Goal: Task Accomplishment & Management: Use online tool/utility

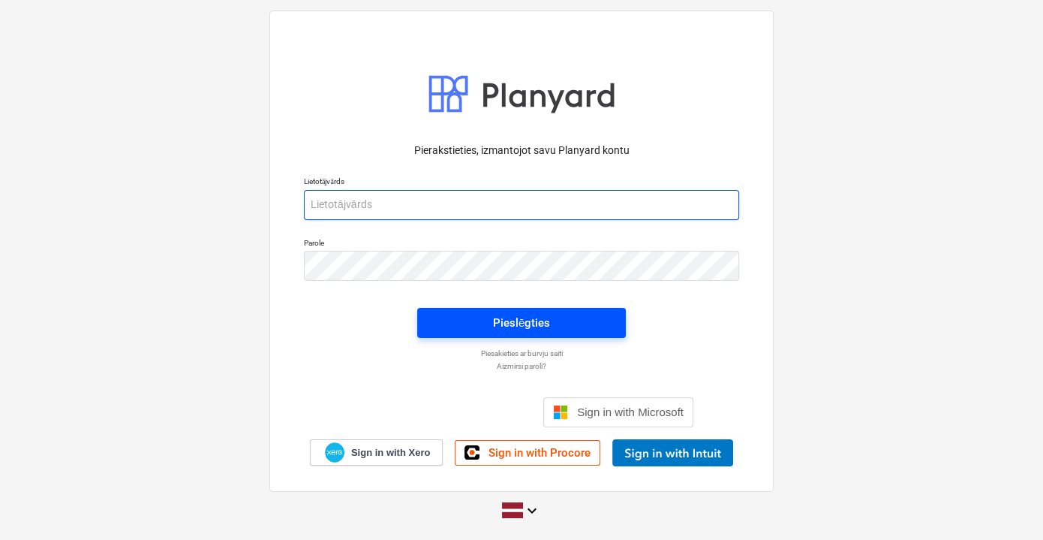
type input "[EMAIL_ADDRESS][PERSON_NAME][DOMAIN_NAME]"
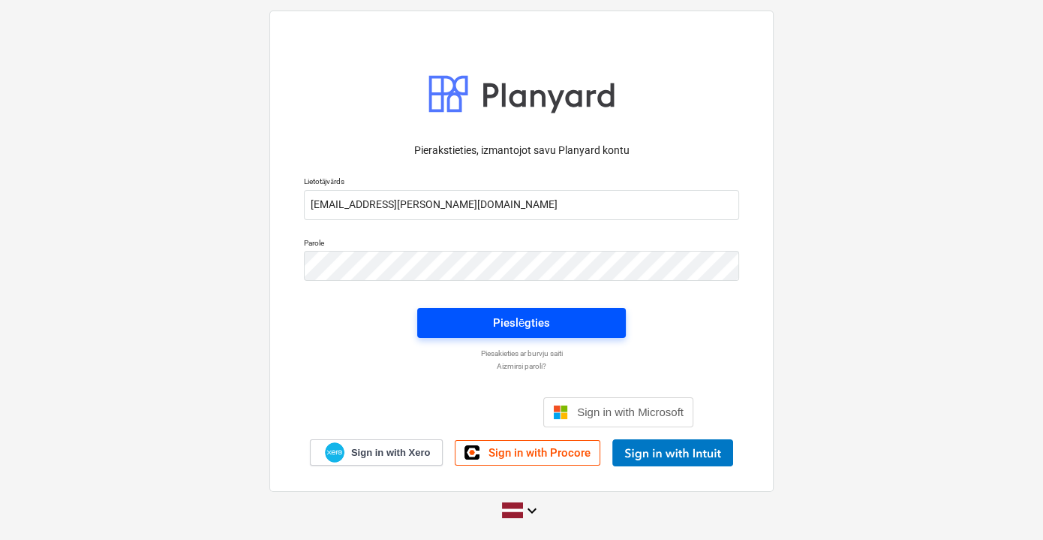
click at [537, 318] on div "Pieslēgties" at bounding box center [521, 323] width 57 height 20
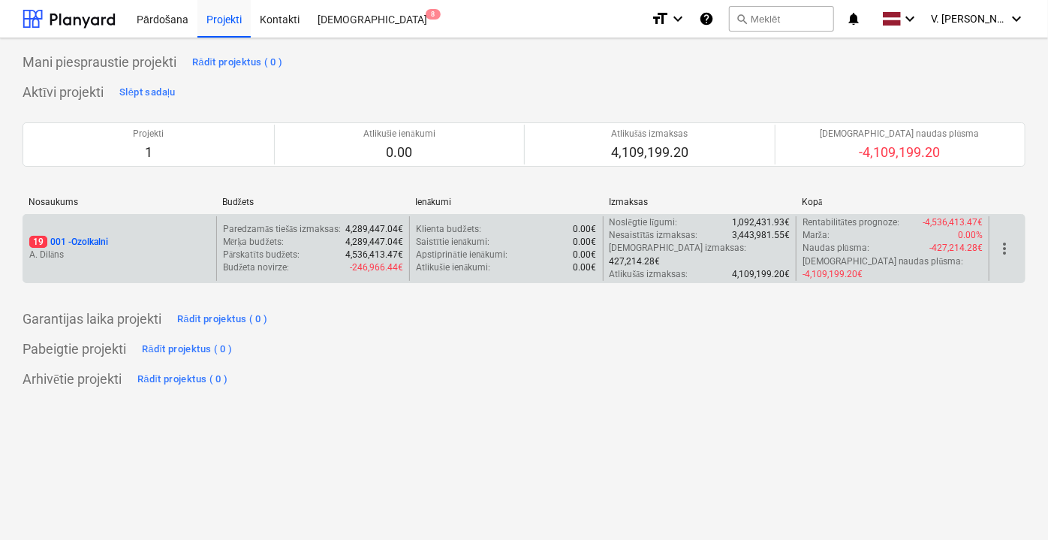
click at [125, 239] on div "19 001 - Ozolkalni" at bounding box center [119, 242] width 181 height 13
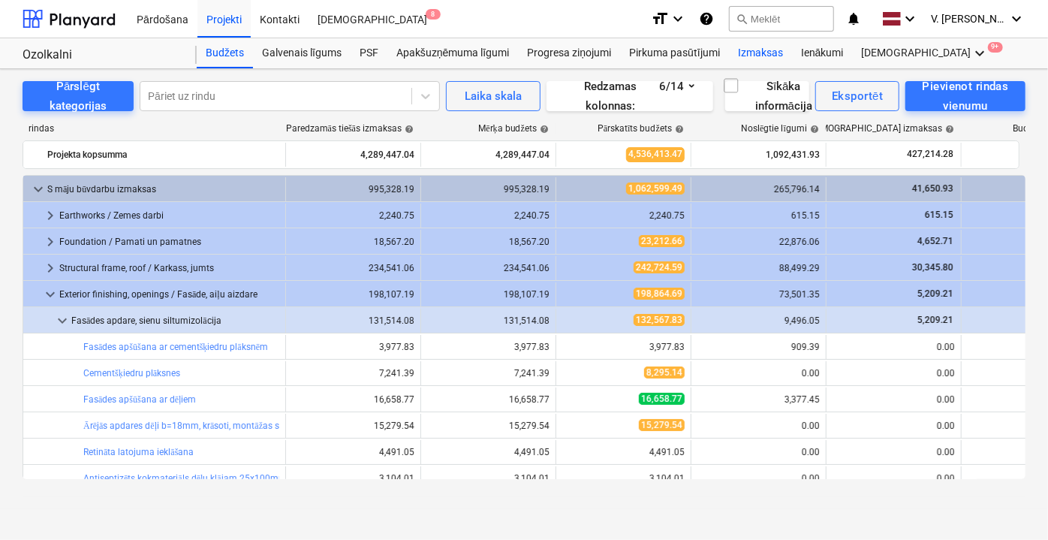
click at [778, 53] on div "Izmaksas" at bounding box center [760, 53] width 63 height 30
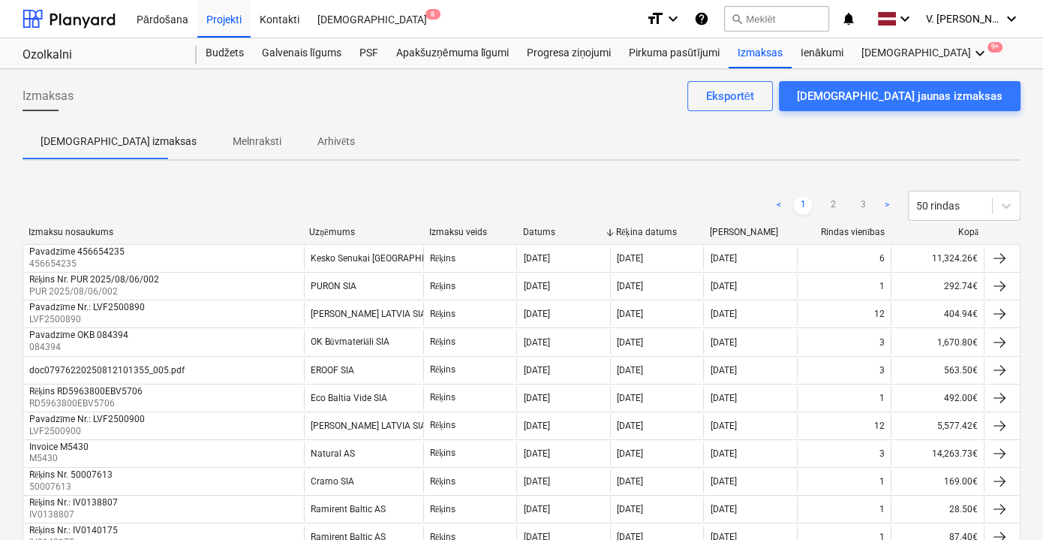
click at [318, 140] on p "Arhivēts" at bounding box center [337, 142] width 38 height 16
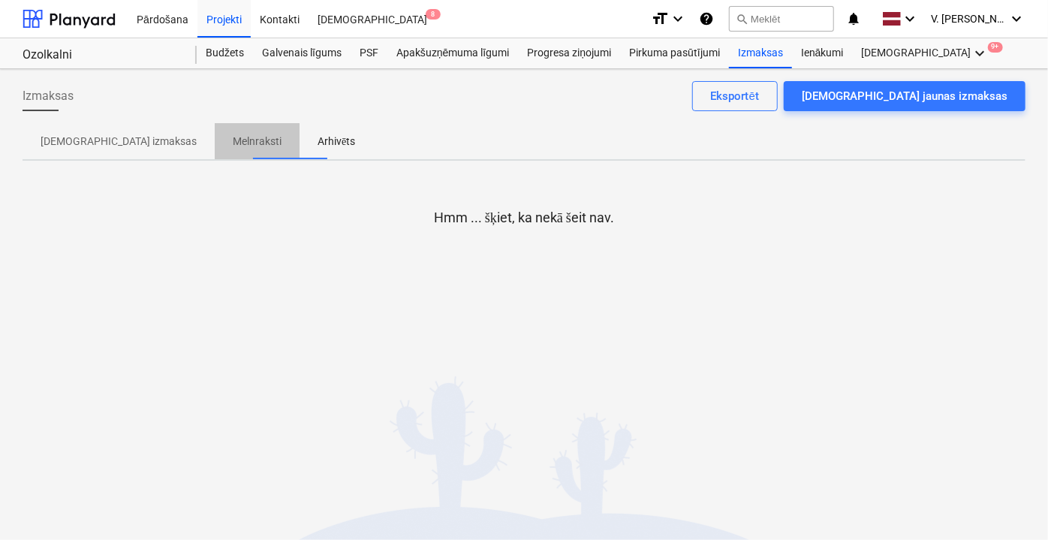
click at [233, 142] on p "Melnraksti" at bounding box center [257, 142] width 49 height 16
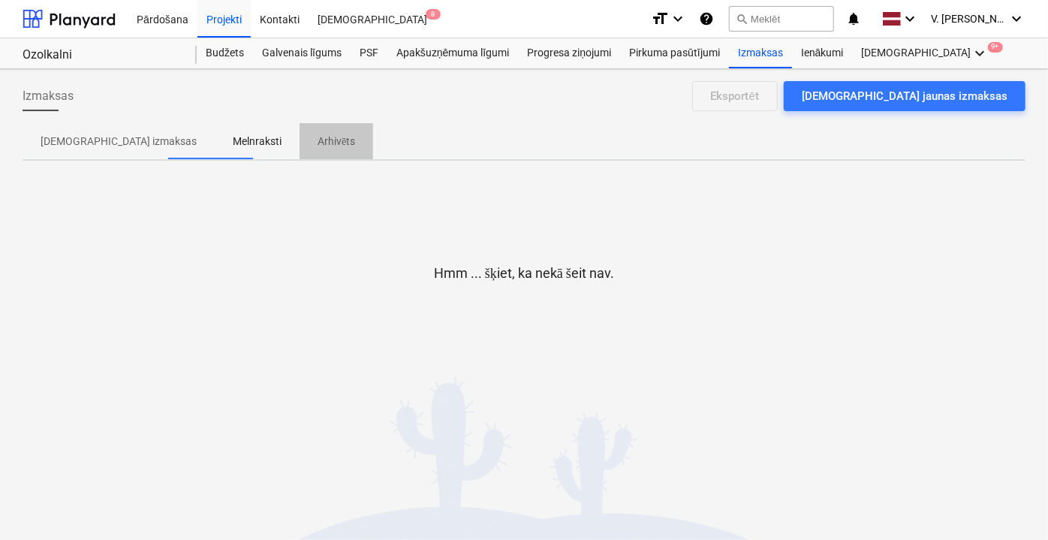
click at [318, 139] on p "Arhivēts" at bounding box center [337, 142] width 38 height 16
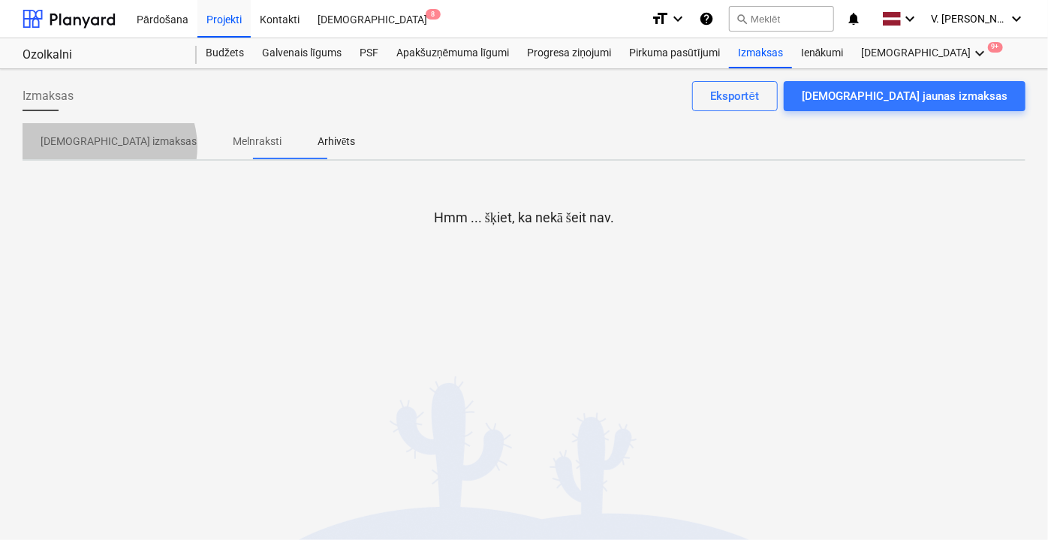
click at [108, 146] on p "Apstiprinātas izmaksas" at bounding box center [119, 142] width 156 height 16
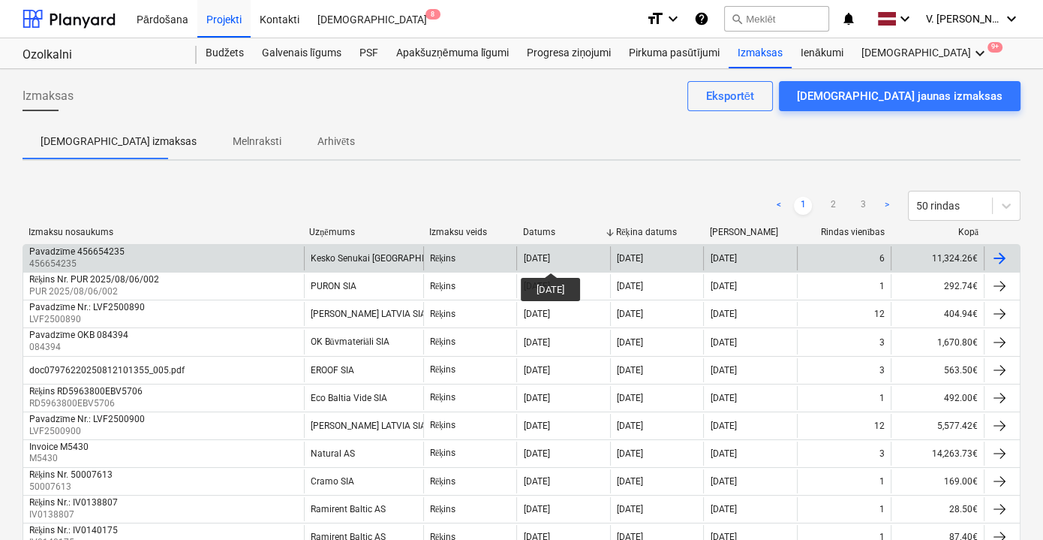
click at [549, 258] on div "[DATE]" at bounding box center [536, 258] width 26 height 11
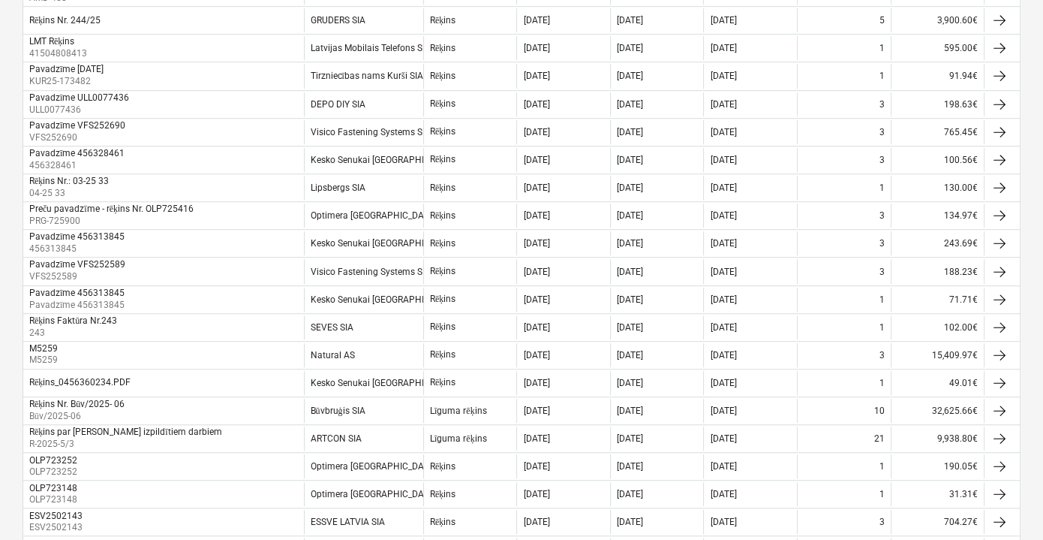
scroll to position [1091, 0]
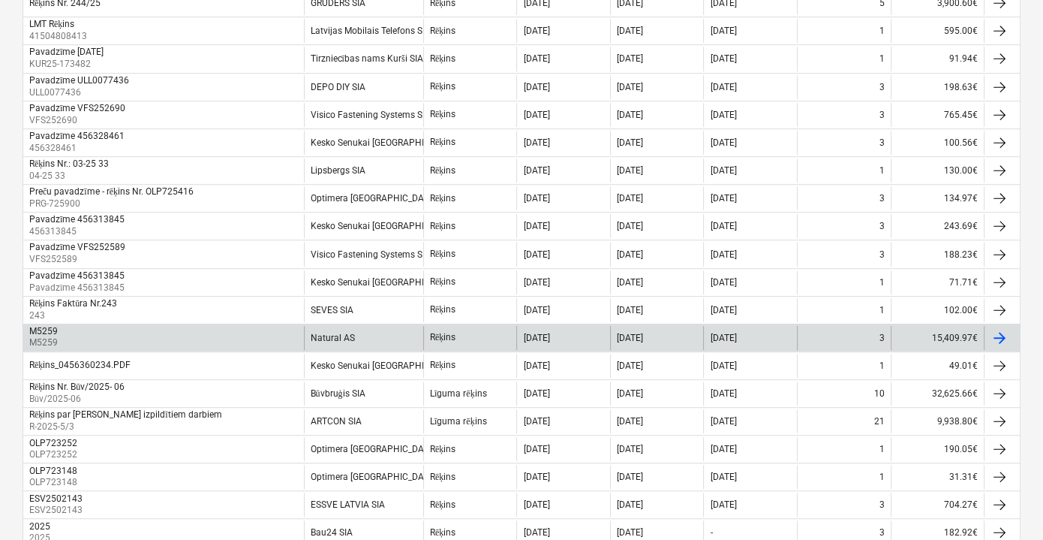
click at [358, 326] on div "Natural AS" at bounding box center [363, 338] width 119 height 24
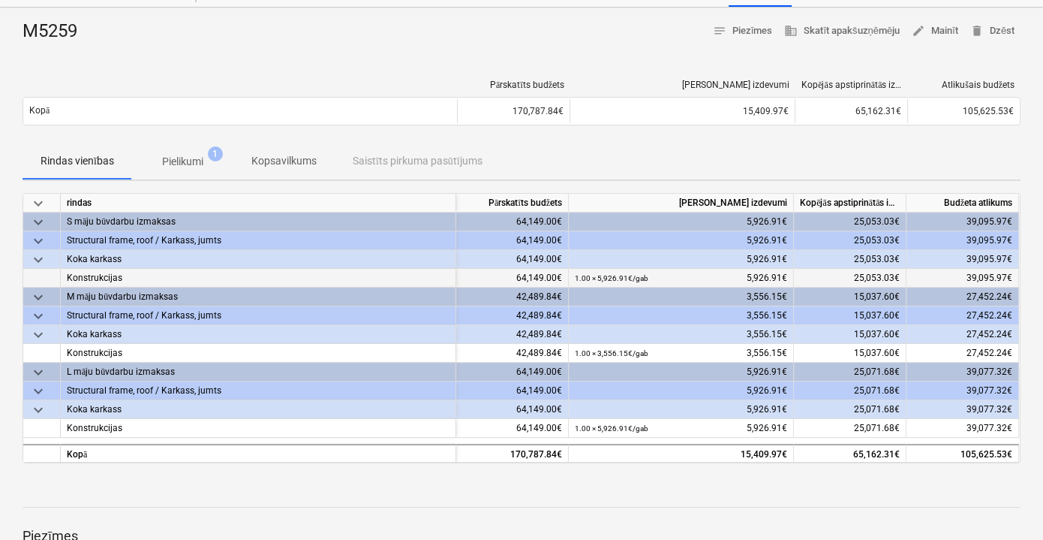
scroll to position [136, 0]
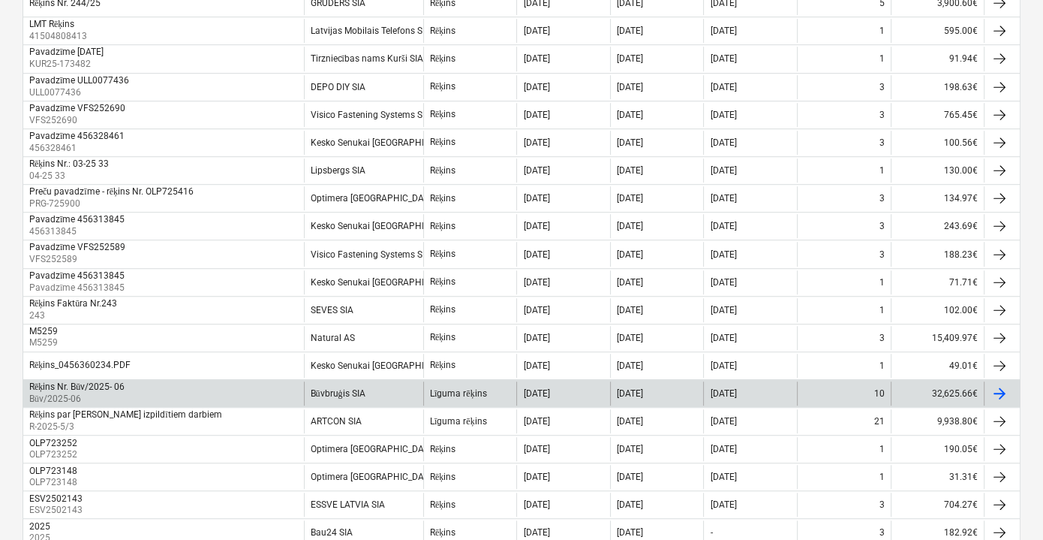
scroll to position [1166, 0]
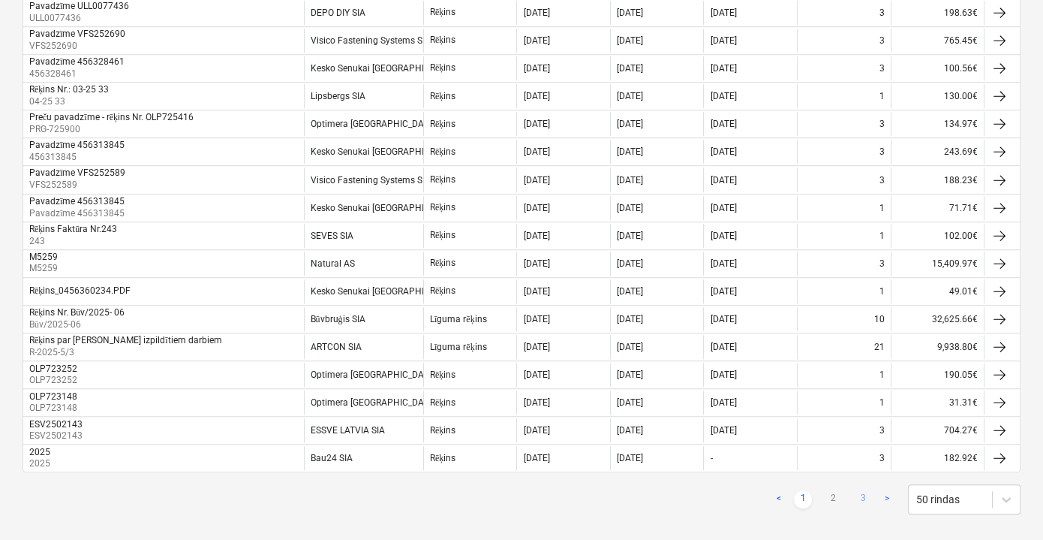
click at [862, 490] on link "3" at bounding box center [863, 499] width 18 height 18
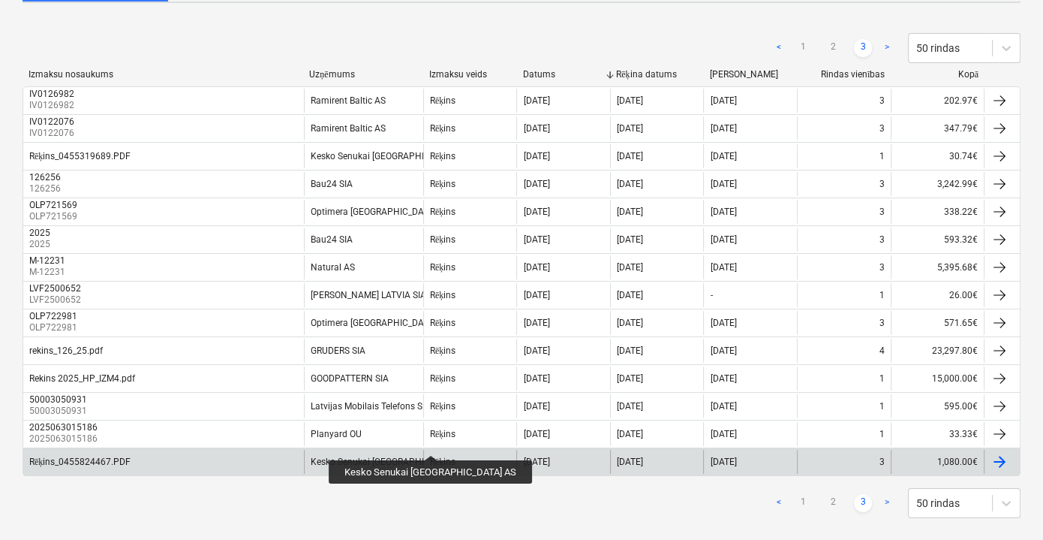
scroll to position [105, 0]
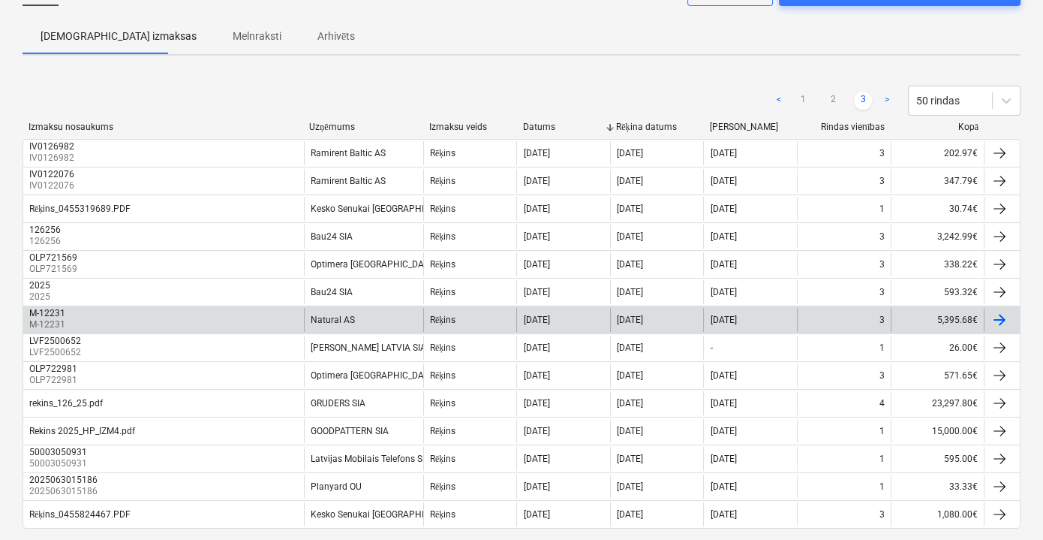
click at [387, 320] on div "Natural AS" at bounding box center [363, 320] width 119 height 24
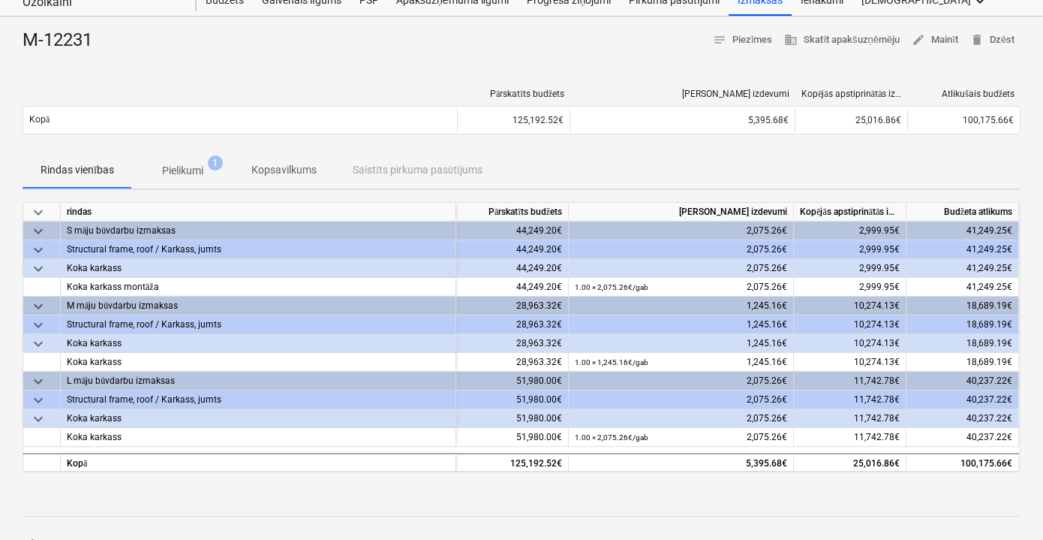
scroll to position [136, 0]
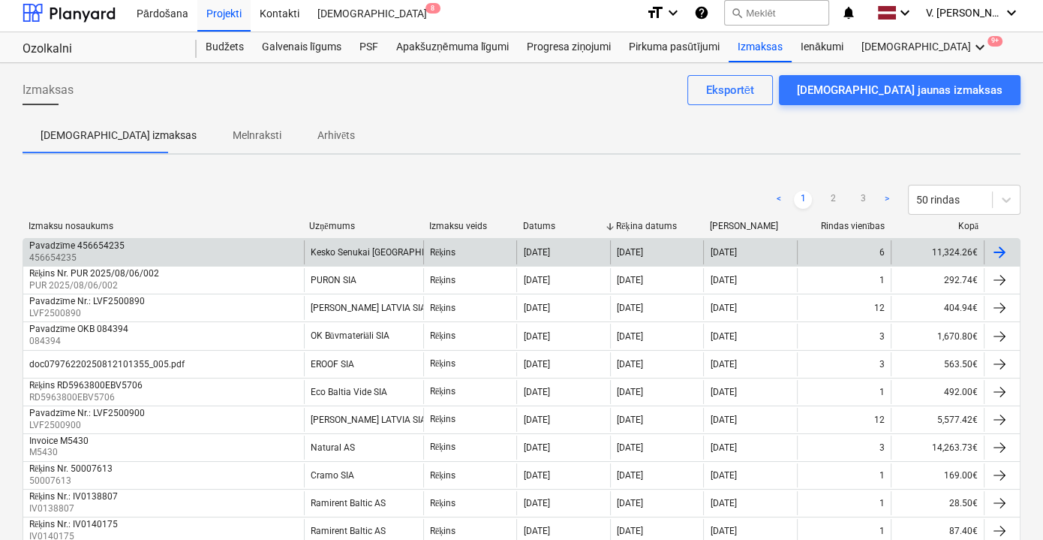
scroll to position [74, 0]
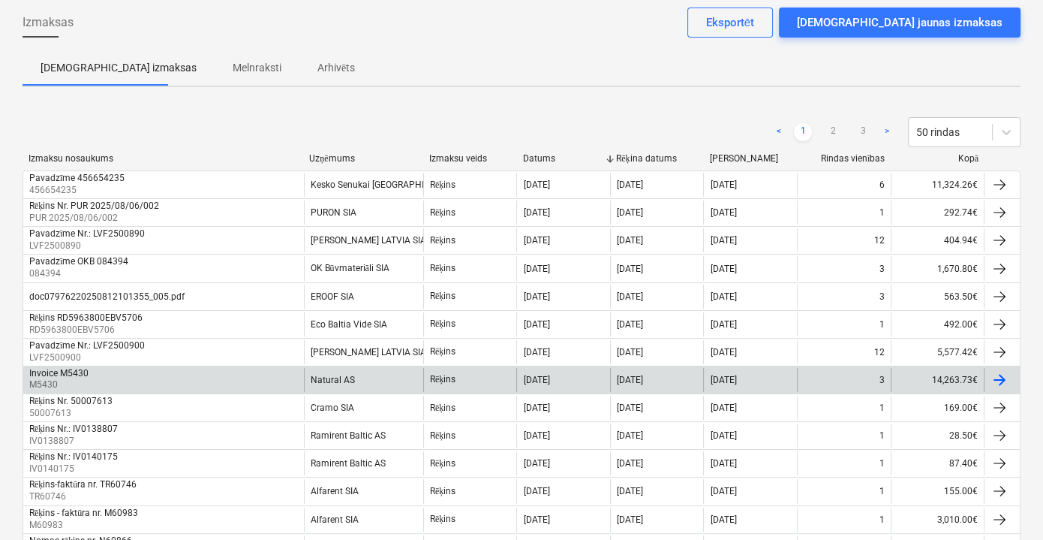
click at [376, 371] on div "Natural AS" at bounding box center [363, 380] width 119 height 24
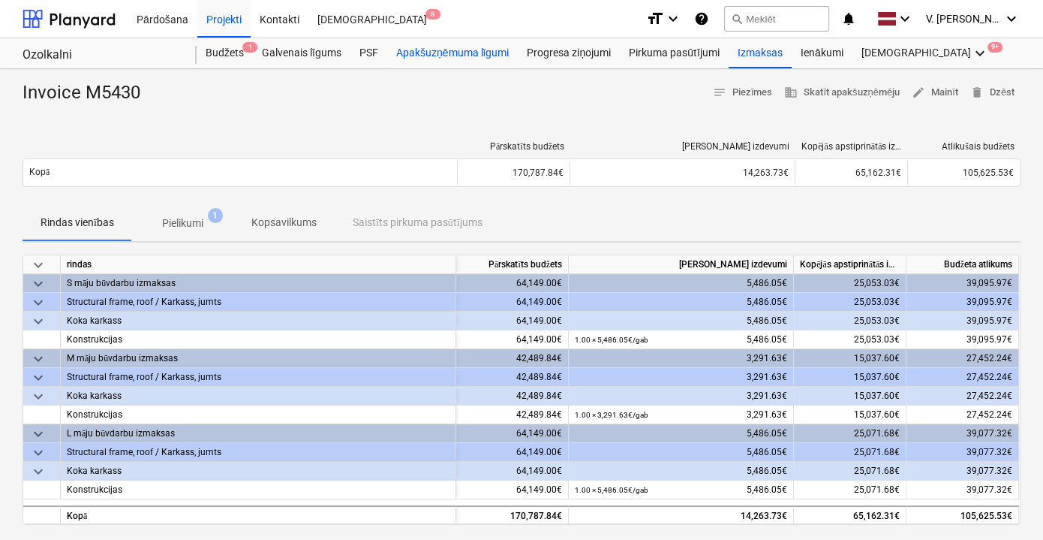
click at [489, 56] on div "Apakšuzņēmuma līgumi" at bounding box center [452, 53] width 131 height 30
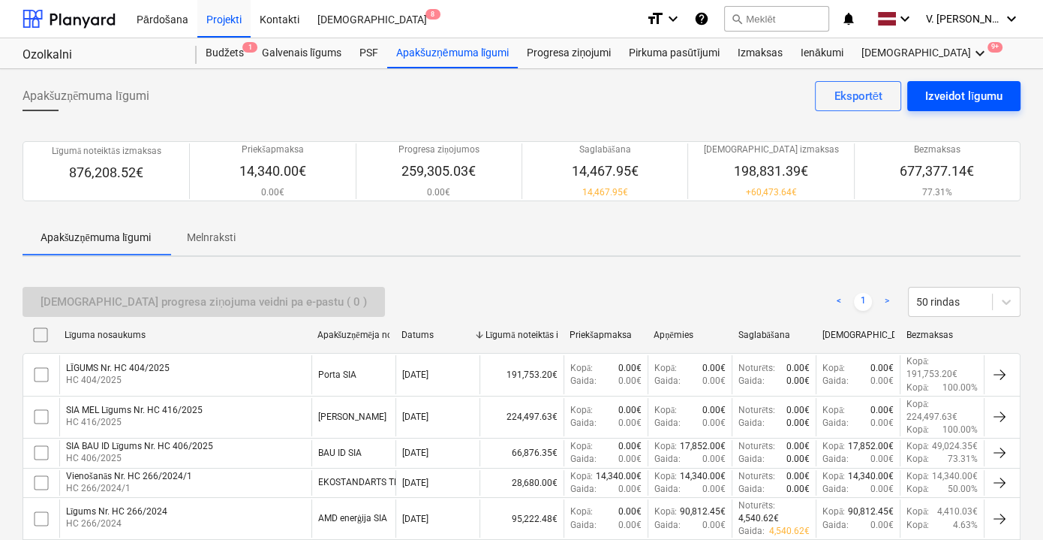
click at [967, 101] on div "Izveidot līgumu" at bounding box center [964, 96] width 77 height 20
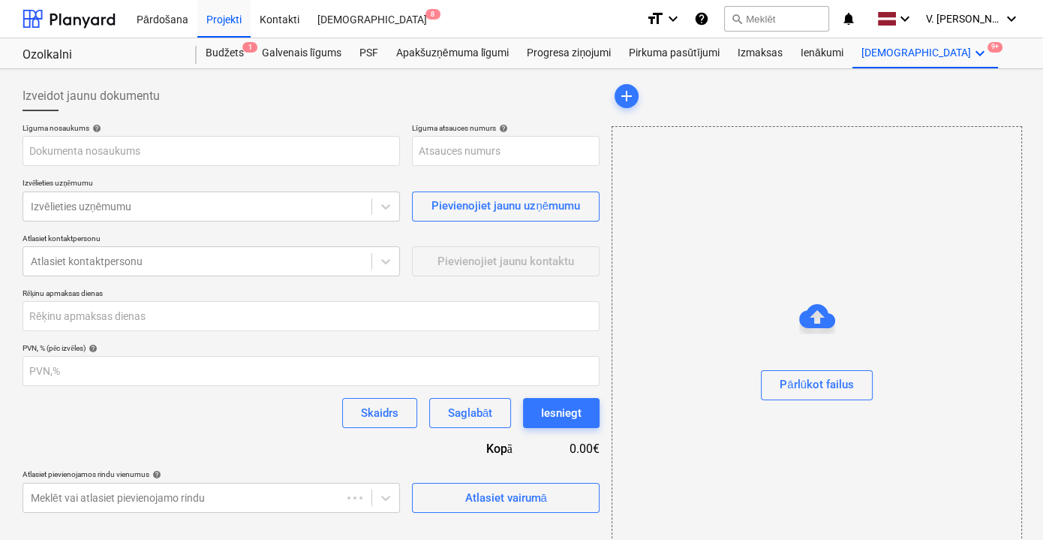
type input "001-SO-019"
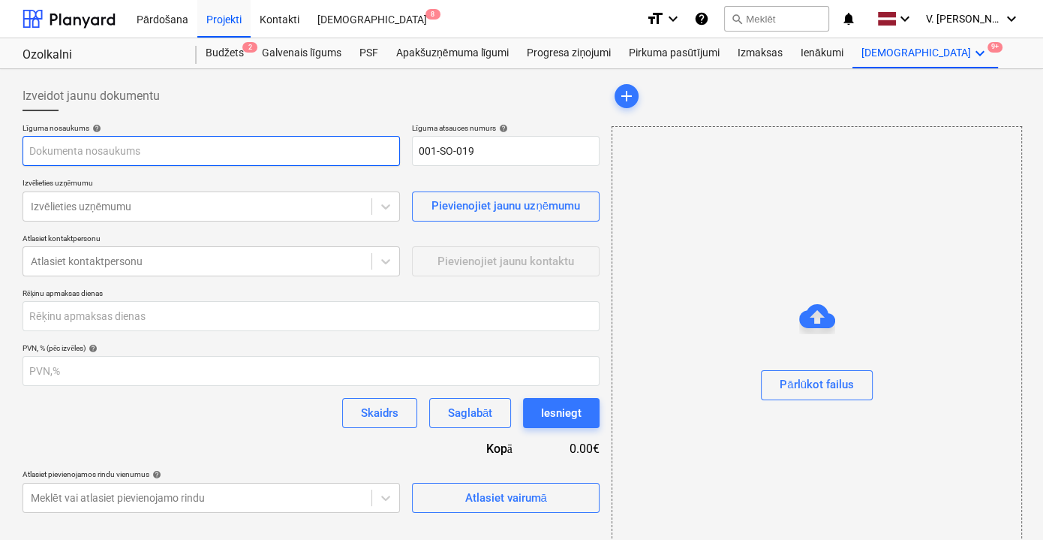
click at [198, 146] on input "text" at bounding box center [212, 151] width 378 height 30
type input "Д"
drag, startPoint x: 155, startPoint y: 152, endPoint x: 85, endPoint y: 146, distance: 70.8
click at [85, 146] on input "Līgums Nr. HC 425/2025" at bounding box center [212, 151] width 378 height 30
type input "Līgums Nr. HC 425/2025"
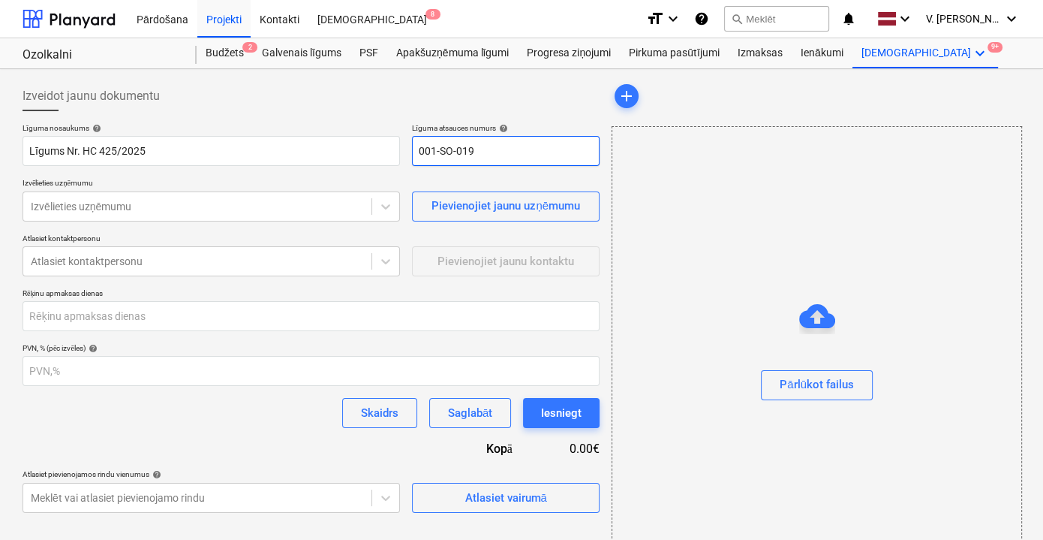
click at [446, 143] on input "001-SO-019" at bounding box center [506, 151] width 188 height 30
paste input "HC 425/2025"
type input "HC 425/2025"
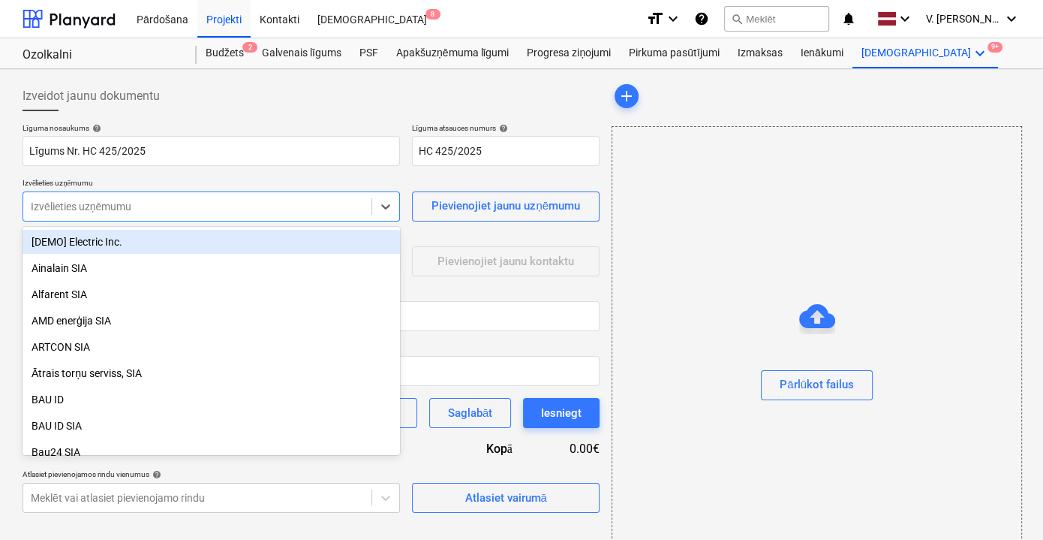
click at [245, 201] on div at bounding box center [197, 206] width 333 height 15
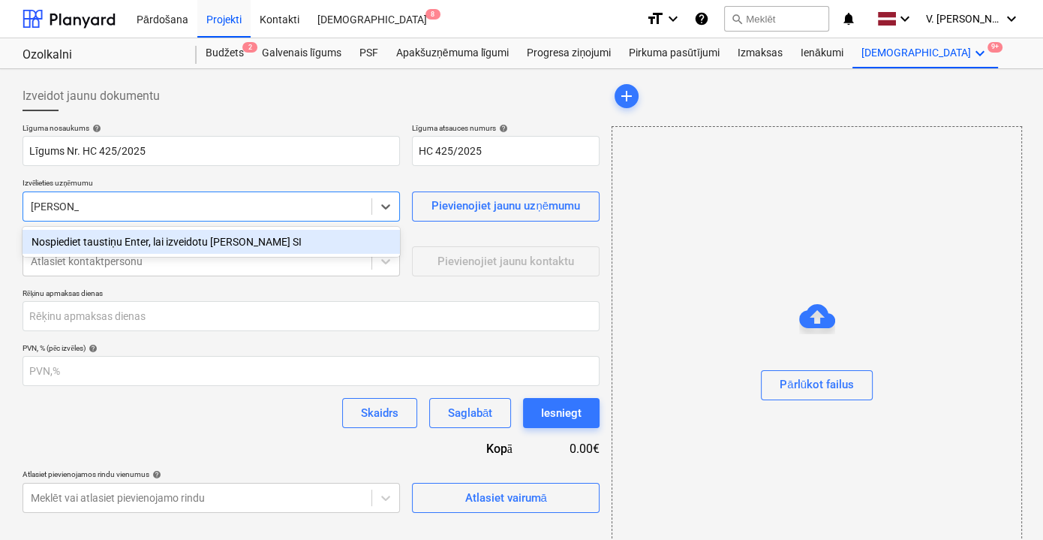
type input "[PERSON_NAME]"
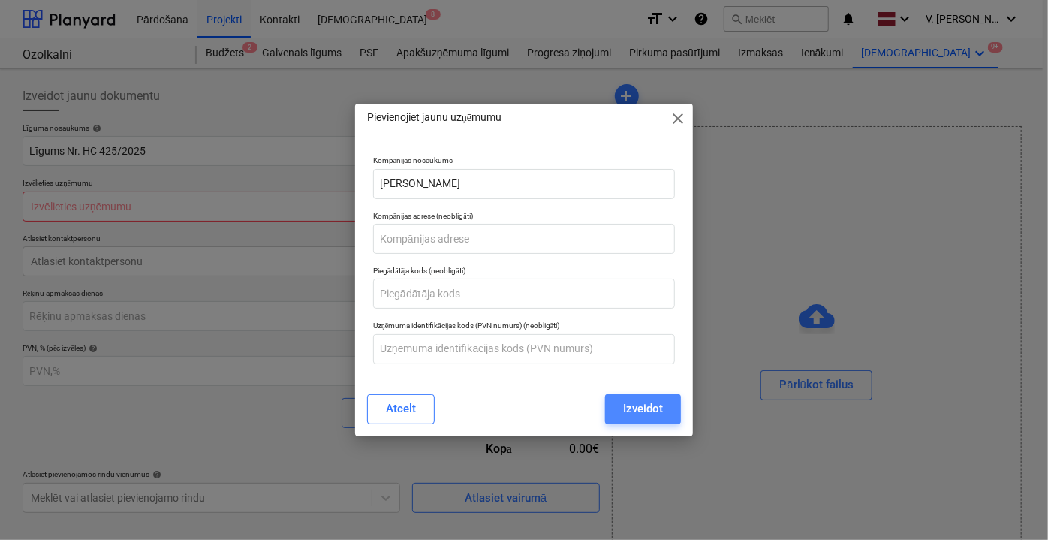
click at [660, 402] on div "Izveidot" at bounding box center [643, 409] width 40 height 20
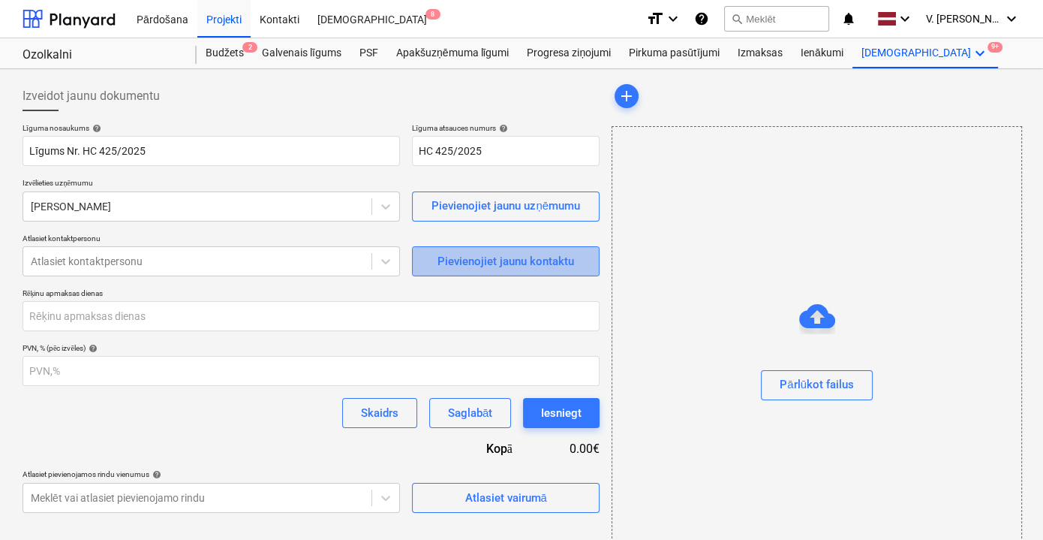
click at [473, 260] on div "Pievienojiet jaunu kontaktu" at bounding box center [506, 261] width 137 height 20
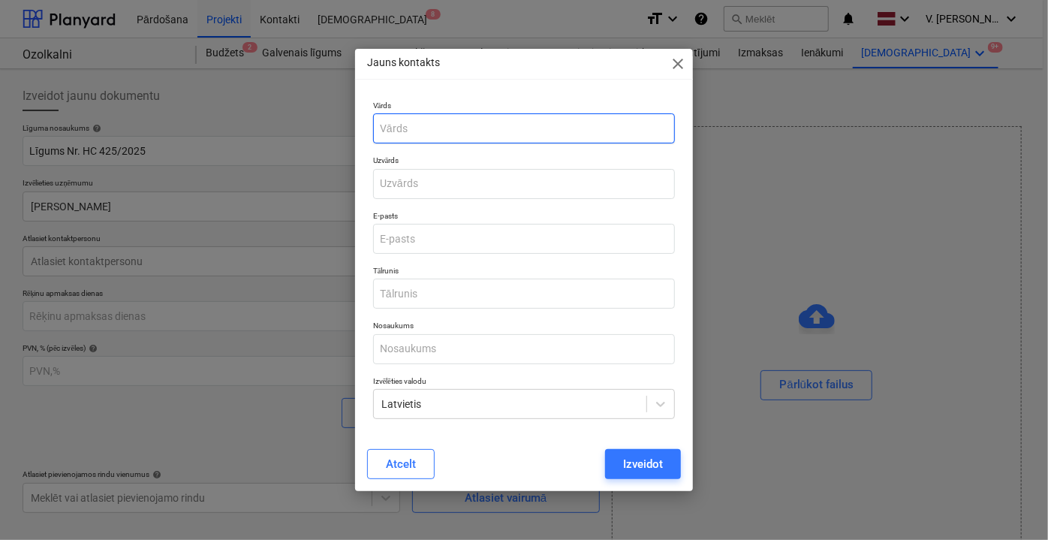
click at [468, 132] on input "text" at bounding box center [524, 128] width 302 height 30
type input "Jevgenijs"
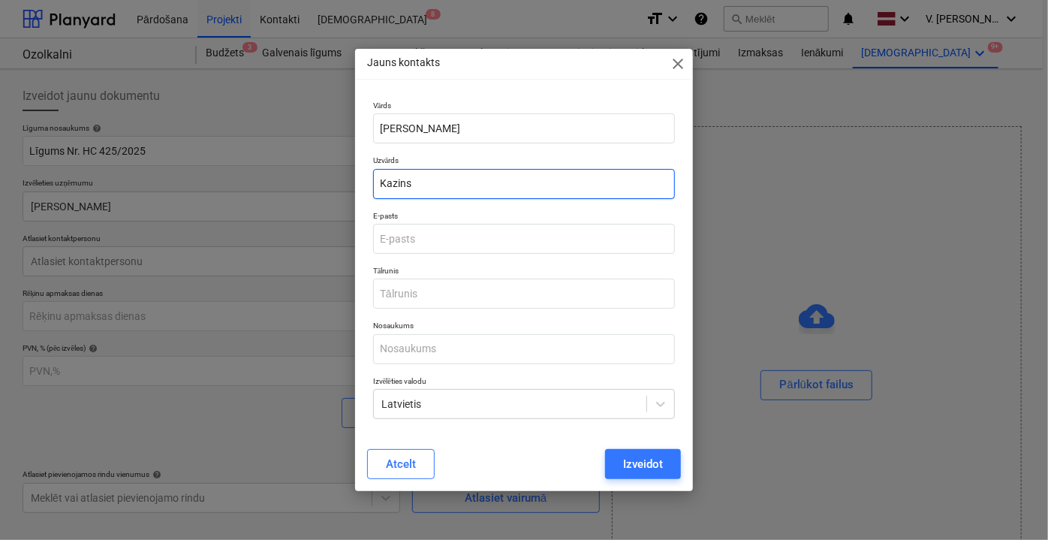
type input "Kazins"
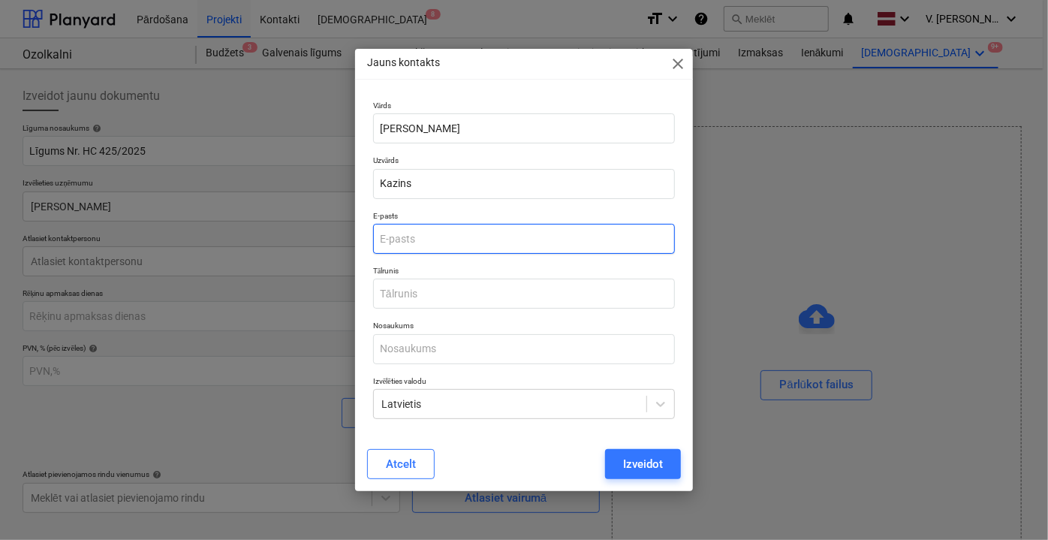
click at [510, 247] on input "email" at bounding box center [524, 239] width 302 height 30
type input "jevgenijs.kazins@inbox.lv"
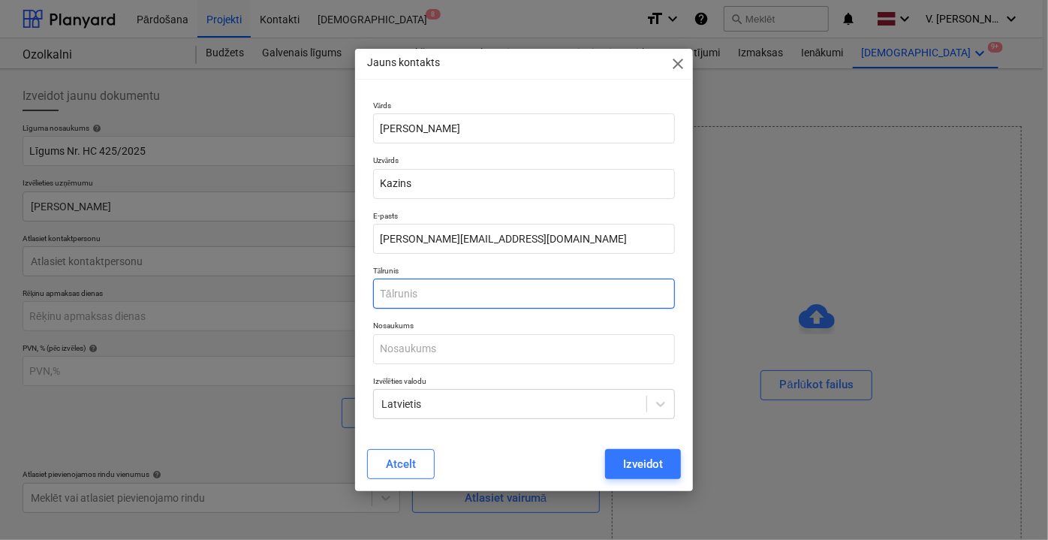
click at [457, 298] on input "text" at bounding box center [524, 293] width 302 height 30
type input "20275557"
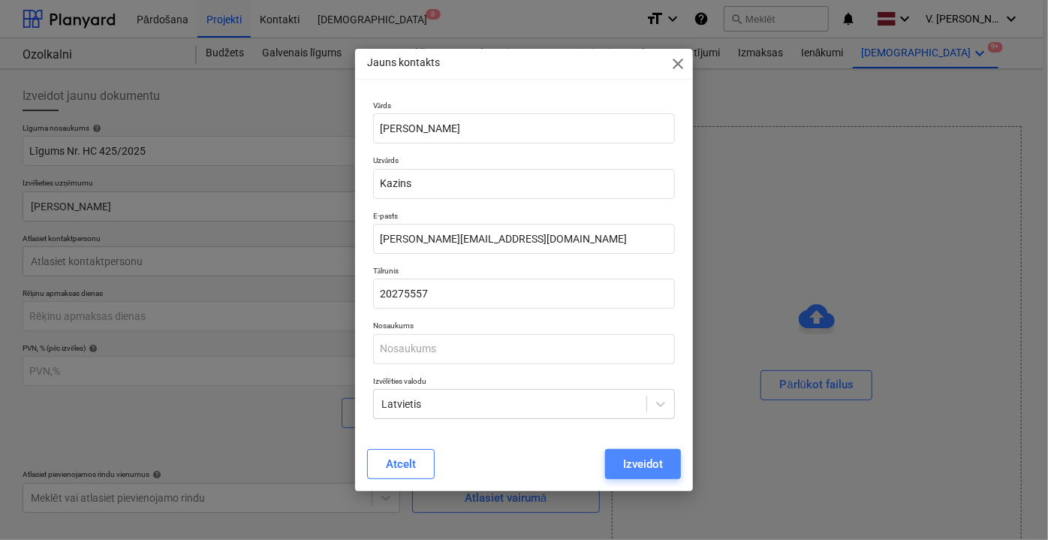
click at [636, 468] on div "Izveidot" at bounding box center [643, 464] width 40 height 20
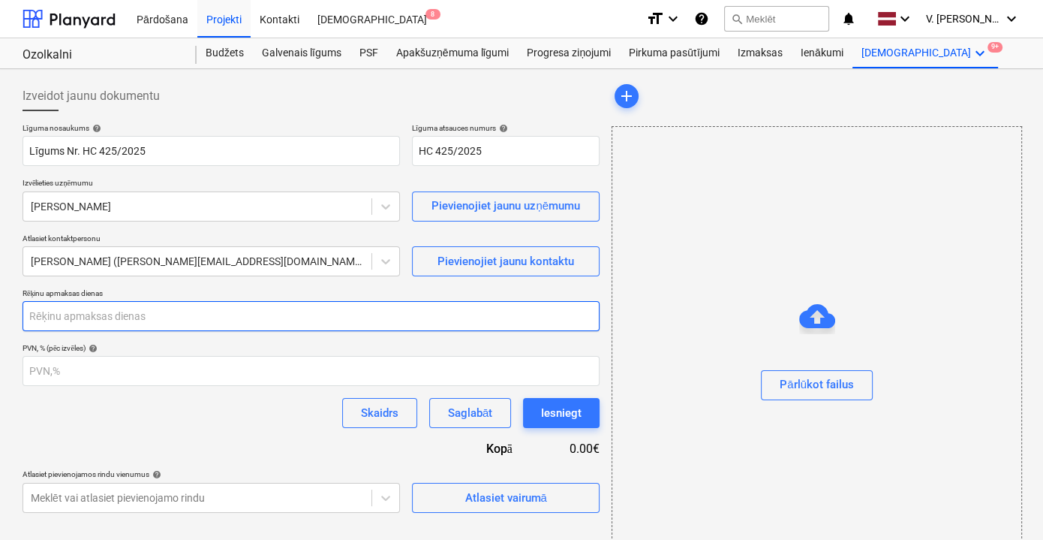
click at [139, 321] on input "number" at bounding box center [311, 316] width 577 height 30
type input "15"
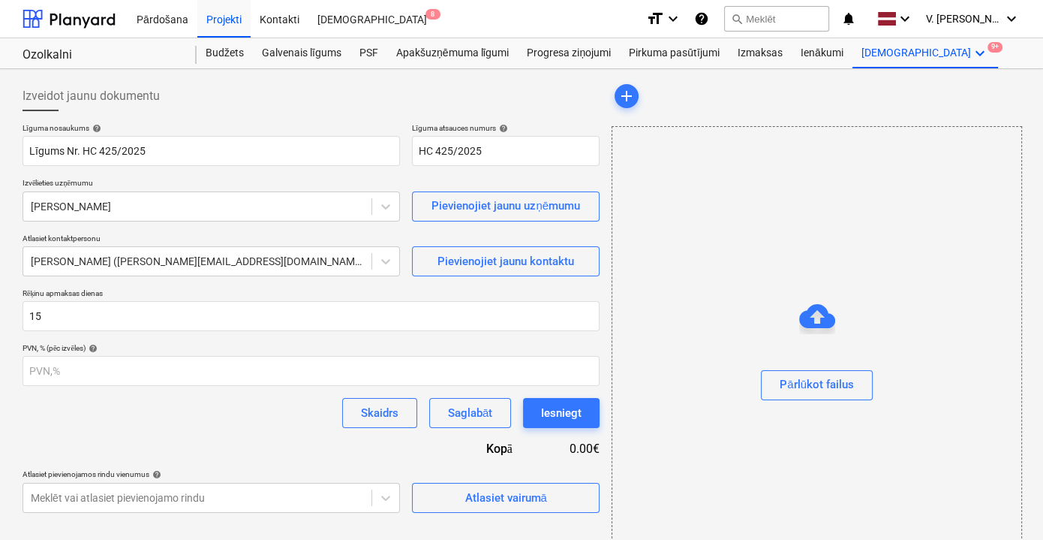
click at [174, 420] on div "Skaidrs Saglabāt Iesniegt" at bounding box center [311, 413] width 577 height 30
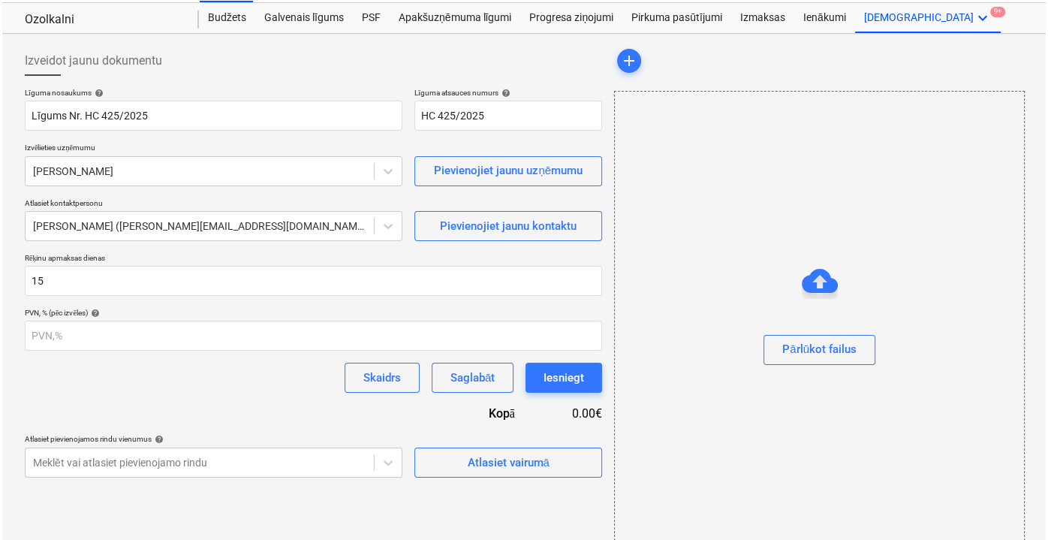
scroll to position [54, 0]
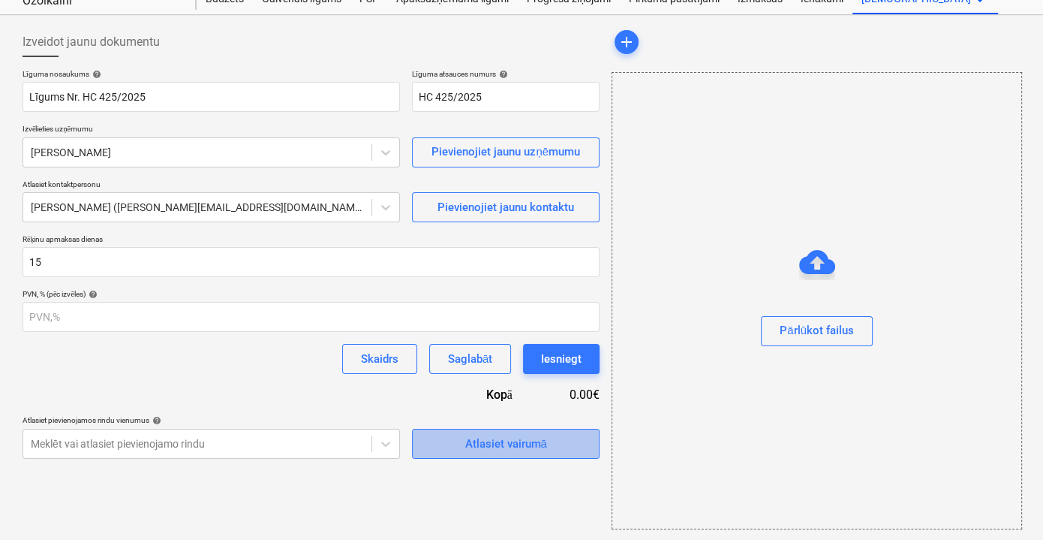
click at [540, 440] on div "Atlasiet vairumā" at bounding box center [506, 444] width 82 height 20
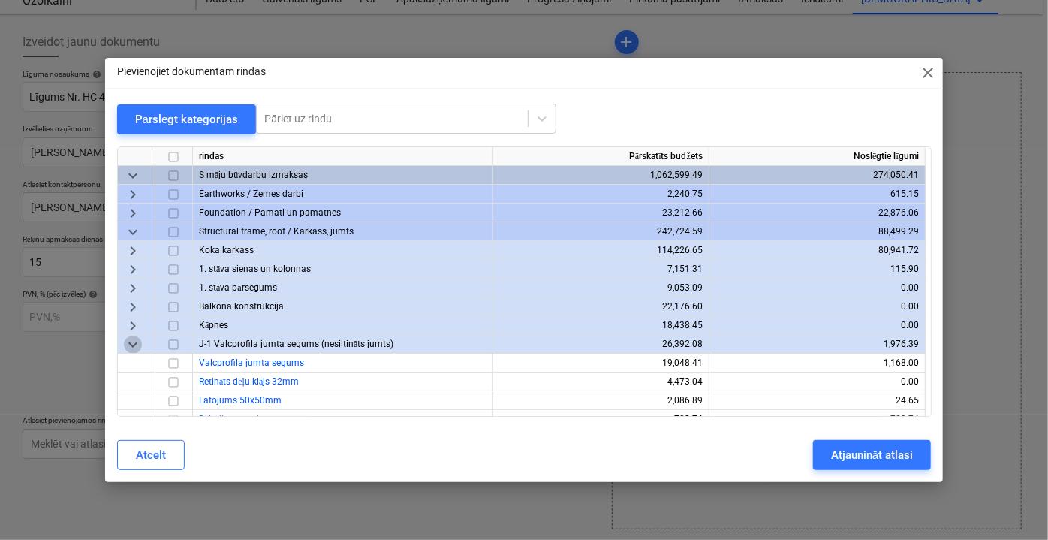
click at [128, 346] on span "keyboard_arrow_down" at bounding box center [133, 344] width 18 height 18
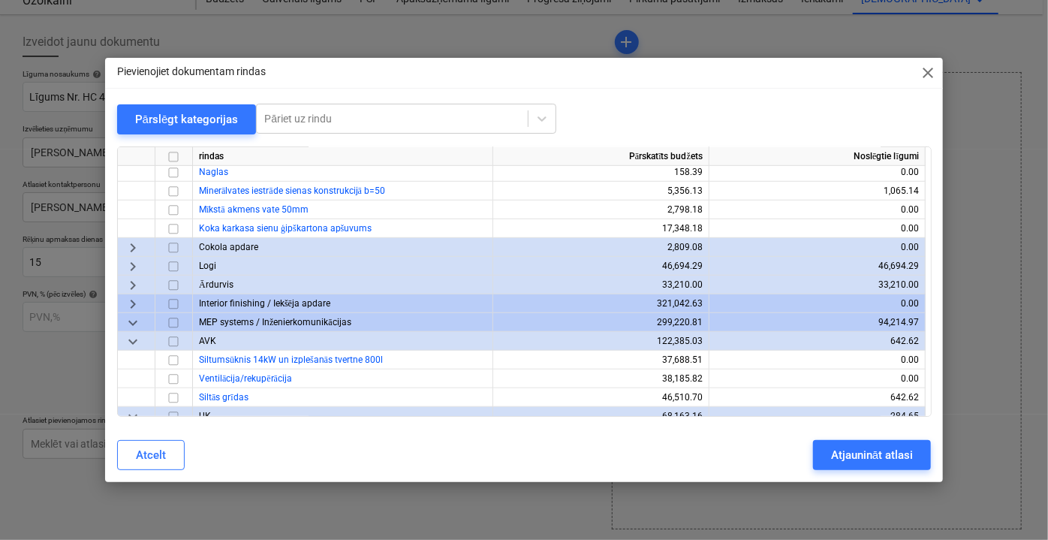
scroll to position [3540, 0]
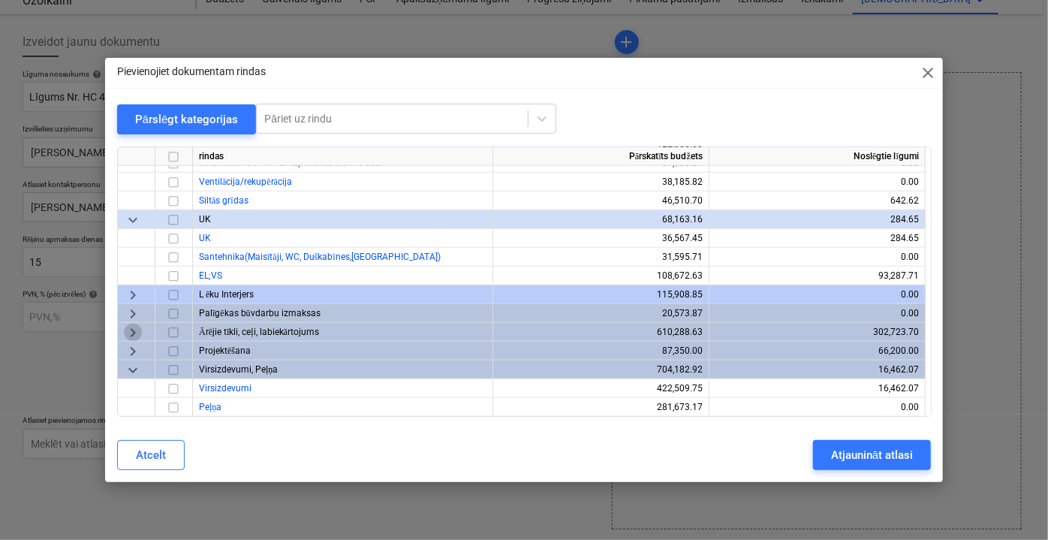
click at [132, 333] on span "keyboard_arrow_right" at bounding box center [133, 332] width 18 height 18
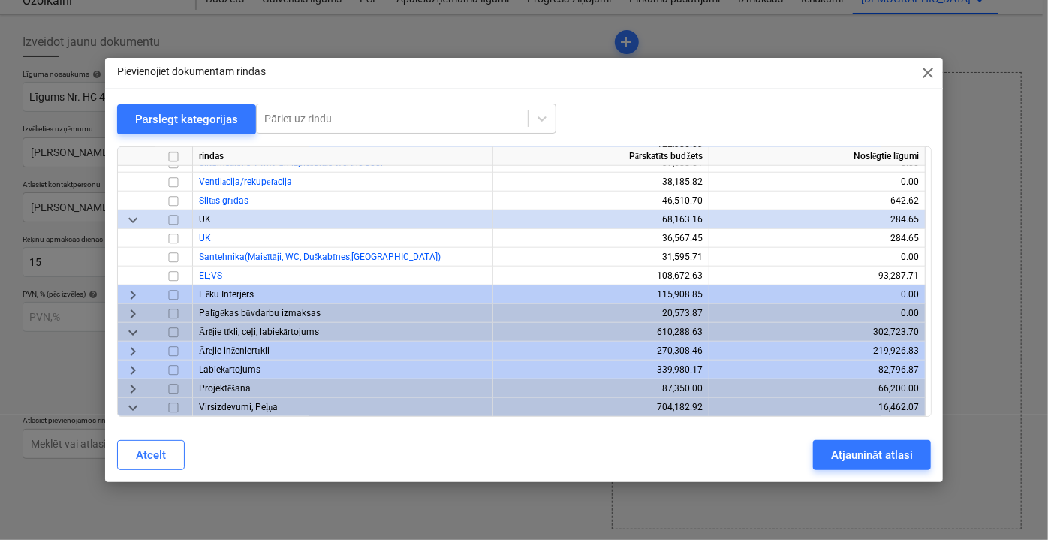
click at [138, 351] on span "keyboard_arrow_right" at bounding box center [133, 351] width 18 height 18
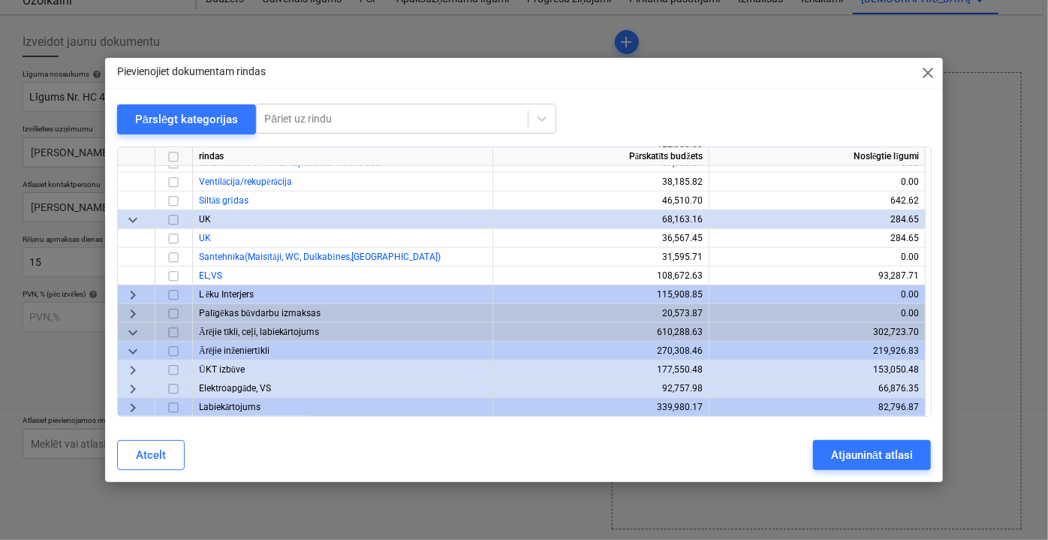
click at [134, 369] on span "keyboard_arrow_right" at bounding box center [133, 369] width 18 height 18
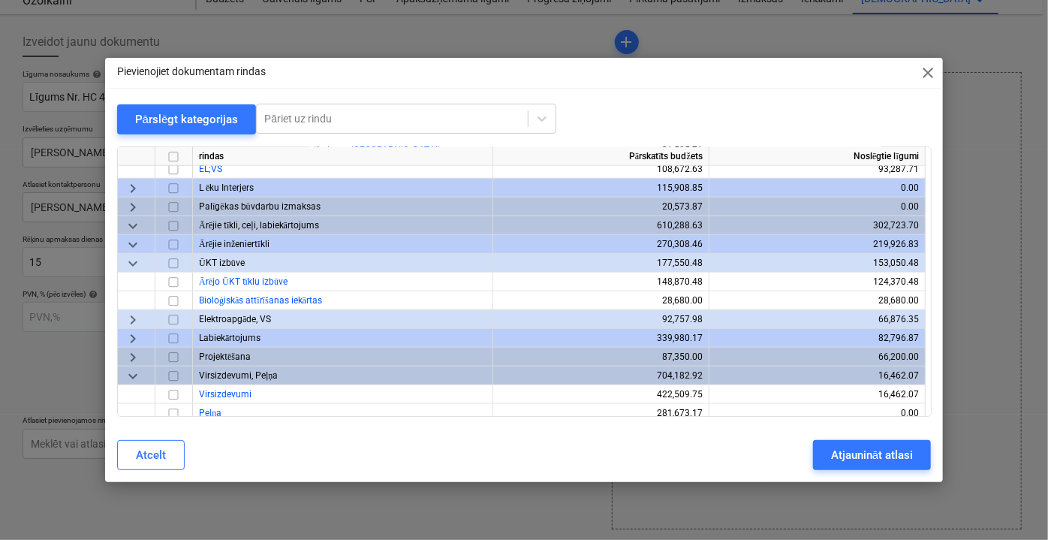
scroll to position [3653, 0]
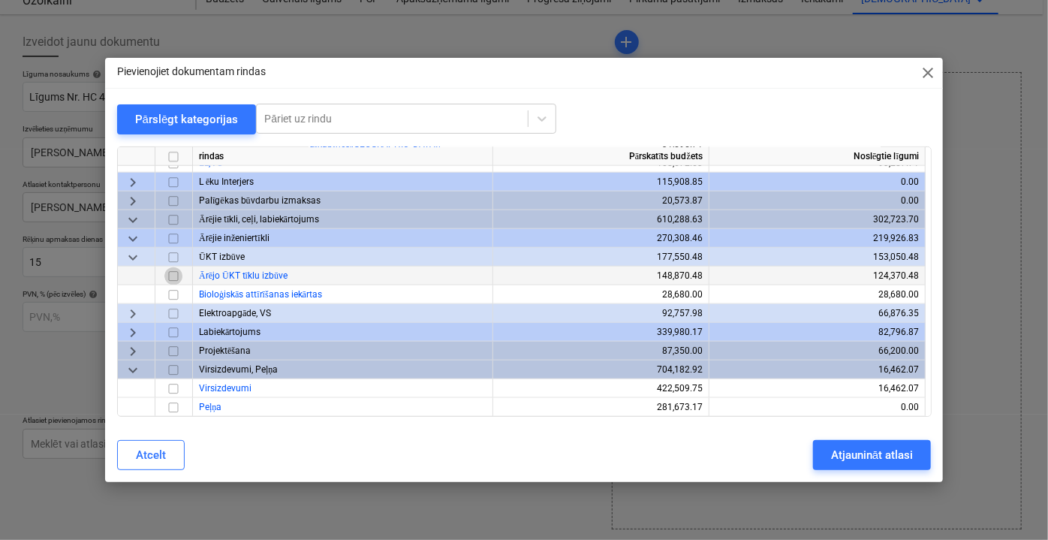
click at [168, 271] on input "checkbox" at bounding box center [173, 275] width 18 height 18
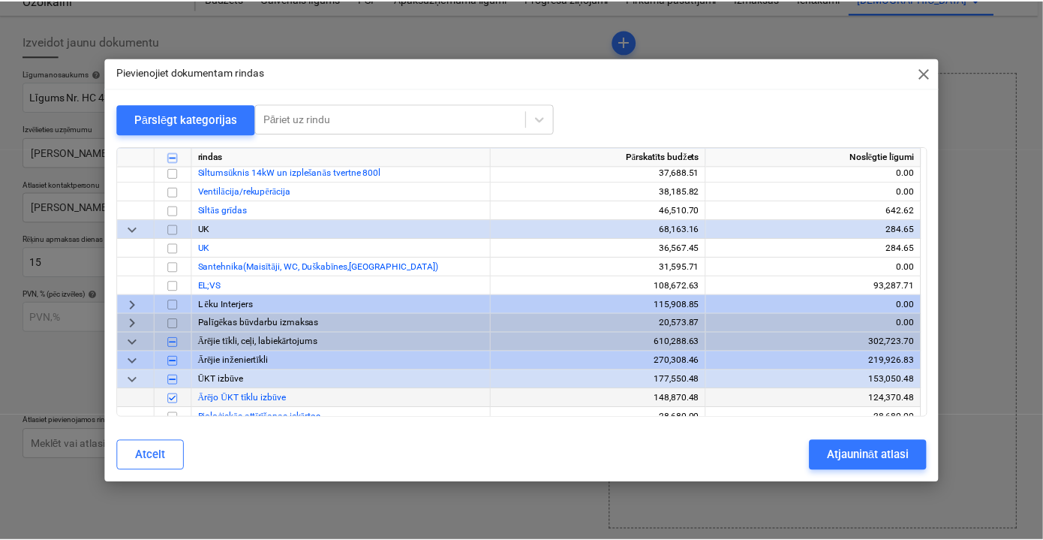
scroll to position [3516, 0]
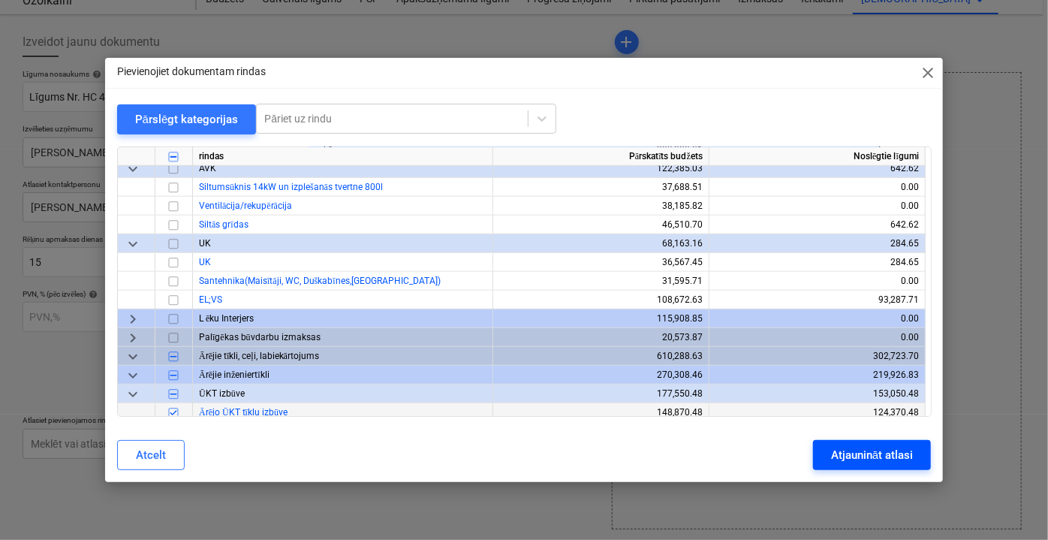
click at [856, 455] on div "Atjaunināt atlasi" at bounding box center [872, 455] width 82 height 20
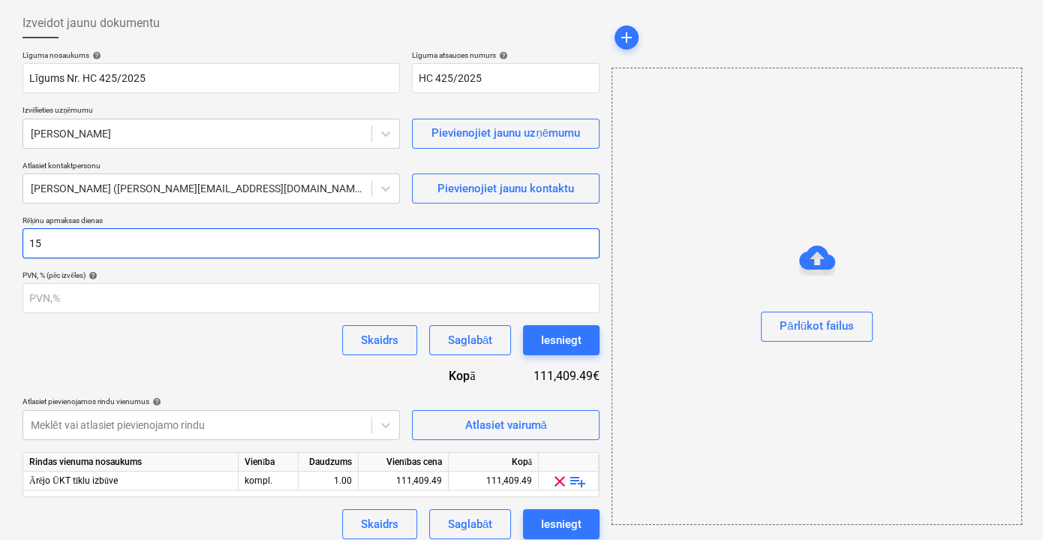
scroll to position [83, 0]
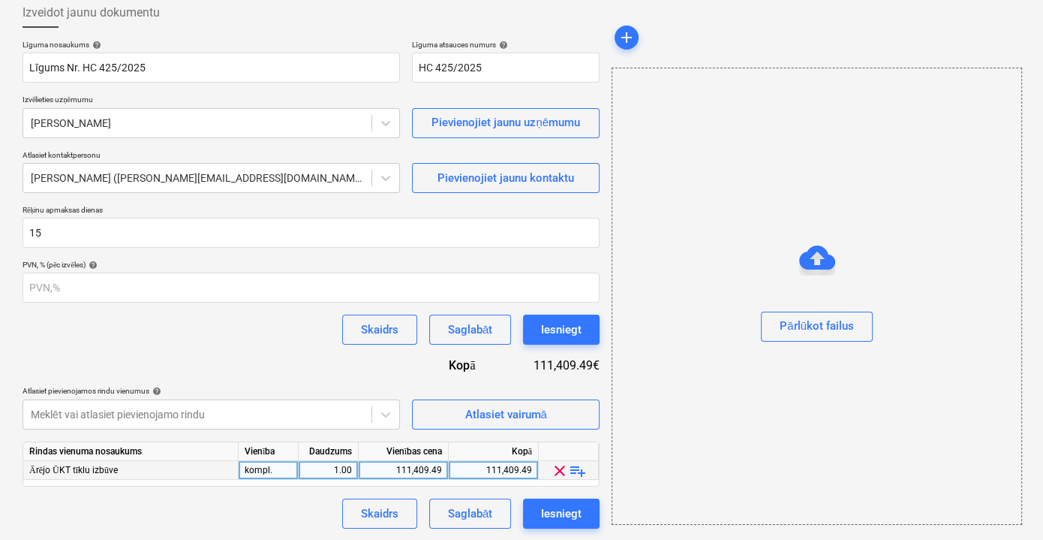
click at [401, 470] on div "111,409.49" at bounding box center [403, 470] width 77 height 19
type input "23683.07"
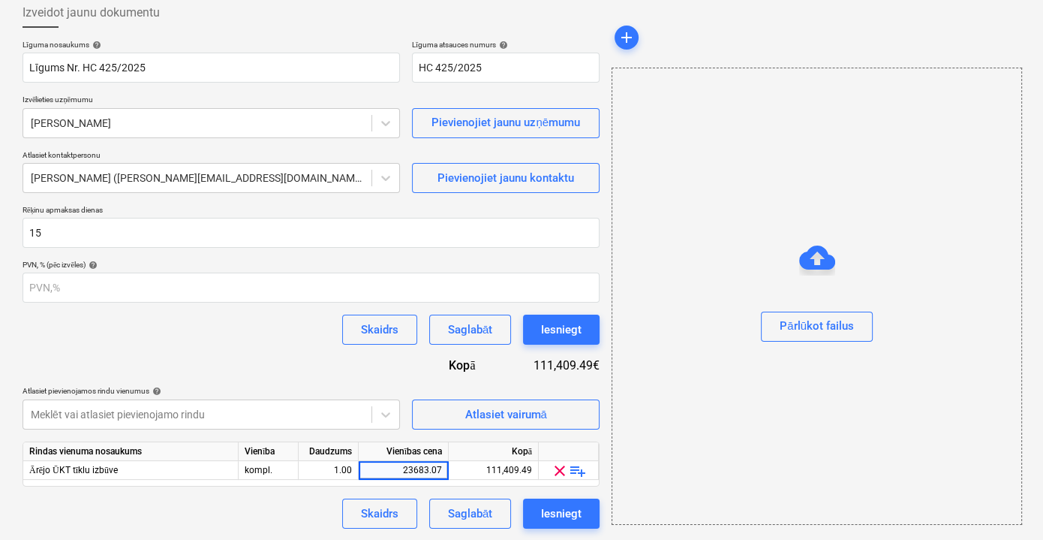
click at [308, 505] on div "Skaidrs Saglabāt Iesniegt" at bounding box center [311, 513] width 577 height 30
click at [823, 331] on div "Pārlūkot failus" at bounding box center [817, 326] width 74 height 20
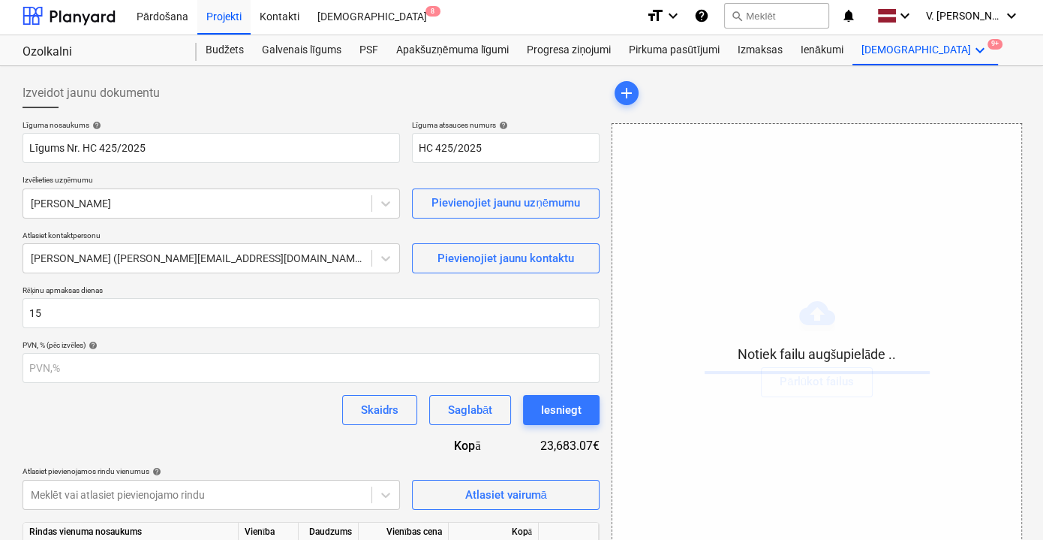
scroll to position [0, 0]
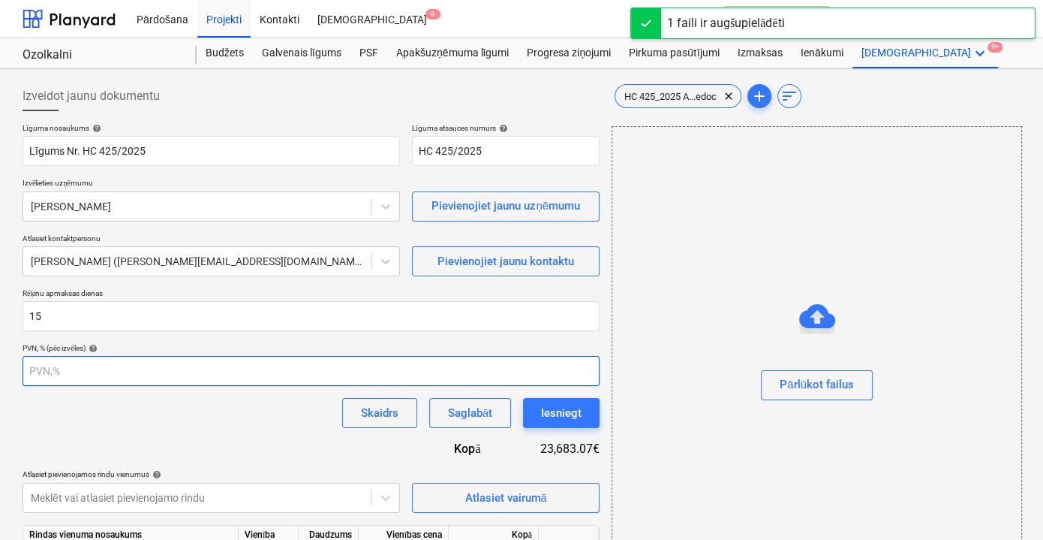
click at [290, 374] on input "number" at bounding box center [311, 371] width 577 height 30
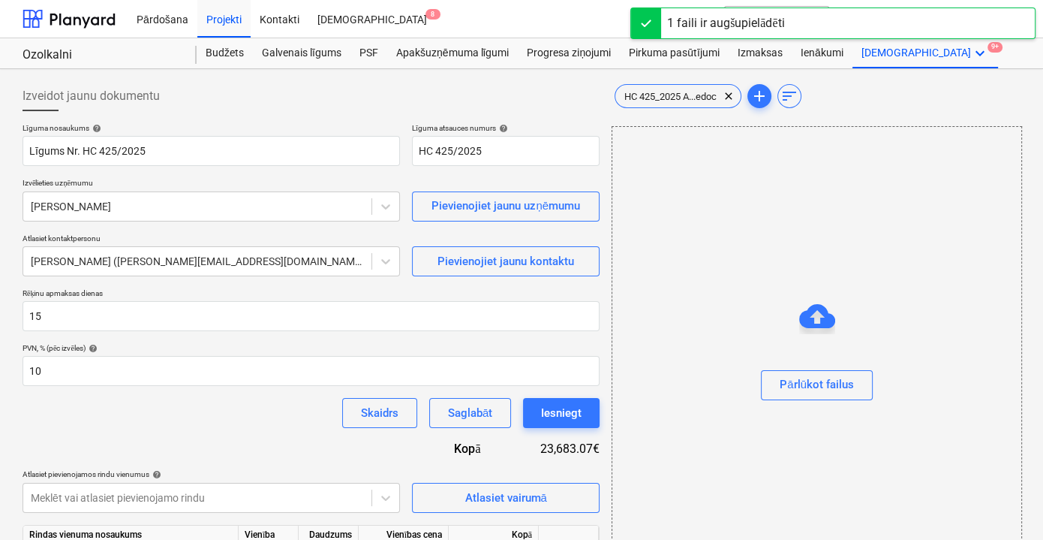
click at [256, 429] on div "Līguma nosaukums help Līgums Nr. HC 425/2025 Līguma atsauces numurs help HC 425…" at bounding box center [311, 367] width 577 height 489
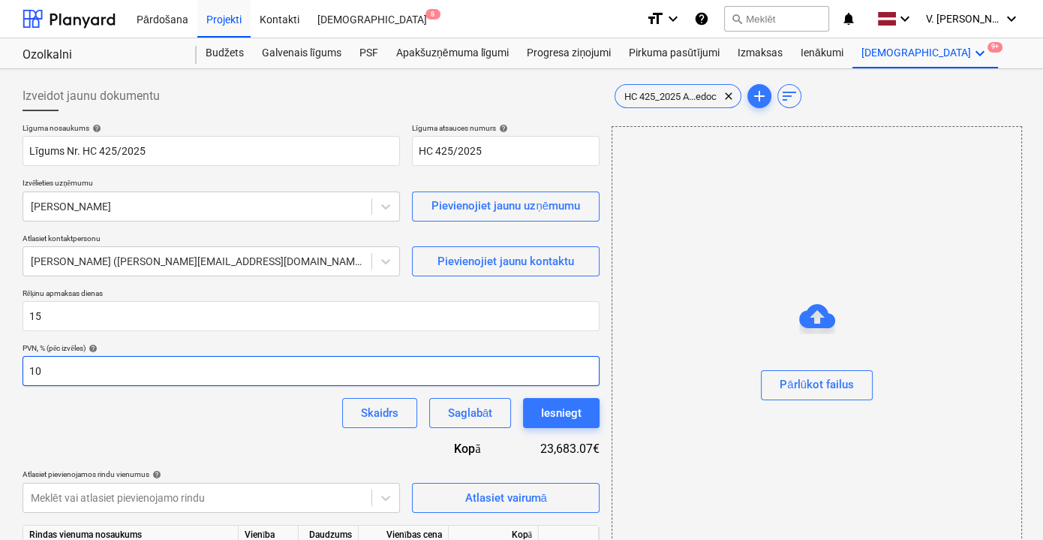
click at [96, 372] on input "10" at bounding box center [311, 371] width 577 height 30
type input "1"
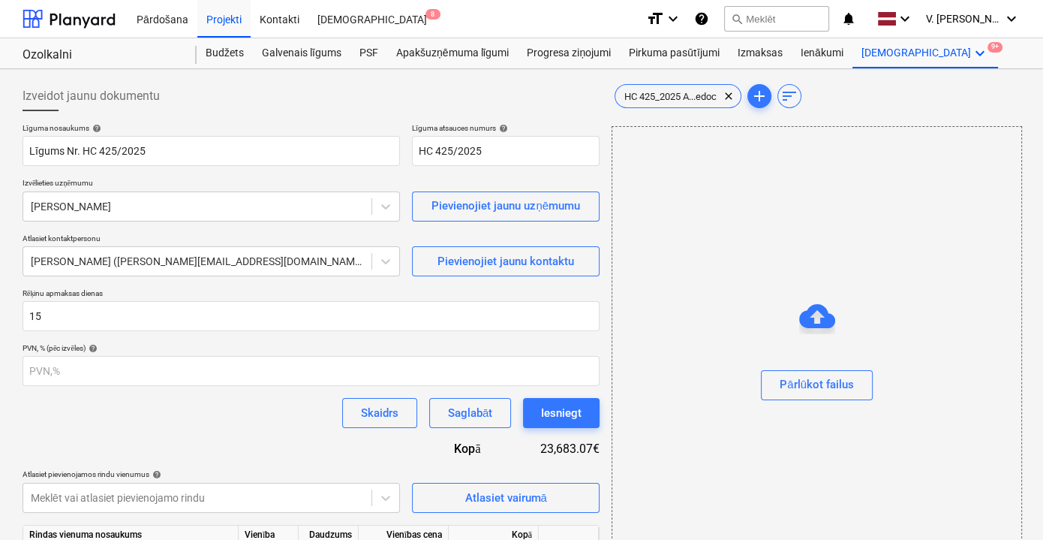
click at [235, 420] on div "Skaidrs Saglabāt Iesniegt" at bounding box center [311, 413] width 577 height 30
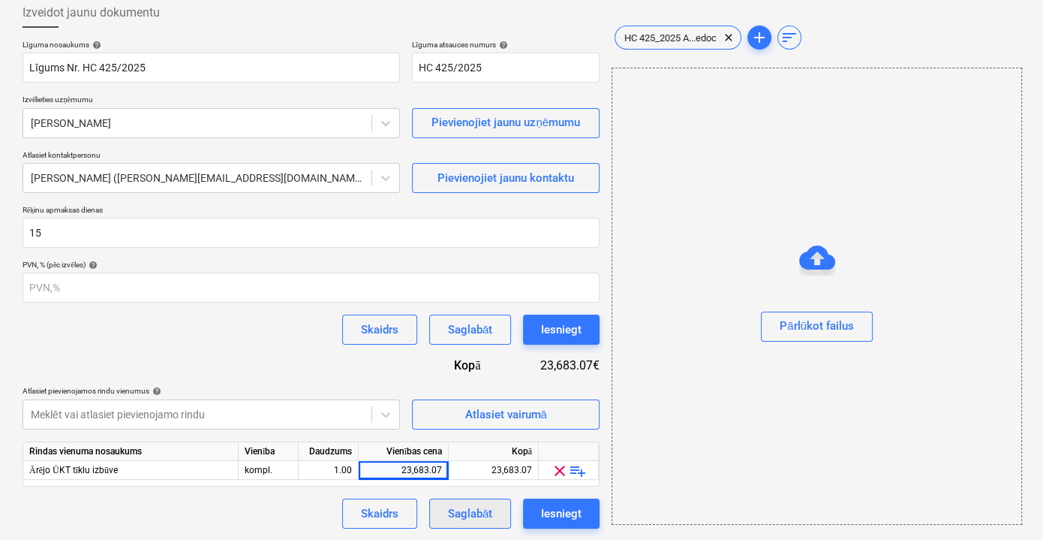
click at [470, 514] on div "Saglabāt" at bounding box center [470, 514] width 44 height 20
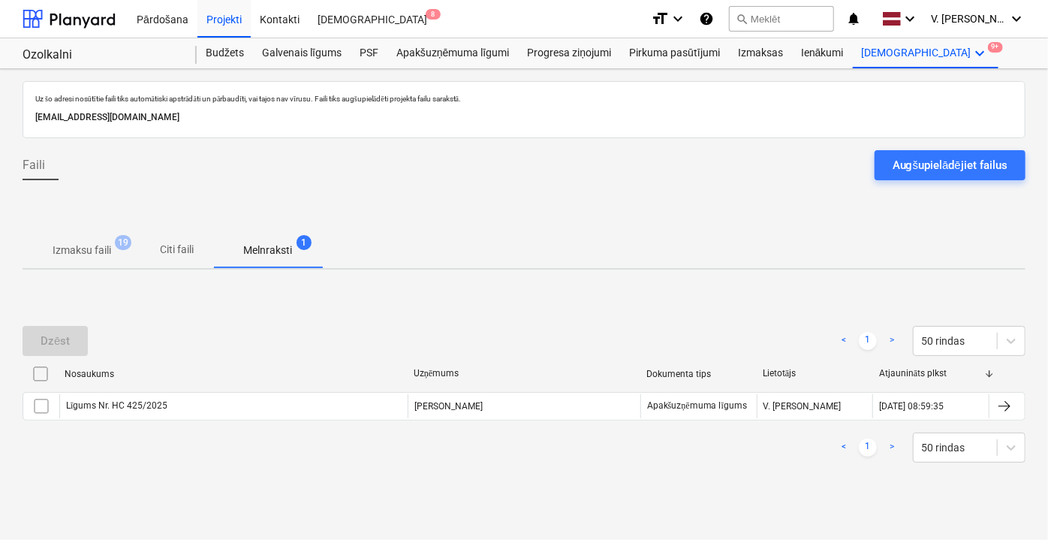
click at [176, 246] on p "Citi faili" at bounding box center [177, 250] width 36 height 16
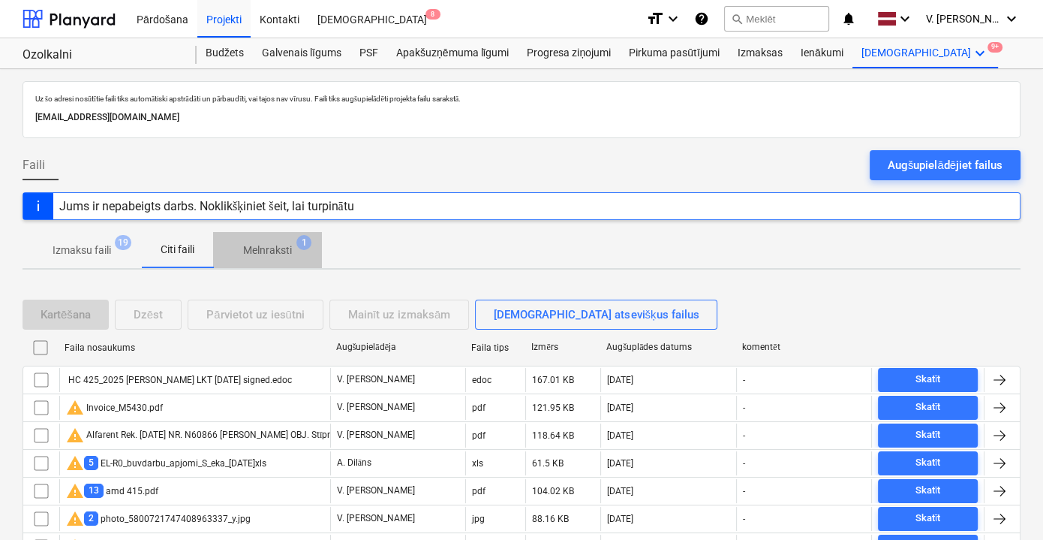
click at [282, 250] on p "Melnraksti" at bounding box center [267, 250] width 49 height 16
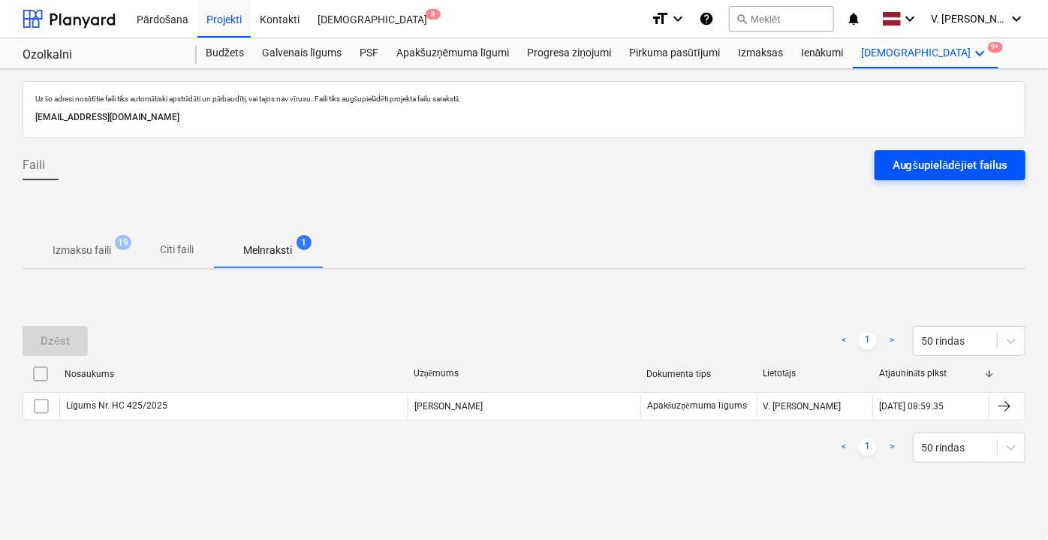
click at [947, 167] on div "Augšupielādējiet failus" at bounding box center [949, 165] width 115 height 20
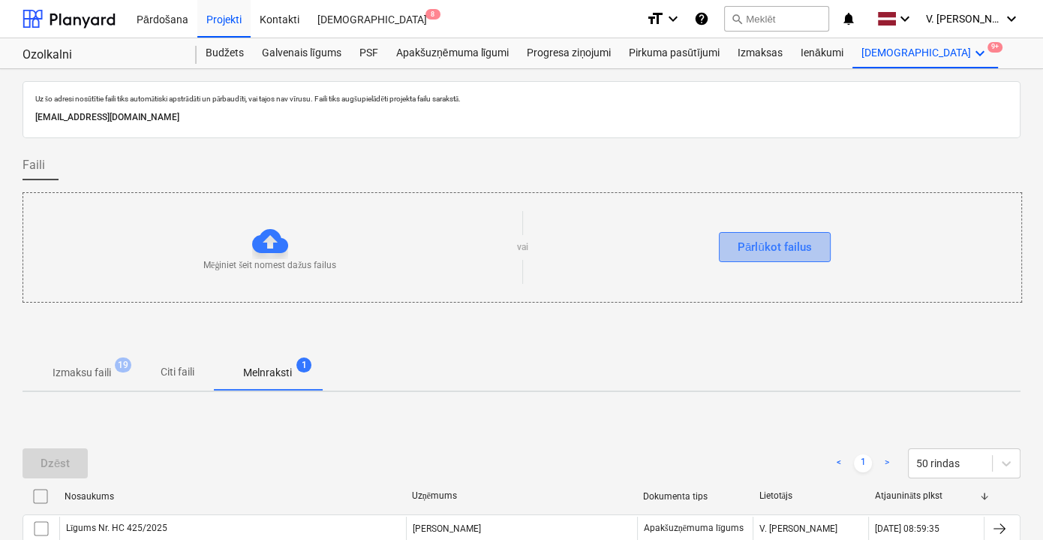
click at [805, 246] on div "Pārlūkot failus" at bounding box center [775, 247] width 74 height 20
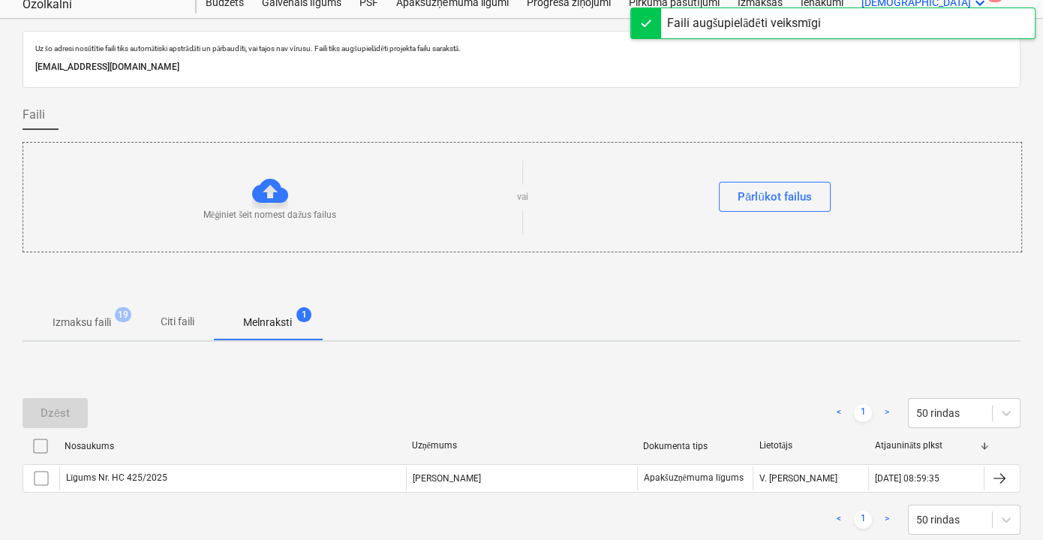
scroll to position [111, 0]
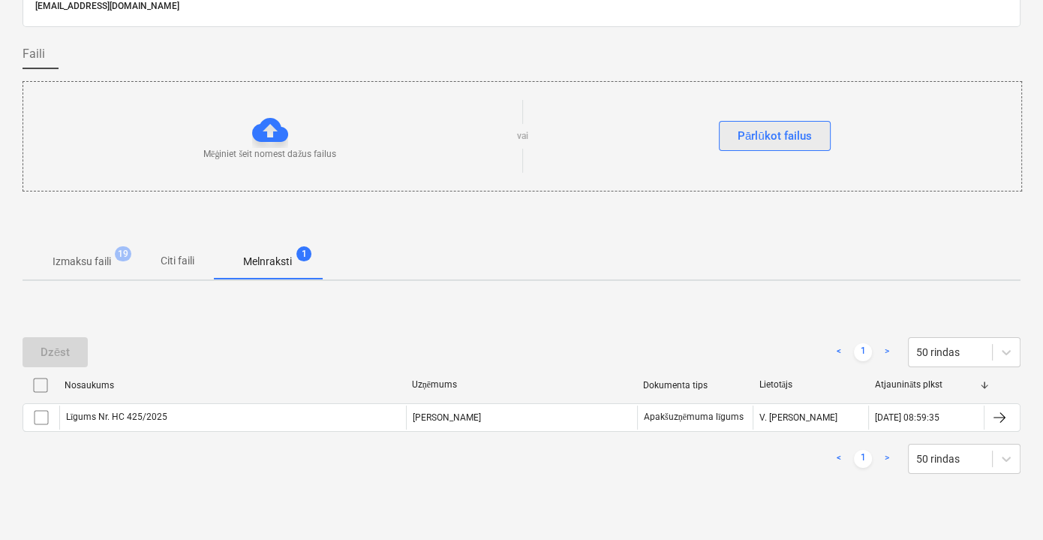
click at [787, 126] on div "Pārlūkot failus" at bounding box center [775, 136] width 74 height 20
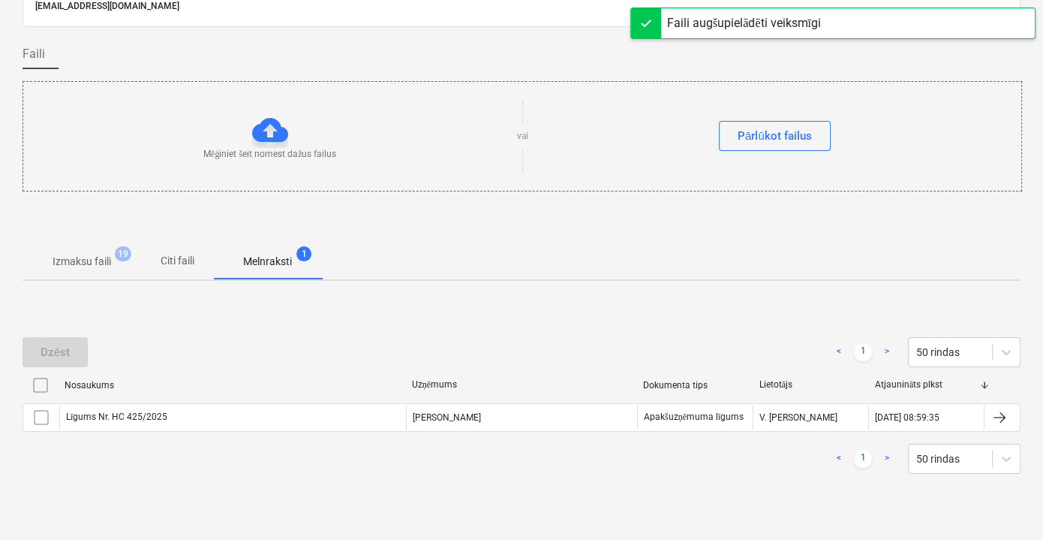
click at [175, 254] on p "Citi faili" at bounding box center [177, 261] width 36 height 16
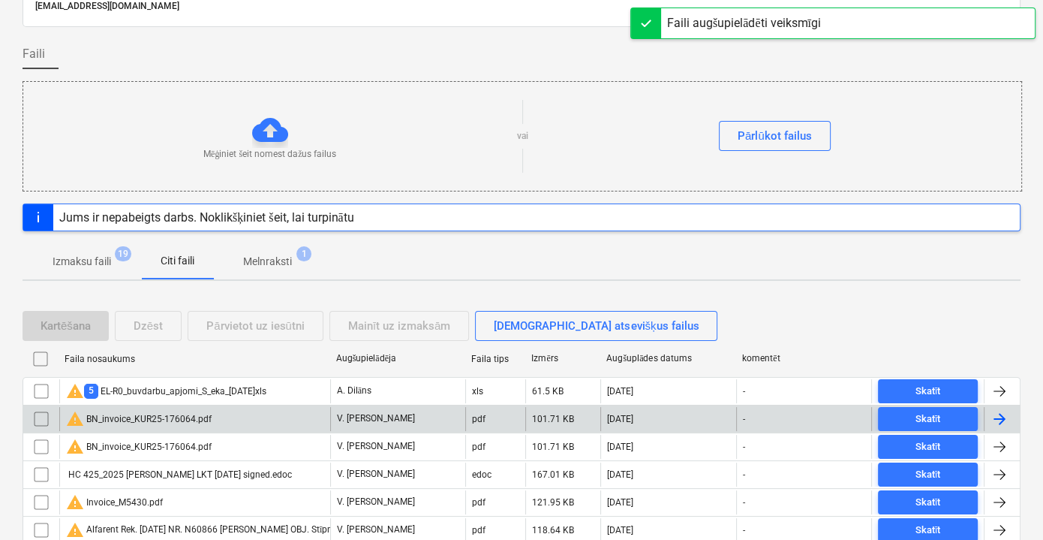
click at [293, 415] on div "warning BN_invoice_KUR25-176064.pdf" at bounding box center [194, 419] width 271 height 24
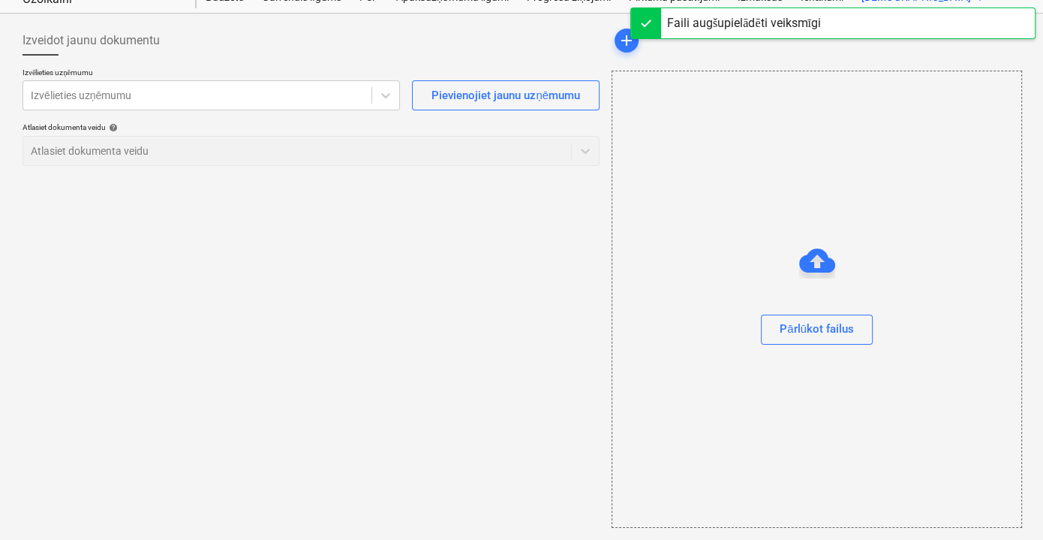
scroll to position [54, 0]
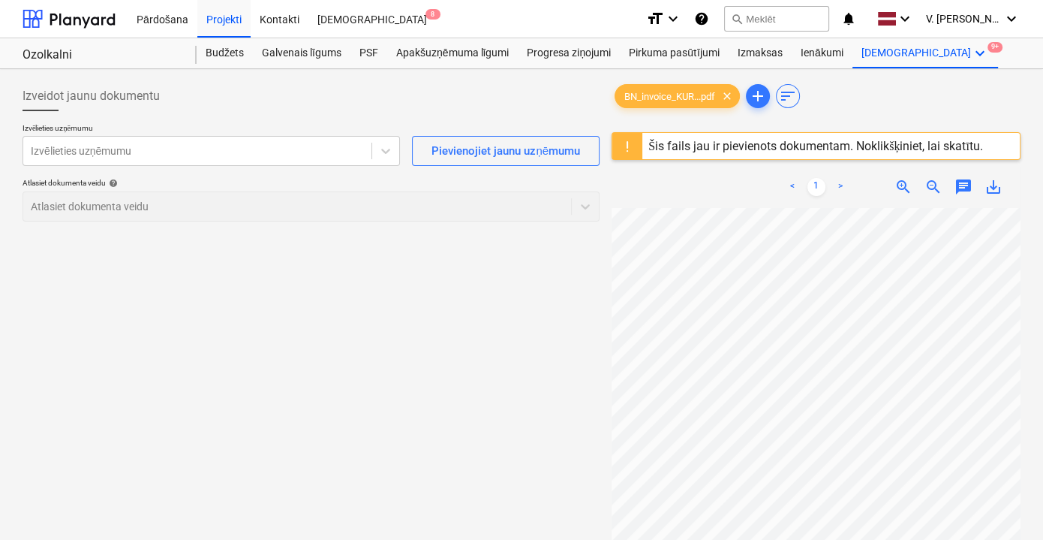
scroll to position [136, 0]
click at [484, 149] on div "Pievienojiet jaunu uzņēmumu" at bounding box center [506, 151] width 149 height 20
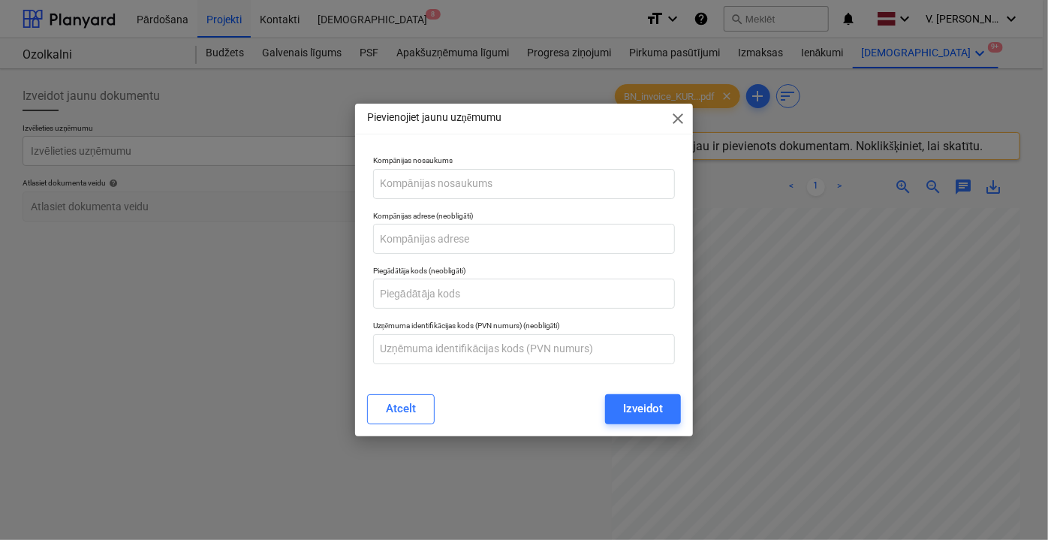
drag, startPoint x: 681, startPoint y: 116, endPoint x: 433, endPoint y: 122, distance: 247.8
click at [679, 116] on span "close" at bounding box center [678, 119] width 18 height 18
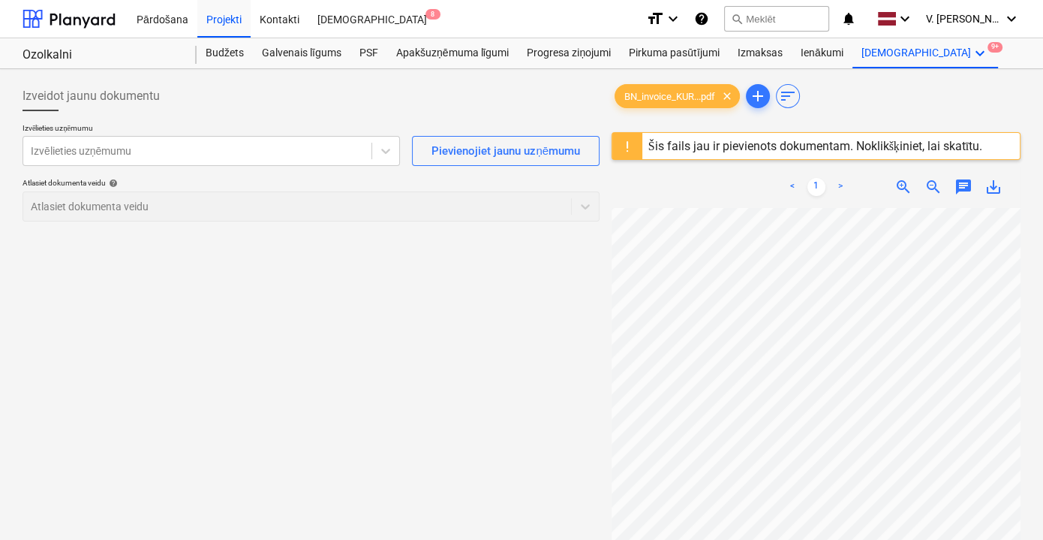
click at [255, 134] on p "Izvēlieties uzņēmumu" at bounding box center [212, 129] width 378 height 13
click at [243, 142] on div "Izvēlieties uzņēmumu" at bounding box center [197, 150] width 348 height 21
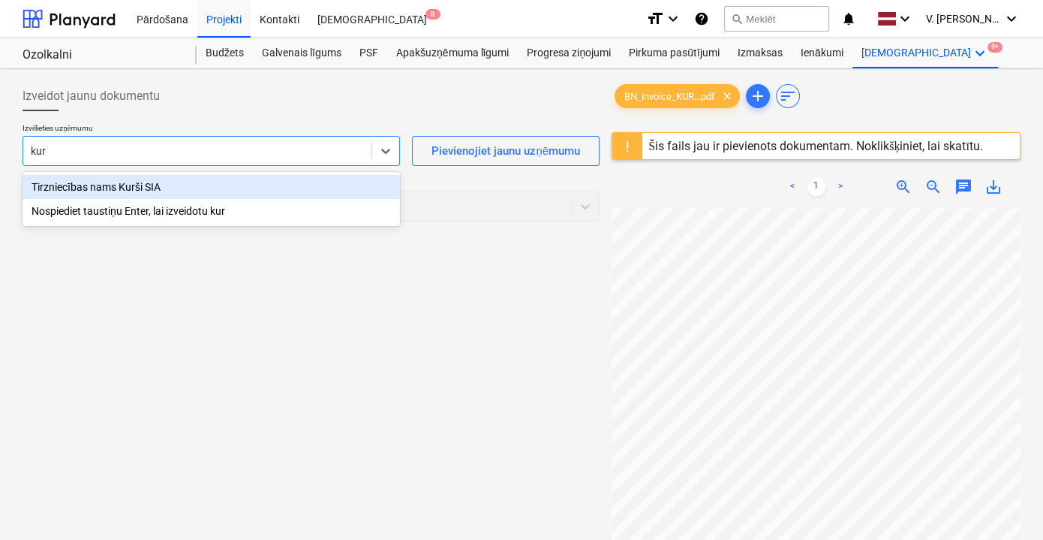
type input "kur"
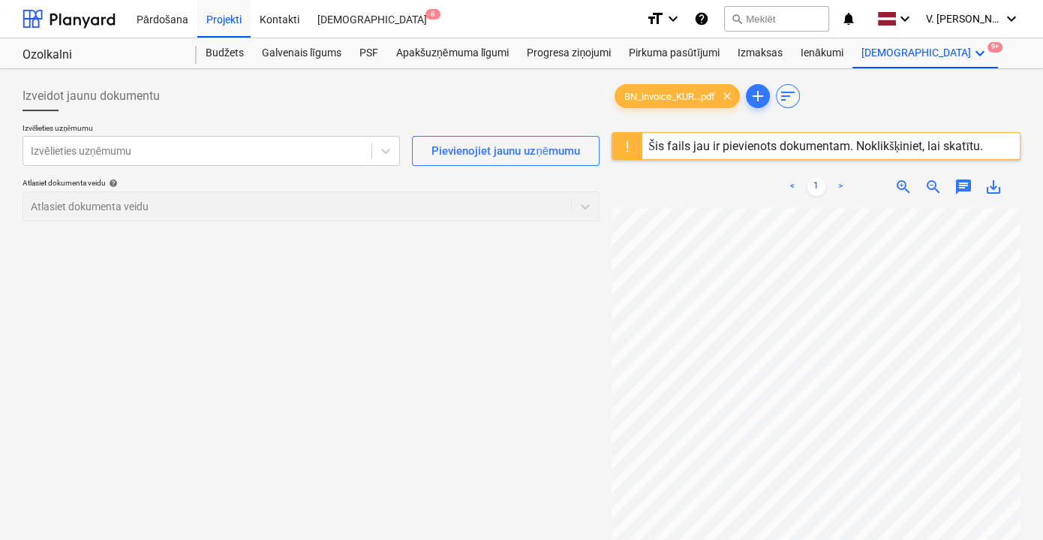
drag, startPoint x: 234, startPoint y: 182, endPoint x: 123, endPoint y: 324, distance: 180.2
click at [123, 324] on div "Izveidot jaunu dokumentu Izvēlieties uzņēmumu Izvēlieties uzņēmumu Pievienojiet…" at bounding box center [311, 393] width 589 height 637
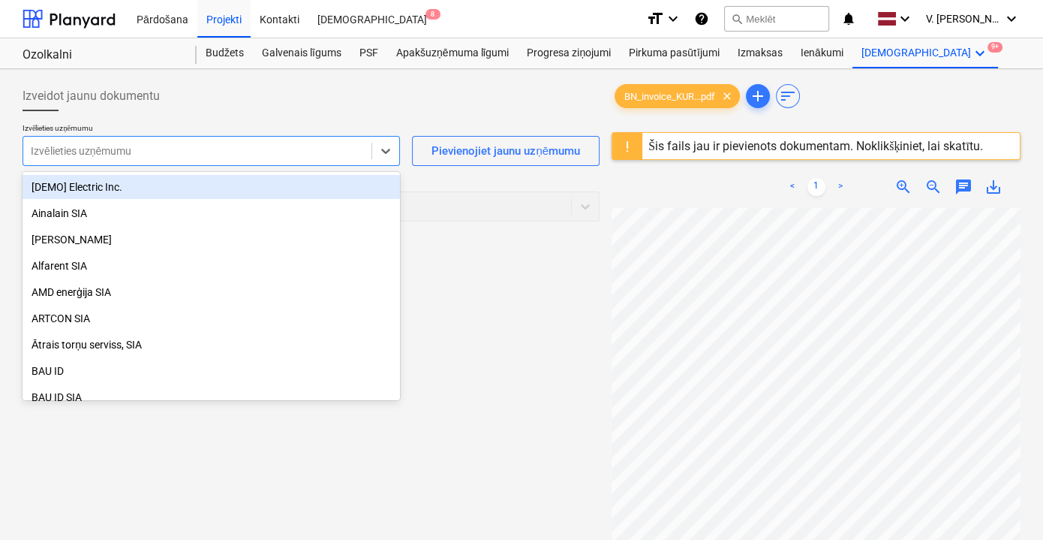
click at [202, 155] on div at bounding box center [197, 150] width 333 height 15
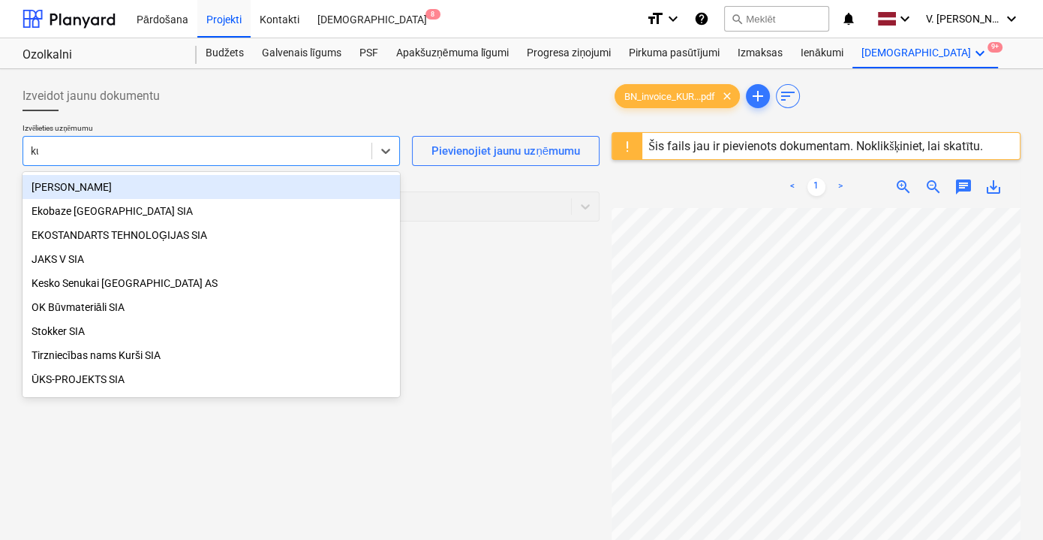
type input "kur"
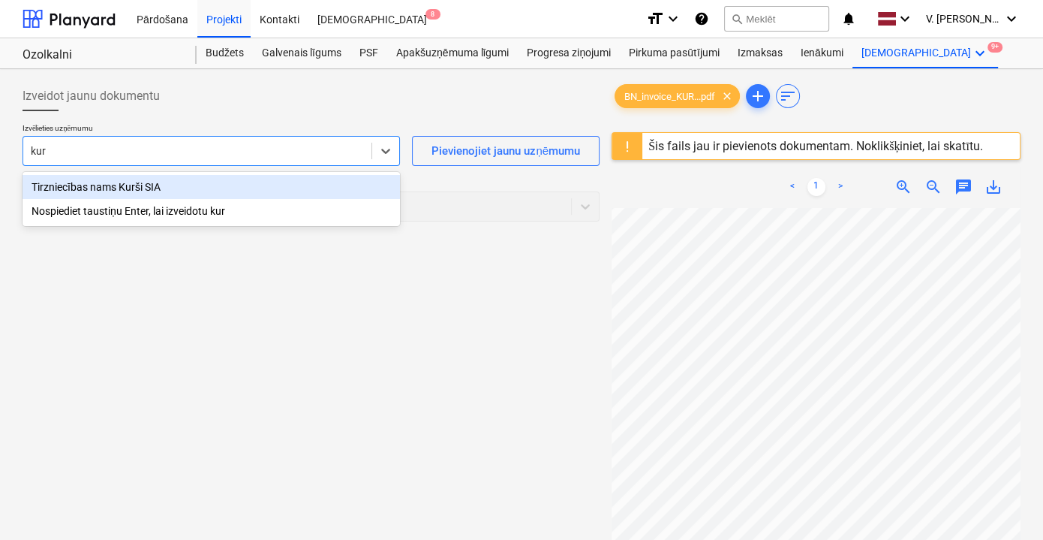
click at [195, 188] on div "Tirzniecības nams Kurši SIA" at bounding box center [212, 187] width 378 height 24
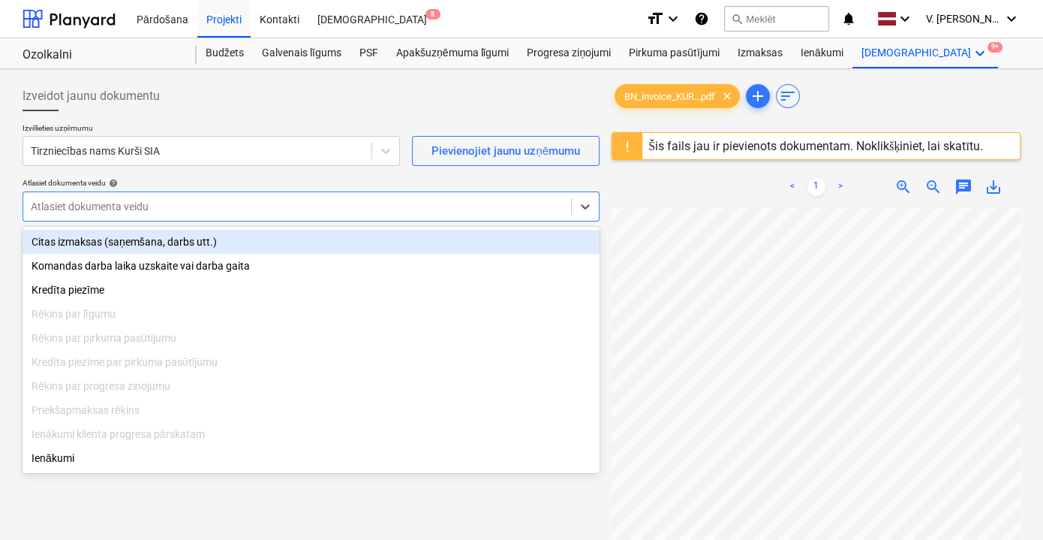
click at [294, 203] on div at bounding box center [297, 206] width 533 height 15
click at [229, 242] on div "Citas izmaksas (saņemšana, darbs utt.)" at bounding box center [311, 242] width 577 height 24
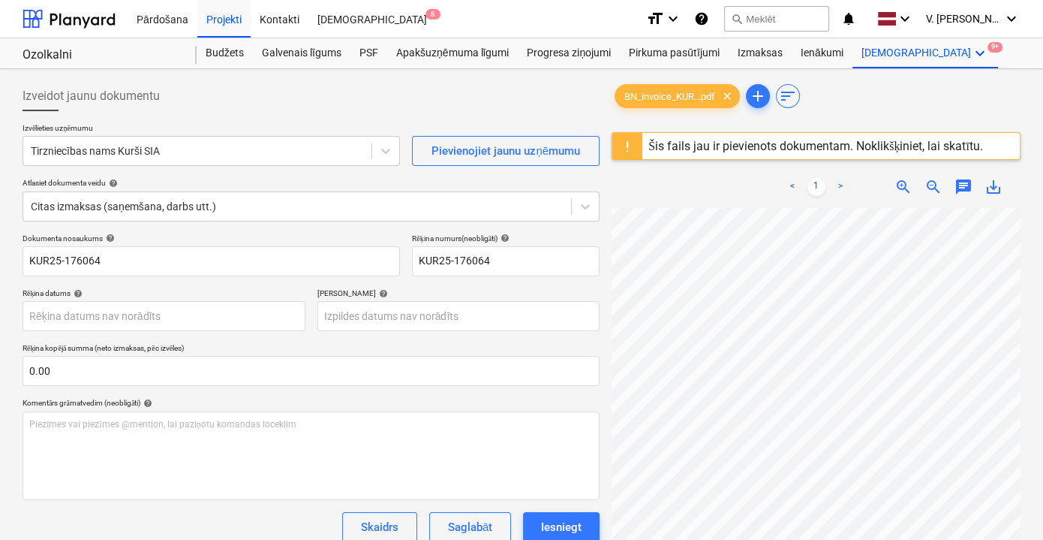
scroll to position [6, 46]
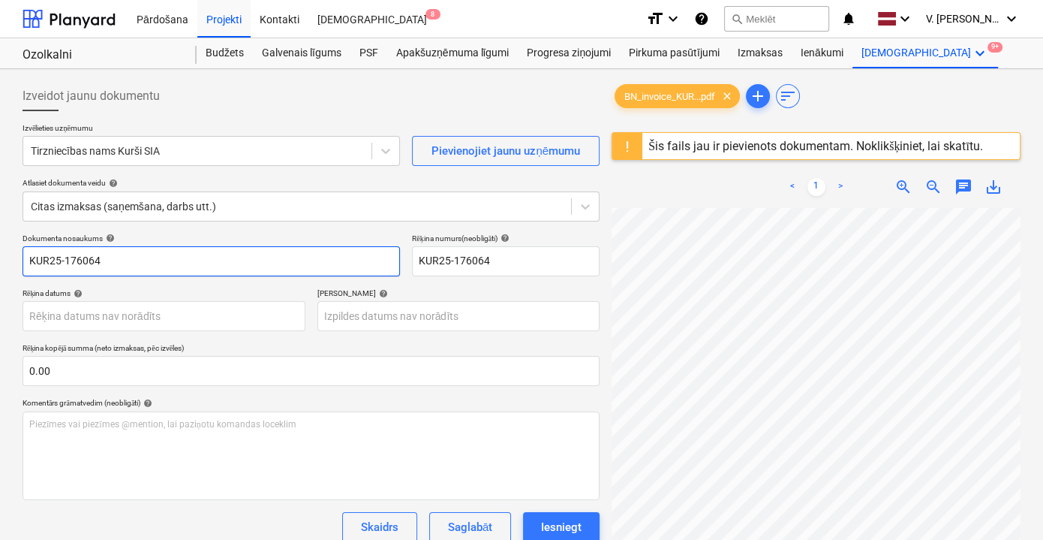
click at [216, 258] on input "KUR25-176064" at bounding box center [212, 261] width 378 height 30
type input "p"
drag, startPoint x: 182, startPoint y: 260, endPoint x: 83, endPoint y: 260, distance: 99.8
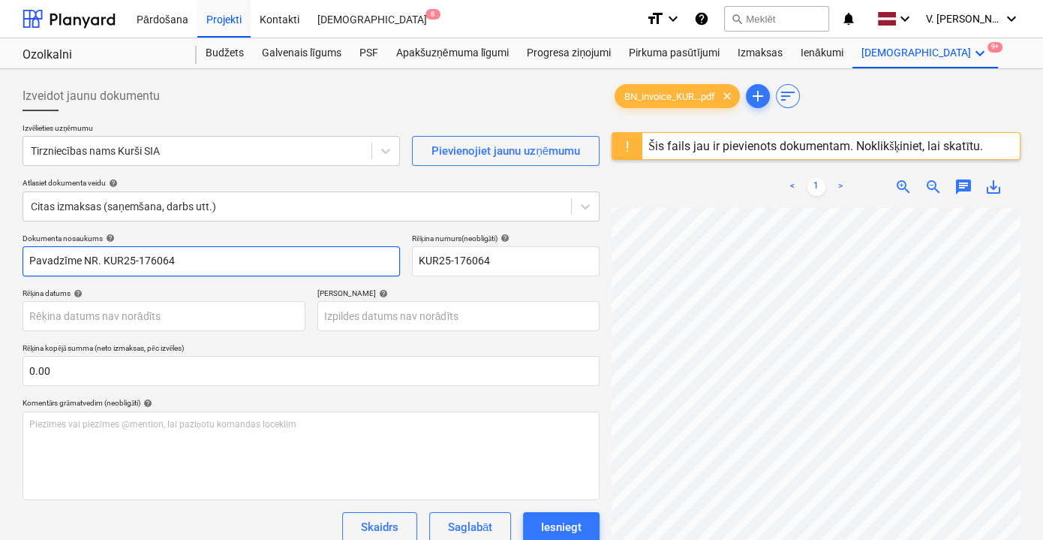
click at [83, 260] on input "Pavadzīme NR. KUR25-176064" at bounding box center [212, 261] width 378 height 30
type input "Pavadzīme NR. KUR25-176064"
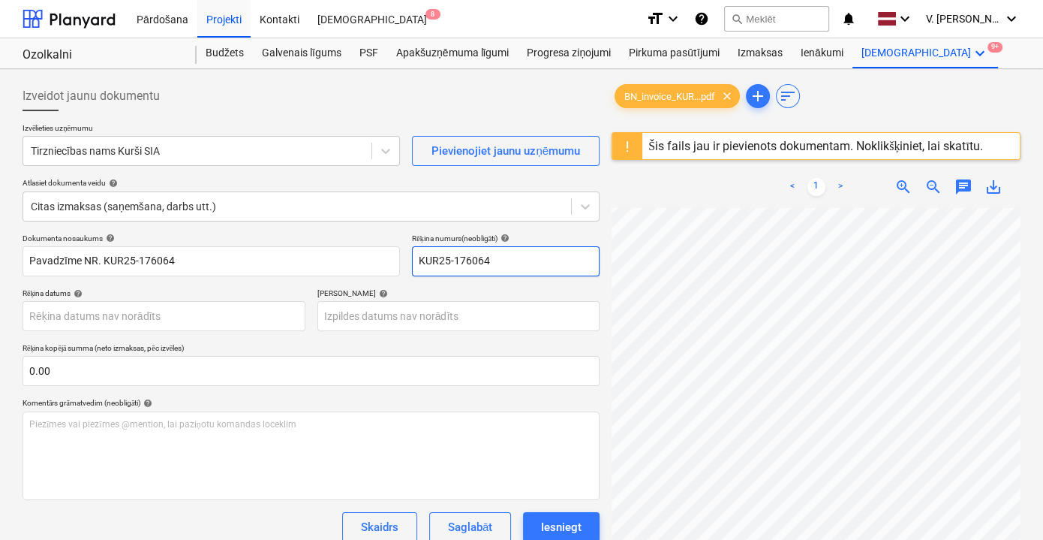
click at [519, 257] on input "KUR25-176064" at bounding box center [506, 261] width 188 height 30
click at [518, 257] on input "KUR25-176064" at bounding box center [506, 261] width 188 height 30
paste input "NR."
type input "NR. KUR25-176064"
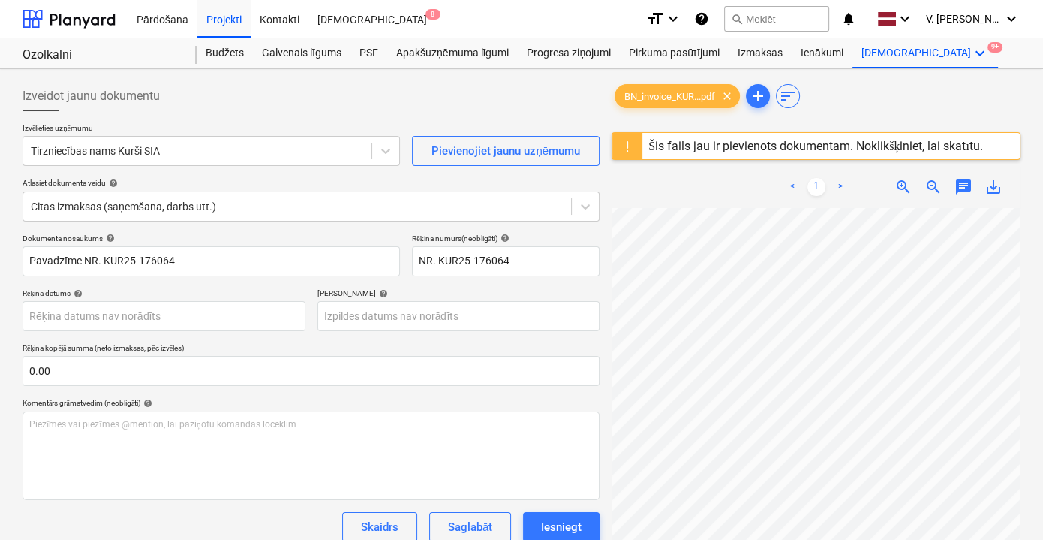
click at [525, 290] on div "Termiņš help" at bounding box center [459, 293] width 283 height 10
click at [182, 321] on body "Pārdošana Projekti Kontakti Iesūtne 8 format_size keyboard_arrow_down help sear…" at bounding box center [521, 270] width 1043 height 540
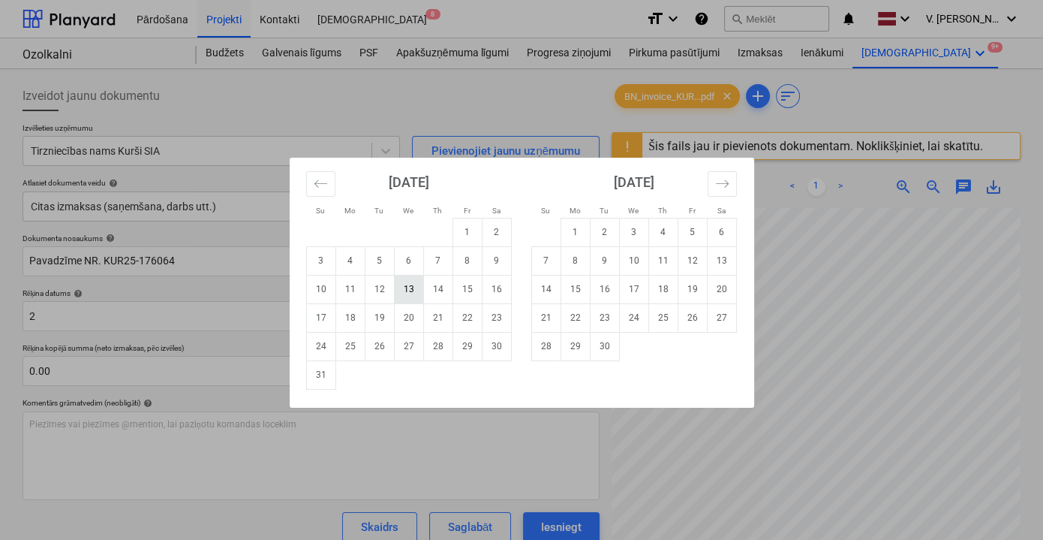
click at [398, 294] on td "13" at bounding box center [408, 289] width 29 height 29
type input "13 Aug 2025"
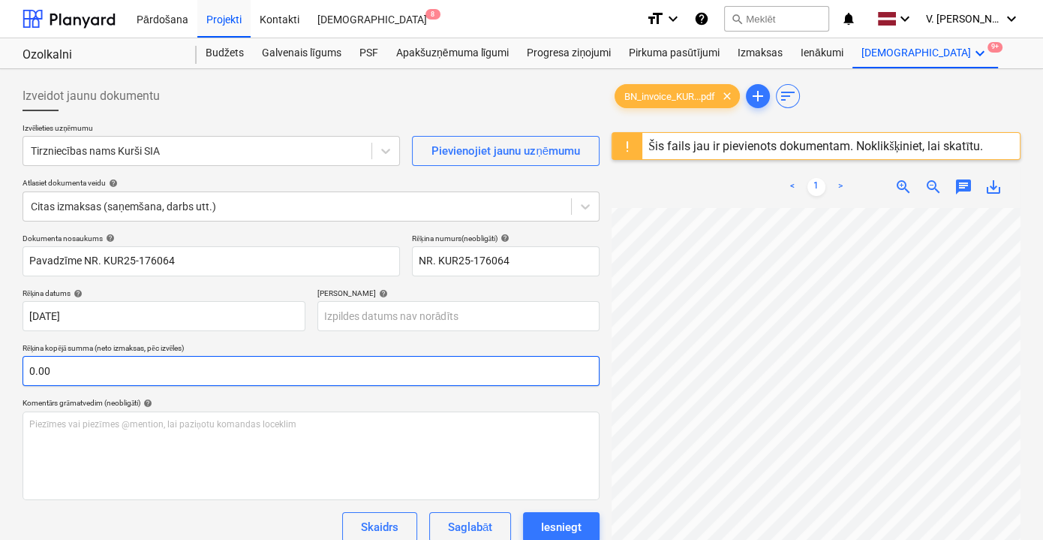
scroll to position [96, 46]
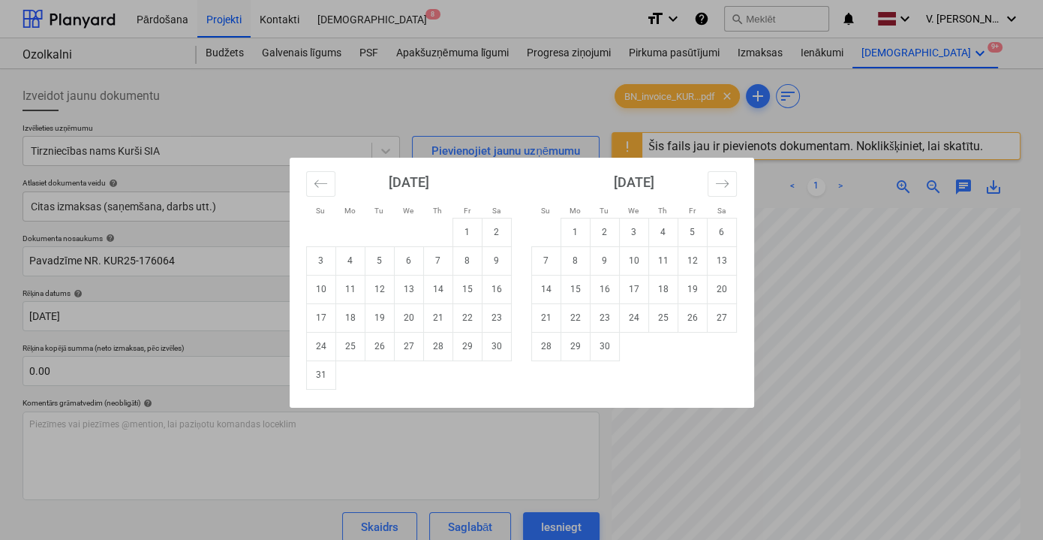
click at [425, 312] on body "Pārdošana Projekti Kontakti Iesūtne 8 format_size keyboard_arrow_down help sear…" at bounding box center [521, 270] width 1043 height 540
click at [736, 321] on div "September 2025 1 2 3 4 5 6 7 8 9 10 11 12 13 14 15 16 17 18 19 20 21 22 23 24 2…" at bounding box center [634, 259] width 225 height 203
click at [727, 318] on td "27" at bounding box center [721, 317] width 29 height 29
type input "27 Sep 2025"
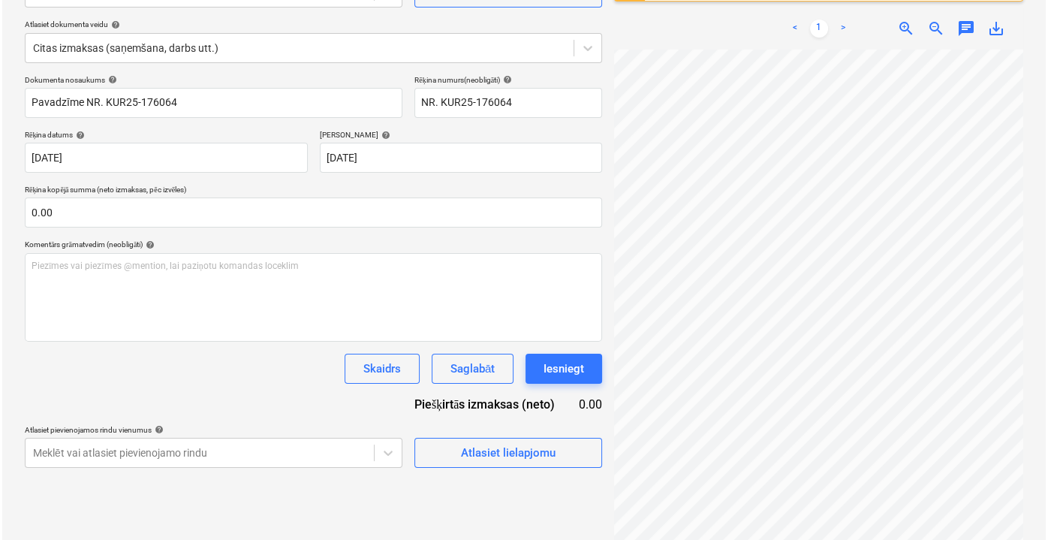
scroll to position [177, 0]
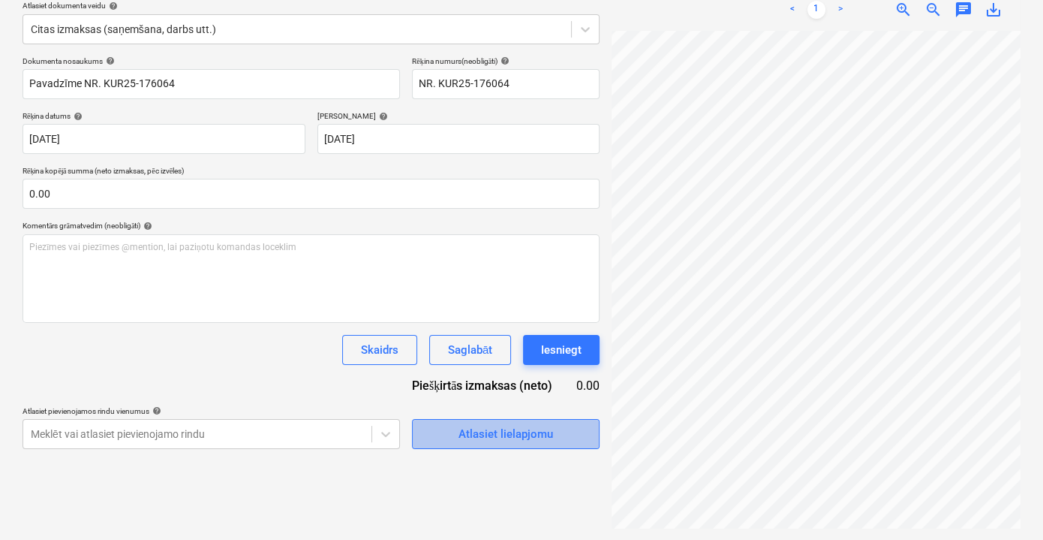
click at [552, 444] on button "Atlasiet lielapjomu" at bounding box center [506, 434] width 188 height 30
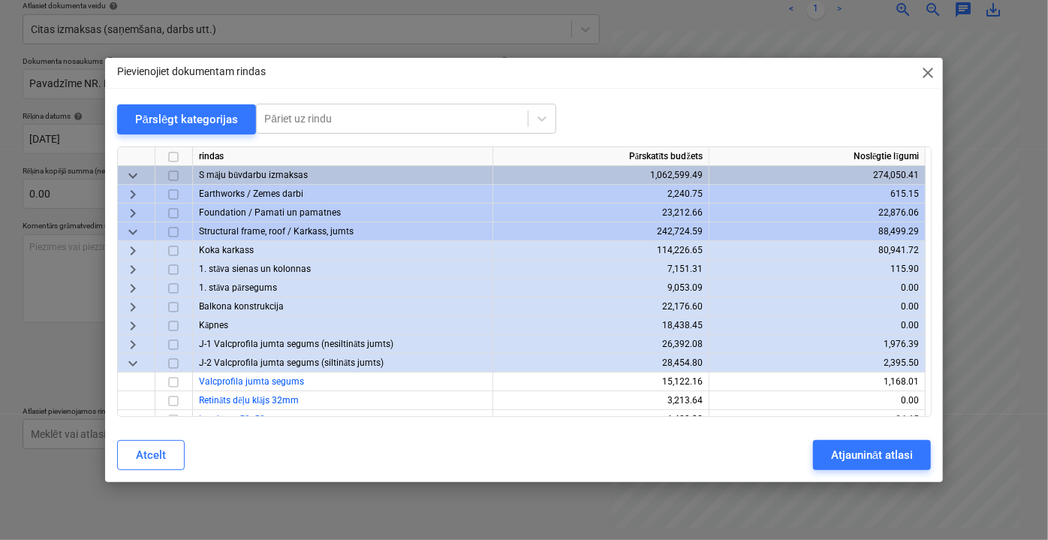
click at [135, 249] on span "keyboard_arrow_right" at bounding box center [133, 250] width 18 height 18
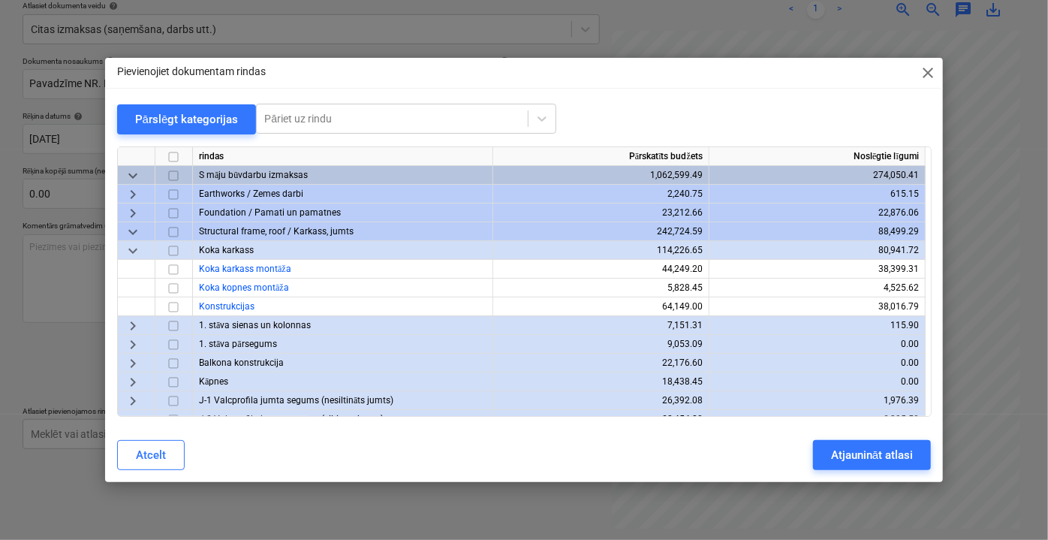
click at [135, 249] on span "keyboard_arrow_down" at bounding box center [133, 250] width 18 height 18
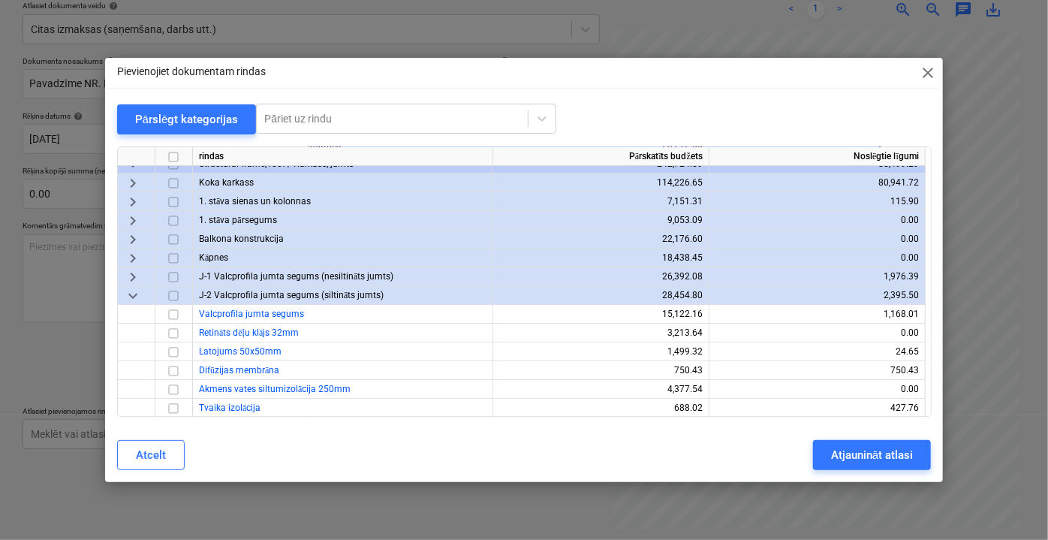
scroll to position [136, 0]
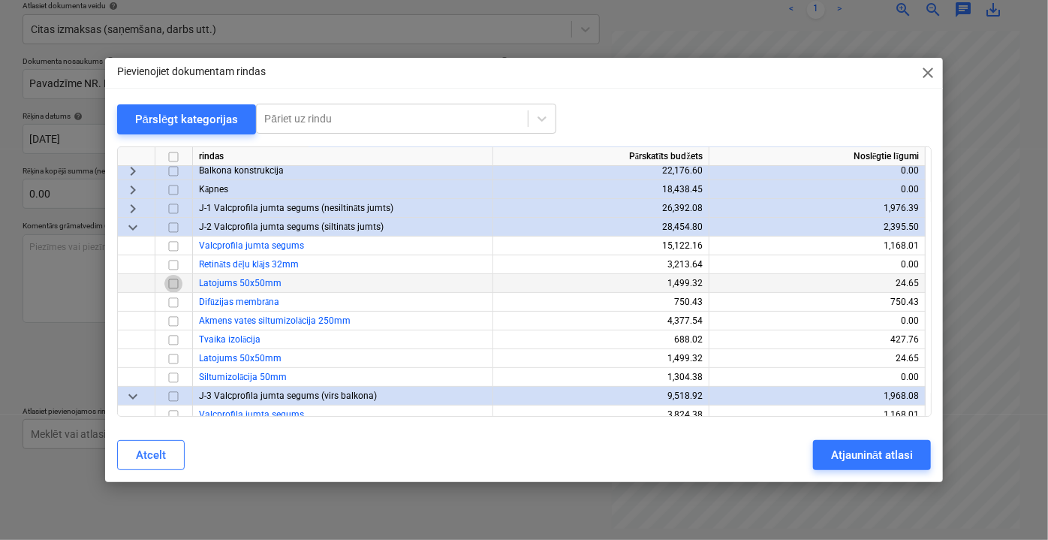
click at [171, 284] on input "checkbox" at bounding box center [173, 283] width 18 height 18
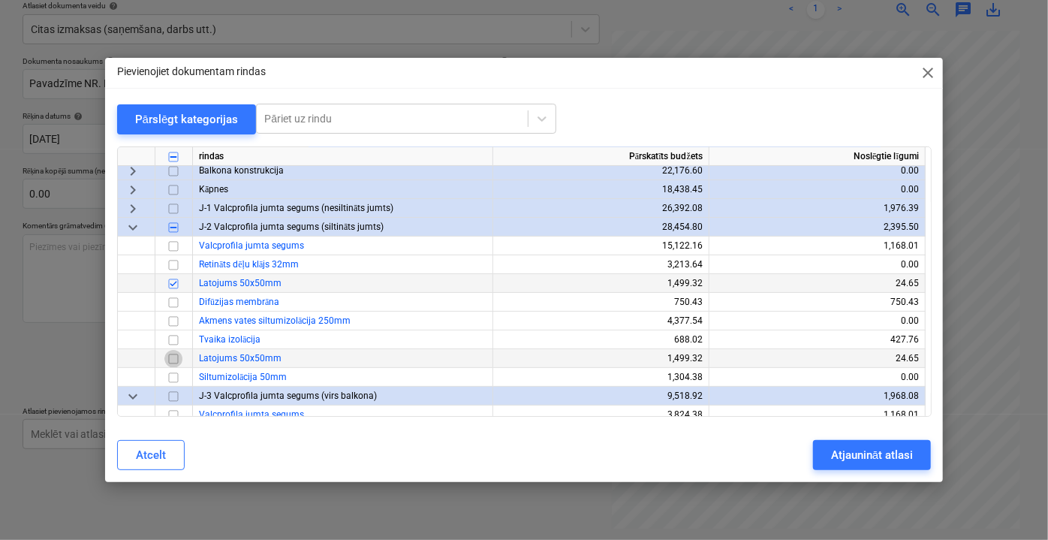
click at [176, 357] on input "checkbox" at bounding box center [173, 358] width 18 height 18
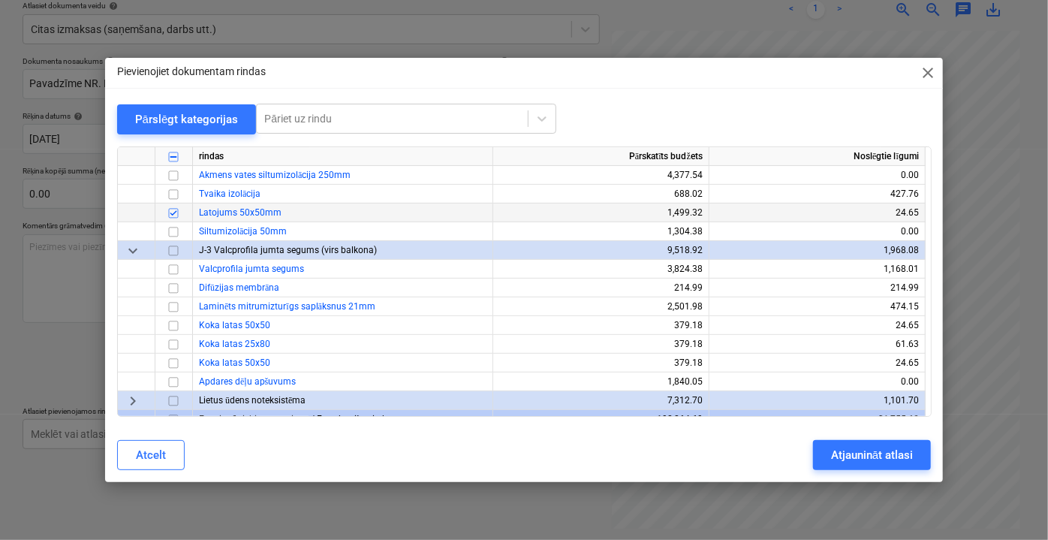
scroll to position [341, 0]
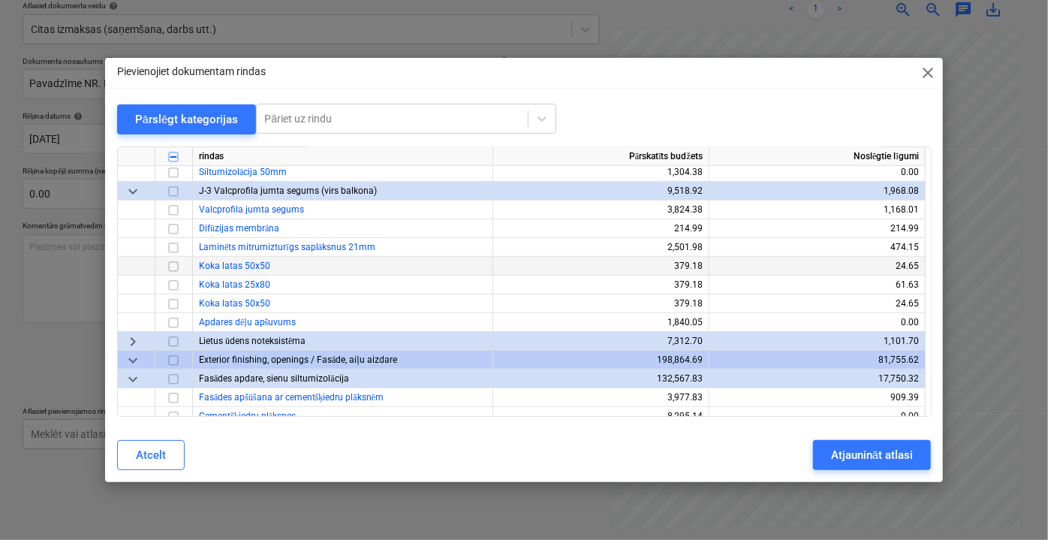
click at [173, 268] on input "checkbox" at bounding box center [173, 266] width 18 height 18
click at [173, 302] on input "checkbox" at bounding box center [173, 303] width 18 height 18
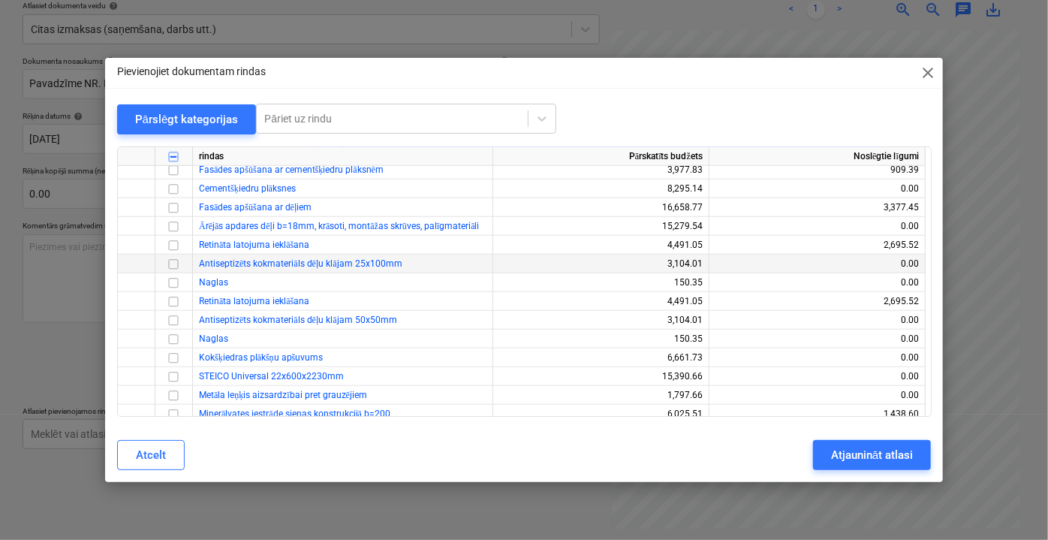
scroll to position [546, 0]
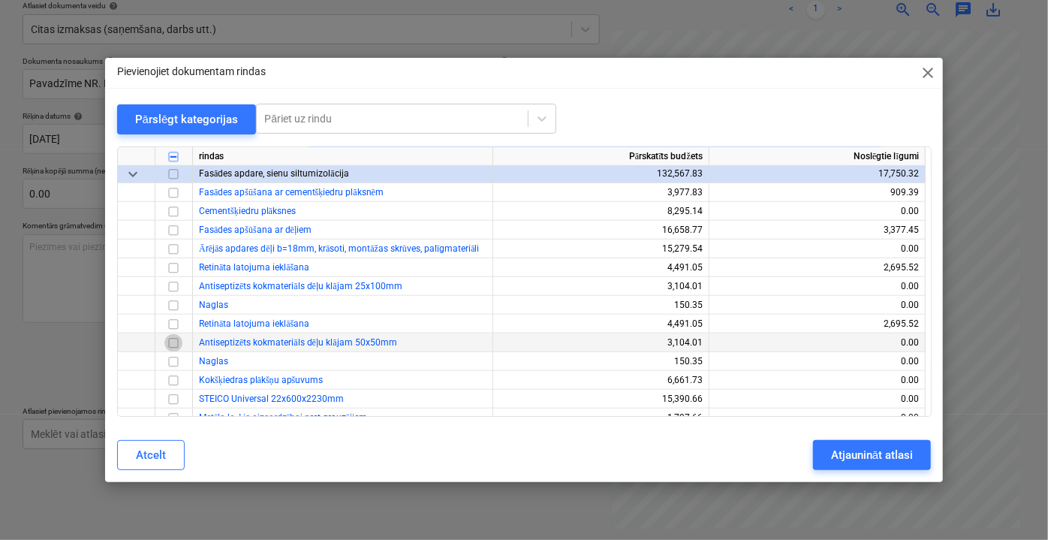
click at [173, 341] on input "checkbox" at bounding box center [173, 342] width 18 height 18
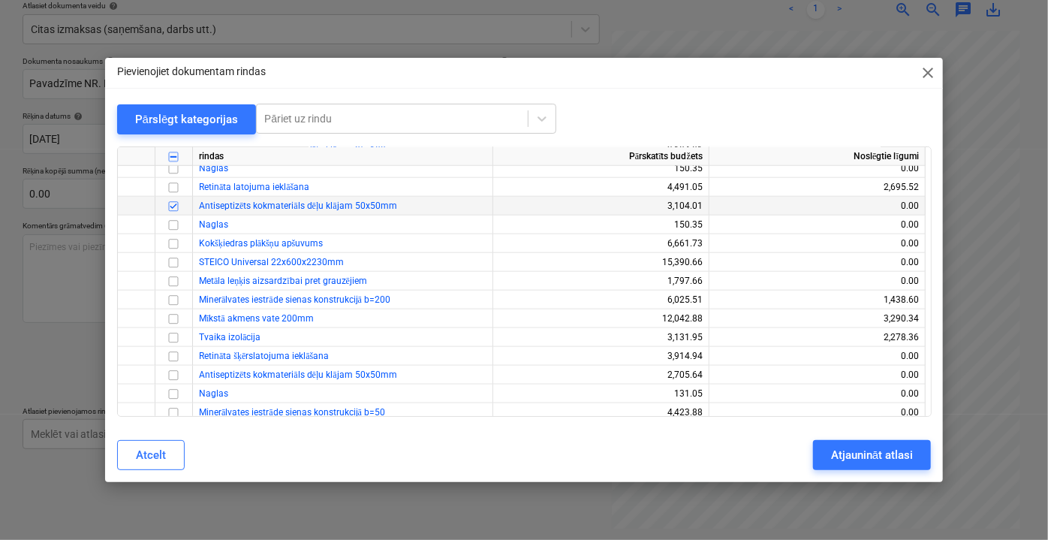
scroll to position [751, 0]
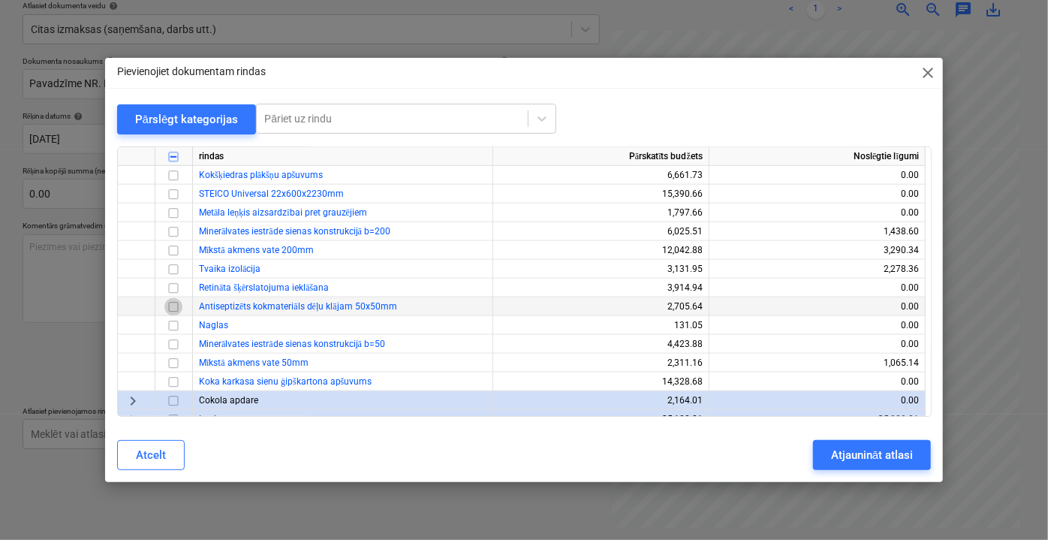
click at [172, 308] on input "checkbox" at bounding box center [173, 306] width 18 height 18
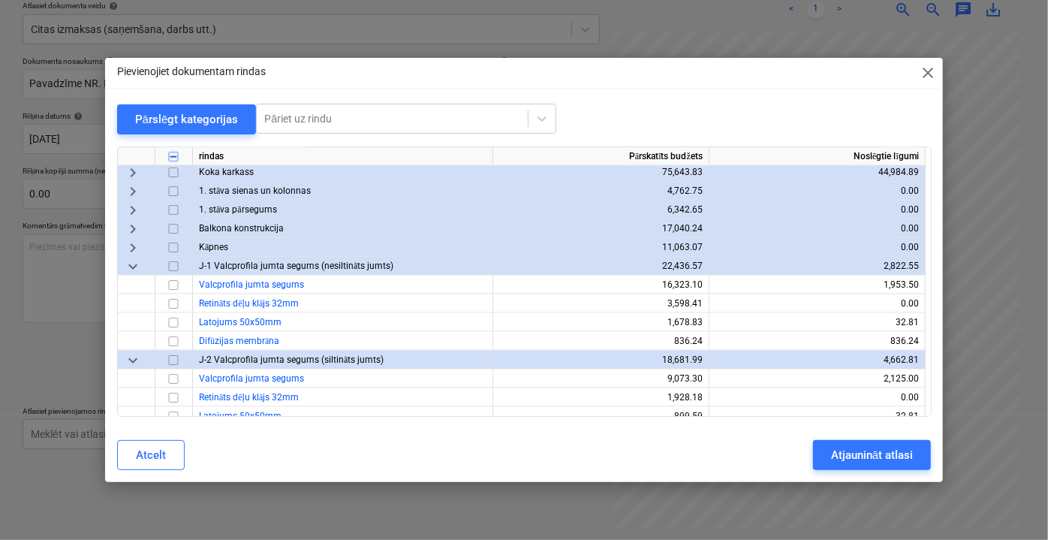
scroll to position [1228, 0]
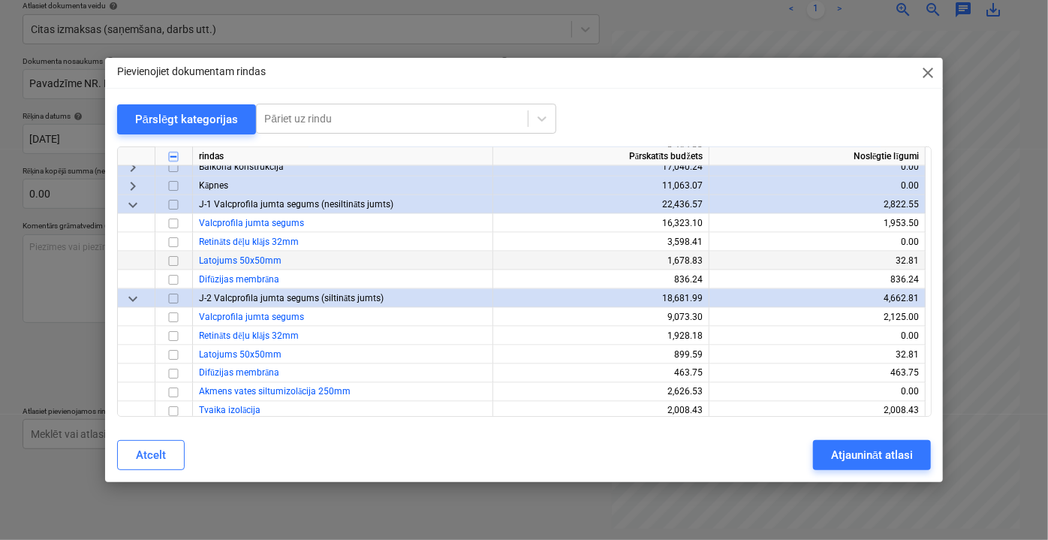
click at [176, 263] on input "checkbox" at bounding box center [173, 260] width 18 height 18
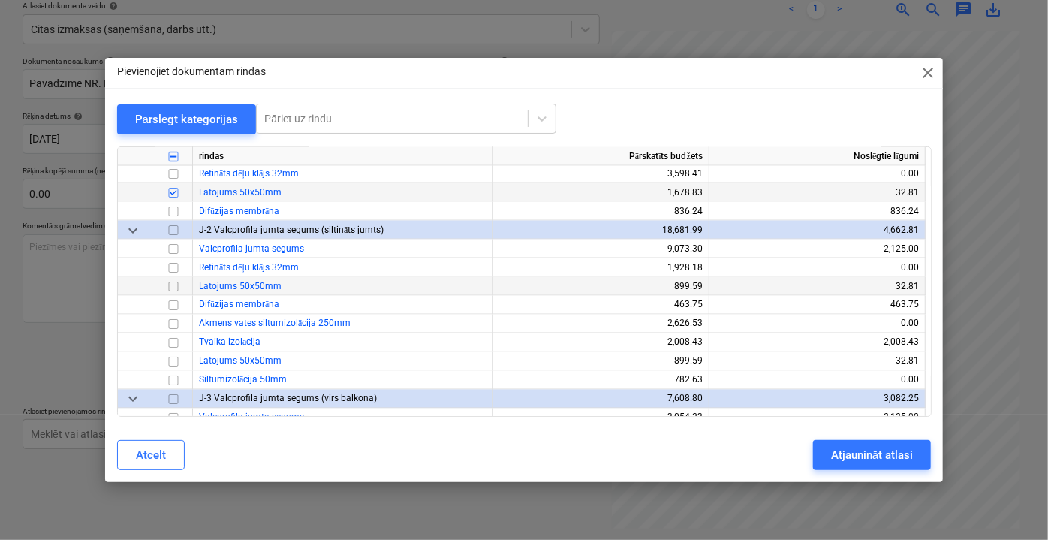
click at [170, 285] on input "checkbox" at bounding box center [173, 286] width 18 height 18
click at [174, 363] on input "checkbox" at bounding box center [173, 361] width 18 height 18
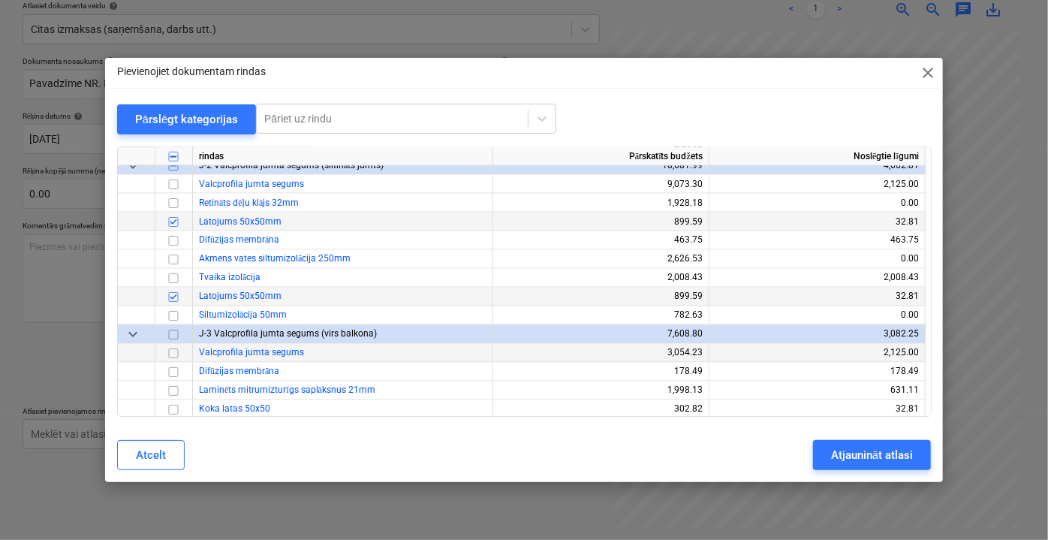
scroll to position [1501, 0]
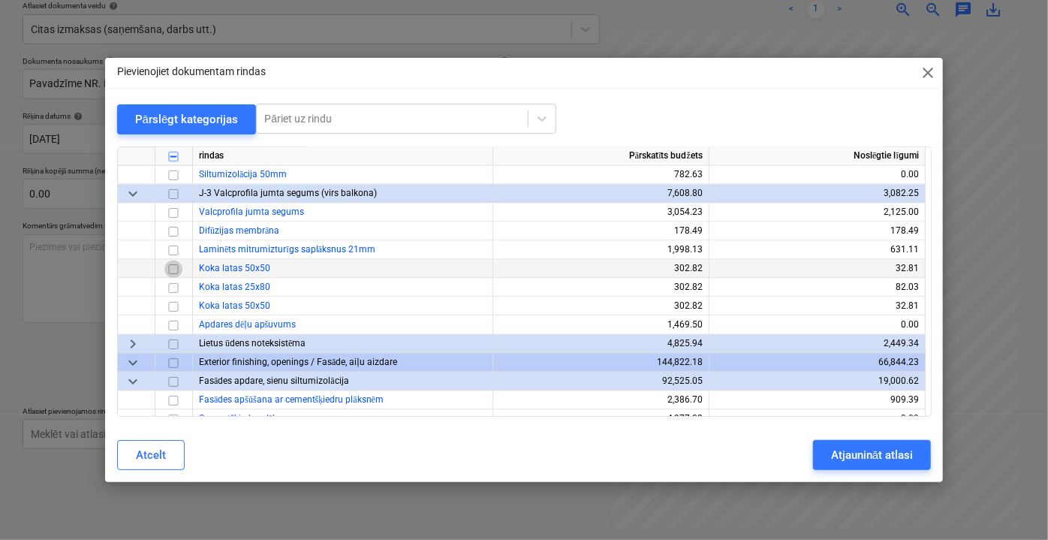
click at [174, 271] on input "checkbox" at bounding box center [173, 269] width 18 height 18
click at [174, 307] on input "checkbox" at bounding box center [173, 306] width 18 height 18
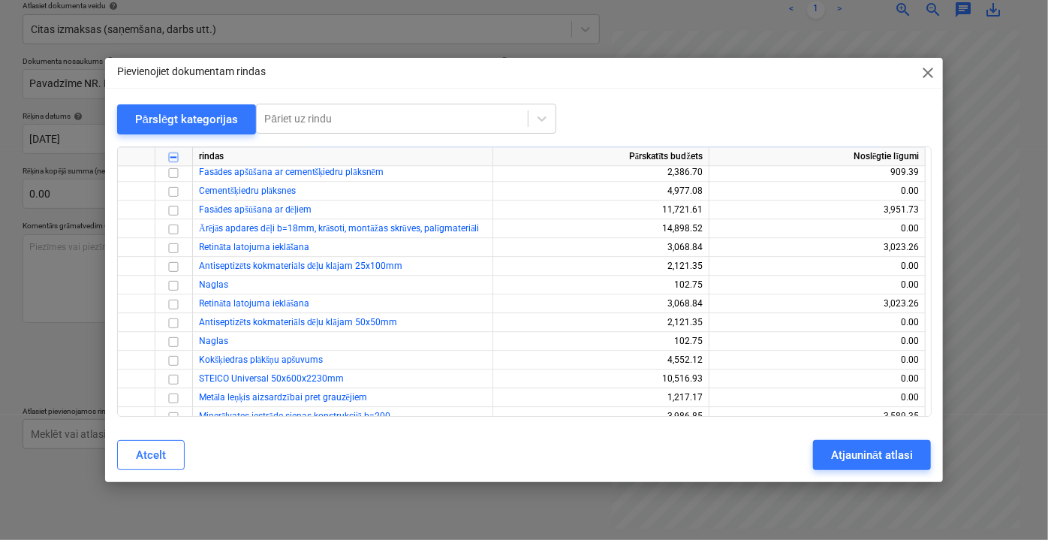
scroll to position [1705, 0]
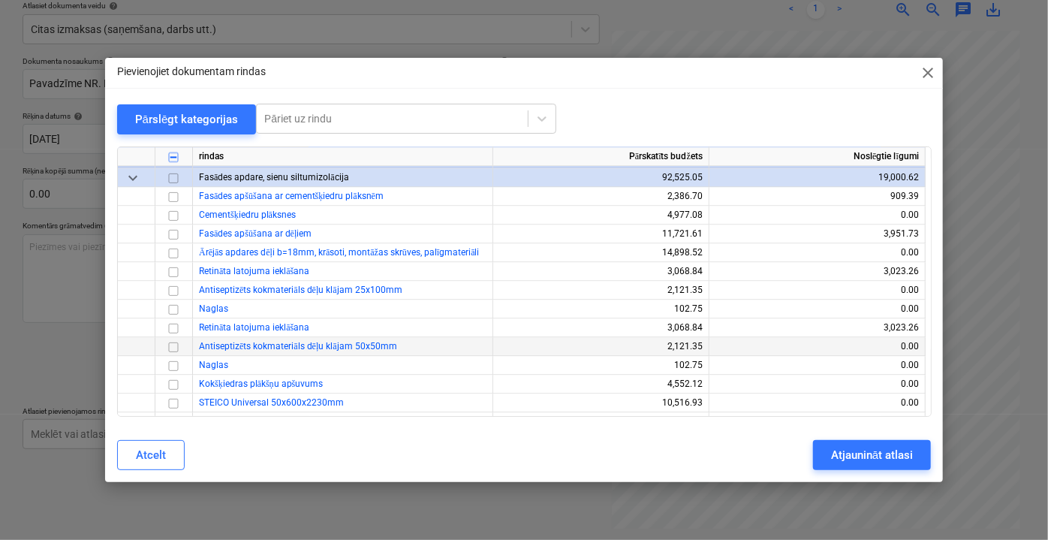
click at [174, 346] on input "checkbox" at bounding box center [173, 346] width 18 height 18
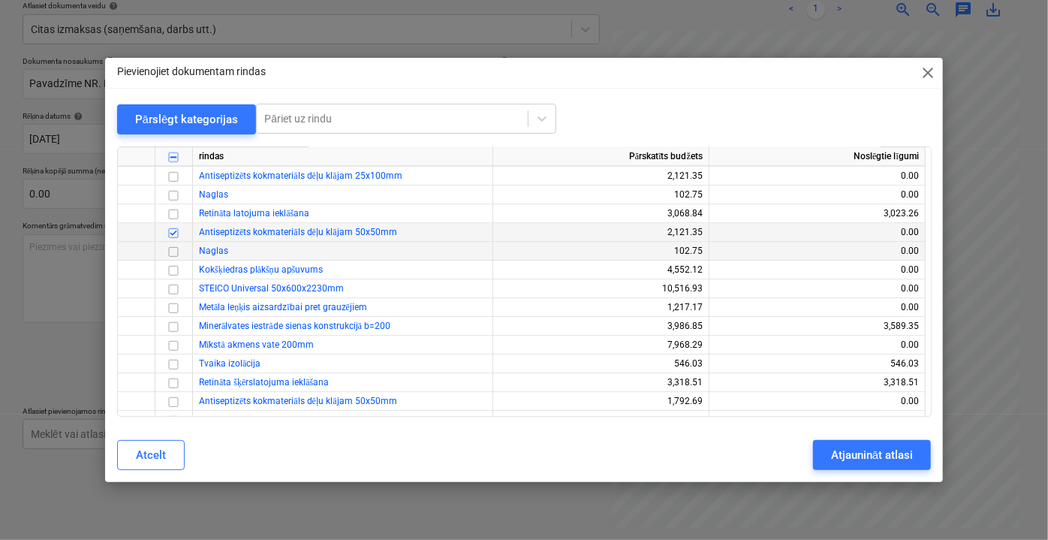
scroll to position [1842, 0]
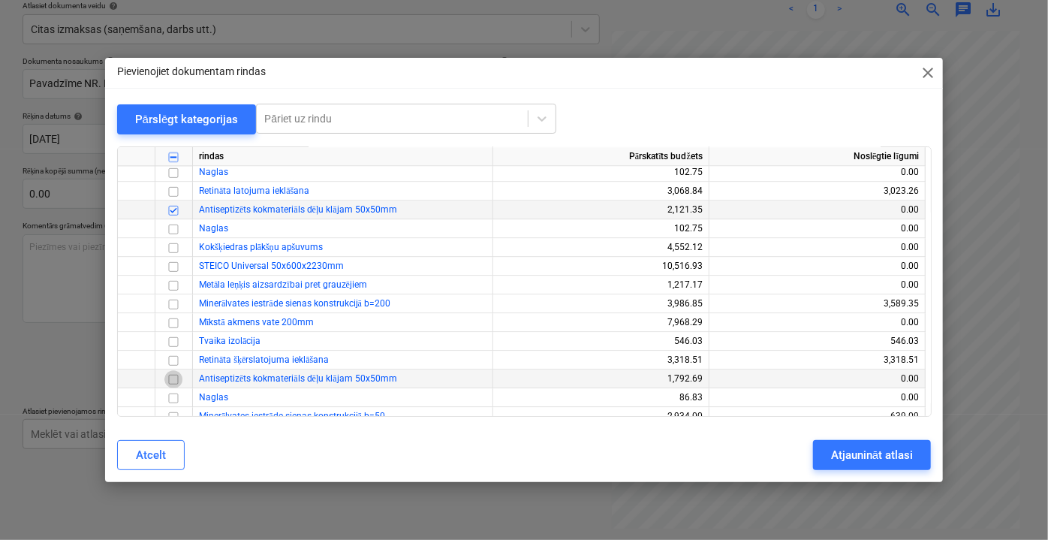
click at [174, 378] on input "checkbox" at bounding box center [173, 378] width 18 height 18
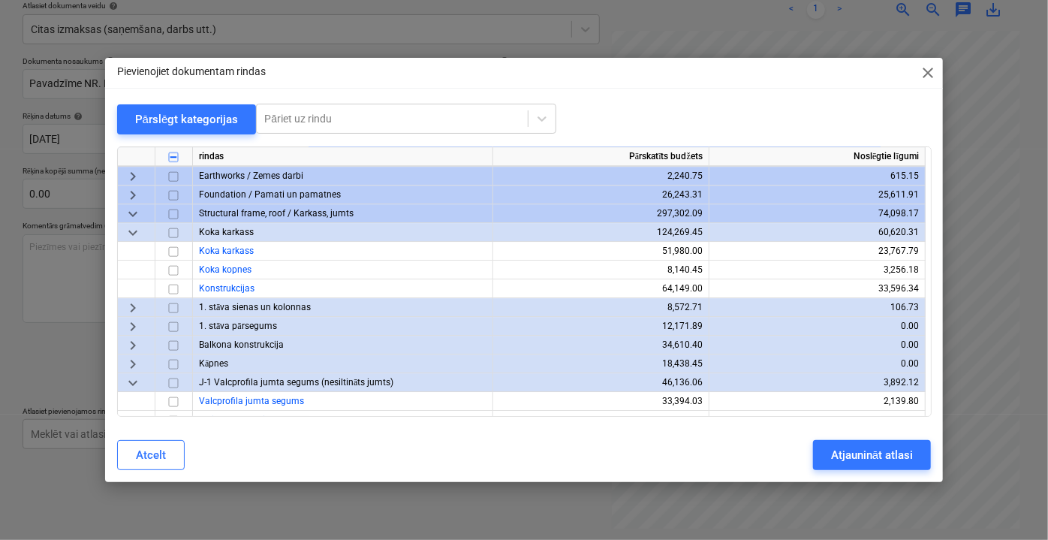
scroll to position [2388, 0]
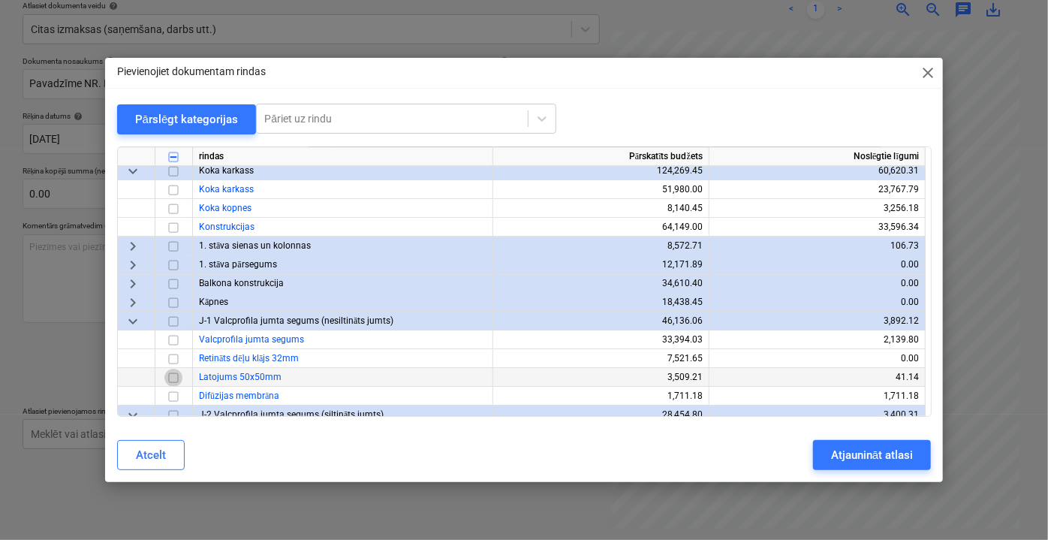
click at [176, 378] on input "checkbox" at bounding box center [173, 377] width 18 height 18
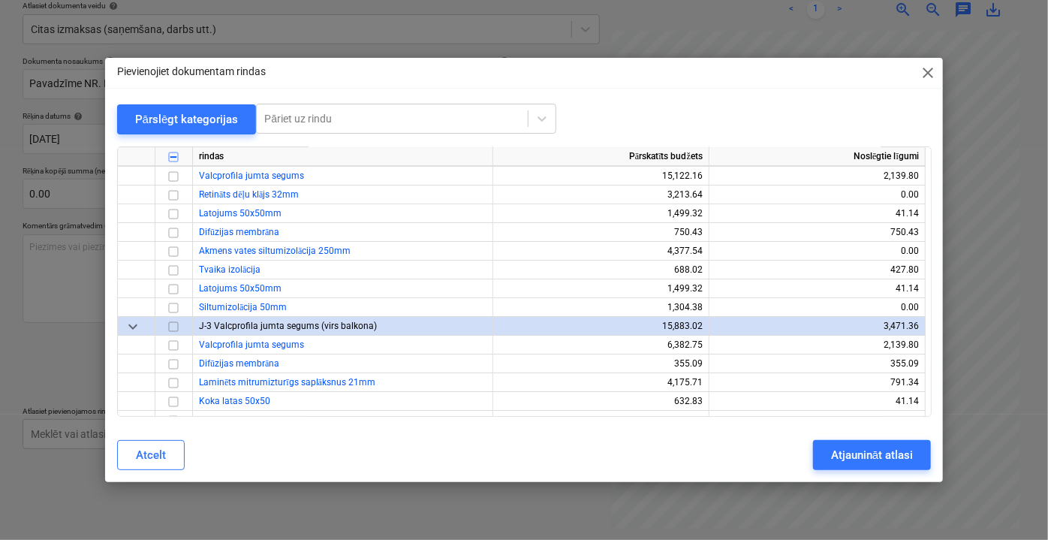
scroll to position [2661, 0]
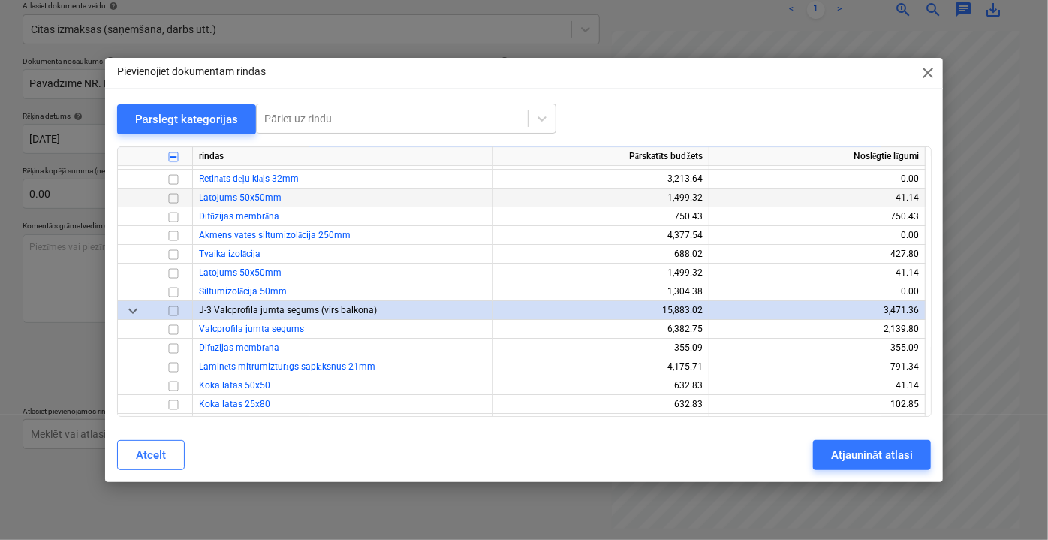
click at [173, 197] on input "checkbox" at bounding box center [173, 197] width 18 height 18
click at [173, 273] on input "checkbox" at bounding box center [173, 272] width 18 height 18
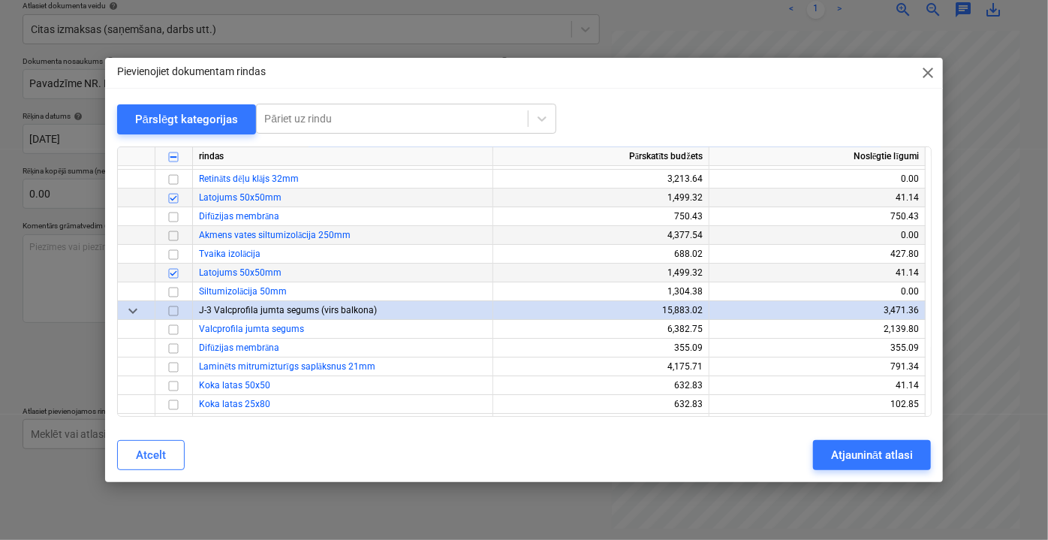
scroll to position [2729, 0]
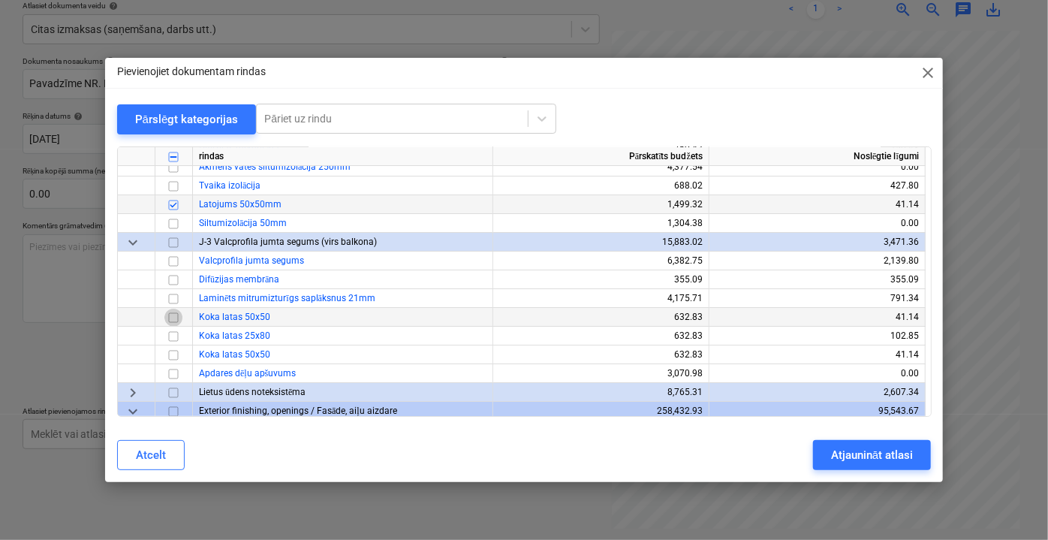
click at [173, 315] on input "checkbox" at bounding box center [173, 317] width 18 height 18
drag, startPoint x: 173, startPoint y: 354, endPoint x: 182, endPoint y: 344, distance: 13.3
click at [174, 354] on input "checkbox" at bounding box center [173, 354] width 18 height 18
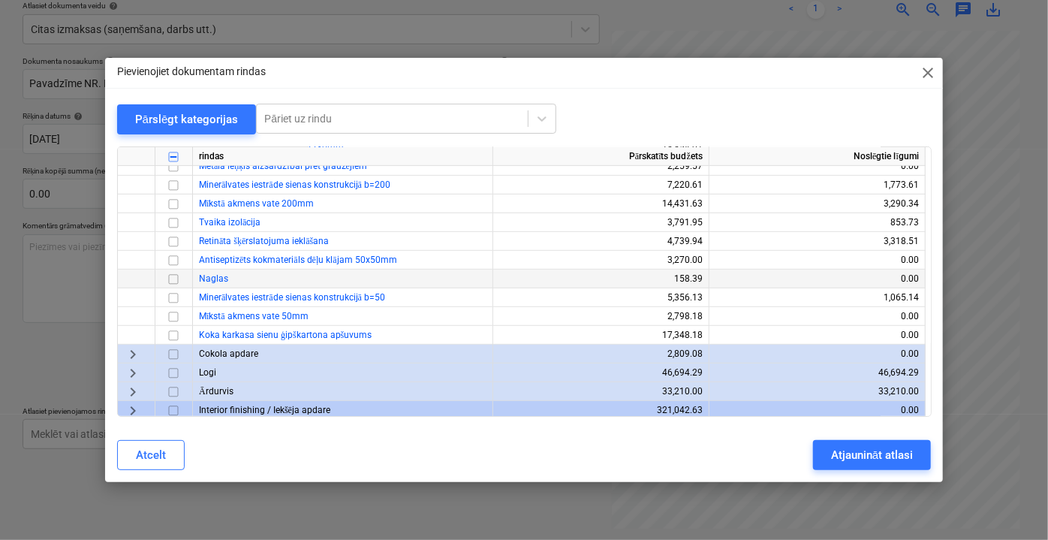
scroll to position [3207, 0]
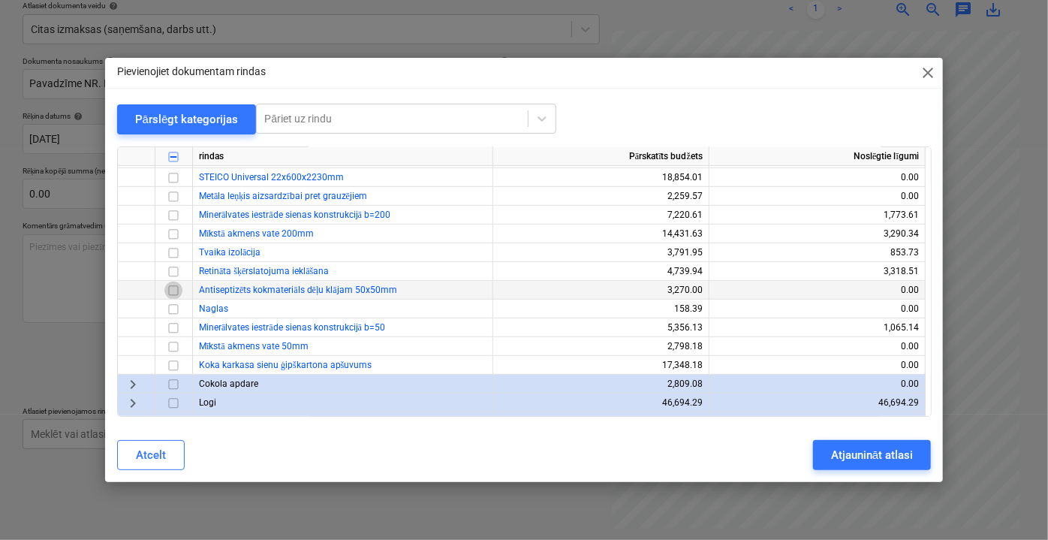
click at [176, 289] on input "checkbox" at bounding box center [173, 290] width 18 height 18
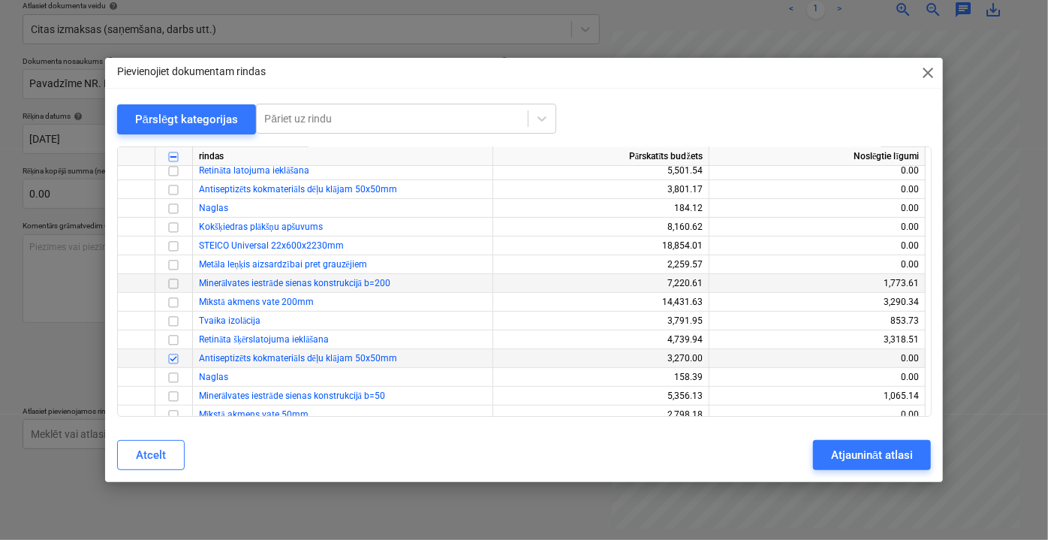
scroll to position [3070, 0]
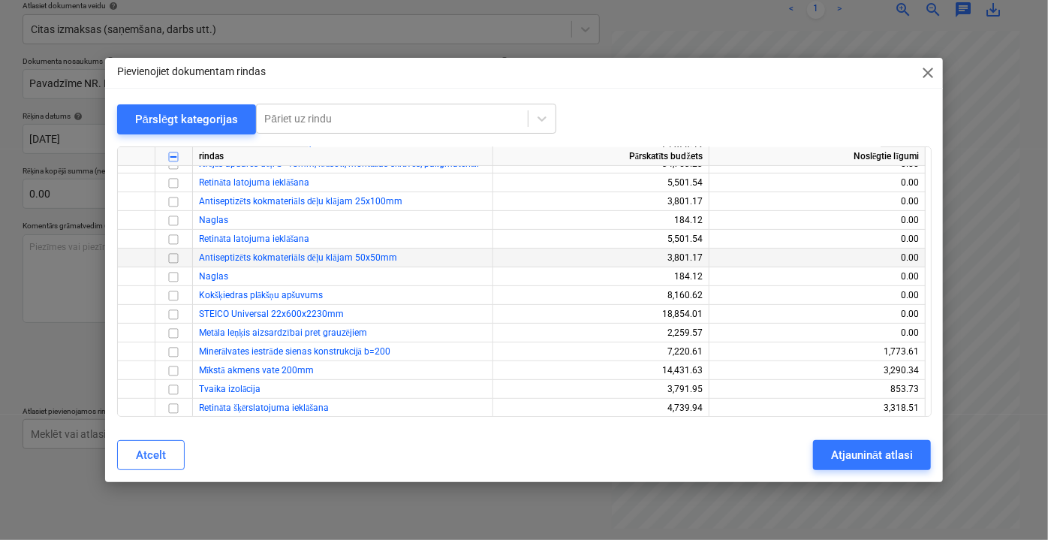
click at [174, 254] on input "checkbox" at bounding box center [173, 257] width 18 height 18
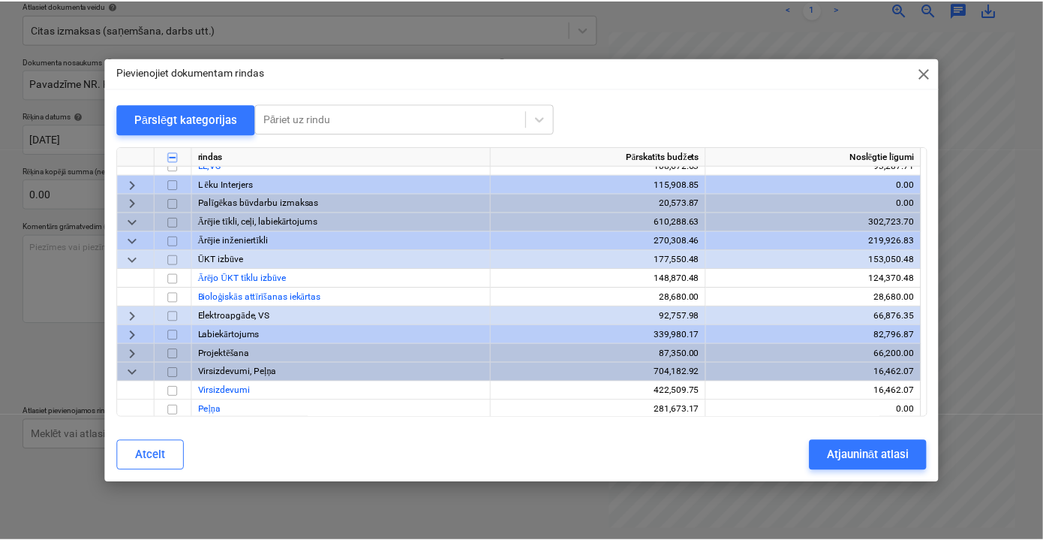
scroll to position [3653, 0]
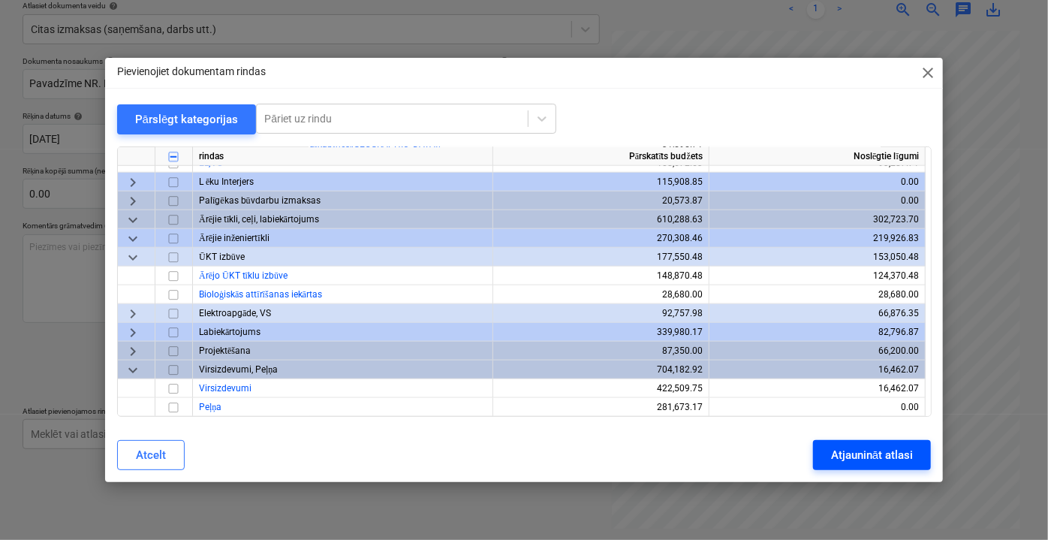
click at [883, 457] on div "Atjaunināt atlasi" at bounding box center [872, 455] width 82 height 20
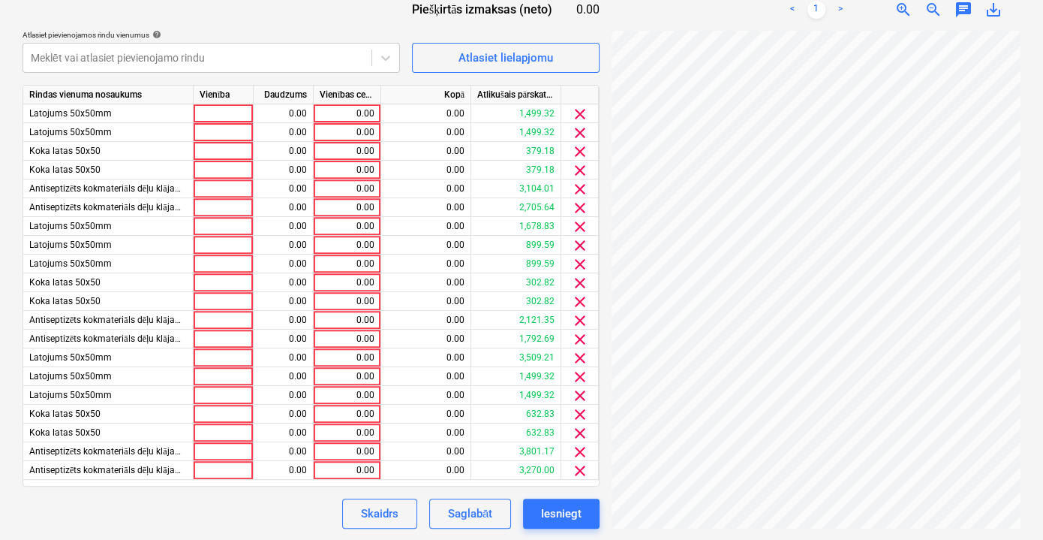
scroll to position [96, 44]
click at [342, 107] on div "0.00" at bounding box center [347, 113] width 55 height 19
type input "256.25"
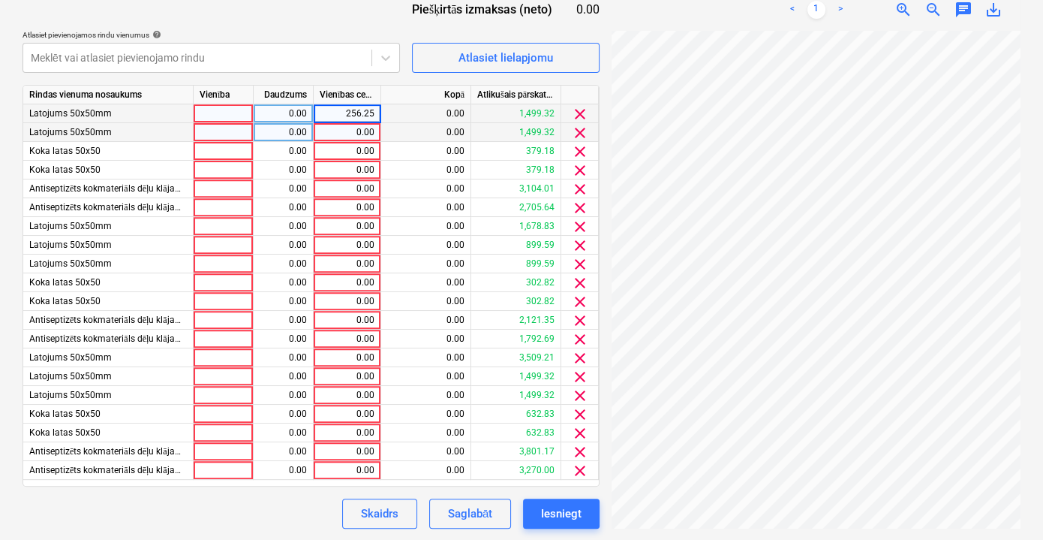
click at [360, 139] on div "0.00" at bounding box center [347, 132] width 55 height 19
click at [362, 111] on div "256.25" at bounding box center [347, 113] width 55 height 19
click at [357, 129] on div "0.00" at bounding box center [347, 132] width 55 height 19
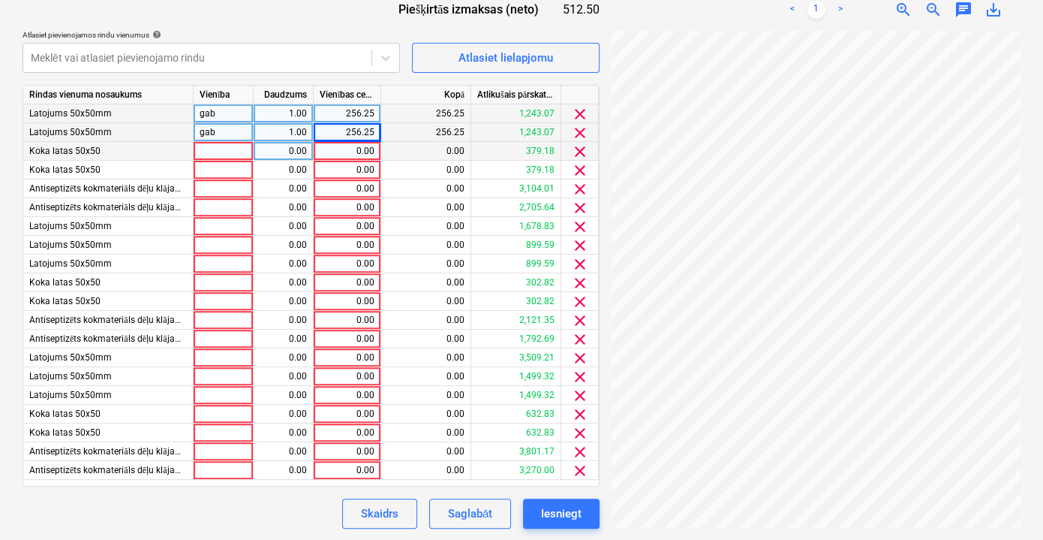
click at [358, 152] on div "0.00" at bounding box center [347, 151] width 55 height 19
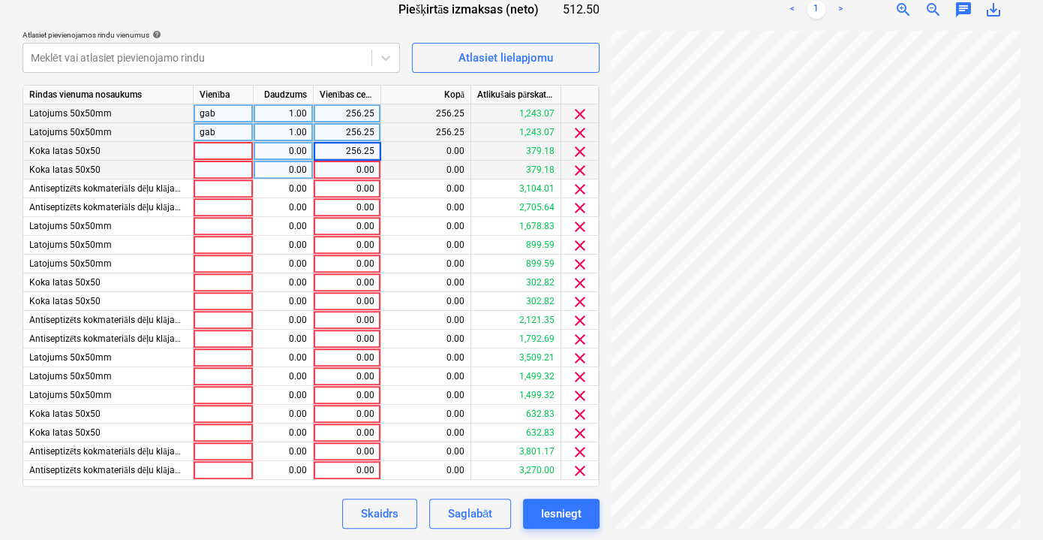
click at [356, 167] on div "0.00" at bounding box center [347, 170] width 55 height 19
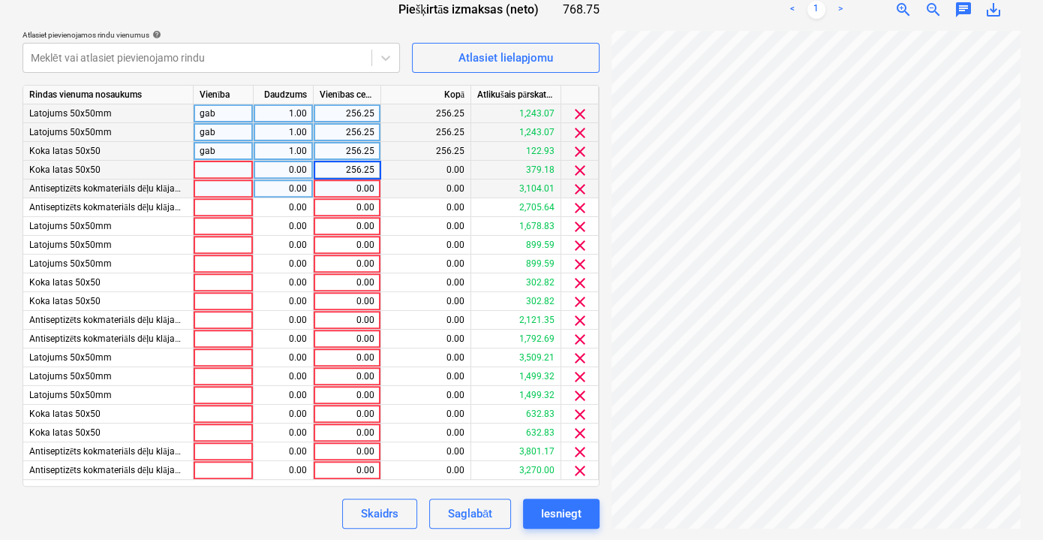
click at [351, 188] on div "0.00" at bounding box center [347, 188] width 55 height 19
type input "256.25"
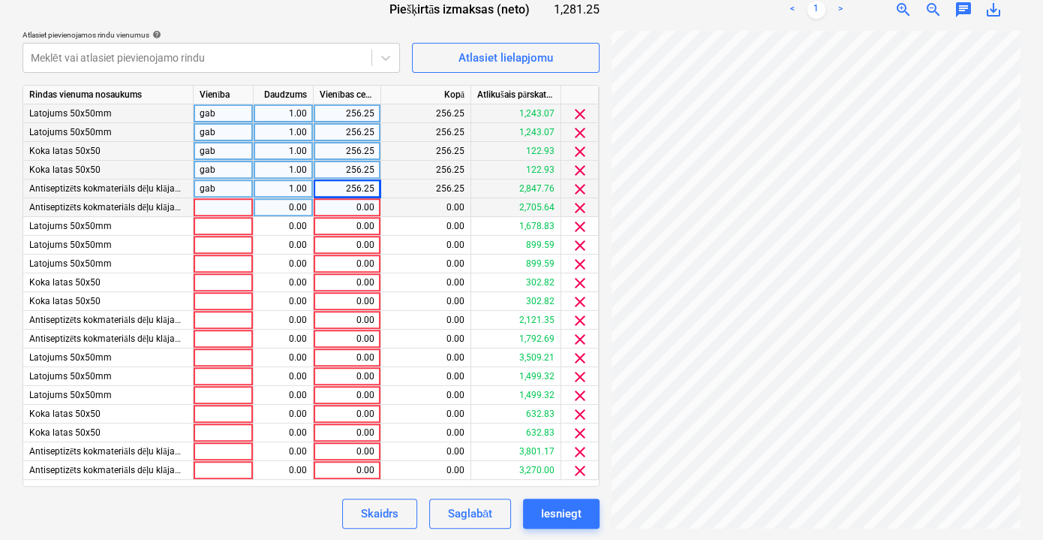
click at [347, 201] on div "0.00" at bounding box center [347, 207] width 55 height 19
click at [348, 221] on div "0.00" at bounding box center [347, 226] width 55 height 19
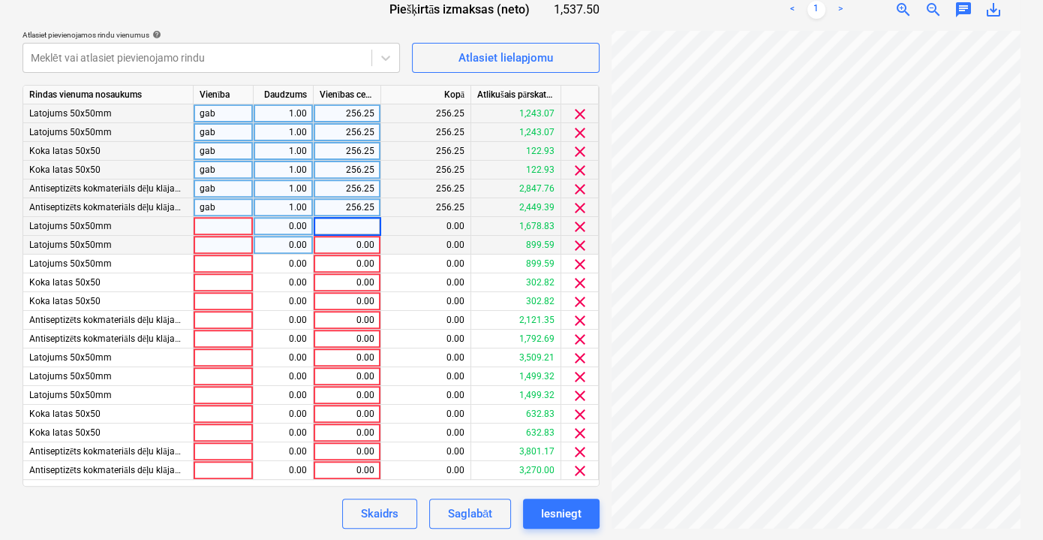
type input "256.25"
click at [349, 242] on div "0.00" at bounding box center [347, 245] width 55 height 19
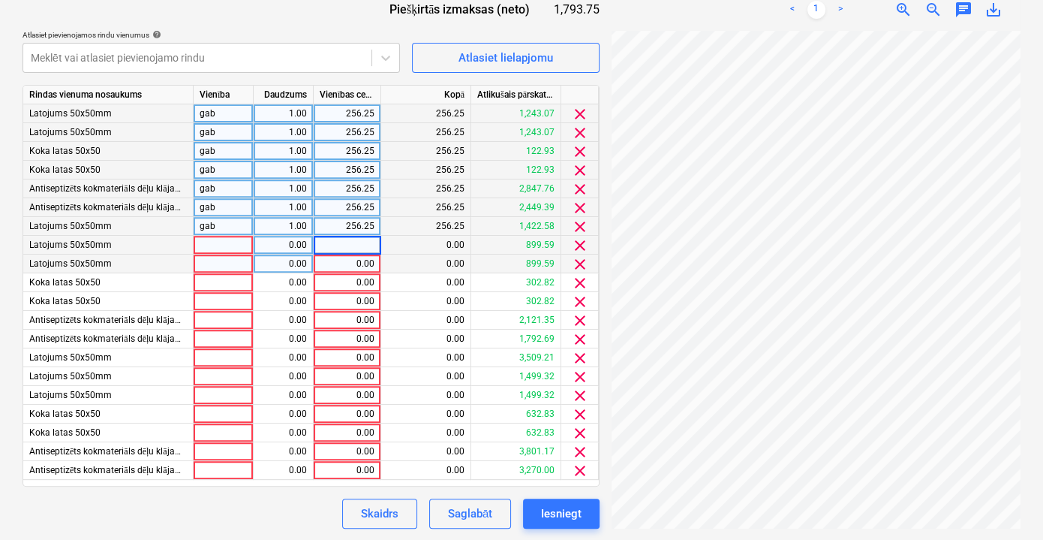
type input "256.25"
click at [349, 265] on div "0.00" at bounding box center [347, 263] width 55 height 19
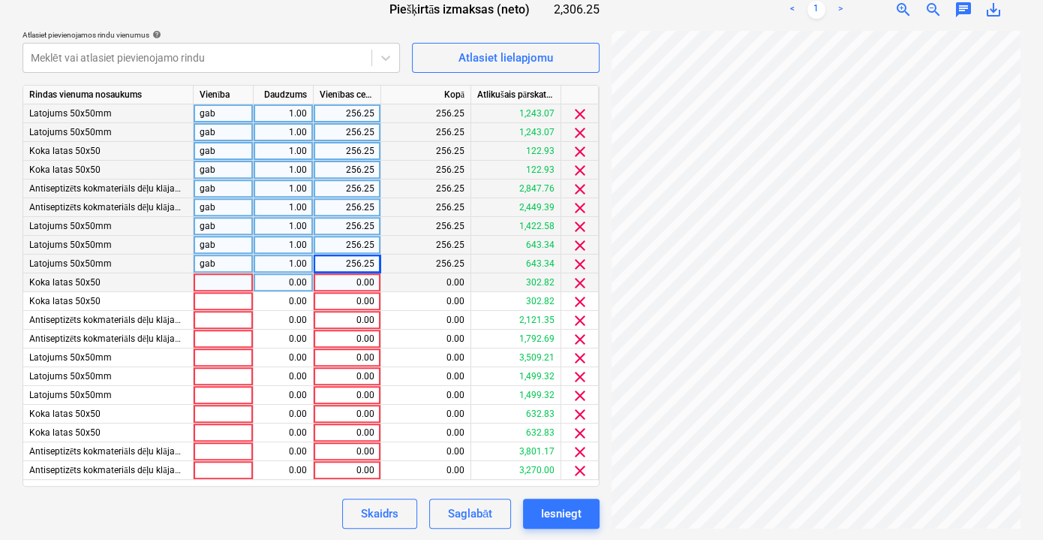
click at [348, 287] on div "0.00" at bounding box center [347, 282] width 55 height 19
type input "256.25"
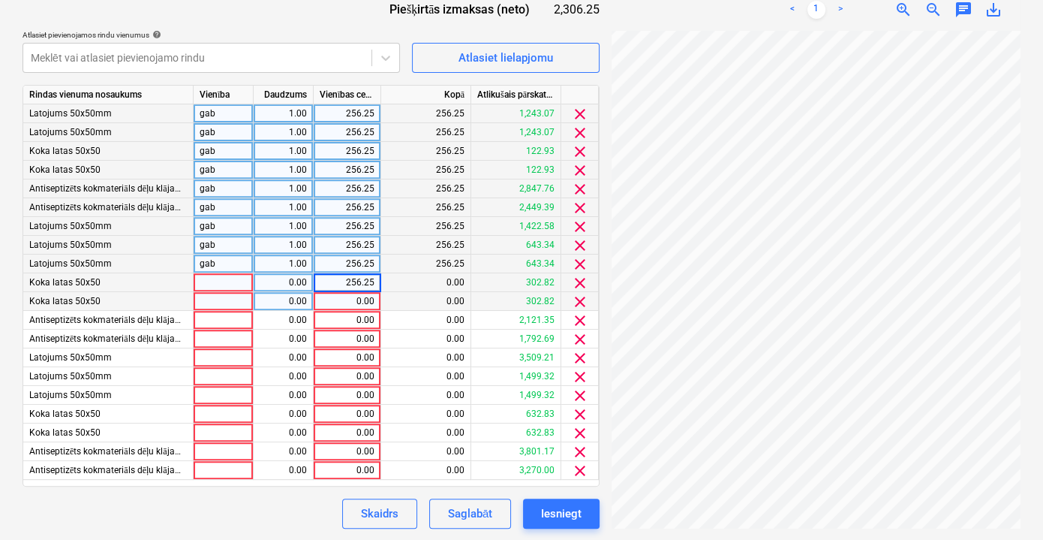
click at [348, 299] on div "0.00" at bounding box center [347, 301] width 55 height 19
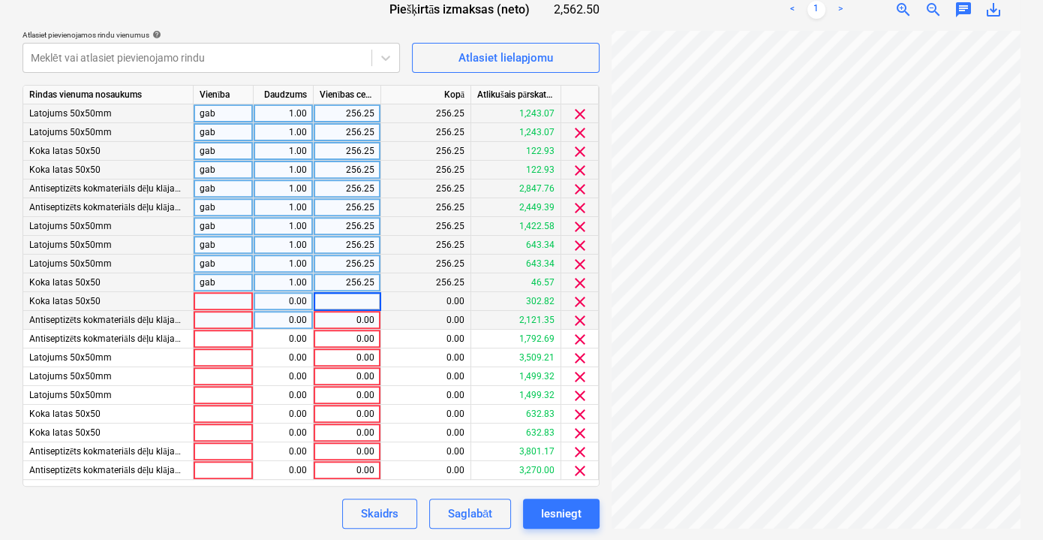
type input "256.25"
click at [350, 320] on div "0.00" at bounding box center [347, 320] width 55 height 19
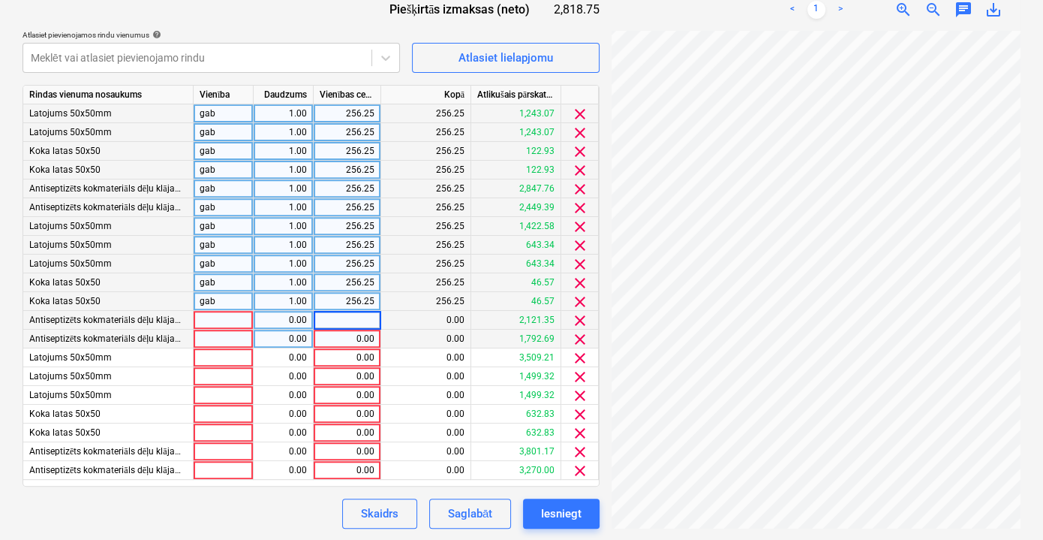
type input "256.25"
click at [354, 338] on div "0.00" at bounding box center [347, 339] width 55 height 19
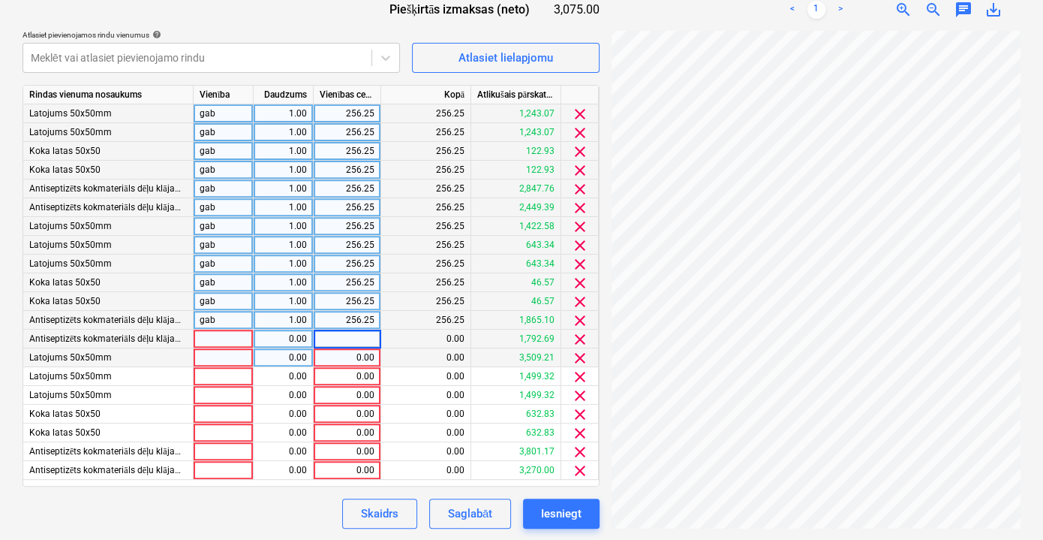
type input "256.25"
click at [354, 361] on div "0.00" at bounding box center [347, 357] width 55 height 19
click at [354, 372] on div "0.00" at bounding box center [347, 376] width 55 height 19
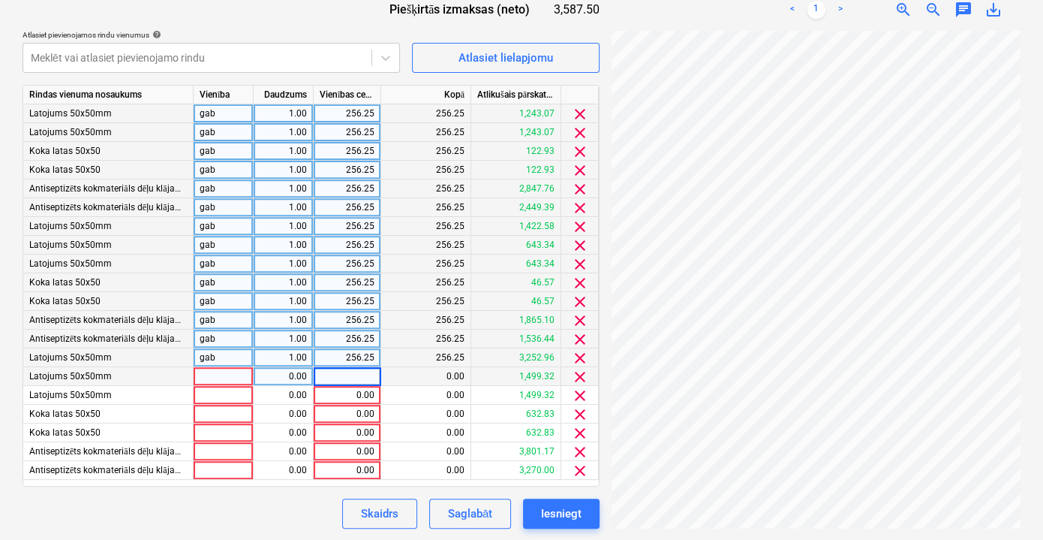
type input "256.25"
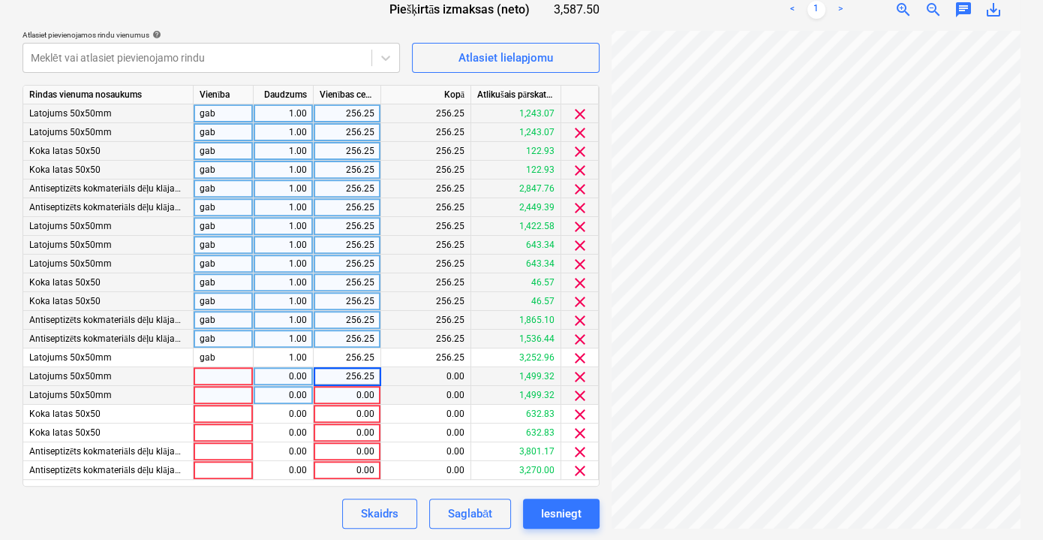
click at [357, 390] on div "0.00" at bounding box center [347, 395] width 55 height 19
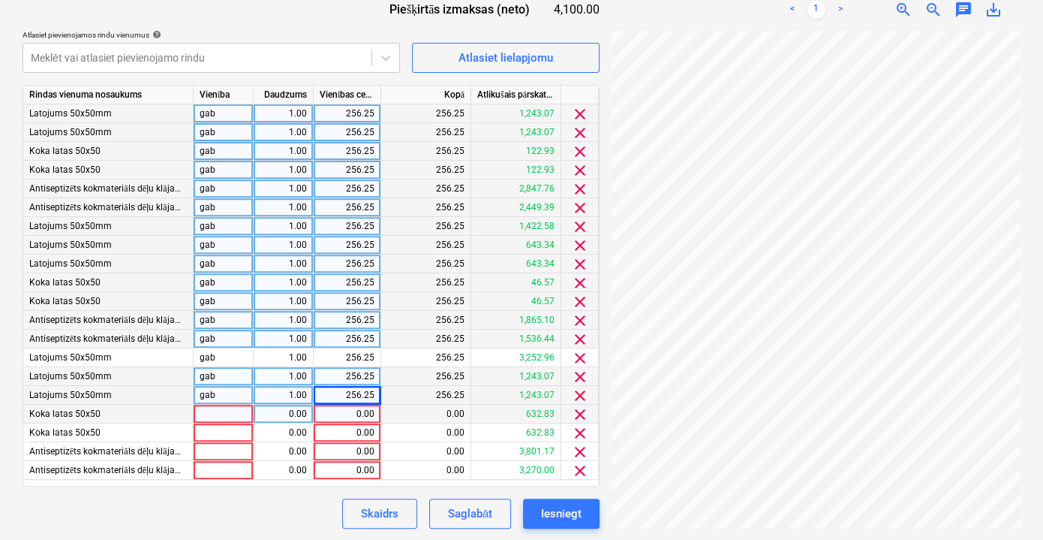
click at [354, 414] on div "0.00" at bounding box center [347, 414] width 55 height 19
click at [362, 435] on div "0.00" at bounding box center [347, 432] width 55 height 19
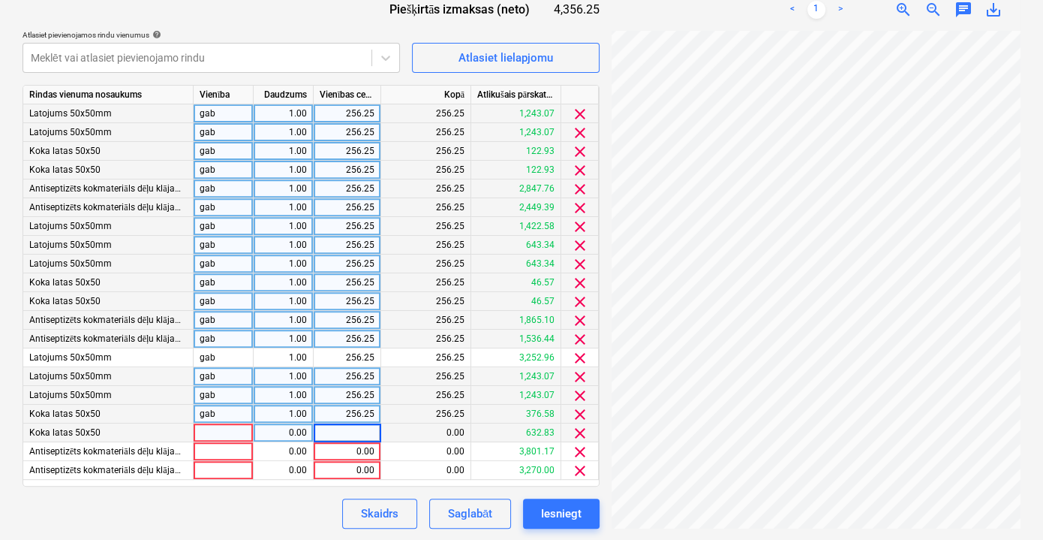
type input "256.25"
click at [354, 450] on div "0.00" at bounding box center [347, 451] width 55 height 19
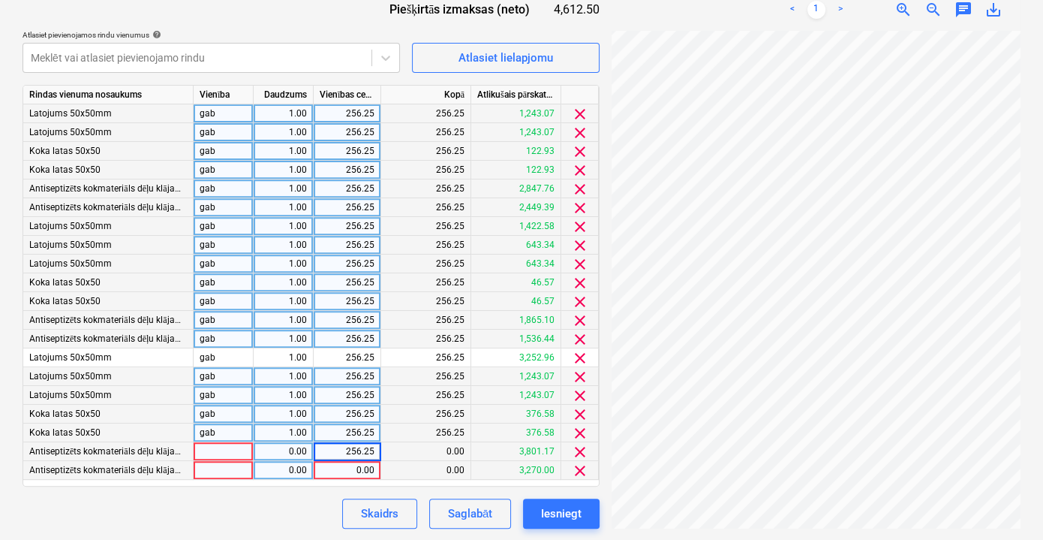
click at [360, 470] on div "0.00" at bounding box center [347, 470] width 55 height 19
type input "256.25"
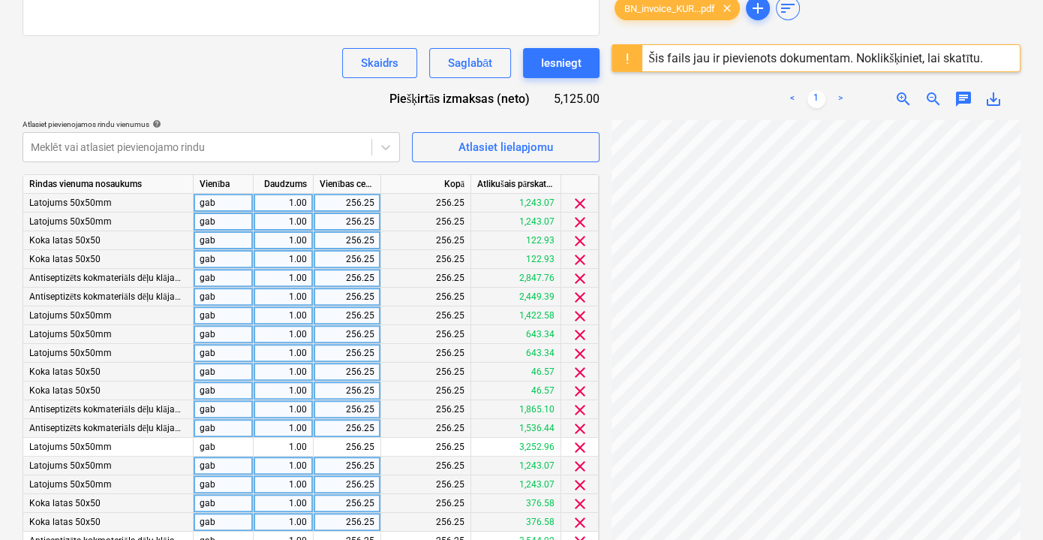
scroll to position [553, 0]
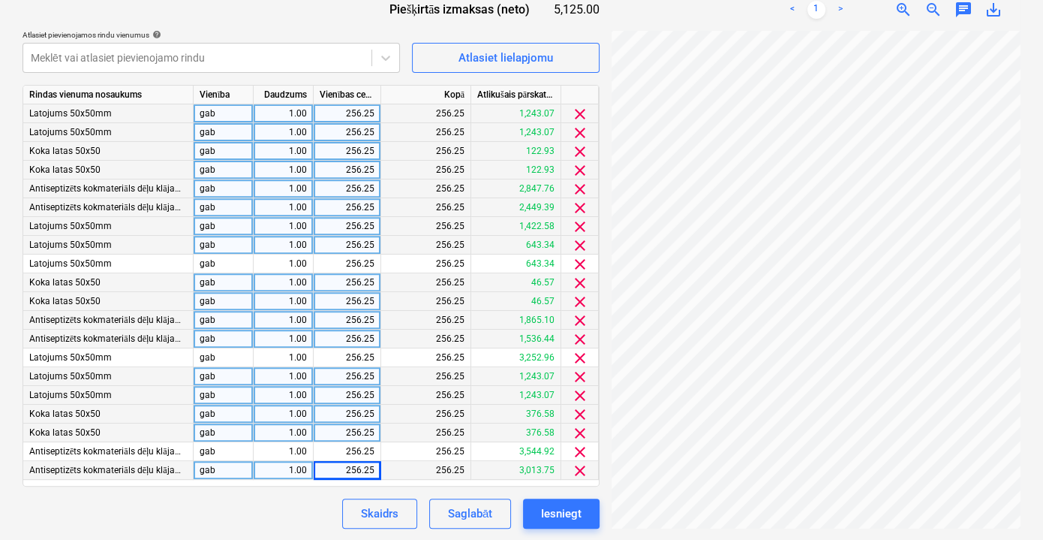
click at [360, 471] on div "256.25" at bounding box center [347, 470] width 55 height 19
click at [366, 468] on input "256.25" at bounding box center [347, 470] width 67 height 18
drag, startPoint x: 364, startPoint y: 468, endPoint x: 378, endPoint y: 470, distance: 14.3
click at [378, 470] on input "256.25" at bounding box center [347, 470] width 67 height 18
type input "256.32"
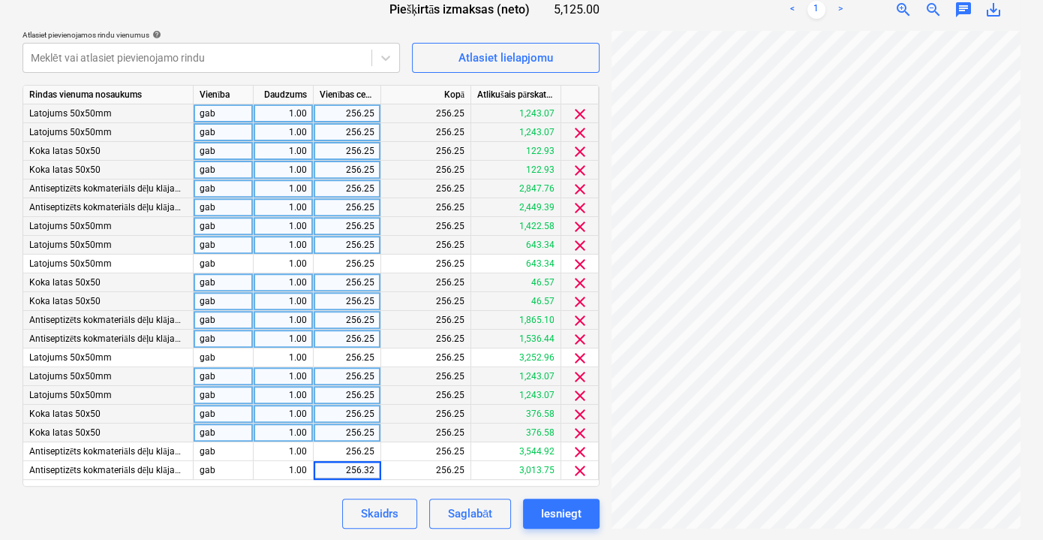
click at [282, 498] on div "Skaidrs Saglabāt Iesniegt" at bounding box center [311, 513] width 577 height 30
click at [372, 471] on div "256.32" at bounding box center [347, 470] width 55 height 19
click at [373, 471] on input "256.32" at bounding box center [347, 470] width 67 height 18
click at [376, 469] on input "256.32" at bounding box center [347, 470] width 67 height 18
type input "256.38"
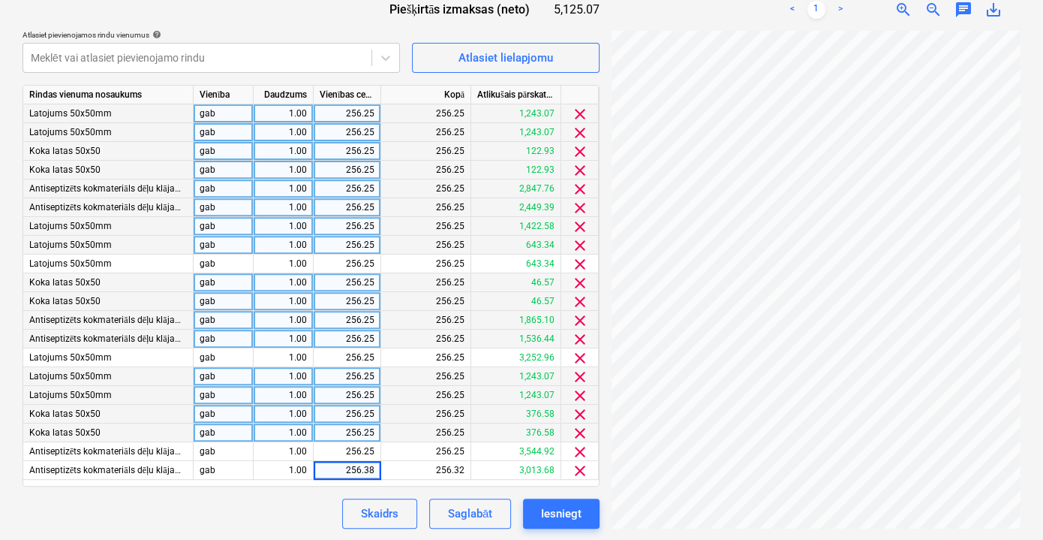
click at [307, 506] on div "Skaidrs Saglabāt Iesniegt" at bounding box center [311, 513] width 577 height 30
click at [292, 504] on div "Skaidrs Saglabāt Iesniegt" at bounding box center [311, 513] width 577 height 30
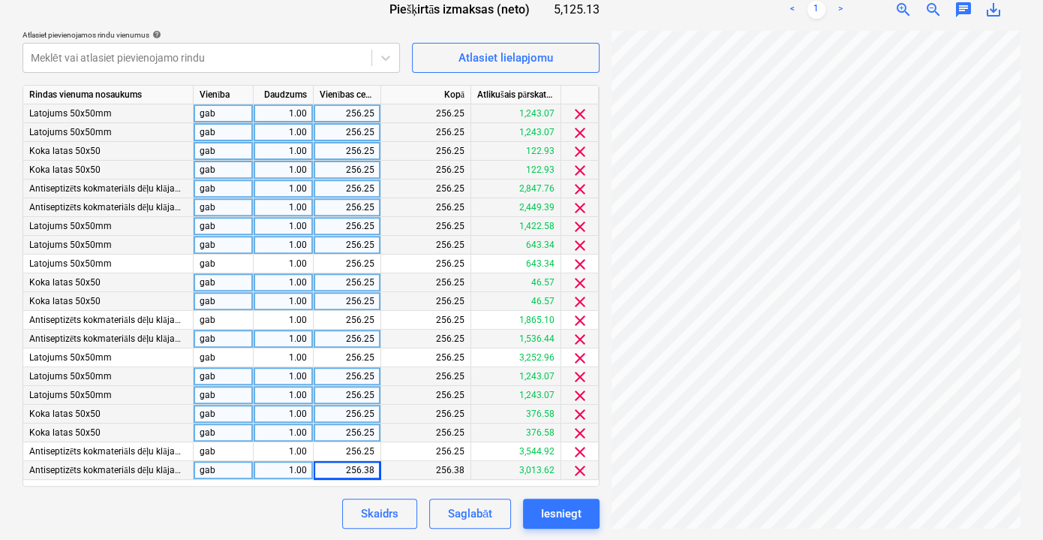
click at [374, 471] on div "256.38" at bounding box center [348, 470] width 68 height 19
click at [375, 469] on input "256.38" at bounding box center [347, 470] width 67 height 18
click at [377, 470] on input "256.38" at bounding box center [347, 470] width 67 height 18
drag, startPoint x: 365, startPoint y: 466, endPoint x: 380, endPoint y: 468, distance: 15.1
click at [380, 468] on div "256.38" at bounding box center [348, 470] width 68 height 19
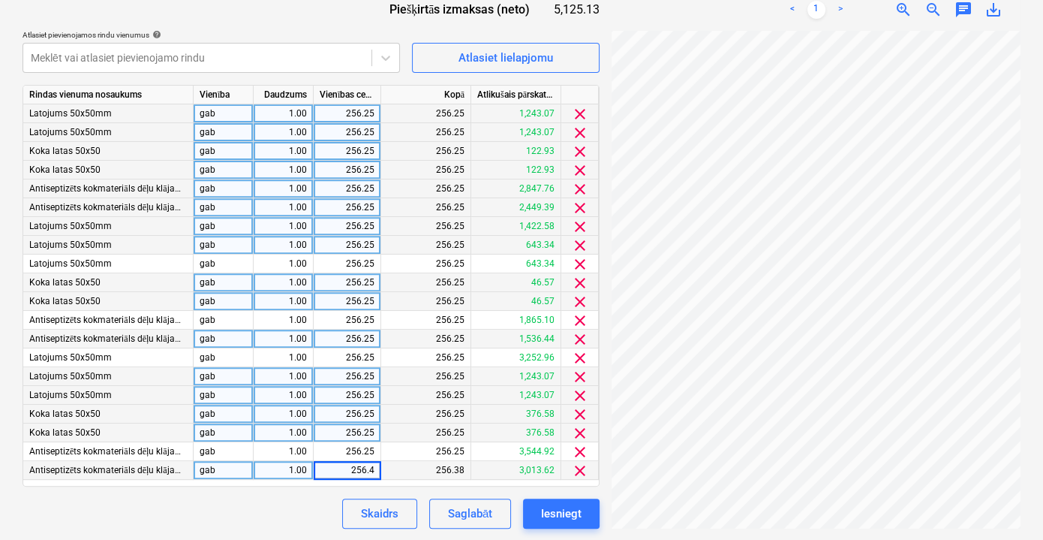
type input "256.42"
click at [330, 500] on div "Skaidrs Saglabāt Iesniegt" at bounding box center [464, 513] width 269 height 30
click at [374, 465] on div "256.42" at bounding box center [348, 470] width 68 height 19
click at [369, 467] on input "256.42" at bounding box center [347, 470] width 67 height 18
click at [378, 468] on input "256.42" at bounding box center [347, 470] width 67 height 18
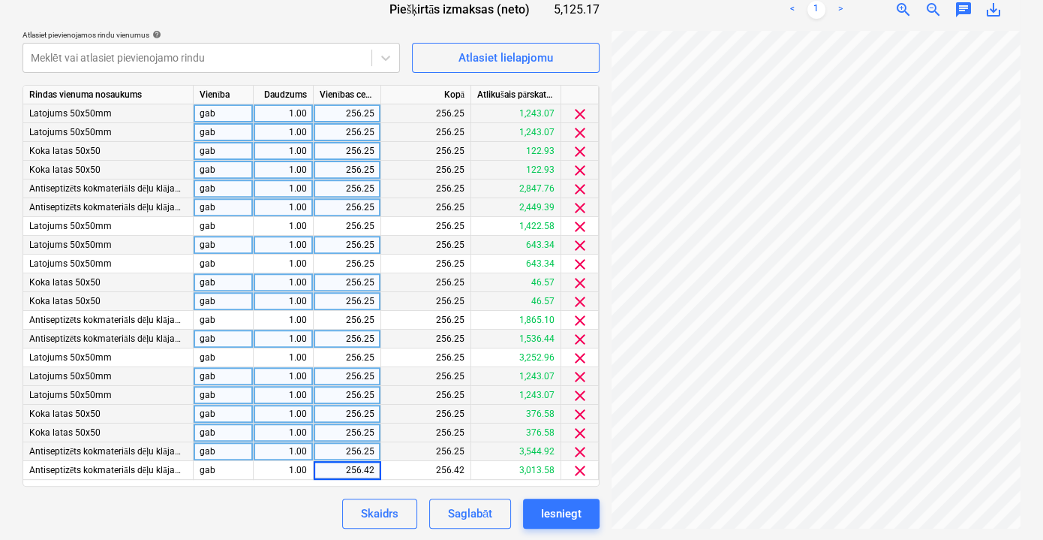
type input "256.43"
click at [298, 488] on div "Dokumenta nosaukums help Pavadzīme NR. KUR25-176064 Rēķina numurs (neobligāti) …" at bounding box center [311, 104] width 577 height 848
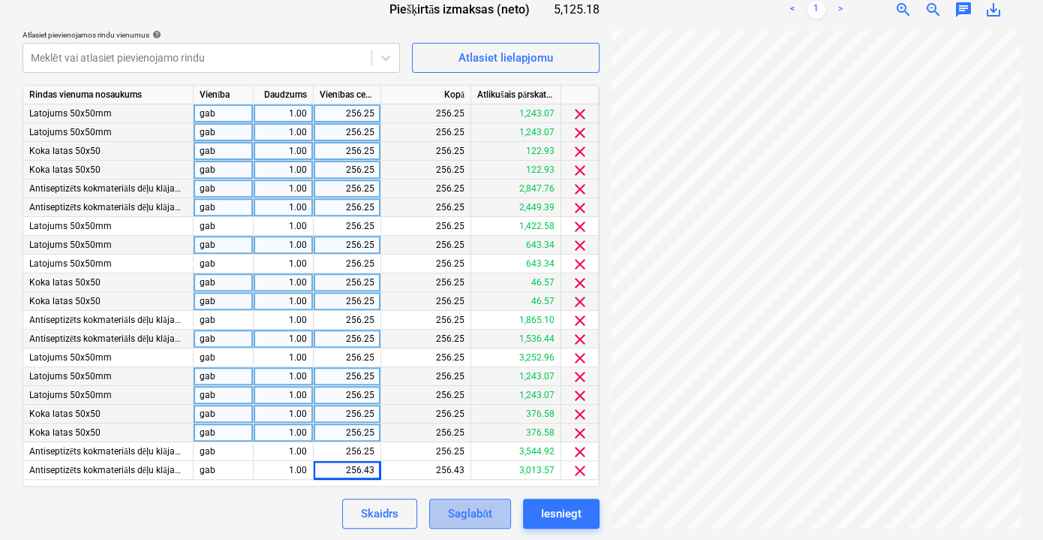
click at [483, 514] on div "Saglabāt" at bounding box center [470, 514] width 44 height 20
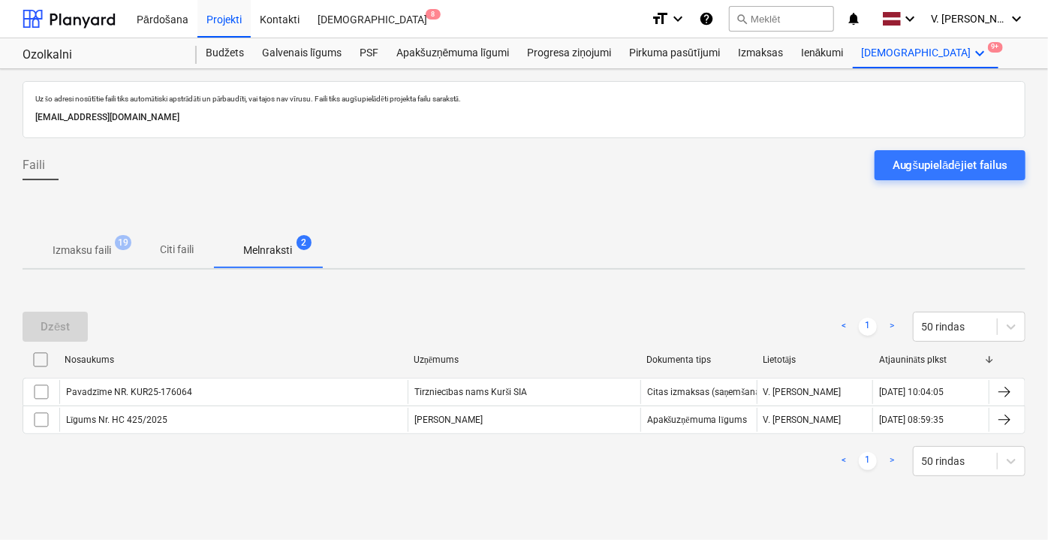
click at [185, 243] on p "Citi faili" at bounding box center [177, 250] width 36 height 16
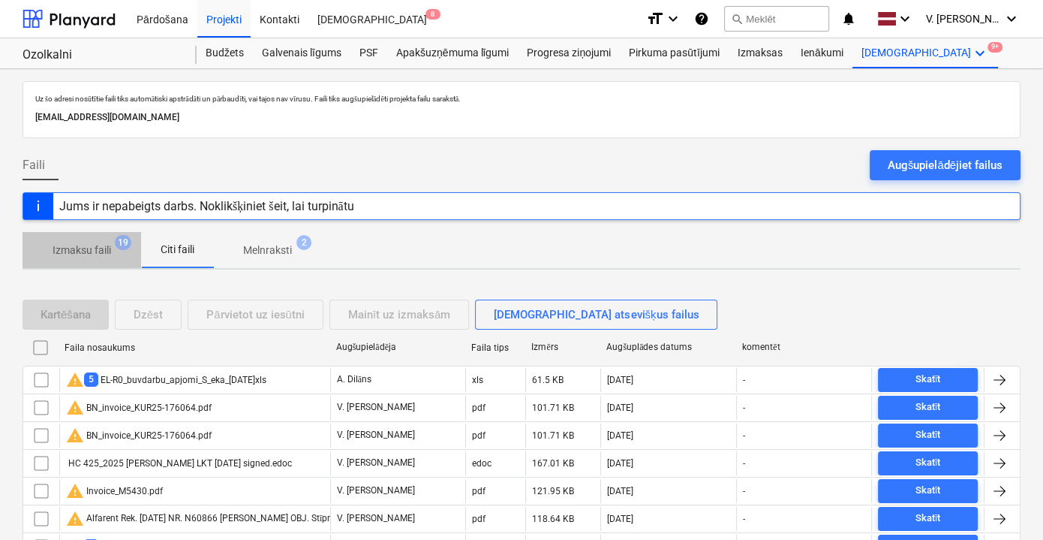
click at [68, 251] on p "Izmaksu faili" at bounding box center [82, 250] width 59 height 16
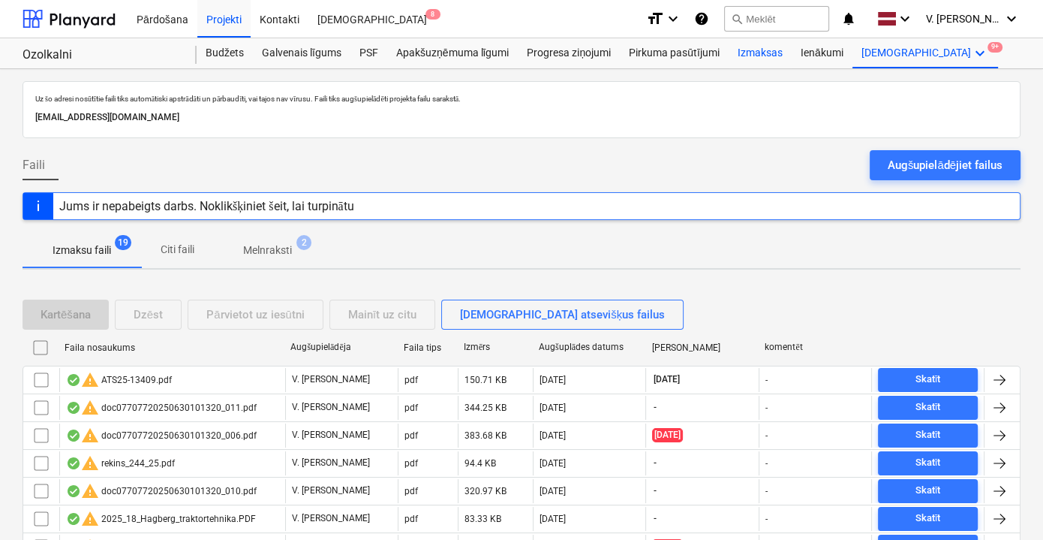
click at [758, 45] on div "Izmaksas" at bounding box center [760, 53] width 63 height 30
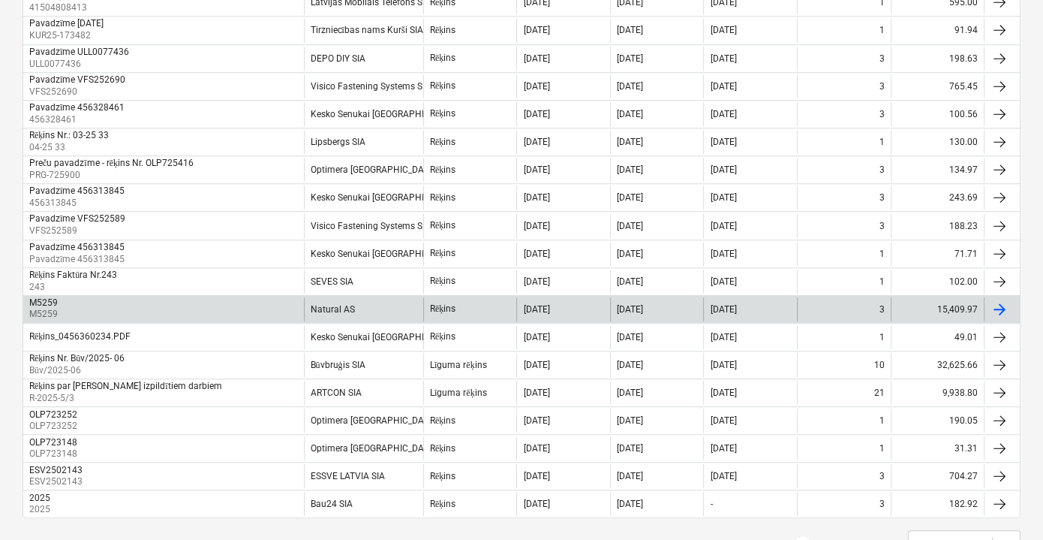
scroll to position [1205, 0]
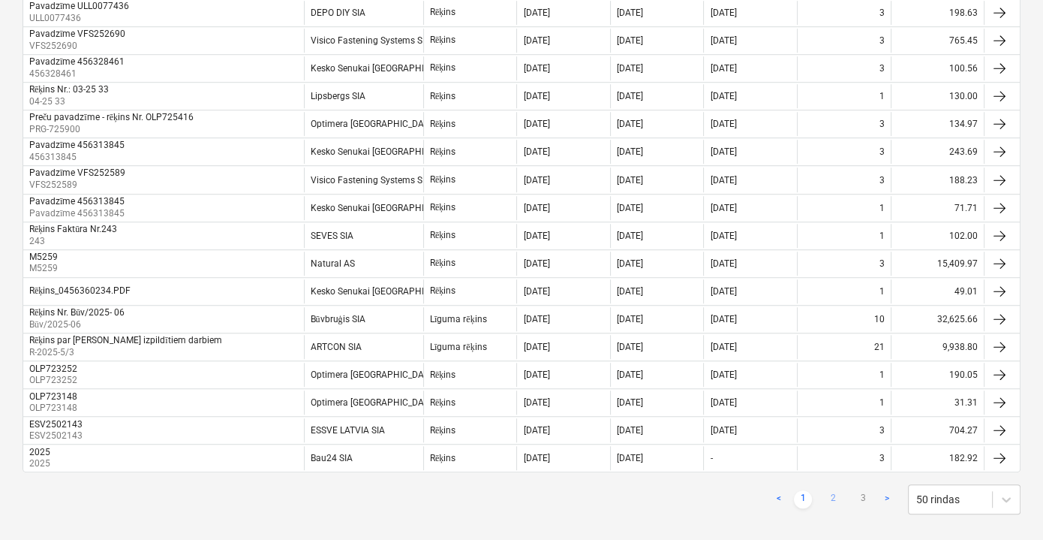
click at [833, 490] on link "2" at bounding box center [833, 499] width 18 height 18
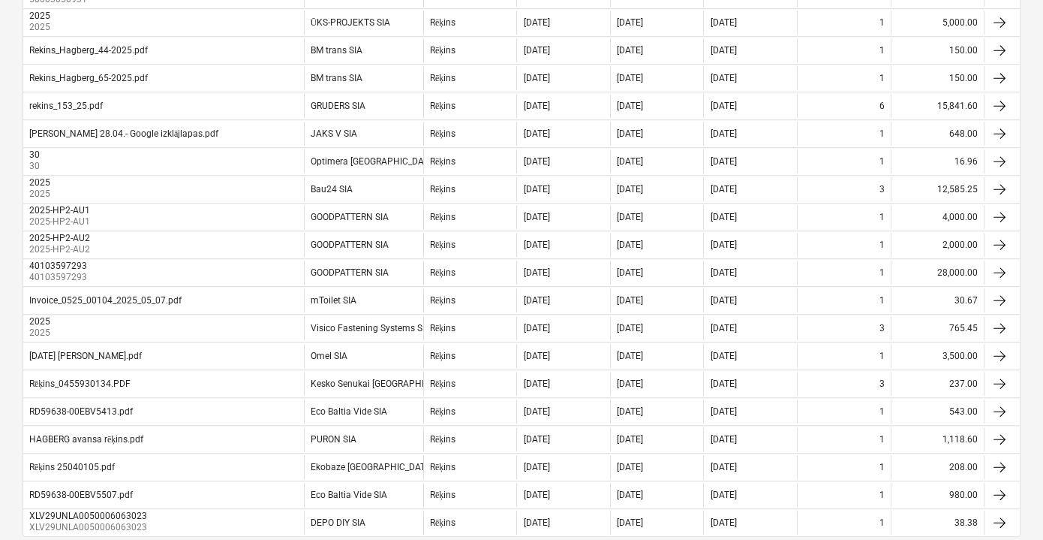
scroll to position [1160, 0]
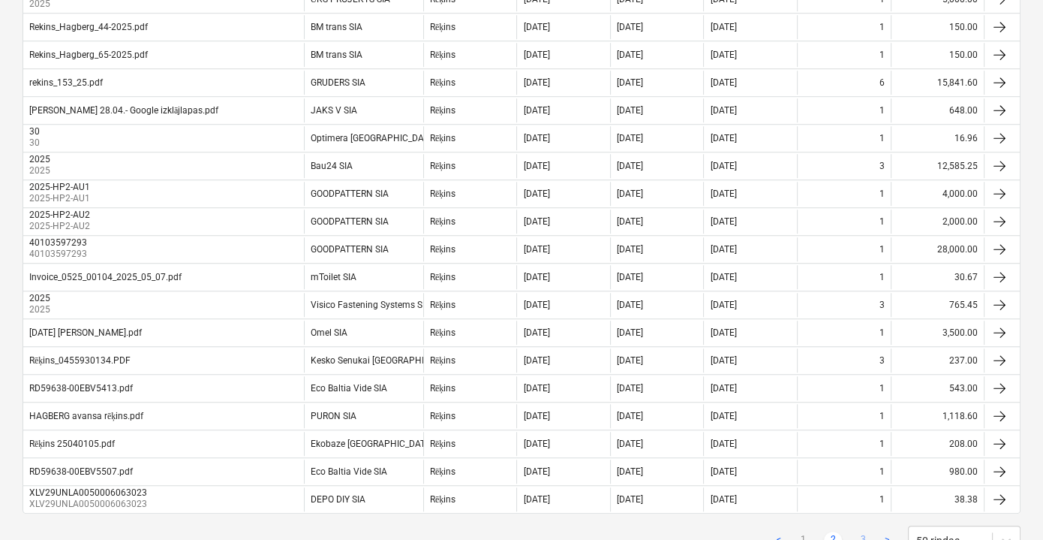
click at [860, 531] on link "3" at bounding box center [863, 540] width 18 height 18
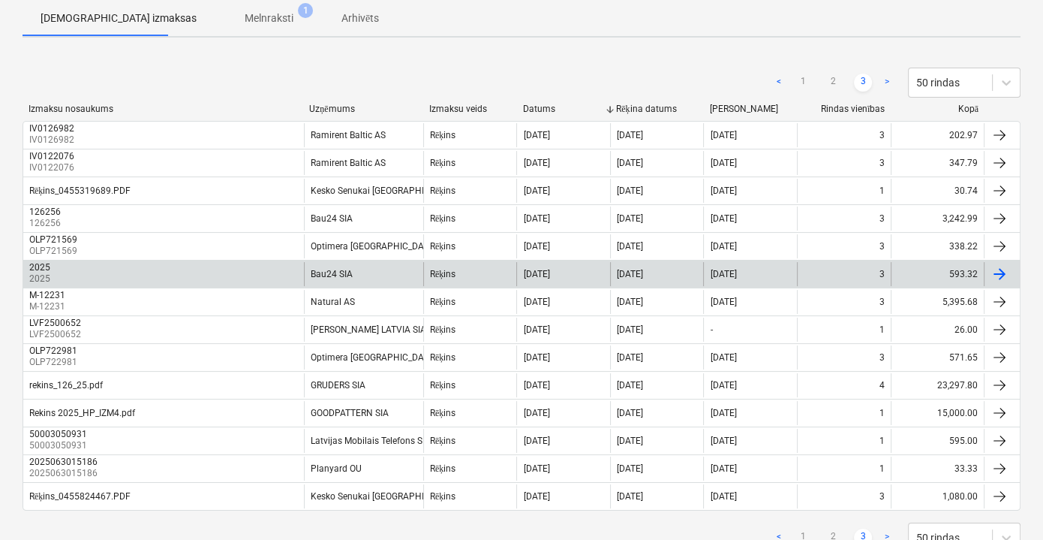
scroll to position [213, 0]
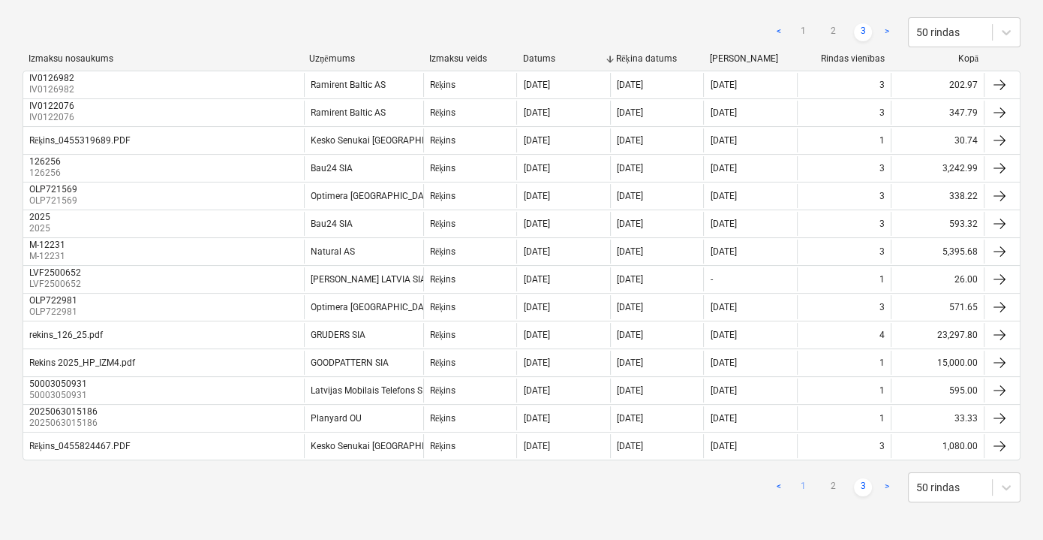
click at [805, 481] on link "1" at bounding box center [803, 487] width 18 height 18
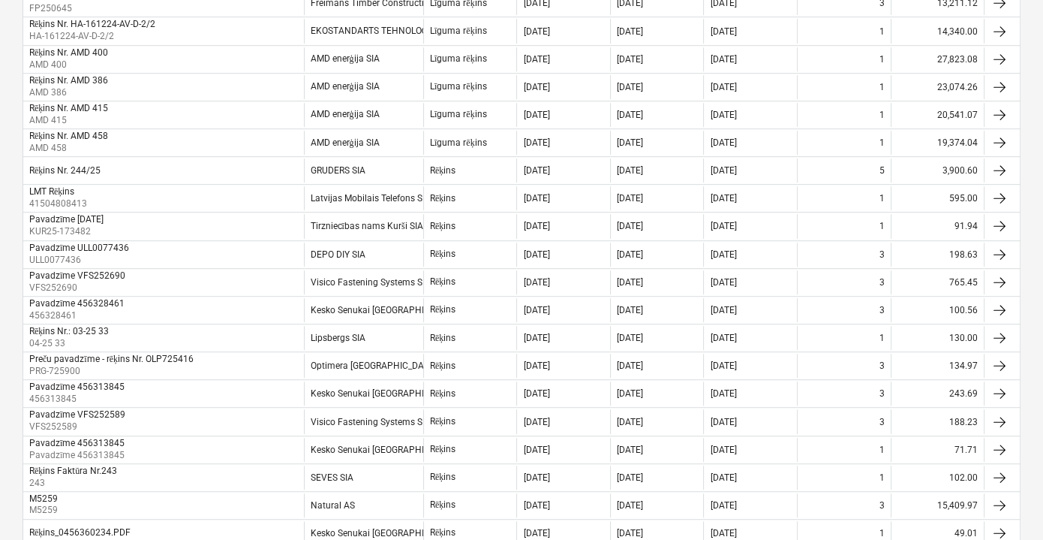
scroll to position [1205, 0]
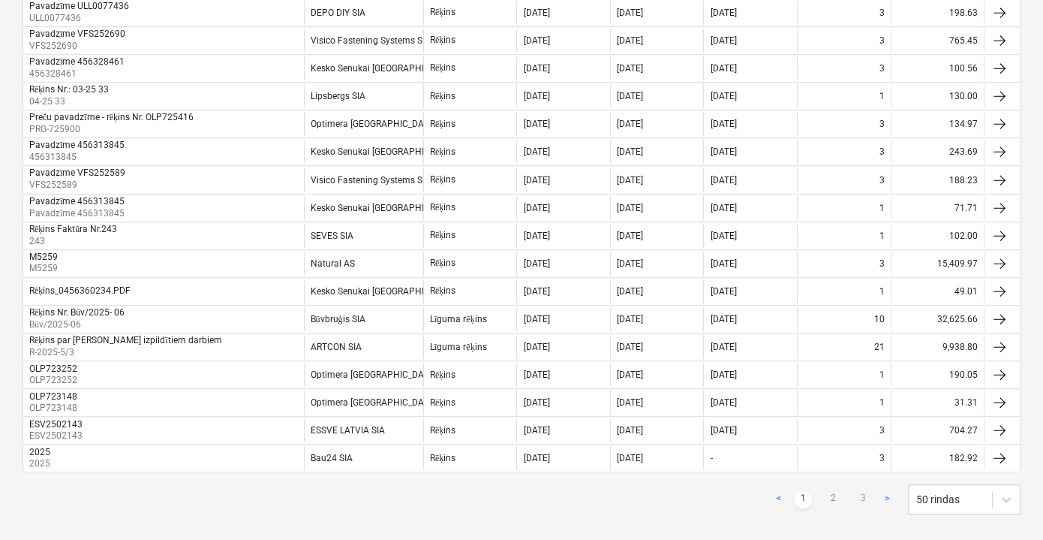
click at [861, 490] on link "3" at bounding box center [863, 499] width 18 height 18
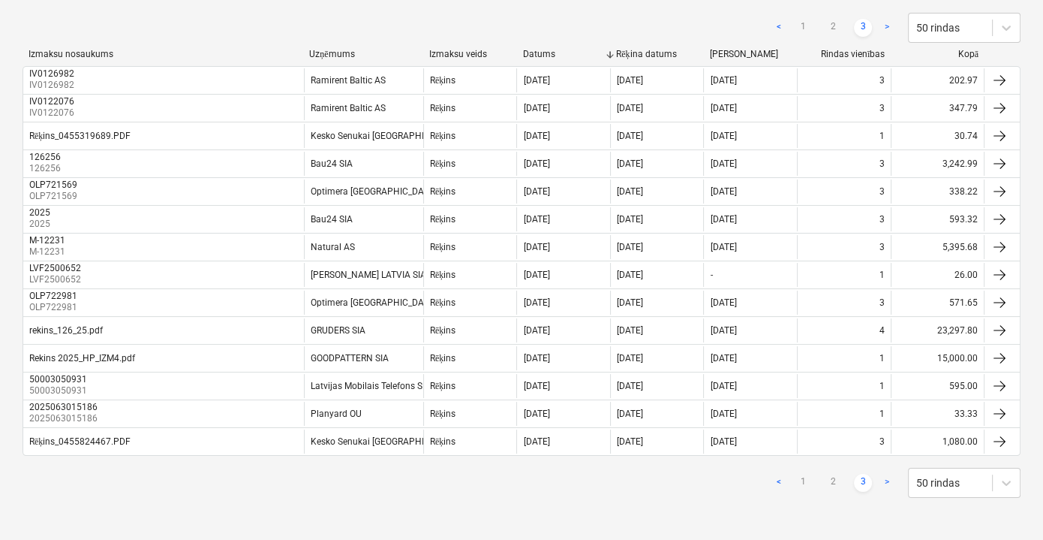
scroll to position [213, 0]
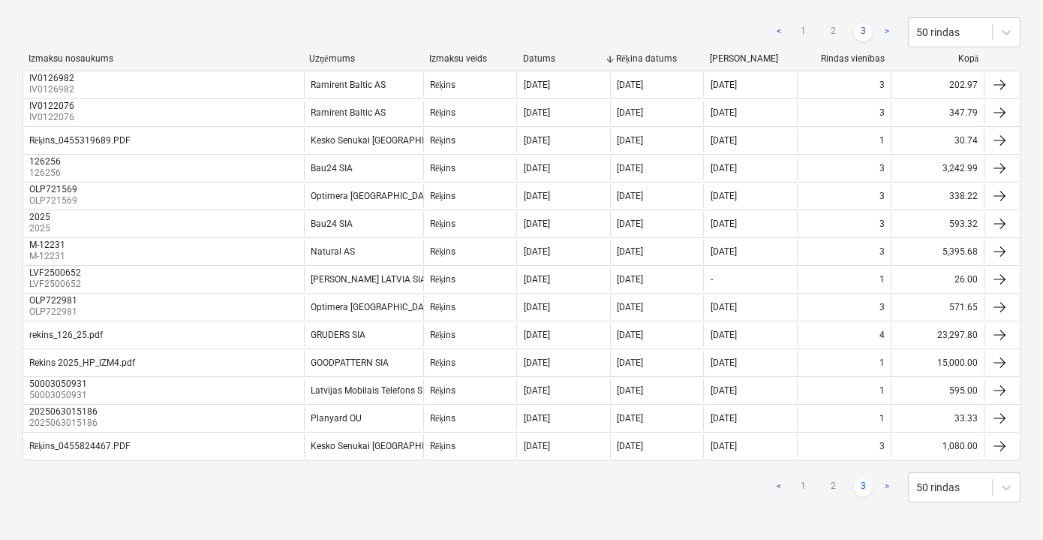
click at [888, 483] on link ">" at bounding box center [887, 487] width 18 height 18
click at [838, 483] on link "2" at bounding box center [833, 487] width 18 height 18
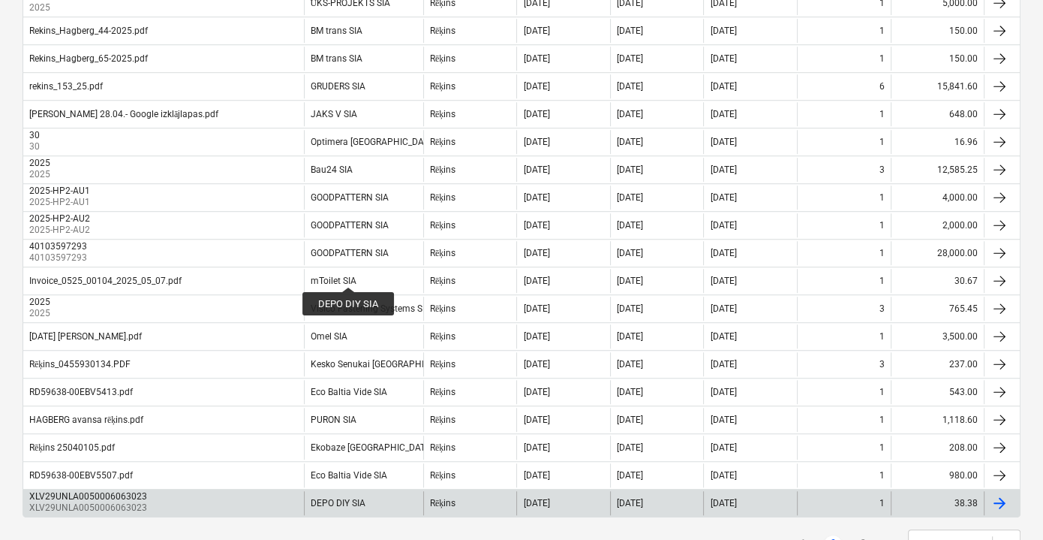
scroll to position [1205, 0]
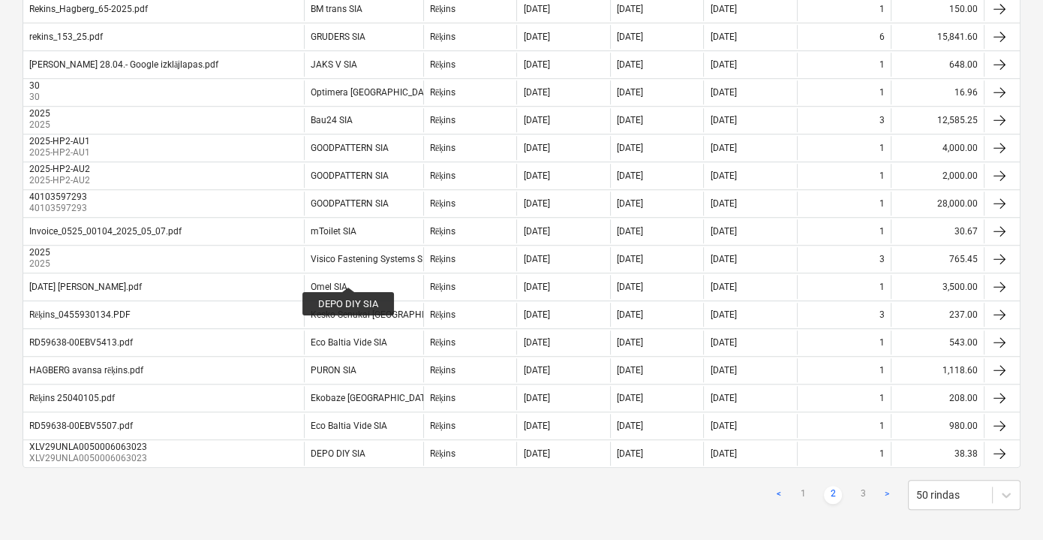
click at [799, 486] on link "1" at bounding box center [803, 495] width 18 height 18
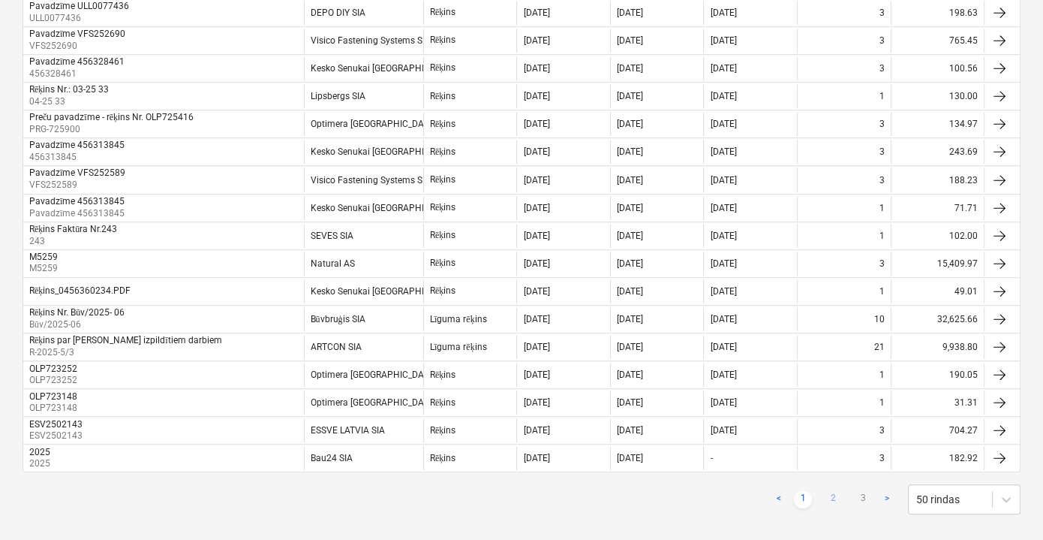
click at [835, 490] on link "2" at bounding box center [833, 499] width 18 height 18
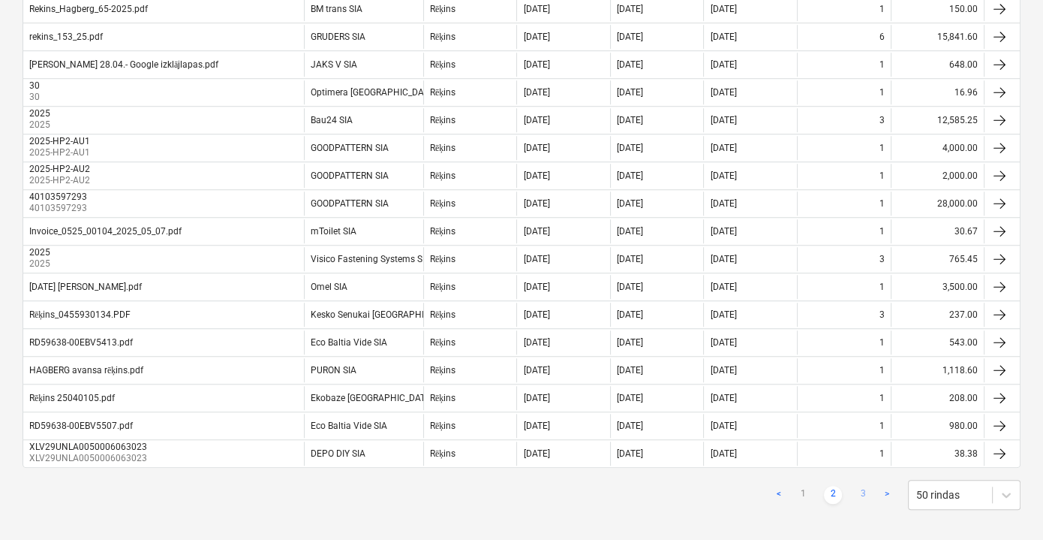
click at [865, 486] on link "3" at bounding box center [863, 495] width 18 height 18
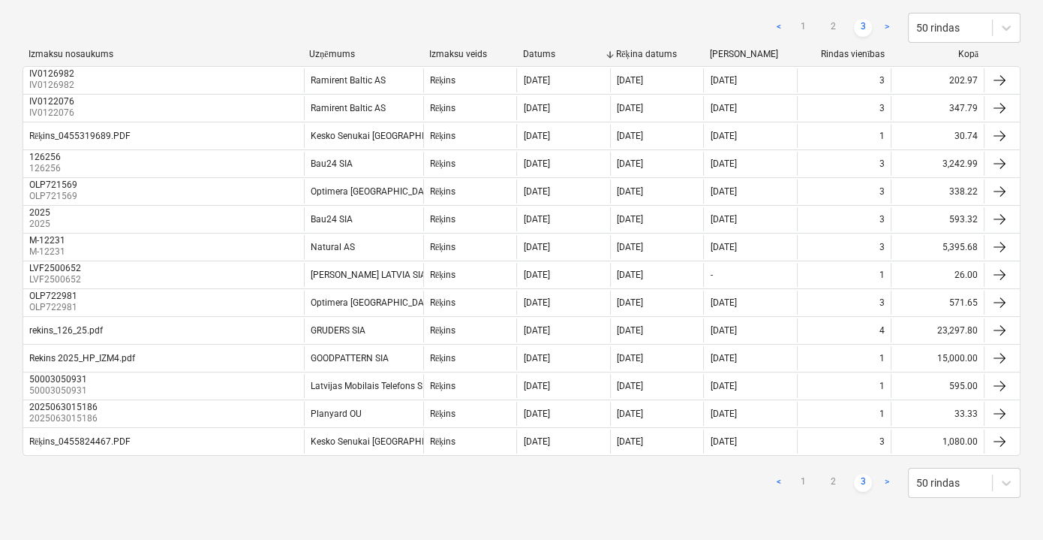
scroll to position [213, 0]
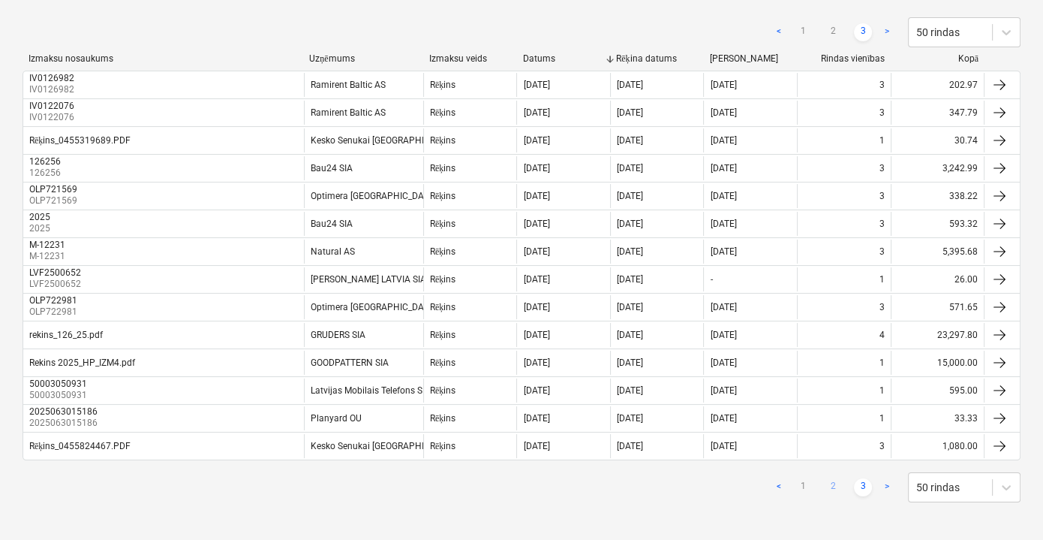
click at [835, 485] on link "2" at bounding box center [833, 487] width 18 height 18
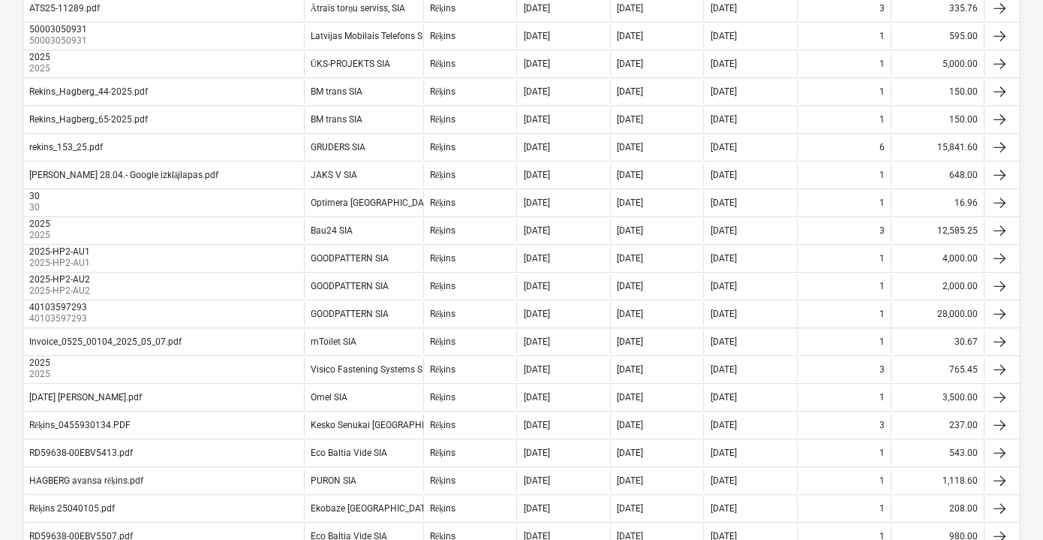
scroll to position [1205, 0]
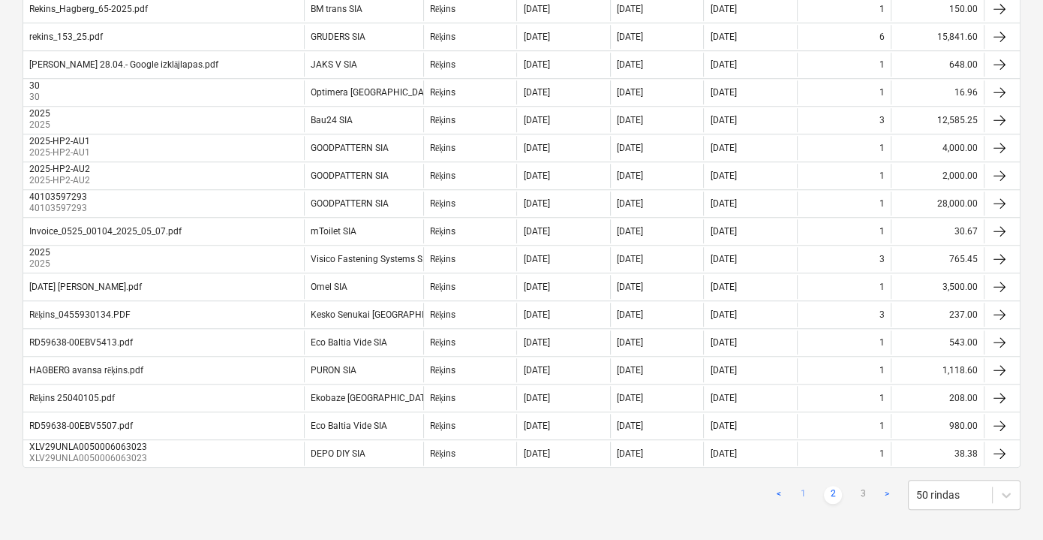
click at [800, 486] on link "1" at bounding box center [803, 495] width 18 height 18
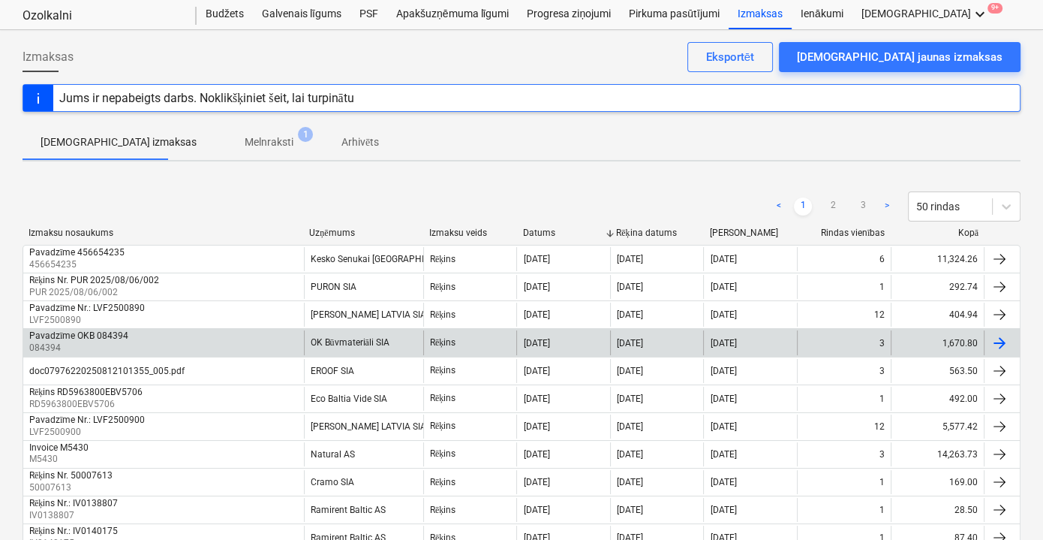
scroll to position [0, 0]
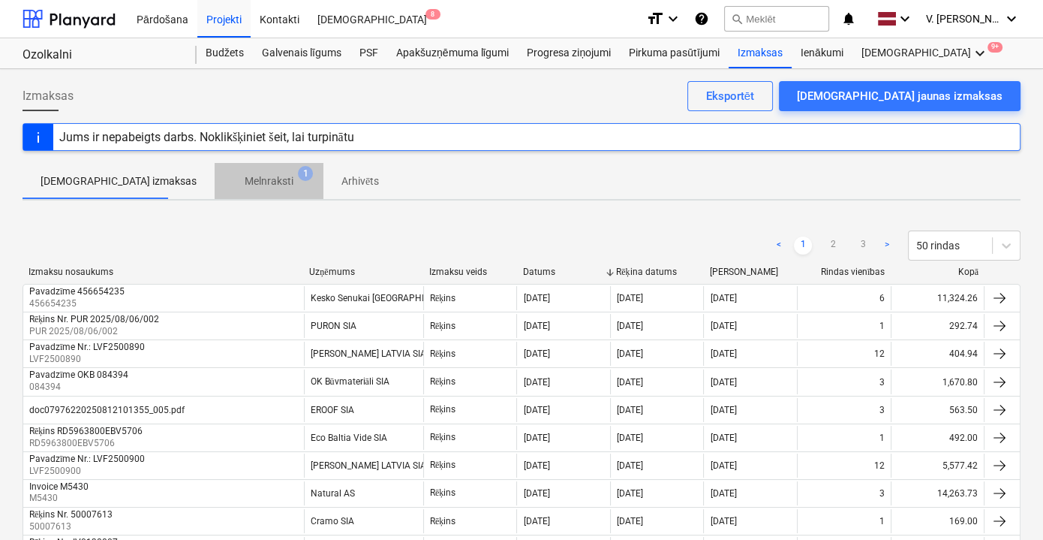
click at [245, 180] on p "Melnraksti" at bounding box center [269, 181] width 49 height 16
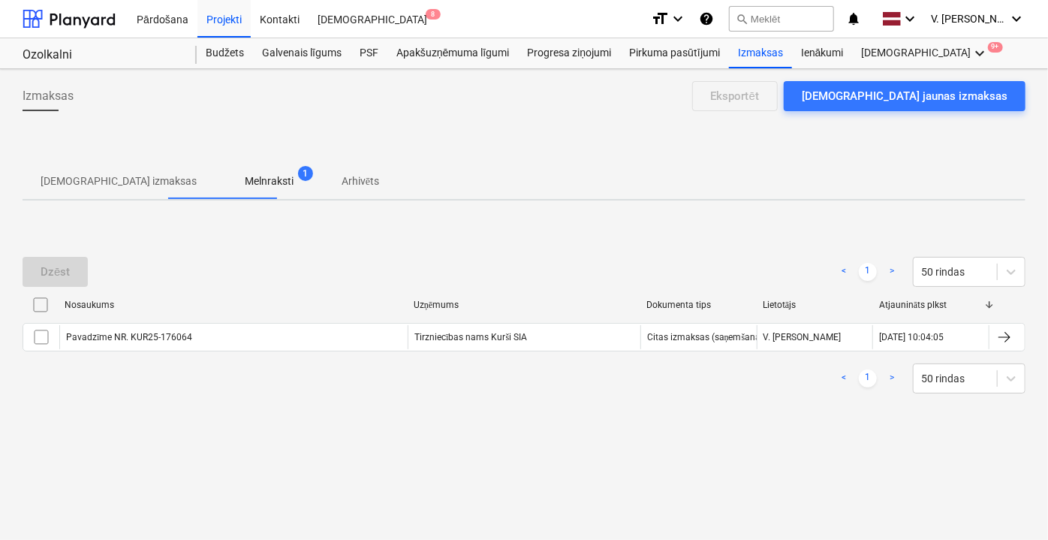
click at [132, 189] on span "Apstiprinātas izmaksas" at bounding box center [119, 181] width 192 height 25
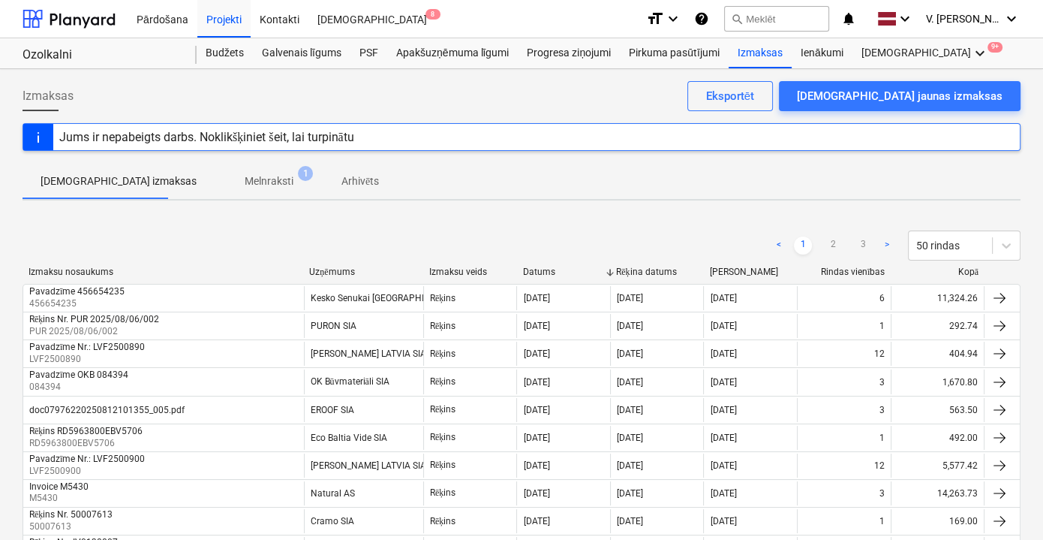
click at [245, 188] on p "Melnraksti" at bounding box center [269, 181] width 49 height 16
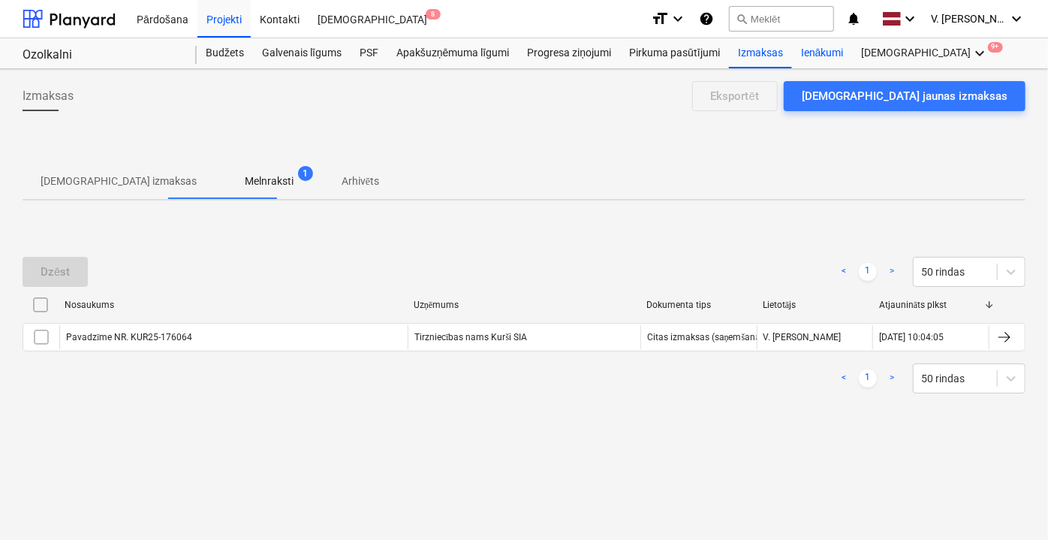
click at [826, 56] on div "Ienākumi" at bounding box center [822, 53] width 61 height 30
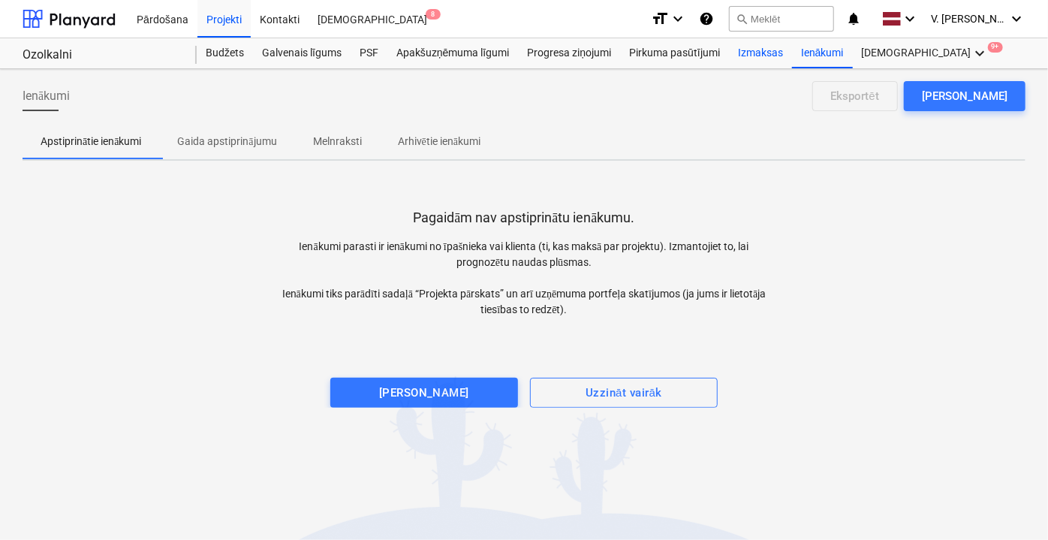
click at [784, 56] on div "Izmaksas" at bounding box center [760, 53] width 63 height 30
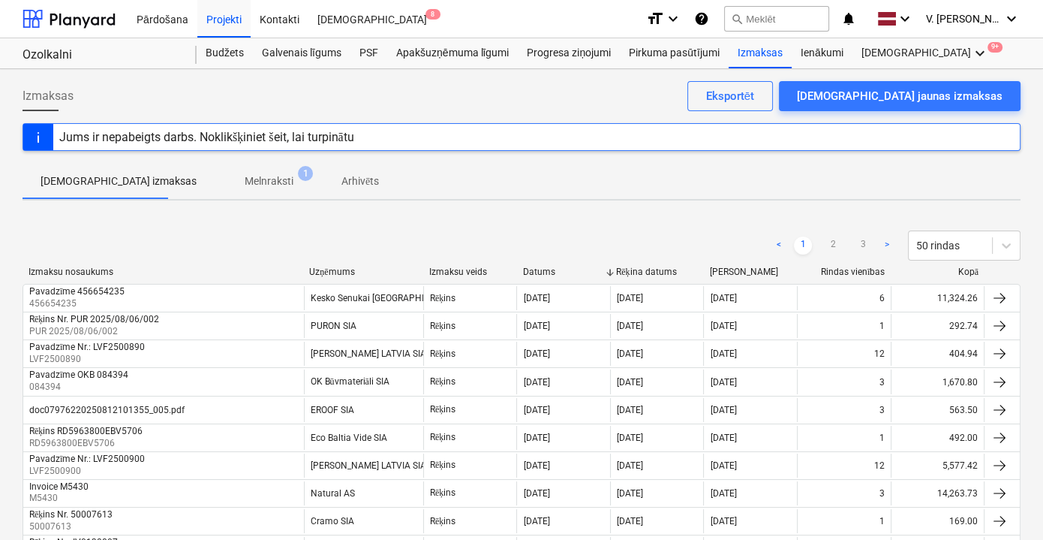
click at [235, 170] on span "Melnraksti 1" at bounding box center [269, 180] width 109 height 27
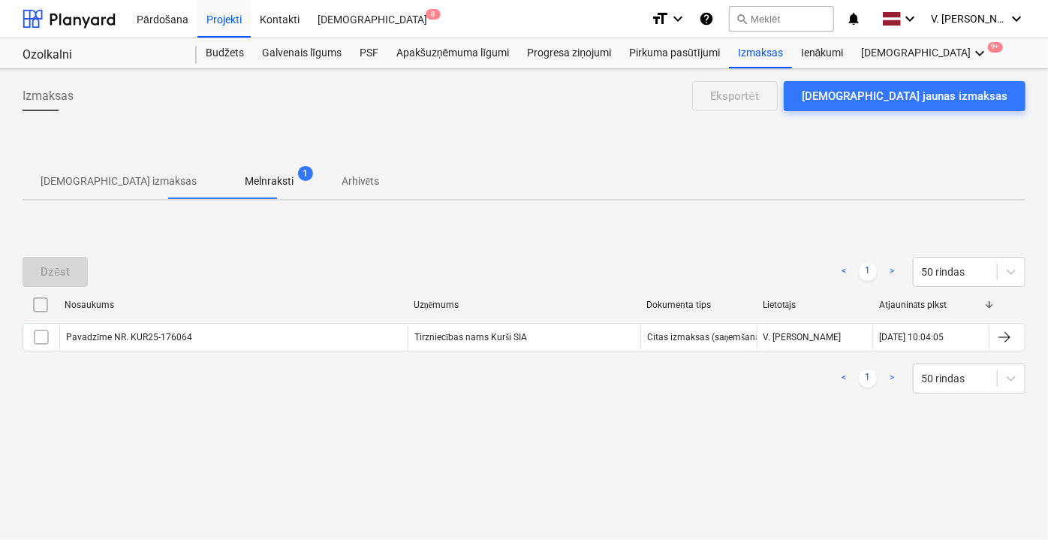
click at [342, 178] on p "Arhivēts" at bounding box center [361, 181] width 38 height 16
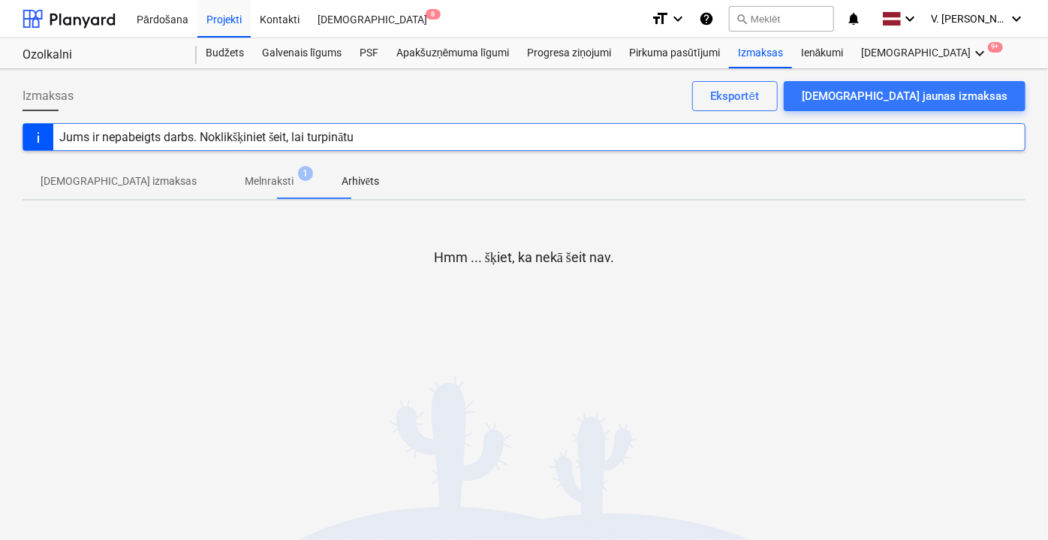
click at [245, 178] on p "Melnraksti" at bounding box center [269, 181] width 49 height 16
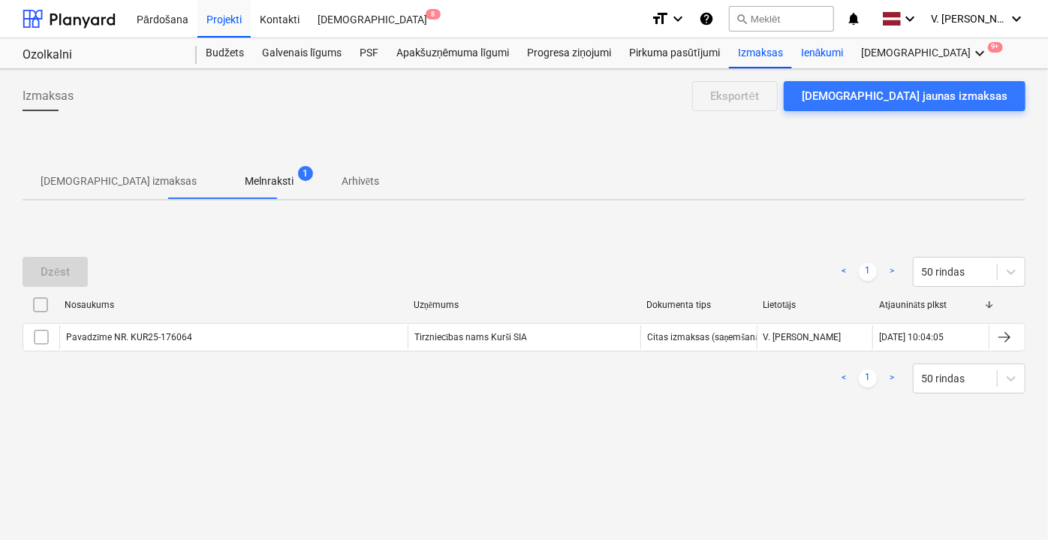
click at [819, 47] on div "Ienākumi" at bounding box center [822, 53] width 61 height 30
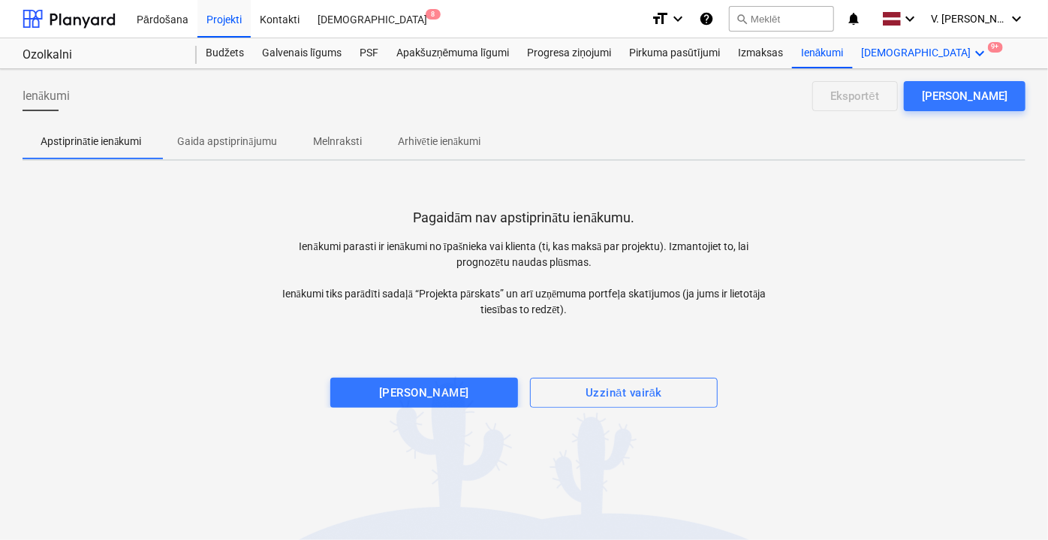
click at [883, 53] on div "Vairāk keyboard_arrow_down 9+" at bounding box center [926, 53] width 146 height 30
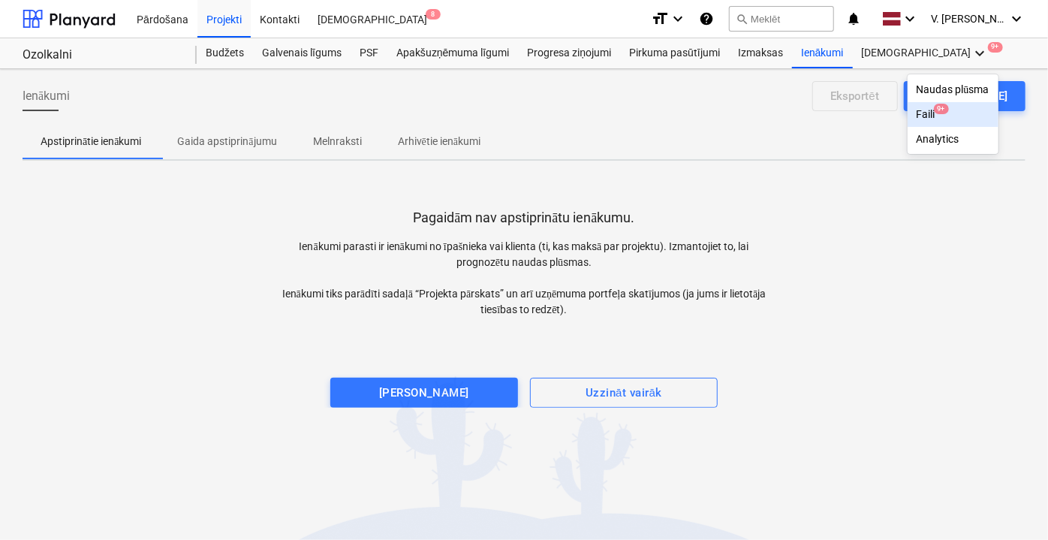
click at [917, 117] on div "Faili 9+" at bounding box center [953, 114] width 73 height 13
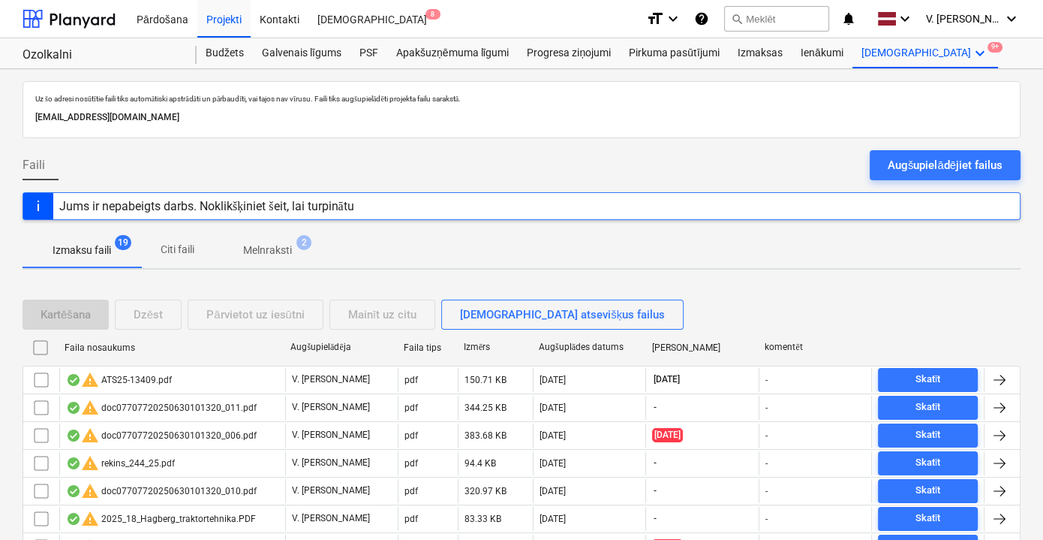
click at [183, 248] on p "Citi faili" at bounding box center [177, 250] width 36 height 16
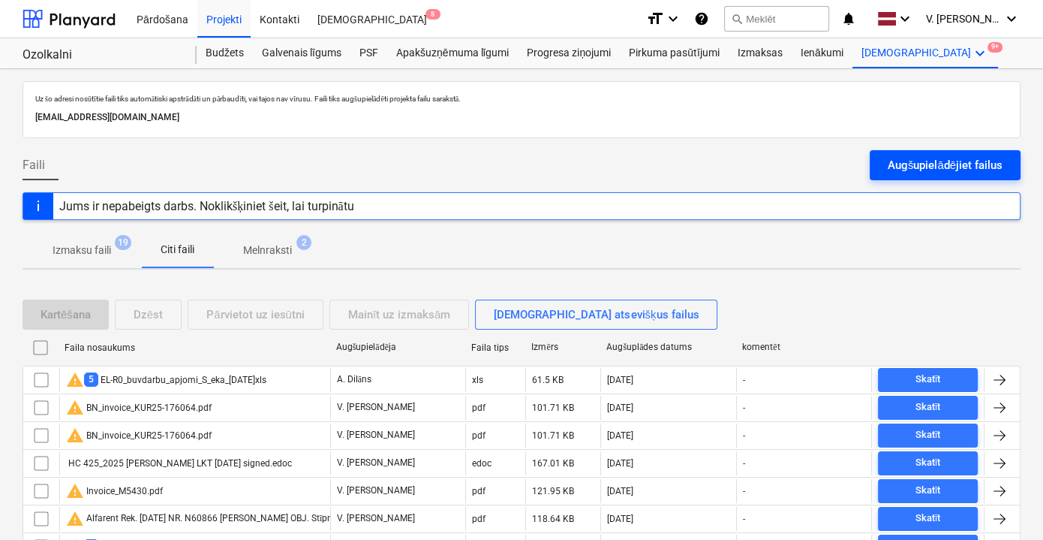
click at [954, 155] on div "Augšupielādējiet failus" at bounding box center [945, 165] width 115 height 20
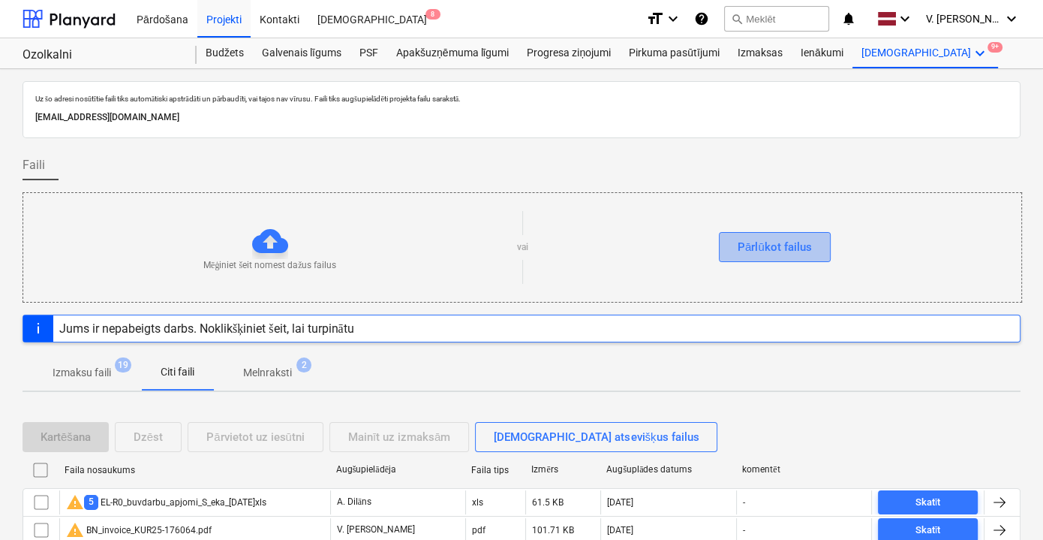
click at [790, 256] on button "Pārlūkot failus" at bounding box center [775, 247] width 112 height 30
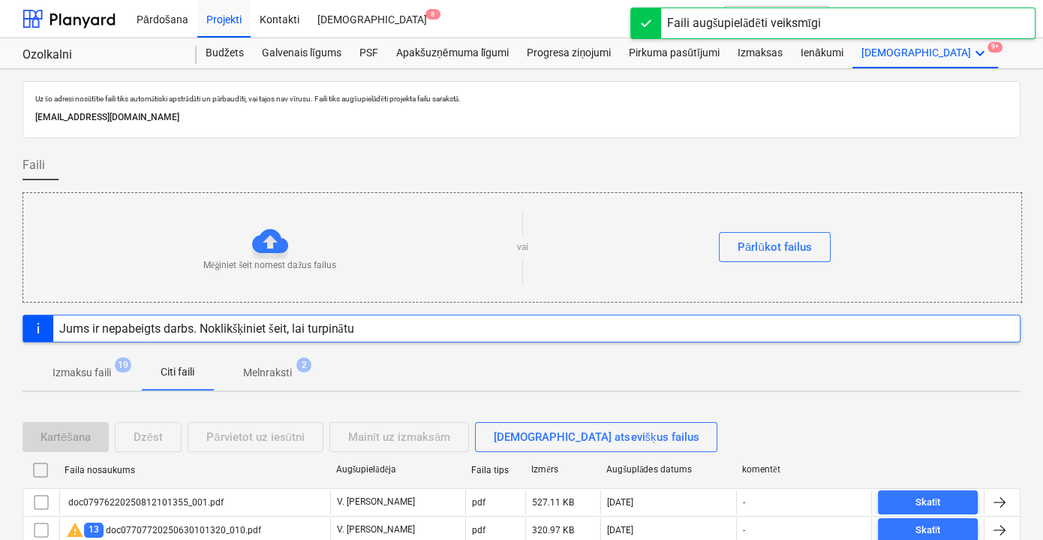
scroll to position [68, 0]
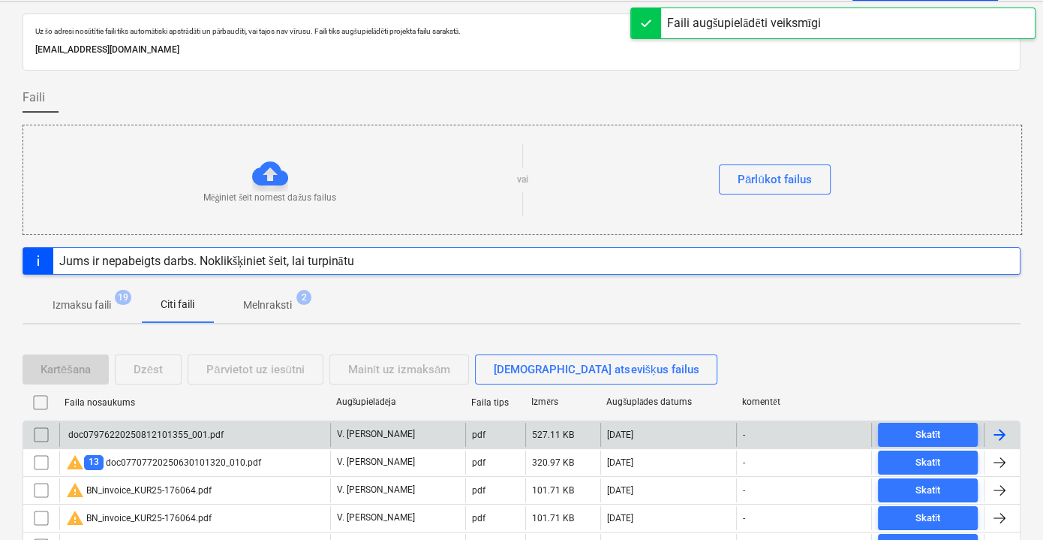
click at [232, 424] on div "doc07976220250812101355_001.pdf" at bounding box center [194, 435] width 271 height 24
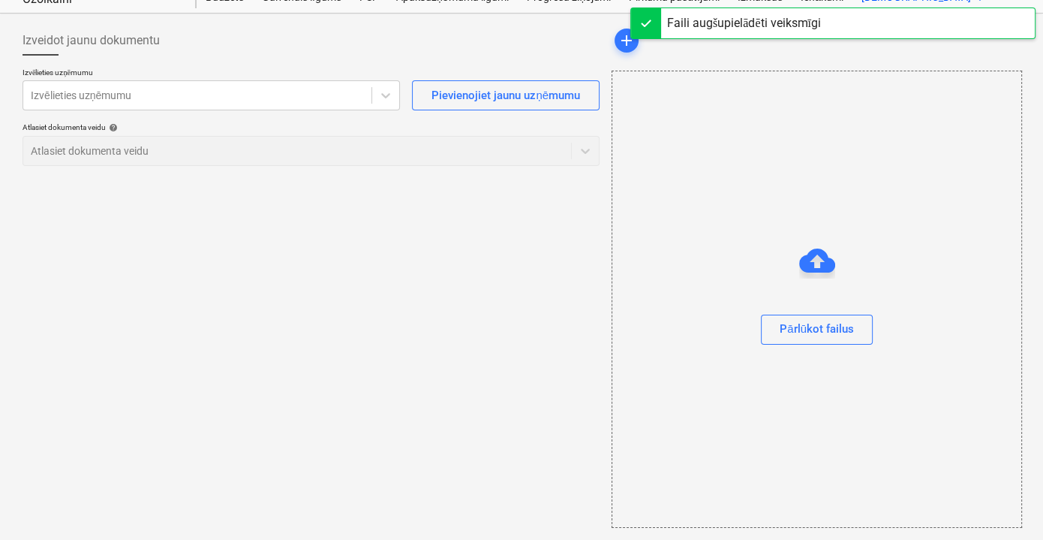
scroll to position [54, 0]
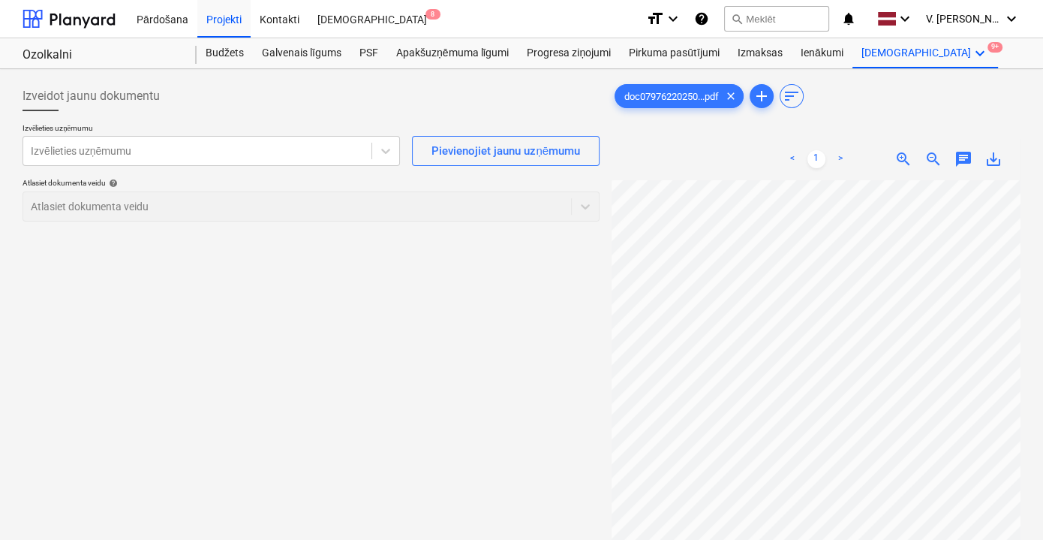
scroll to position [0, 46]
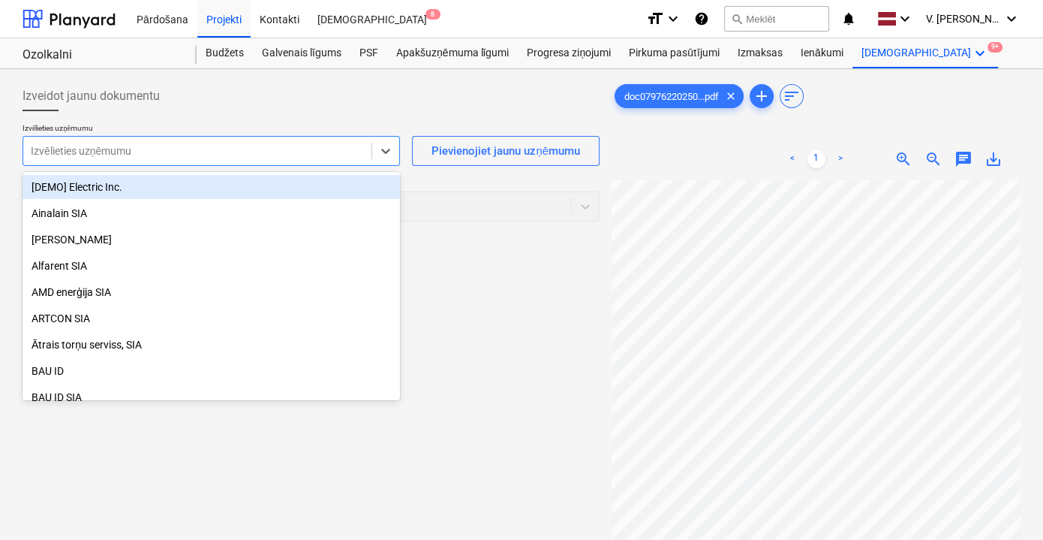
click at [242, 153] on div at bounding box center [197, 150] width 333 height 15
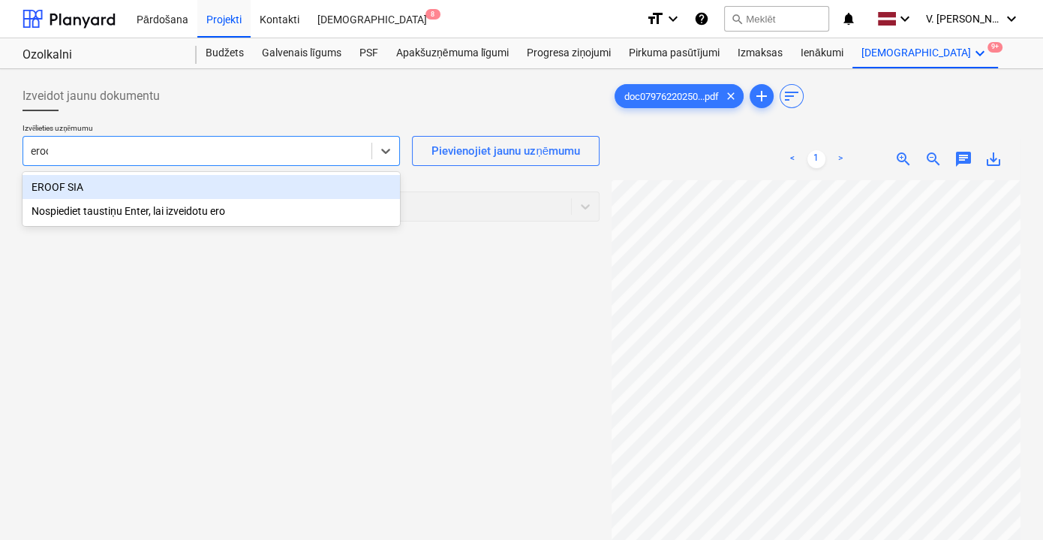
type input "eroof"
click at [221, 184] on div "EROOF SIA" at bounding box center [212, 187] width 378 height 24
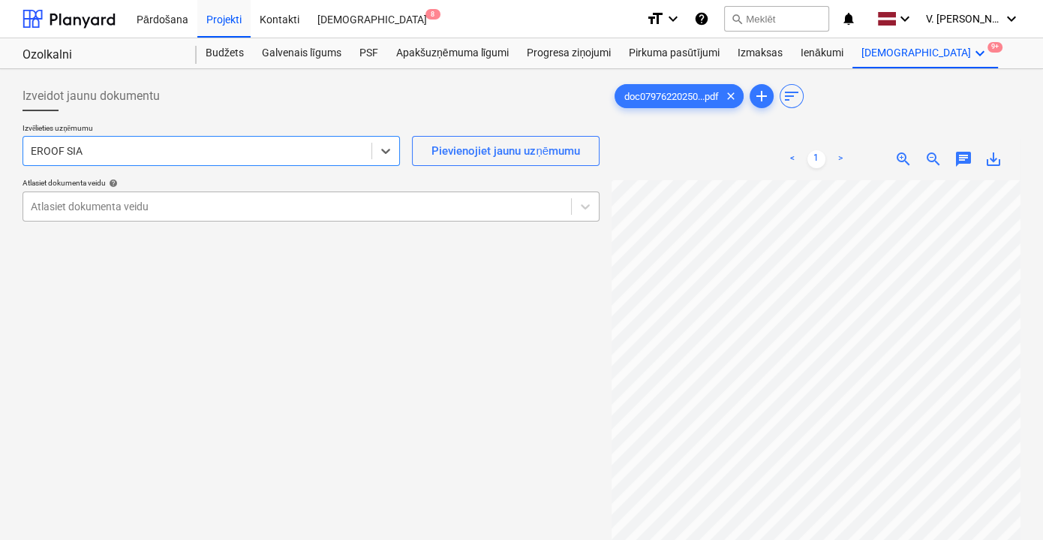
click at [374, 203] on div at bounding box center [297, 206] width 533 height 15
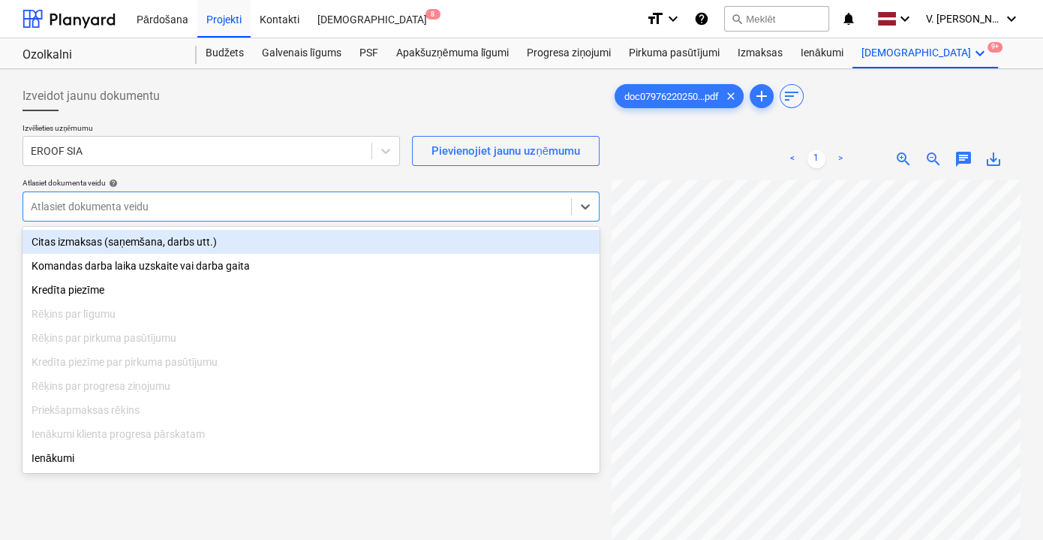
click at [351, 242] on div "Citas izmaksas (saņemšana, darbs utt.)" at bounding box center [311, 242] width 577 height 24
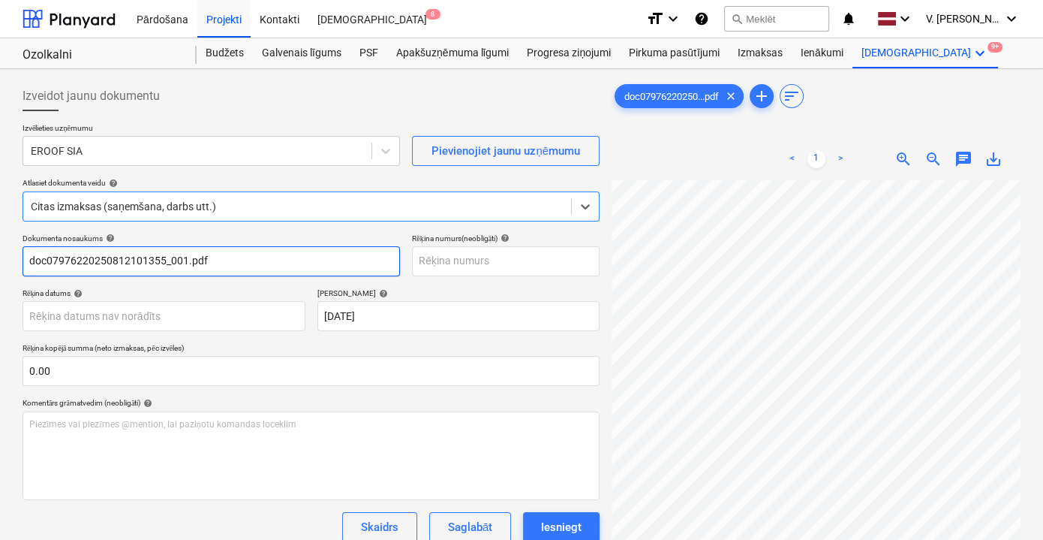
click at [253, 266] on input "doc07976220250812101355_001.pdf" at bounding box center [212, 261] width 378 height 30
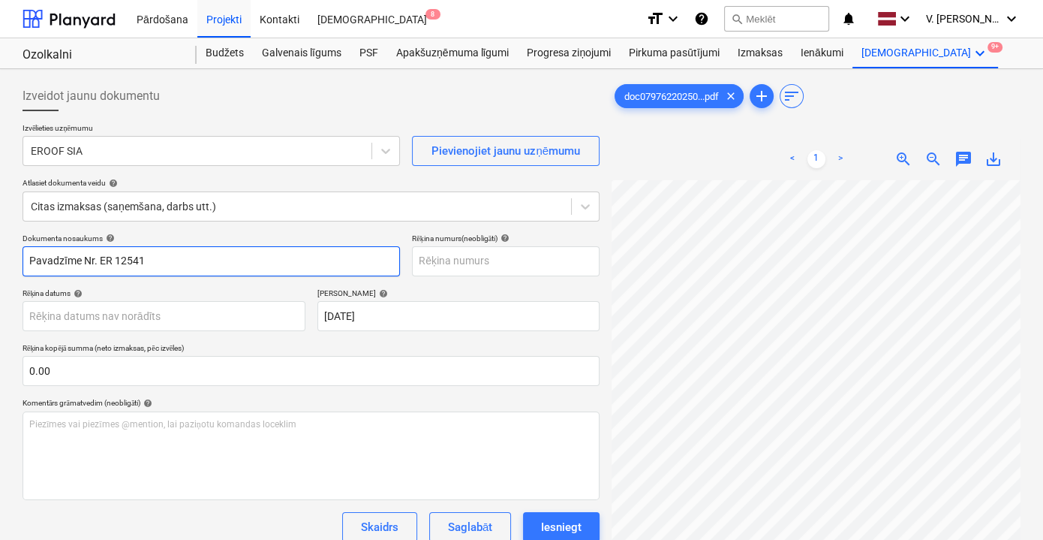
drag, startPoint x: 179, startPoint y: 263, endPoint x: 98, endPoint y: 266, distance: 81.1
click at [98, 266] on input "Pavadzīme Nr. ER 12541" at bounding box center [212, 261] width 378 height 30
type input "Pavadzīme Nr. ER 12541"
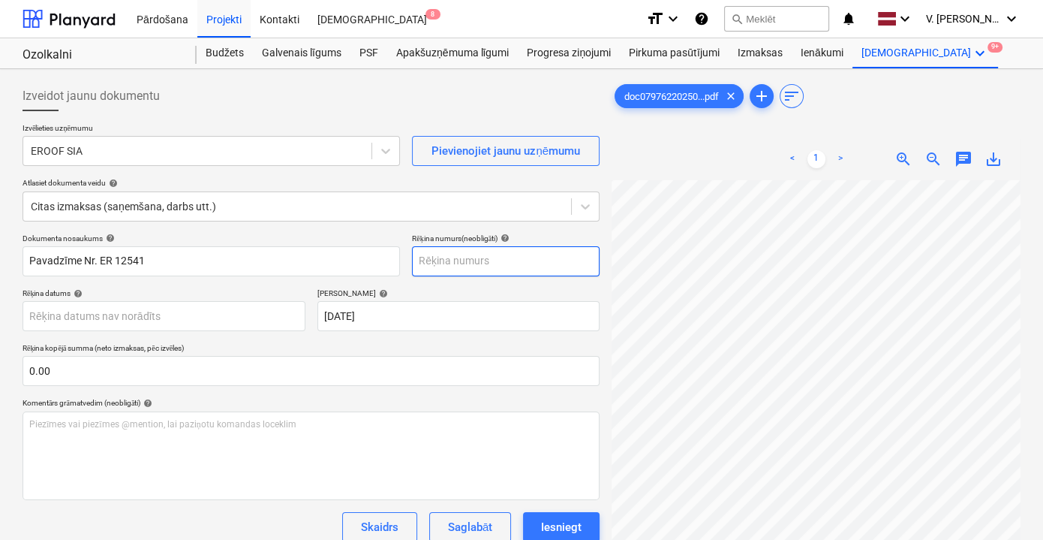
click at [450, 258] on input "text" at bounding box center [506, 261] width 188 height 30
paste input "ER 12541"
type input "ER 12541"
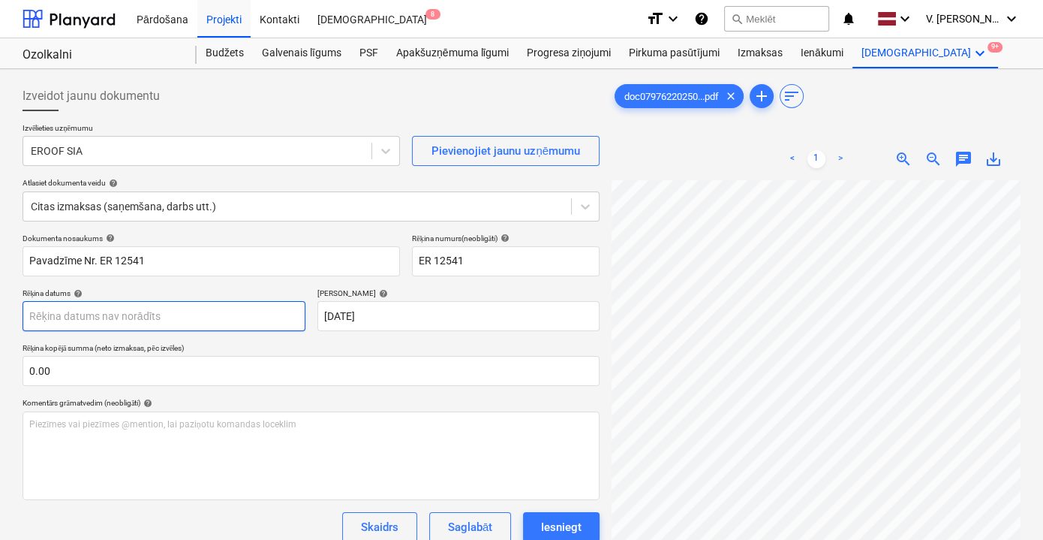
click at [230, 321] on body "Pārdošana Projekti Kontakti Iesūtne 8 format_size keyboard_arrow_down help sear…" at bounding box center [521, 270] width 1043 height 540
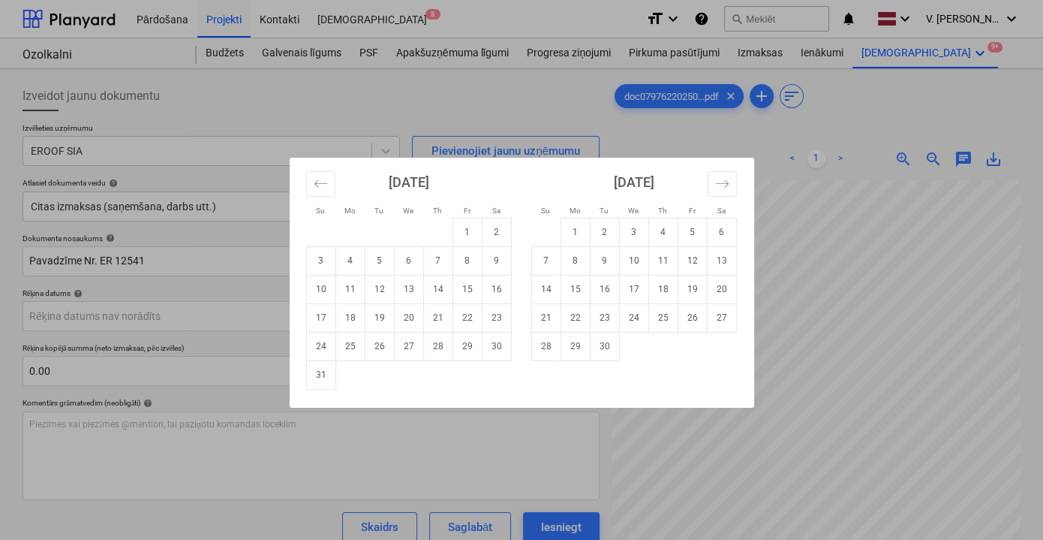
click at [501, 459] on div "Su Mo Tu We Th Fr Sa Su Mo Tu We Th Fr Sa [DATE] 1 2 3 4 5 6 7 8 9 10 11 12 13 …" at bounding box center [521, 270] width 1043 height 540
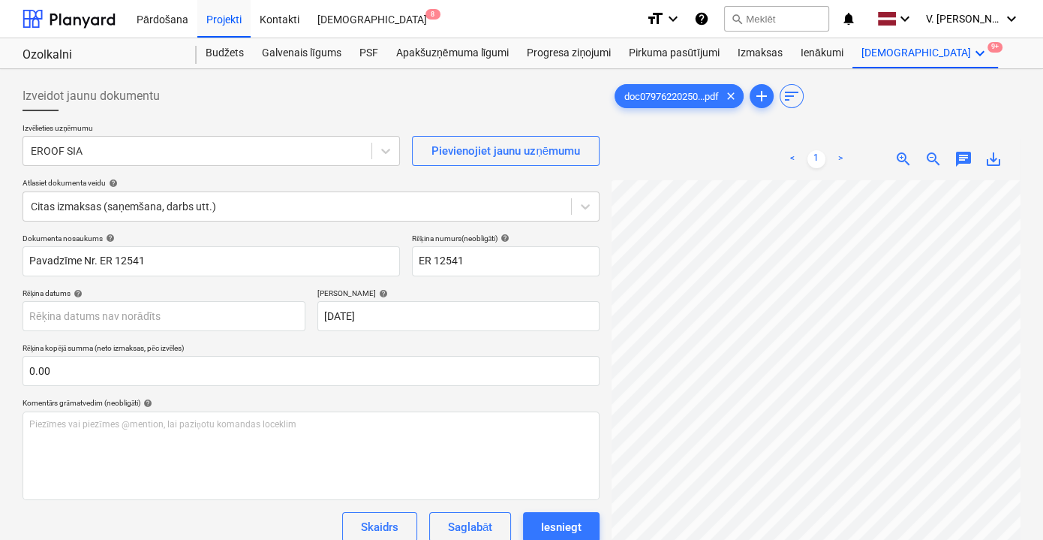
scroll to position [0, 46]
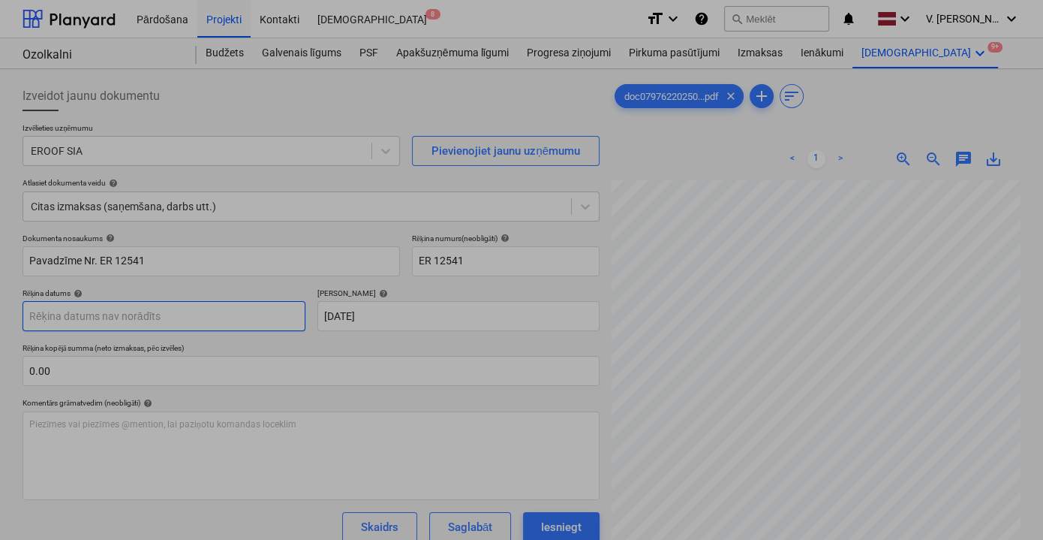
click at [176, 321] on body "Pārdošana Projekti Kontakti Iesūtne 8 format_size keyboard_arrow_down help sear…" at bounding box center [521, 270] width 1043 height 540
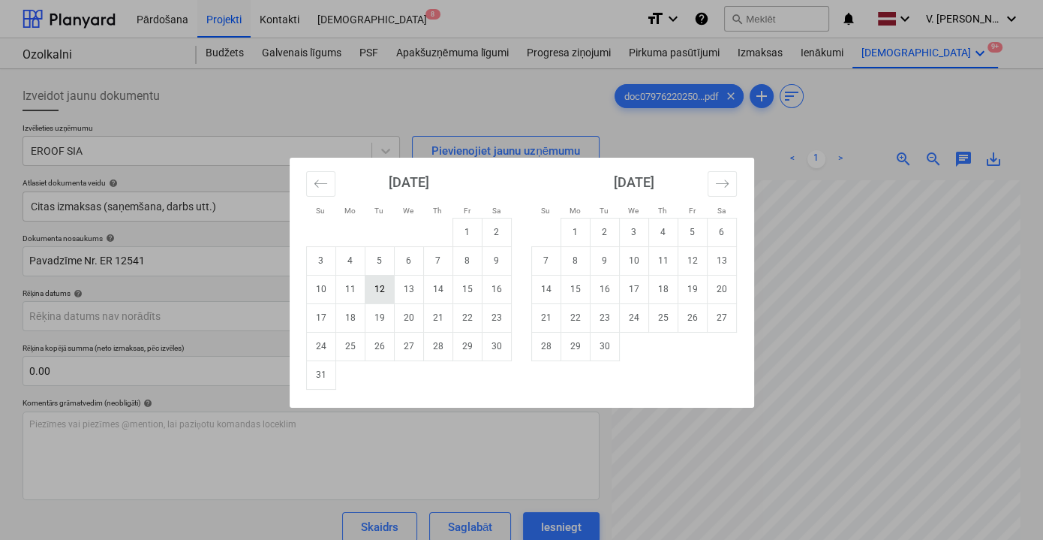
click at [366, 295] on td "12" at bounding box center [379, 289] width 29 height 29
type input "[DATE]"
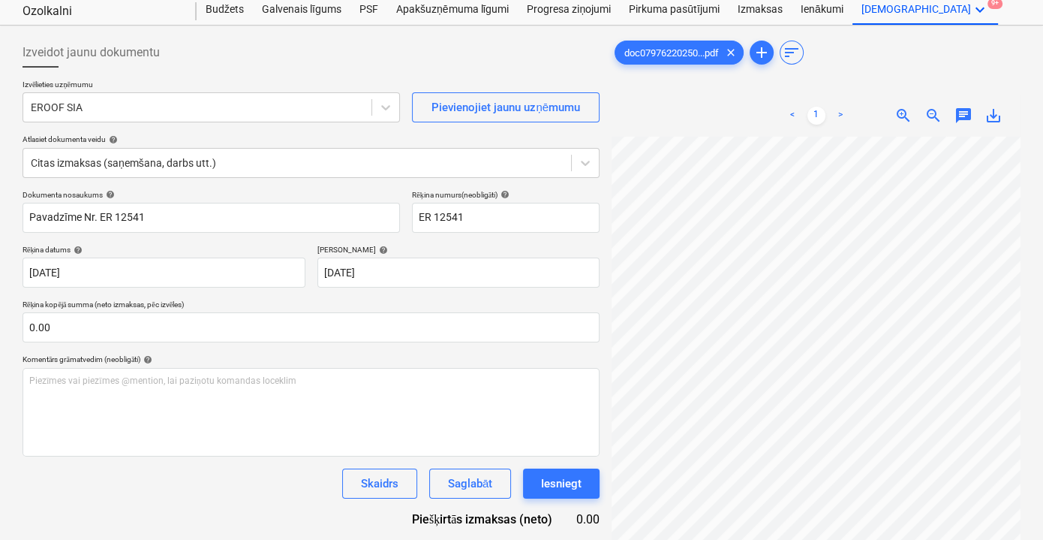
scroll to position [68, 0]
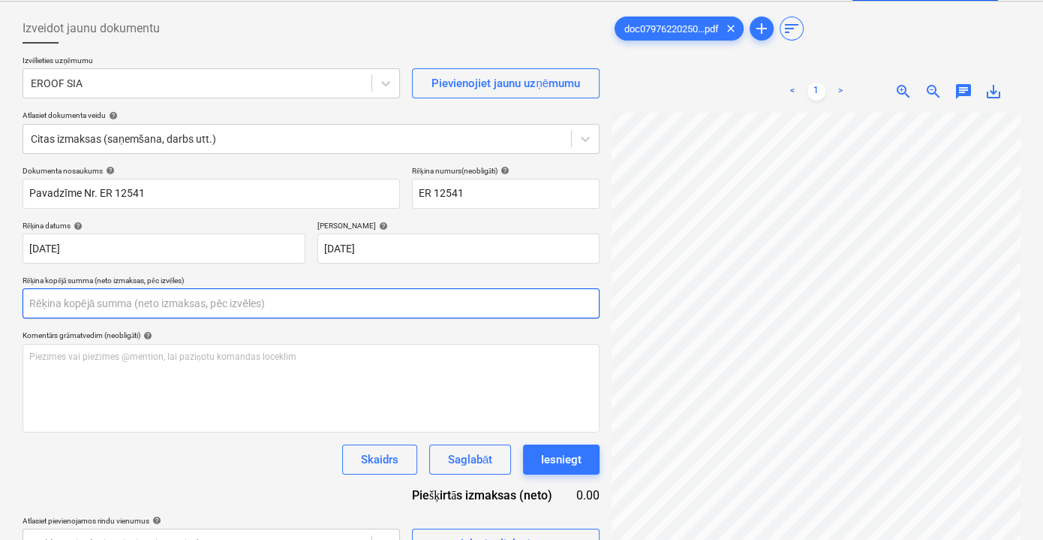
click at [236, 311] on input "text" at bounding box center [311, 303] width 577 height 30
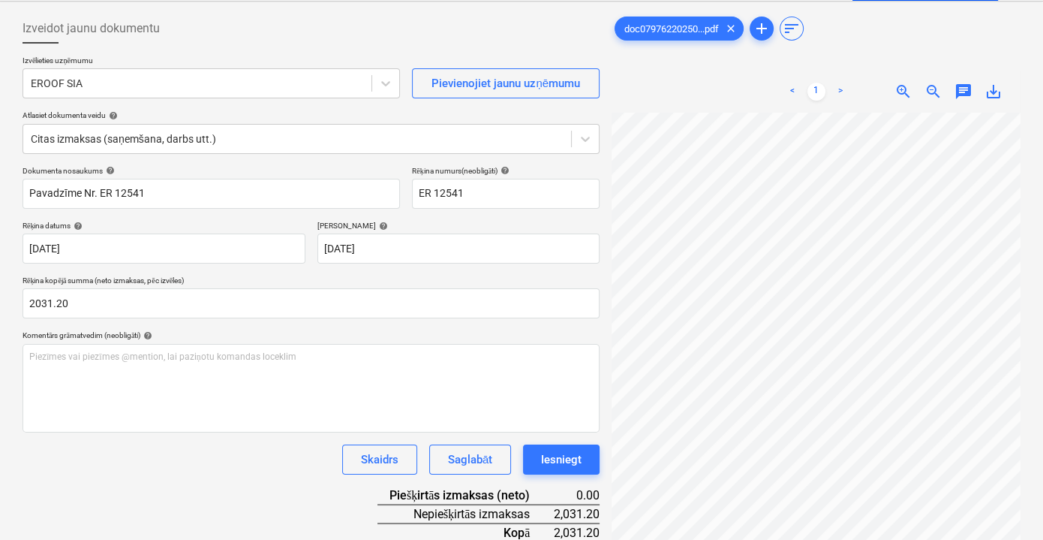
type input "2,031.20"
click at [230, 471] on div "Skaidrs Saglabāt Iesniegt" at bounding box center [311, 459] width 577 height 30
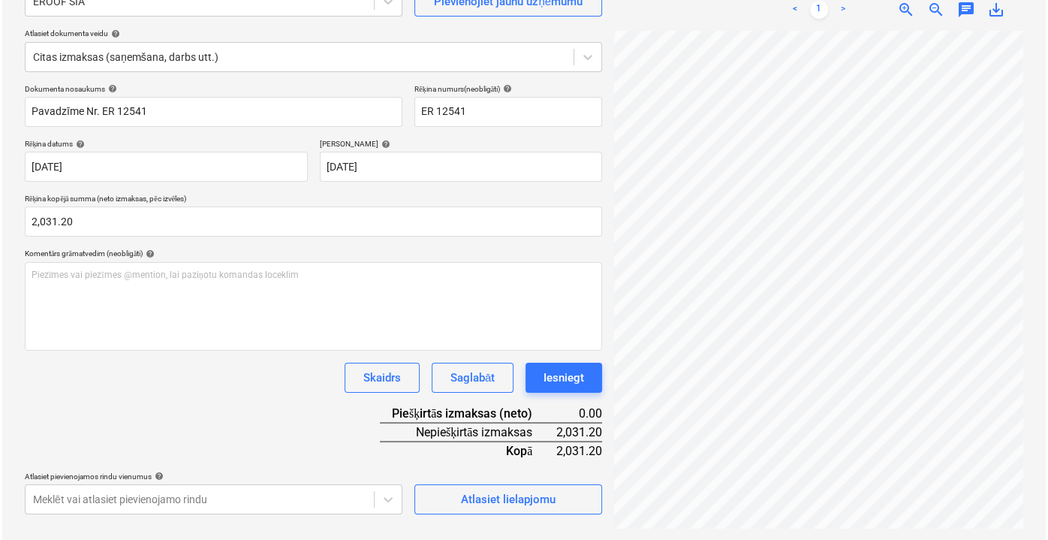
scroll to position [99, 29]
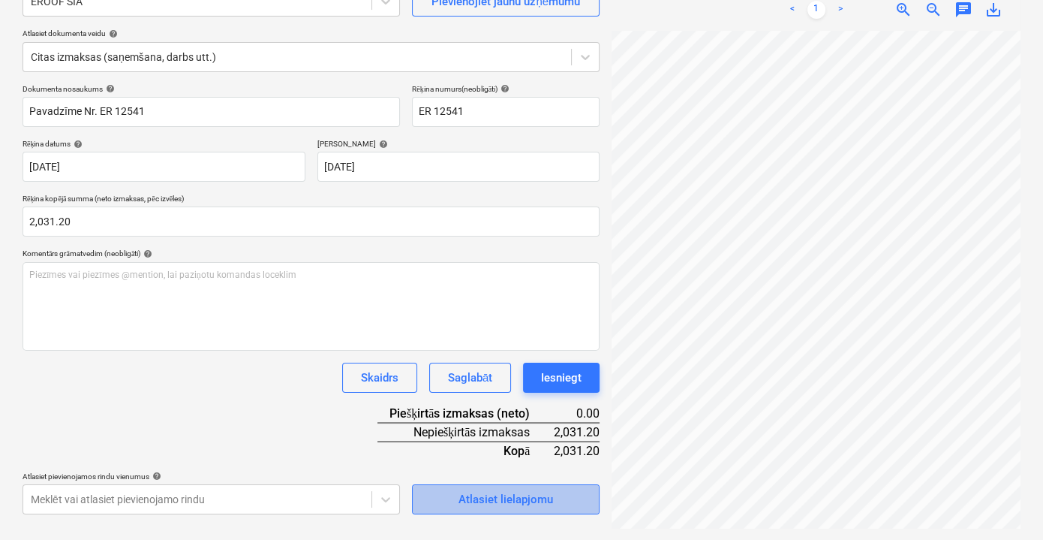
click at [526, 492] on div "Atlasiet lielapjomu" at bounding box center [506, 499] width 95 height 20
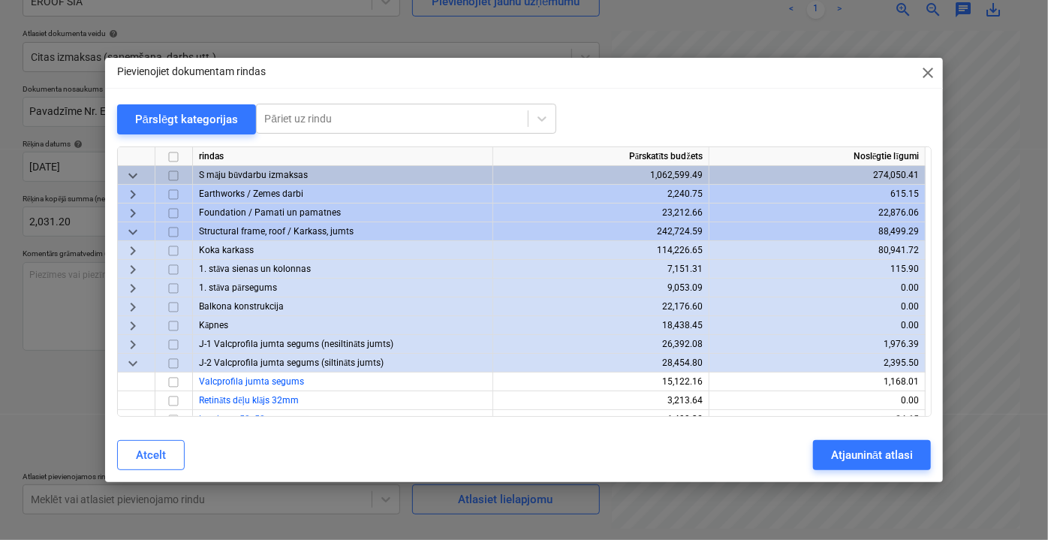
click at [131, 339] on span "keyboard_arrow_right" at bounding box center [133, 344] width 18 height 18
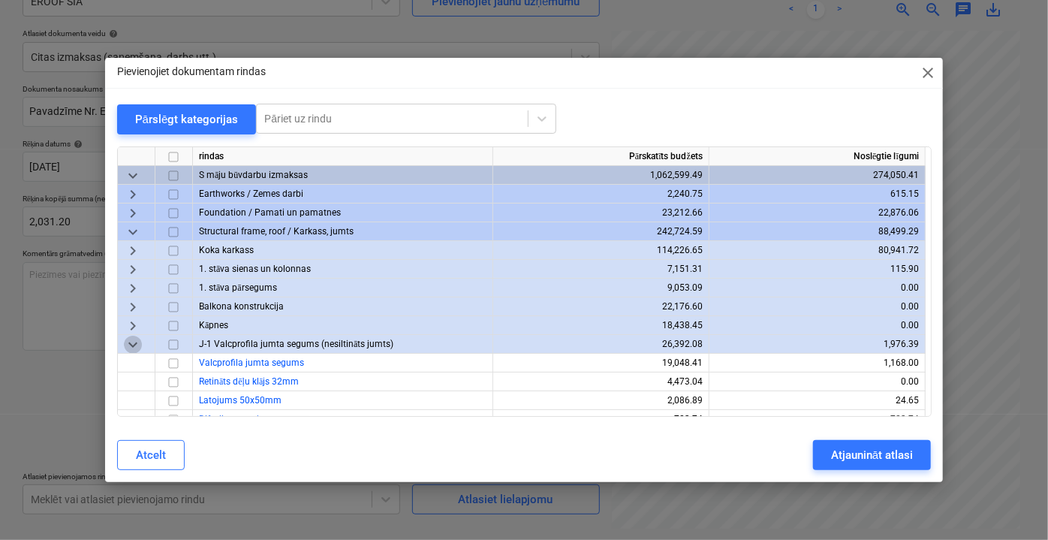
click at [131, 339] on span "keyboard_arrow_down" at bounding box center [133, 344] width 18 height 18
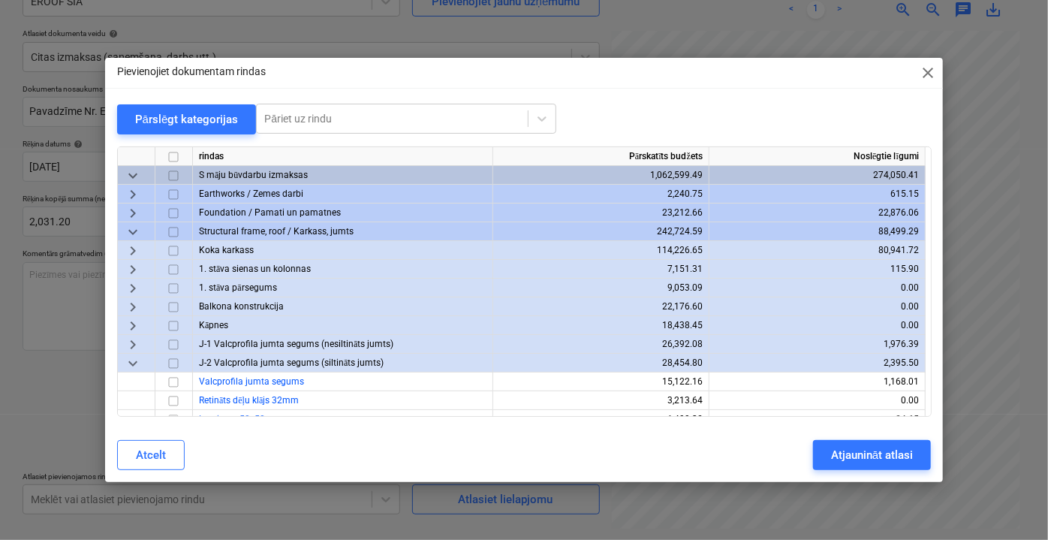
click at [134, 344] on span "keyboard_arrow_right" at bounding box center [133, 344] width 18 height 18
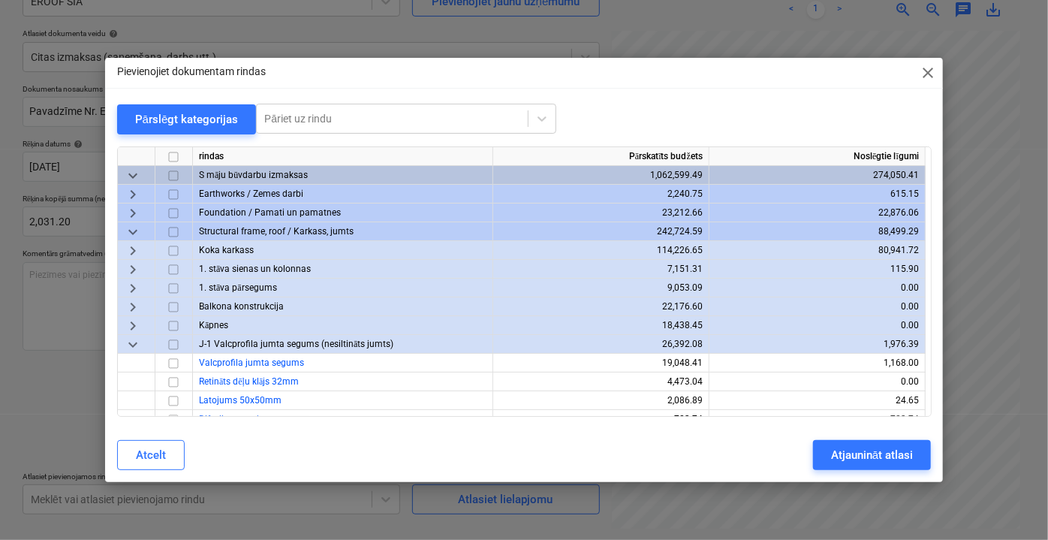
scroll to position [136, 0]
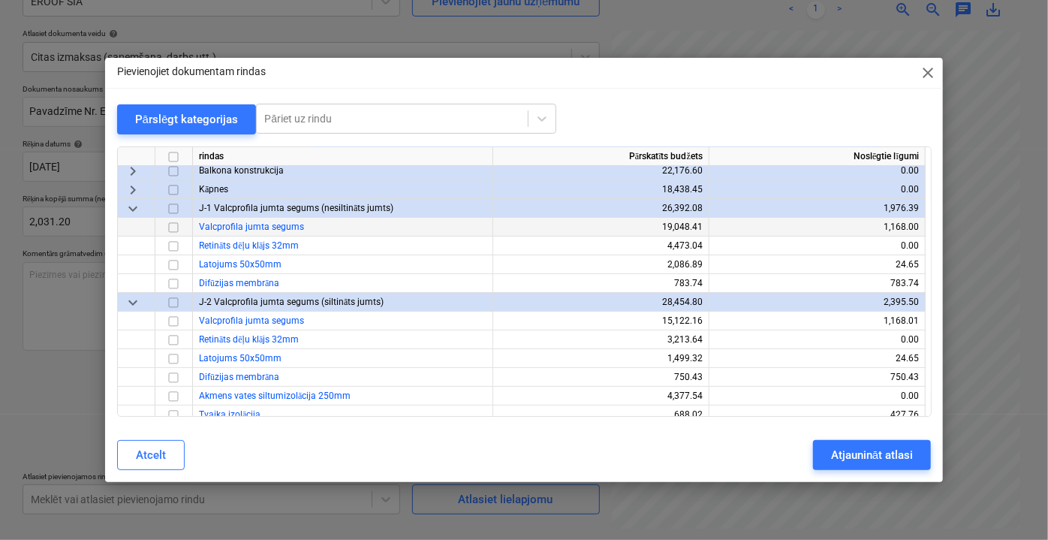
click at [178, 227] on input "checkbox" at bounding box center [173, 227] width 18 height 18
click at [173, 321] on input "checkbox" at bounding box center [173, 321] width 18 height 18
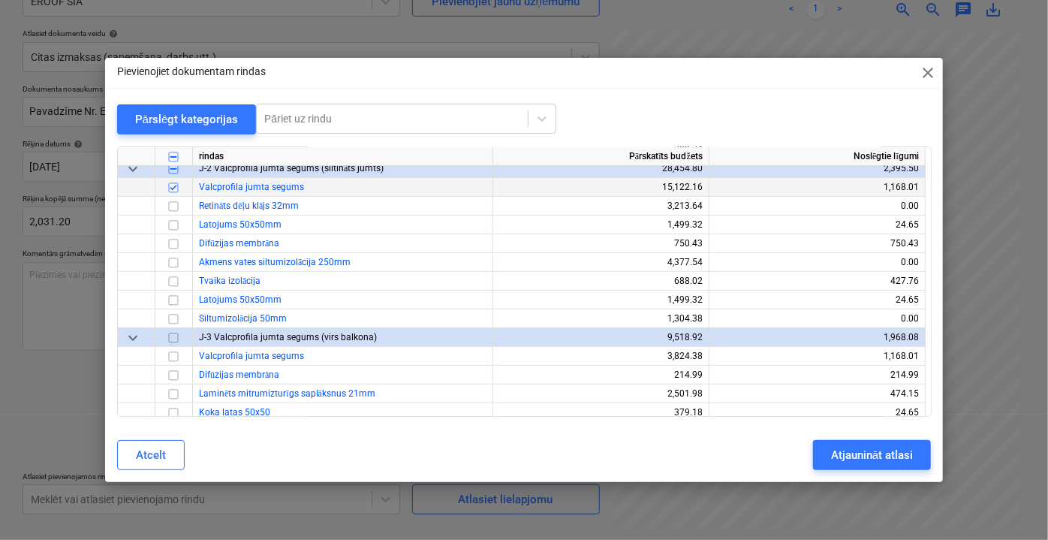
scroll to position [341, 0]
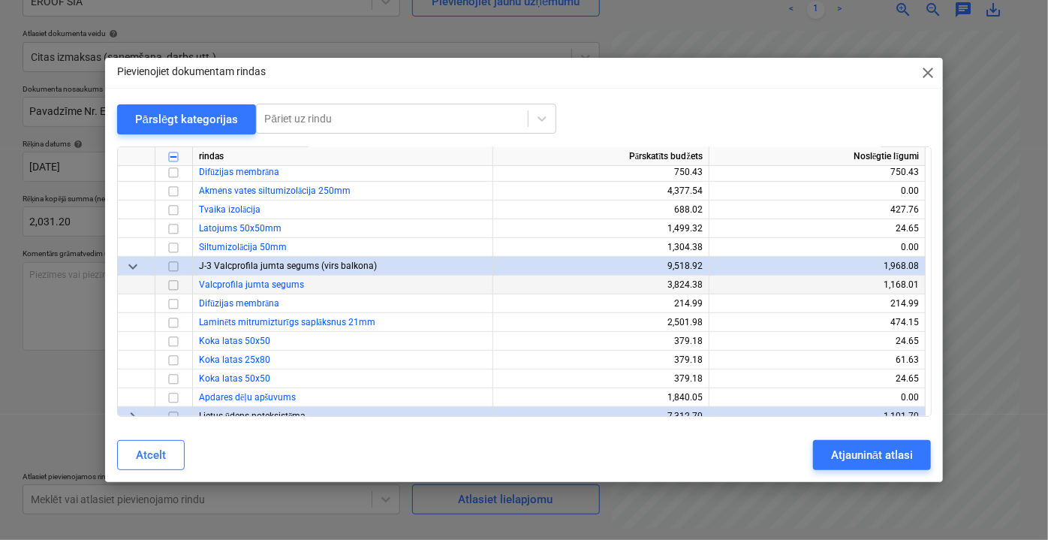
click at [174, 284] on input "checkbox" at bounding box center [173, 284] width 18 height 18
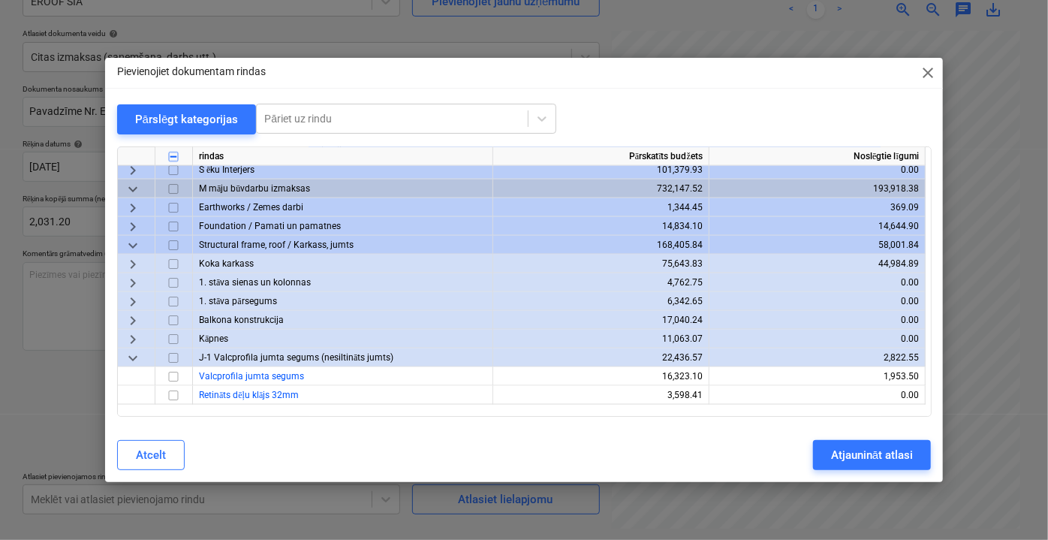
scroll to position [1228, 0]
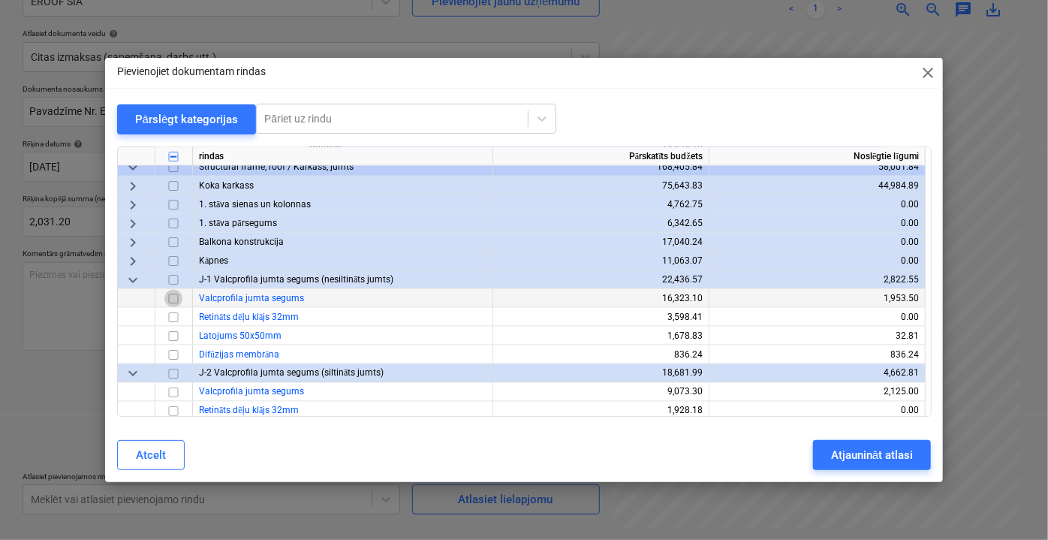
click at [176, 299] on input "checkbox" at bounding box center [173, 298] width 18 height 18
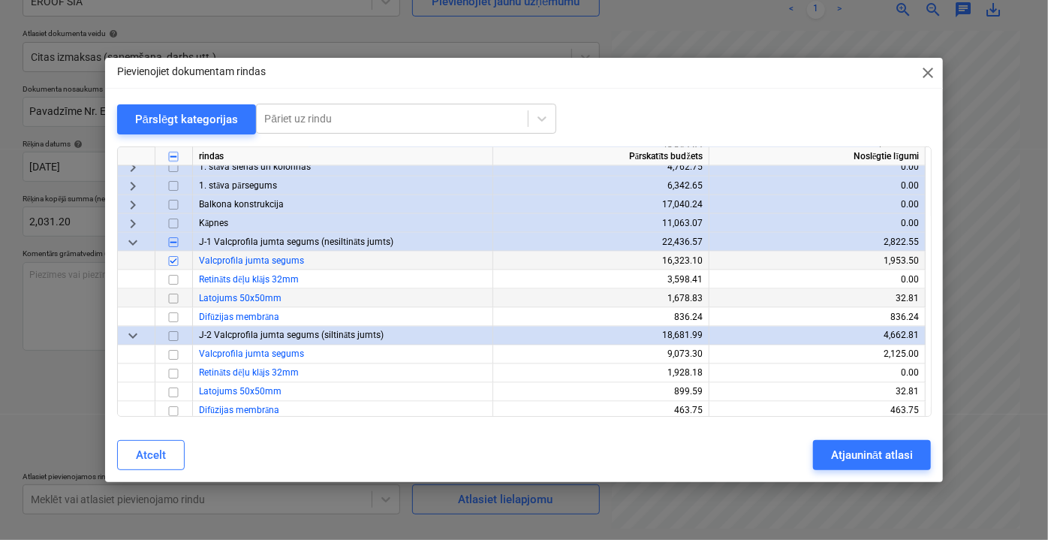
scroll to position [1296, 0]
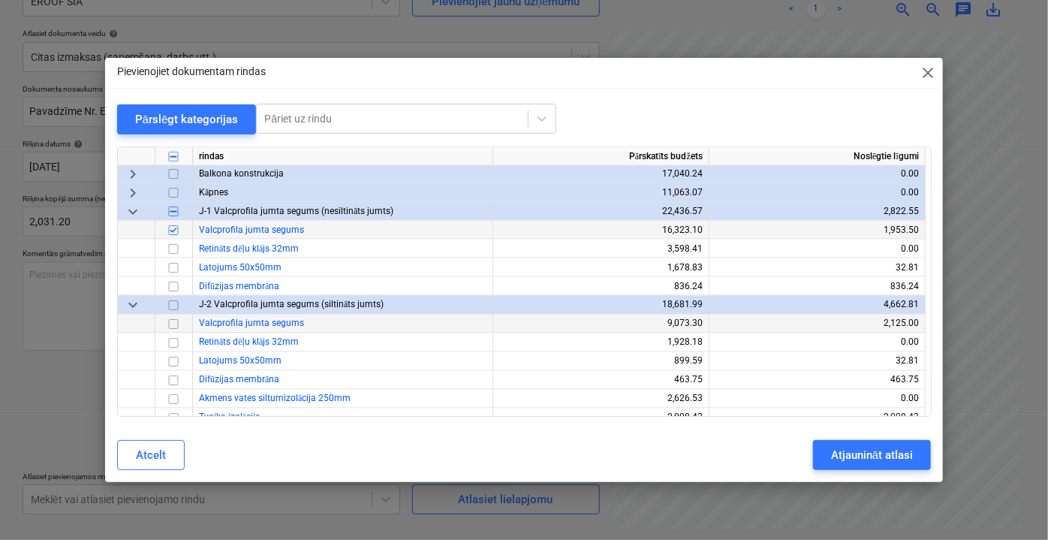
click at [175, 326] on input "checkbox" at bounding box center [173, 324] width 18 height 18
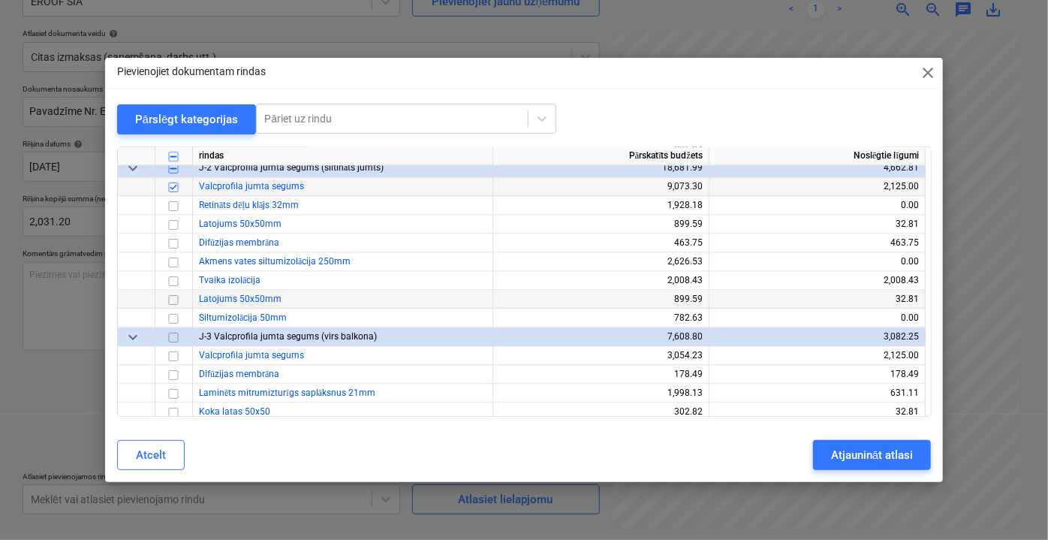
scroll to position [1501, 0]
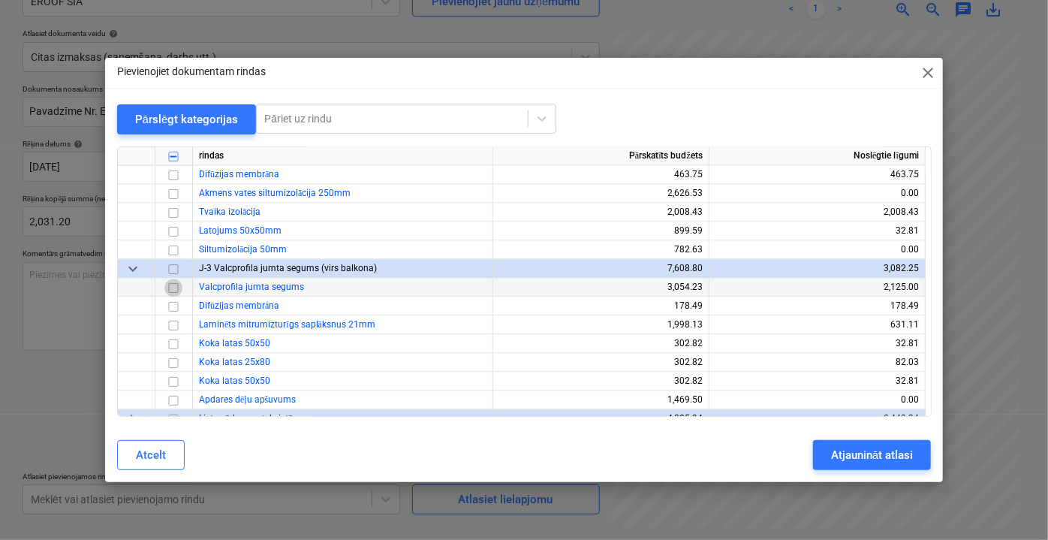
click at [170, 287] on input "checkbox" at bounding box center [173, 287] width 18 height 18
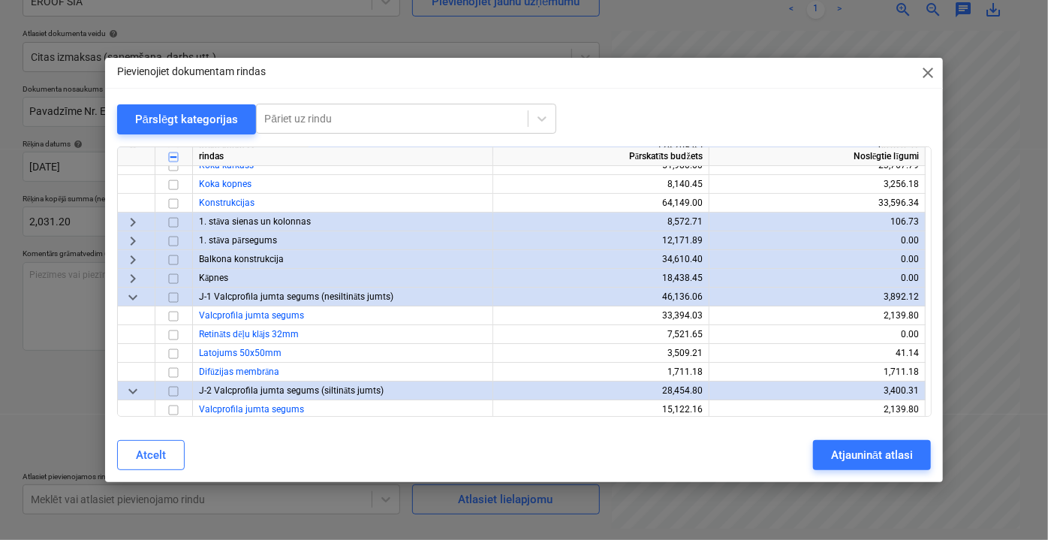
scroll to position [2524, 0]
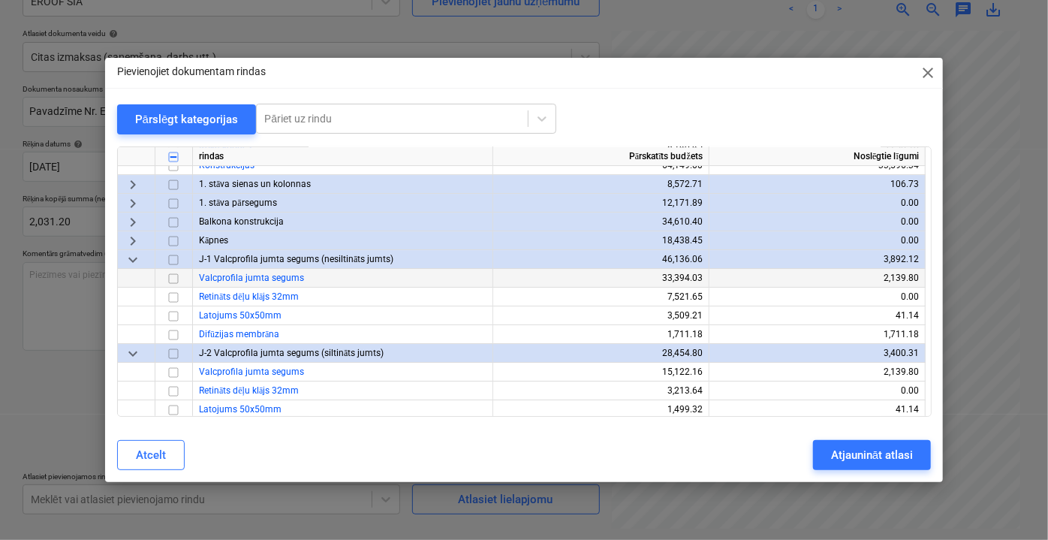
click at [170, 279] on input "checkbox" at bounding box center [173, 278] width 18 height 18
click at [173, 369] on input "checkbox" at bounding box center [173, 372] width 18 height 18
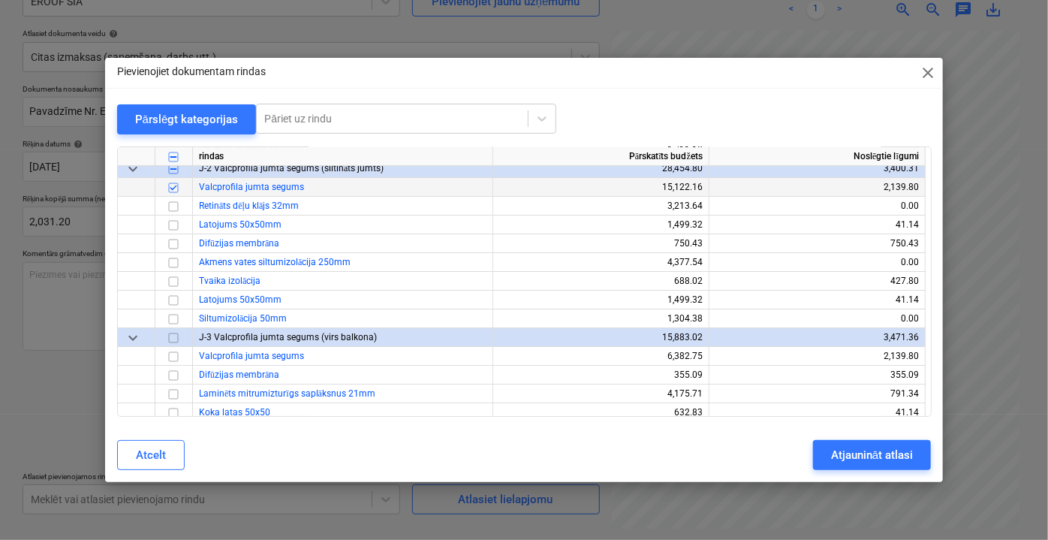
scroll to position [2729, 0]
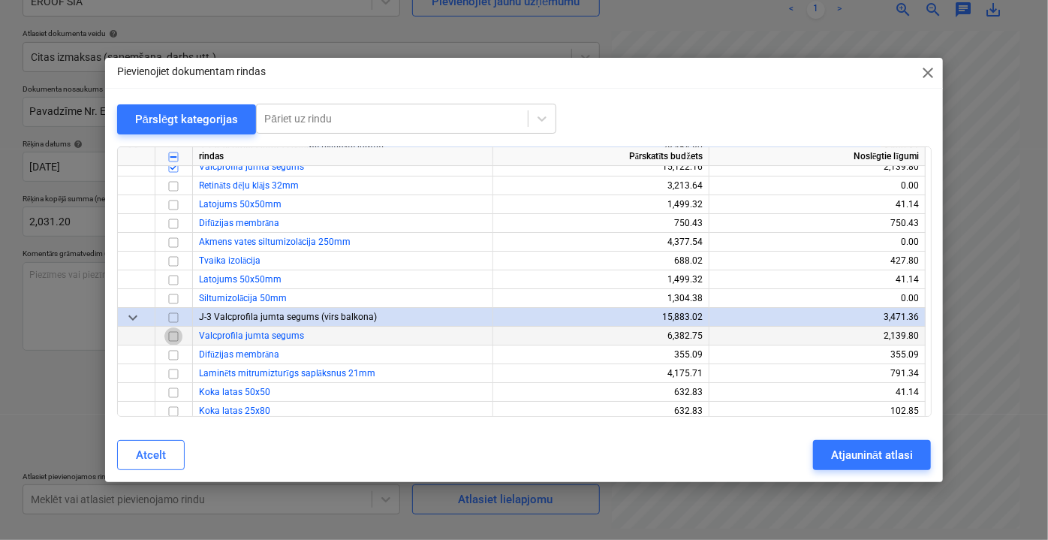
click at [174, 333] on input "checkbox" at bounding box center [173, 336] width 18 height 18
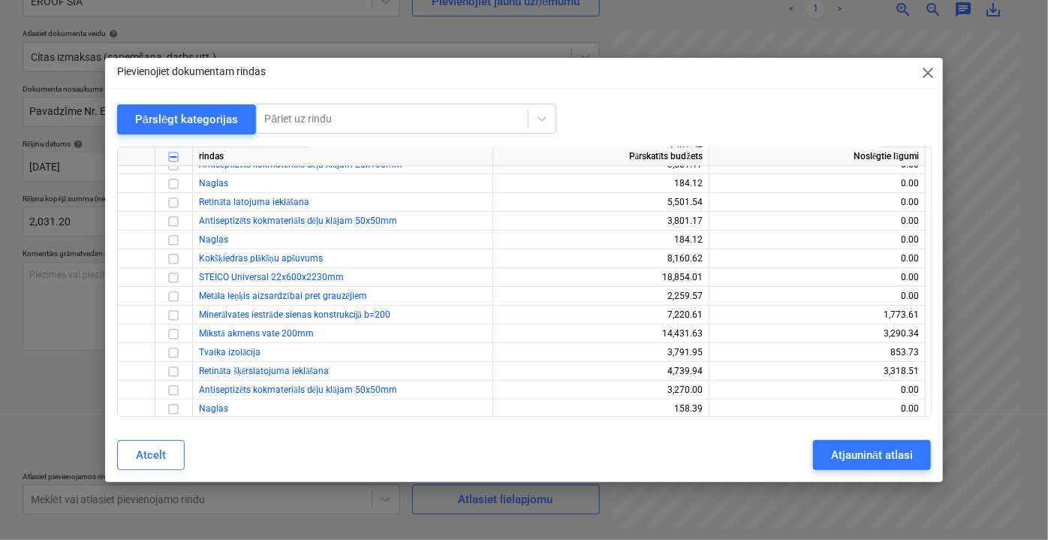
scroll to position [3114, 0]
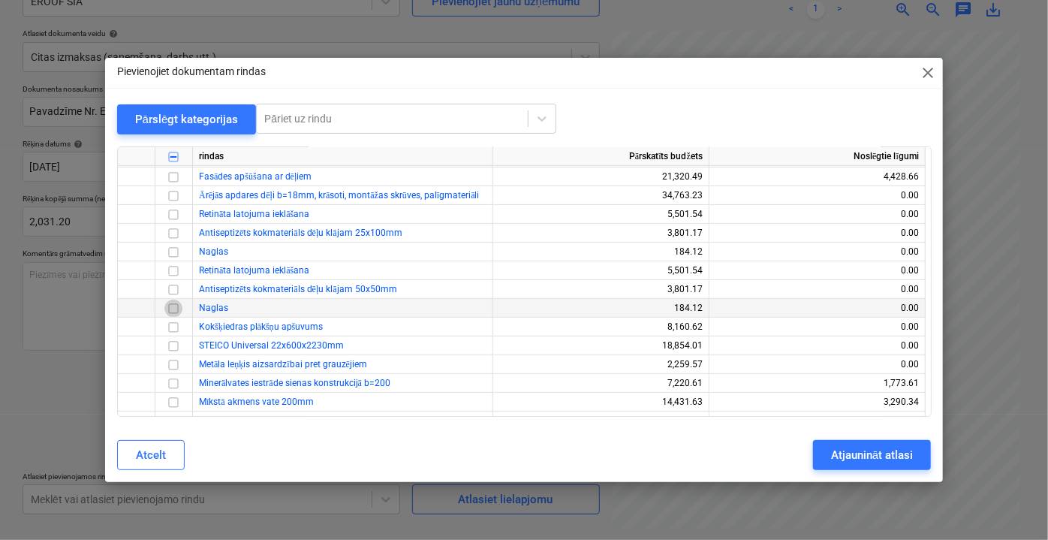
click at [173, 308] on input "checkbox" at bounding box center [173, 308] width 18 height 18
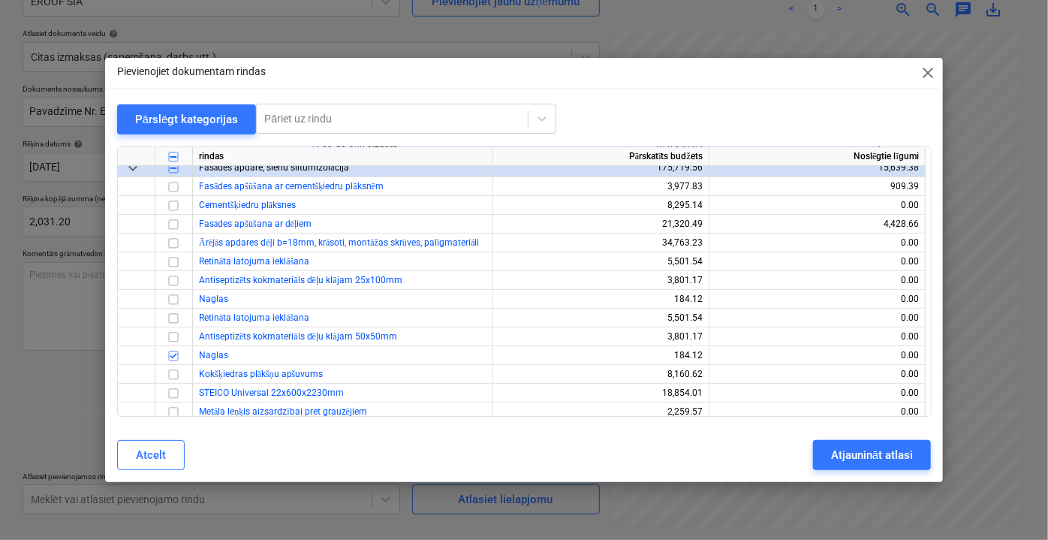
scroll to position [3045, 0]
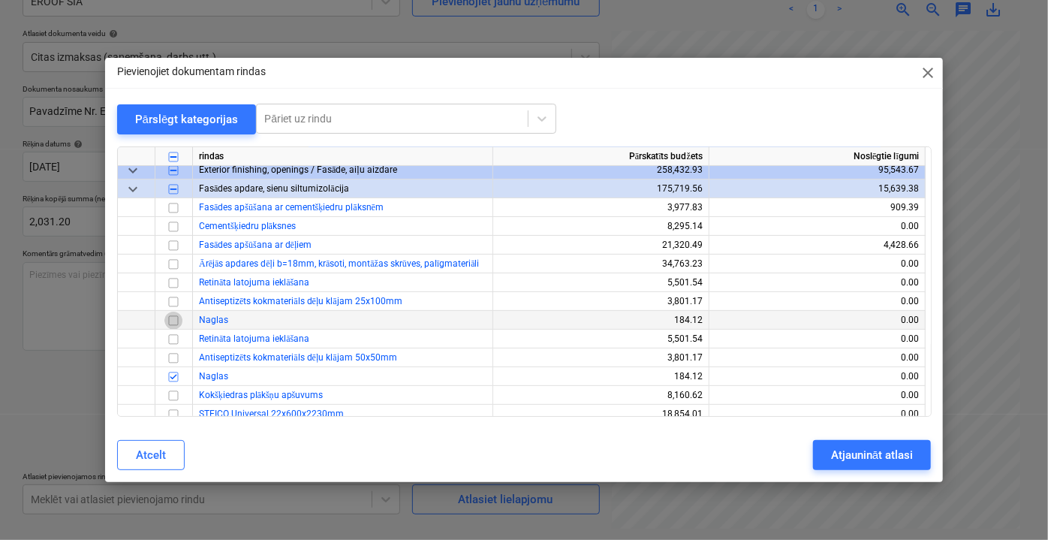
click at [173, 324] on input "checkbox" at bounding box center [173, 320] width 18 height 18
click at [176, 284] on input "checkbox" at bounding box center [173, 282] width 18 height 18
click at [170, 284] on input "checkbox" at bounding box center [173, 282] width 18 height 18
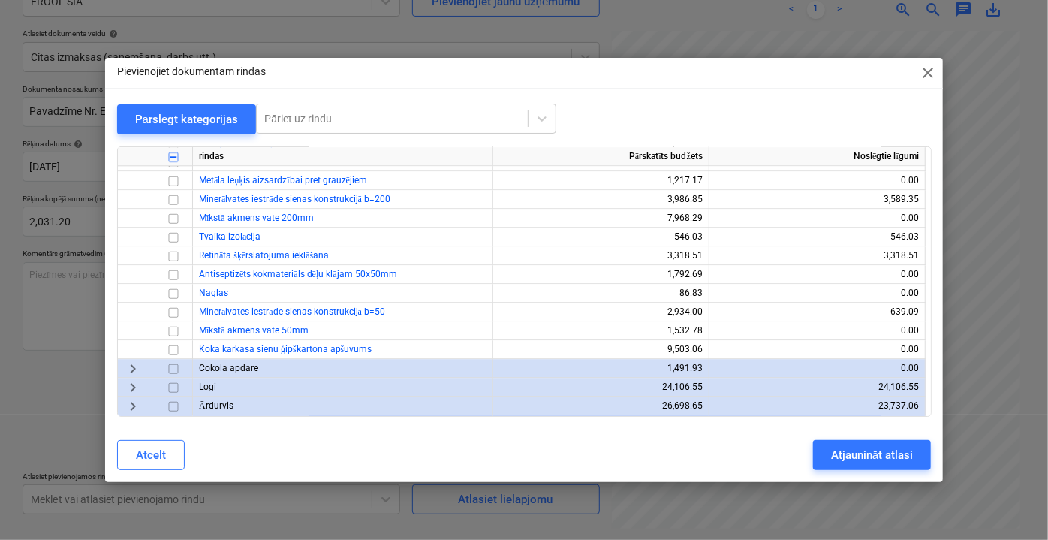
scroll to position [1953, 0]
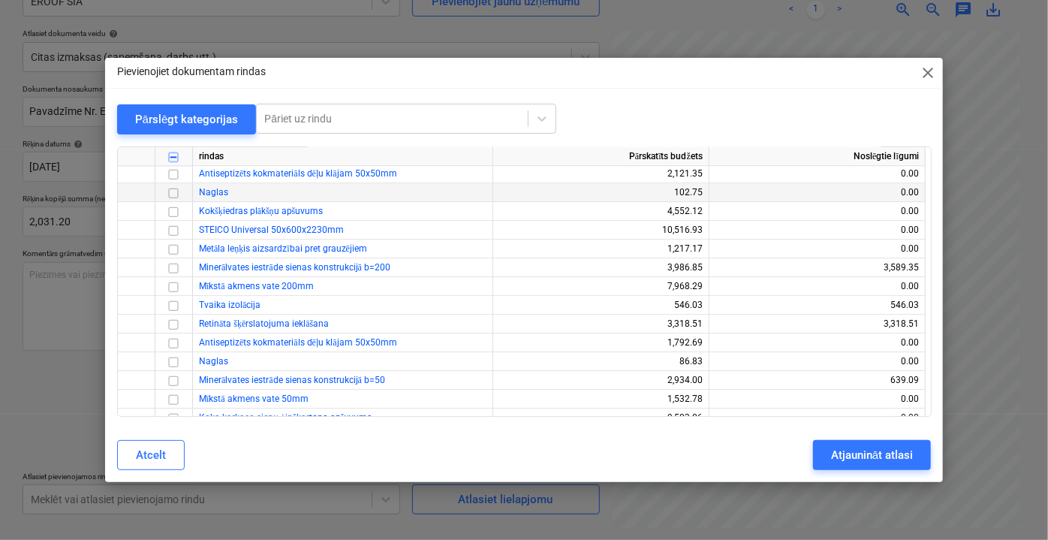
click at [172, 194] on input "checkbox" at bounding box center [173, 192] width 18 height 18
click at [174, 363] on input "checkbox" at bounding box center [173, 361] width 18 height 18
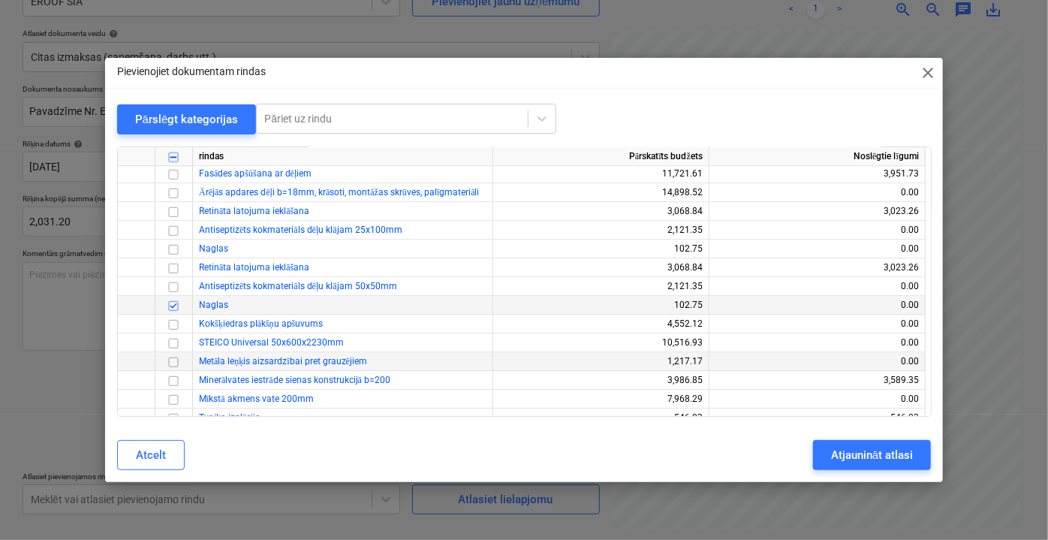
scroll to position [1817, 0]
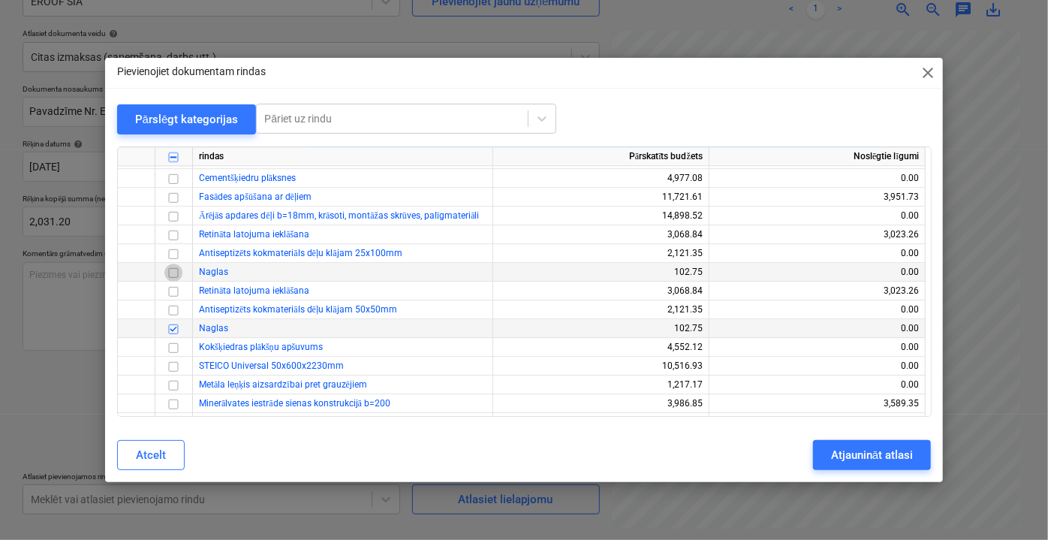
click at [174, 269] on input "checkbox" at bounding box center [173, 272] width 18 height 18
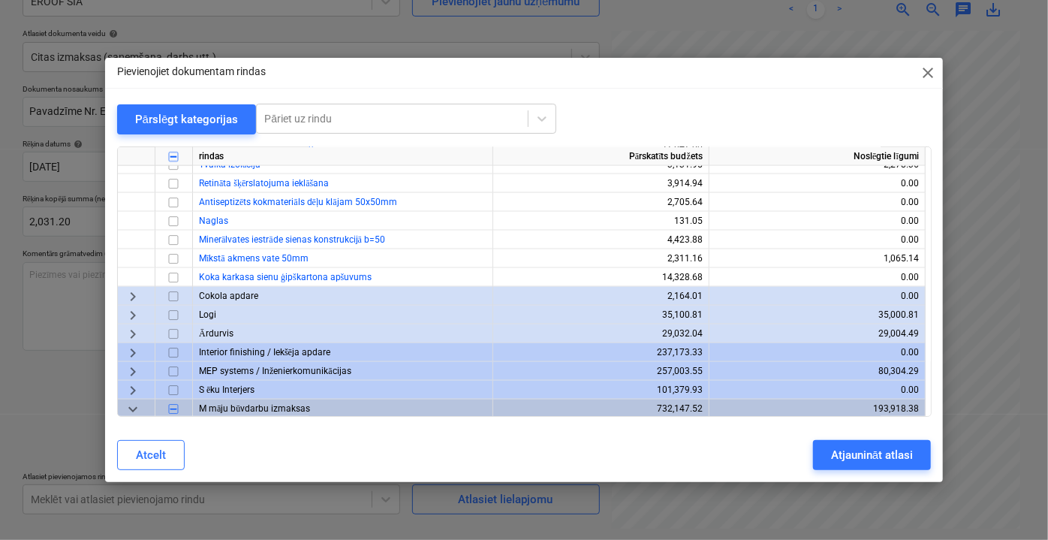
scroll to position [862, 0]
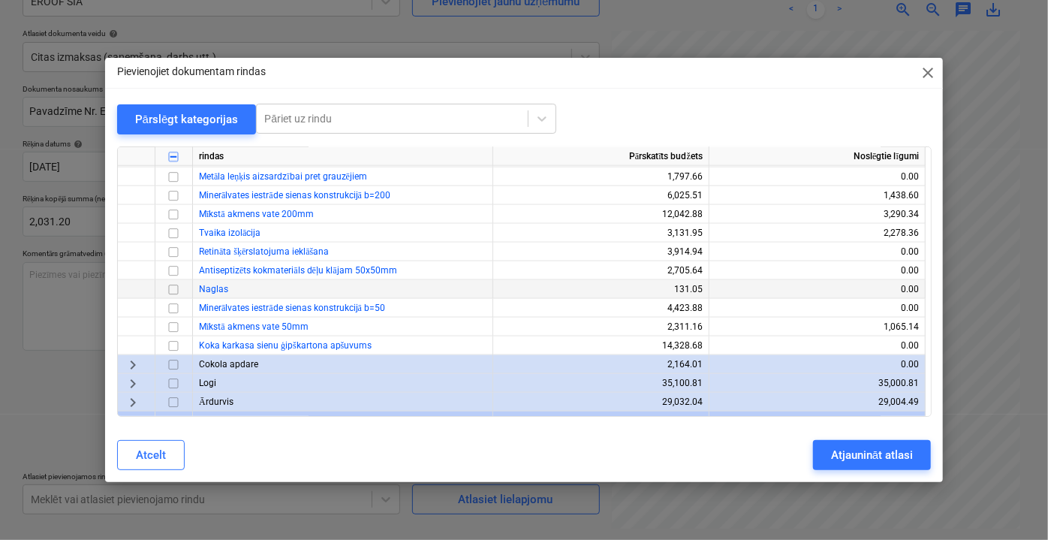
click at [174, 290] on input "checkbox" at bounding box center [173, 289] width 18 height 18
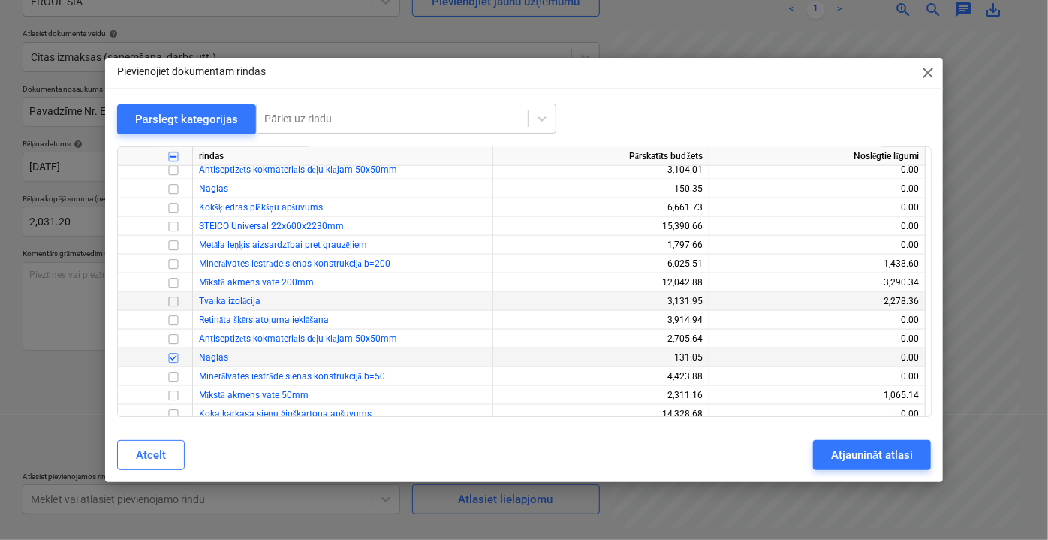
scroll to position [725, 0]
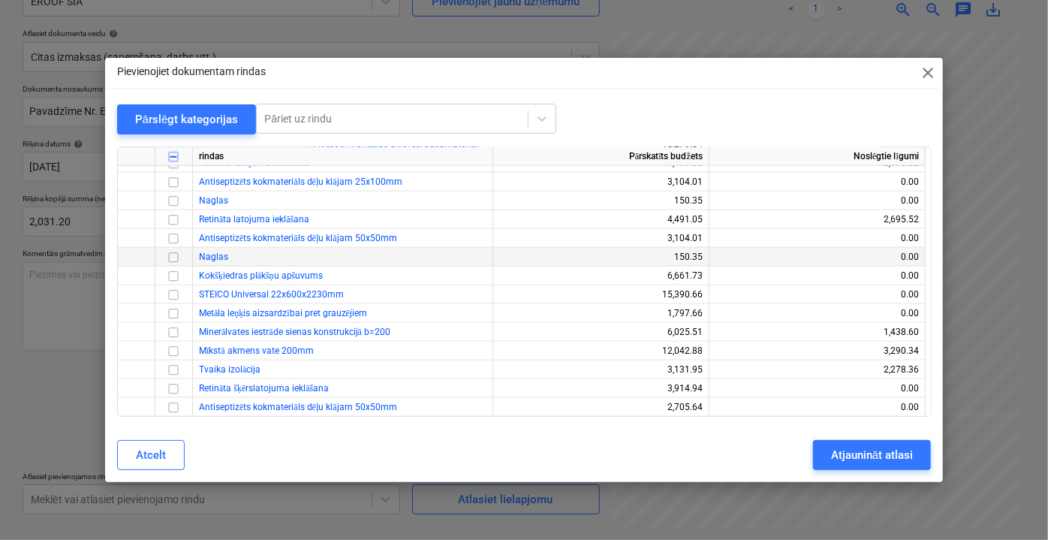
click at [174, 261] on input "checkbox" at bounding box center [173, 257] width 18 height 18
click at [176, 203] on input "checkbox" at bounding box center [173, 200] width 18 height 18
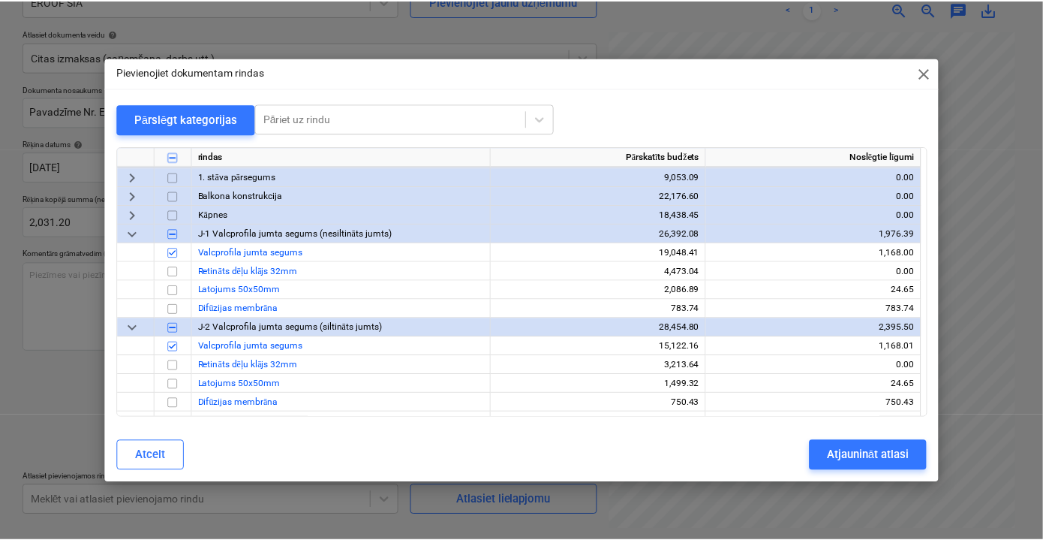
scroll to position [0, 0]
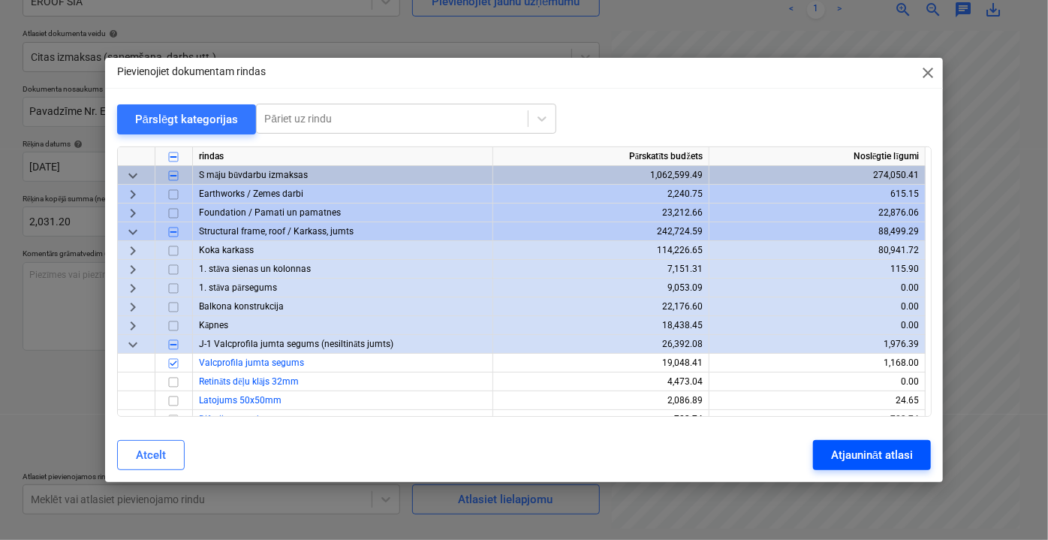
click at [871, 467] on button "Atjaunināt atlasi" at bounding box center [872, 455] width 118 height 30
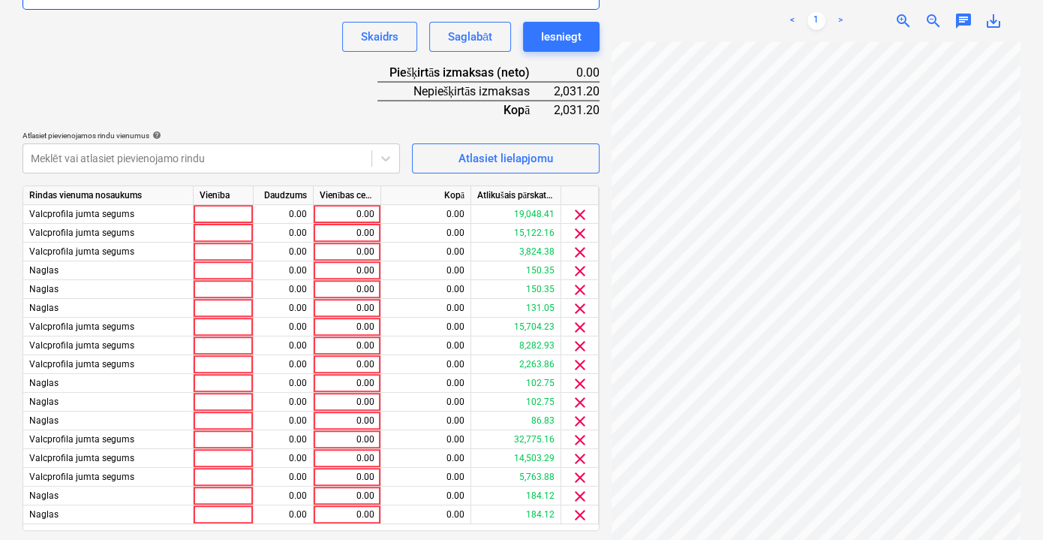
scroll to position [534, 0]
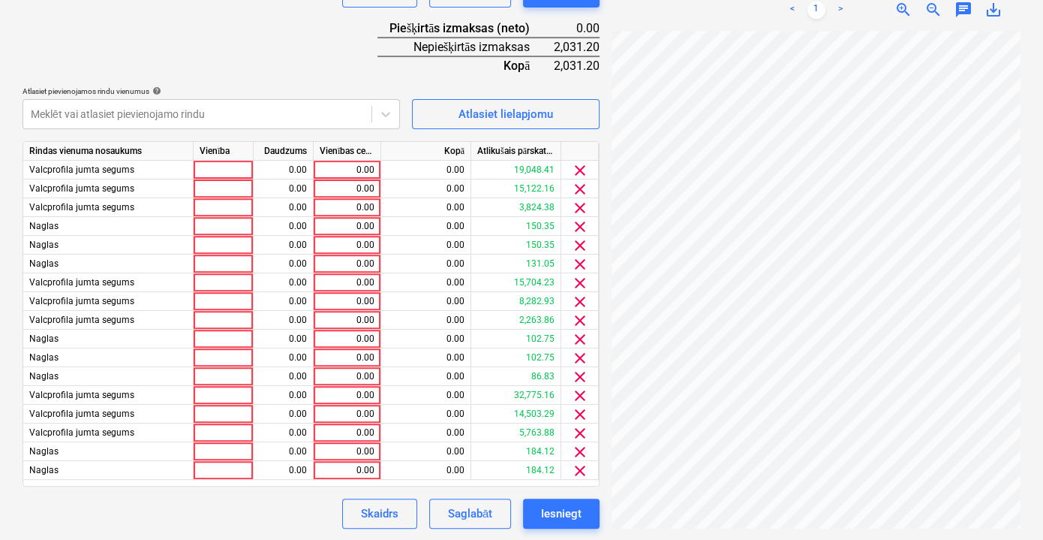
drag, startPoint x: 802, startPoint y: 528, endPoint x: 852, endPoint y: 526, distance: 49.6
click at [852, 526] on div "doc07976220250...pdf clear add sort < 1 > zoom_in zoom_out chat 0 save_alt" at bounding box center [816, 38] width 421 height 994
click at [348, 181] on div "0.00" at bounding box center [347, 188] width 55 height 19
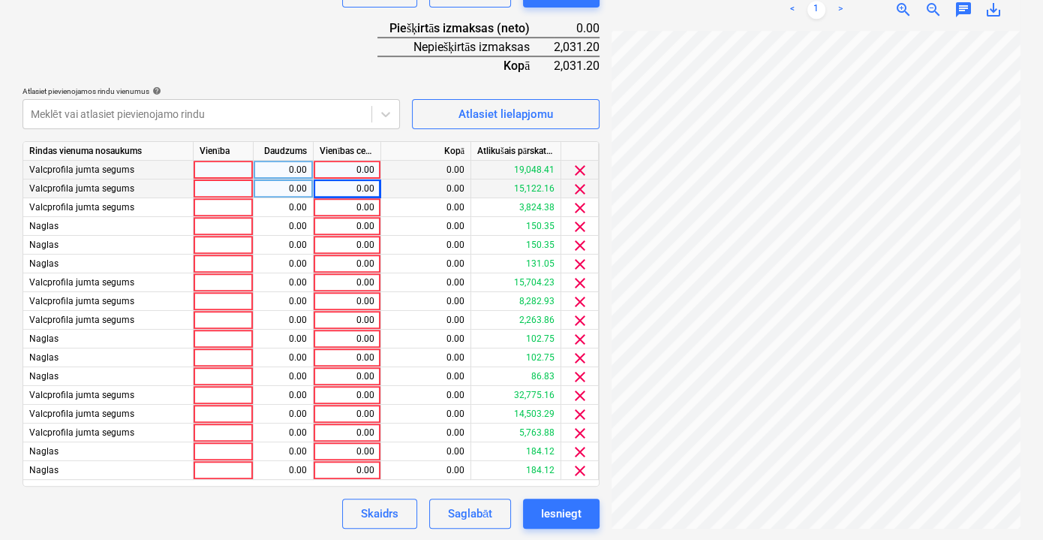
click at [354, 167] on div "0.00" at bounding box center [347, 170] width 55 height 19
type input "119.48"
click at [360, 164] on input "119.48" at bounding box center [347, 170] width 67 height 18
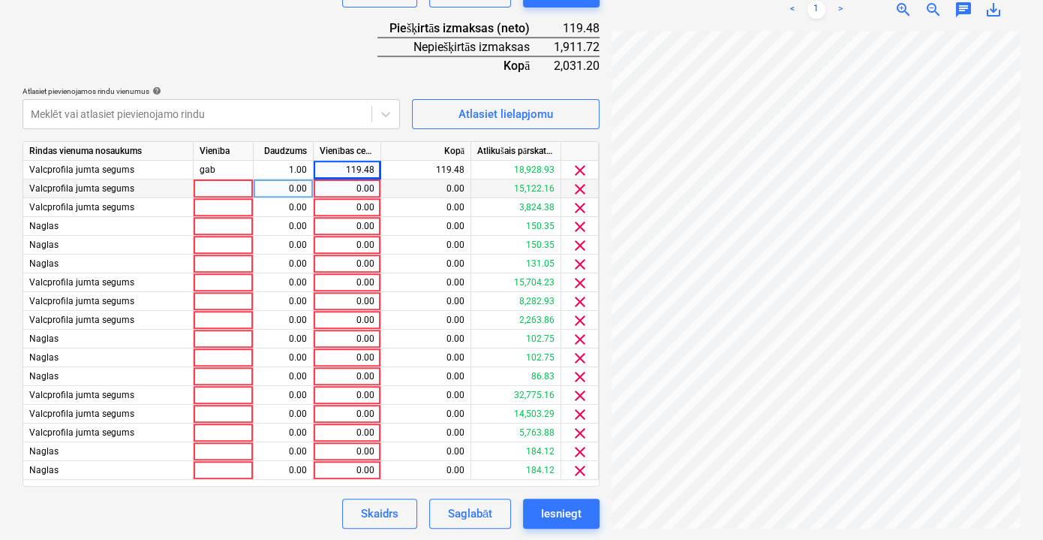
click at [347, 191] on div "0.00" at bounding box center [347, 188] width 55 height 19
type input "119.48"
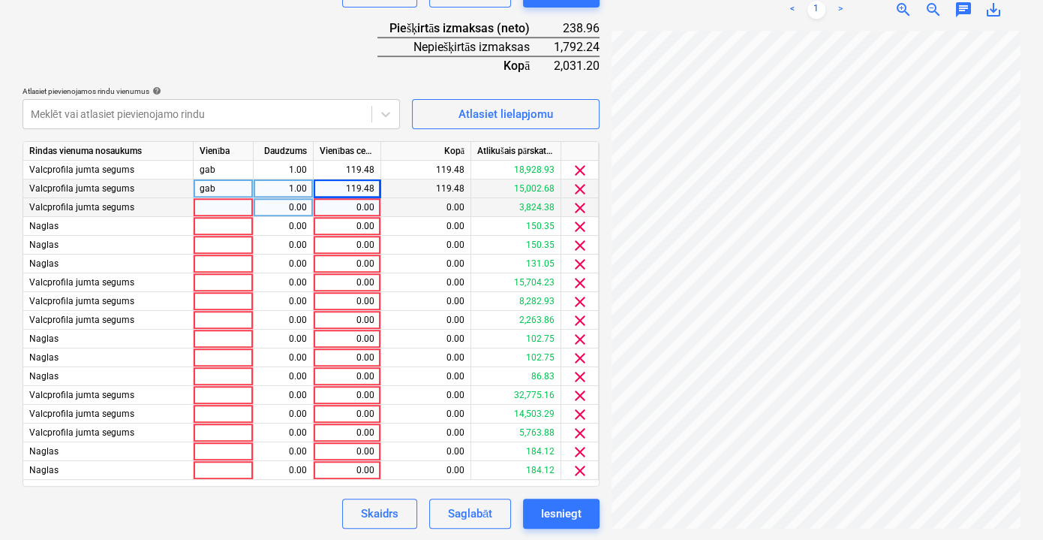
click at [364, 208] on div "0.00" at bounding box center [347, 207] width 55 height 19
click at [360, 230] on div "0.00" at bounding box center [347, 226] width 55 height 19
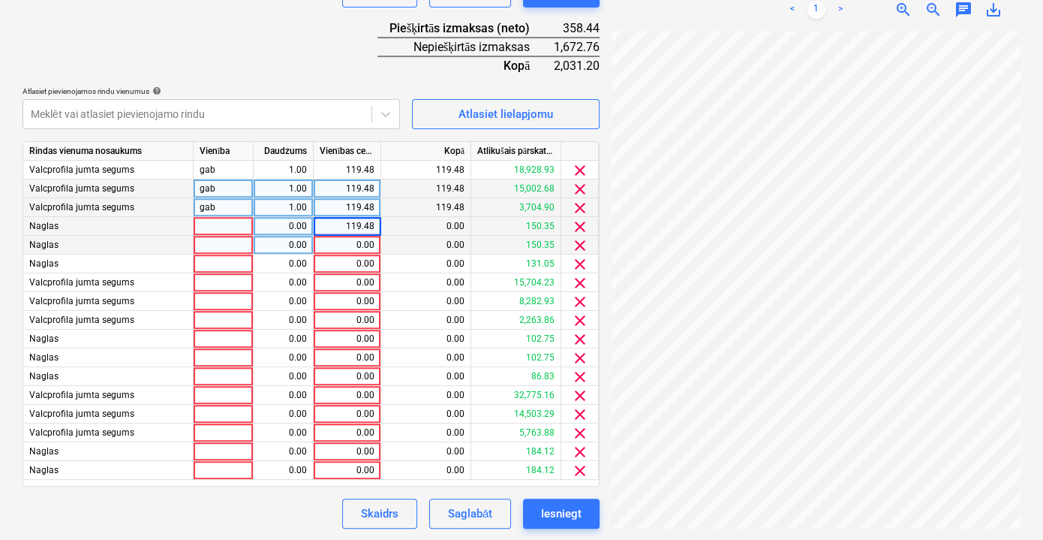
click at [359, 239] on div "0.00" at bounding box center [347, 245] width 55 height 19
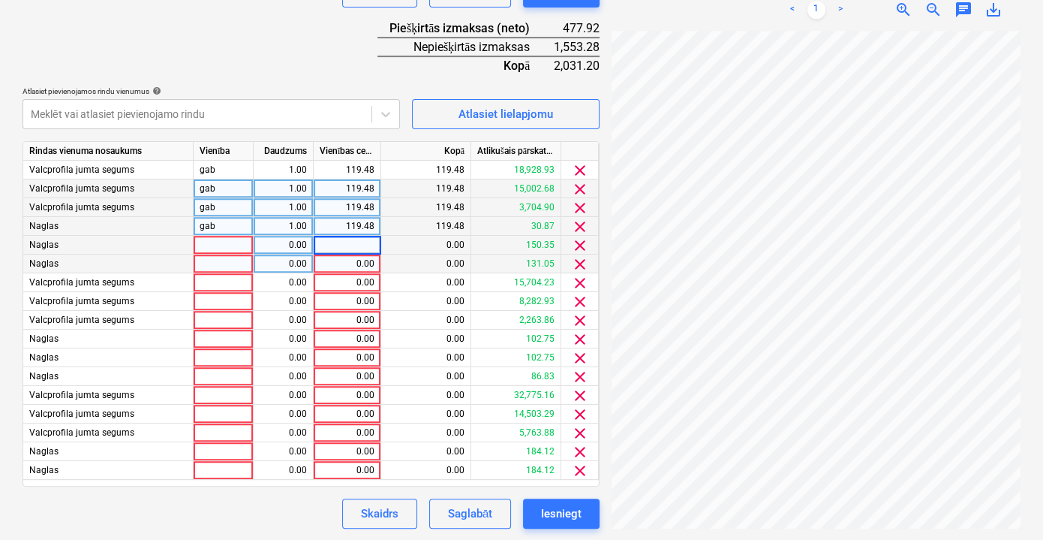
type input "119.48"
click at [358, 267] on div "0.00" at bounding box center [347, 263] width 55 height 19
type input "119.48"
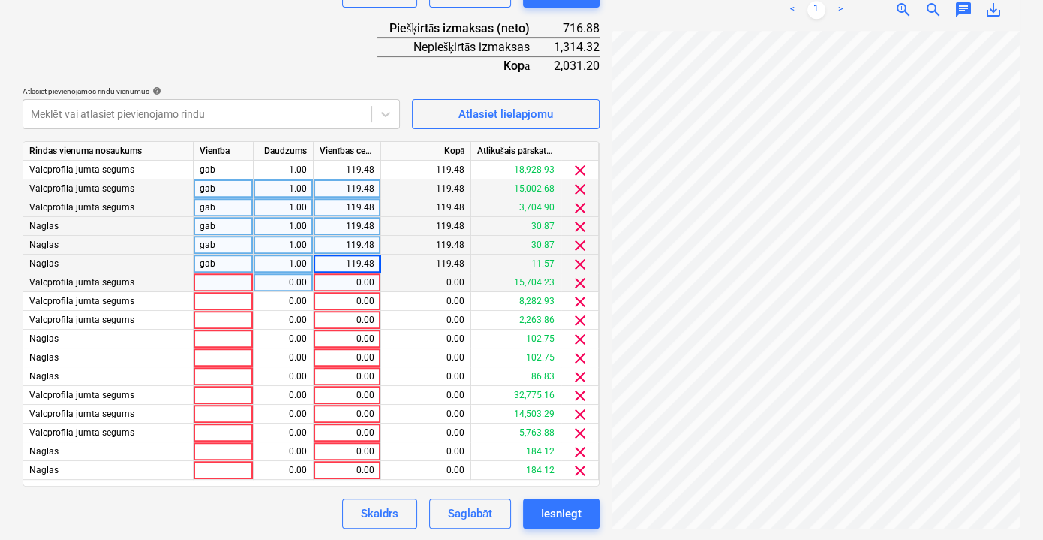
click at [358, 285] on div "0.00" at bounding box center [347, 282] width 55 height 19
click at [358, 297] on div "0.00" at bounding box center [347, 301] width 55 height 19
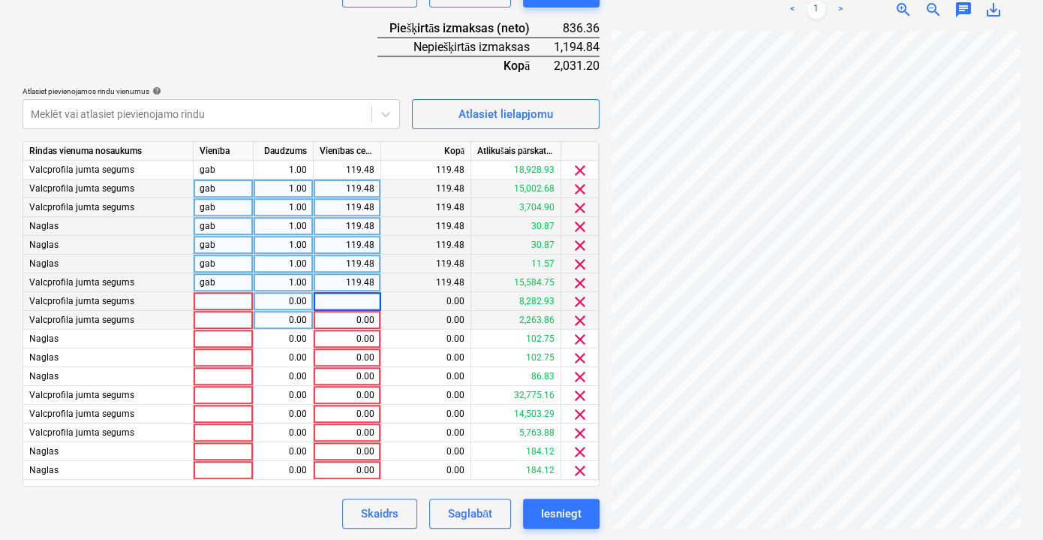
type input "119.48"
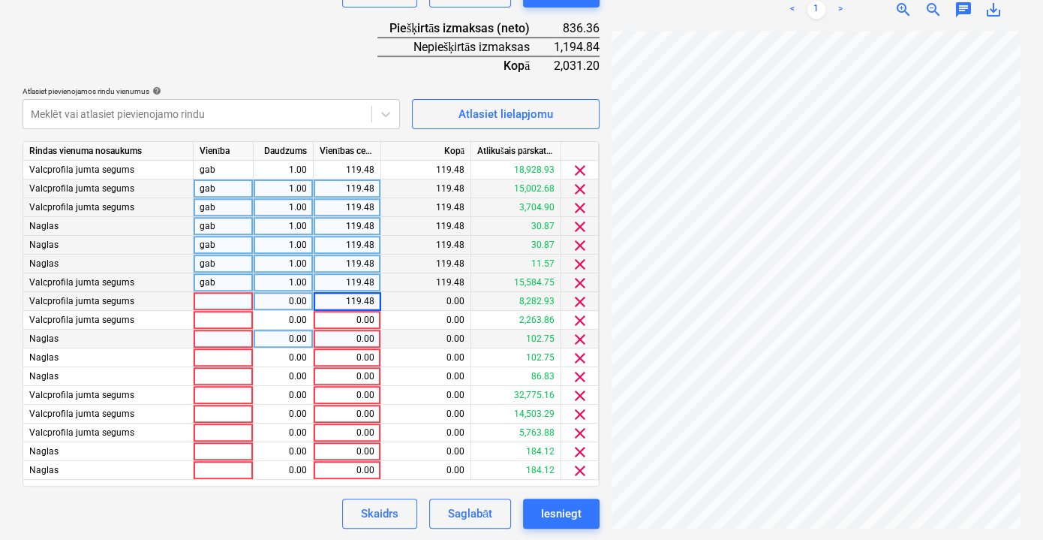
click at [359, 330] on div "0.00" at bounding box center [347, 339] width 55 height 19
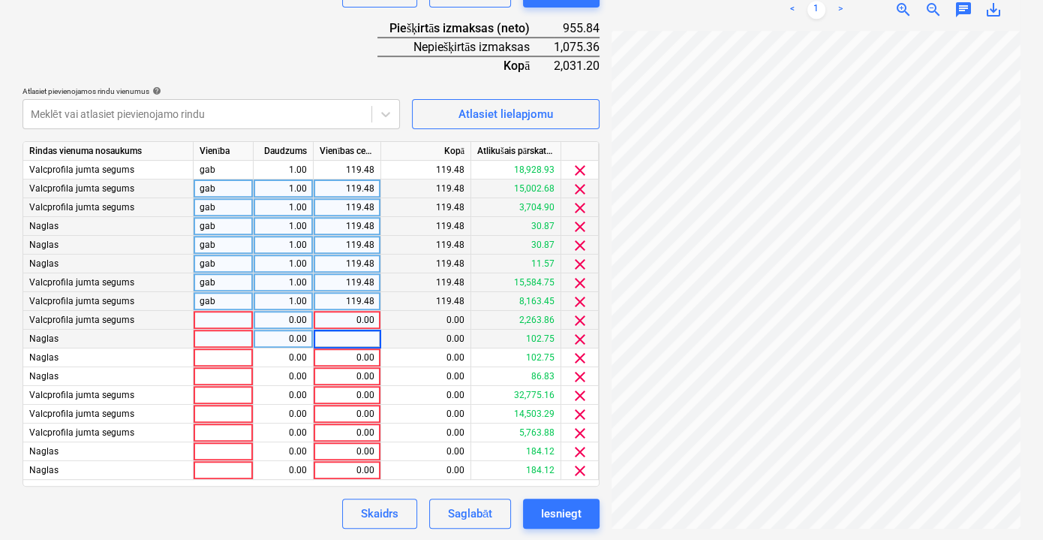
type input "119.48"
click at [359, 321] on div "0.00" at bounding box center [347, 320] width 55 height 19
type input "119.48"
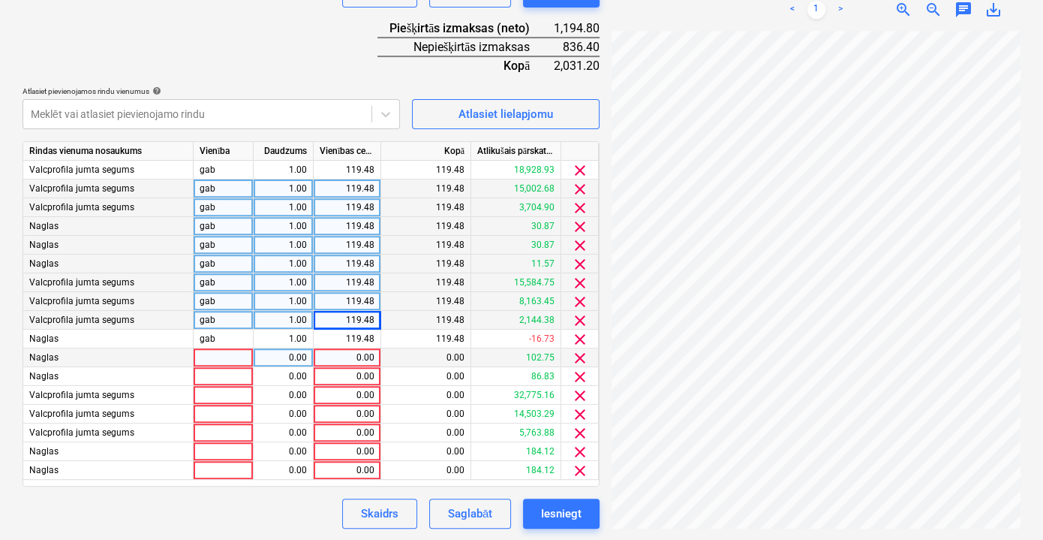
click at [349, 354] on div "0.00" at bounding box center [347, 357] width 55 height 19
click at [352, 372] on div "0.00" at bounding box center [347, 376] width 55 height 19
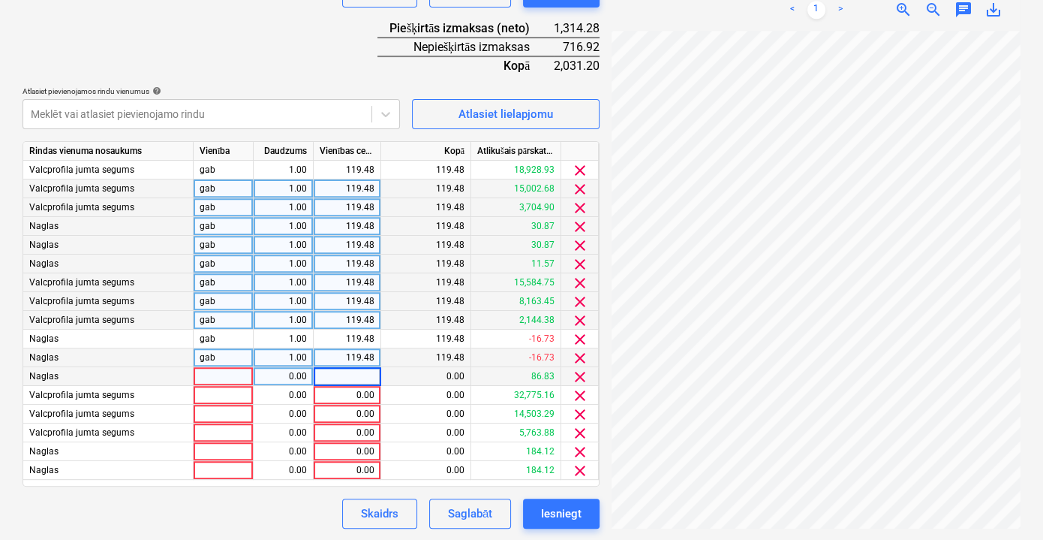
type input "119.48"
click at [352, 395] on div "0.00" at bounding box center [347, 395] width 55 height 19
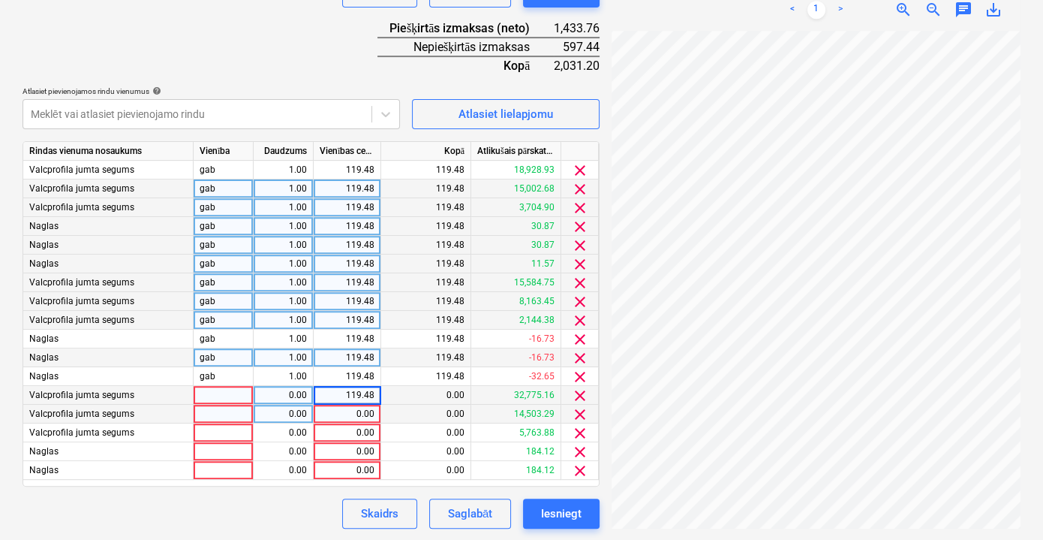
click at [352, 411] on div "0.00" at bounding box center [347, 414] width 55 height 19
type input "119.48"
click at [354, 429] on div "0.00" at bounding box center [347, 432] width 55 height 19
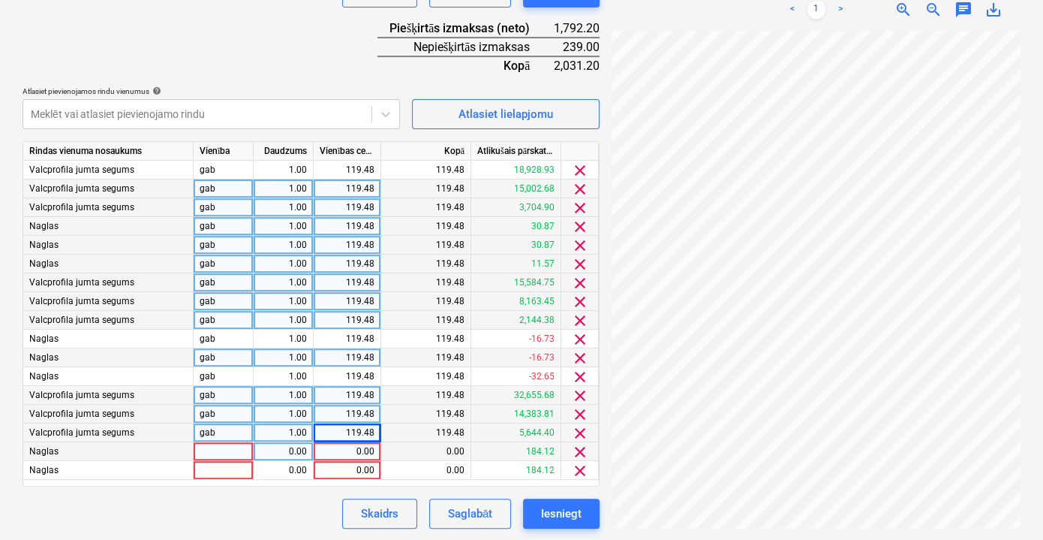
click at [354, 450] on div "0.00" at bounding box center [347, 451] width 55 height 19
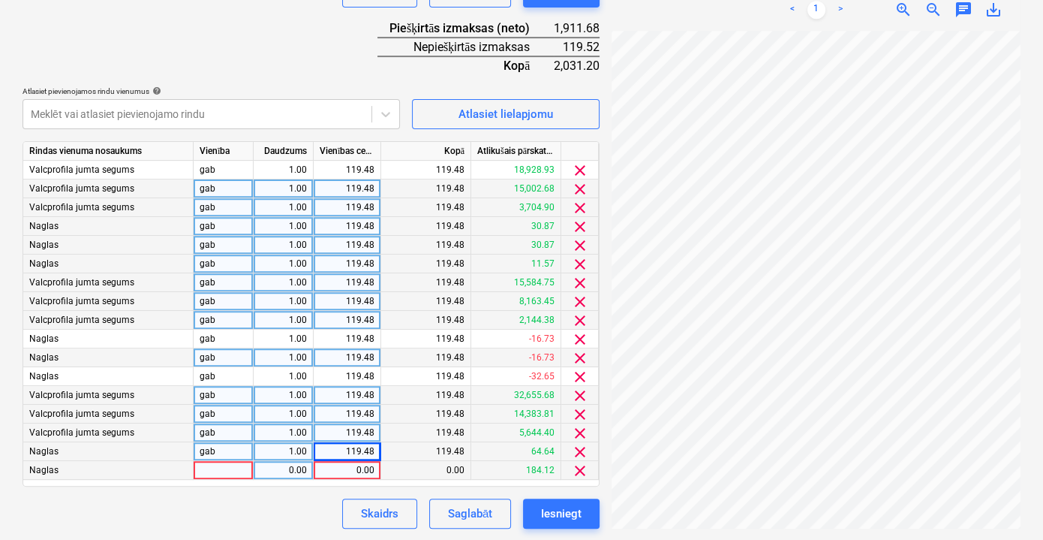
click at [356, 468] on div "0.00" at bounding box center [347, 470] width 55 height 19
click at [293, 512] on div "Skaidrs Saglabāt Iesniegt" at bounding box center [311, 513] width 577 height 30
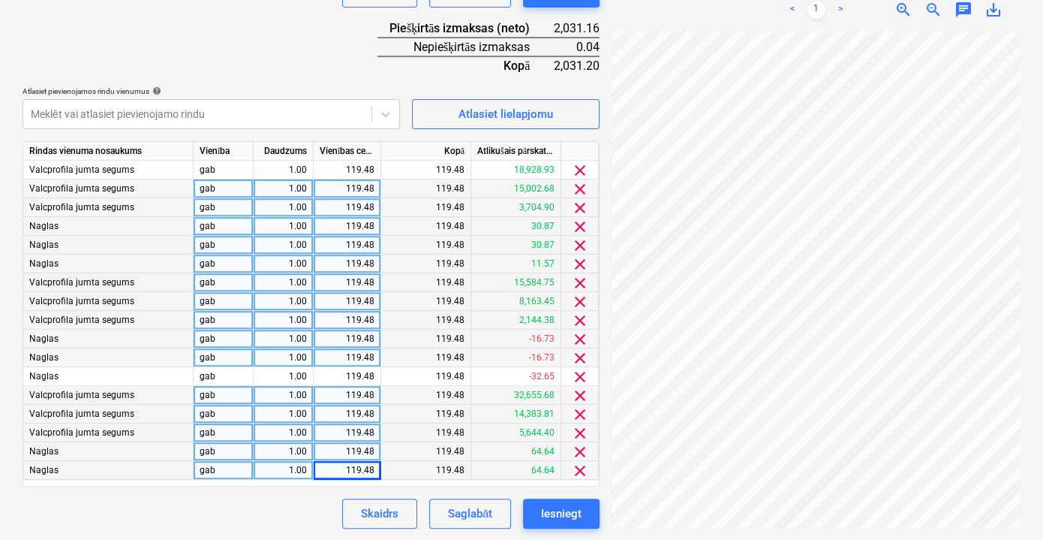
click at [376, 336] on div "119.48" at bounding box center [348, 339] width 68 height 19
click at [365, 359] on div "119.48" at bounding box center [347, 357] width 55 height 19
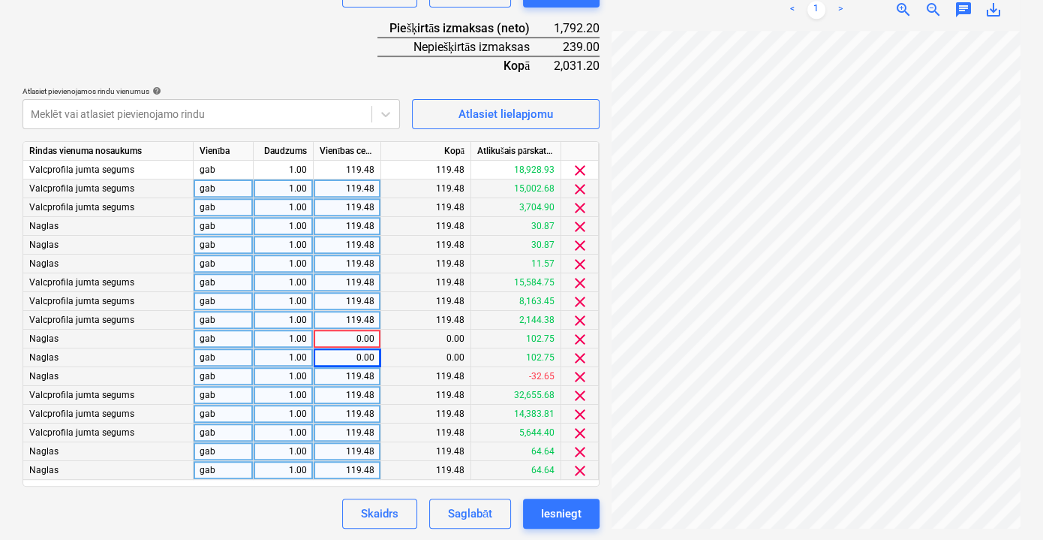
click at [364, 376] on div "119.48" at bounding box center [347, 376] width 55 height 19
click at [372, 337] on div "0.00" at bounding box center [347, 339] width 55 height 19
click at [360, 334] on input at bounding box center [347, 339] width 67 height 18
type input "102.75"
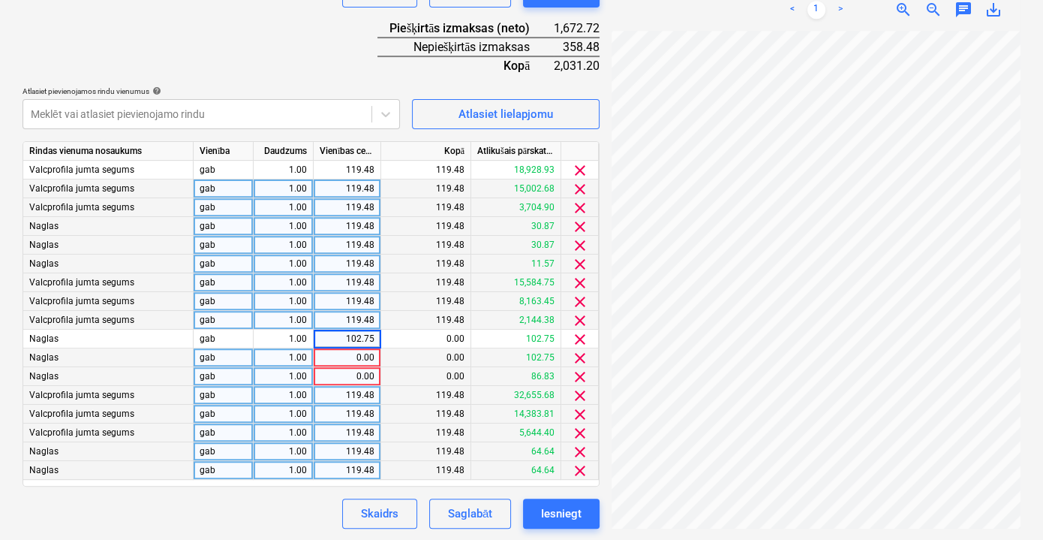
click at [369, 354] on div "0.00" at bounding box center [347, 357] width 55 height 19
type input "102.75"
click at [357, 379] on div "0.00" at bounding box center [347, 376] width 55 height 19
type input "86.83"
click at [294, 514] on div "Skaidrs Saglabāt Iesniegt" at bounding box center [311, 513] width 577 height 30
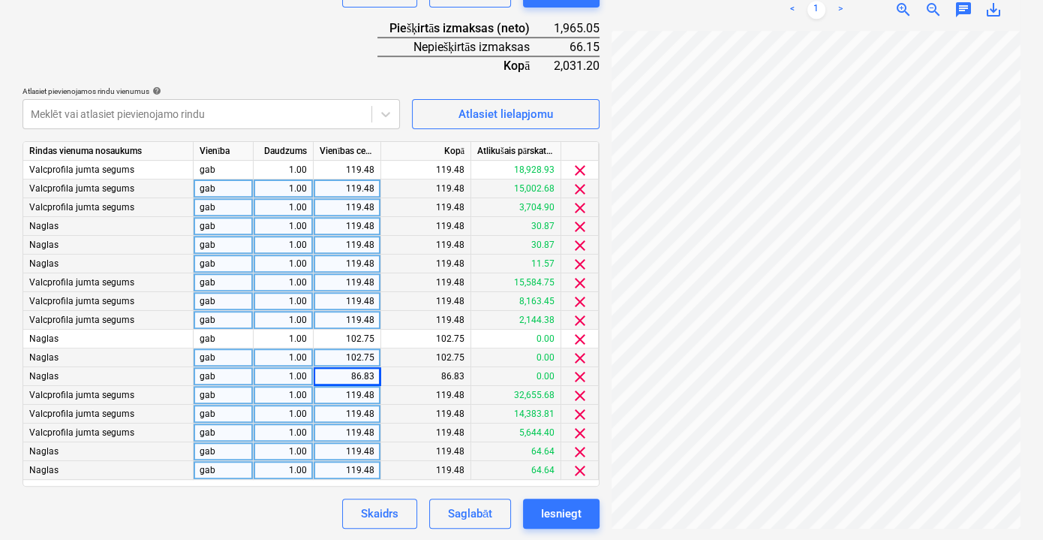
click at [358, 396] on div "119.48" at bounding box center [347, 395] width 55 height 19
type input "185.63"
click at [300, 495] on div "Dokumenta nosaukums help Pavadzīme Nr. ER 12541 Rēķina numurs (neobligāti) help…" at bounding box center [311, 113] width 577 height 829
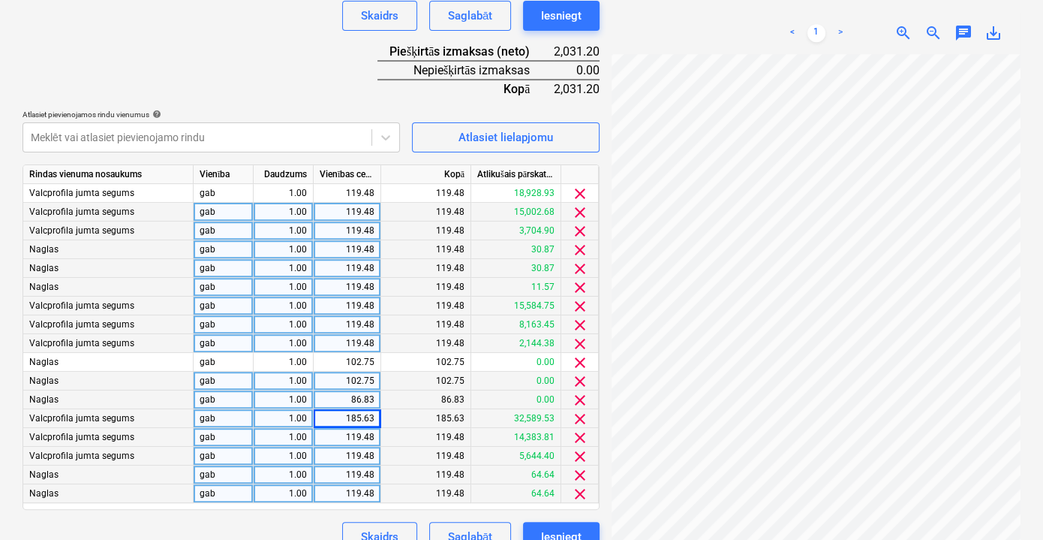
scroll to position [534, 0]
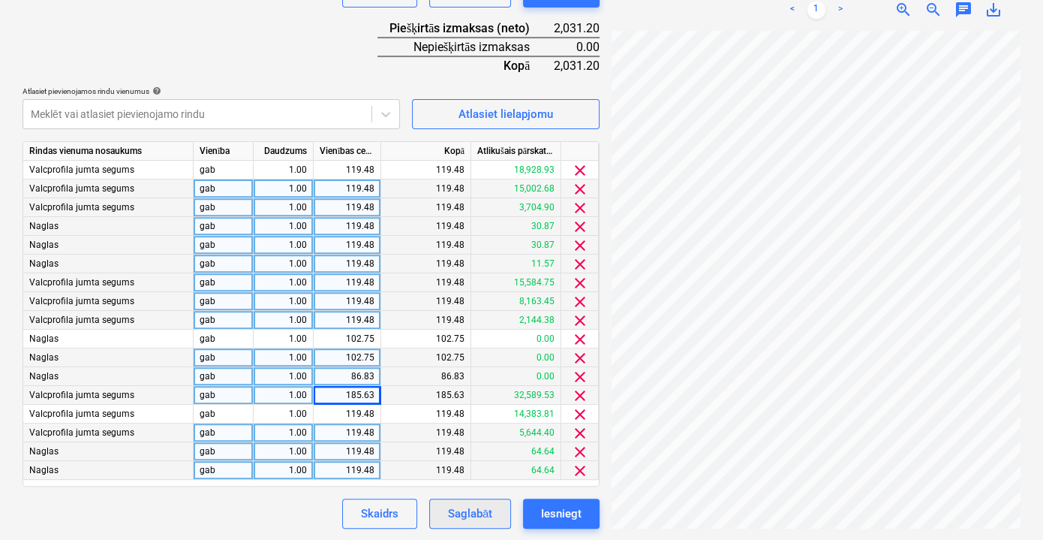
click at [494, 510] on button "Saglabāt" at bounding box center [470, 513] width 82 height 30
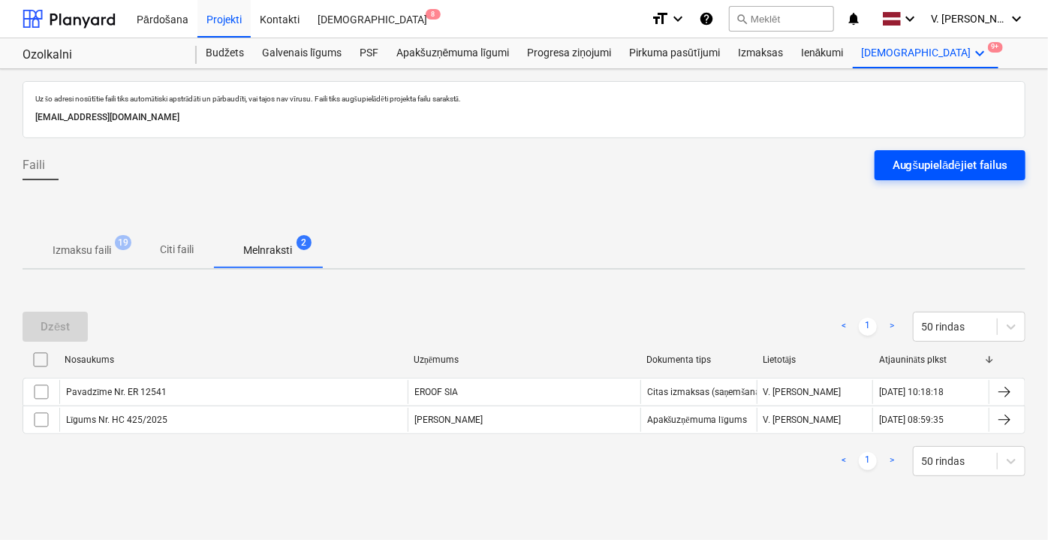
click at [961, 164] on div "Augšupielādējiet failus" at bounding box center [949, 165] width 115 height 20
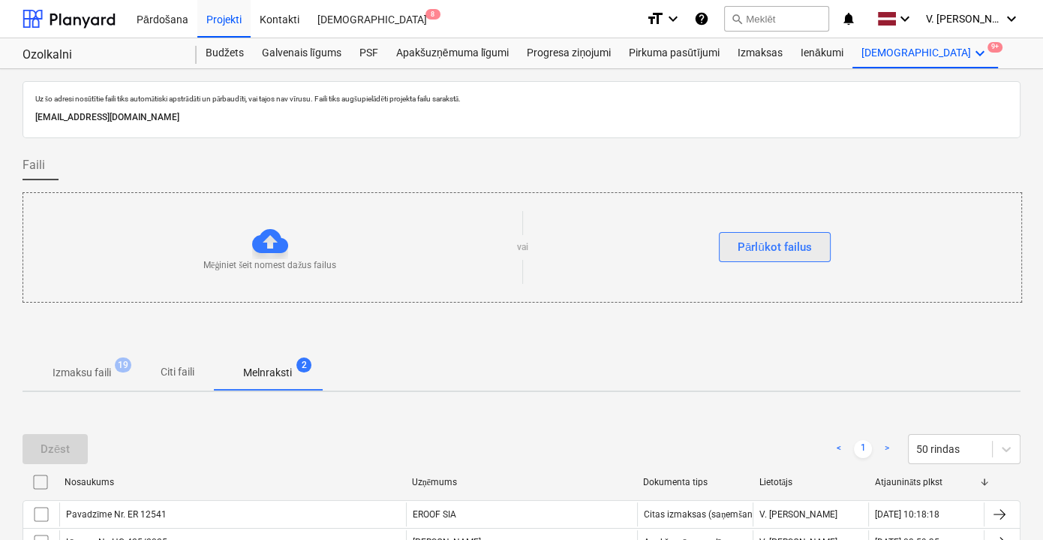
click at [745, 260] on button "Pārlūkot failus" at bounding box center [775, 247] width 112 height 30
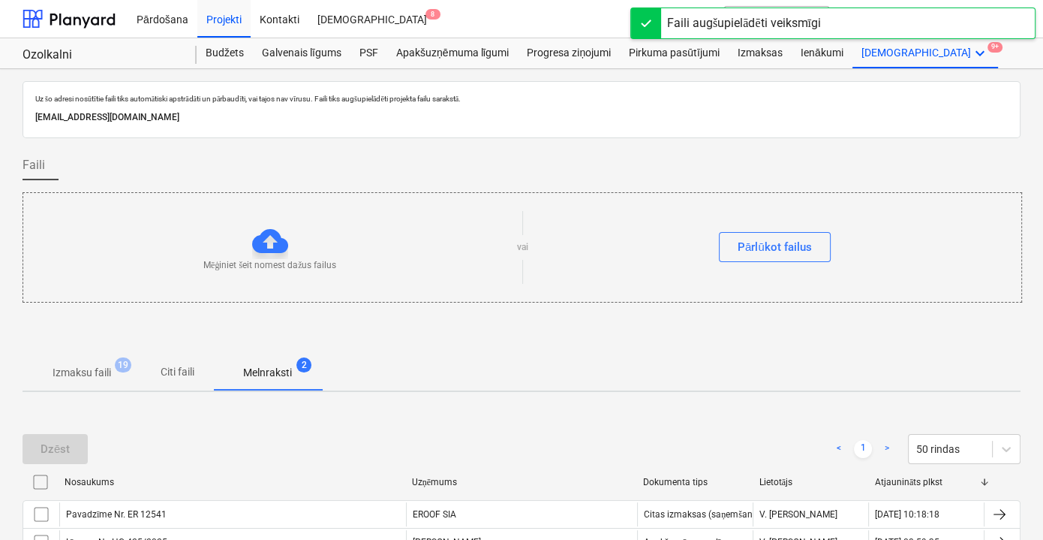
scroll to position [111, 0]
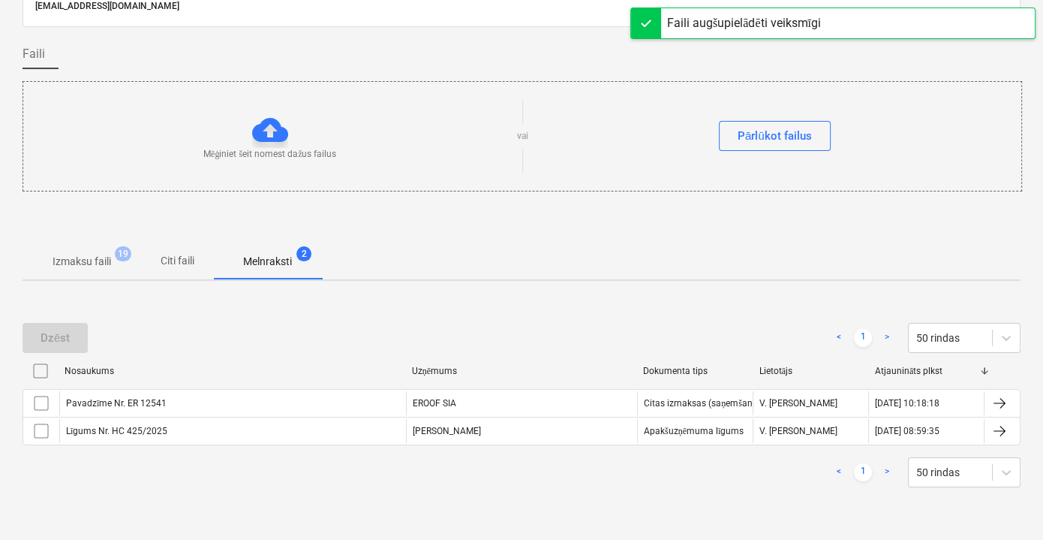
click at [173, 245] on button "Citi faili" at bounding box center [177, 261] width 72 height 36
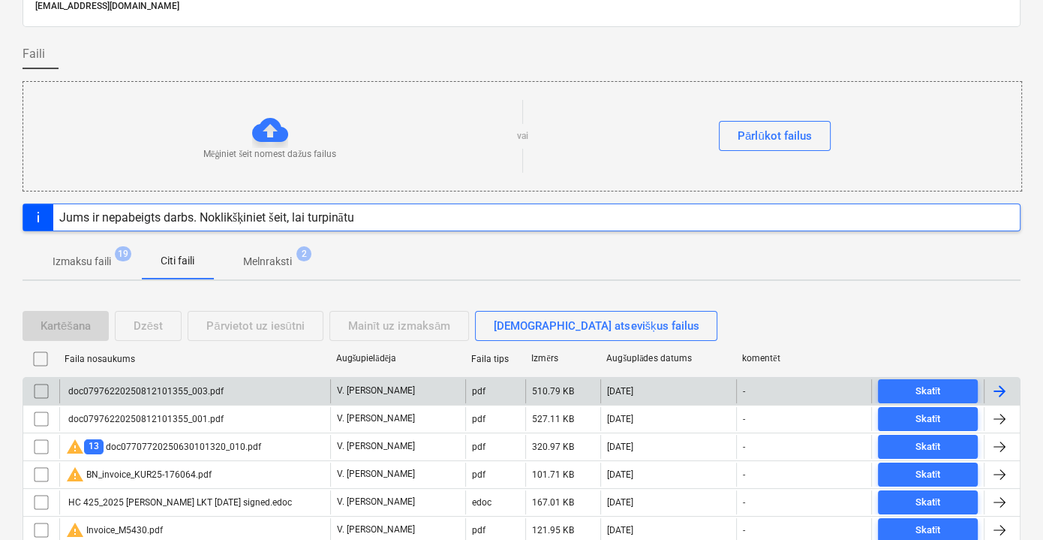
click at [264, 386] on div "doc07976220250812101355_003.pdf" at bounding box center [194, 391] width 271 height 24
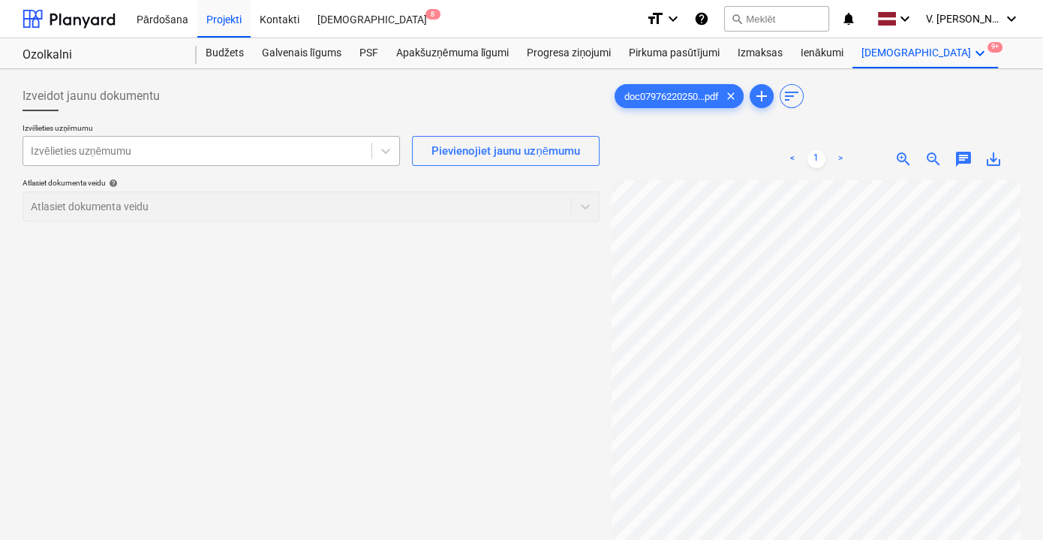
click at [308, 155] on div at bounding box center [197, 150] width 333 height 15
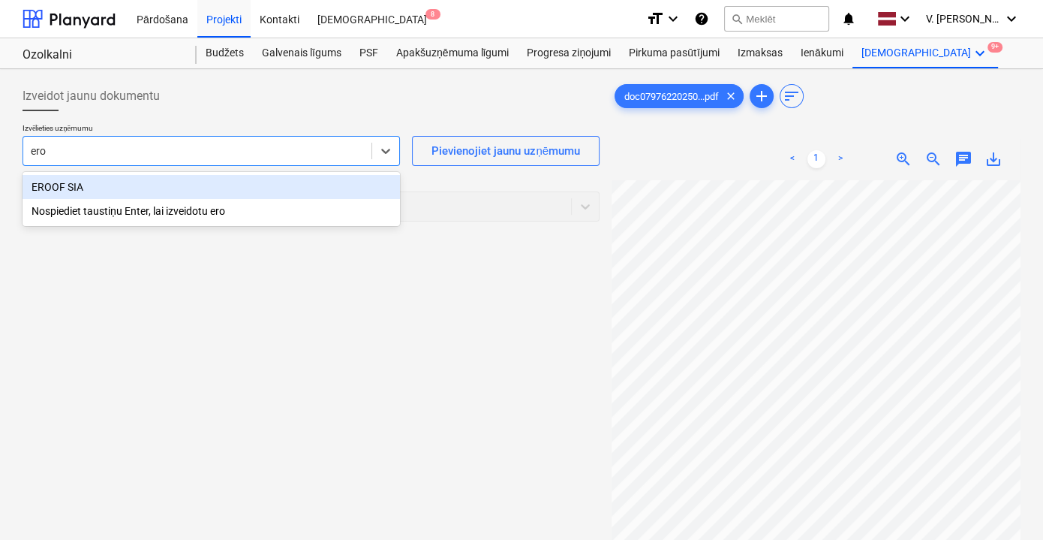
type input "eroo"
click at [208, 185] on div "EROOF SIA" at bounding box center [212, 187] width 378 height 24
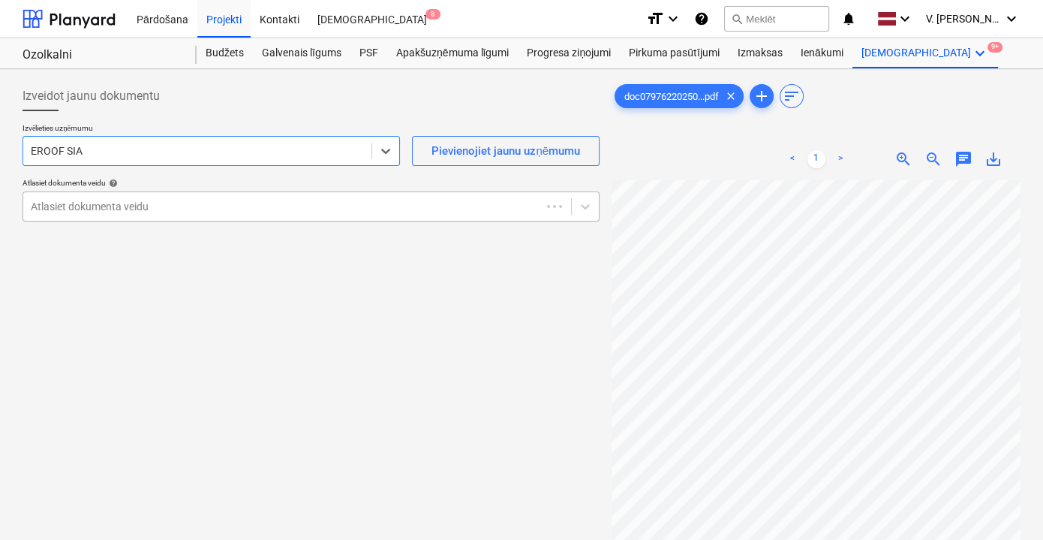
click at [296, 203] on div at bounding box center [282, 206] width 503 height 15
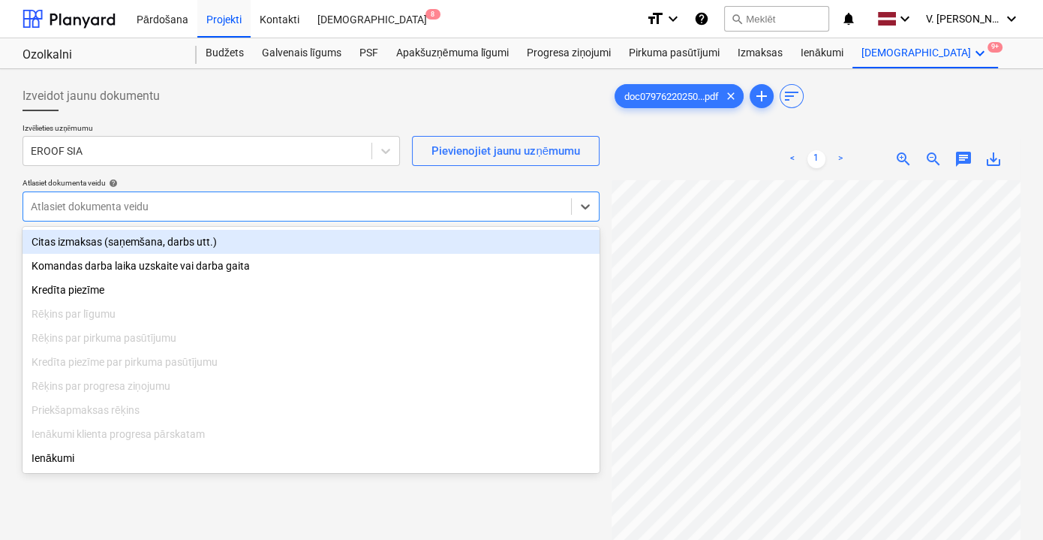
click at [246, 233] on div "Citas izmaksas (saņemšana, darbs utt.)" at bounding box center [311, 242] width 577 height 24
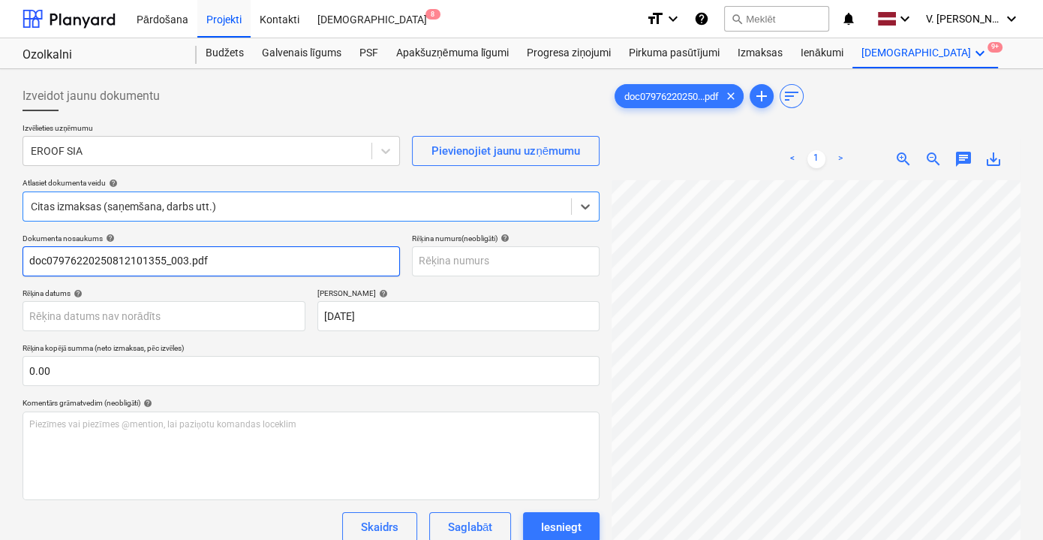
click at [249, 268] on input "doc07976220250812101355_003.pdf" at bounding box center [212, 261] width 378 height 30
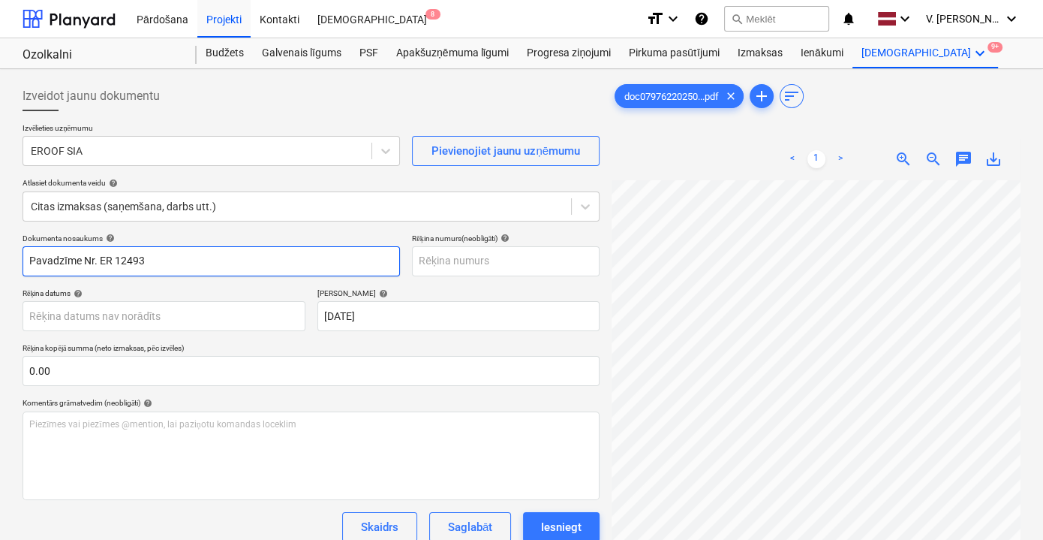
drag, startPoint x: 151, startPoint y: 259, endPoint x: 98, endPoint y: 260, distance: 53.3
click at [98, 260] on input "Pavadzīme Nr. ER 12493" at bounding box center [212, 261] width 378 height 30
type input "Pavadzīme Nr. ER 12493"
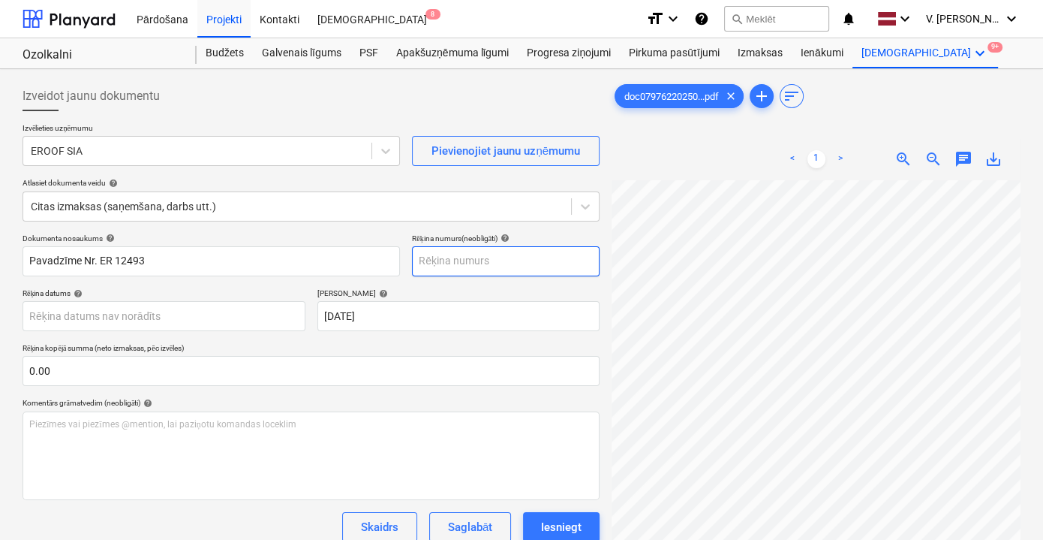
click at [447, 265] on input "text" at bounding box center [506, 261] width 188 height 30
paste input "ER 12493"
type input "ER 12493"
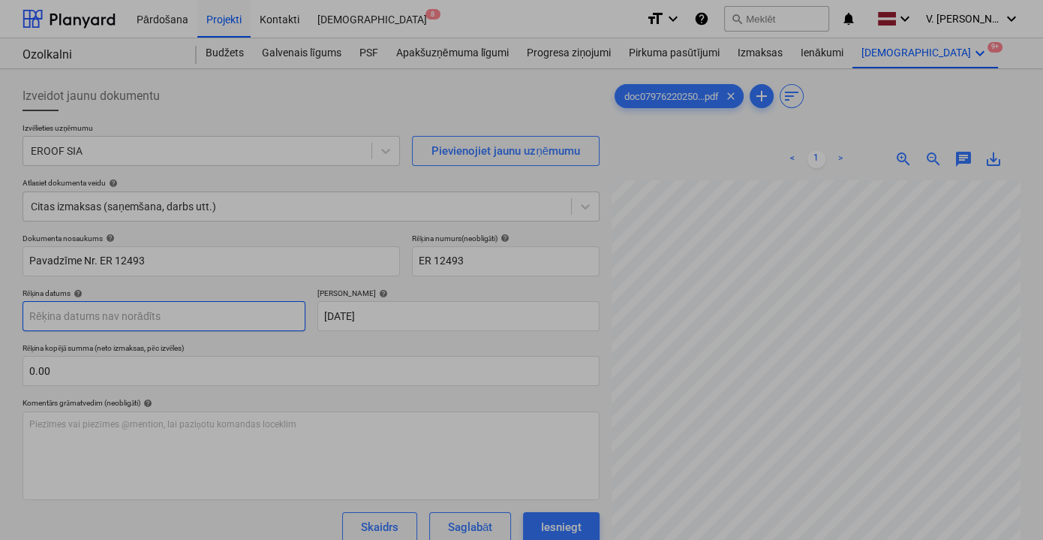
click at [224, 314] on body "Pārdošana Projekti Kontakti Iesūtne 8 format_size keyboard_arrow_down help sear…" at bounding box center [521, 270] width 1043 height 540
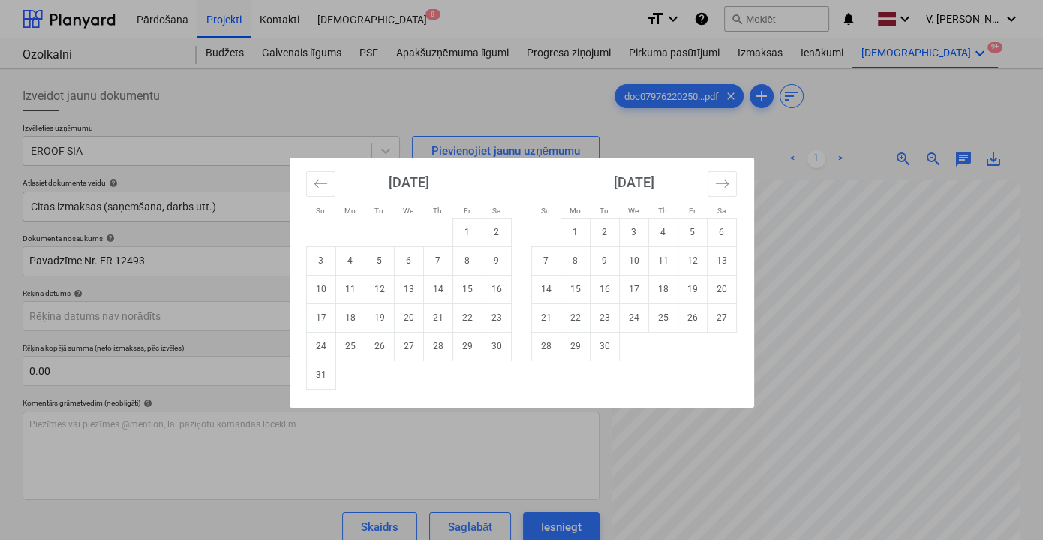
click at [793, 141] on div "Su Mo Tu We Th Fr Sa Su Mo Tu We Th Fr Sa [DATE] 1 2 3 4 5 6 7 8 9 10 11 12 13 …" at bounding box center [521, 270] width 1043 height 540
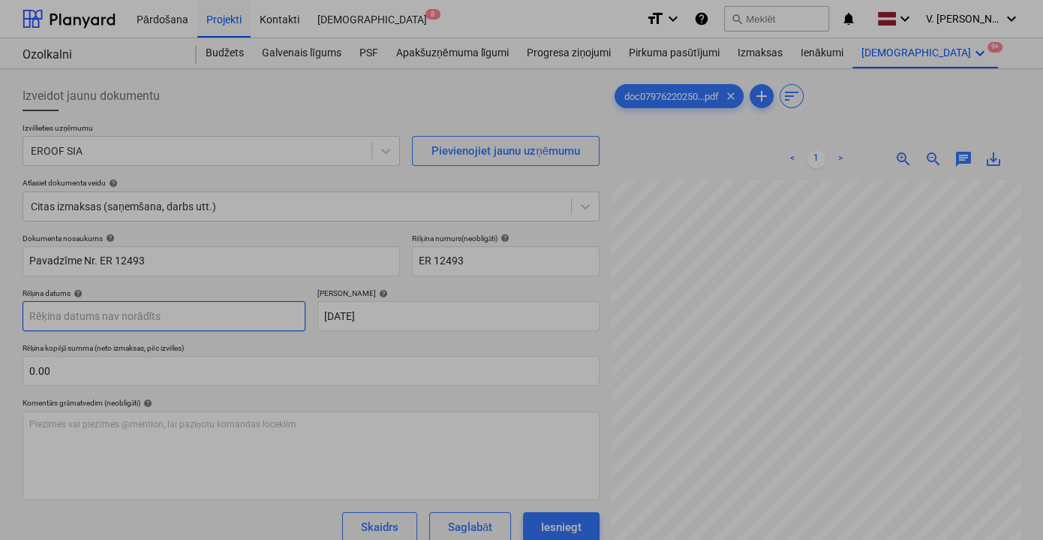
click at [132, 322] on body "Pārdošana Projekti Kontakti Iesūtne 8 format_size keyboard_arrow_down help sear…" at bounding box center [521, 270] width 1043 height 540
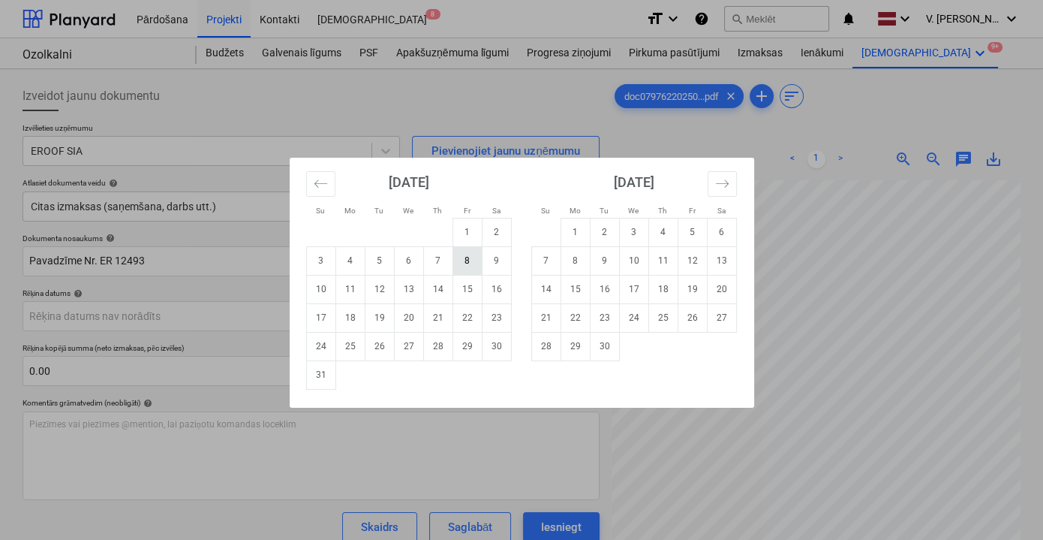
click at [473, 263] on td "8" at bounding box center [467, 260] width 29 height 29
type input "[DATE]"
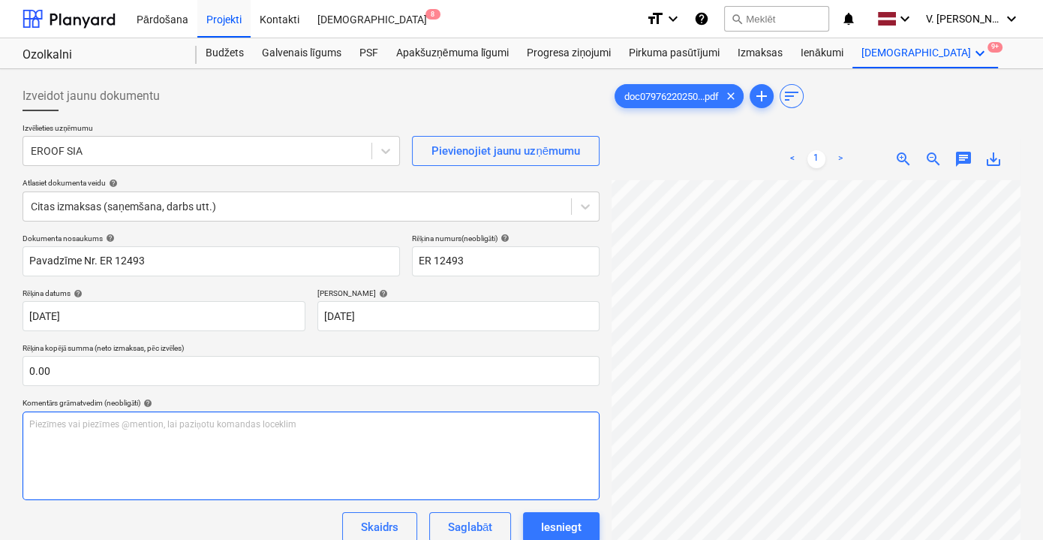
scroll to position [145, 46]
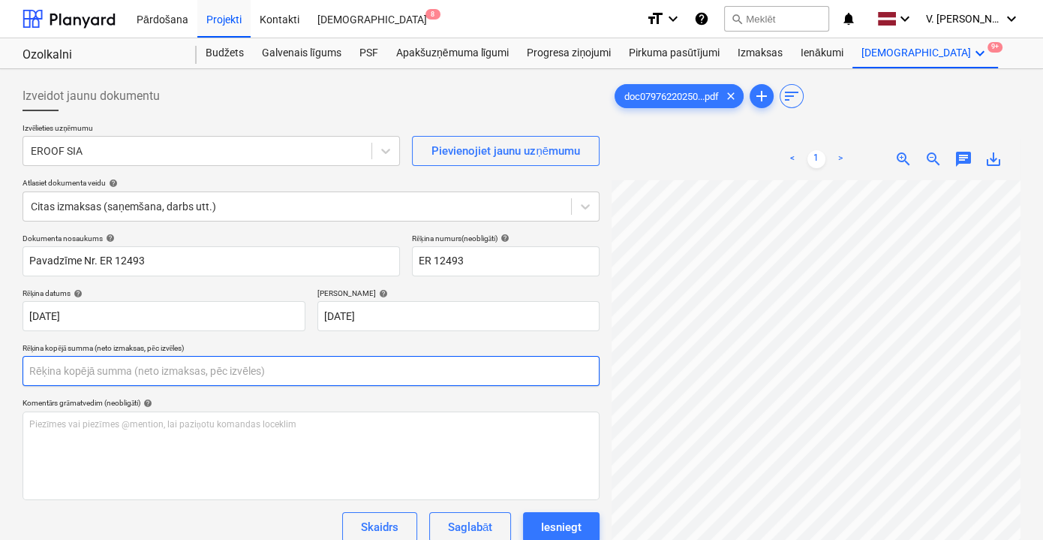
click at [218, 378] on input "text" at bounding box center [311, 371] width 577 height 30
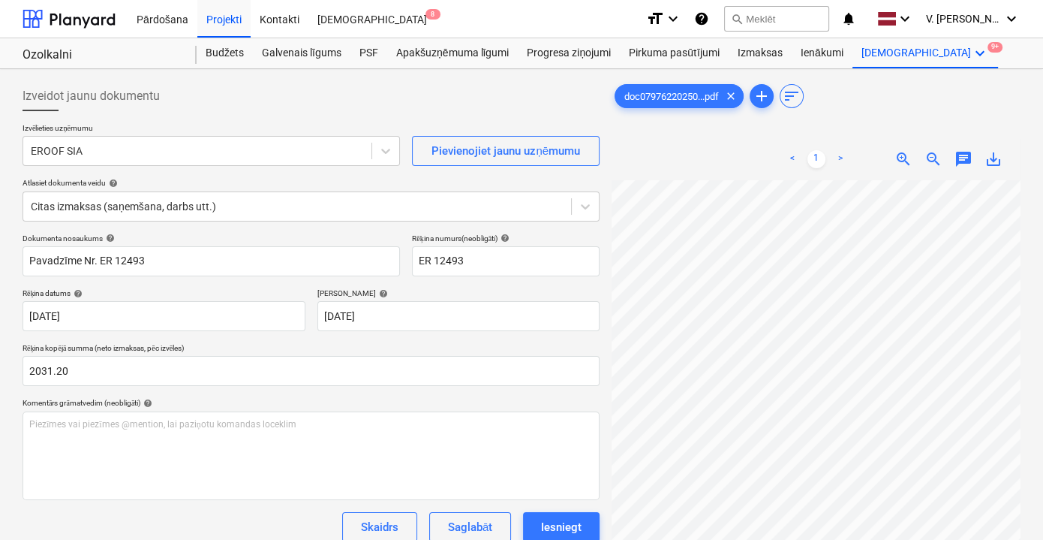
type input "2,031.20"
click at [306, 519] on div "Skaidrs Saglabāt Iesniegt" at bounding box center [311, 527] width 577 height 30
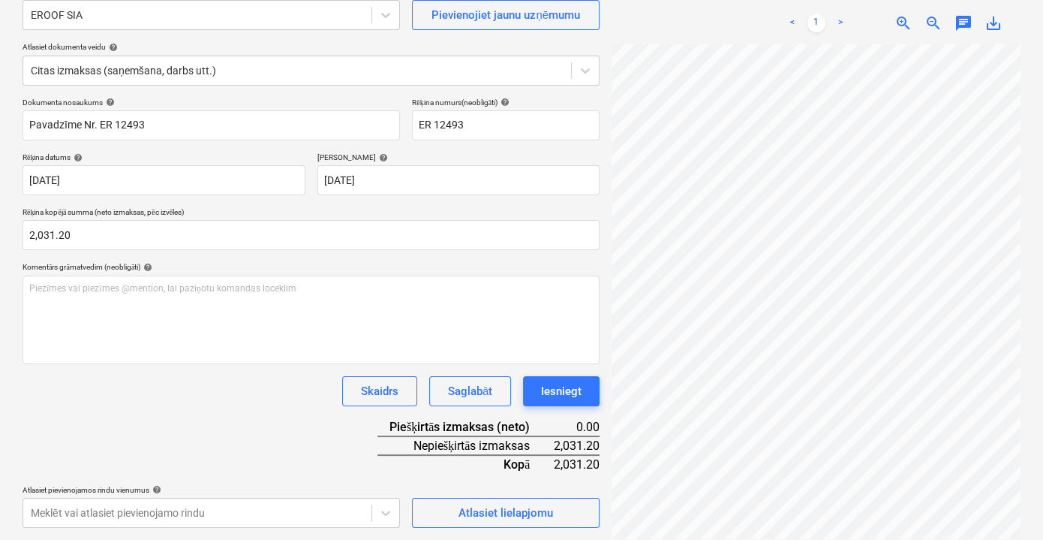
scroll to position [149, 0]
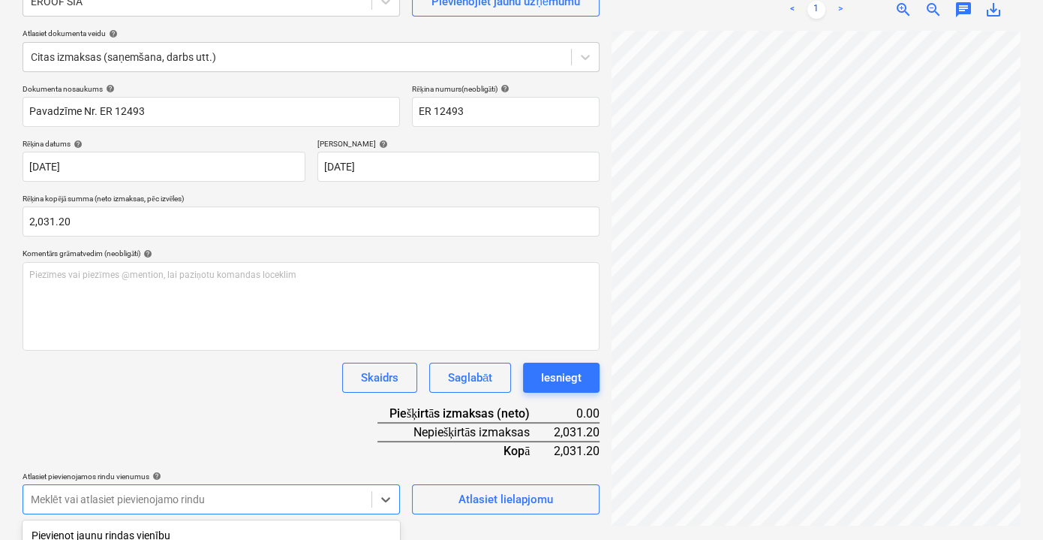
click at [371, 390] on body "Pārdošana Projekti Kontakti Iesūtne 8 format_size keyboard_arrow_down help sear…" at bounding box center [521, 121] width 1043 height 540
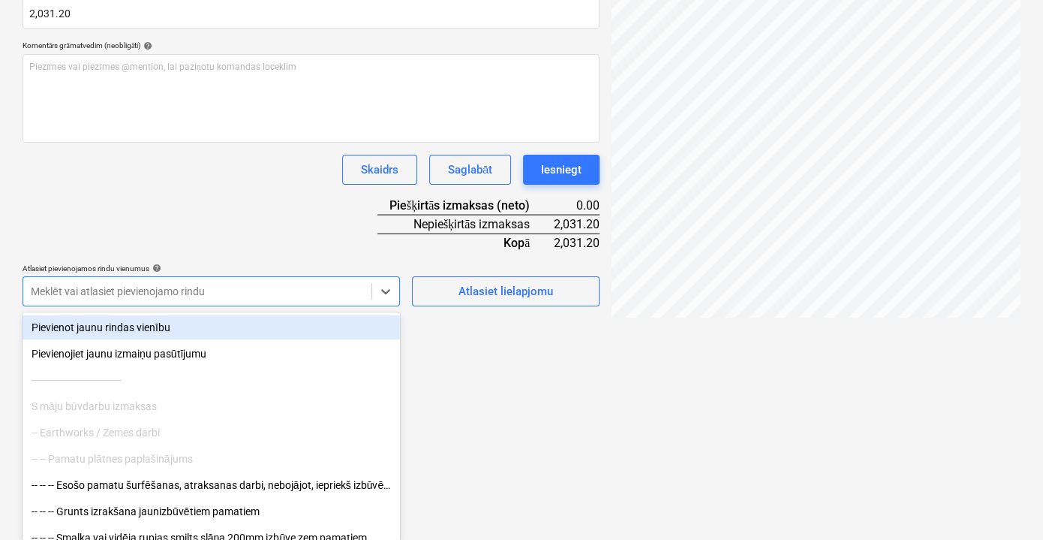
click at [318, 202] on div "Dokumenta nosaukums help Pavadzīme Nr. ER 12493 Rēķina numurs (neobligāti) help…" at bounding box center [311, 91] width 577 height 430
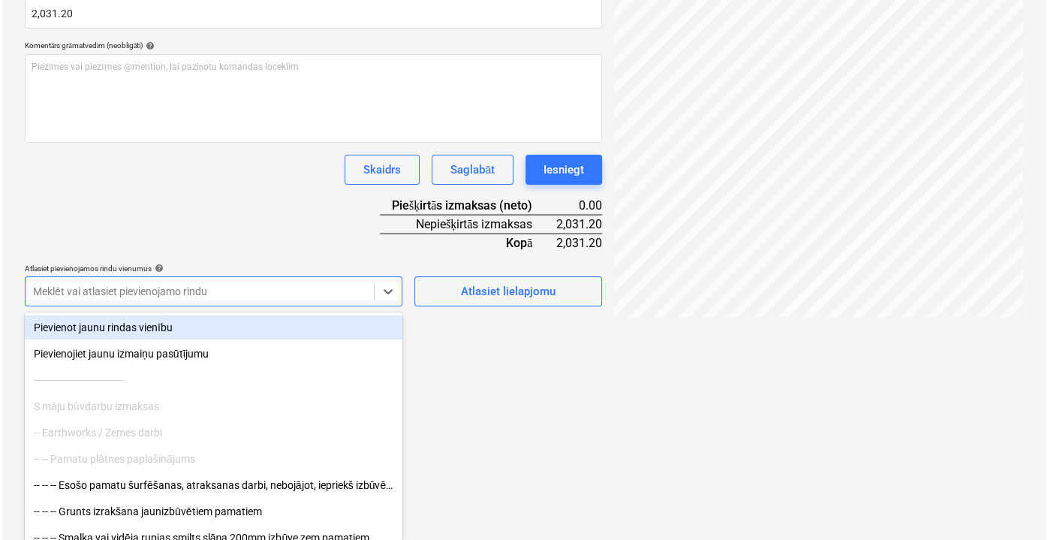
scroll to position [149, 0]
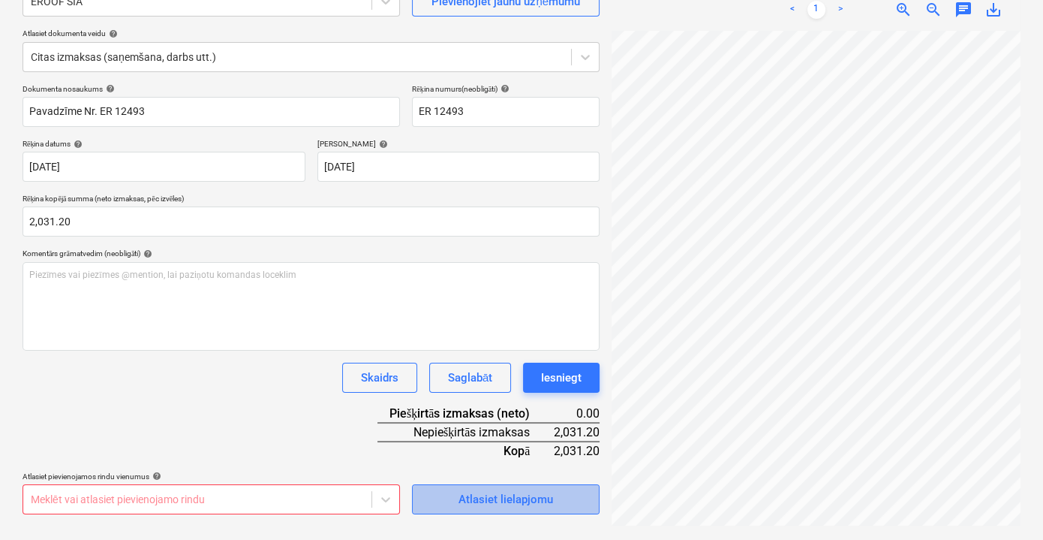
click at [510, 495] on div "Atlasiet lielapjomu" at bounding box center [506, 499] width 95 height 20
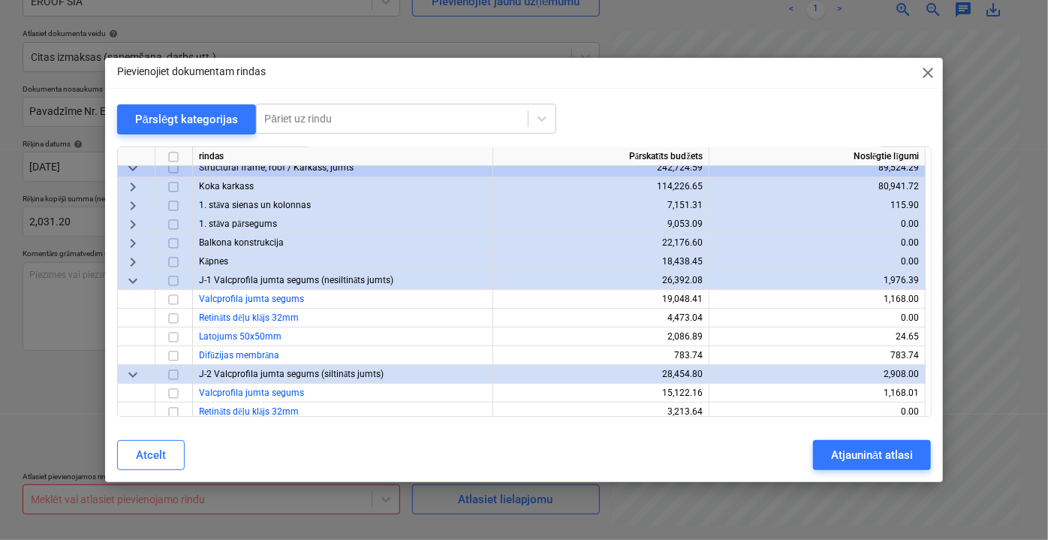
scroll to position [136, 0]
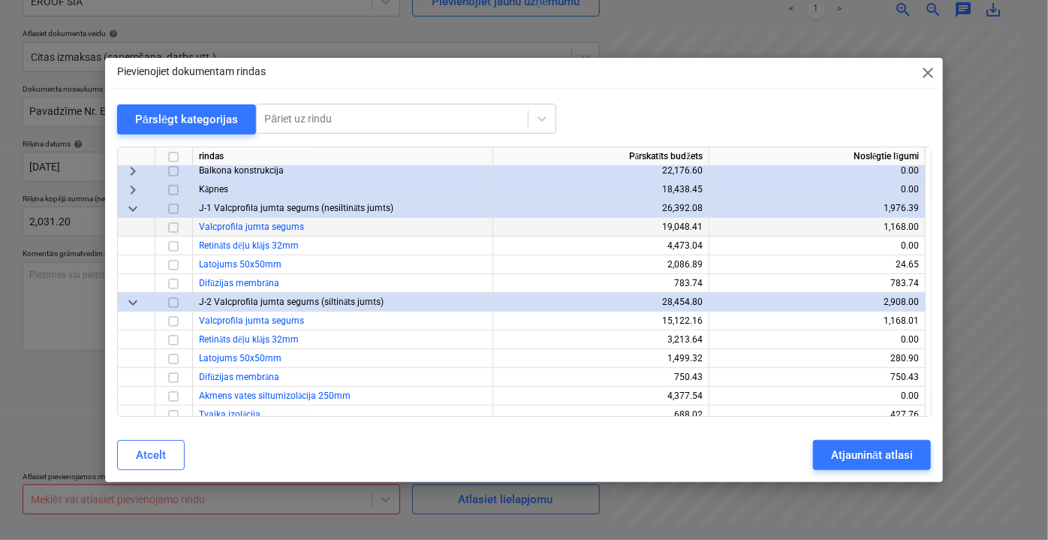
click at [174, 225] on input "checkbox" at bounding box center [173, 227] width 18 height 18
click at [174, 319] on input "checkbox" at bounding box center [173, 321] width 18 height 18
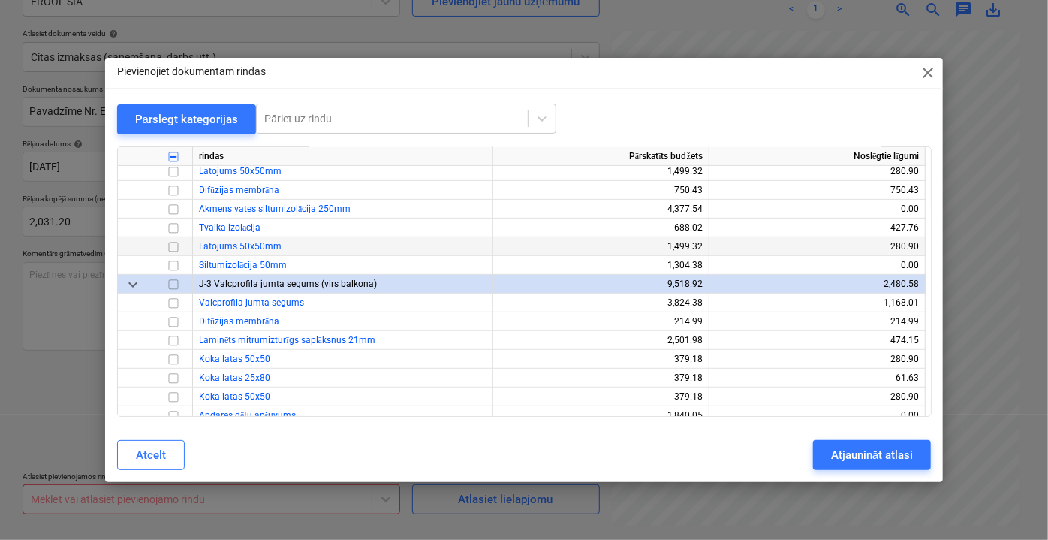
scroll to position [341, 0]
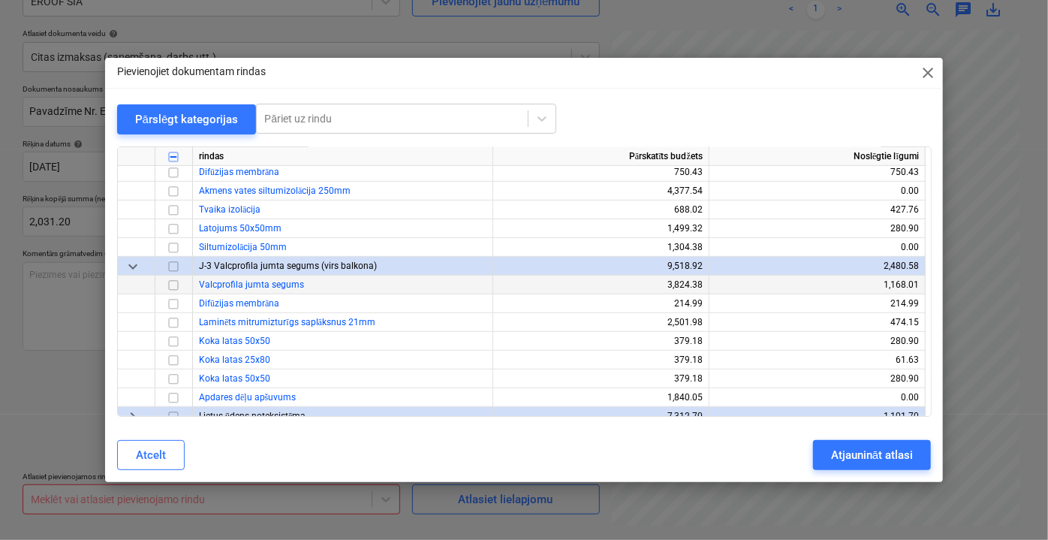
click at [175, 290] on input "checkbox" at bounding box center [173, 284] width 18 height 18
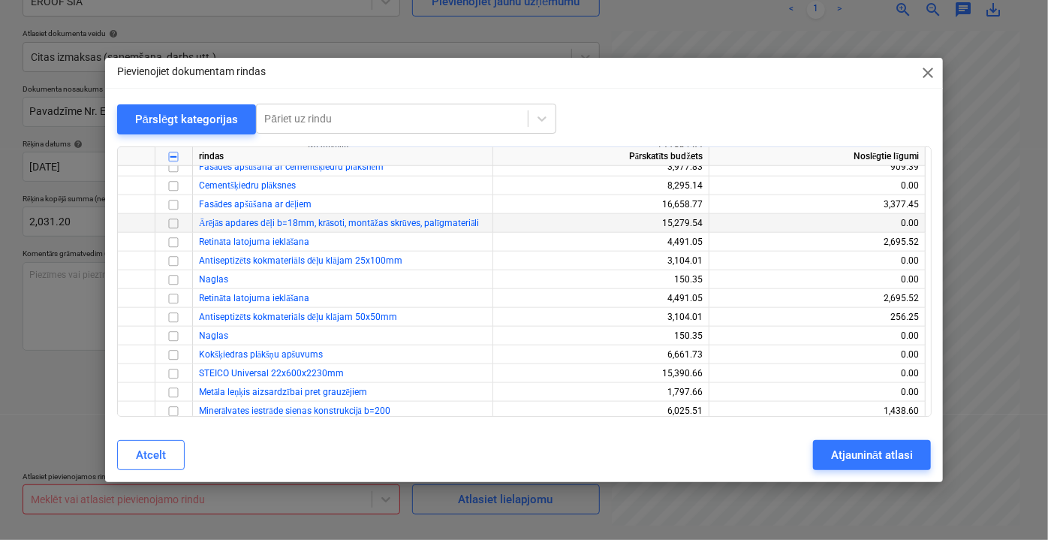
scroll to position [682, 0]
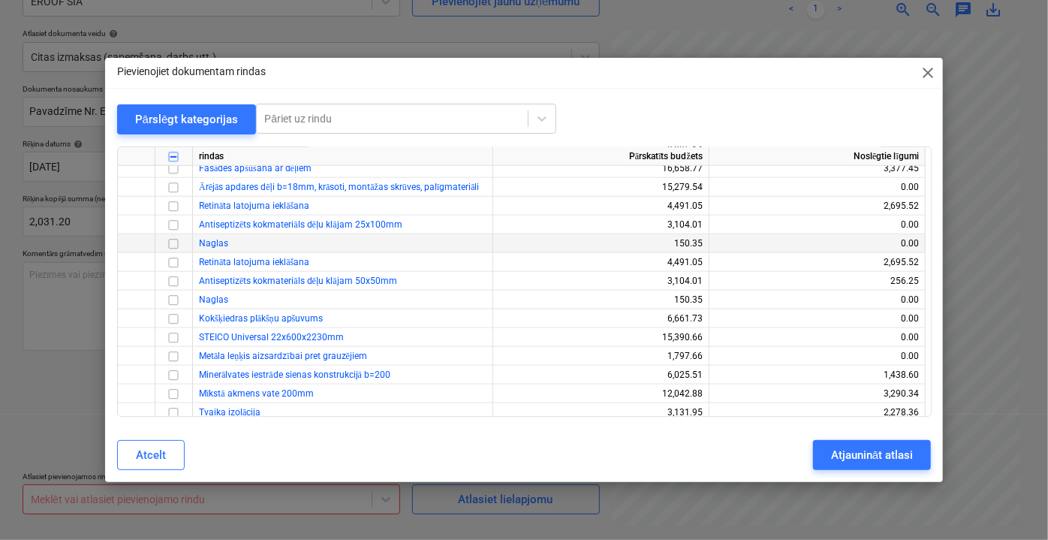
click at [173, 245] on input "checkbox" at bounding box center [173, 243] width 18 height 18
click at [267, 306] on div "Naglas" at bounding box center [343, 299] width 300 height 19
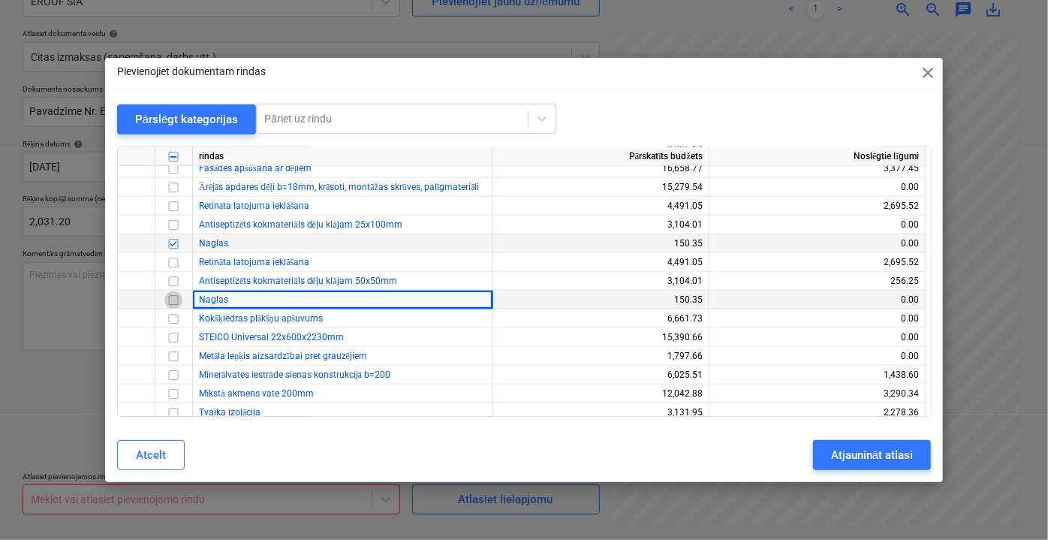
click at [175, 295] on input "checkbox" at bounding box center [173, 299] width 18 height 18
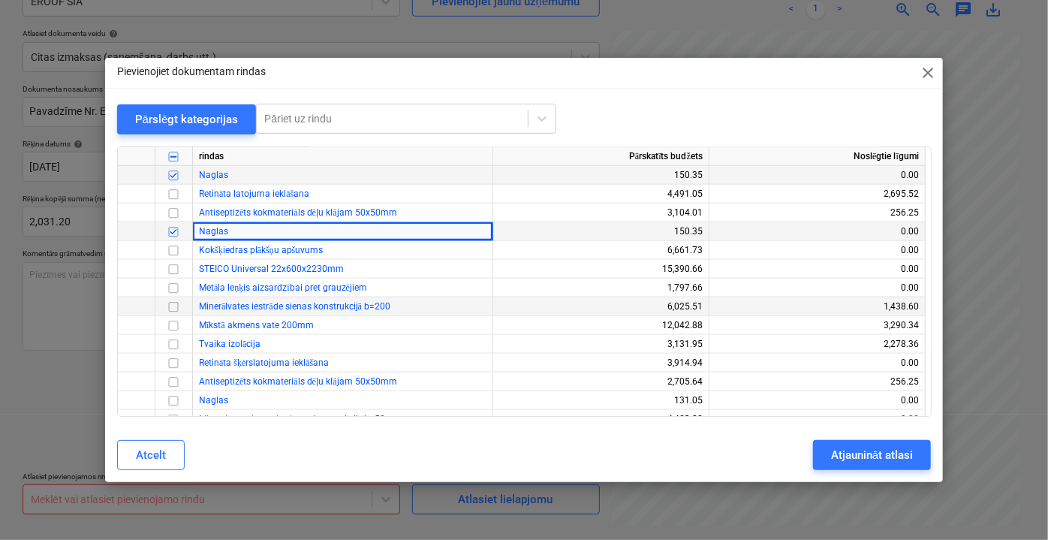
scroll to position [818, 0]
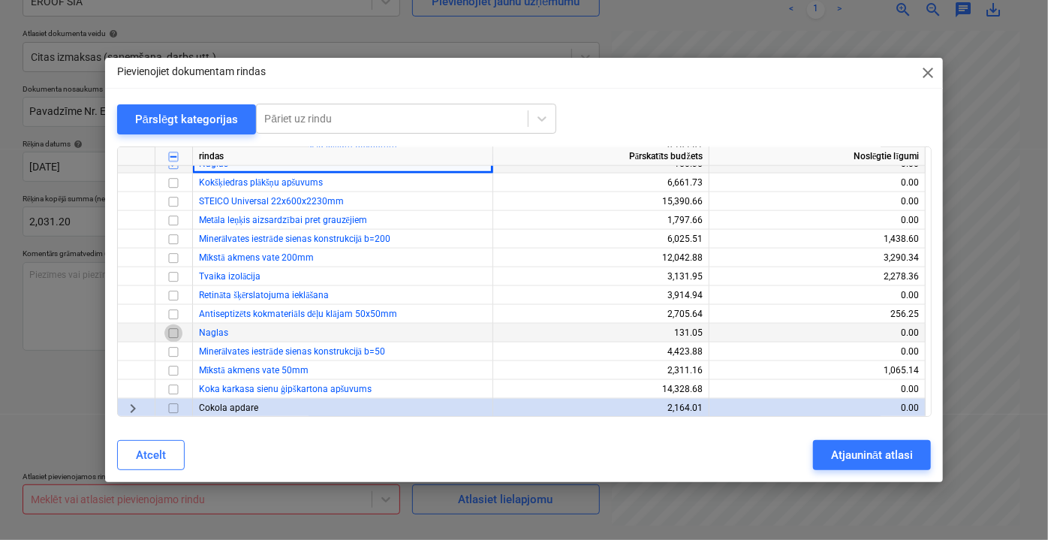
click at [170, 332] on input "checkbox" at bounding box center [173, 333] width 18 height 18
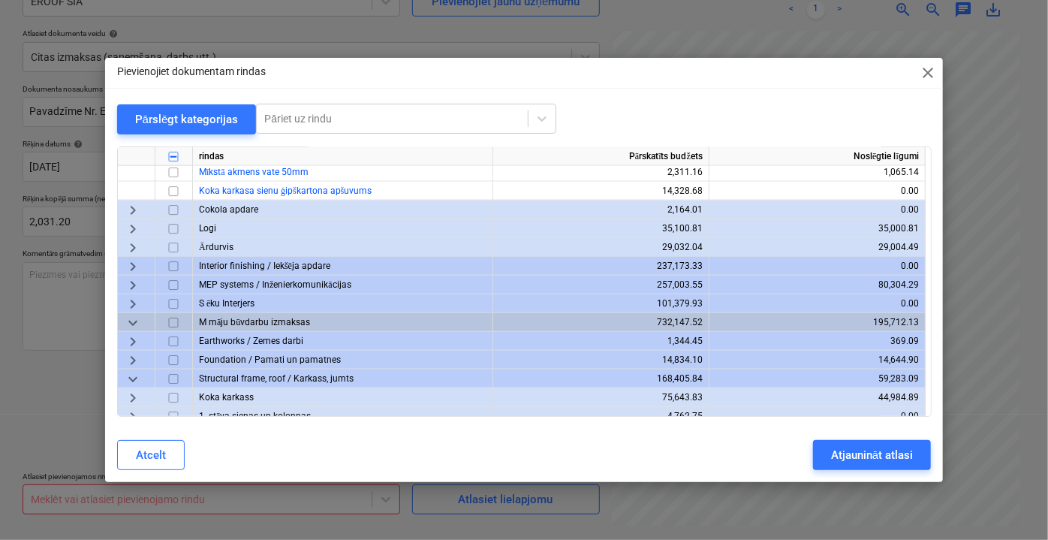
scroll to position [1160, 0]
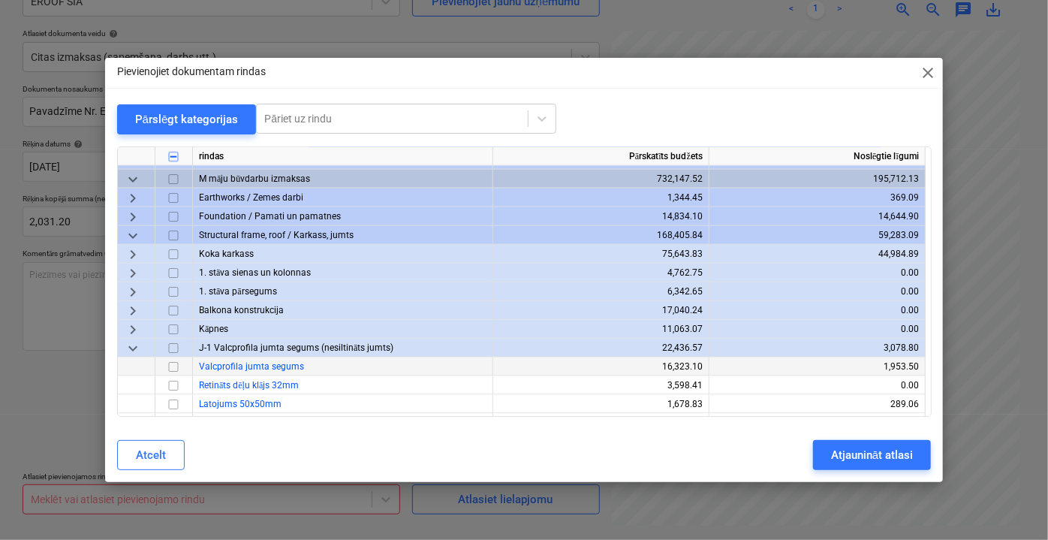
click at [175, 369] on input "checkbox" at bounding box center [173, 366] width 18 height 18
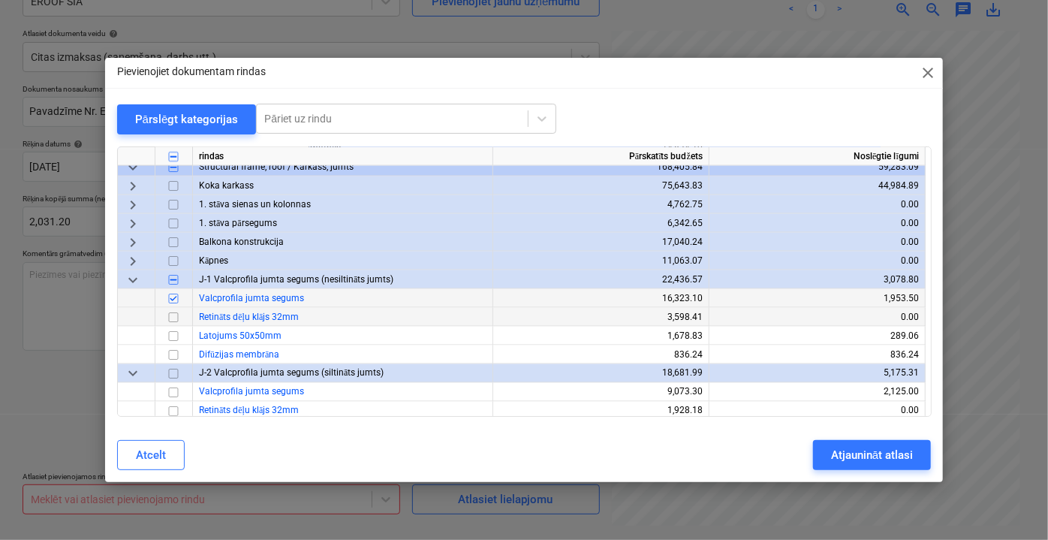
scroll to position [1296, 0]
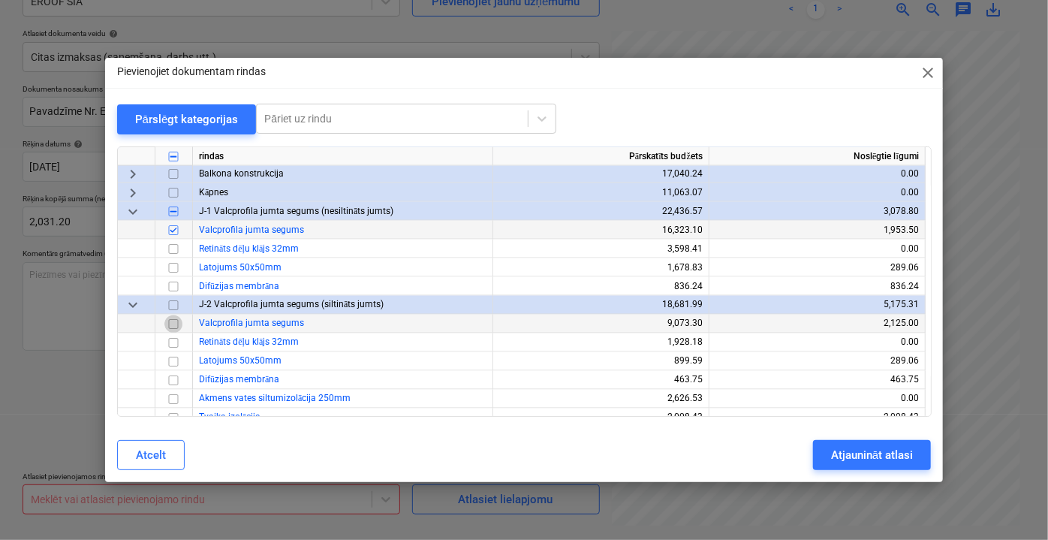
click at [178, 323] on input "checkbox" at bounding box center [173, 324] width 18 height 18
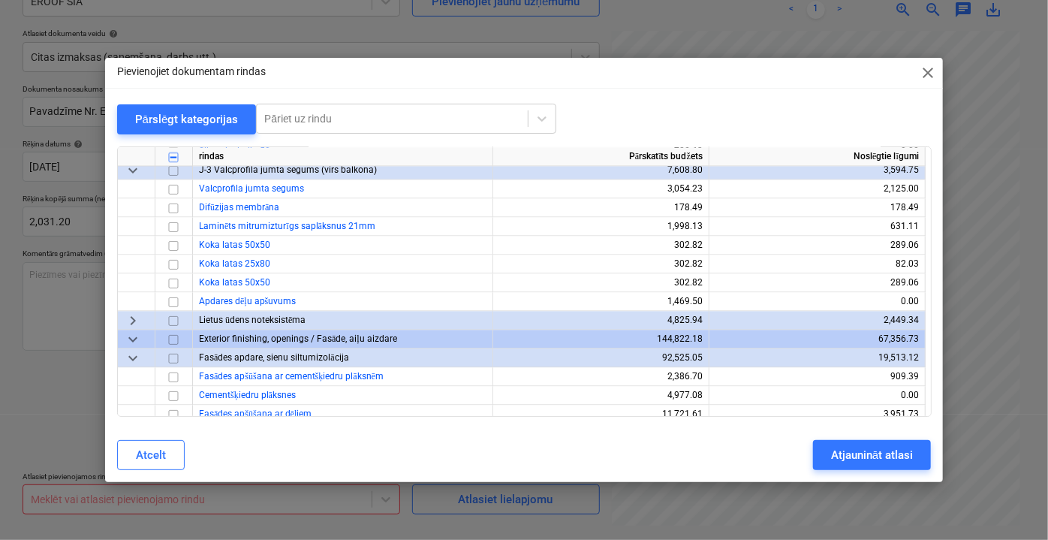
scroll to position [1569, 0]
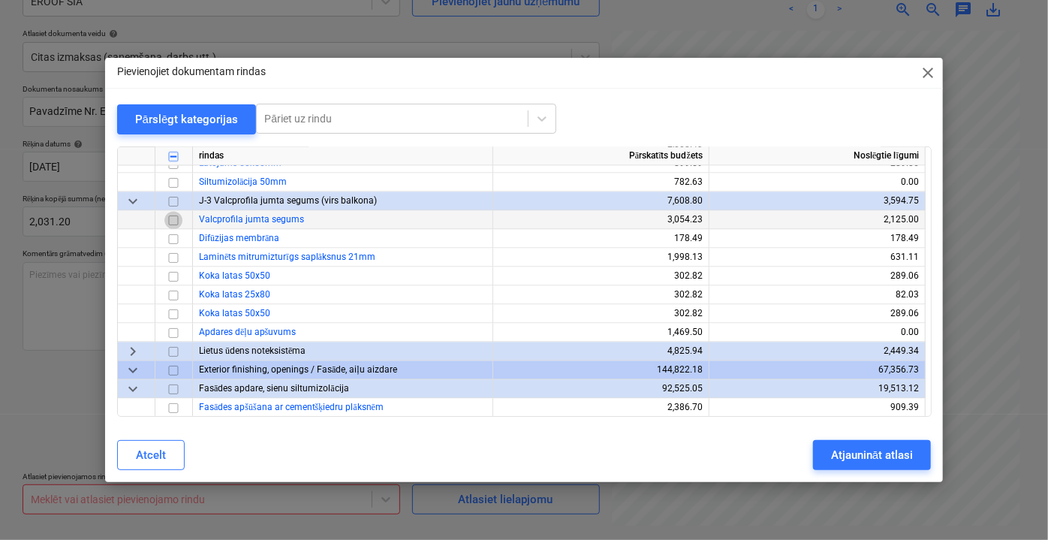
click at [179, 221] on input "checkbox" at bounding box center [173, 220] width 18 height 18
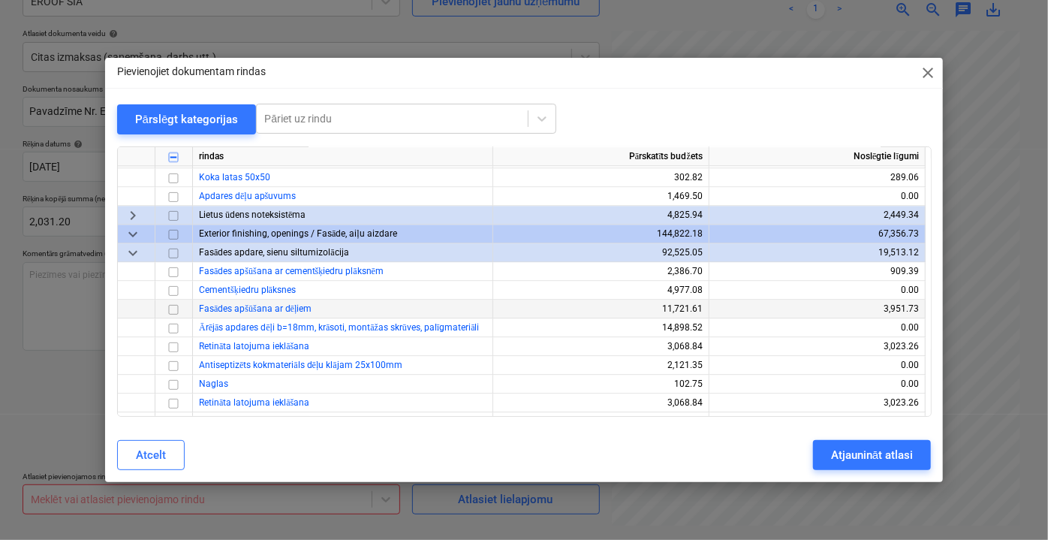
scroll to position [1774, 0]
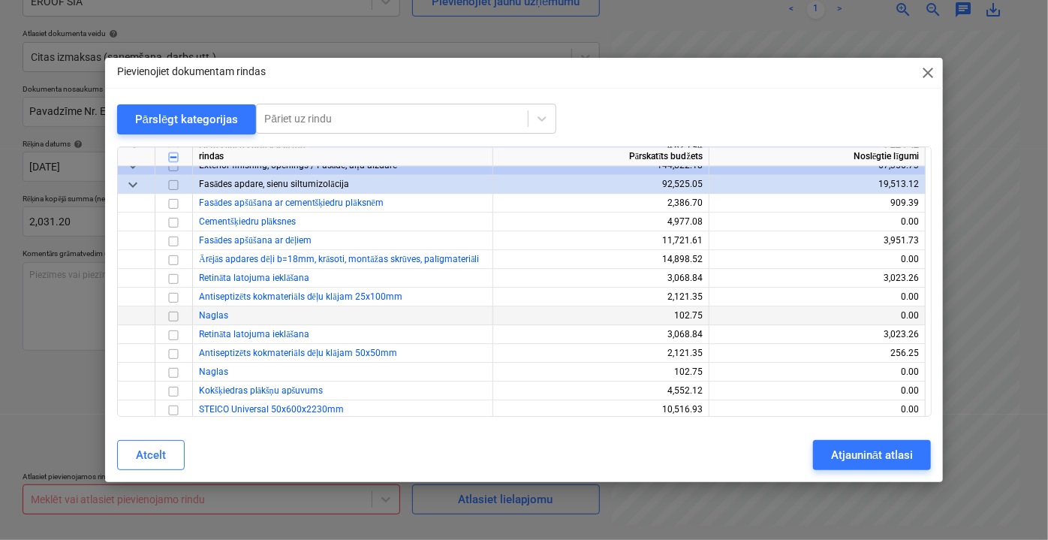
click at [170, 313] on input "checkbox" at bounding box center [173, 315] width 18 height 18
click at [170, 375] on input "checkbox" at bounding box center [173, 372] width 18 height 18
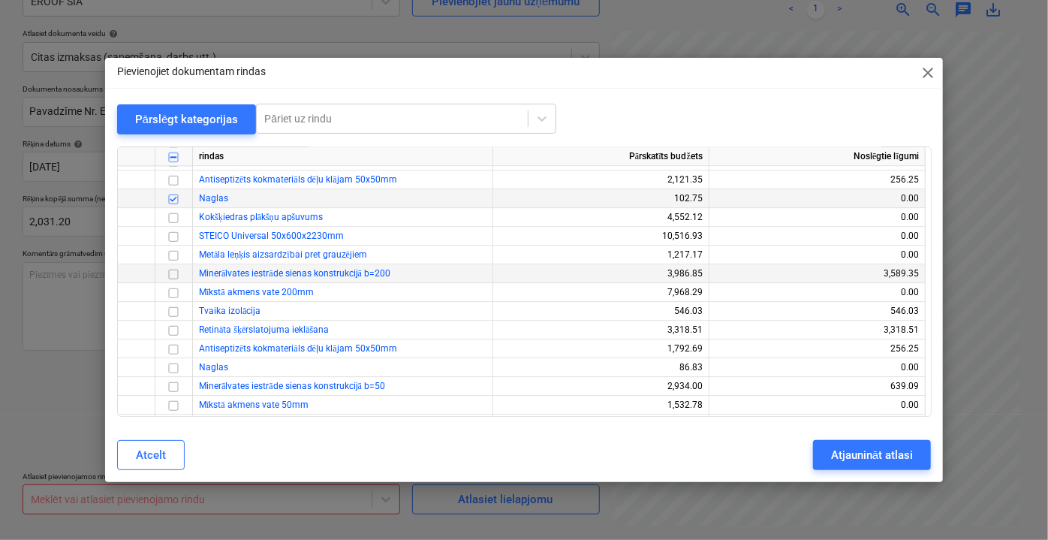
scroll to position [1979, 0]
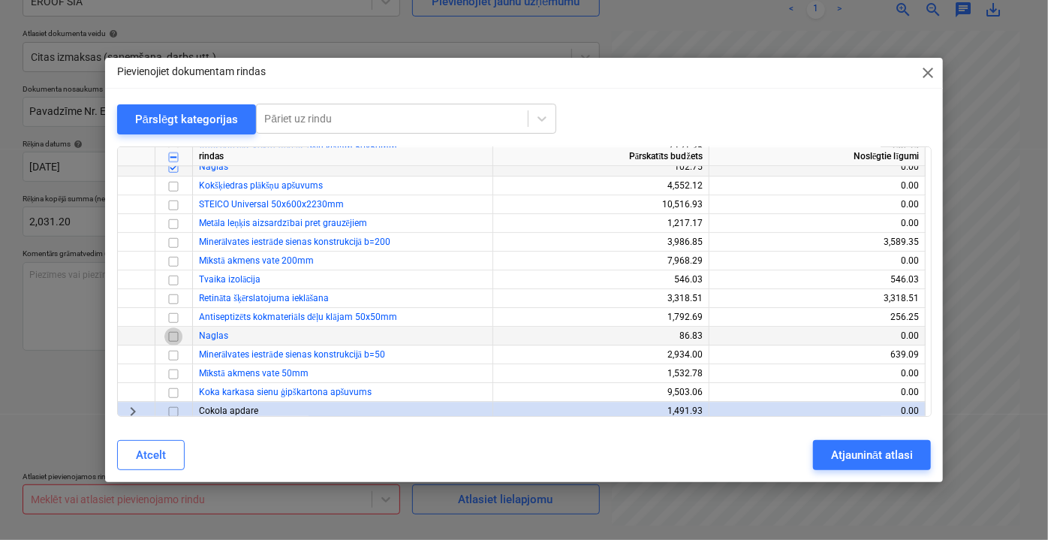
click at [170, 336] on input "checkbox" at bounding box center [173, 336] width 18 height 18
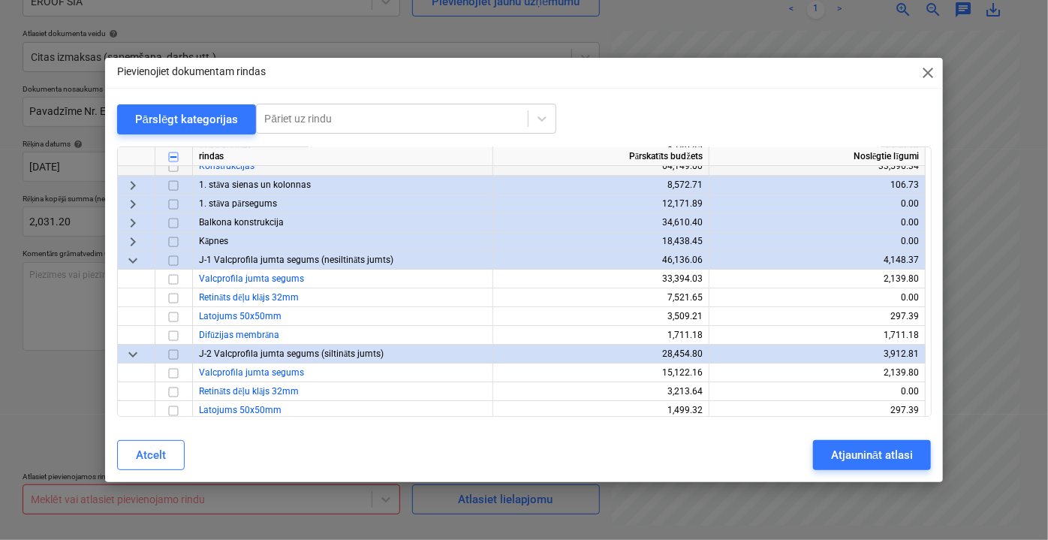
scroll to position [2593, 0]
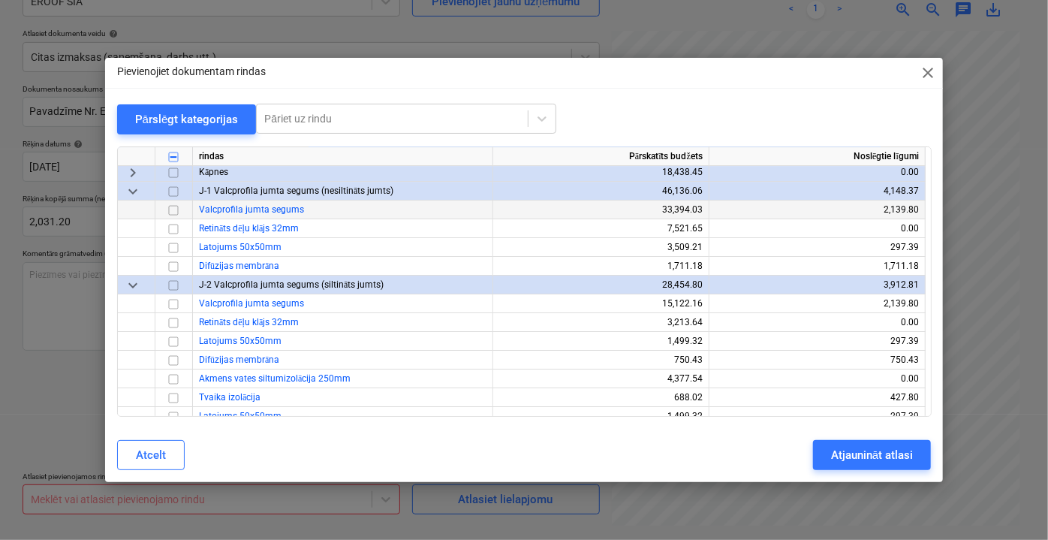
click at [172, 209] on input "checkbox" at bounding box center [173, 209] width 18 height 18
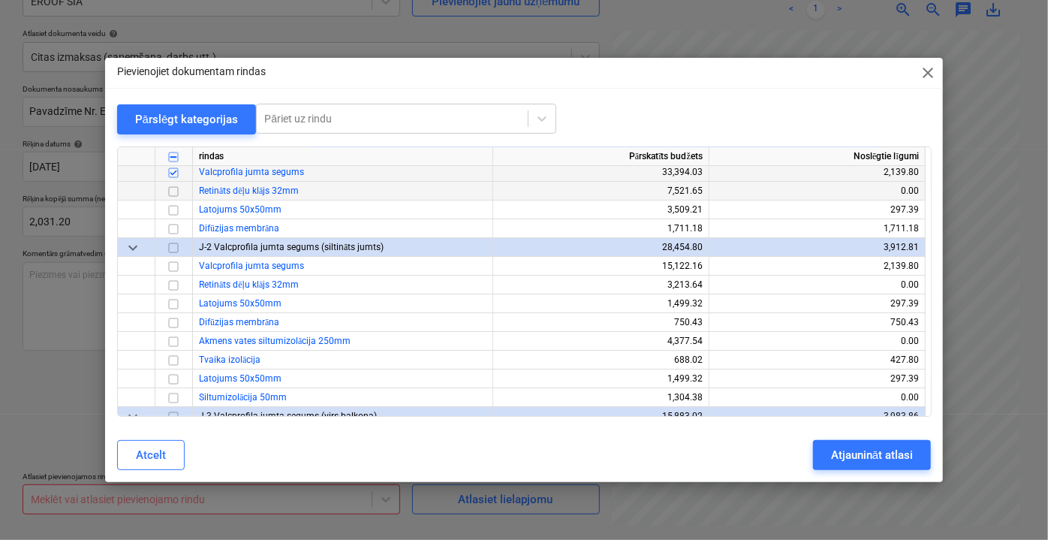
scroll to position [2661, 0]
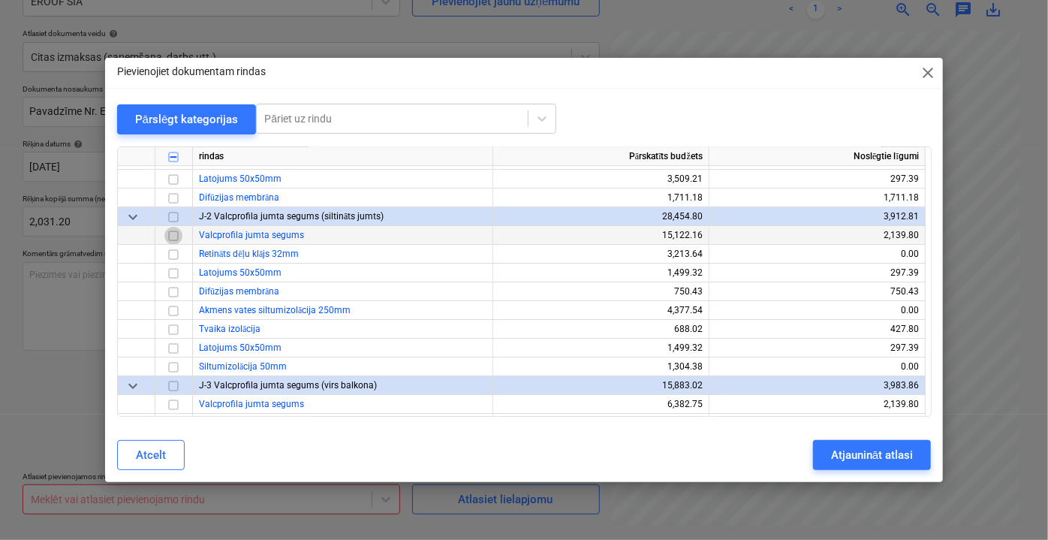
click at [173, 241] on input "checkbox" at bounding box center [173, 235] width 18 height 18
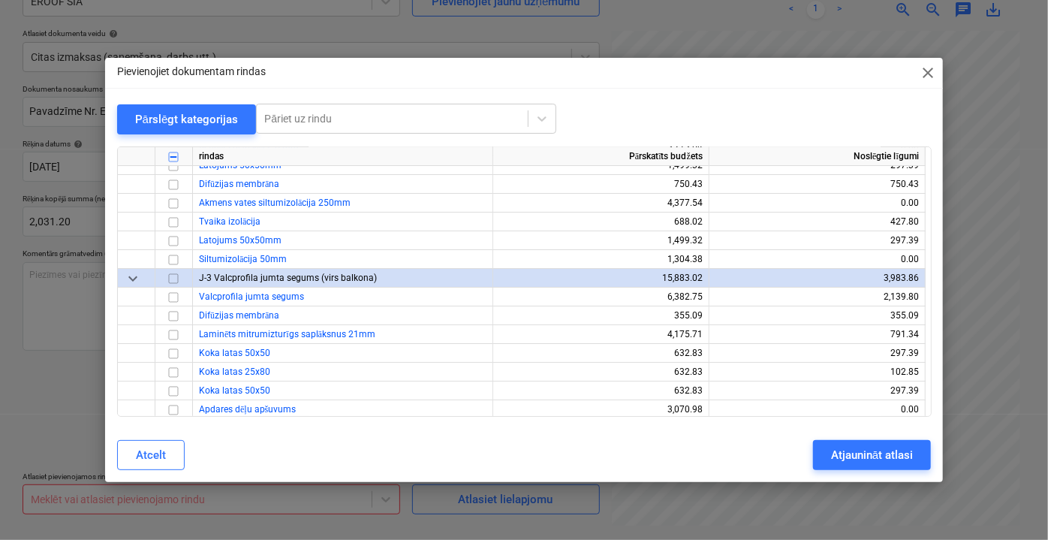
scroll to position [2798, 0]
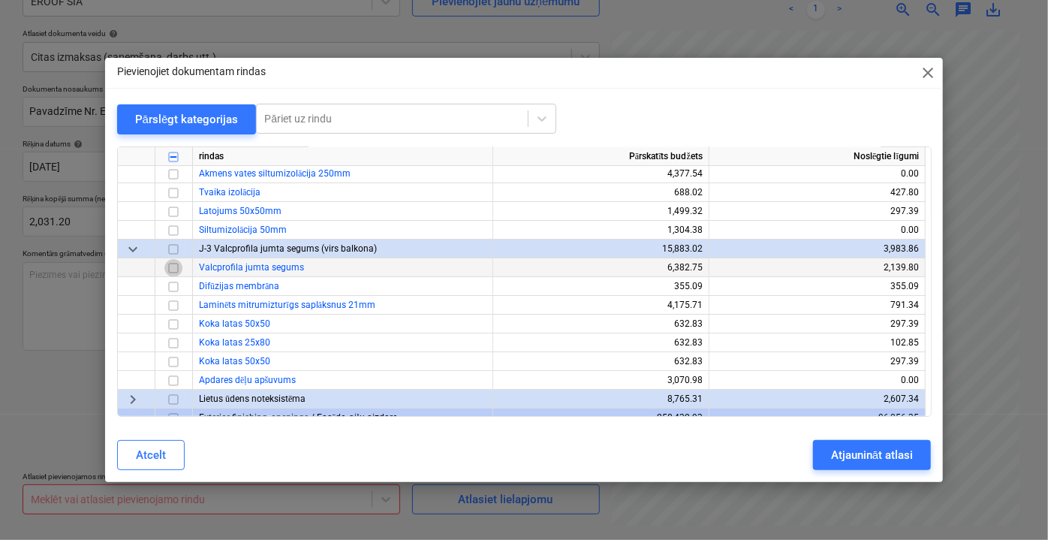
click at [170, 266] on input "checkbox" at bounding box center [173, 267] width 18 height 18
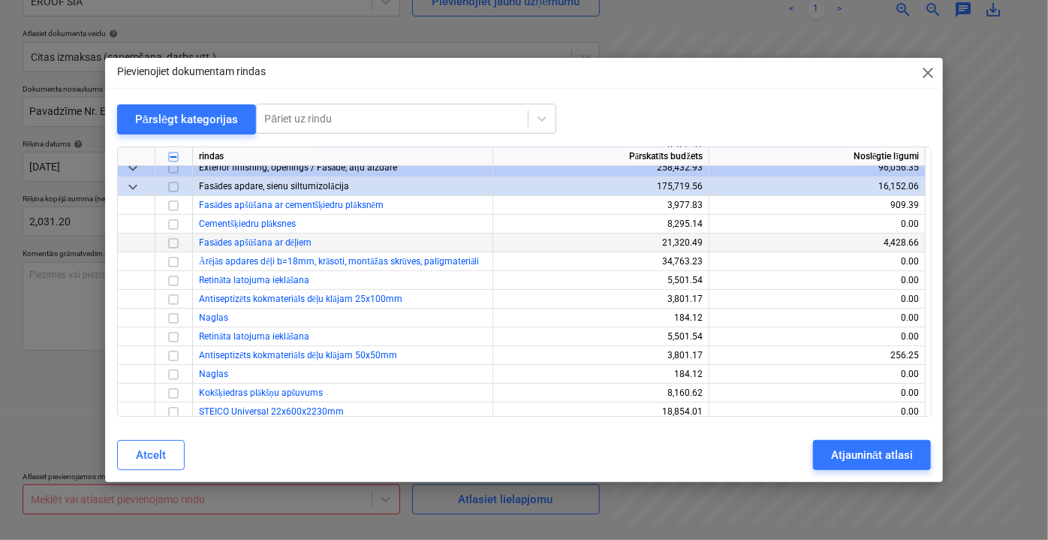
scroll to position [3070, 0]
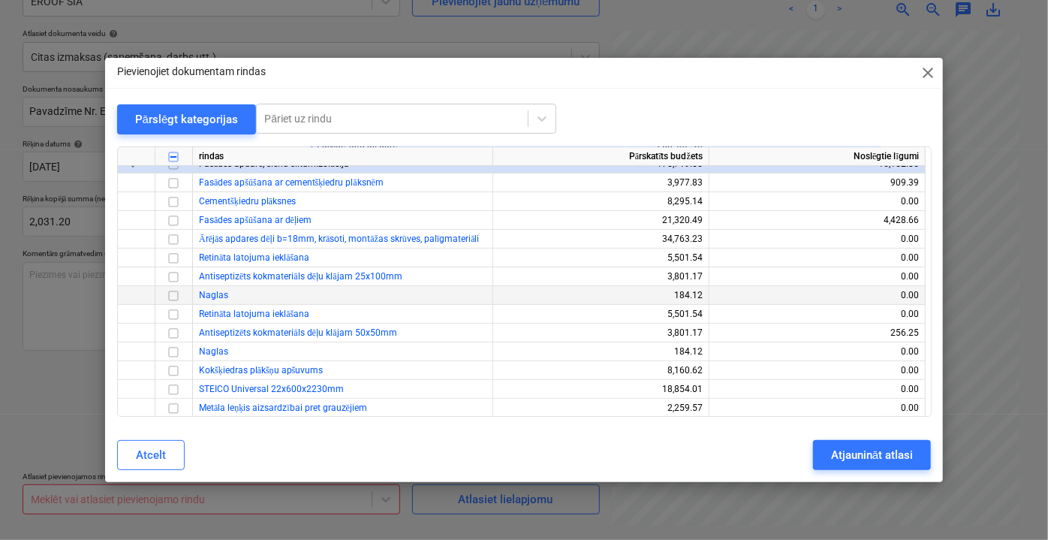
click at [173, 290] on input "checkbox" at bounding box center [173, 295] width 18 height 18
click at [172, 351] on input "checkbox" at bounding box center [173, 351] width 18 height 18
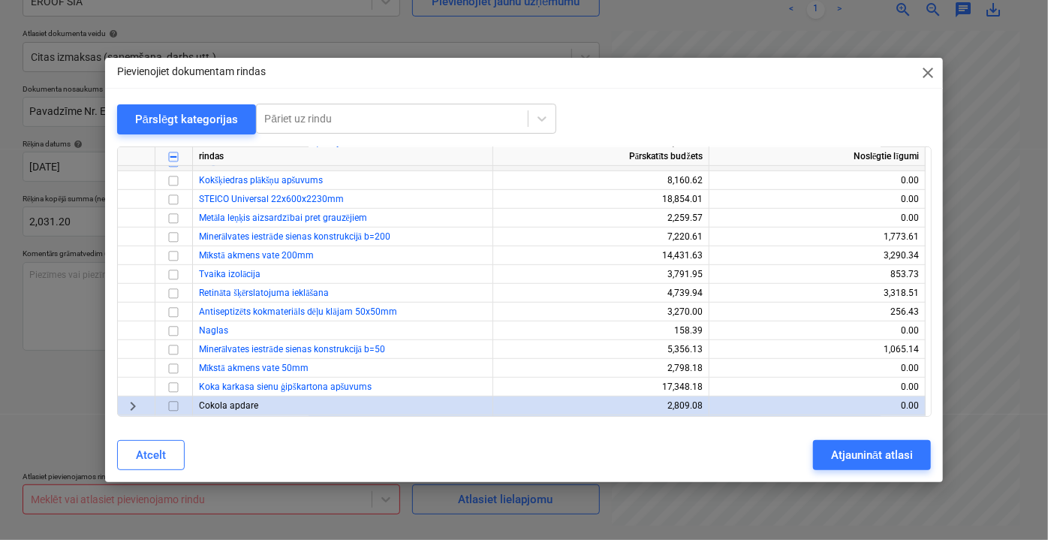
scroll to position [3275, 0]
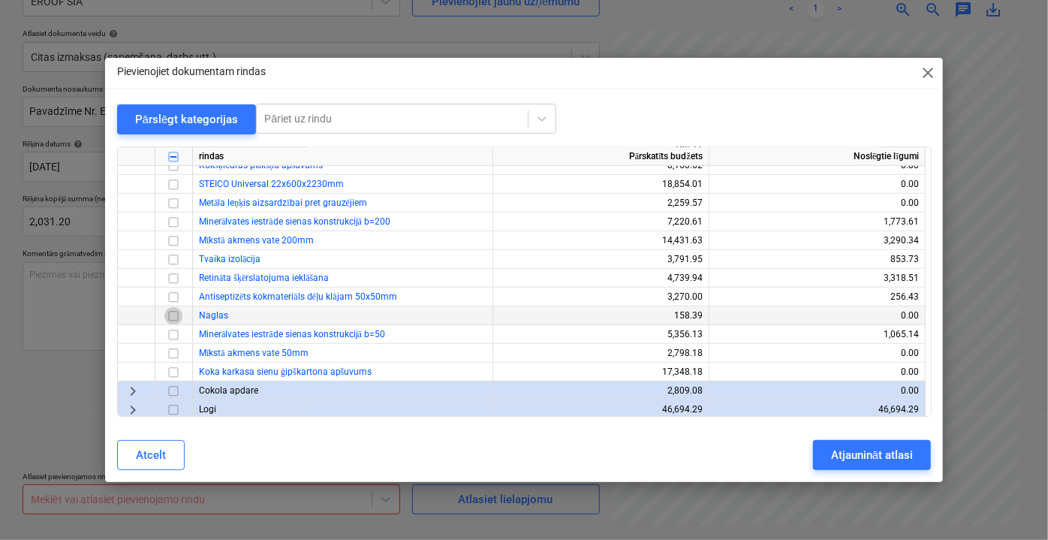
click at [173, 315] on input "checkbox" at bounding box center [173, 315] width 18 height 18
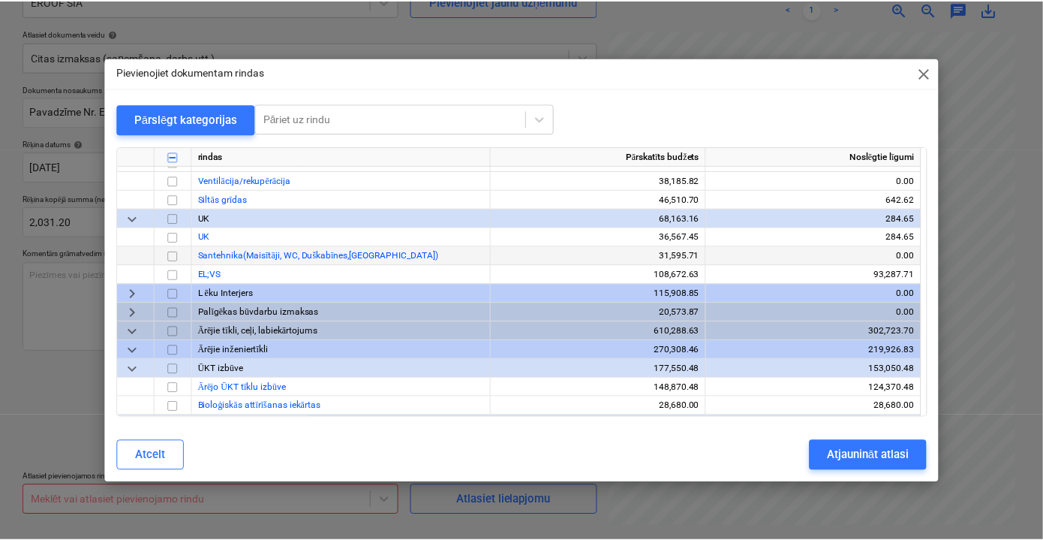
scroll to position [3728, 0]
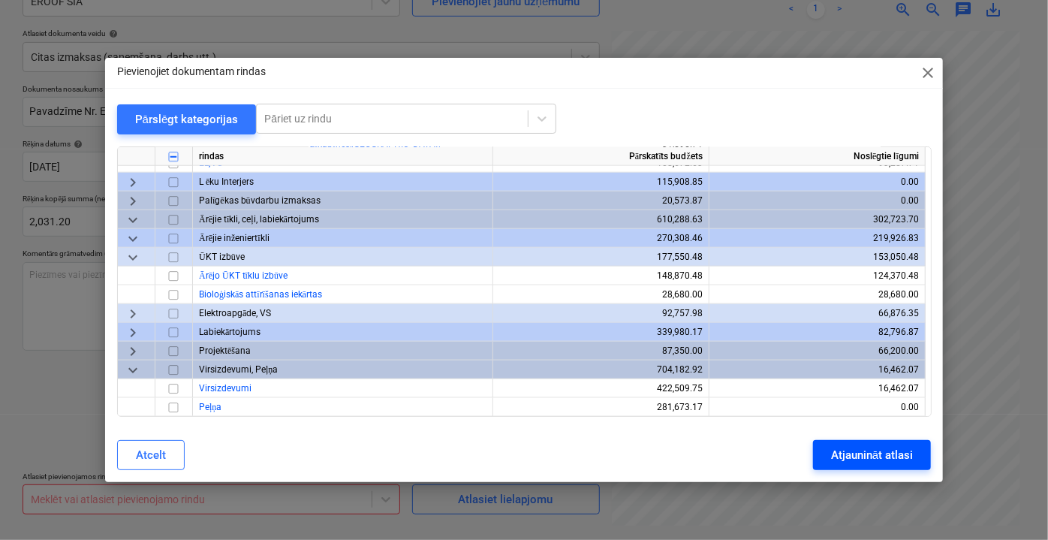
click at [888, 459] on div "Atjaunināt atlasi" at bounding box center [872, 455] width 82 height 20
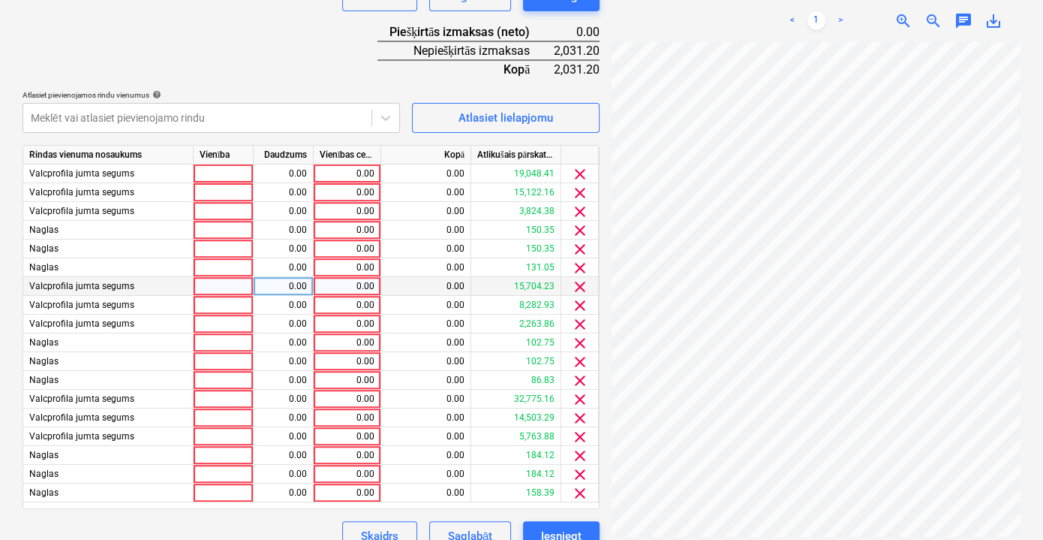
scroll to position [553, 0]
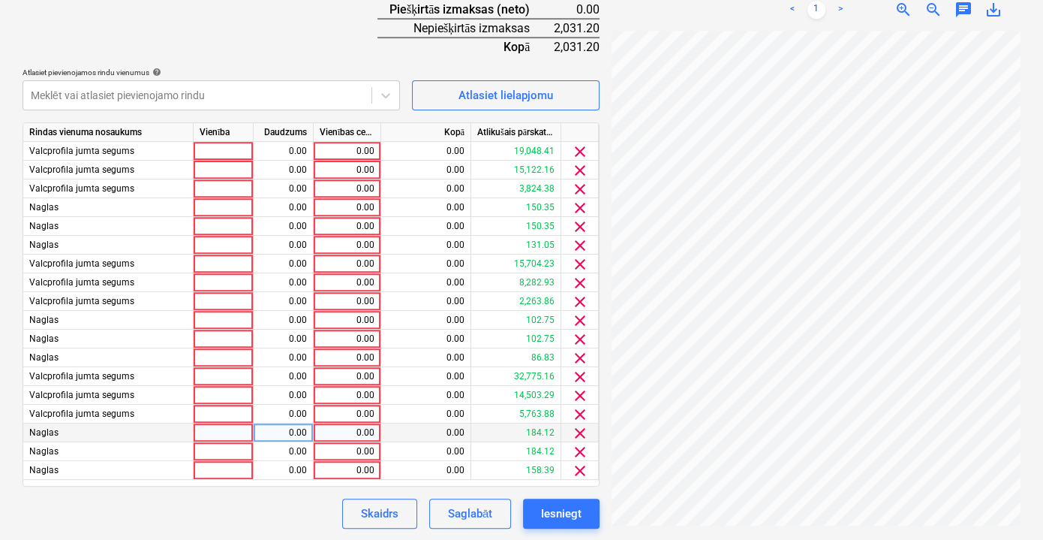
click at [374, 435] on div "0.00" at bounding box center [348, 432] width 68 height 19
type input "184.12"
click at [354, 452] on div "0.00" at bounding box center [347, 451] width 55 height 19
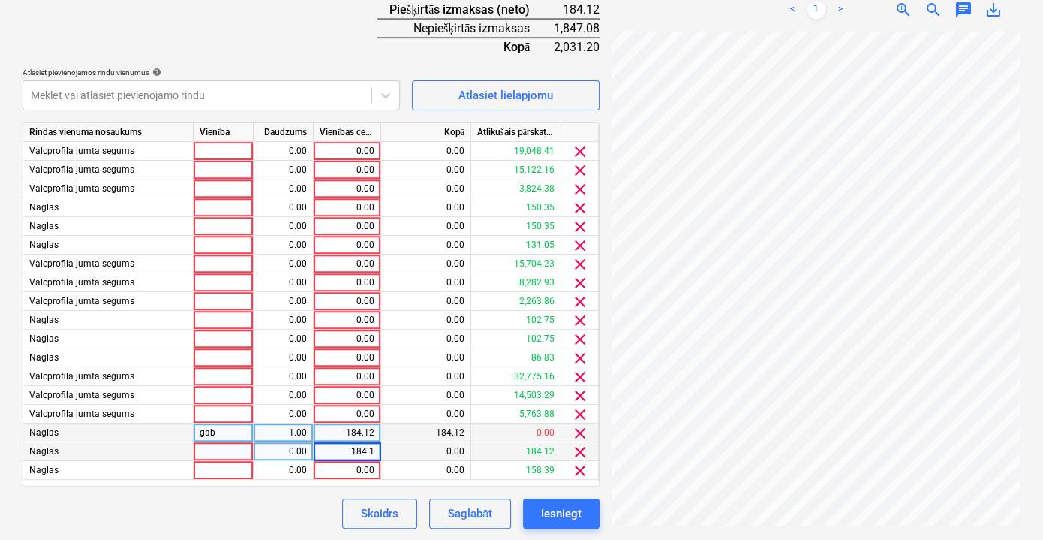
type input "184.12"
click at [357, 354] on div "0.00" at bounding box center [347, 357] width 55 height 19
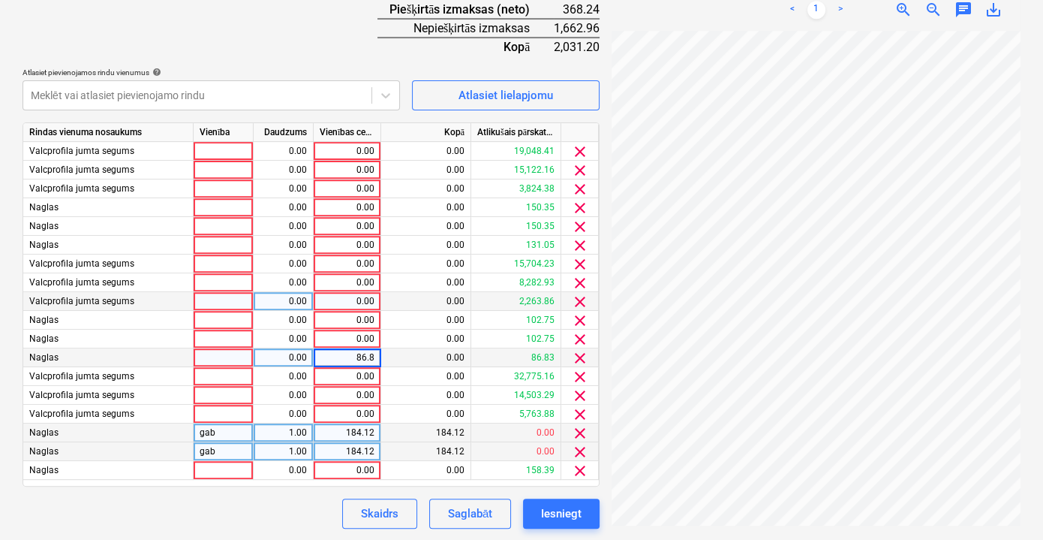
type input "86.83"
click at [350, 321] on div "0.00" at bounding box center [347, 320] width 55 height 19
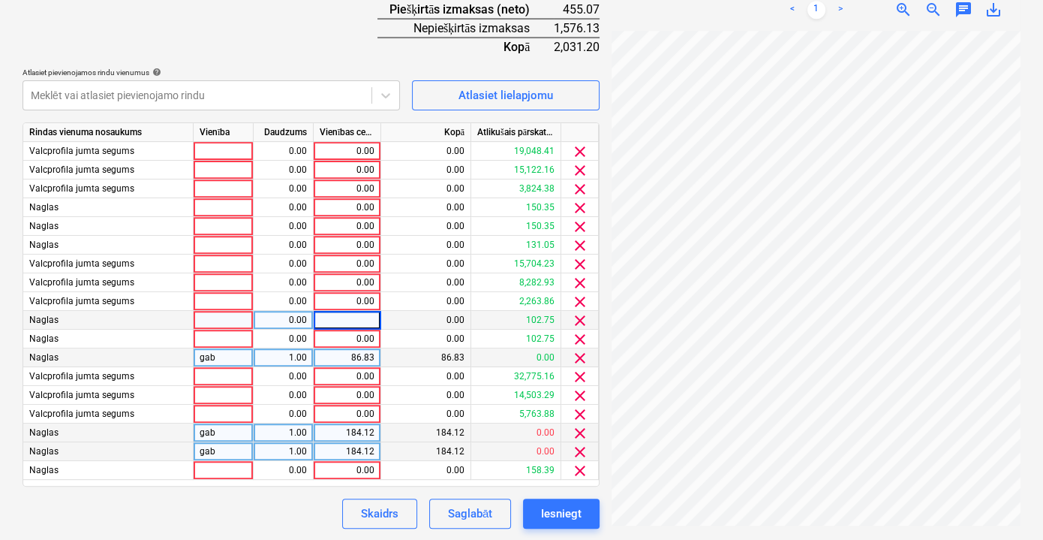
type input "2"
click at [366, 318] on input "102/75" at bounding box center [347, 320] width 67 height 18
type input "102.75"
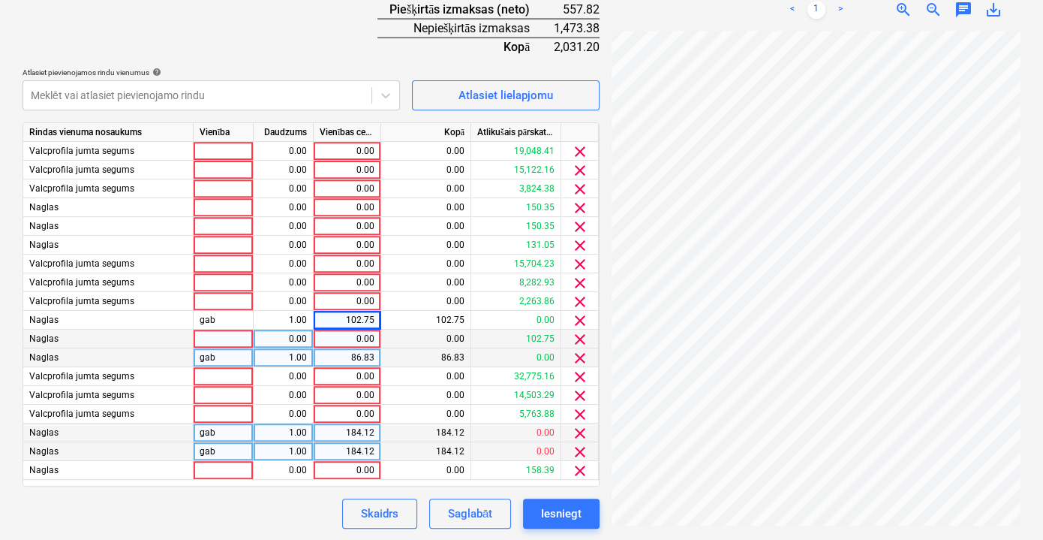
click at [372, 341] on div "0.00" at bounding box center [347, 339] width 55 height 19
type input "102.75"
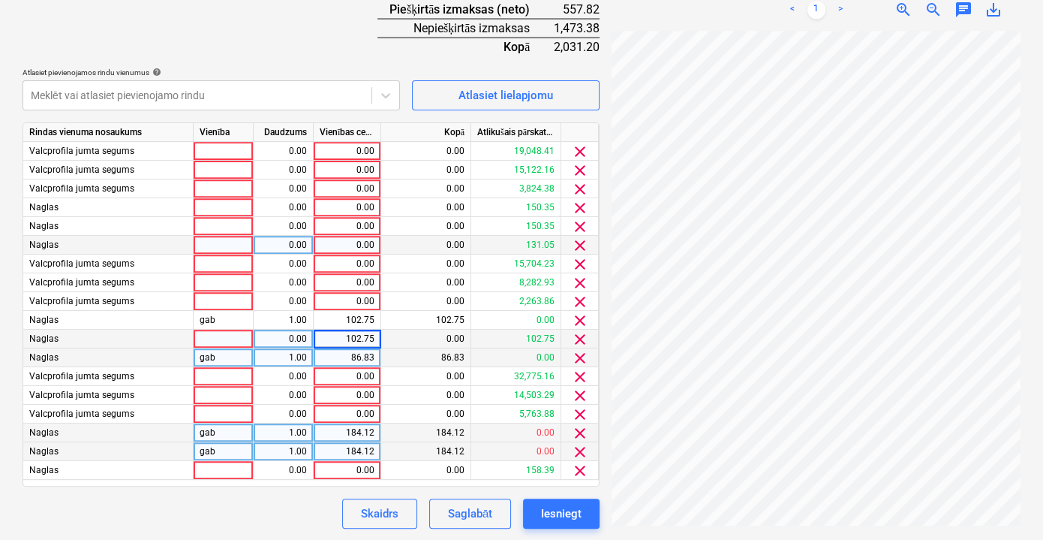
click at [351, 243] on div "0.00" at bounding box center [347, 245] width 55 height 19
type input "131.05"
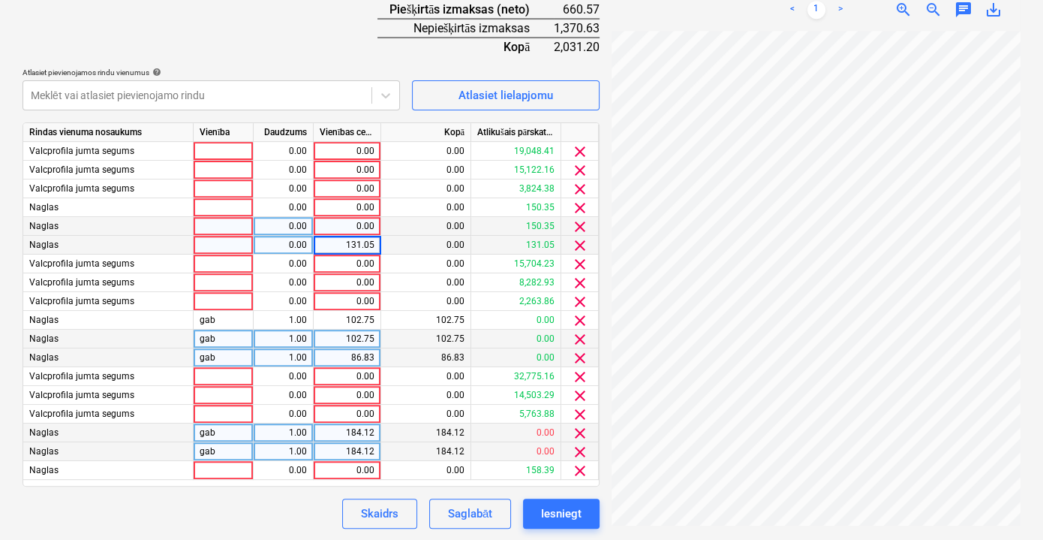
click at [348, 221] on div "0.00" at bounding box center [347, 226] width 55 height 19
type input "150.35"
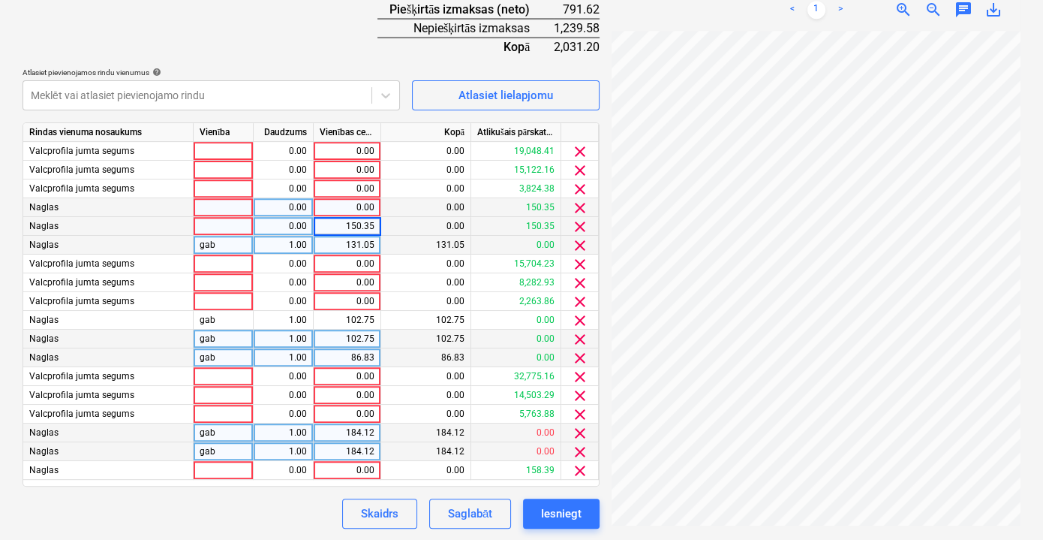
click at [348, 206] on div "0.00" at bounding box center [347, 207] width 55 height 19
type input "150.35"
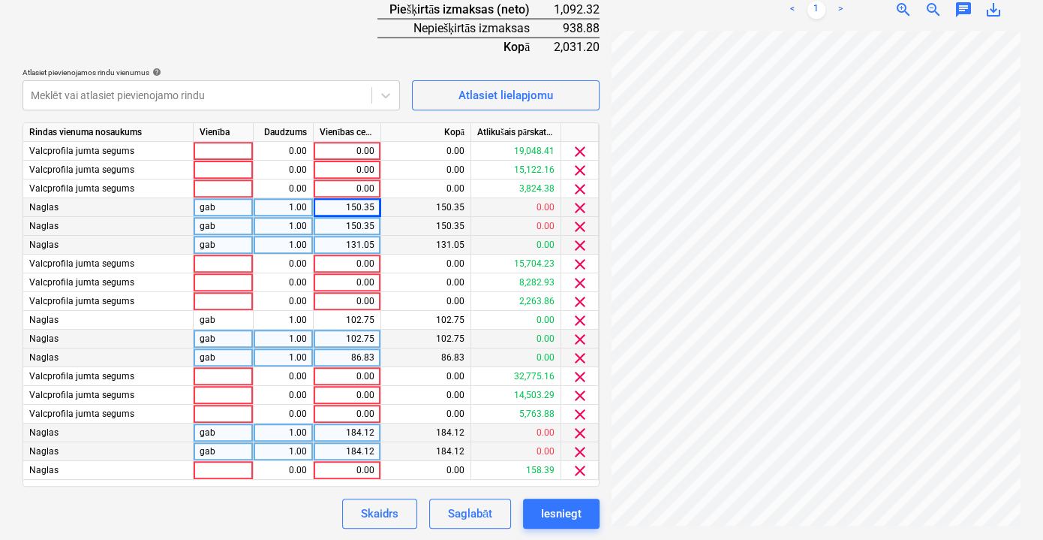
click at [405, 110] on div "Dokumenta nosaukums help Pavadzīme Nr. ER 12493 Rēķina numurs (neobligāti) help…" at bounding box center [311, 104] width 577 height 848
click at [348, 469] on div "0.00" at bounding box center [347, 470] width 55 height 19
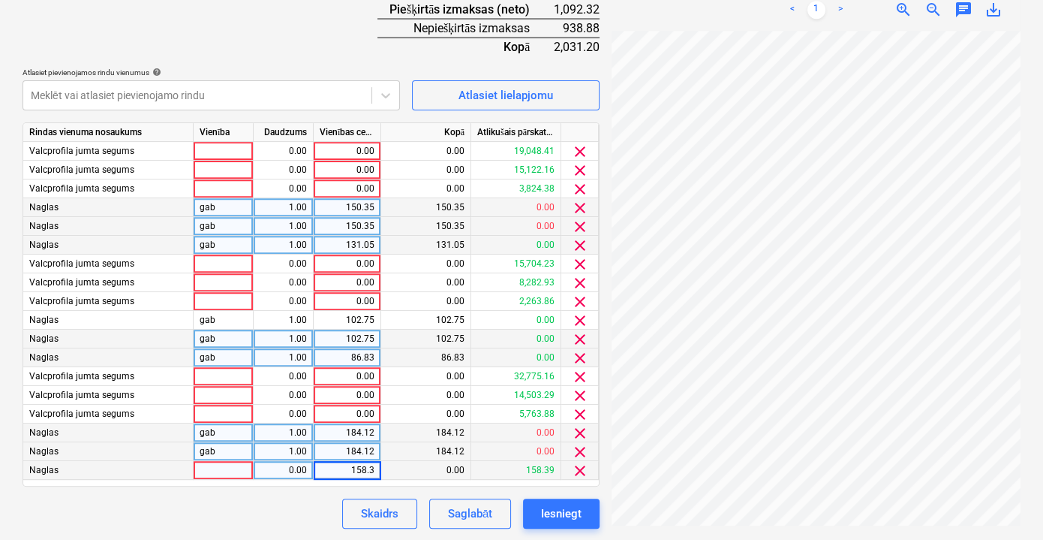
type input "158.39"
click at [330, 525] on div "Skaidrs Saglabāt Iesniegt" at bounding box center [464, 513] width 269 height 30
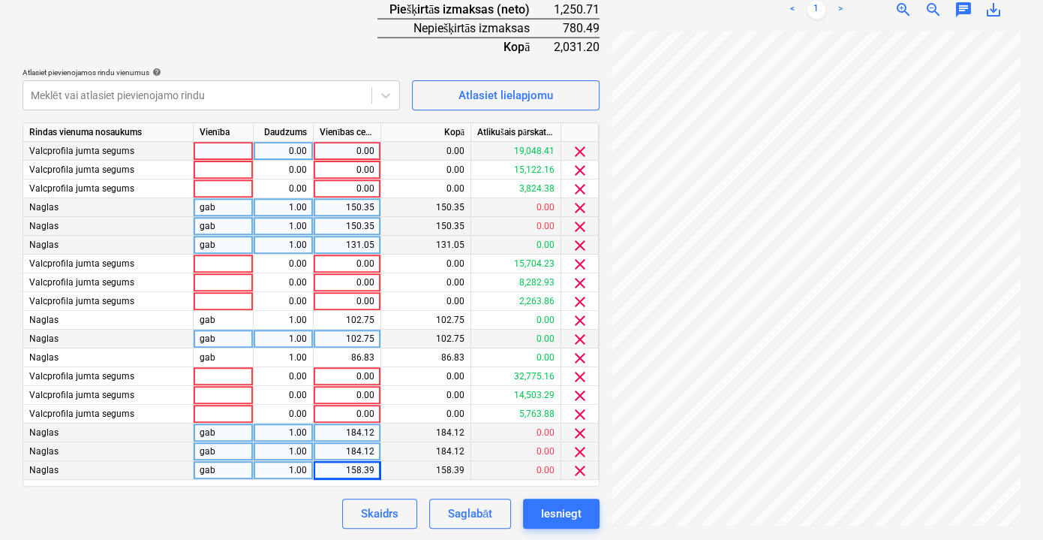
click at [366, 155] on div "0.00" at bounding box center [347, 151] width 55 height 19
type input "112.84"
click at [608, 167] on div "doc07976220250...pdf clear add sort < 1 > zoom_in zoom_out chat 0 save_alt" at bounding box center [816, 28] width 421 height 1013
click at [344, 149] on div "112.84" at bounding box center [347, 151] width 55 height 19
click at [344, 149] on input "112.84" at bounding box center [347, 151] width 67 height 18
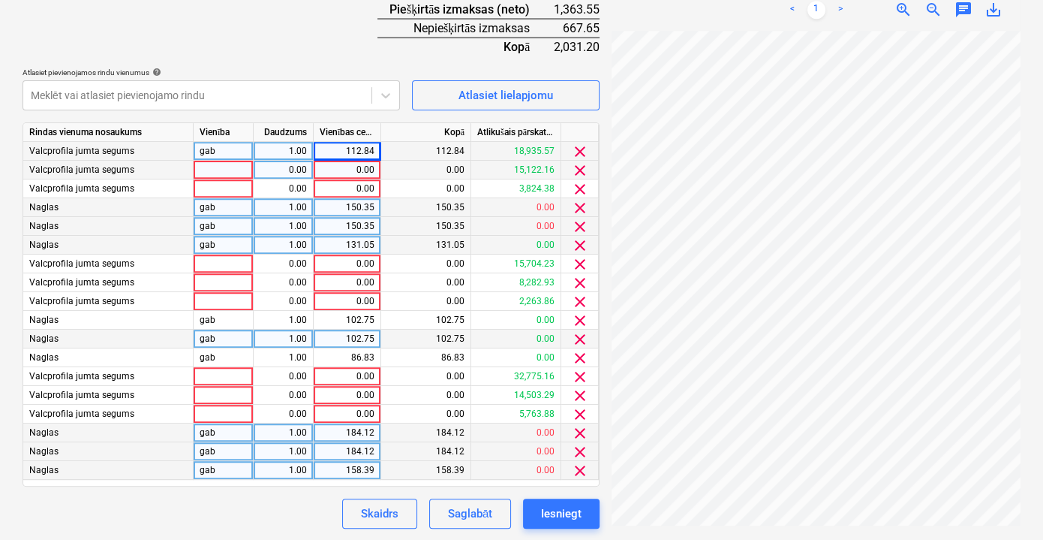
click at [375, 164] on div "0.00" at bounding box center [348, 170] width 68 height 19
type input "112.84"
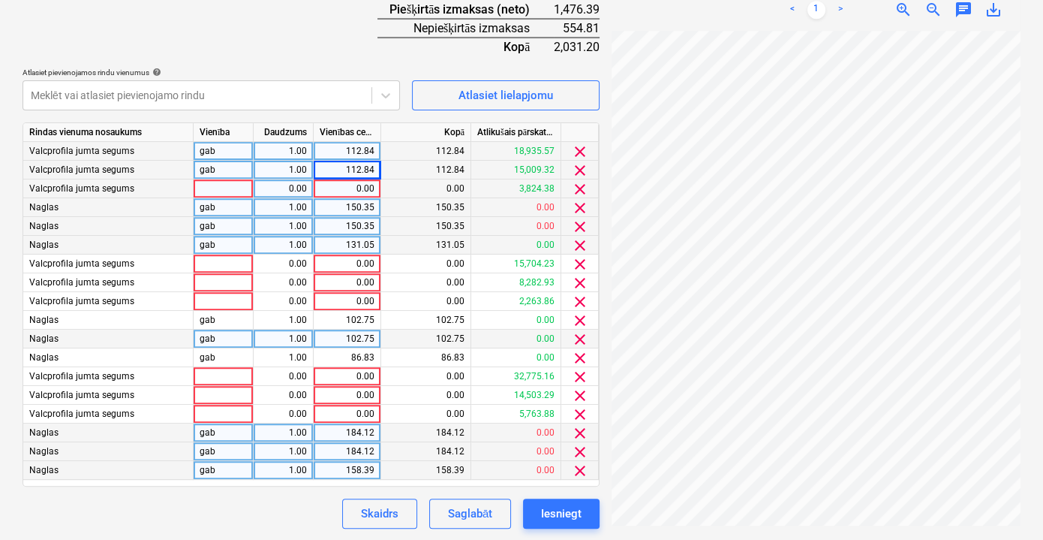
click at [370, 185] on div "0.00" at bounding box center [347, 188] width 55 height 19
type input "112.84"
click at [366, 206] on div "150.35" at bounding box center [347, 207] width 55 height 19
click at [366, 206] on input "150.35" at bounding box center [347, 207] width 67 height 18
type input "112.84"
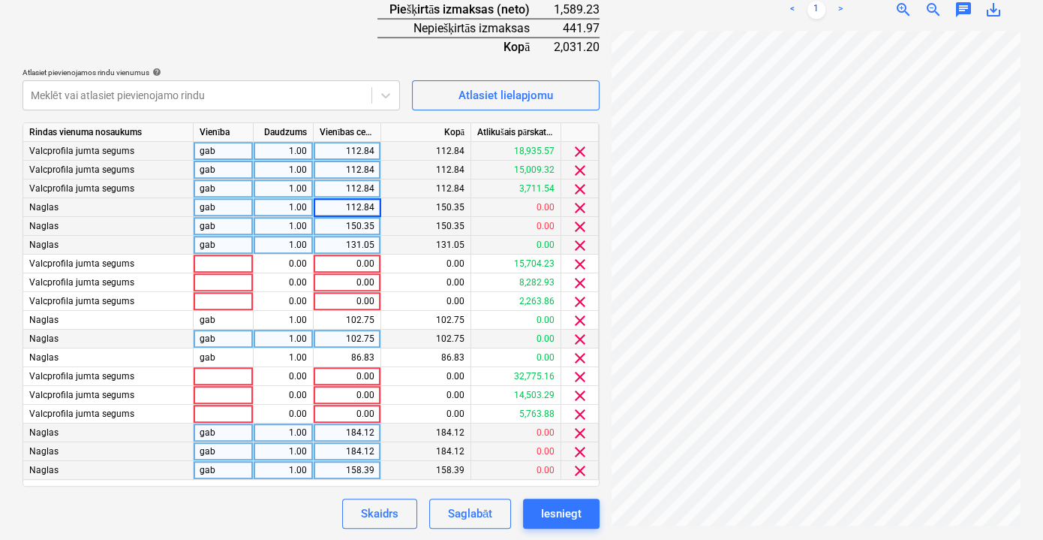
click at [358, 228] on div "150.35" at bounding box center [347, 226] width 55 height 19
type input "112.84"
click at [364, 242] on div "131.05" at bounding box center [347, 245] width 55 height 19
click at [364, 241] on input "131.05" at bounding box center [347, 245] width 67 height 18
type input "112.84"
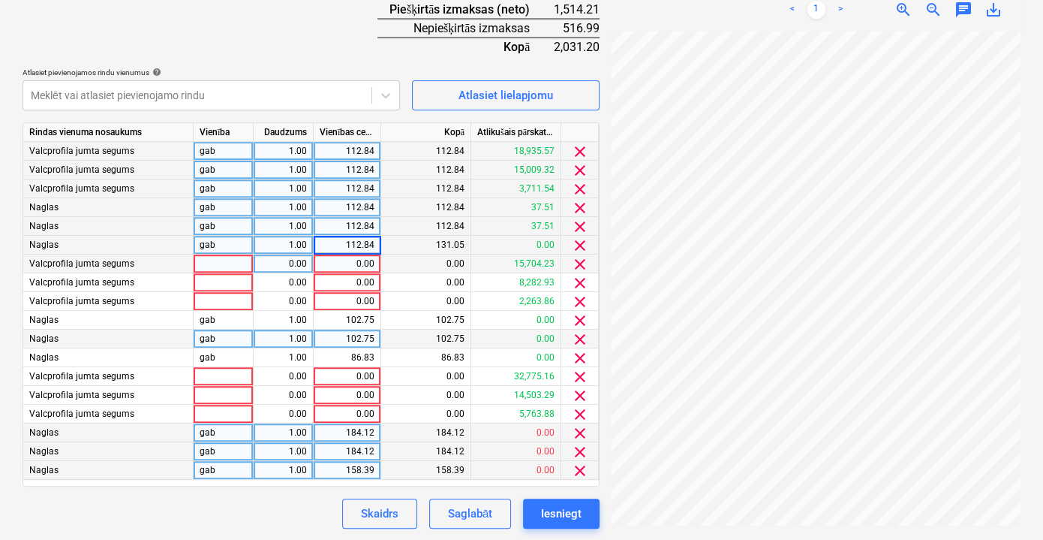
click at [361, 268] on div "0.00" at bounding box center [347, 263] width 55 height 19
type input "112.84"
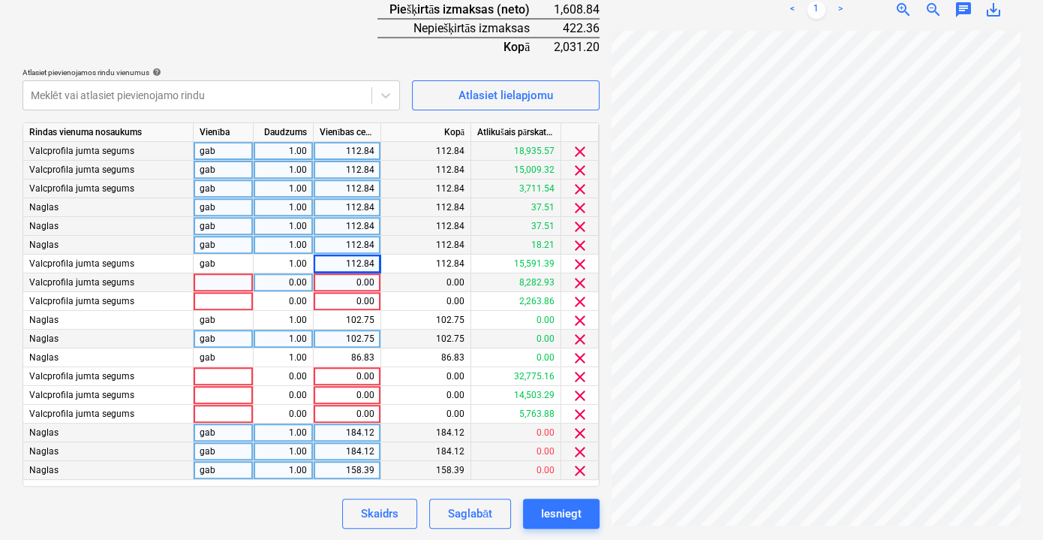
click at [360, 281] on div "0.00" at bounding box center [347, 282] width 55 height 19
type input "112.84"
click at [354, 302] on div "0.00" at bounding box center [347, 301] width 55 height 19
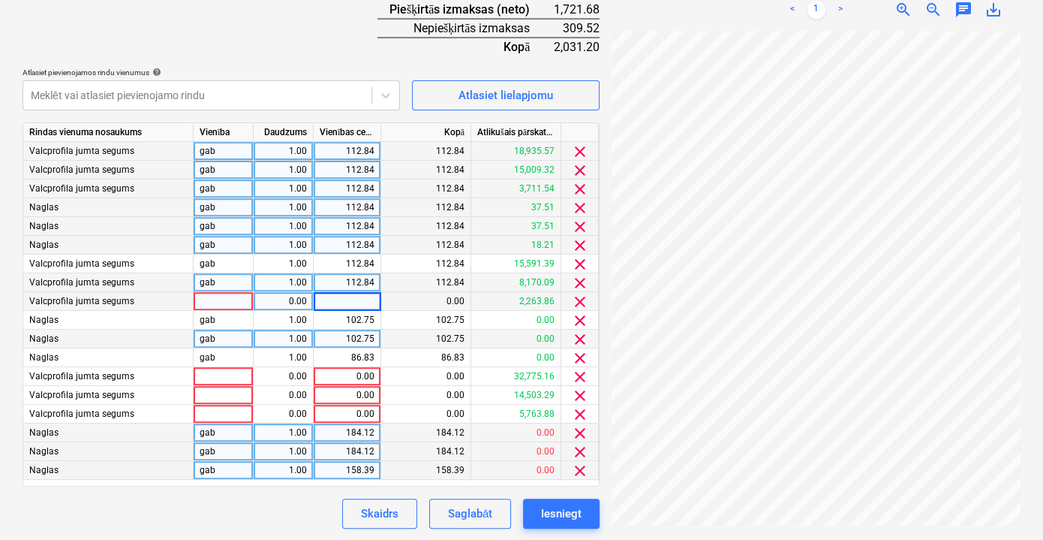
type input "112.84"
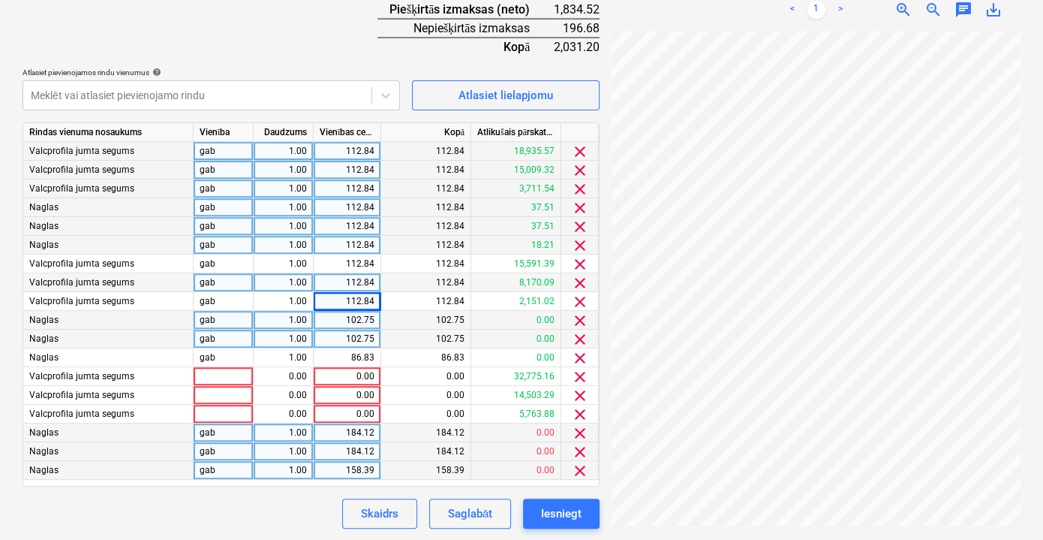
click at [357, 315] on div "102.75" at bounding box center [347, 320] width 55 height 19
type input "112.84"
click at [344, 338] on div "102.75" at bounding box center [347, 339] width 55 height 19
type input "112.84"
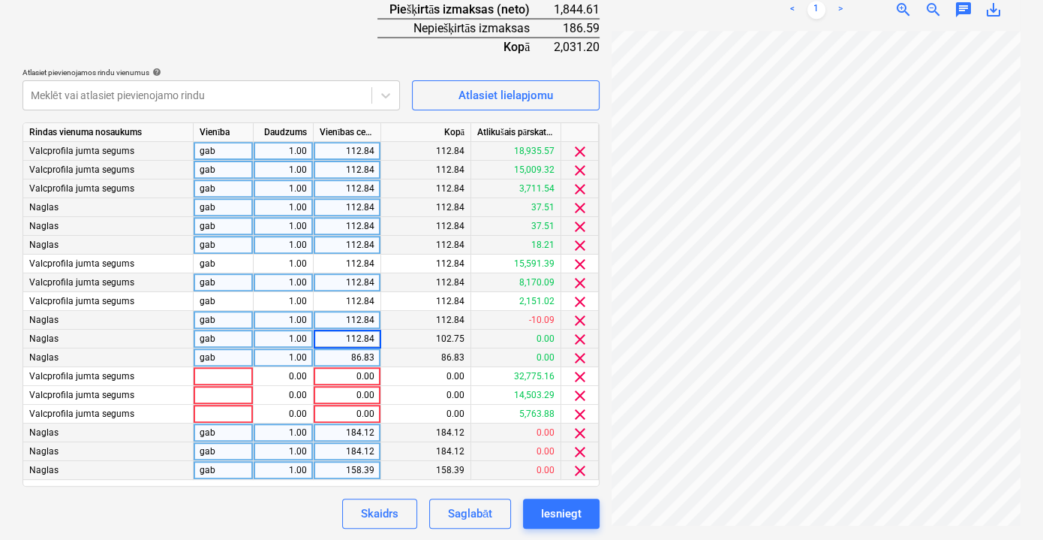
click at [354, 354] on div "86.83" at bounding box center [347, 357] width 55 height 19
type input "112.84"
click at [352, 377] on div "0.00" at bounding box center [347, 376] width 55 height 19
type input "112.84"
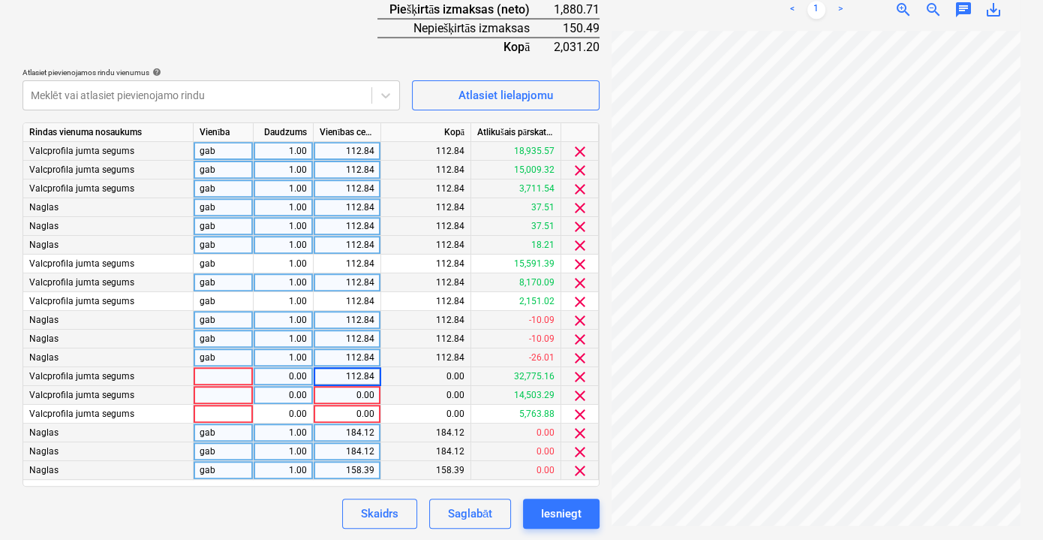
click at [350, 390] on div "0.00" at bounding box center [347, 395] width 55 height 19
type input "112.84"
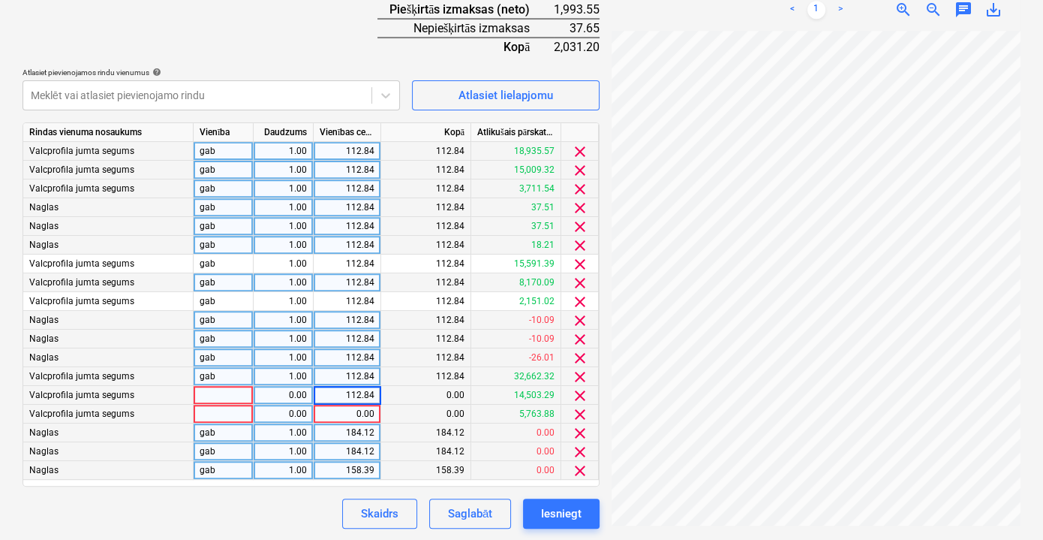
click at [348, 409] on div "0.00" at bounding box center [347, 414] width 55 height 19
type input "112.84"
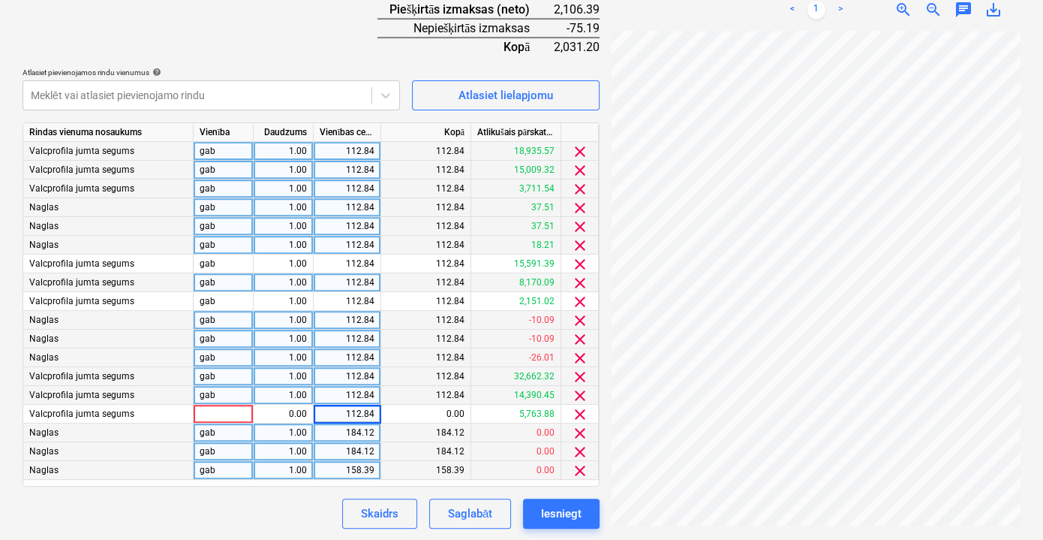
click at [355, 427] on div "184.12" at bounding box center [347, 432] width 55 height 19
type input "112.84"
click at [353, 450] on div "184.12" at bounding box center [347, 451] width 55 height 19
click at [360, 471] on div "158.39" at bounding box center [347, 470] width 55 height 19
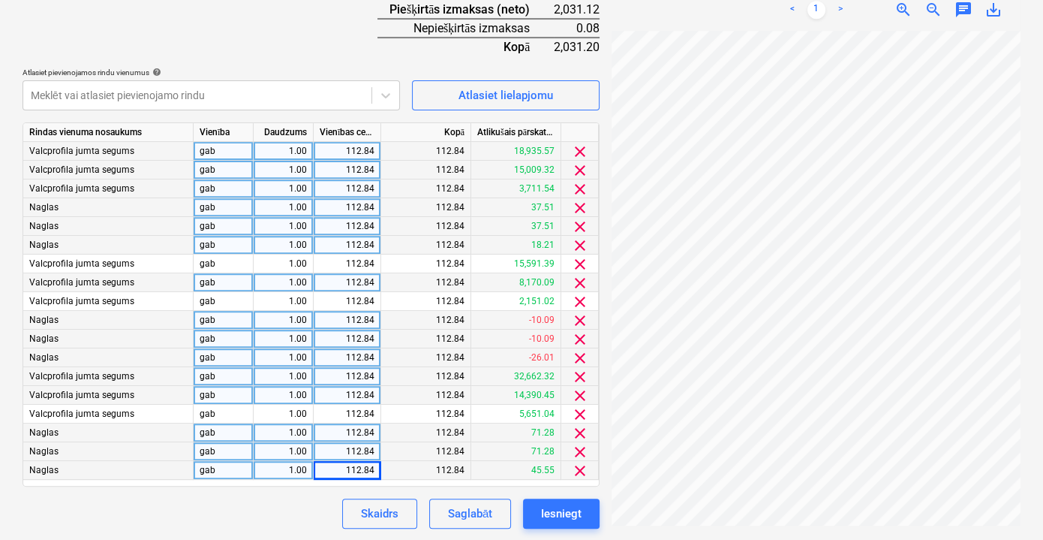
click at [294, 501] on div "Skaidrs Saglabāt Iesniegt" at bounding box center [311, 513] width 577 height 30
drag, startPoint x: 377, startPoint y: 164, endPoint x: 366, endPoint y: 165, distance: 11.3
click at [366, 165] on div "112.84" at bounding box center [348, 170] width 68 height 19
type input "32"
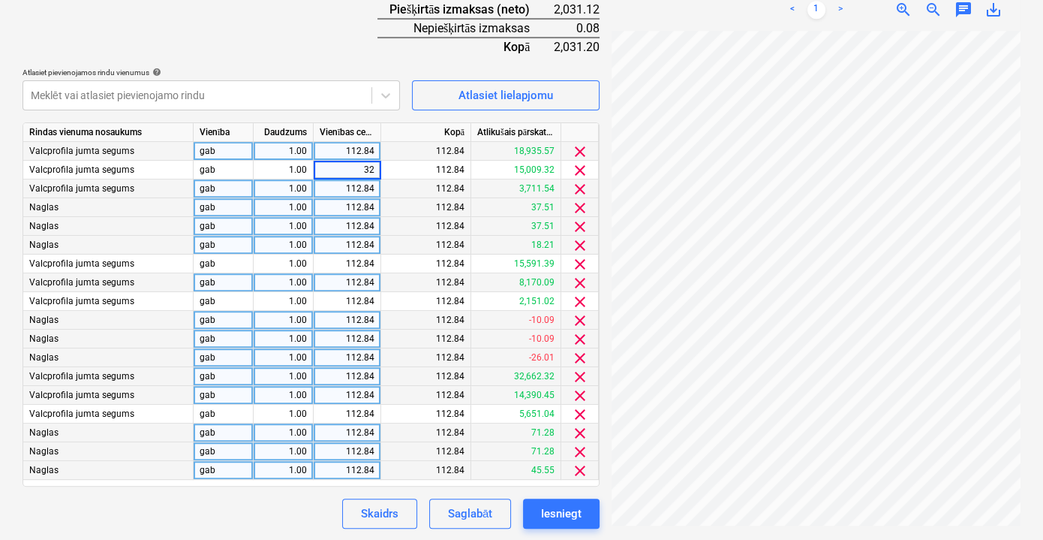
click at [263, 518] on div "Skaidrs Saglabāt Iesniegt" at bounding box center [311, 513] width 577 height 30
click at [278, 511] on div "Skaidrs Saglabāt Iesniegt" at bounding box center [311, 513] width 577 height 30
click at [311, 508] on div "Skaidrs Saglabāt Iesniegt" at bounding box center [311, 513] width 577 height 30
click at [306, 503] on div "Skaidrs Saglabāt Iesniegt" at bounding box center [311, 513] width 577 height 30
click at [304, 503] on div "Skaidrs Saglabāt Iesniegt" at bounding box center [311, 513] width 577 height 30
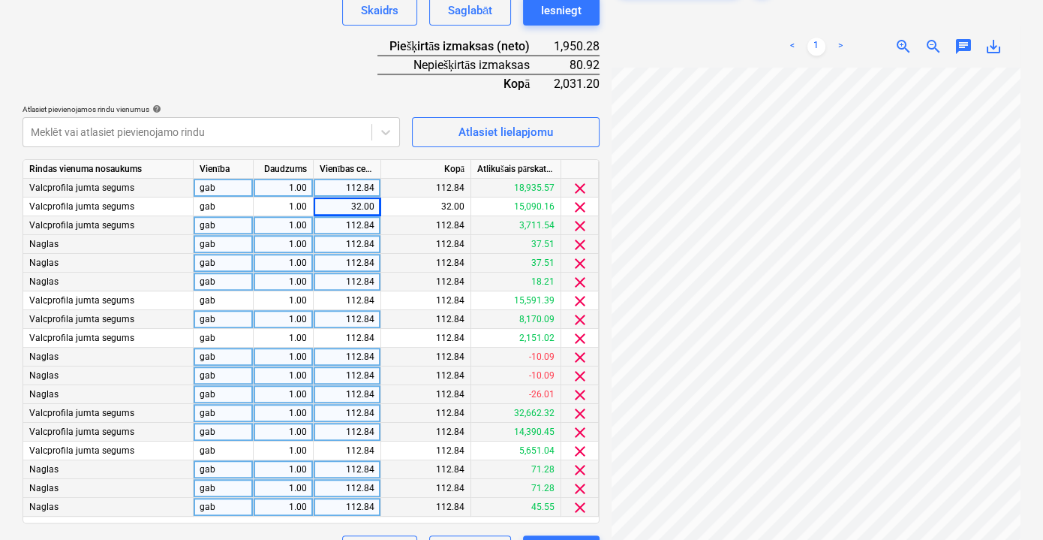
scroll to position [485, 0]
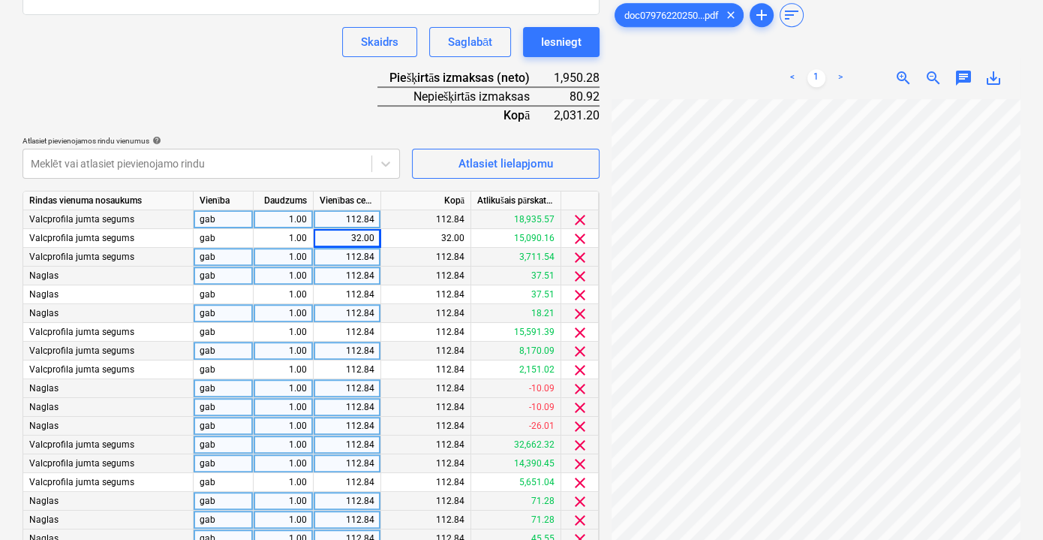
click at [376, 213] on div "112.84" at bounding box center [348, 219] width 68 height 19
click at [369, 237] on div "32.00" at bounding box center [347, 238] width 55 height 19
type input "112.84"
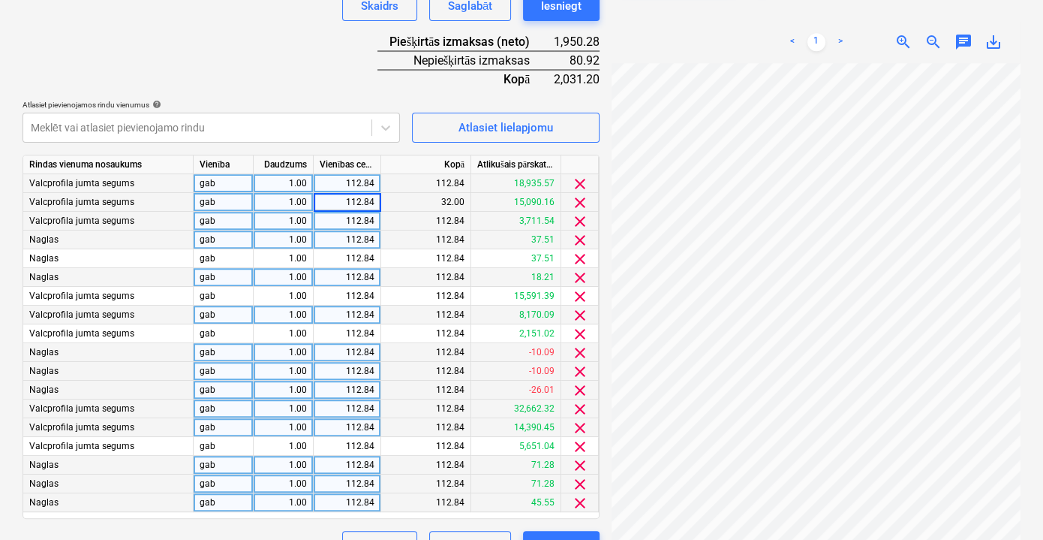
scroll to position [553, 0]
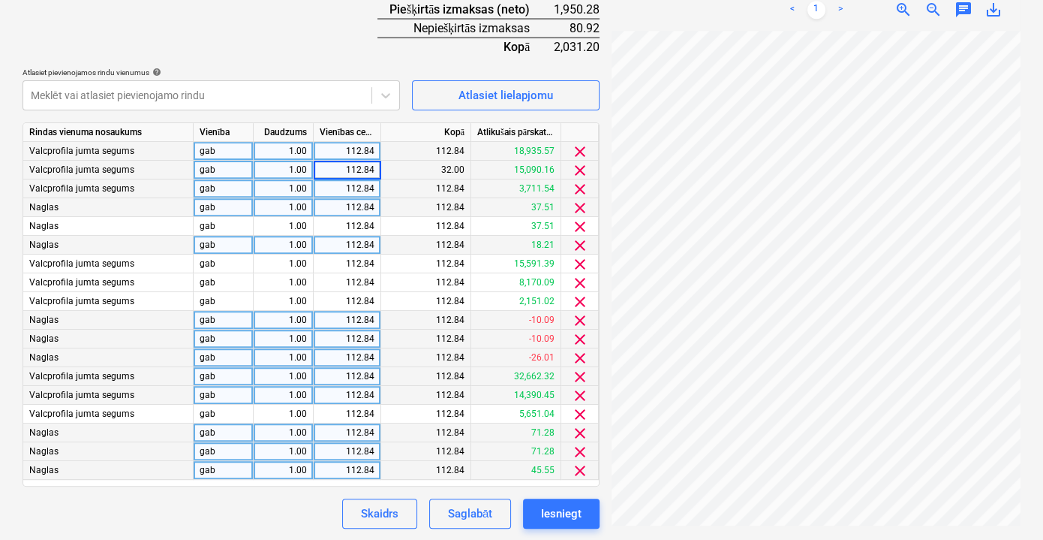
click at [306, 501] on div "Skaidrs Saglabāt Iesniegt" at bounding box center [311, 513] width 577 height 30
click at [345, 315] on div "112.84" at bounding box center [347, 320] width 55 height 19
click at [347, 318] on input "112.84" at bounding box center [347, 320] width 67 height 18
click at [375, 318] on input "=112.84" at bounding box center [347, 320] width 67 height 18
type input "=112.84-10.09"
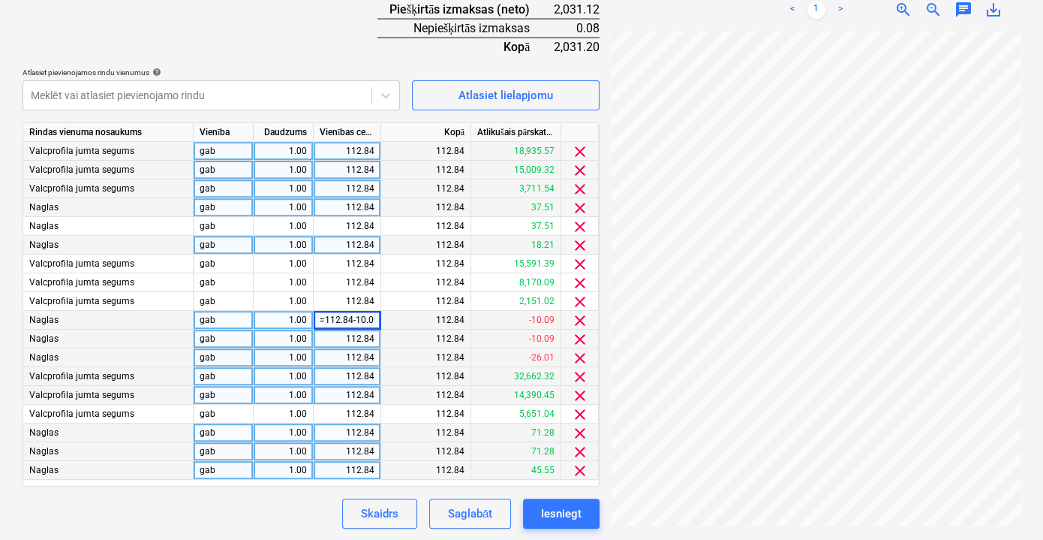
scroll to position [0, 2]
click at [375, 318] on div "112.84" at bounding box center [348, 320] width 68 height 19
type input "102.75"
click at [363, 336] on div "112.84" at bounding box center [347, 339] width 55 height 19
type input "102.75"
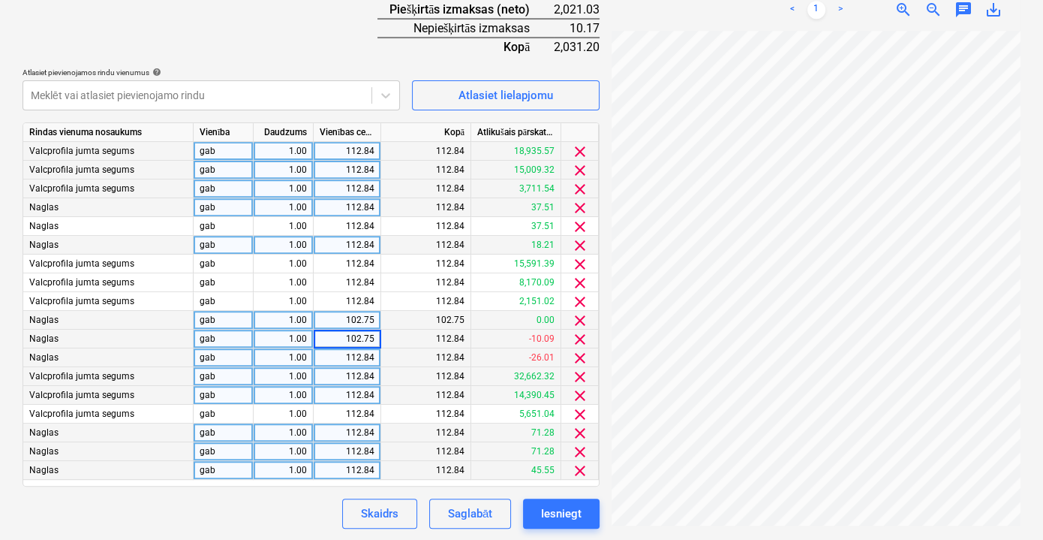
click at [294, 507] on div "Skaidrs Saglabāt Iesniegt" at bounding box center [311, 513] width 577 height 30
click at [370, 357] on div "112.84" at bounding box center [347, 357] width 55 height 19
type input "86.83"
click at [271, 510] on div "Skaidrs Saglabāt Iesniegt" at bounding box center [311, 513] width 577 height 30
click at [310, 506] on div "Skaidrs Saglabāt Iesniegt" at bounding box center [311, 513] width 577 height 30
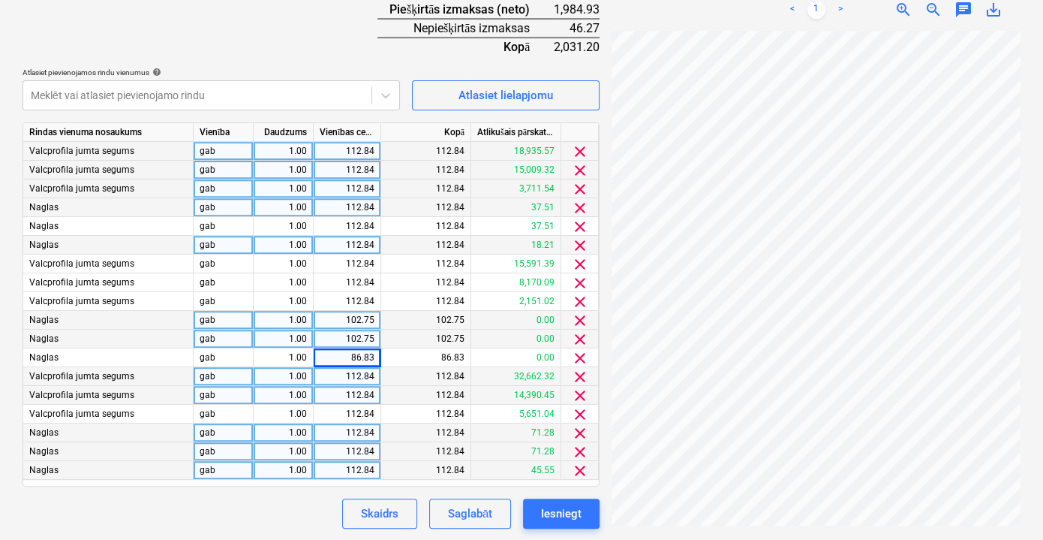
scroll to position [485, 0]
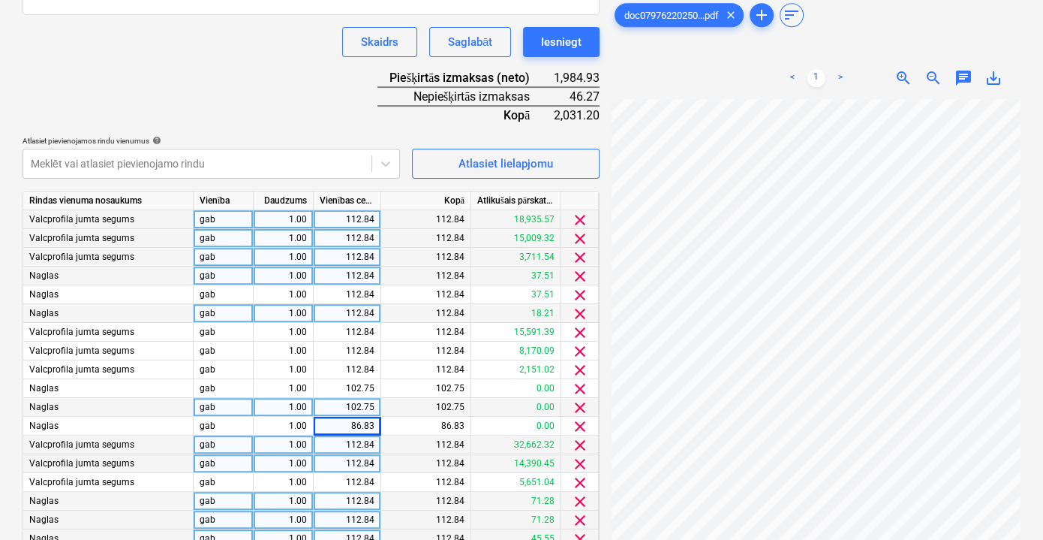
click at [372, 217] on div "112.84" at bounding box center [347, 219] width 55 height 19
type input "159.11"
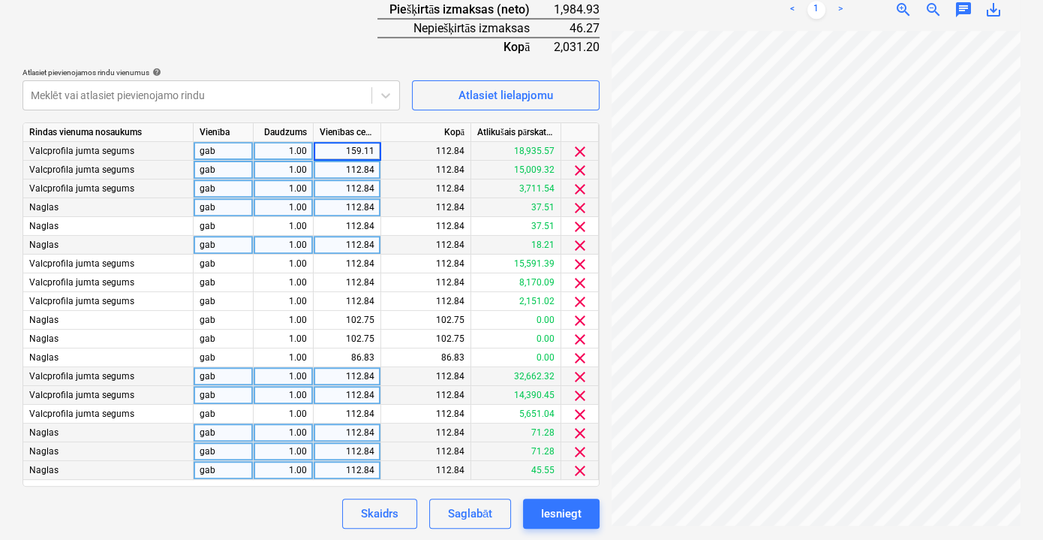
click at [268, 525] on div "Skaidrs Saglabāt Iesniegt" at bounding box center [311, 513] width 577 height 30
click at [474, 512] on div "Saglabāt" at bounding box center [470, 514] width 44 height 20
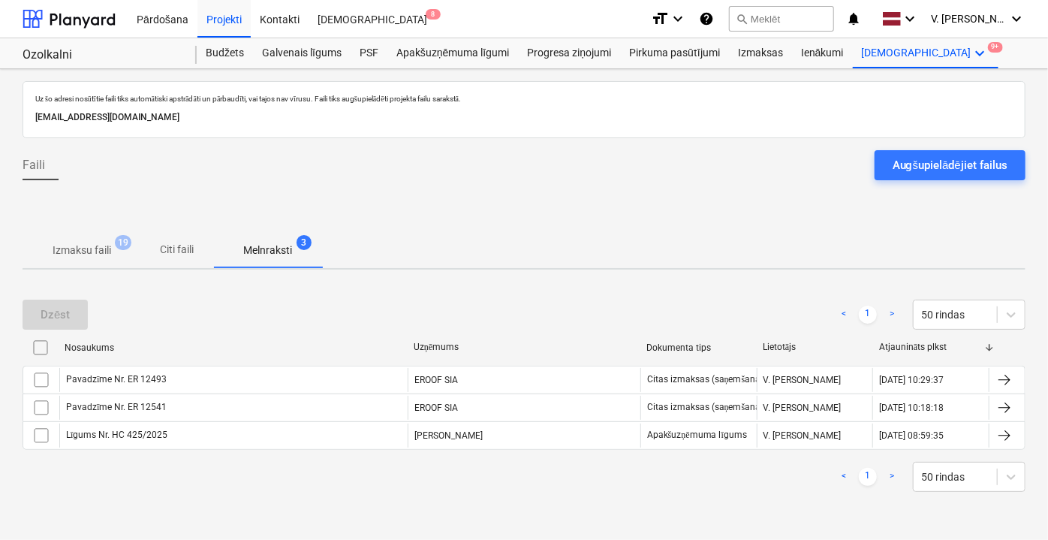
drag, startPoint x: 208, startPoint y: 254, endPoint x: 200, endPoint y: 254, distance: 8.3
click at [208, 254] on span "Citi faili" at bounding box center [177, 249] width 72 height 25
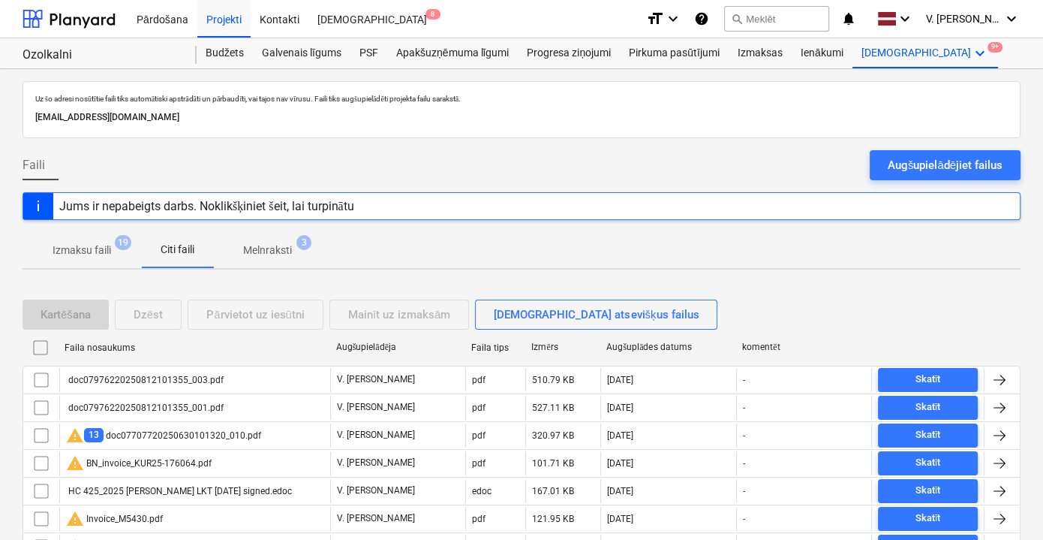
click at [104, 248] on p "Izmaksu faili" at bounding box center [82, 250] width 59 height 16
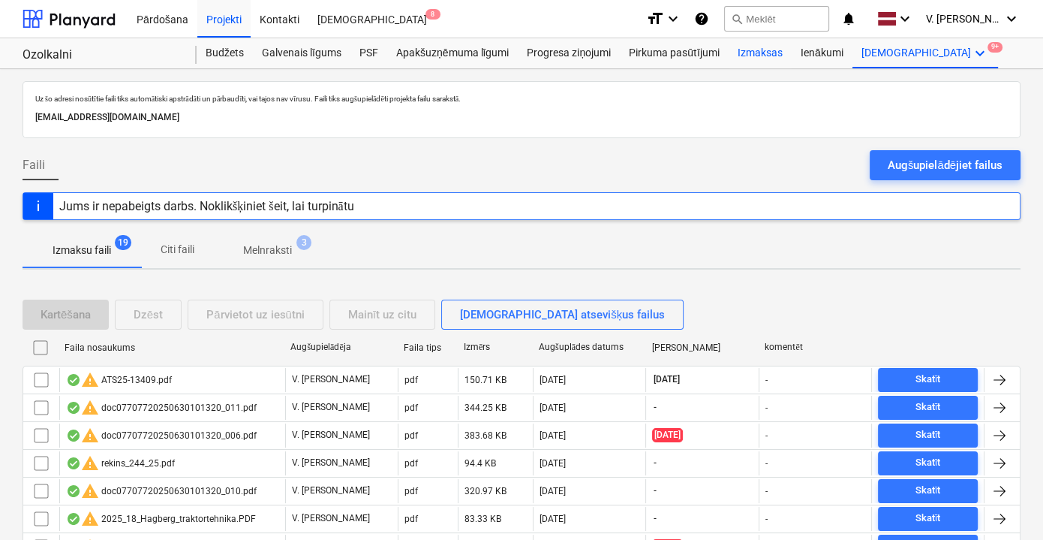
click at [776, 53] on div "Izmaksas" at bounding box center [760, 53] width 63 height 30
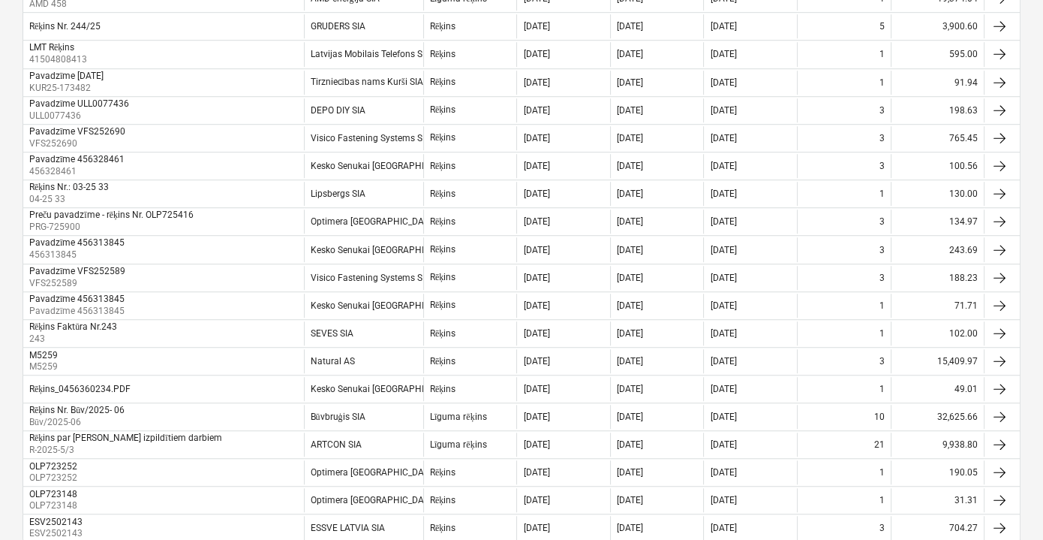
scroll to position [1160, 0]
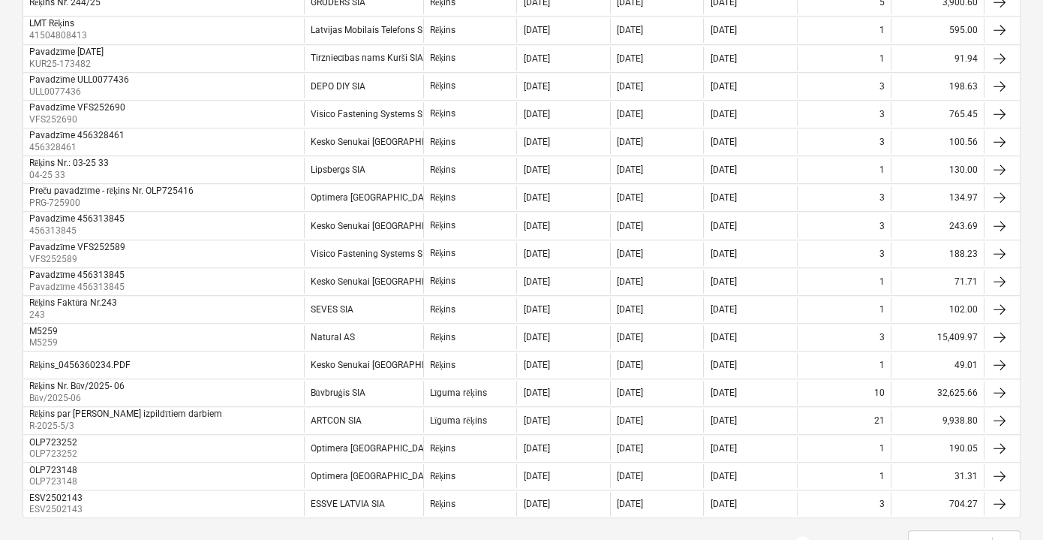
click at [831, 536] on link "2" at bounding box center [833, 545] width 18 height 18
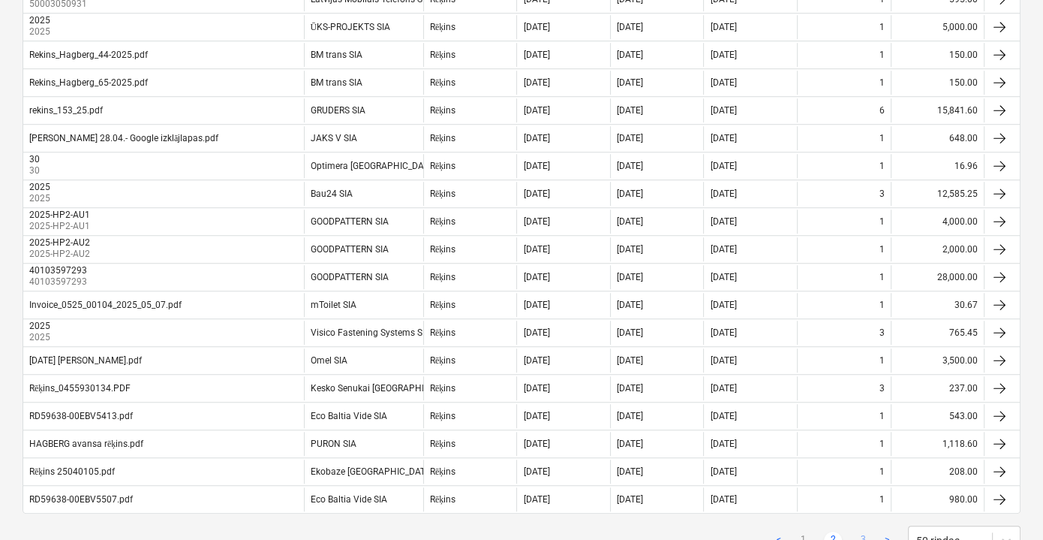
click at [871, 531] on link "3" at bounding box center [863, 540] width 18 height 18
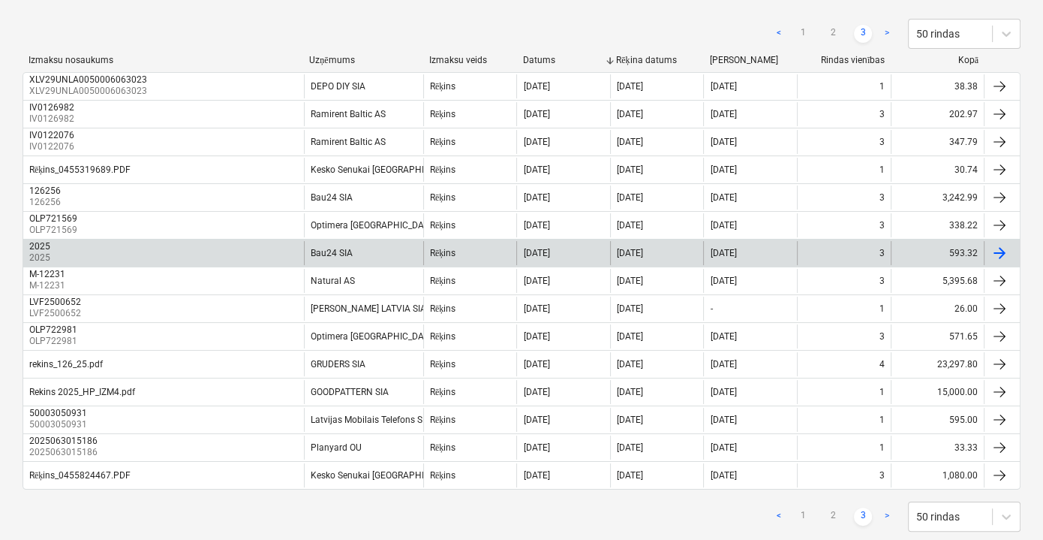
scroll to position [240, 0]
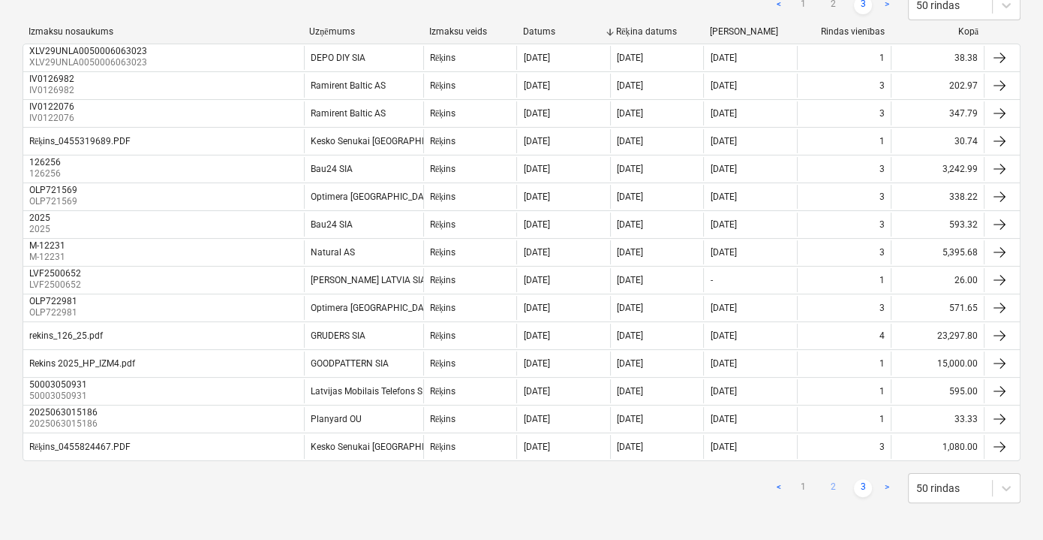
click at [832, 480] on link "2" at bounding box center [833, 488] width 18 height 18
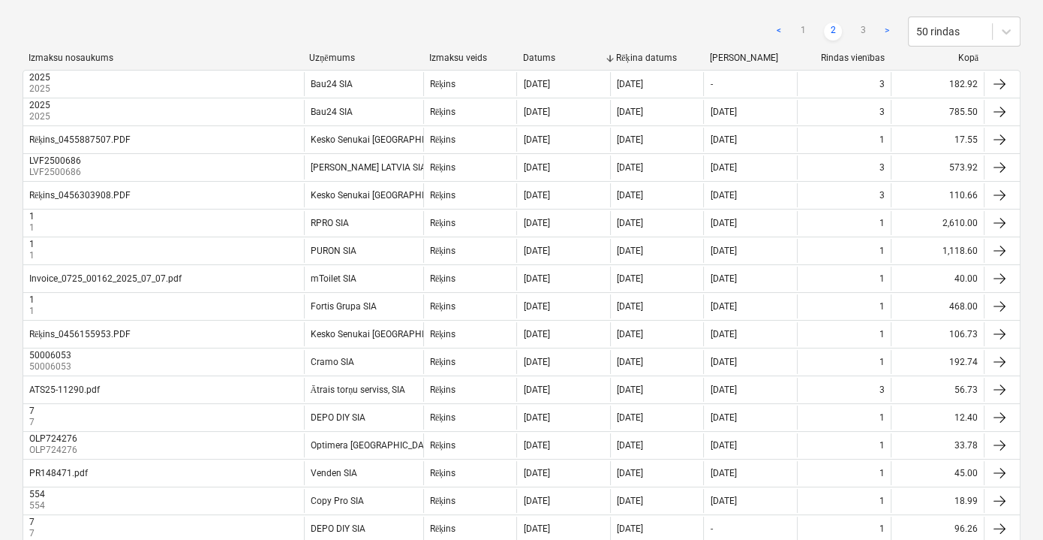
scroll to position [182, 0]
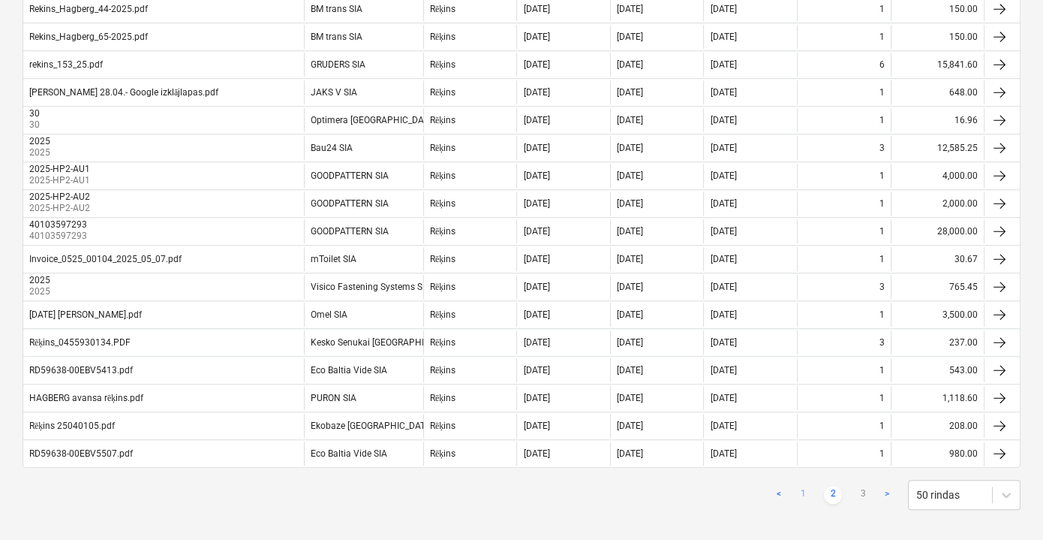
click at [805, 486] on link "1" at bounding box center [803, 495] width 18 height 18
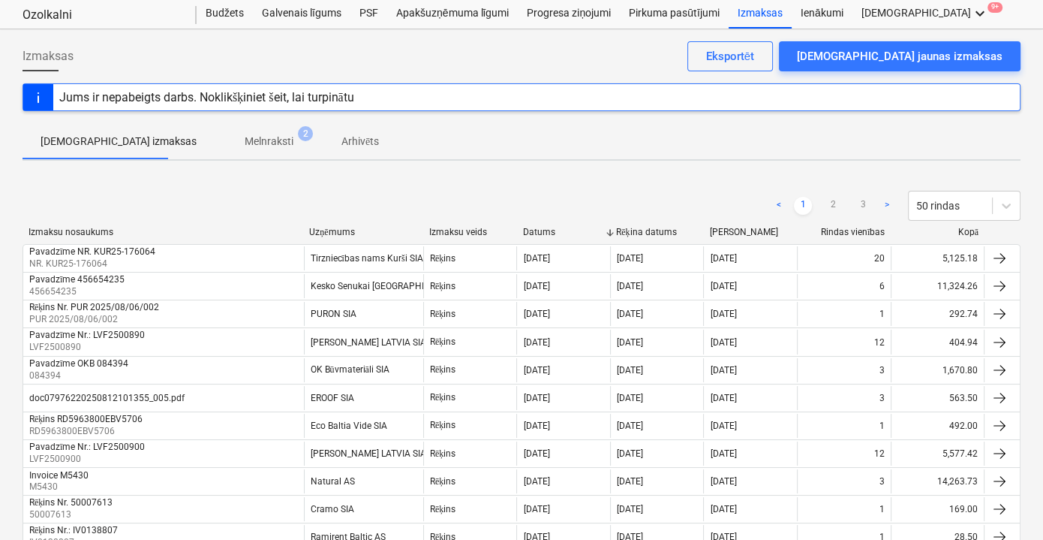
scroll to position [0, 0]
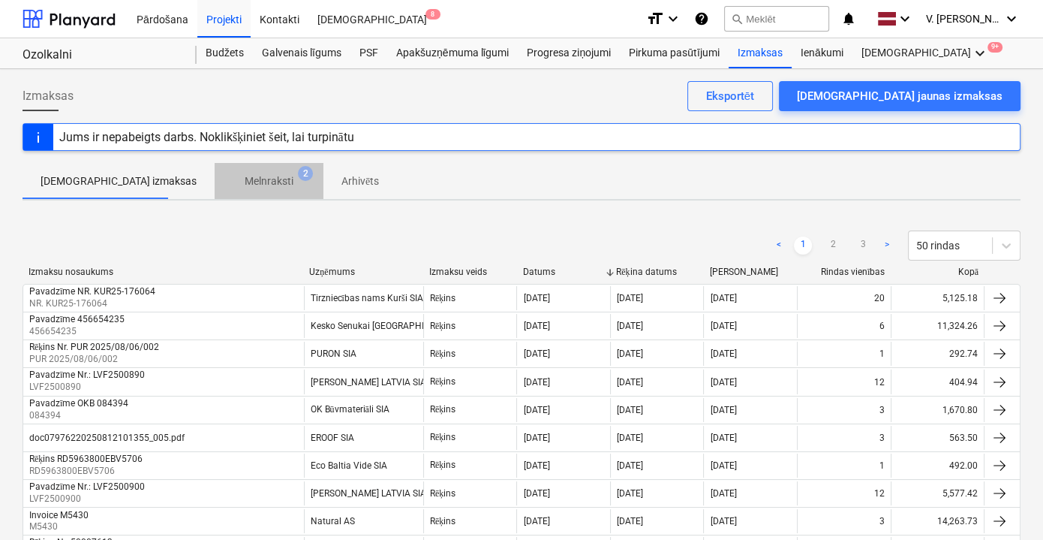
click at [251, 182] on span "Melnraksti 2" at bounding box center [269, 181] width 73 height 16
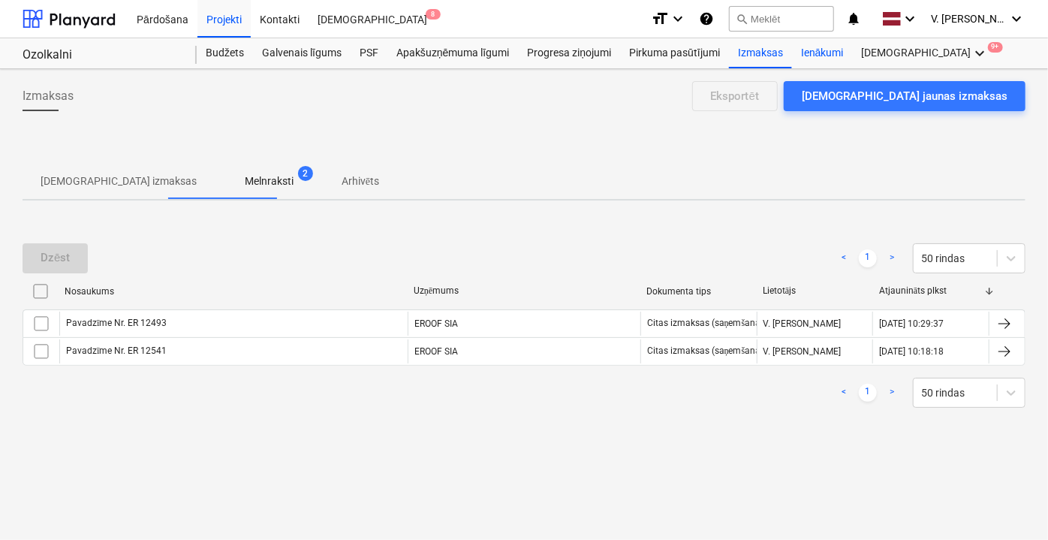
click at [826, 53] on div "Ienākumi" at bounding box center [822, 53] width 61 height 30
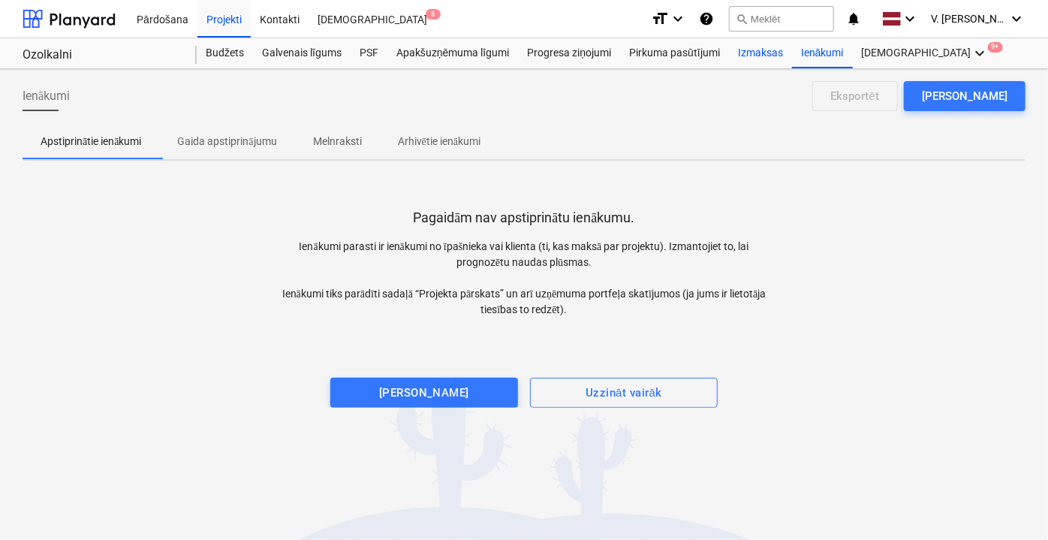
click at [761, 55] on div "Izmaksas" at bounding box center [760, 53] width 63 height 30
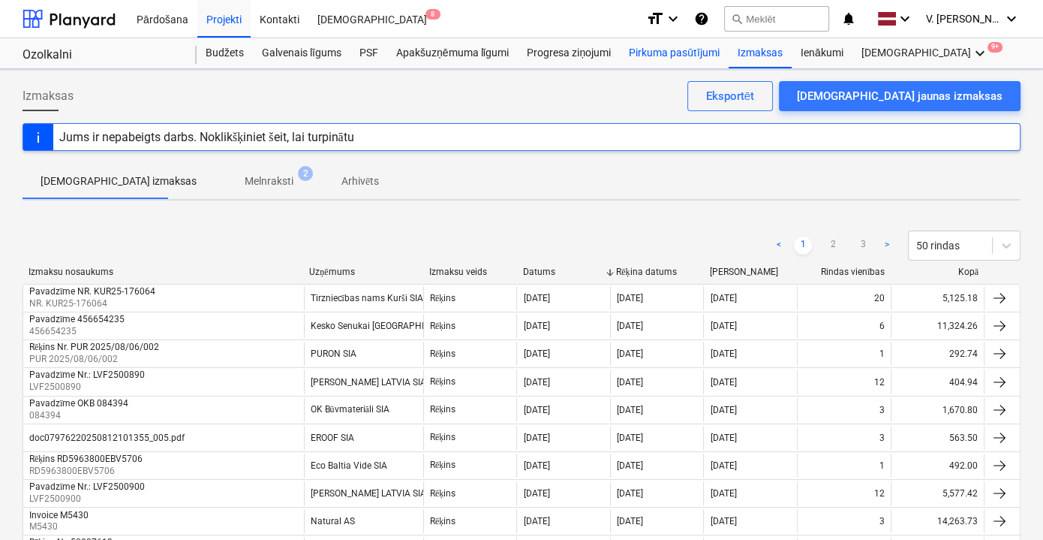
click at [690, 56] on div "Pirkuma pasūtījumi" at bounding box center [674, 53] width 109 height 30
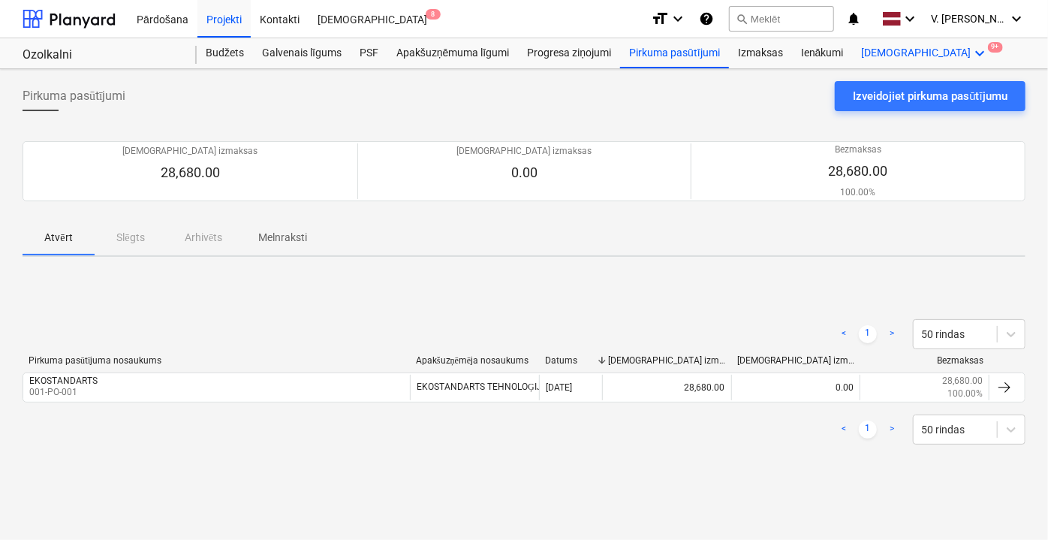
click at [883, 54] on div "Vairāk keyboard_arrow_down 9+" at bounding box center [926, 53] width 146 height 30
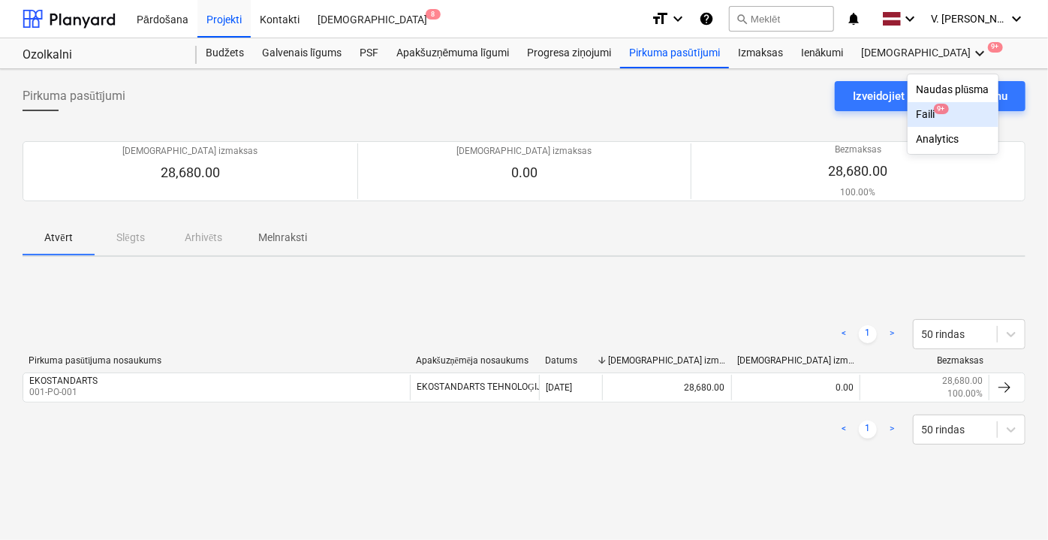
click at [917, 118] on div "Faili 9+" at bounding box center [953, 114] width 73 height 13
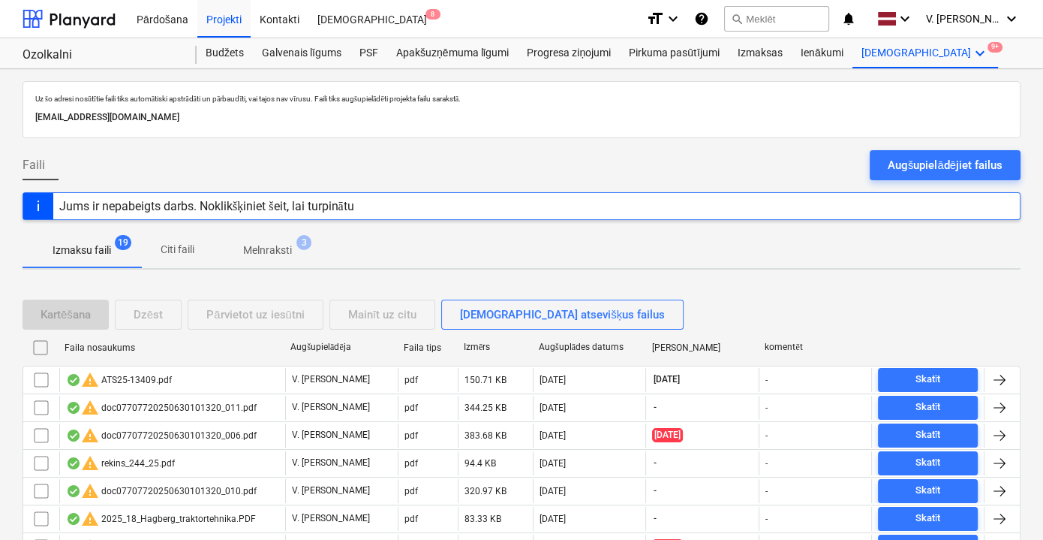
click at [193, 248] on p "Citi faili" at bounding box center [177, 250] width 36 height 16
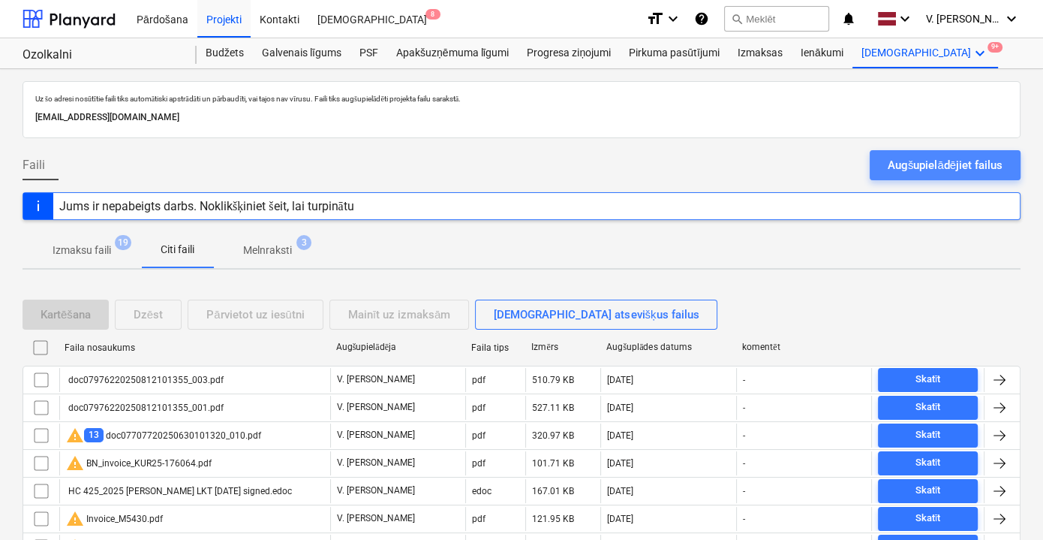
click at [926, 158] on div "Augšupielādējiet failus" at bounding box center [945, 165] width 115 height 20
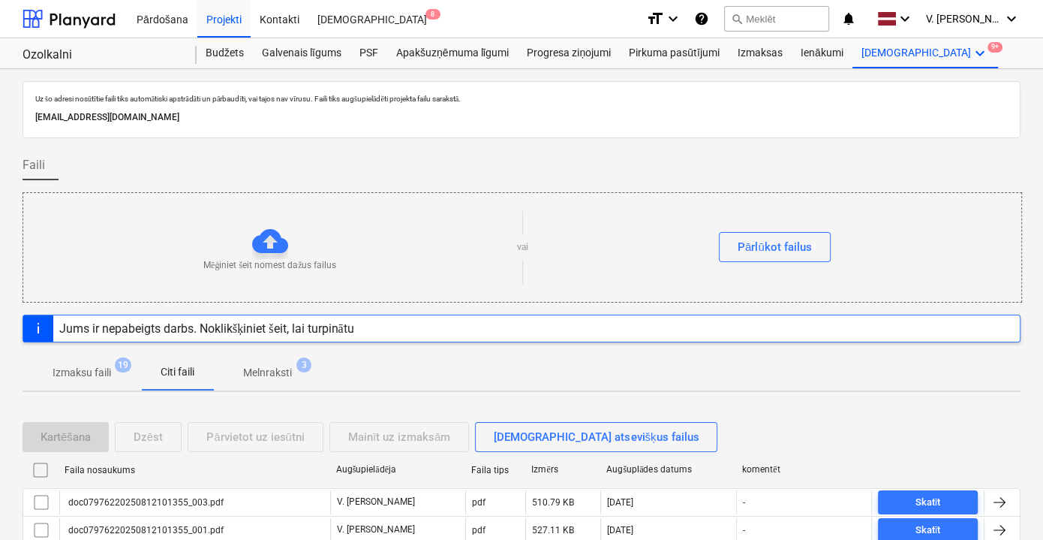
scroll to position [68, 0]
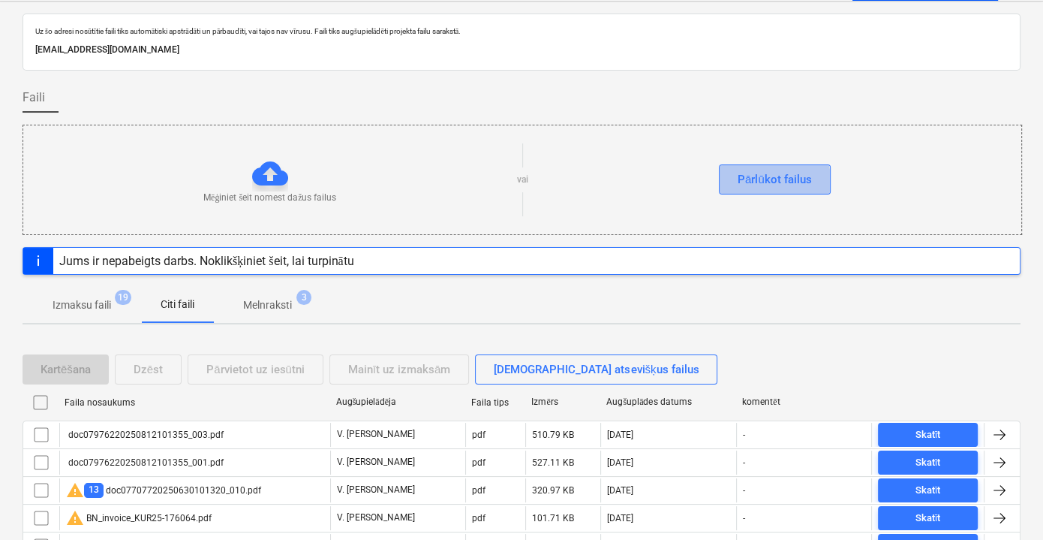
click at [760, 182] on div "Pārlūkot failus" at bounding box center [775, 180] width 74 height 20
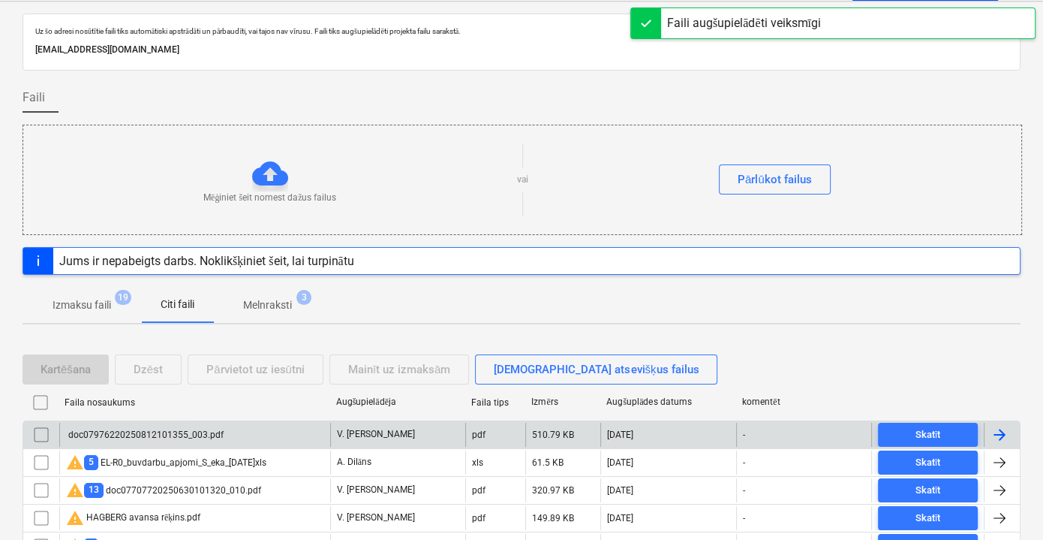
click at [218, 429] on div "doc07976220250812101355_003.pdf" at bounding box center [145, 434] width 158 height 11
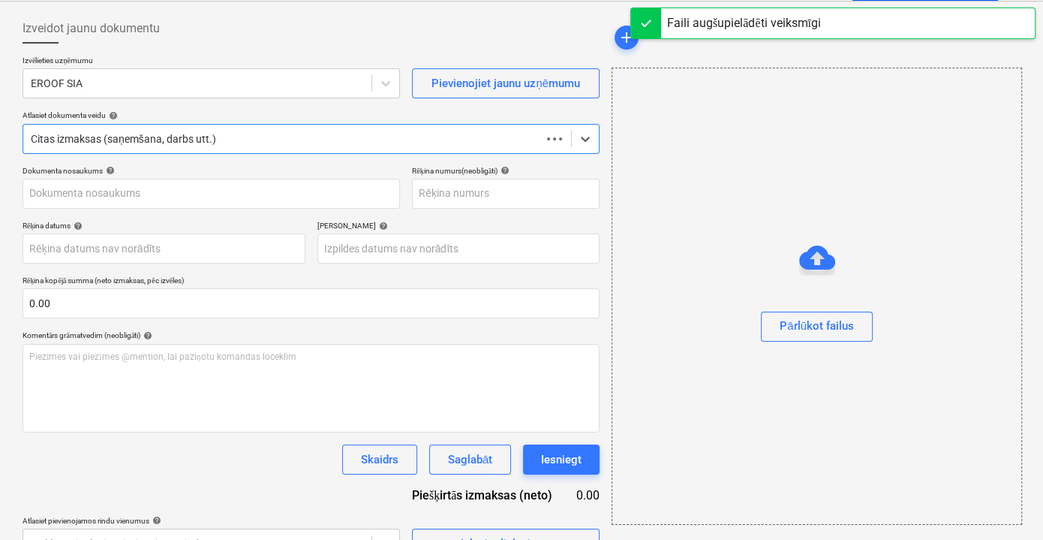
type input "ER 12493"
type input "[DATE]"
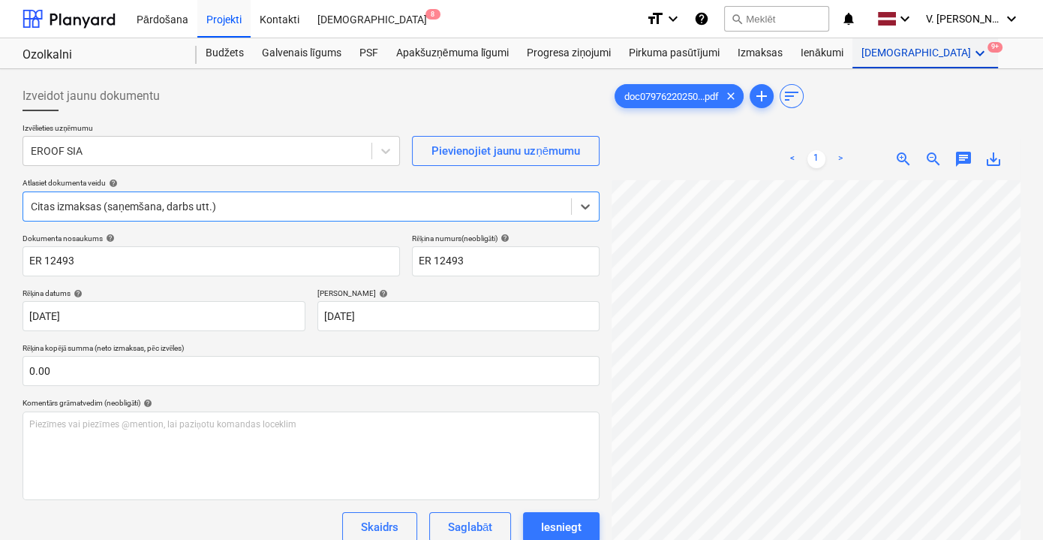
click at [889, 54] on div "Vairāk keyboard_arrow_down 9+" at bounding box center [926, 53] width 146 height 30
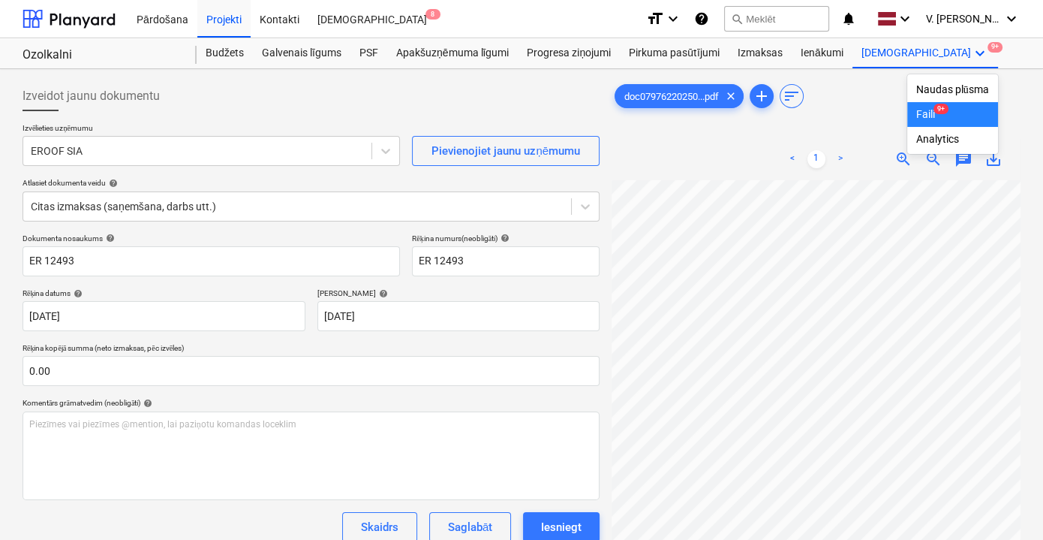
click at [934, 110] on span "9+" at bounding box center [941, 109] width 15 height 11
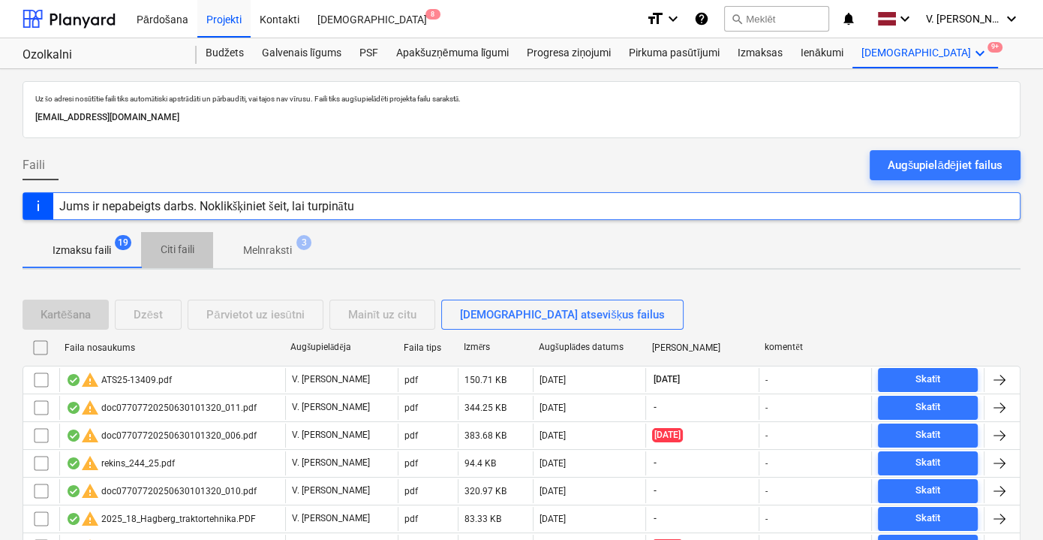
click at [181, 242] on p "Citi faili" at bounding box center [177, 250] width 36 height 16
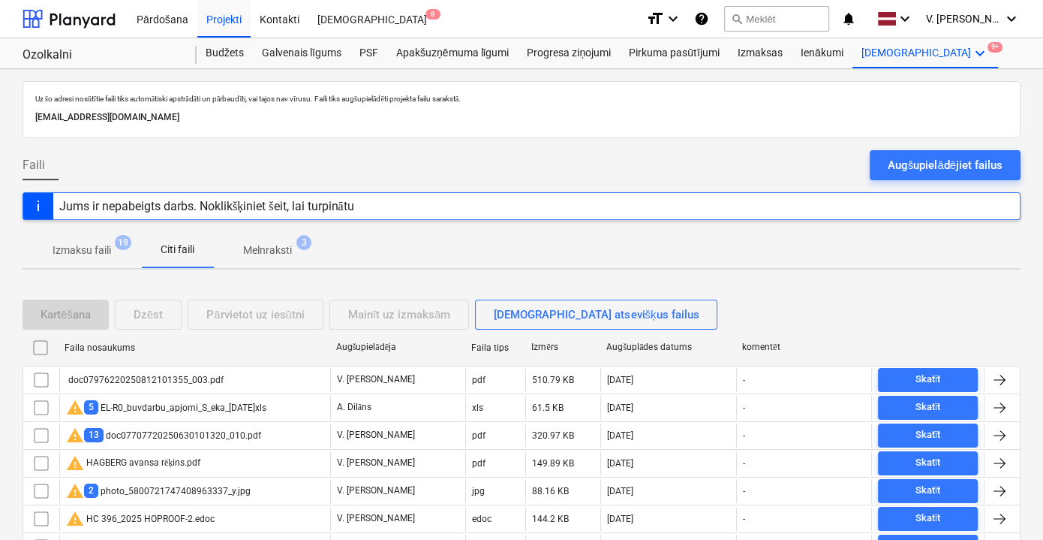
click at [298, 245] on span "3" at bounding box center [303, 242] width 15 height 15
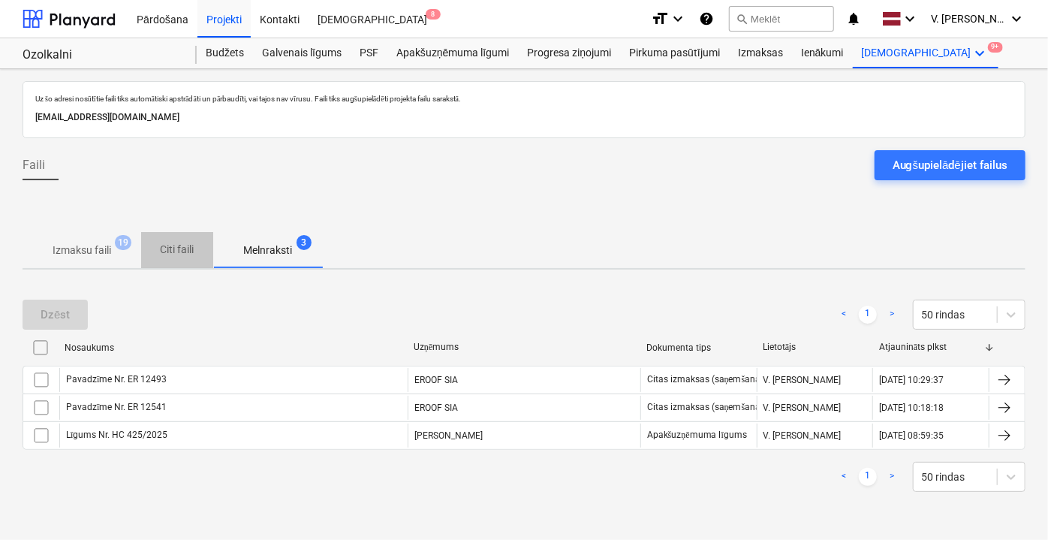
click at [200, 254] on span "Citi faili" at bounding box center [177, 249] width 72 height 25
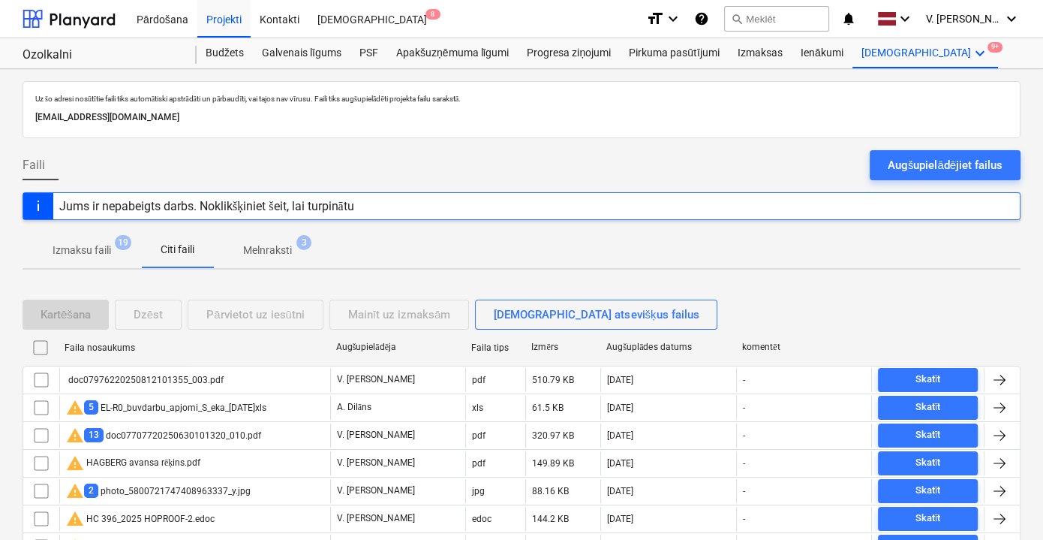
click at [102, 249] on p "Izmaksu faili" at bounding box center [82, 250] width 59 height 16
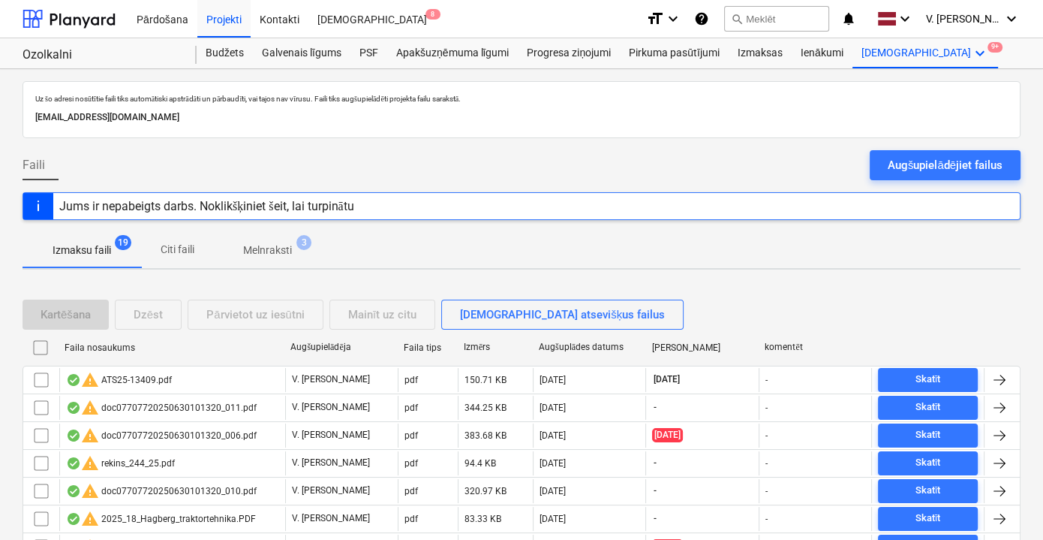
click at [184, 250] on p "Citi faili" at bounding box center [177, 250] width 36 height 16
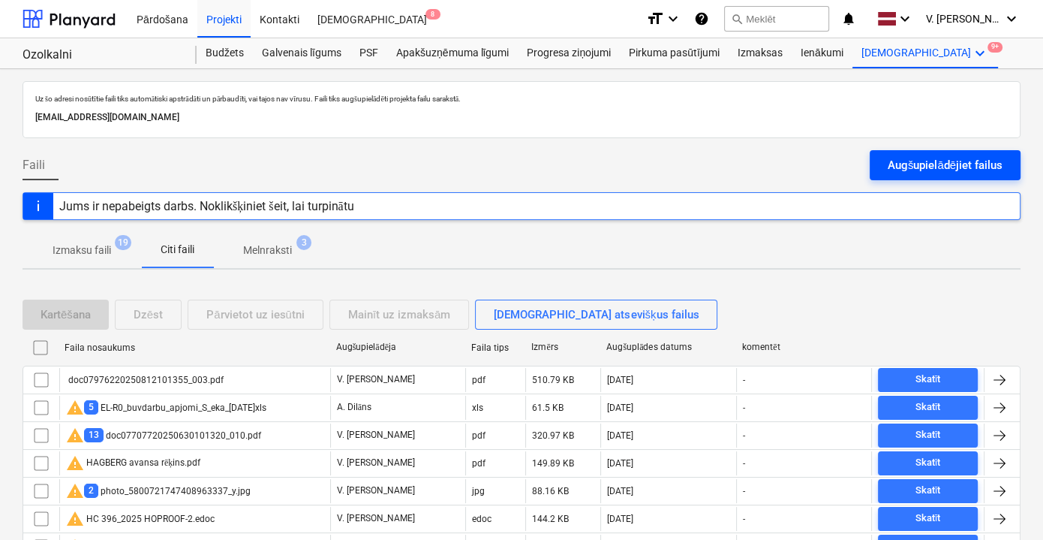
click at [950, 158] on div "Augšupielādējiet failus" at bounding box center [945, 165] width 115 height 20
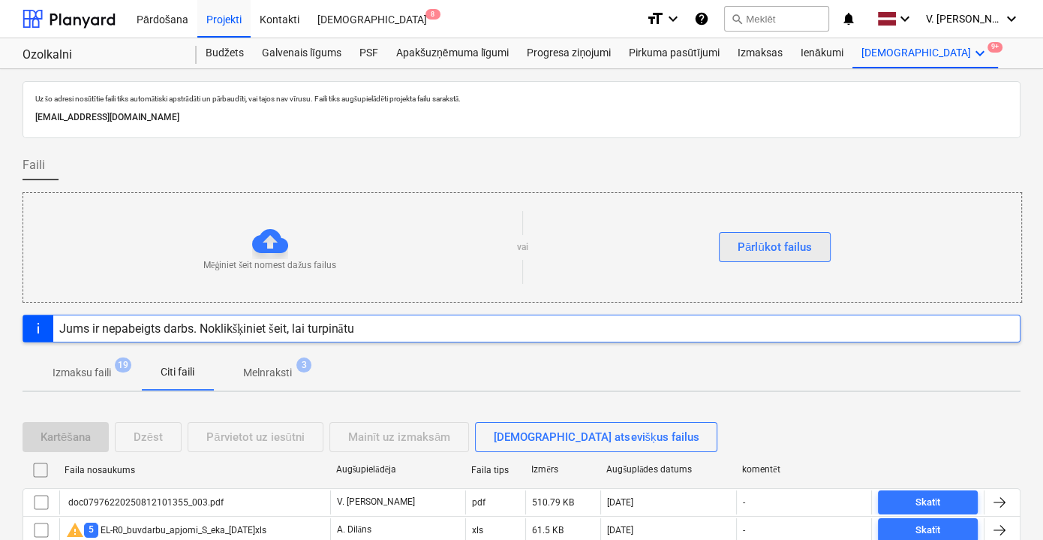
click at [787, 237] on div "Pārlūkot failus" at bounding box center [775, 247] width 74 height 20
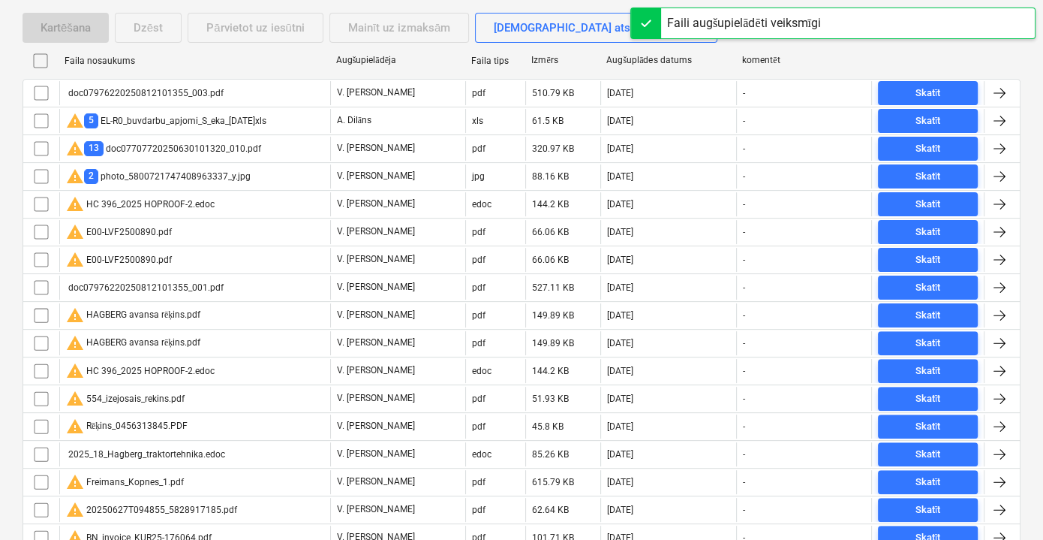
scroll to position [68, 0]
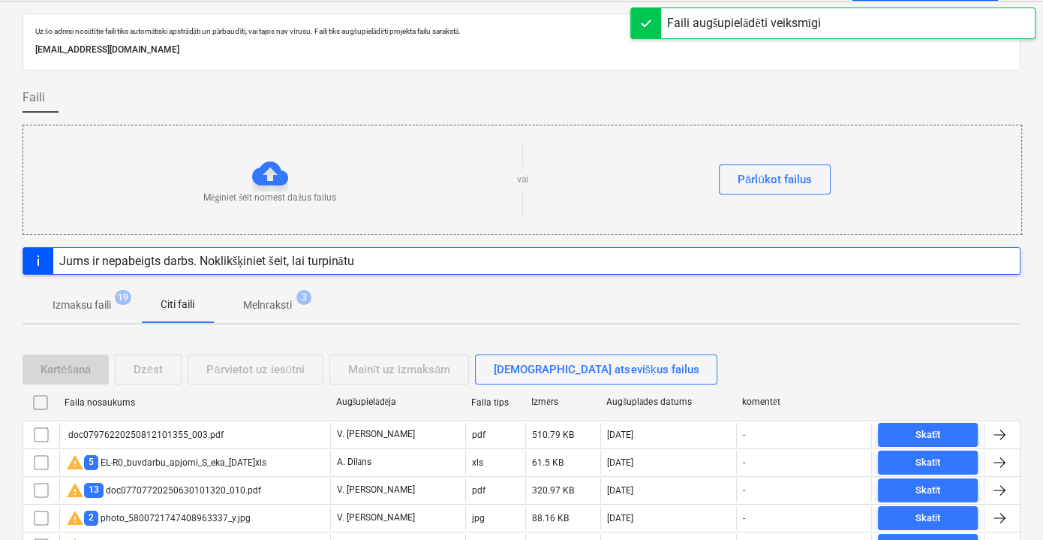
click at [266, 306] on p "Melnraksti" at bounding box center [267, 305] width 49 height 16
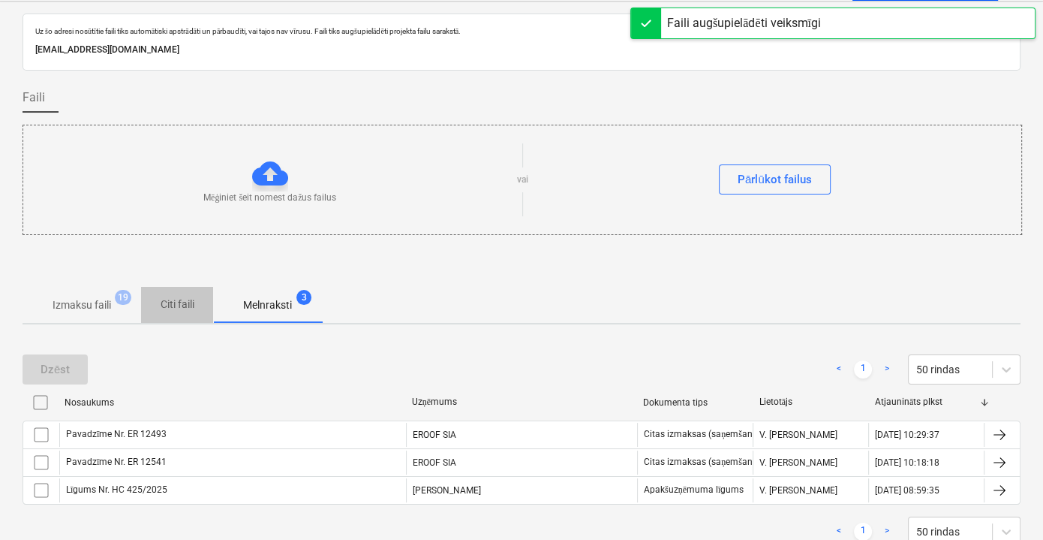
click at [186, 307] on p "Citi faili" at bounding box center [177, 304] width 36 height 16
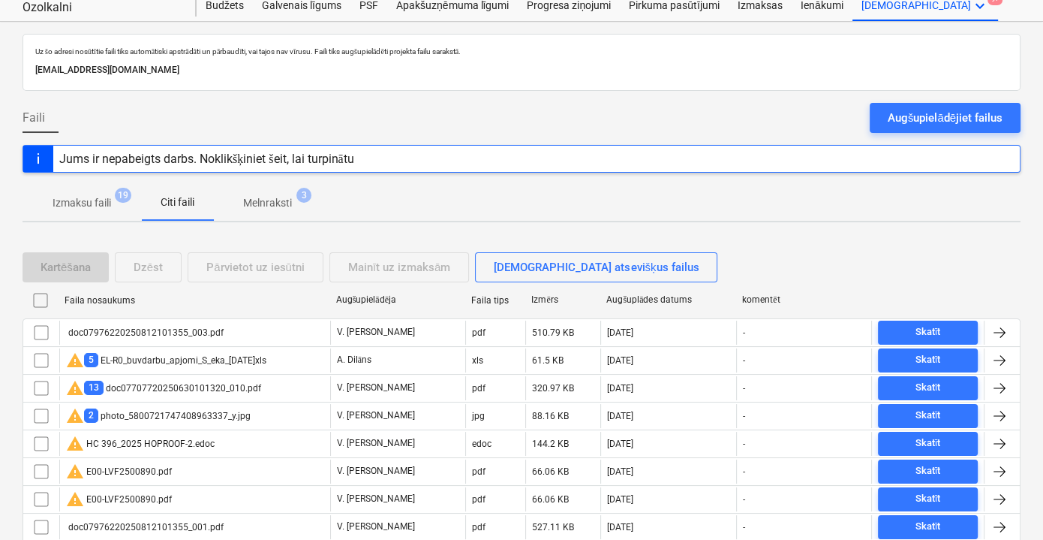
scroll to position [68, 0]
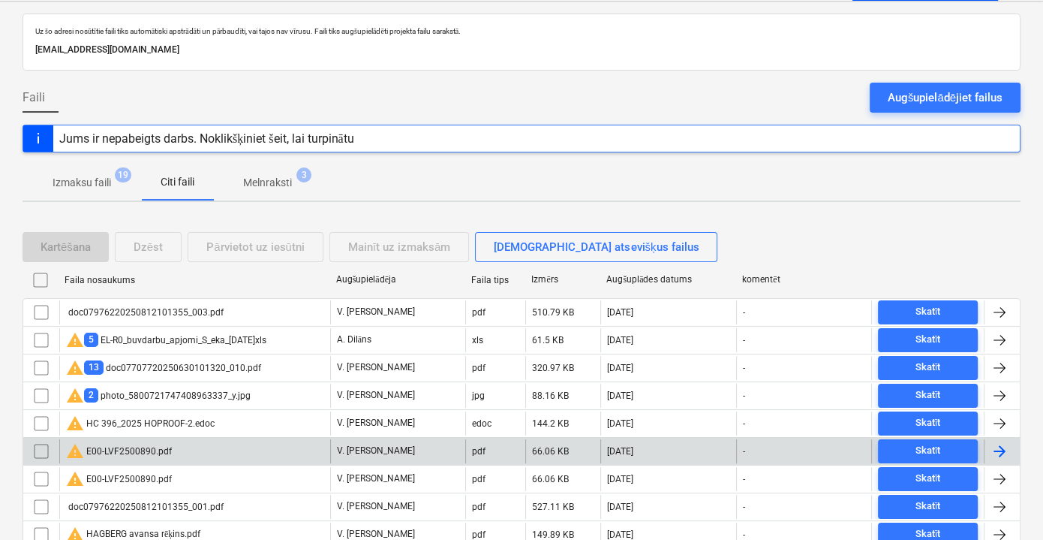
click at [289, 447] on div "warning E00-LVF2500890.pdf" at bounding box center [194, 451] width 271 height 24
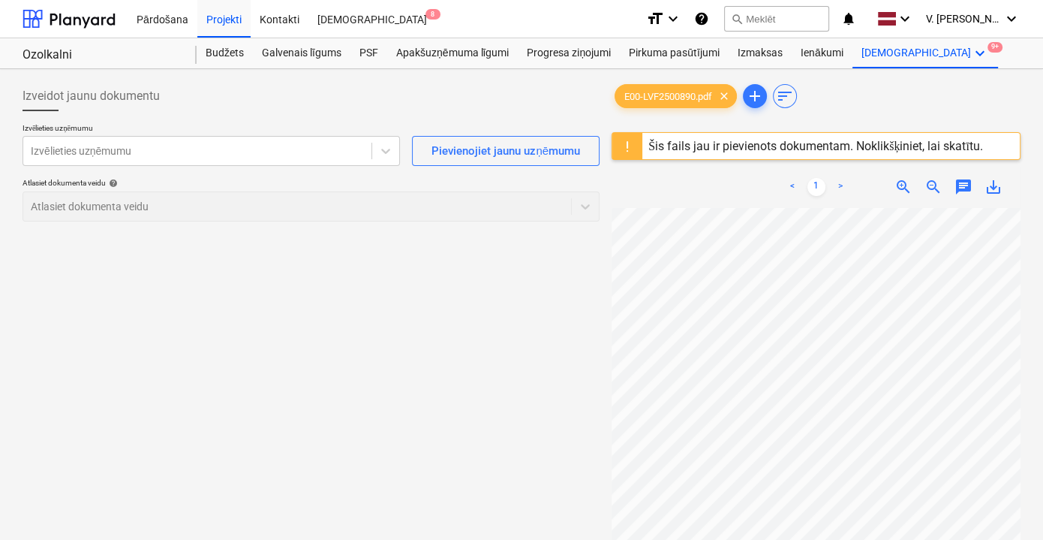
click at [869, 155] on div "Šis fails jau ir pievienots dokumentam. Noklikšķiniet, lai skatītu." at bounding box center [816, 146] width 347 height 26
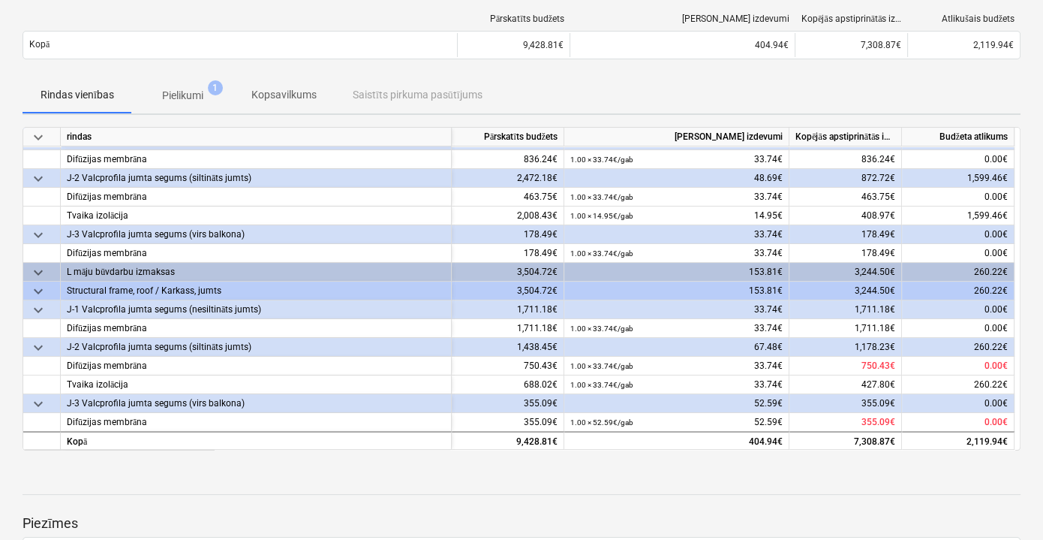
scroll to position [66, 0]
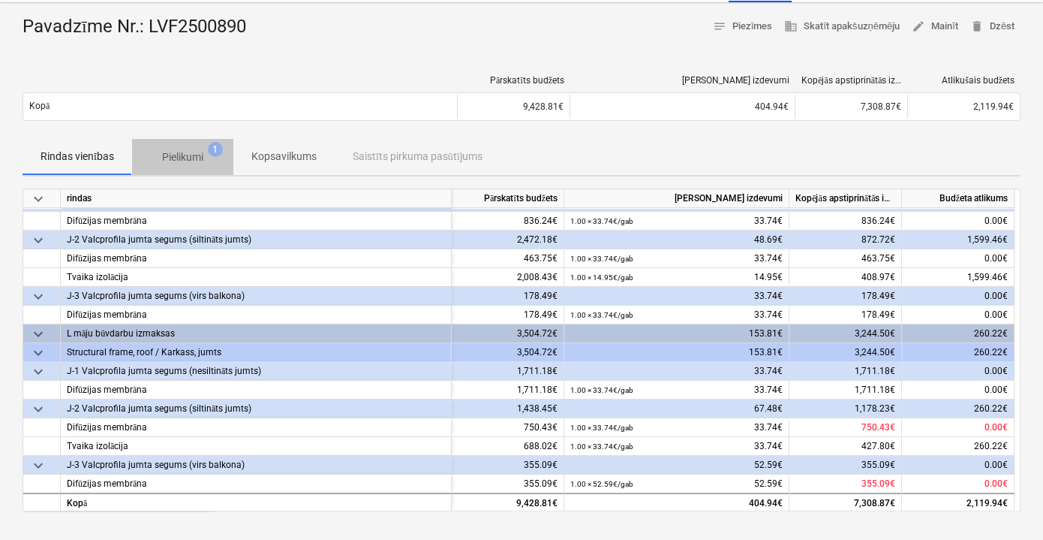
click at [191, 157] on p "Pielikumi" at bounding box center [182, 157] width 41 height 16
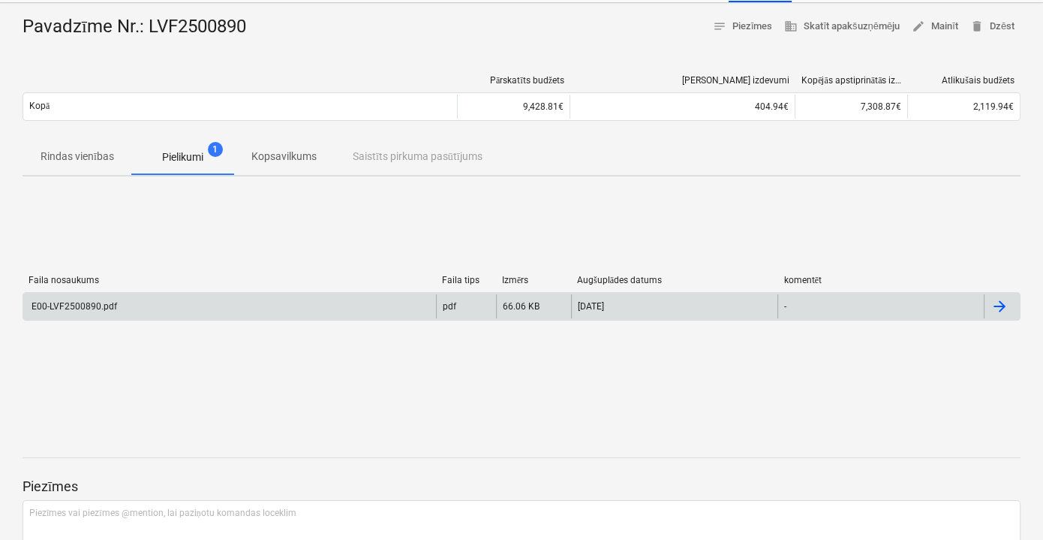
click at [381, 309] on div "E00-LVF2500890.pdf" at bounding box center [229, 306] width 413 height 24
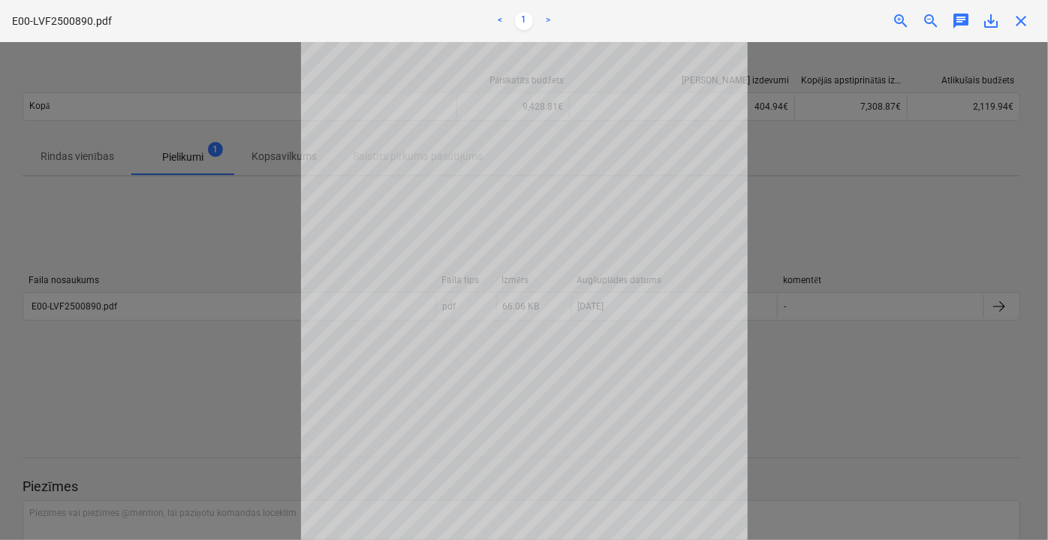
click at [965, 420] on div at bounding box center [524, 291] width 1048 height 498
click at [1025, 21] on span "close" at bounding box center [1021, 21] width 18 height 18
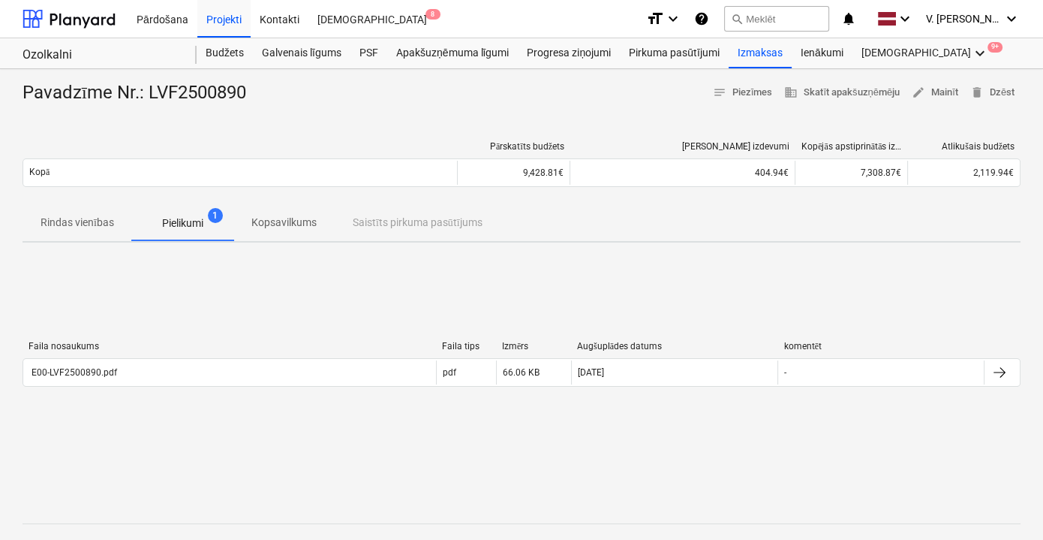
click at [291, 220] on p "Kopsavilkums" at bounding box center [283, 223] width 65 height 16
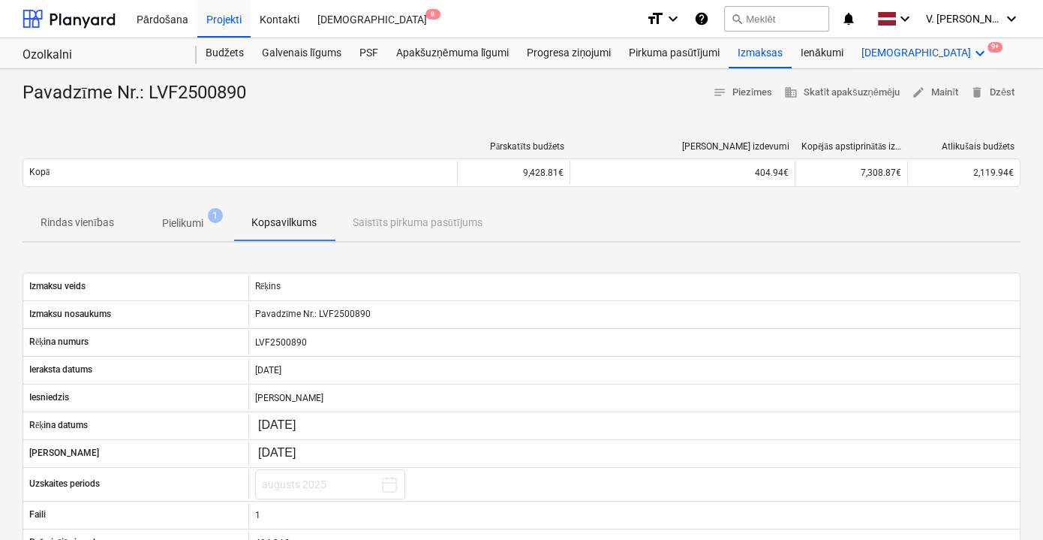
click at [888, 50] on div "Vairāk keyboard_arrow_down 9+" at bounding box center [926, 53] width 146 height 30
click at [917, 113] on div "Faili 9+" at bounding box center [953, 114] width 73 height 13
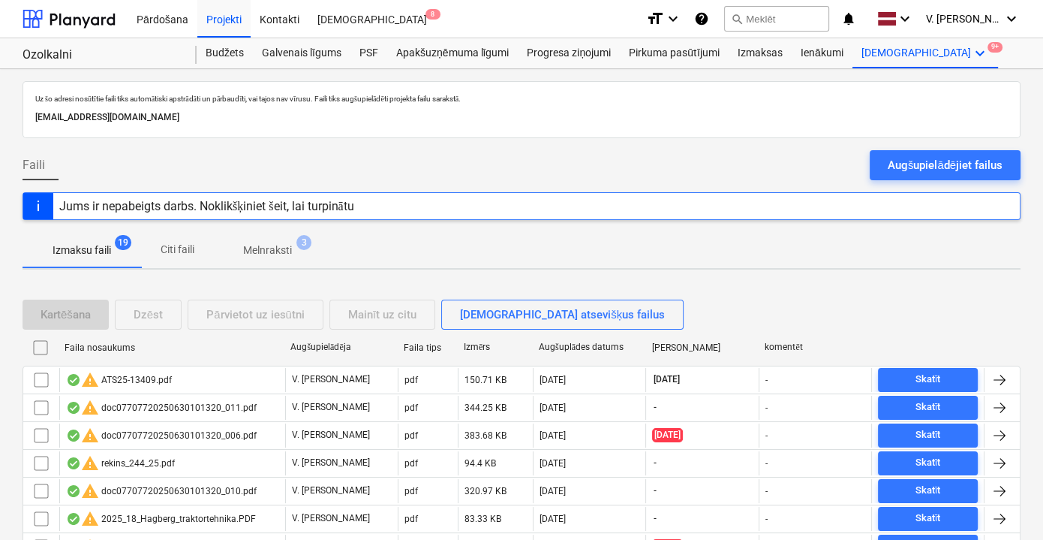
click at [188, 250] on p "Citi faili" at bounding box center [177, 250] width 36 height 16
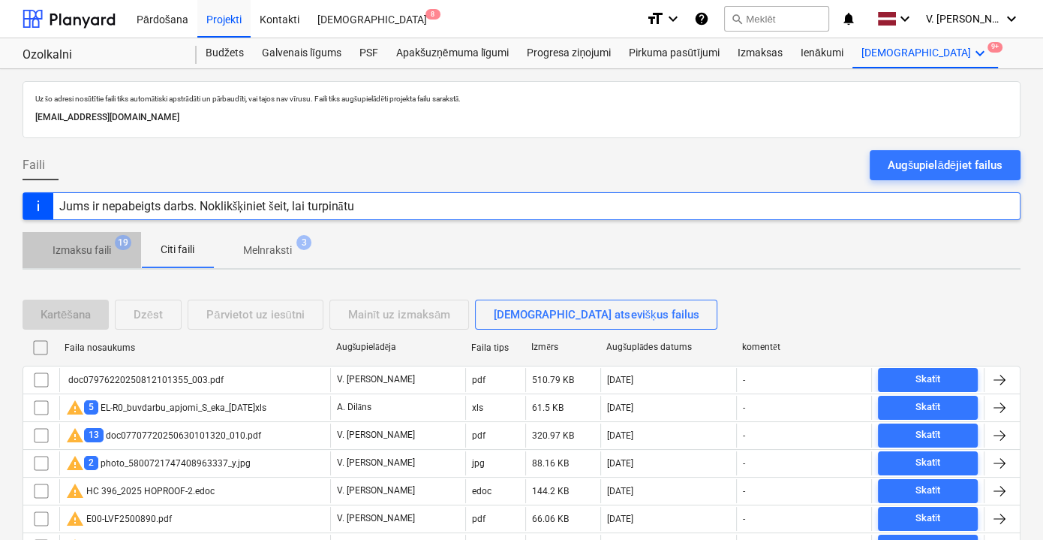
click at [96, 244] on p "Izmaksu faili" at bounding box center [82, 250] width 59 height 16
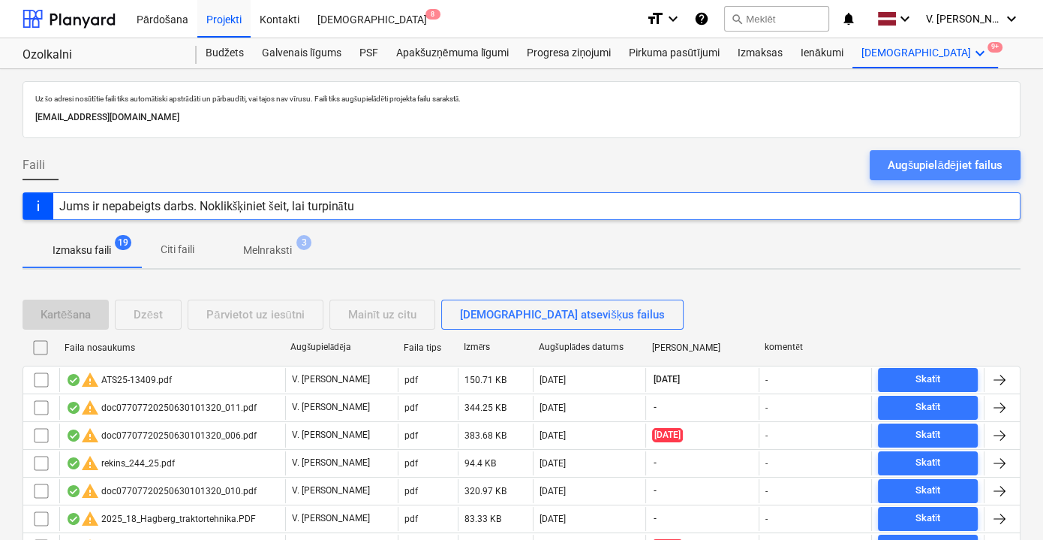
click at [938, 173] on div "Augšupielādējiet failus" at bounding box center [945, 165] width 115 height 20
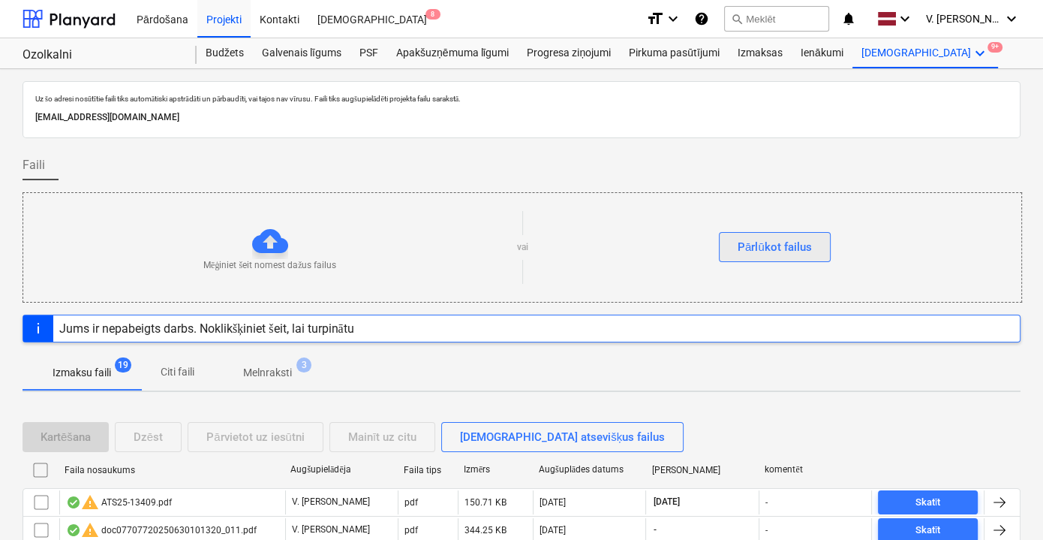
click at [757, 243] on div "Pārlūkot failus" at bounding box center [775, 247] width 74 height 20
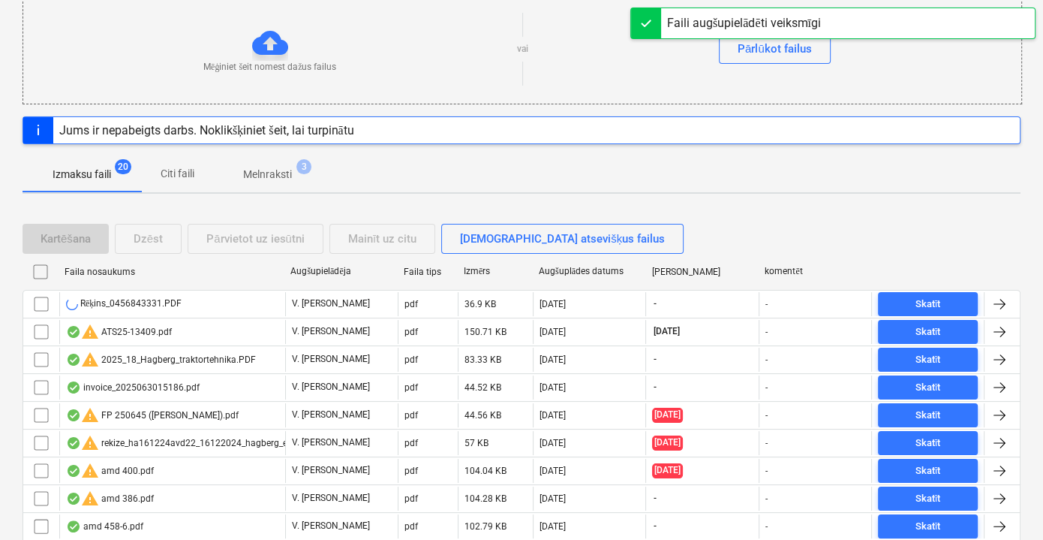
scroll to position [204, 0]
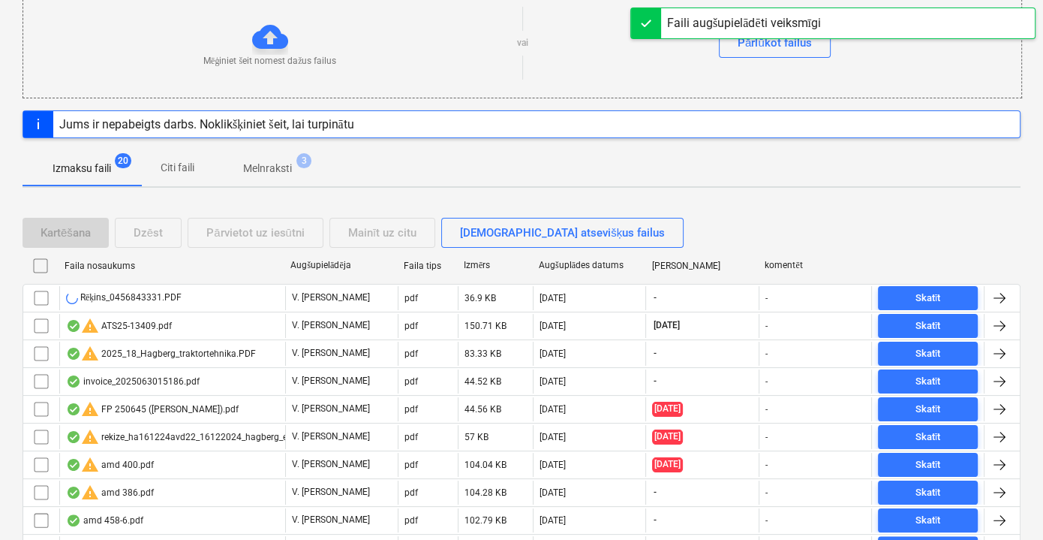
click at [197, 170] on span "Citi faili" at bounding box center [177, 167] width 72 height 25
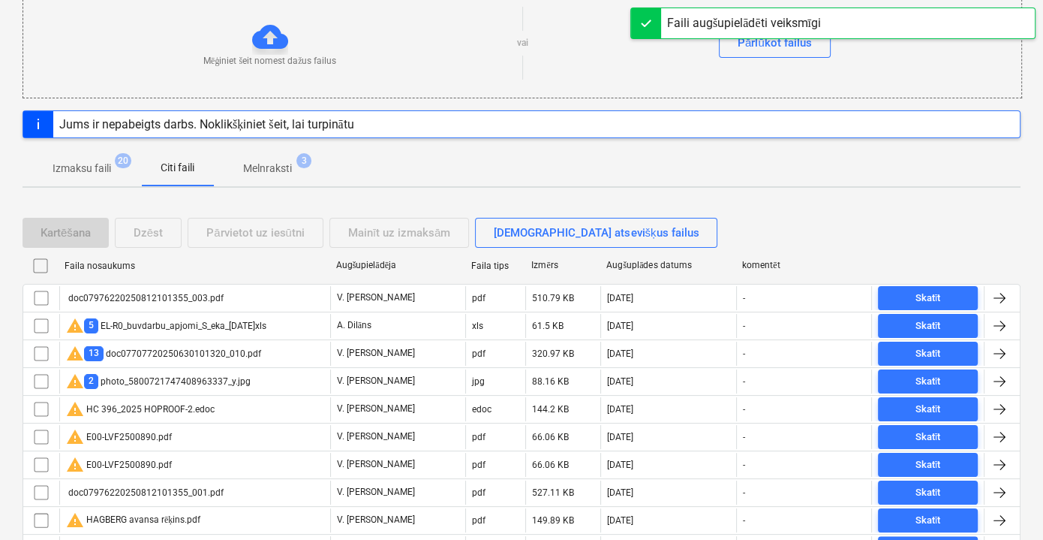
click at [82, 166] on p "Izmaksu faili" at bounding box center [82, 169] width 59 height 16
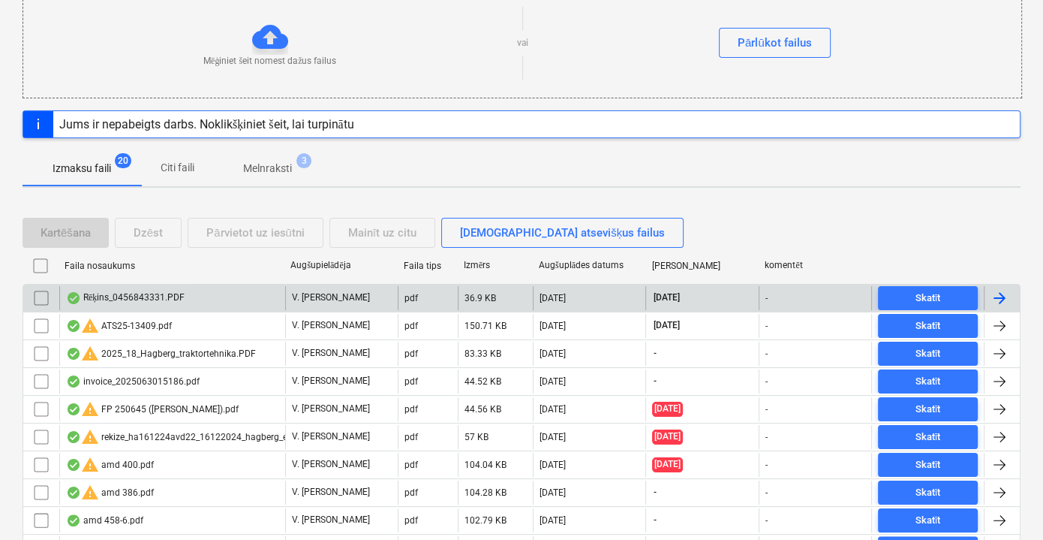
click at [236, 291] on div "Rēķins_0456843331.PDF" at bounding box center [172, 298] width 226 height 24
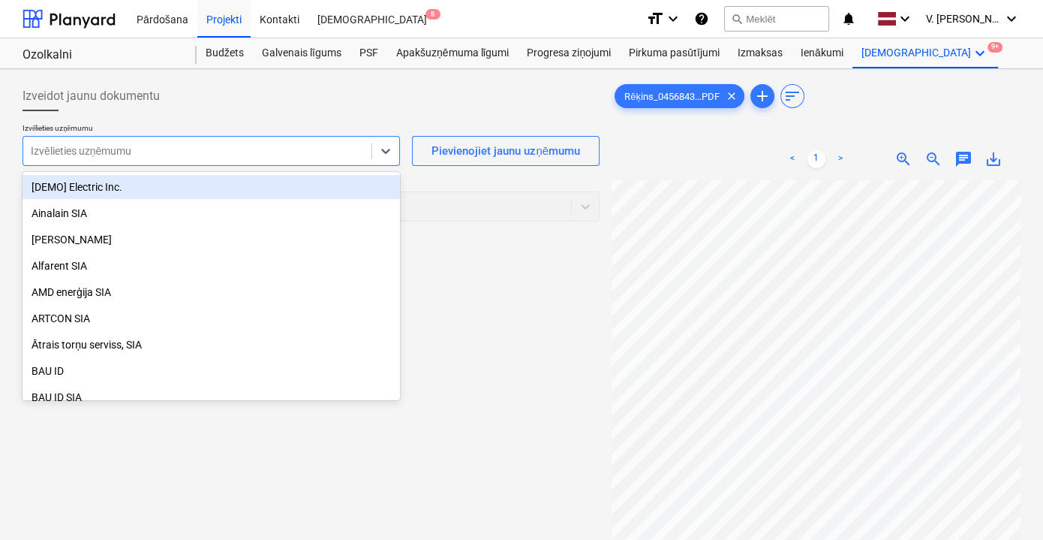
click at [239, 154] on div at bounding box center [197, 150] width 333 height 15
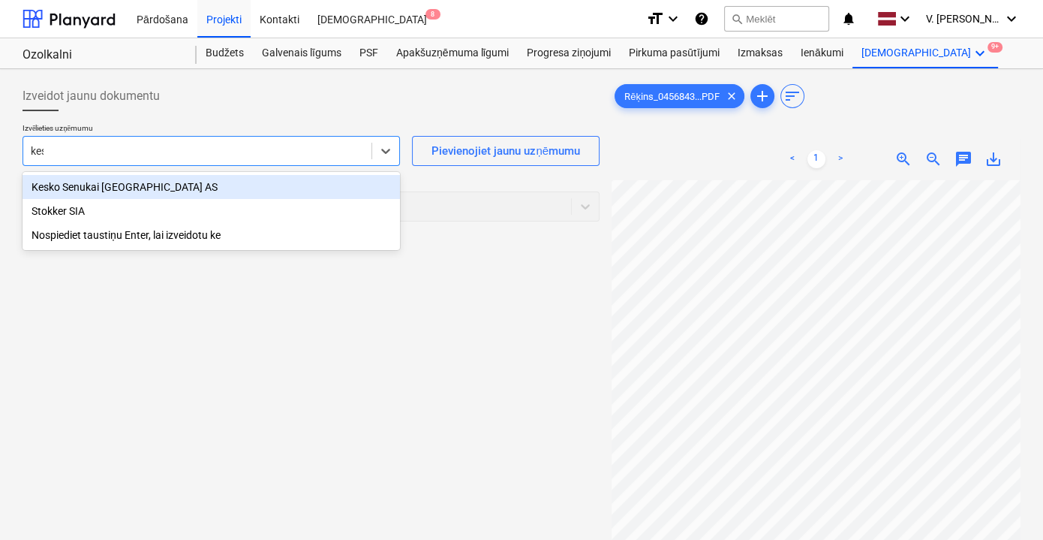
type input "kesk"
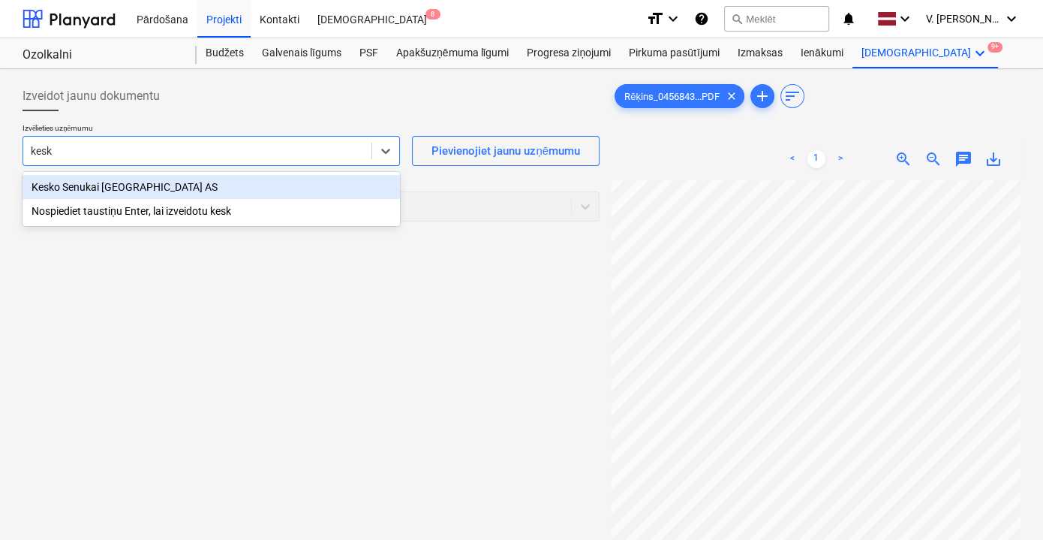
click at [263, 185] on div "Kesko Senukai [GEOGRAPHIC_DATA] AS" at bounding box center [212, 187] width 378 height 24
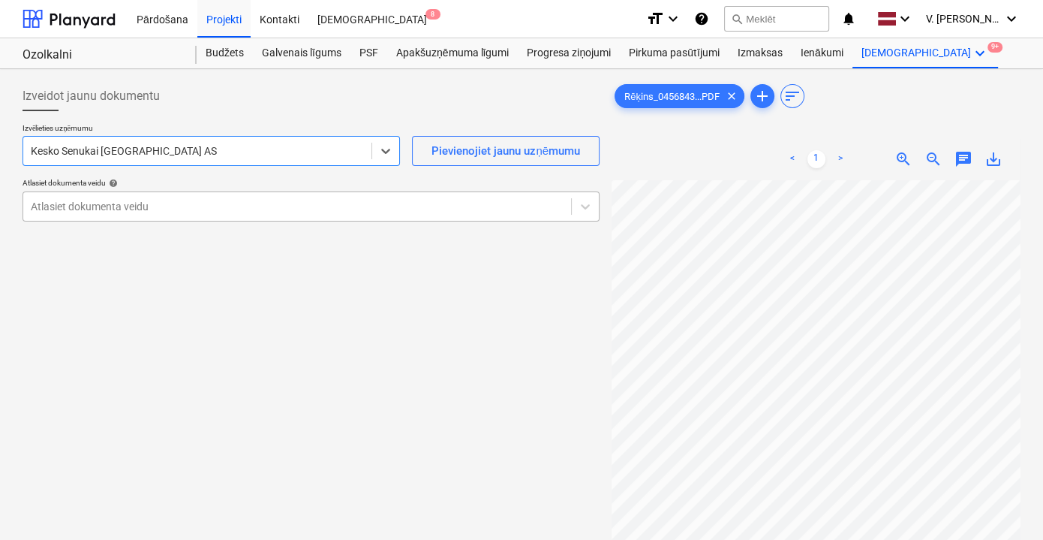
click at [284, 215] on div "Atlasiet dokumenta veidu" at bounding box center [297, 206] width 548 height 21
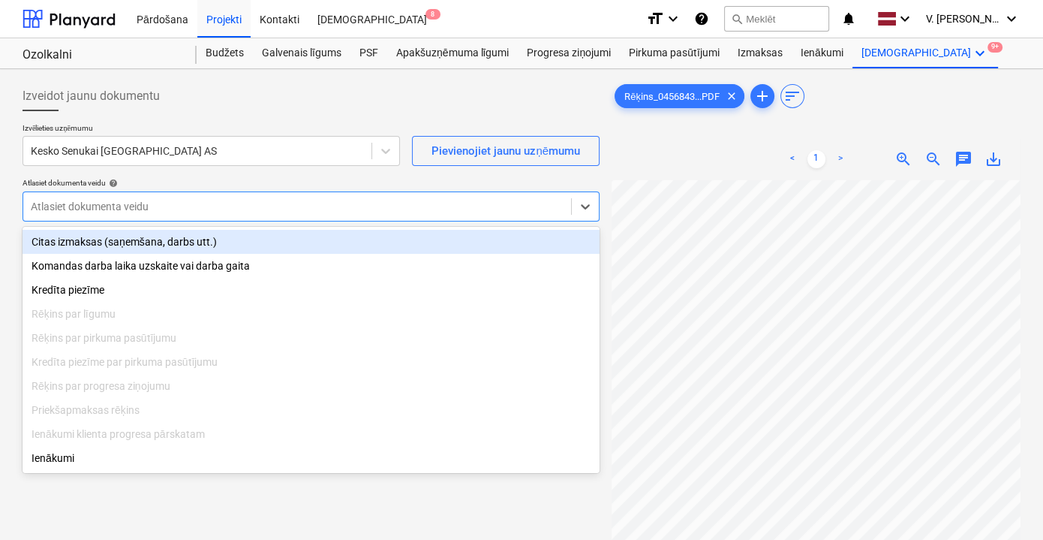
click at [246, 244] on div "Citas izmaksas (saņemšana, darbs utt.)" at bounding box center [311, 242] width 577 height 24
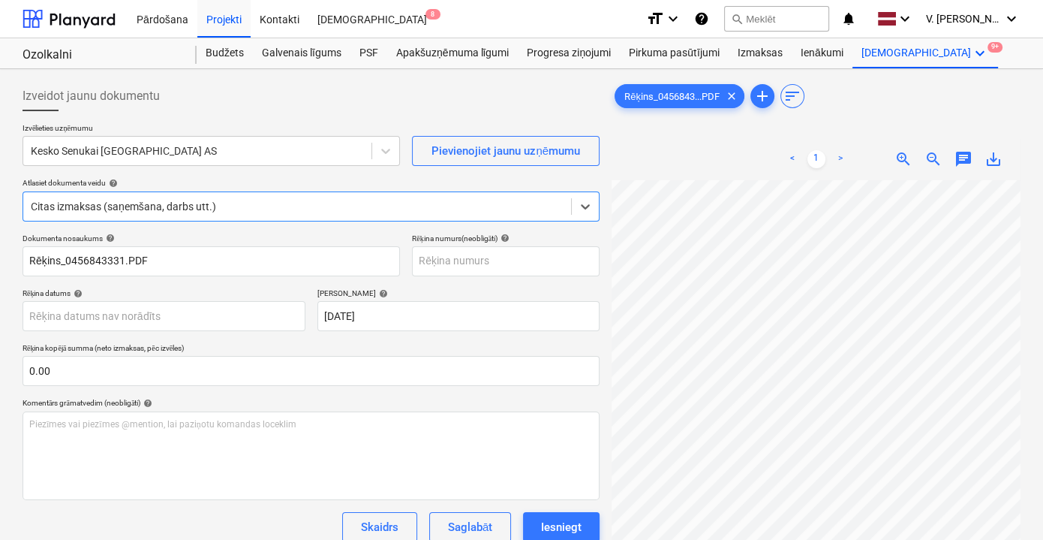
scroll to position [136, 46]
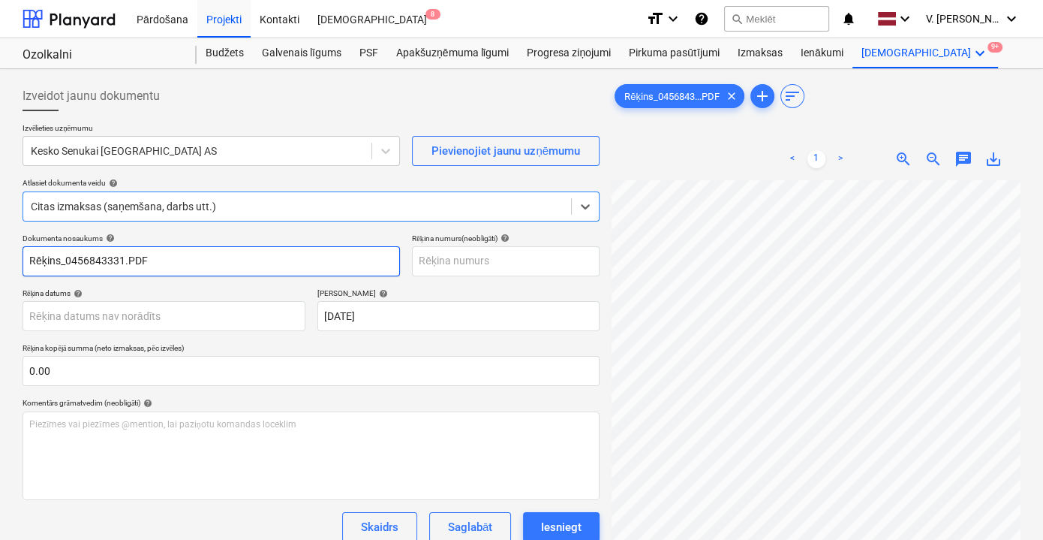
click at [200, 265] on input "Rēķins_0456843331.PDF" at bounding box center [212, 261] width 378 height 30
drag, startPoint x: 175, startPoint y: 266, endPoint x: 83, endPoint y: 267, distance: 91.6
click at [83, 267] on input "Pavadzīme 456843331" at bounding box center [212, 261] width 378 height 30
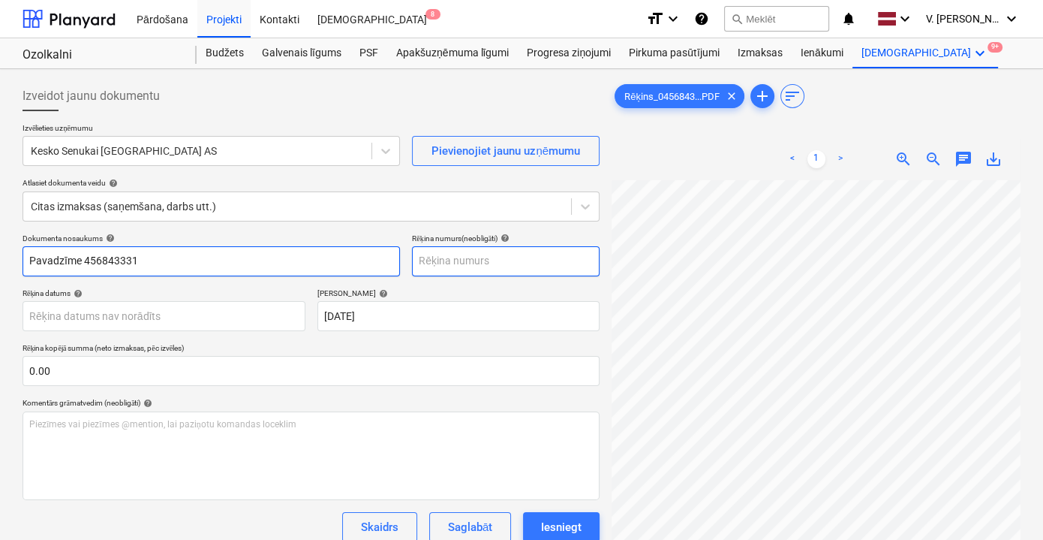
type input "Pavadzīme 456843331"
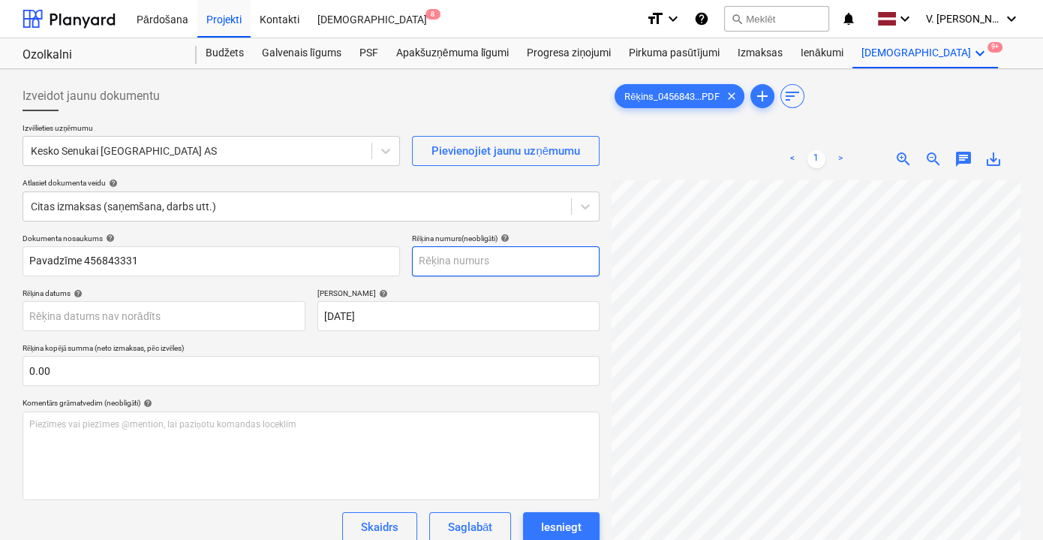
click at [470, 263] on input "text" at bounding box center [506, 261] width 188 height 30
paste input "456843331"
type input "456843331"
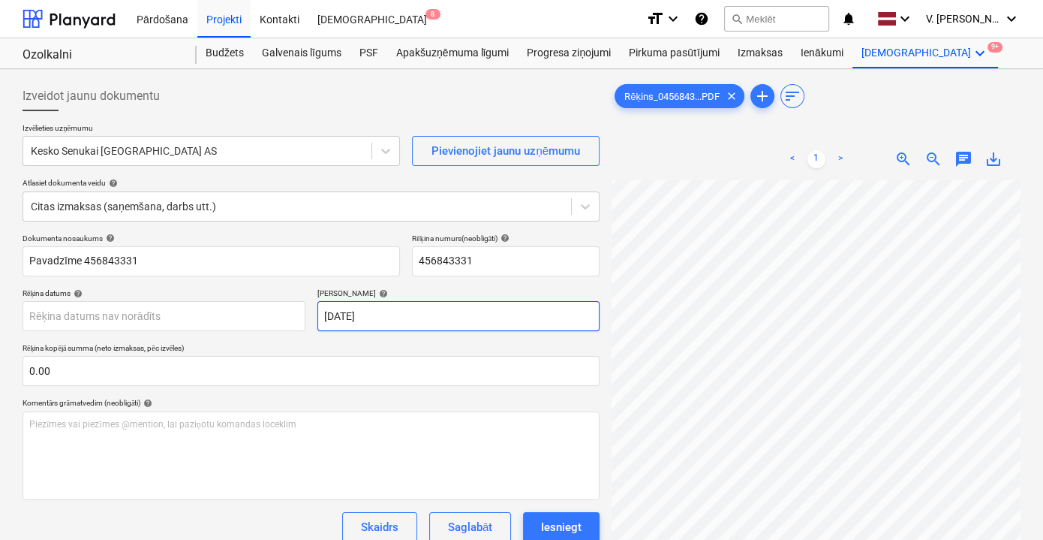
scroll to position [136, 0]
click at [177, 312] on body "Pārdošana Projekti Kontakti Iesūtne 8 format_size keyboard_arrow_down help sear…" at bounding box center [521, 270] width 1043 height 540
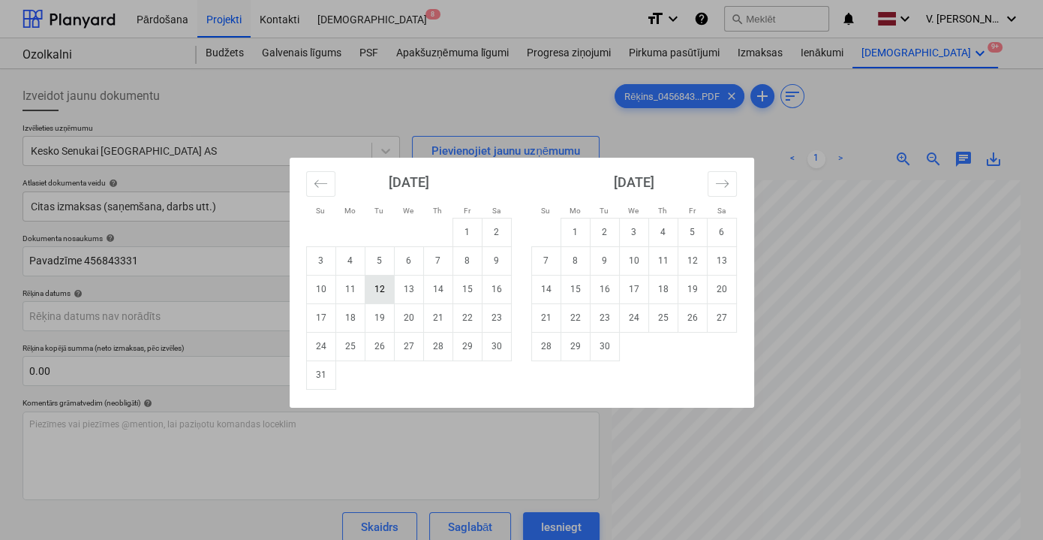
click at [384, 293] on td "12" at bounding box center [379, 289] width 29 height 29
type input "[DATE]"
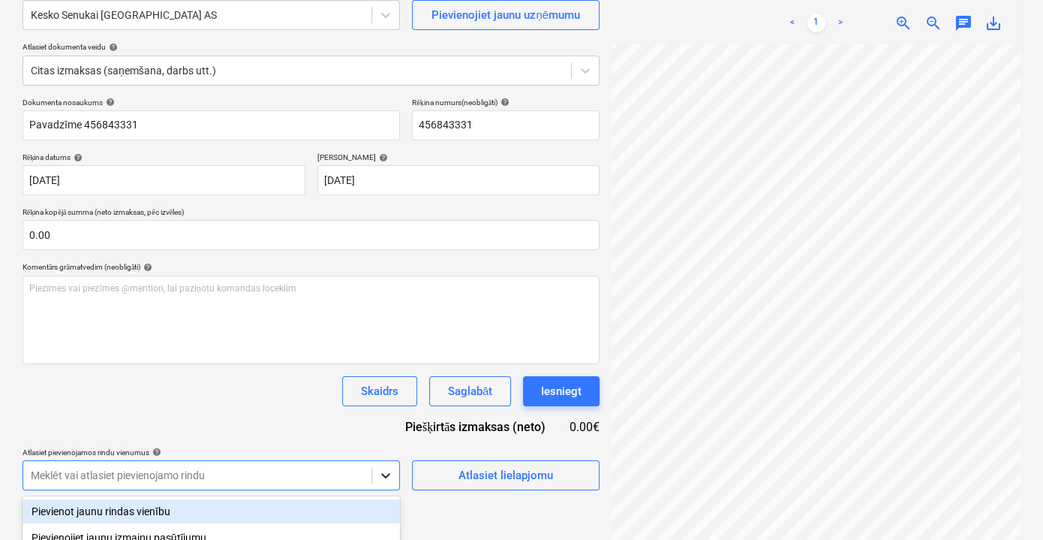
scroll to position [320, 0]
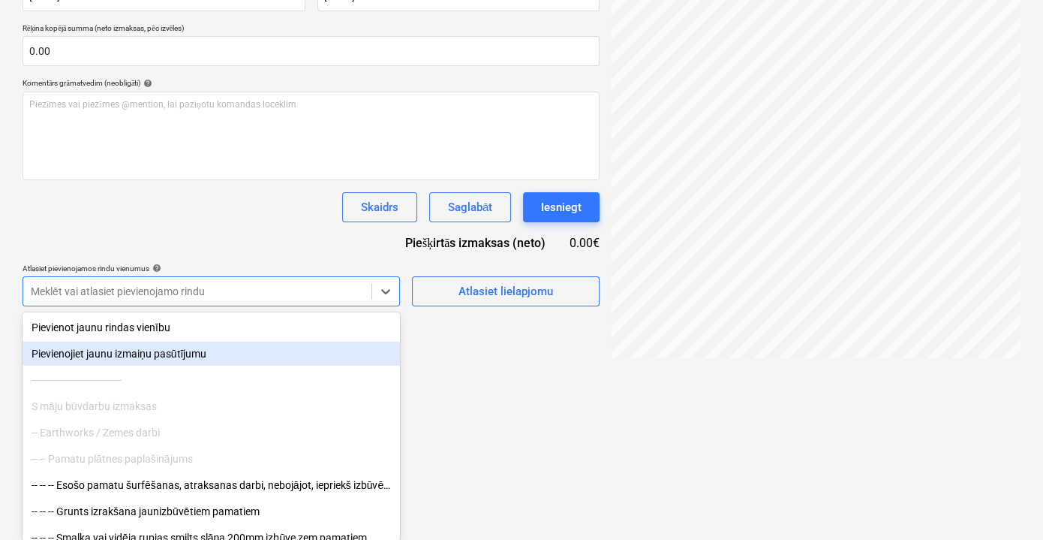
drag, startPoint x: 212, startPoint y: 324, endPoint x: 661, endPoint y: 408, distance: 457.6
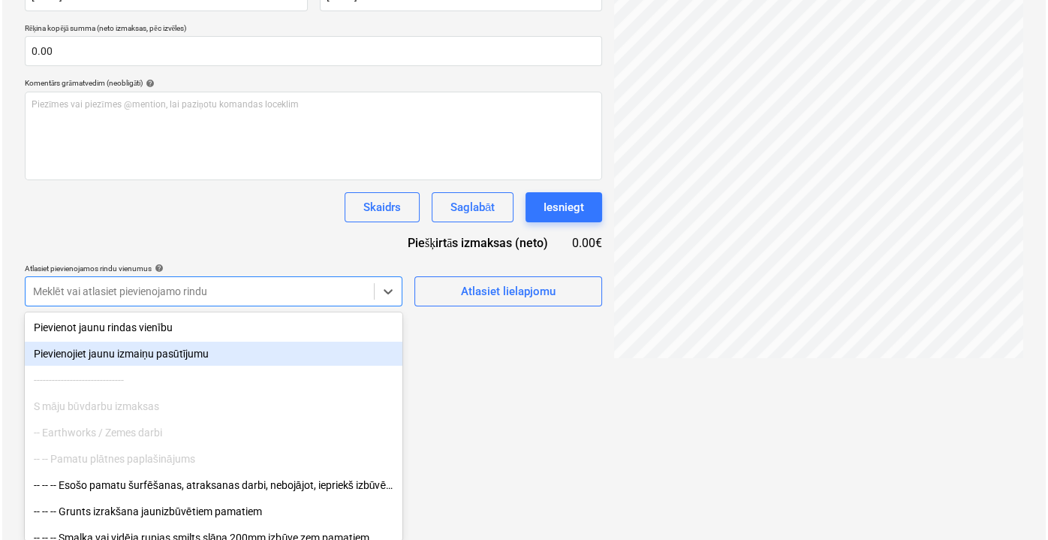
scroll to position [149, 0]
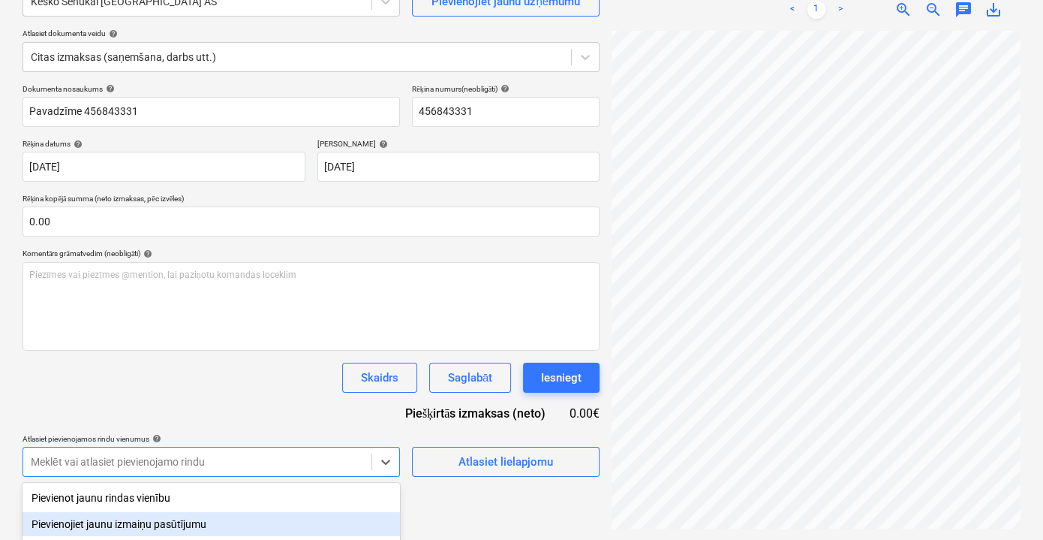
click at [517, 390] on html "Pārdošana Projekti Kontakti Iesūtne 8 format_size keyboard_arrow_down help sear…" at bounding box center [521, 121] width 1043 height 540
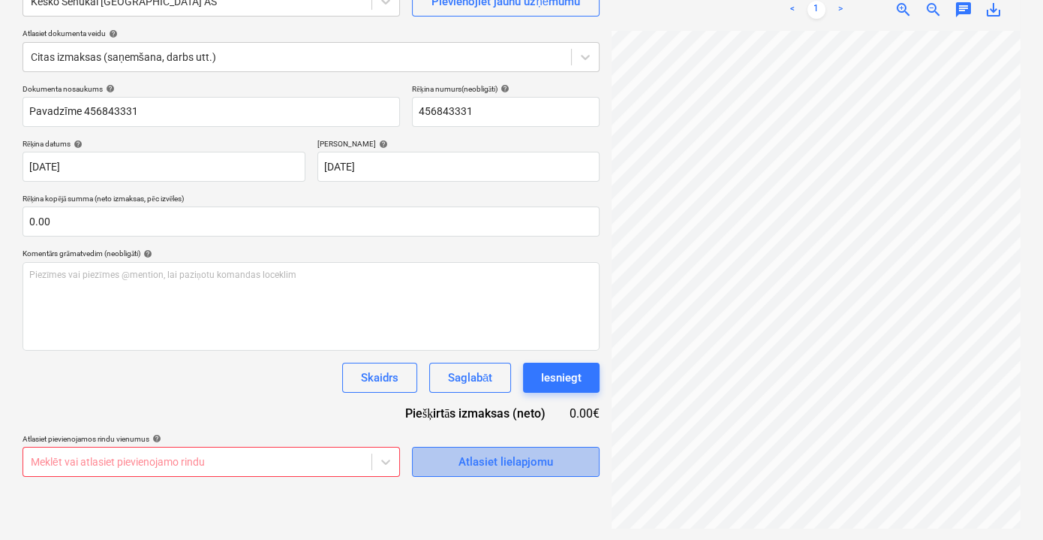
click at [504, 452] on div "Atlasiet lielapjomu" at bounding box center [506, 462] width 95 height 20
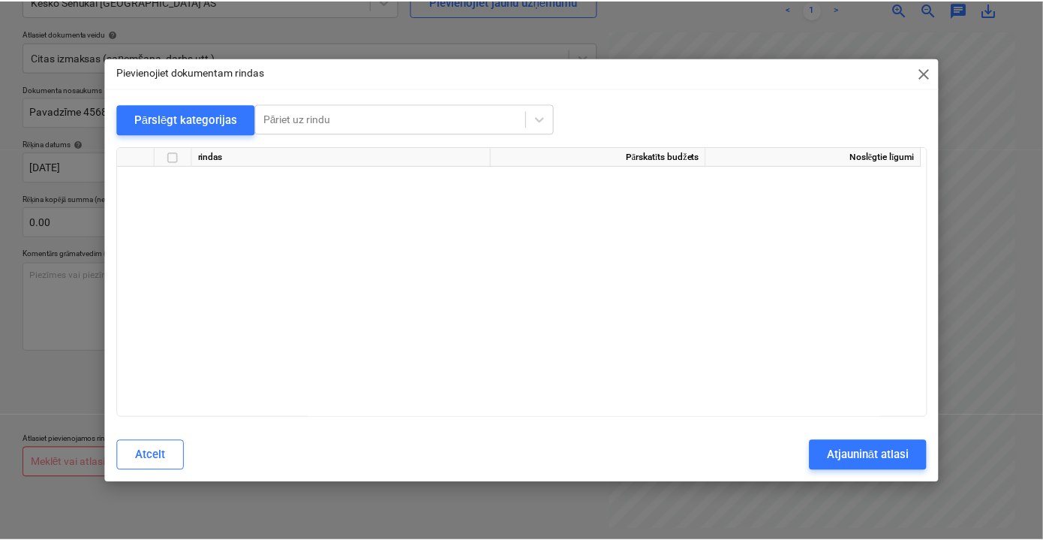
scroll to position [3728, 0]
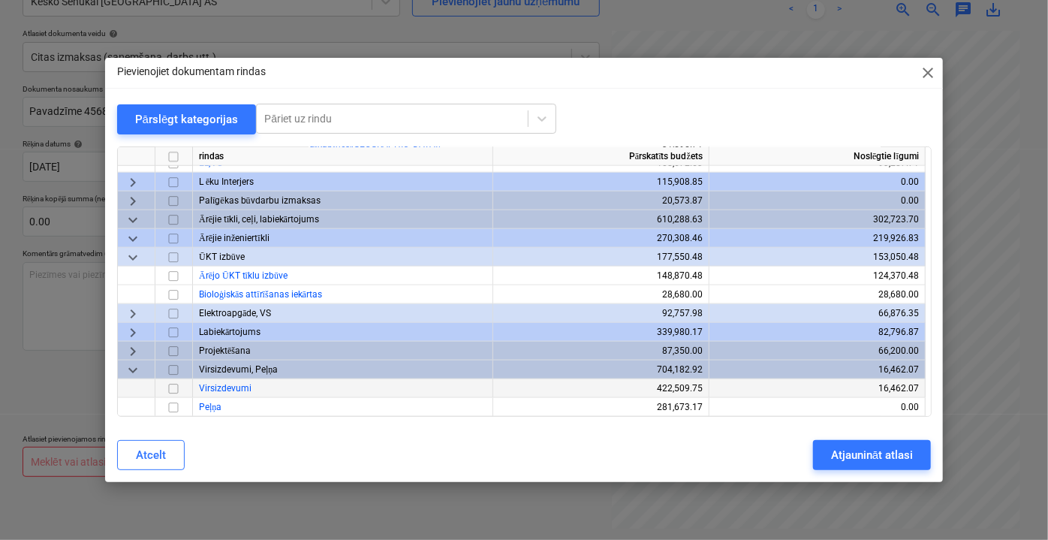
click at [177, 387] on input "checkbox" at bounding box center [173, 388] width 18 height 18
click at [174, 387] on input "checkbox" at bounding box center [173, 388] width 18 height 18
click at [866, 453] on div "Atjaunināt atlasi" at bounding box center [872, 455] width 82 height 20
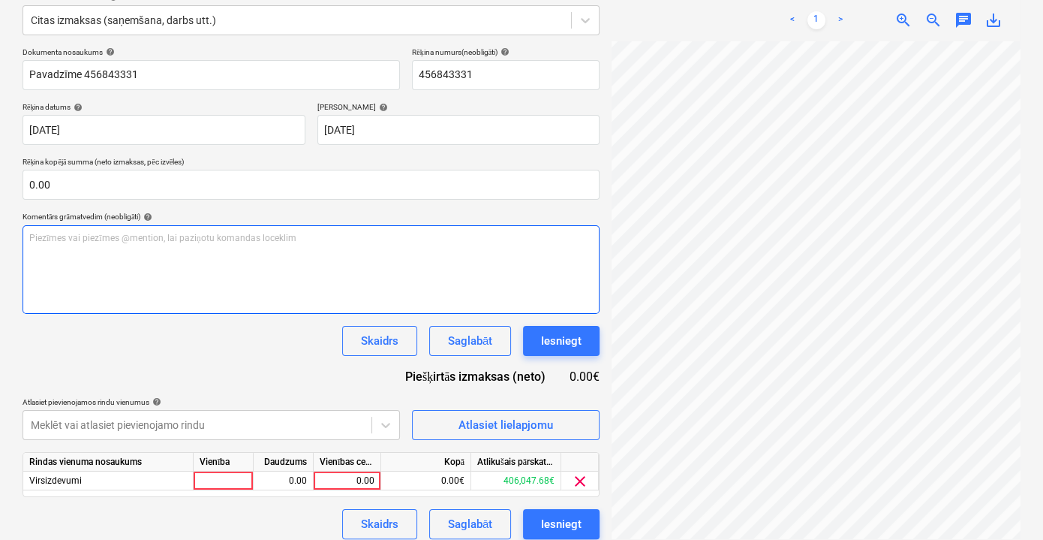
scroll to position [197, 0]
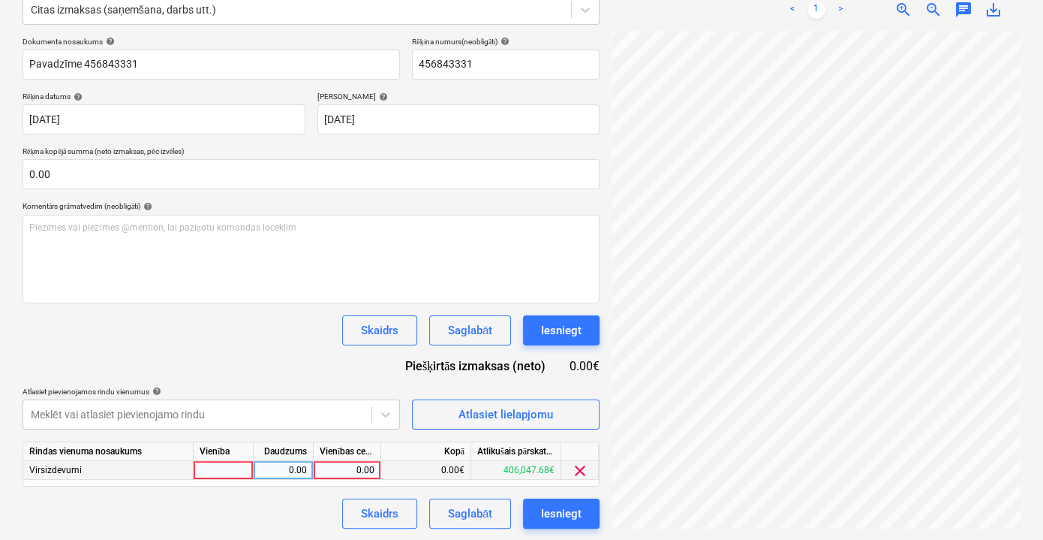
click at [360, 463] on div "0.00" at bounding box center [347, 470] width 55 height 19
type input "5.59"
drag, startPoint x: 297, startPoint y: 510, endPoint x: 283, endPoint y: 490, distance: 24.8
click at [295, 510] on div "Skaidrs Saglabāt Iesniegt" at bounding box center [311, 513] width 577 height 30
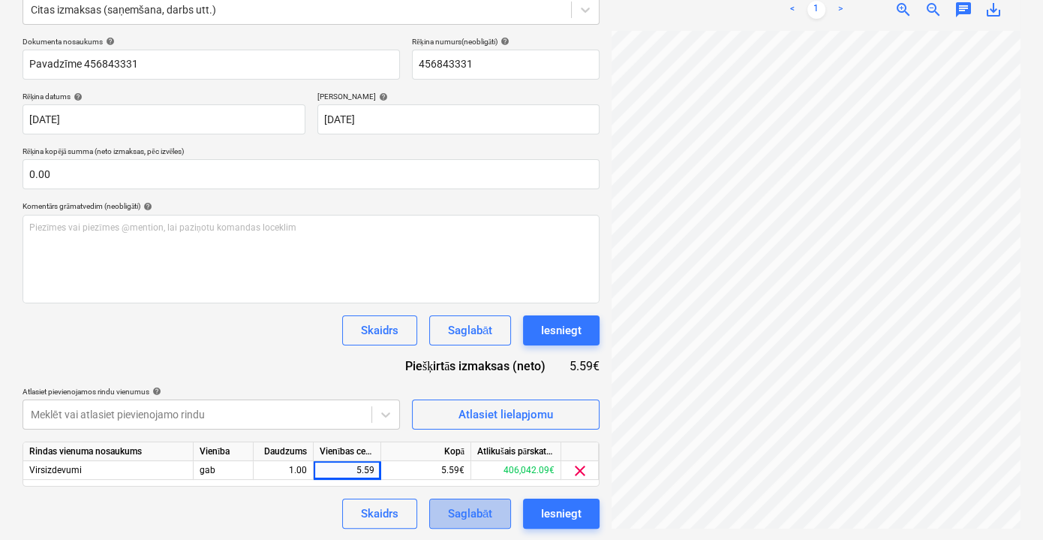
click at [480, 507] on div "Saglabāt" at bounding box center [470, 514] width 44 height 20
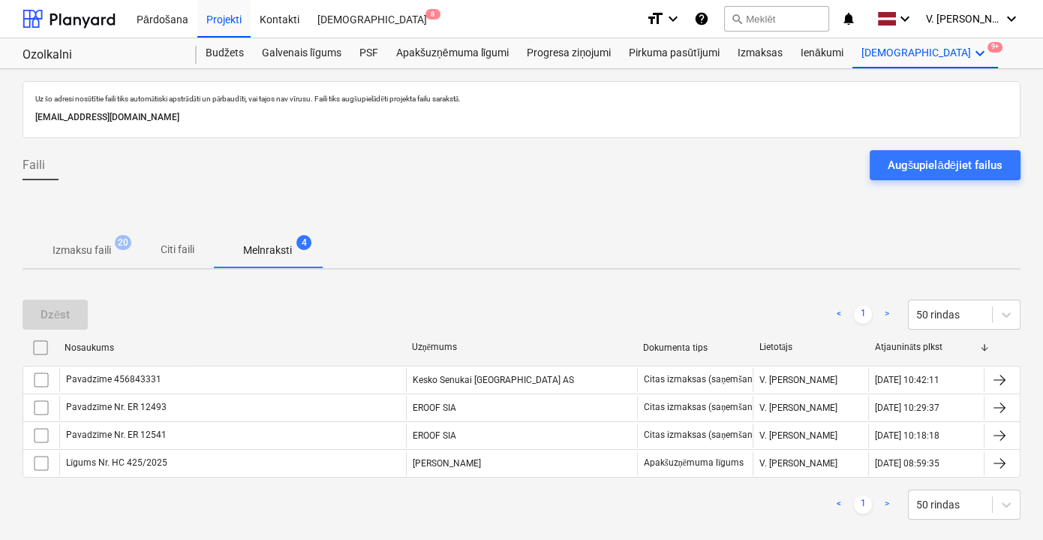
click at [188, 254] on p "Citi faili" at bounding box center [177, 250] width 36 height 16
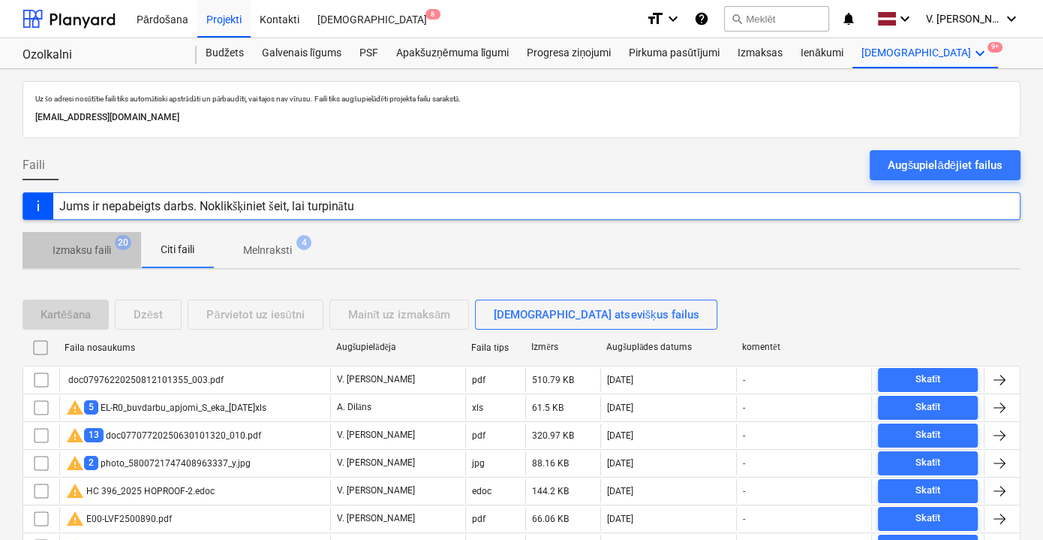
click at [125, 254] on span "Izmaksu faili 20" at bounding box center [82, 249] width 119 height 27
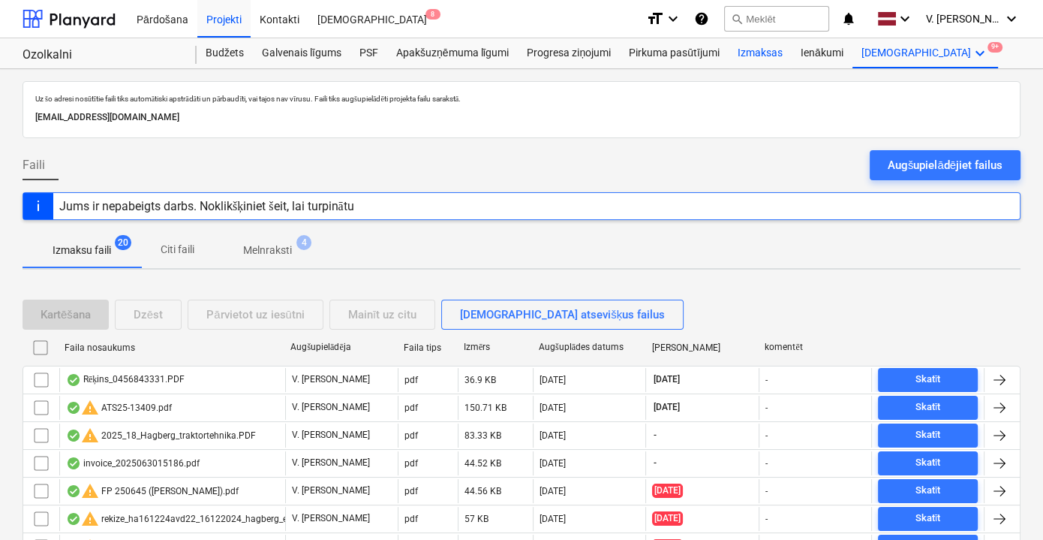
click at [763, 41] on div "Izmaksas" at bounding box center [760, 53] width 63 height 30
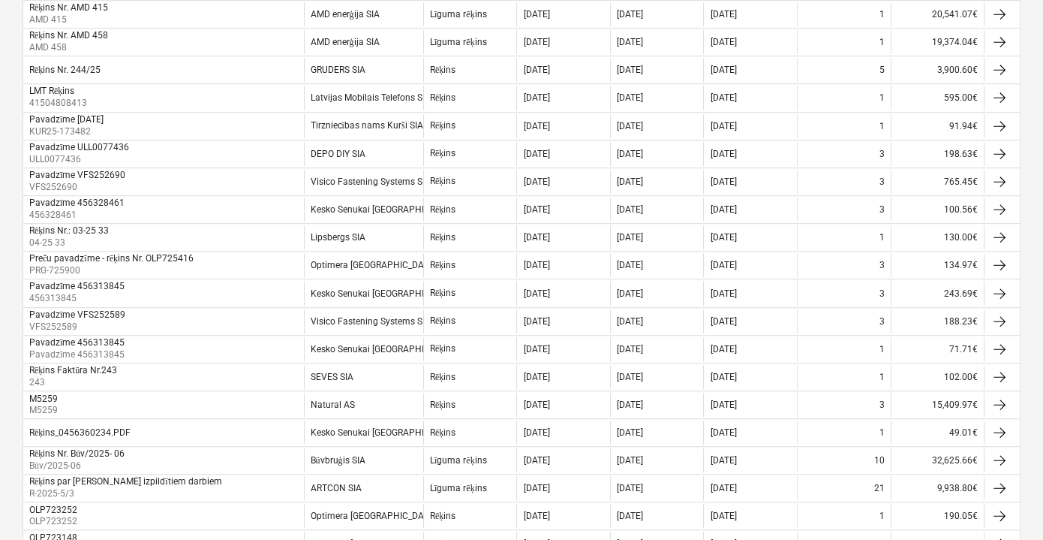
scroll to position [1160, 0]
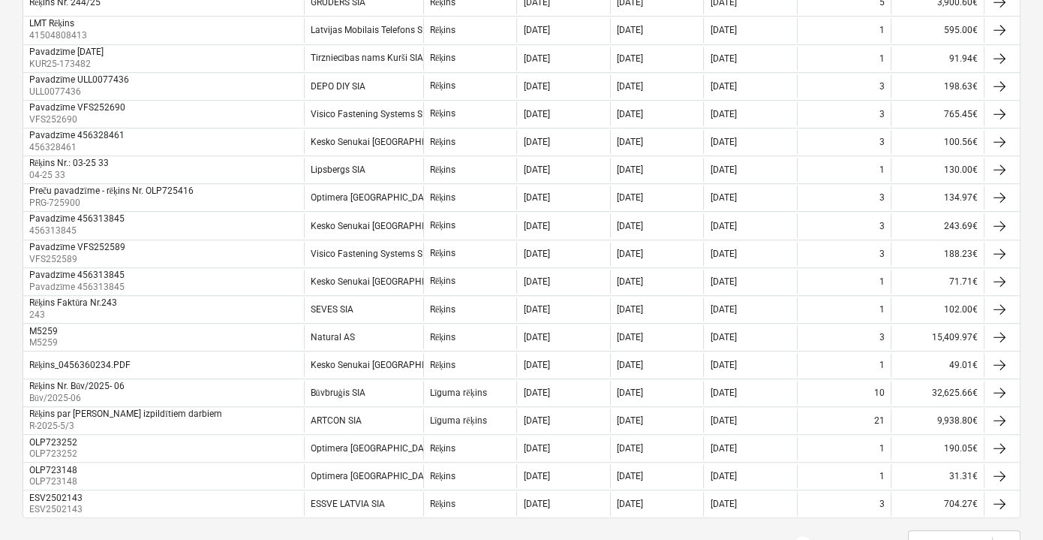
click at [833, 536] on link "2" at bounding box center [833, 545] width 18 height 18
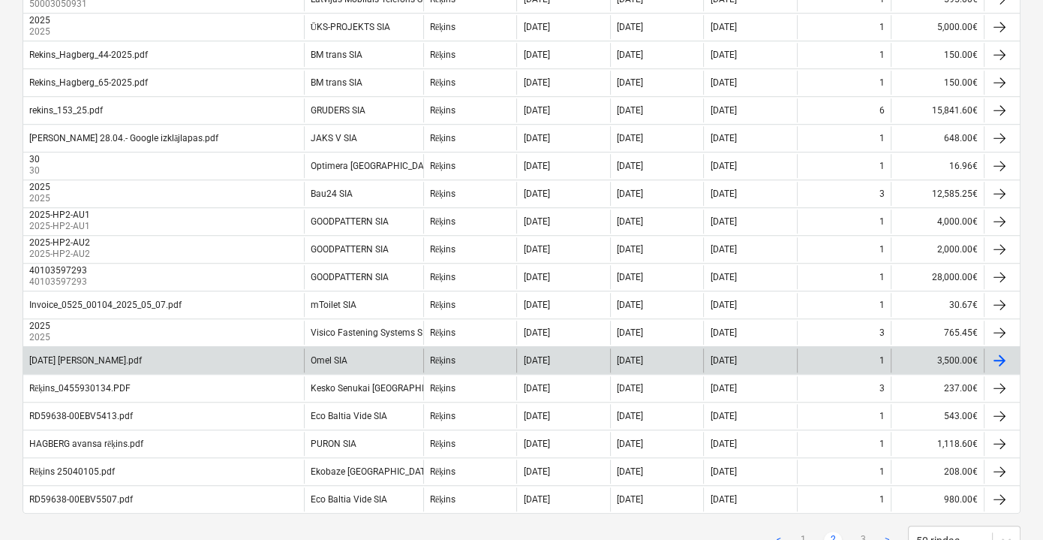
scroll to position [1205, 0]
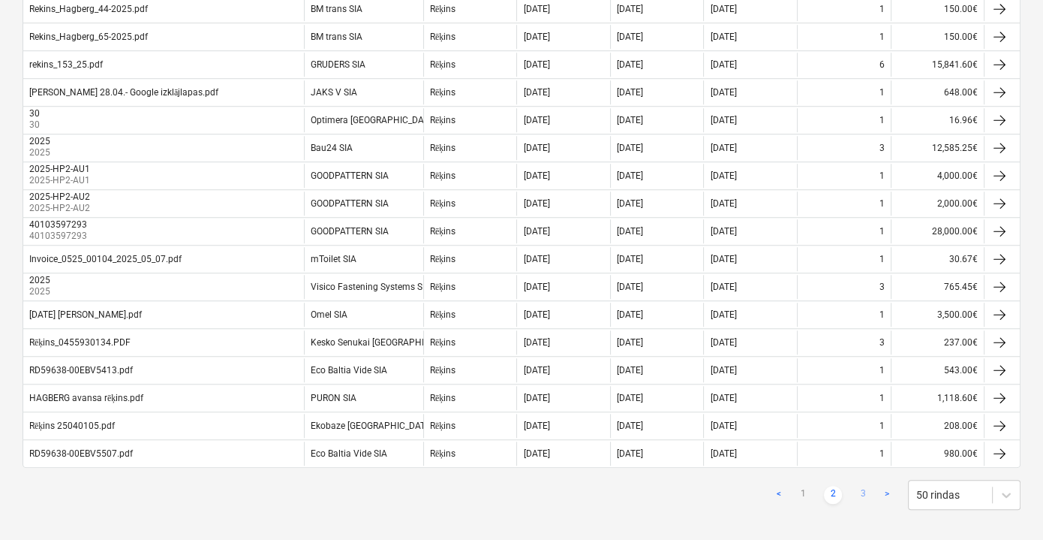
click at [866, 486] on link "3" at bounding box center [863, 495] width 18 height 18
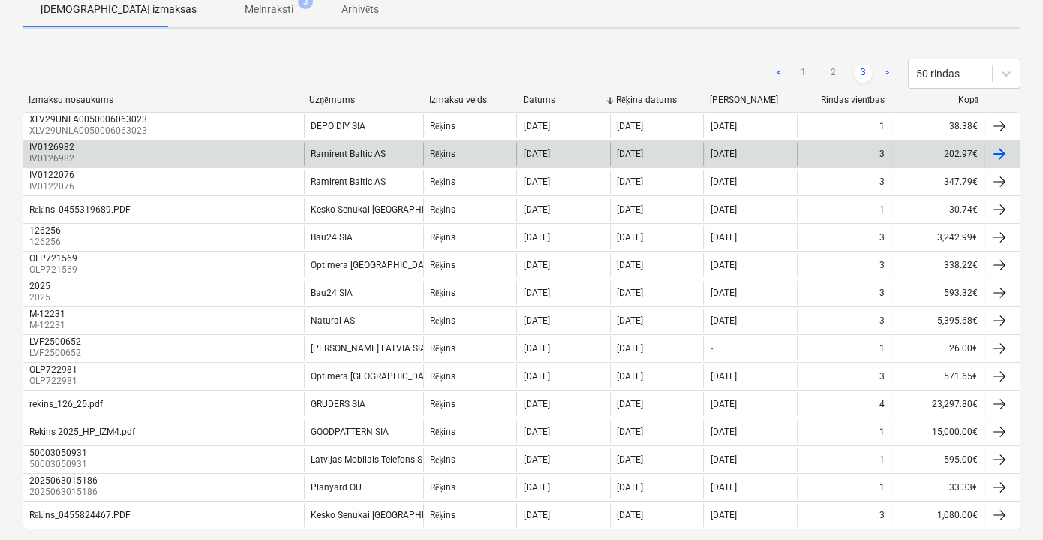
scroll to position [240, 0]
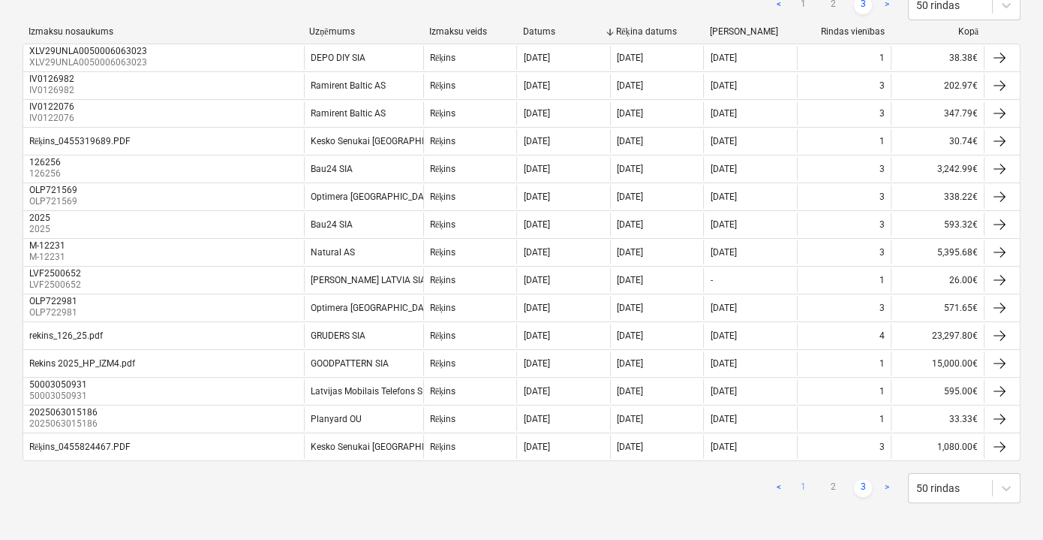
click at [806, 481] on link "1" at bounding box center [803, 488] width 18 height 18
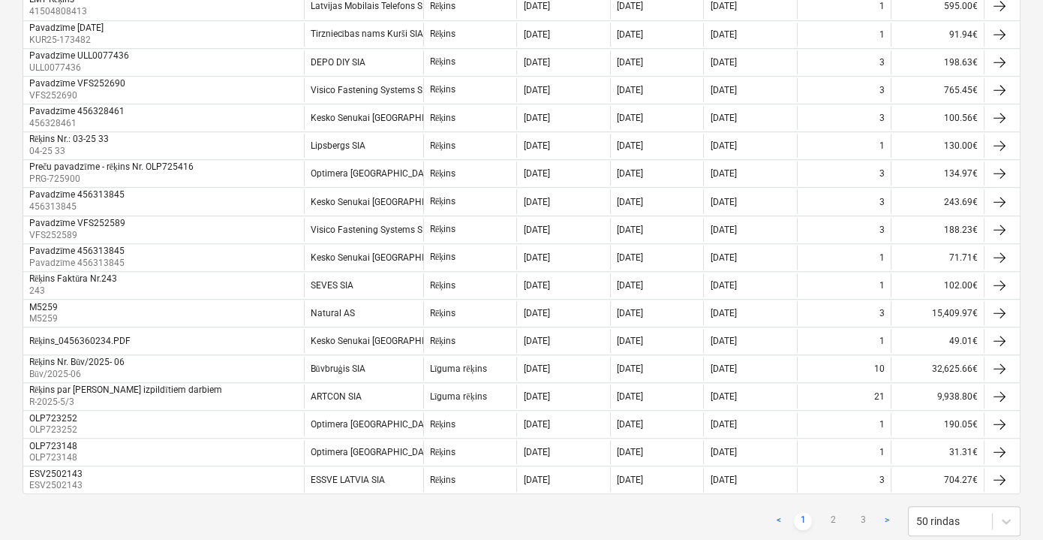
scroll to position [1205, 0]
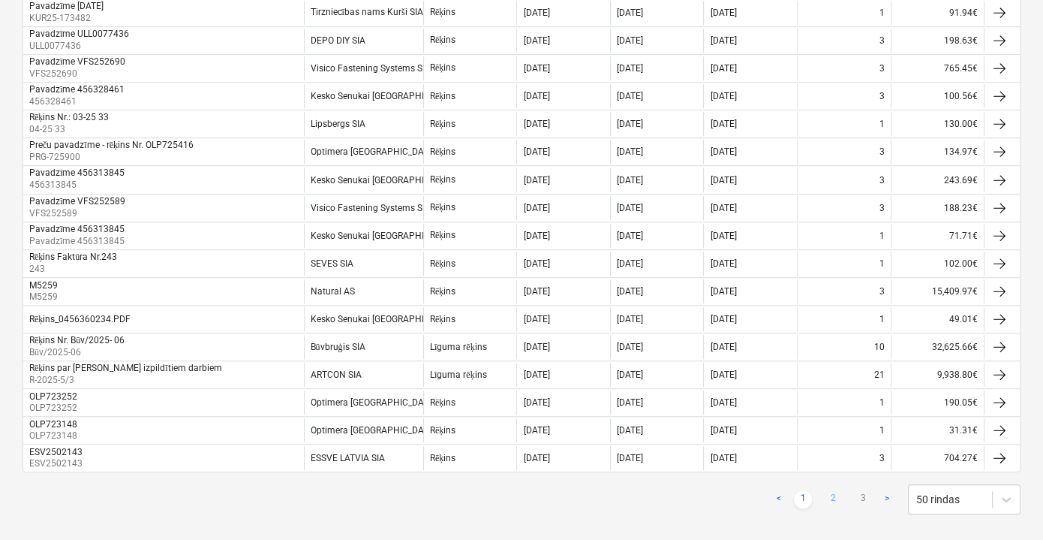
click at [836, 490] on link "2" at bounding box center [833, 499] width 18 height 18
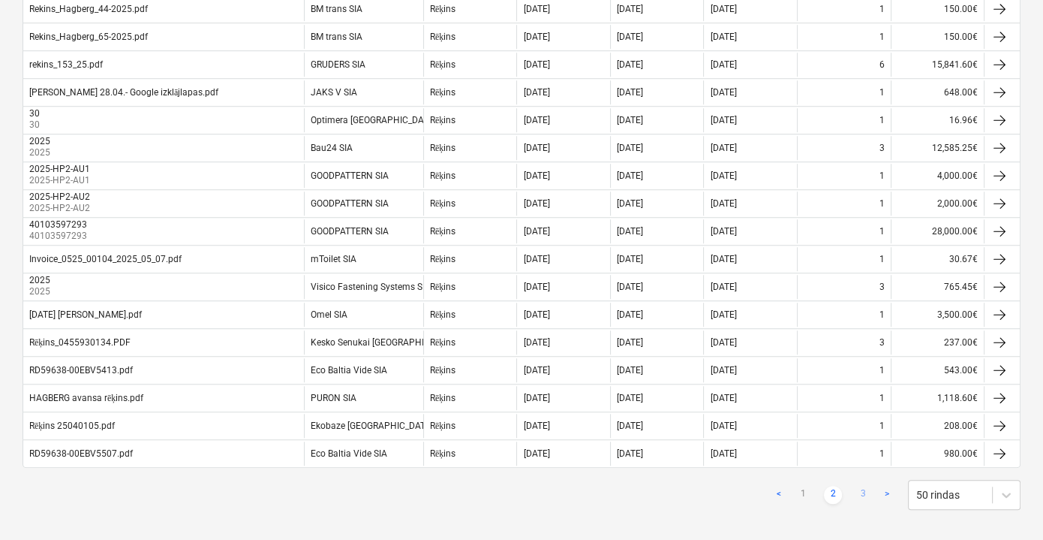
click at [867, 486] on link "3" at bounding box center [863, 495] width 18 height 18
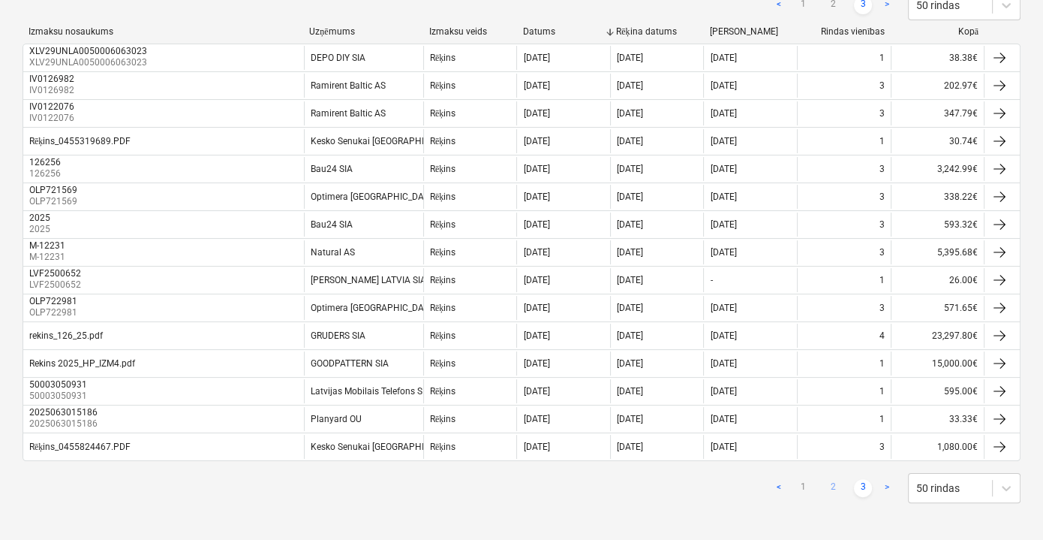
click at [838, 488] on link "2" at bounding box center [833, 488] width 18 height 18
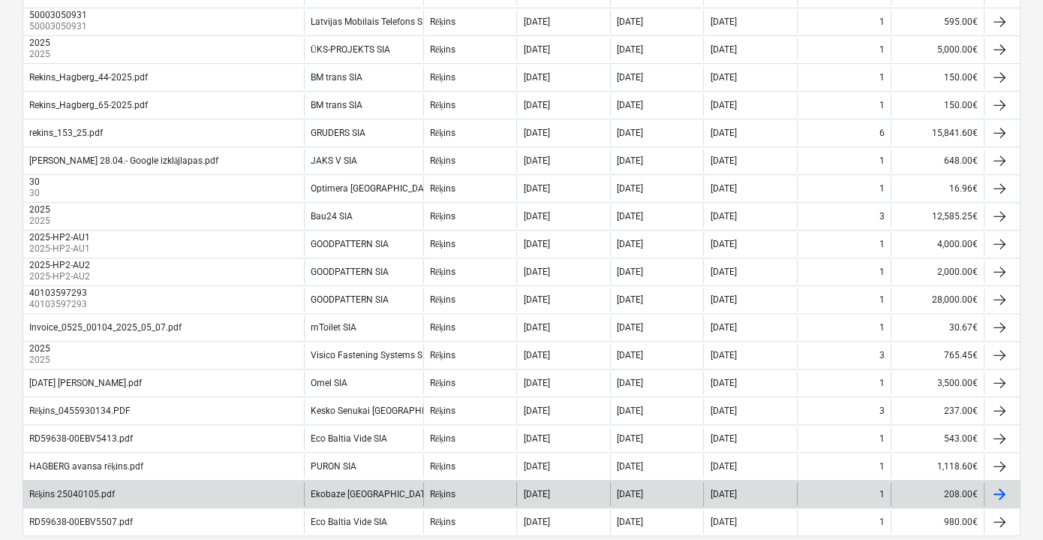
scroll to position [1205, 0]
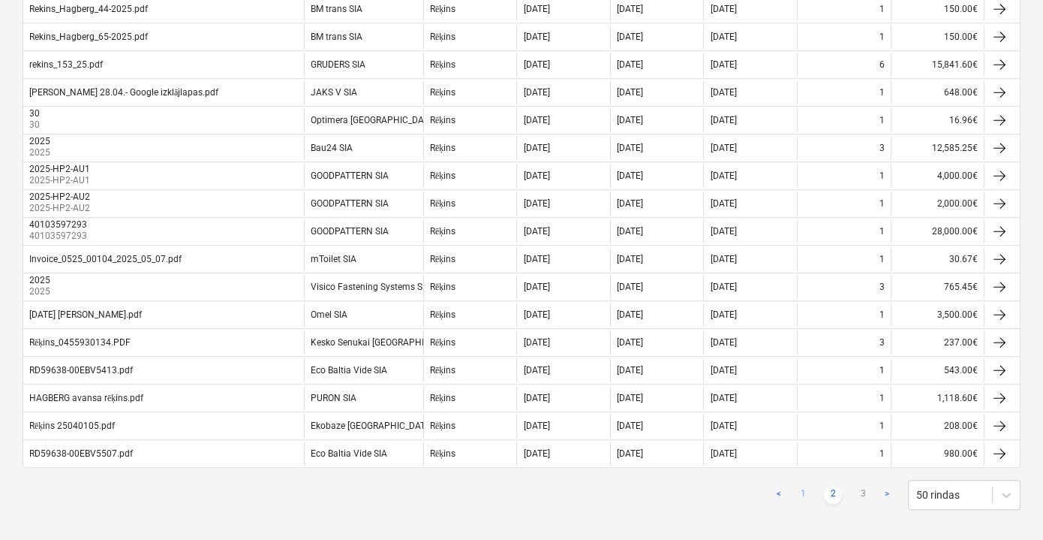
click at [800, 486] on link "1" at bounding box center [803, 495] width 18 height 18
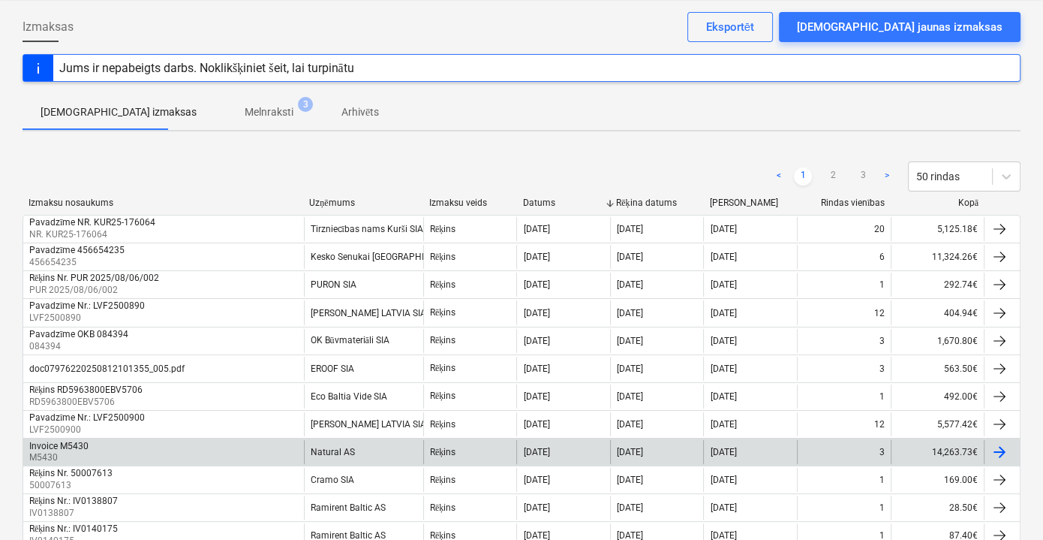
scroll to position [0, 0]
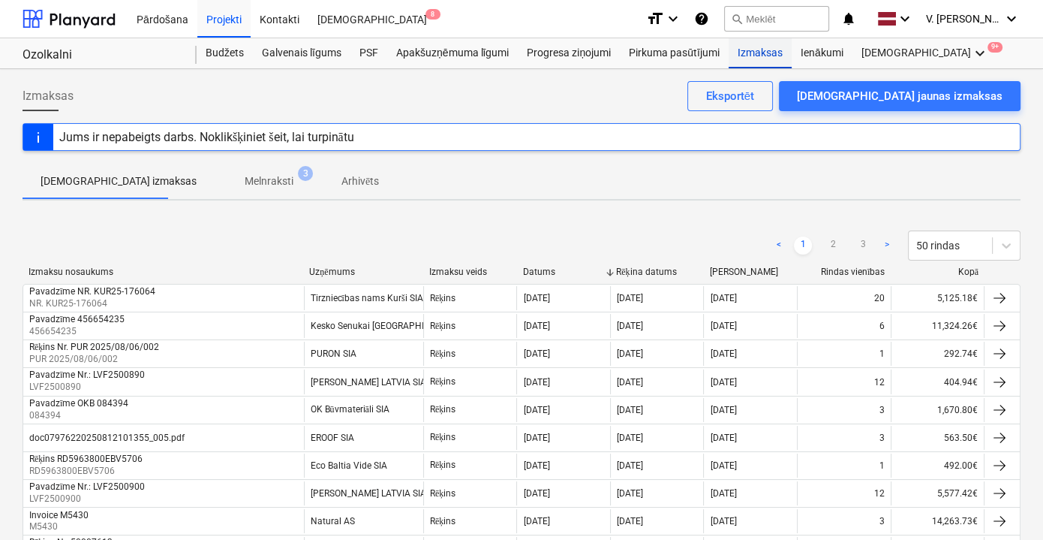
click at [748, 56] on div "Izmaksas" at bounding box center [760, 53] width 63 height 30
click at [245, 173] on p "Melnraksti" at bounding box center [269, 181] width 49 height 16
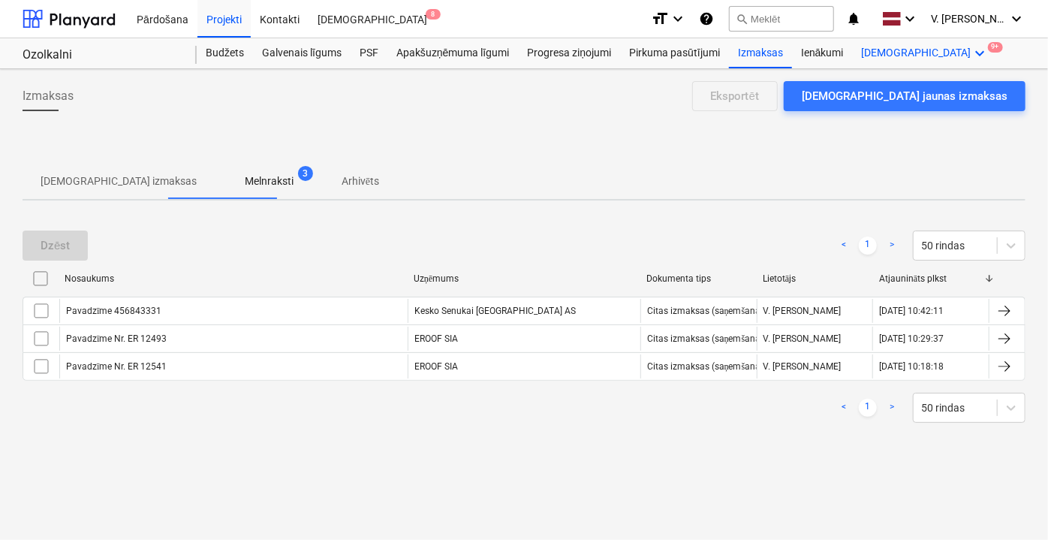
click at [871, 54] on div "Vairāk keyboard_arrow_down 9+" at bounding box center [926, 53] width 146 height 30
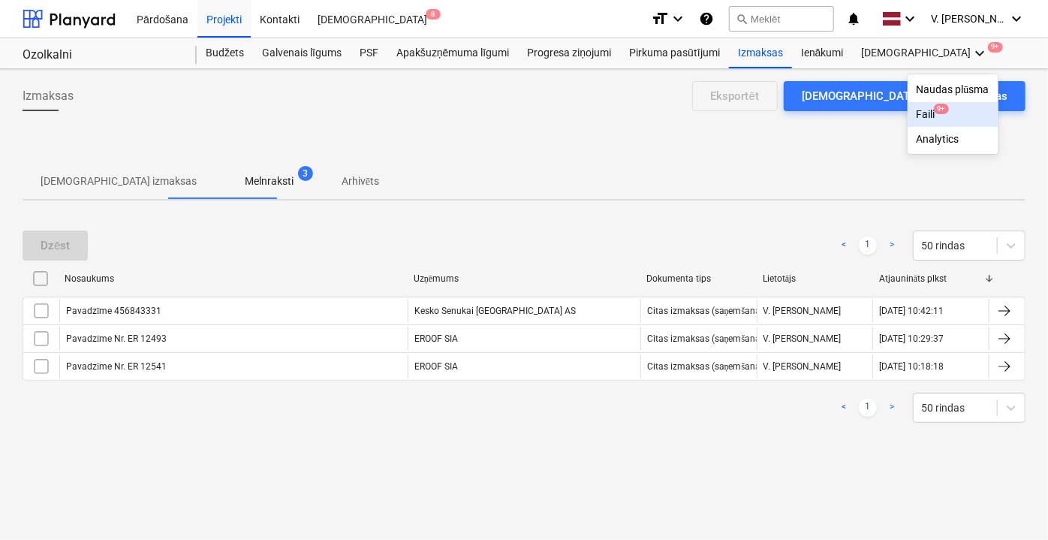
click at [917, 114] on div "Faili 9+" at bounding box center [953, 114] width 73 height 13
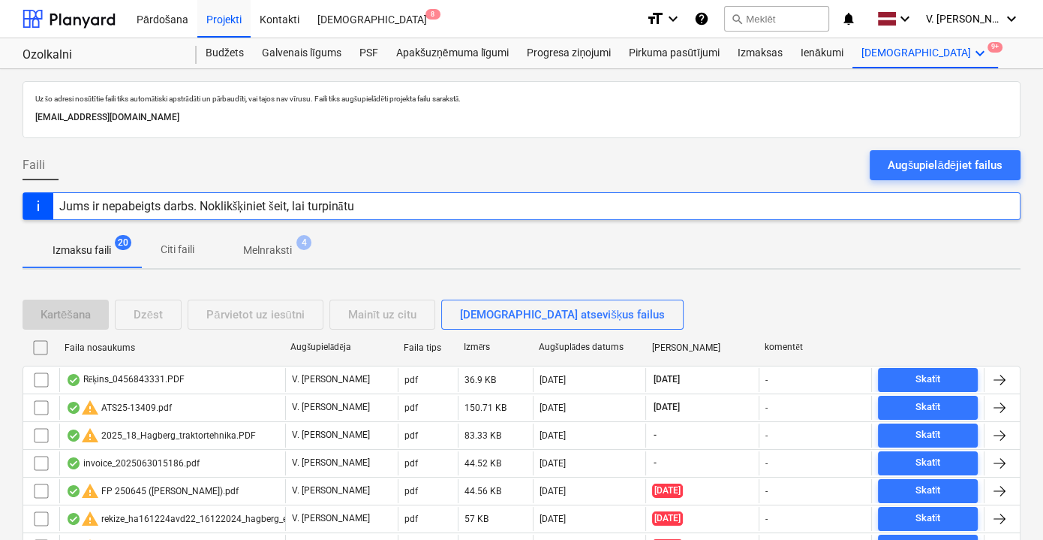
click at [186, 253] on p "Citi faili" at bounding box center [177, 250] width 36 height 16
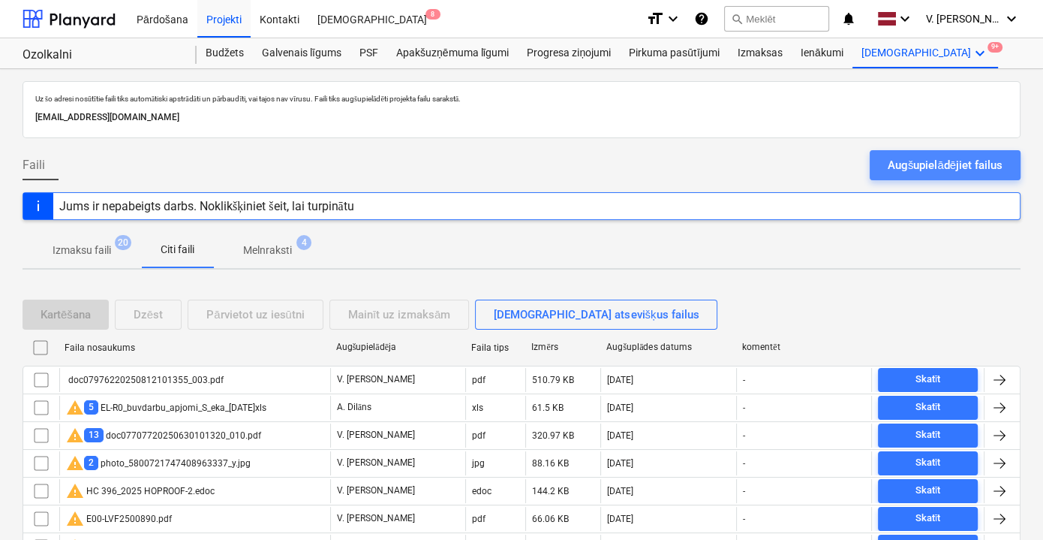
click at [938, 164] on div "Augšupielādējiet failus" at bounding box center [945, 165] width 115 height 20
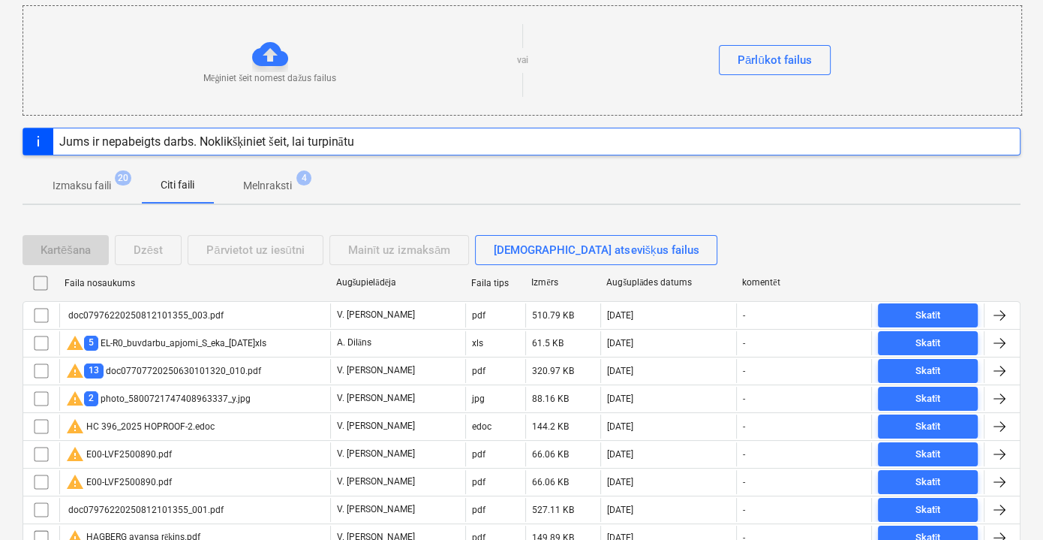
scroll to position [136, 0]
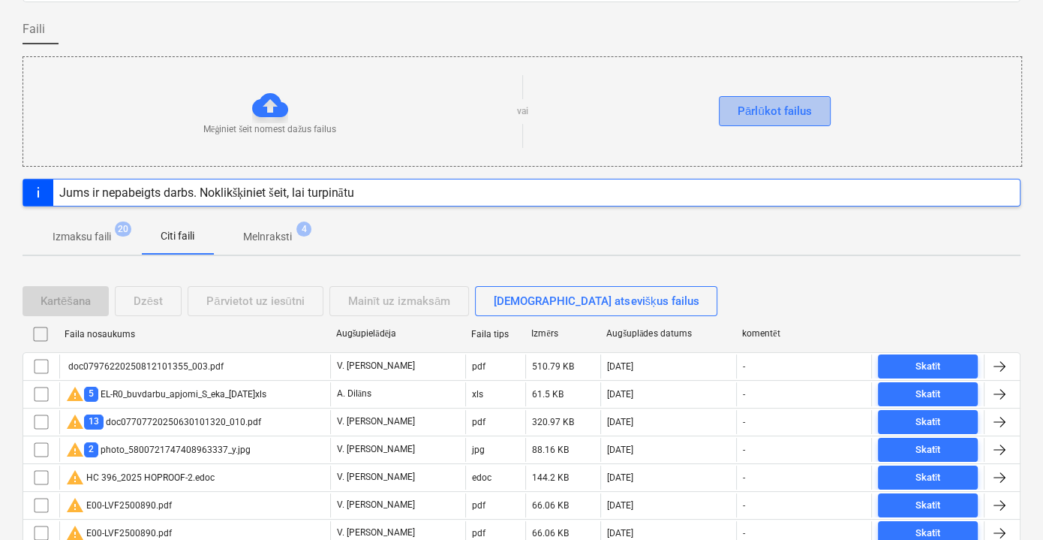
click at [761, 112] on div "Pārlūkot failus" at bounding box center [775, 111] width 74 height 20
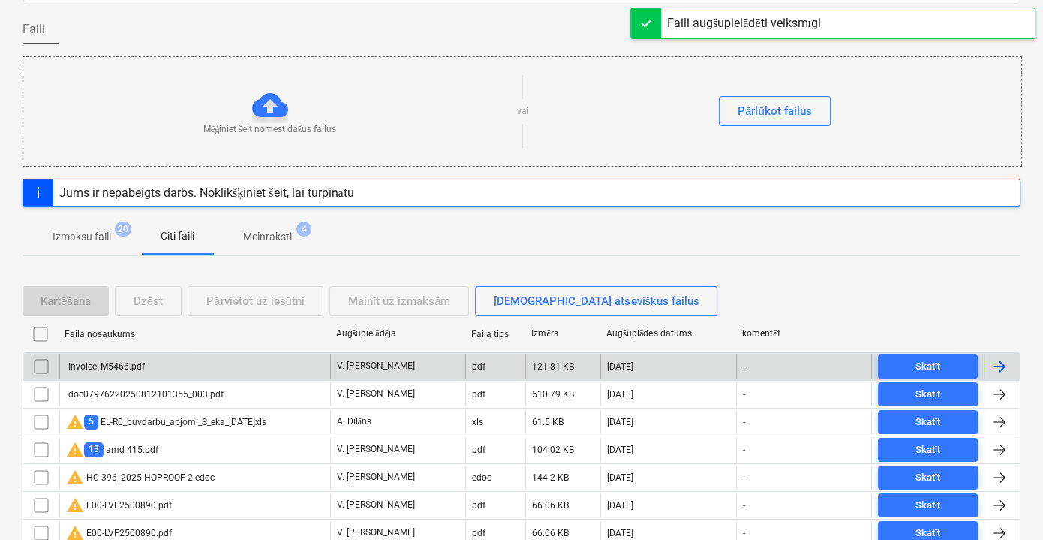
click at [275, 357] on div "Invoice_M5466.pdf" at bounding box center [194, 366] width 271 height 24
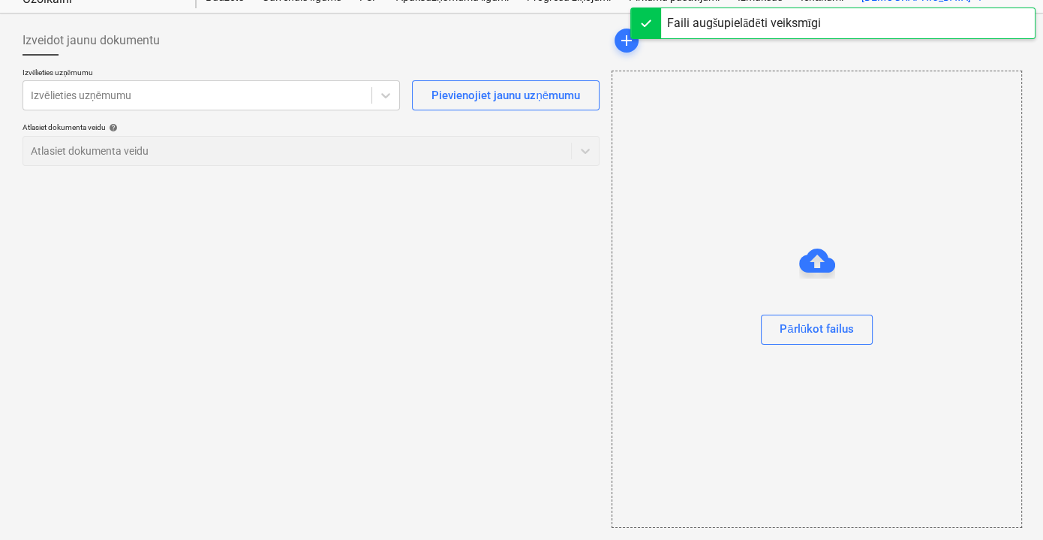
scroll to position [54, 0]
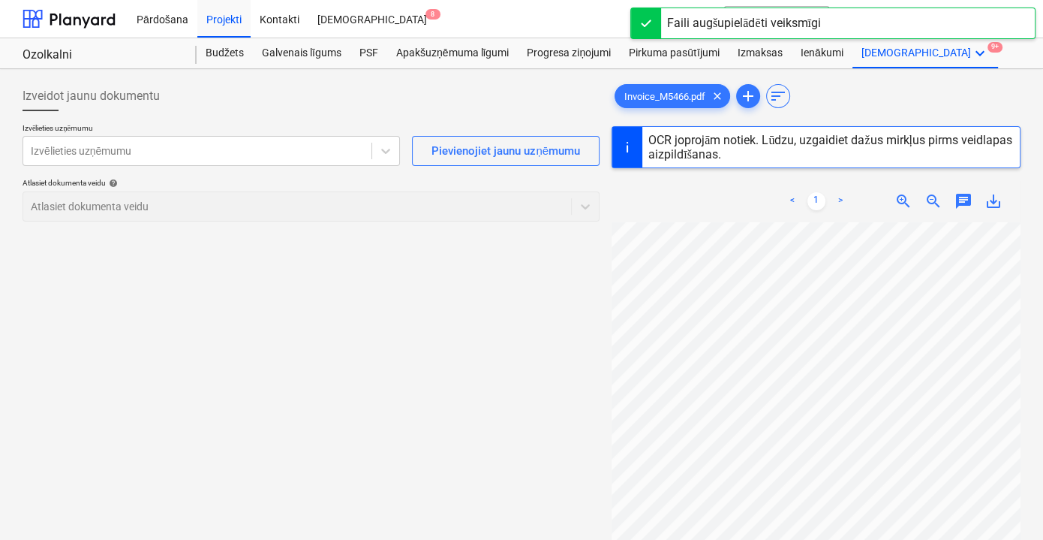
scroll to position [68, 0]
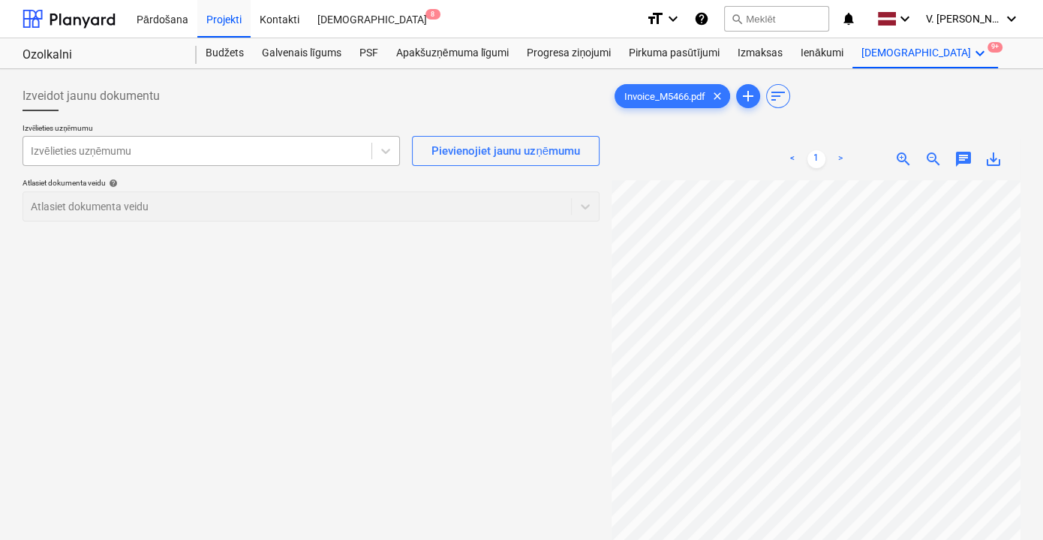
click at [321, 156] on div at bounding box center [197, 150] width 333 height 15
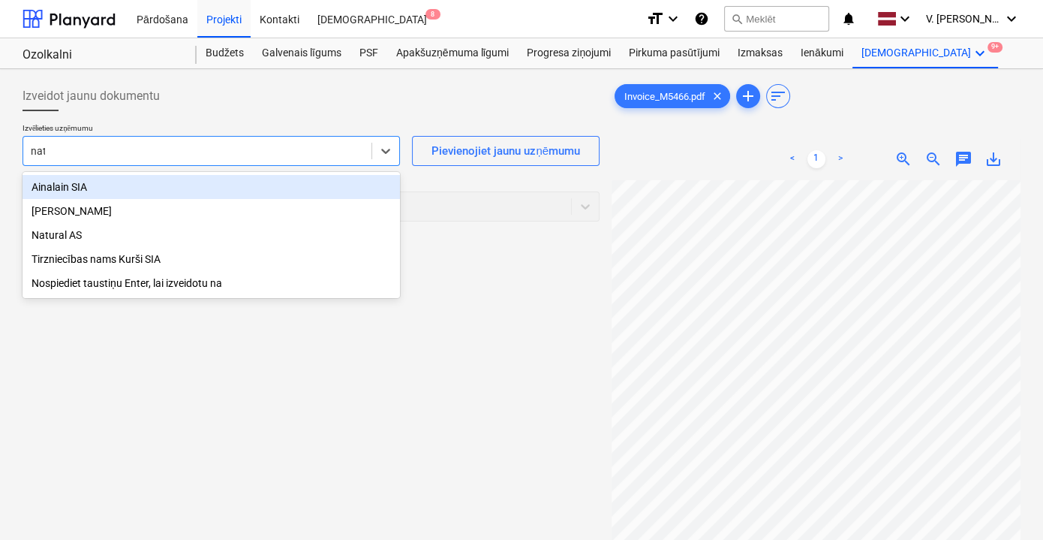
type input "natu"
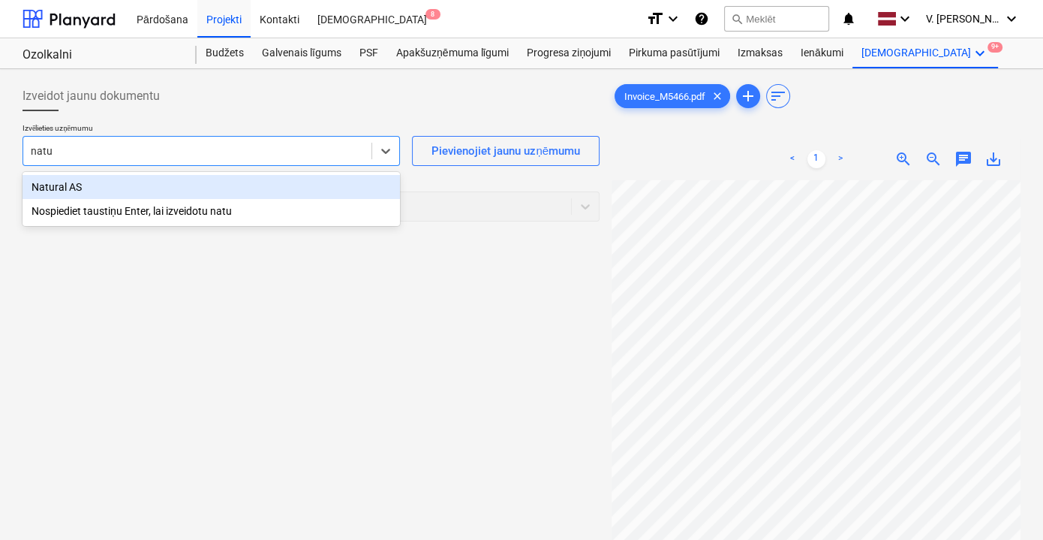
click at [233, 188] on div "Natural AS" at bounding box center [212, 187] width 378 height 24
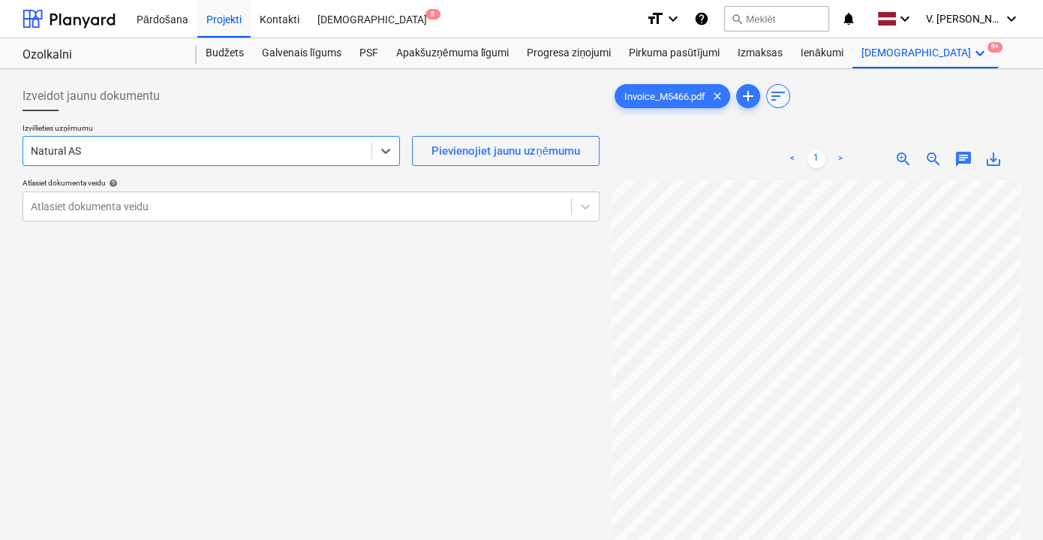
click at [330, 221] on div "Izvēlieties uzņēmumu option Natural AS , selected. Select is focused ,type to r…" at bounding box center [311, 178] width 577 height 110
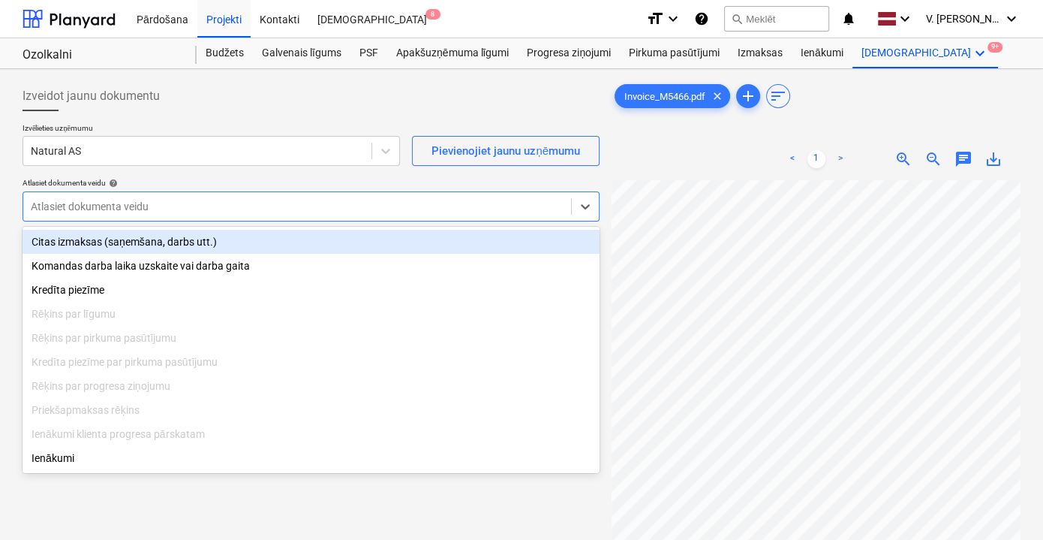
click at [331, 199] on div at bounding box center [297, 206] width 533 height 15
click at [342, 249] on div "Citas izmaksas (saņemšana, darbs utt.)" at bounding box center [311, 242] width 577 height 24
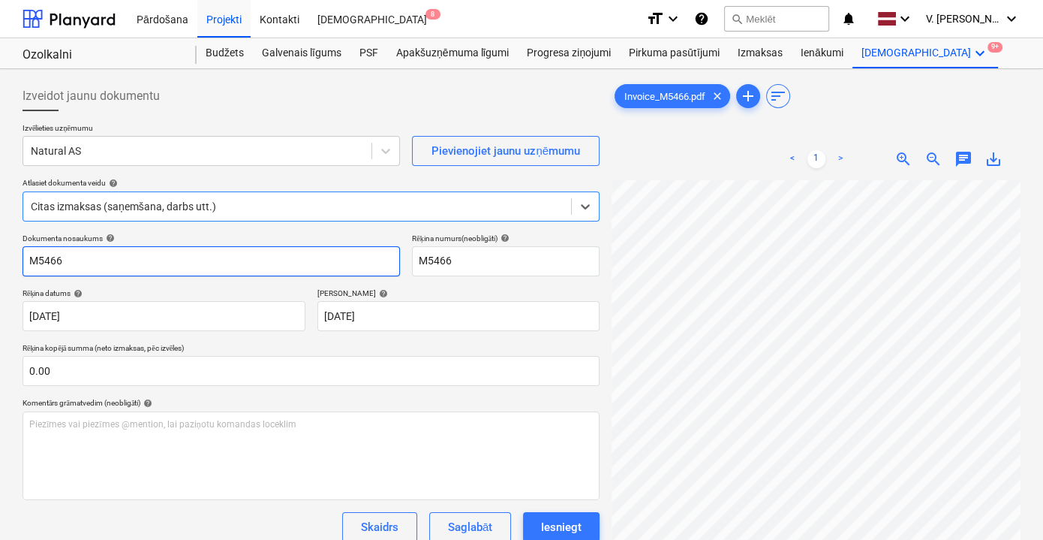
click at [342, 265] on input "M5466" at bounding box center [212, 261] width 378 height 30
type input "Invoice M5466"
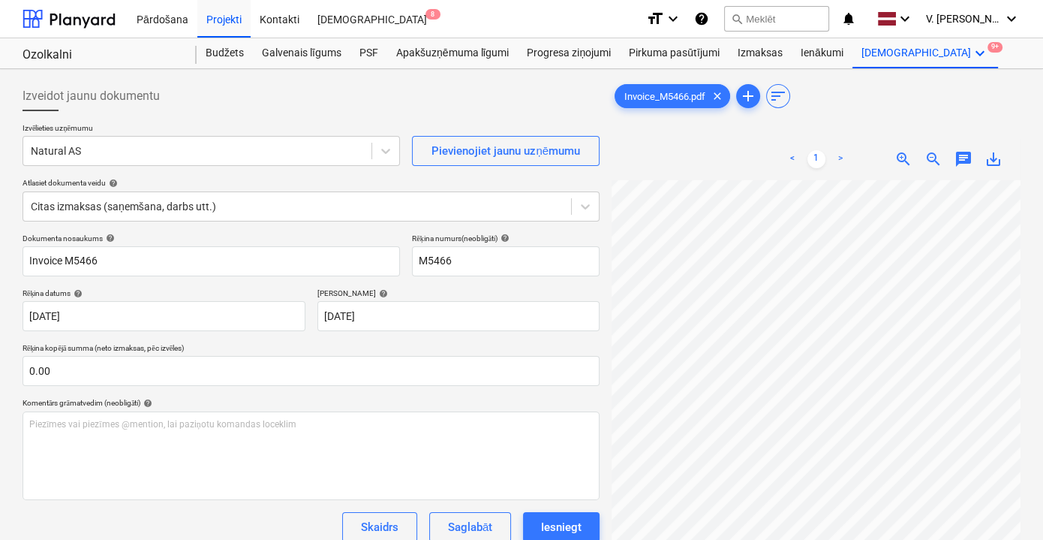
scroll to position [0, 42]
click at [191, 320] on body "Pārdošana Projekti Kontakti Iesūtne 8 format_size keyboard_arrow_down help sear…" at bounding box center [521, 270] width 1043 height 540
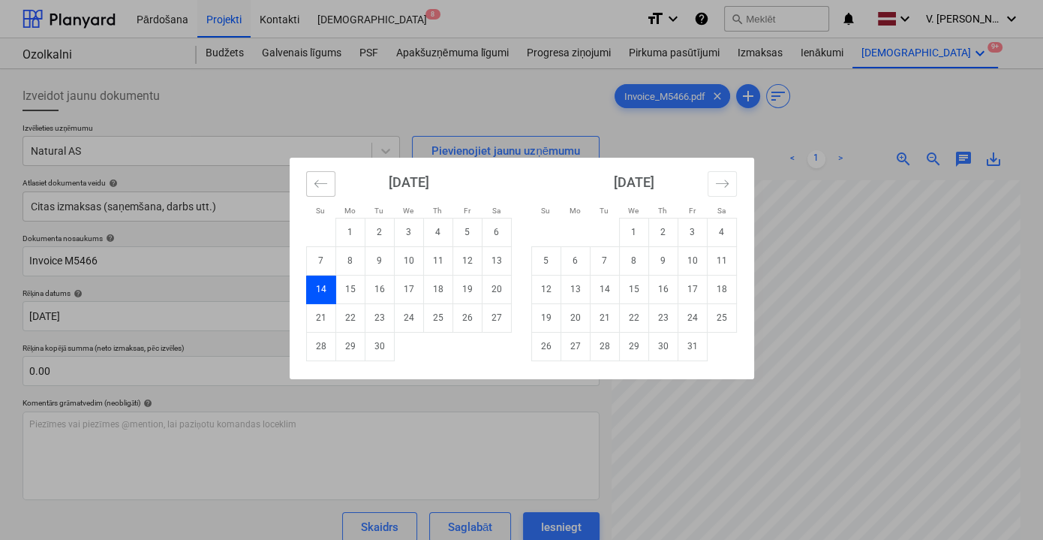
click at [322, 194] on button "Move backward to switch to the previous month." at bounding box center [320, 184] width 29 height 26
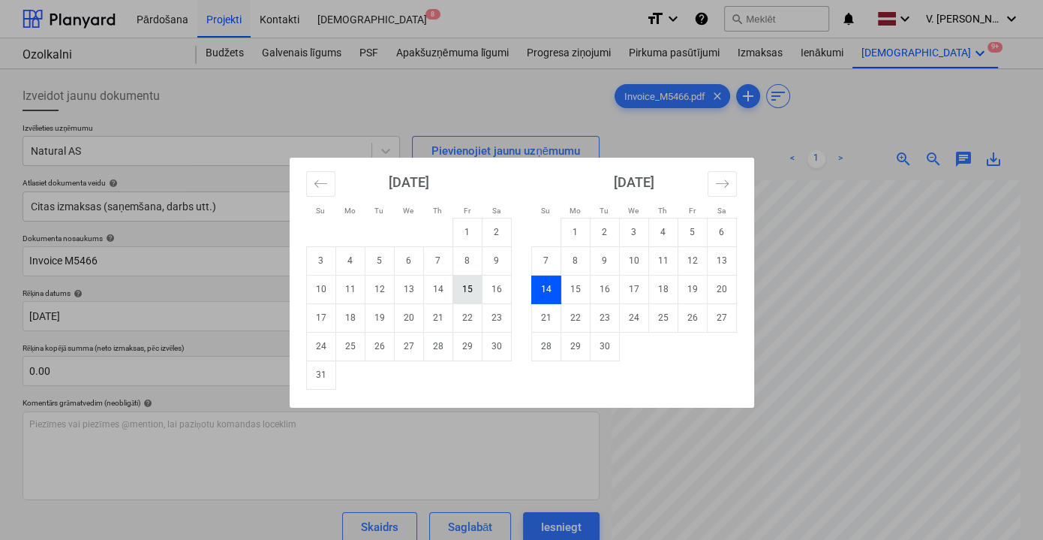
click at [463, 284] on td "15" at bounding box center [467, 289] width 29 height 29
type input "[DATE]"
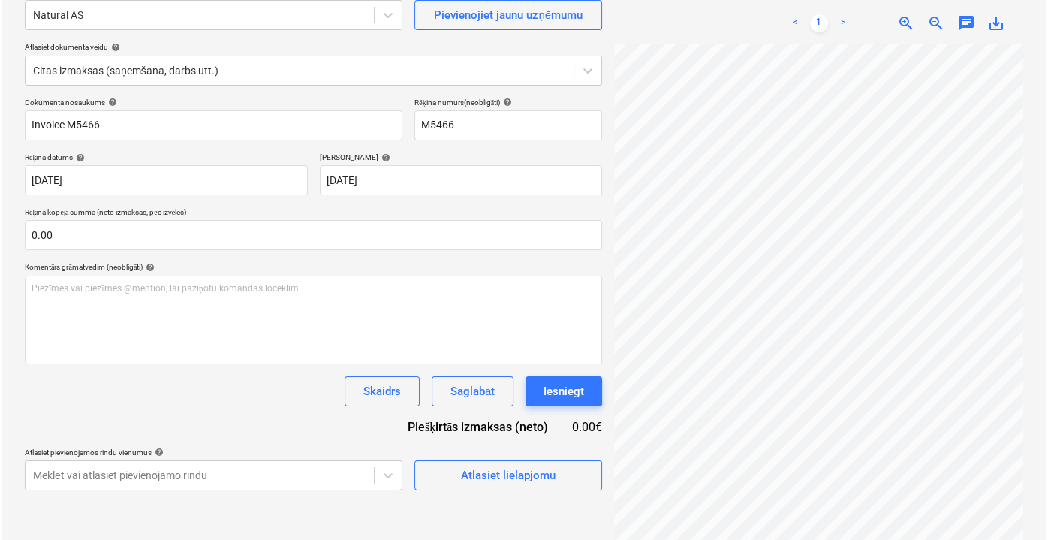
scroll to position [136, 0]
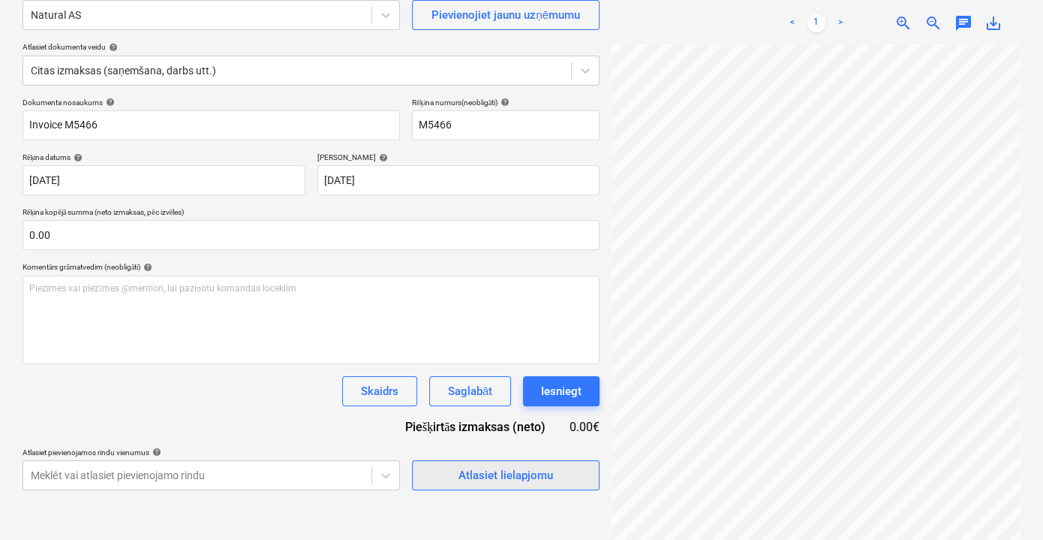
click at [514, 480] on div "Atlasiet lielapjomu" at bounding box center [506, 475] width 95 height 20
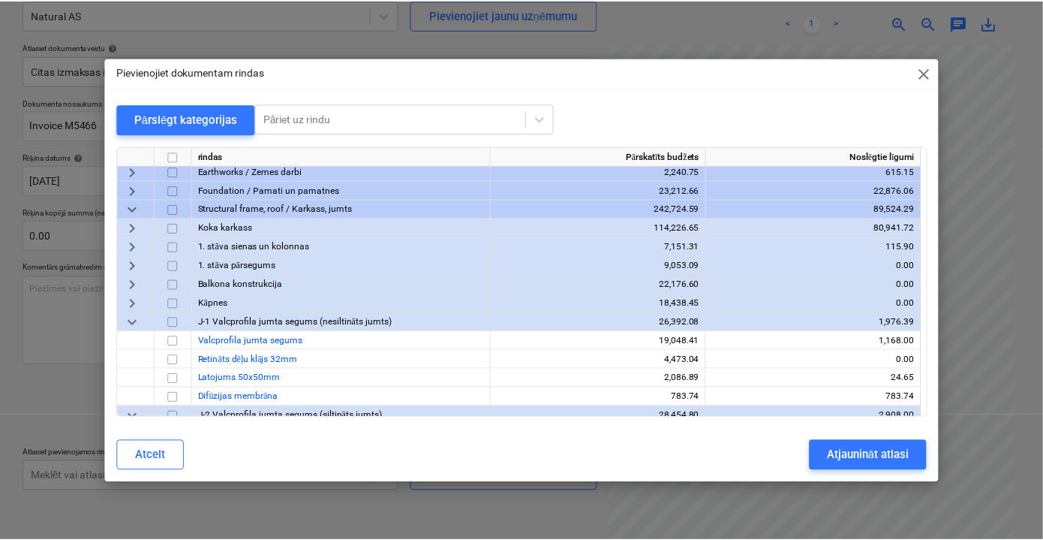
scroll to position [0, 0]
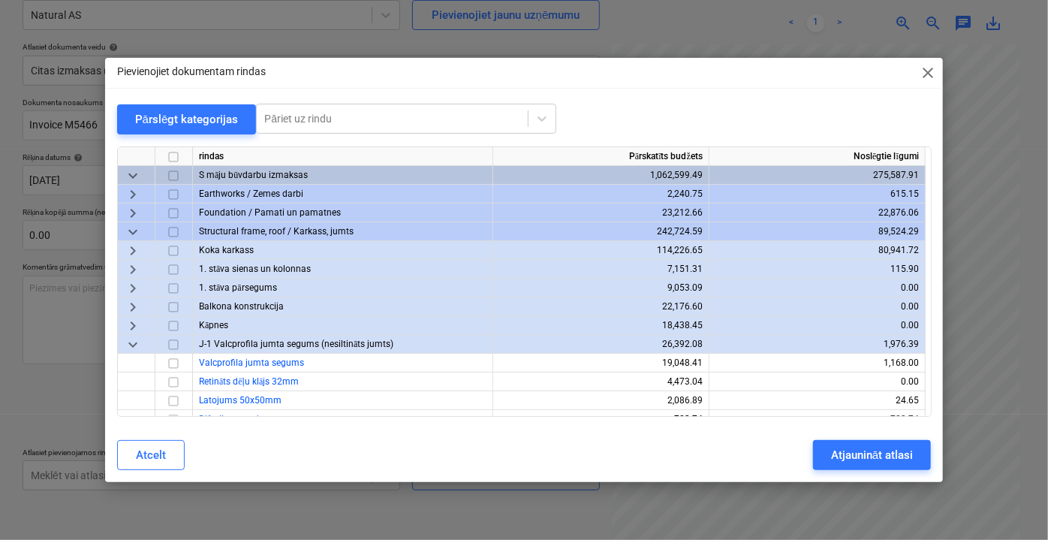
click at [915, 65] on div "Pievienojiet dokumentam rindas close" at bounding box center [524, 73] width 838 height 30
click at [928, 71] on span "close" at bounding box center [928, 73] width 18 height 18
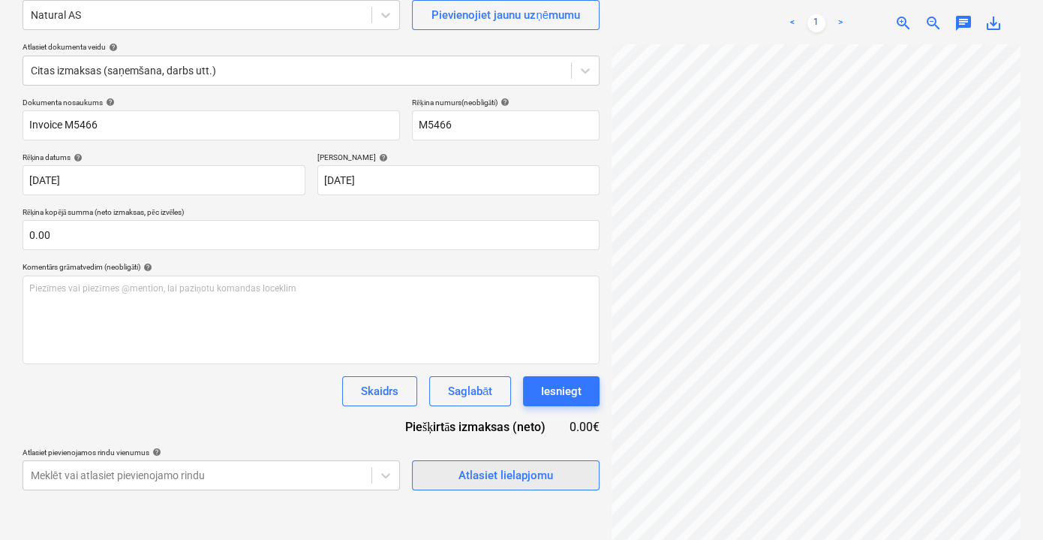
click at [486, 477] on div "Atlasiet lielapjomu" at bounding box center [506, 475] width 95 height 20
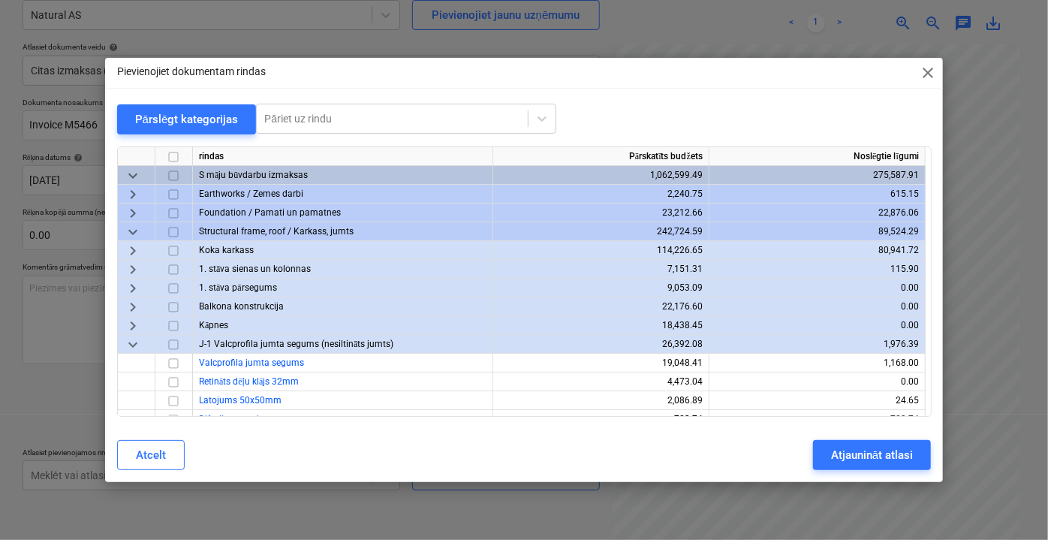
click at [133, 173] on span "keyboard_arrow_down" at bounding box center [133, 175] width 18 height 18
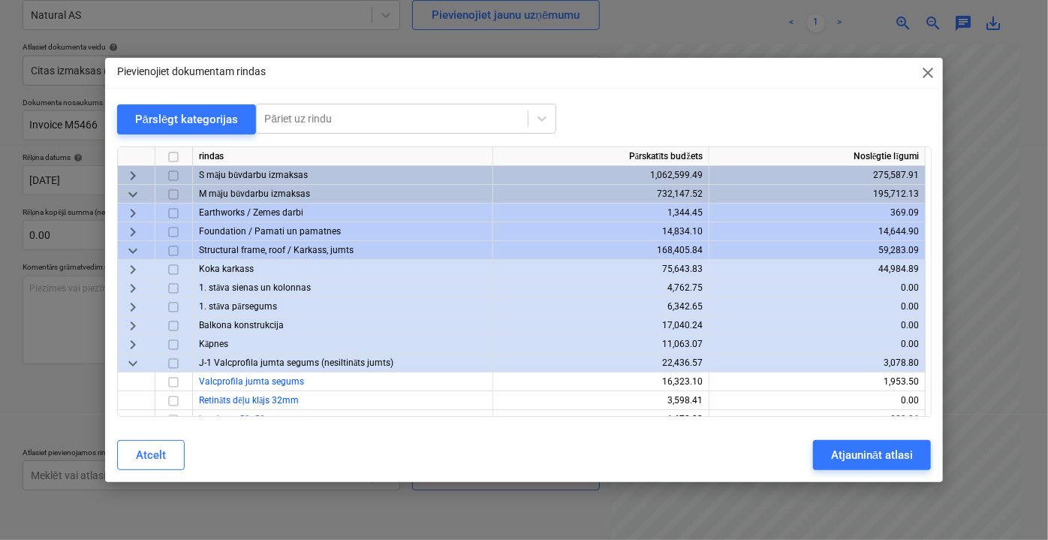
click at [133, 173] on span "keyboard_arrow_right" at bounding box center [133, 175] width 18 height 18
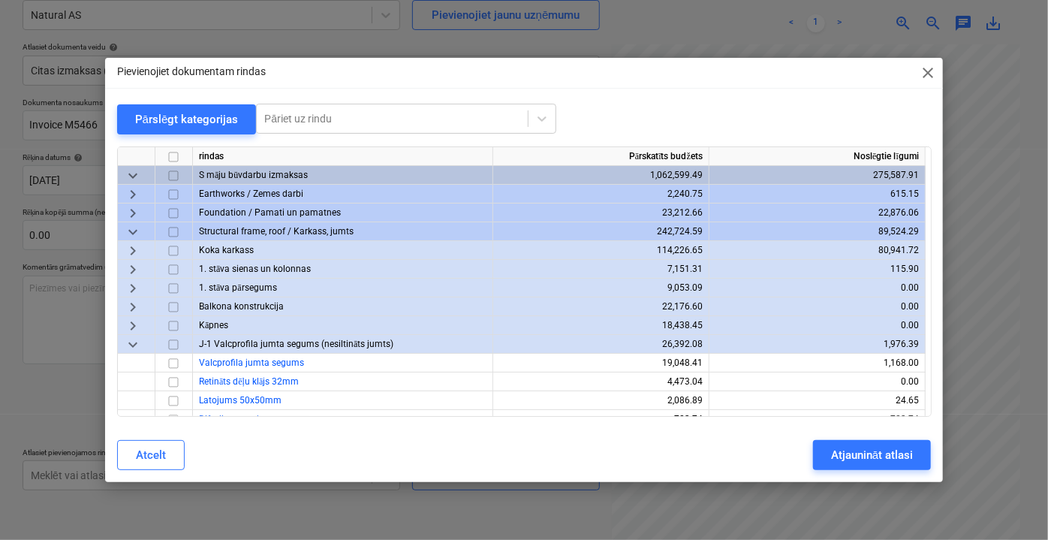
click at [130, 245] on span "keyboard_arrow_right" at bounding box center [133, 250] width 18 height 18
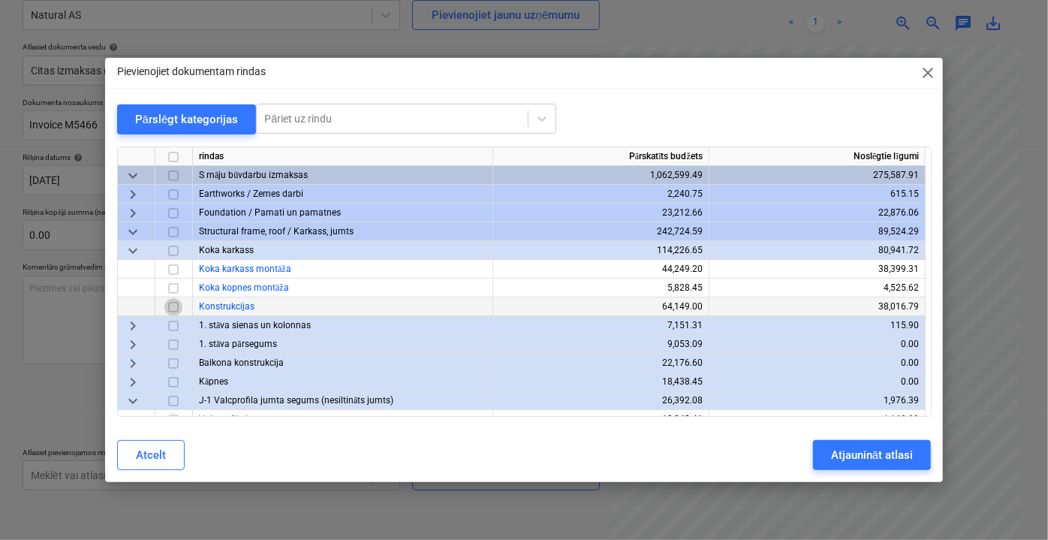
click at [173, 309] on input "checkbox" at bounding box center [173, 306] width 18 height 18
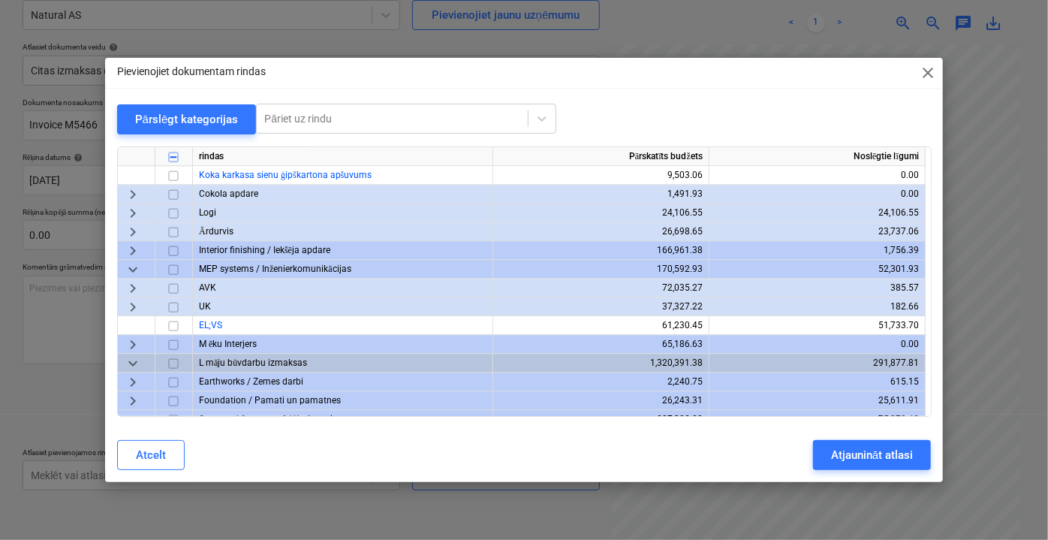
scroll to position [2319, 0]
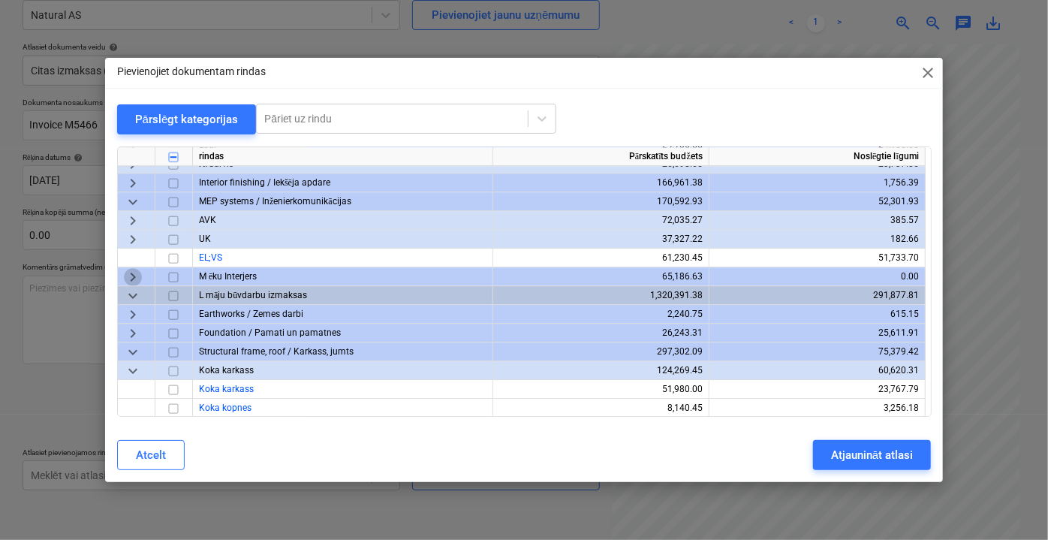
click at [130, 278] on span "keyboard_arrow_right" at bounding box center [133, 276] width 18 height 18
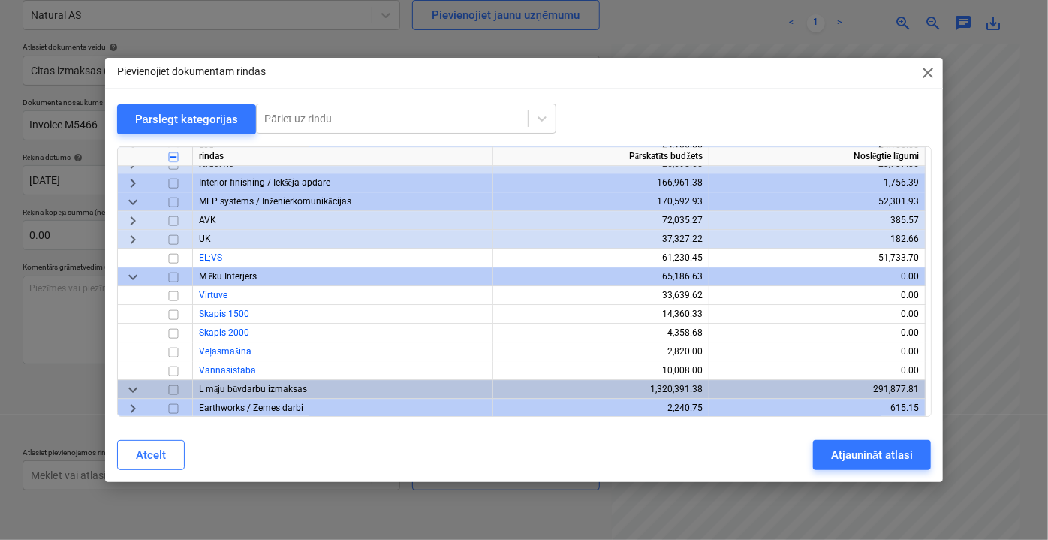
click at [130, 278] on span "keyboard_arrow_down" at bounding box center [133, 276] width 18 height 18
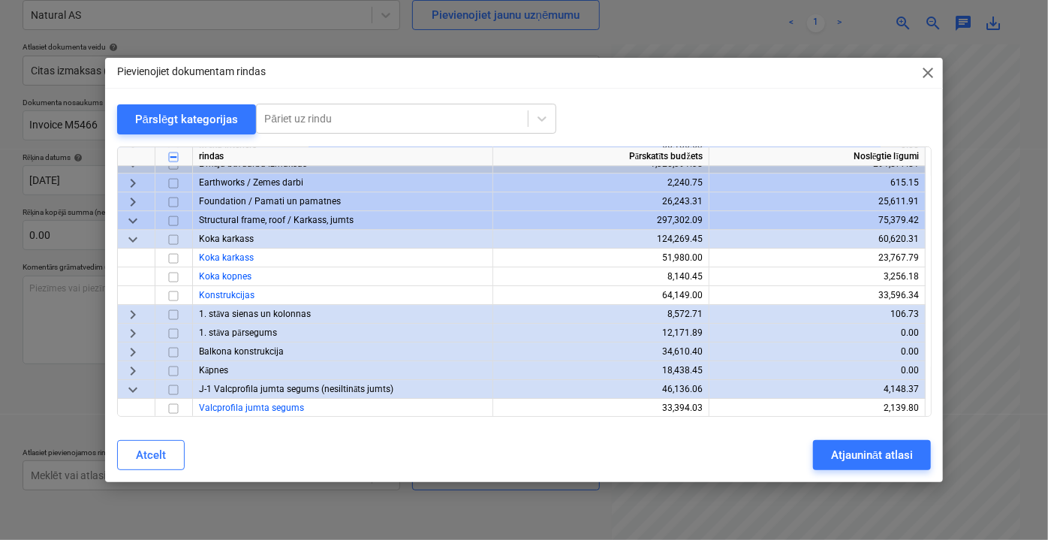
scroll to position [2419, 0]
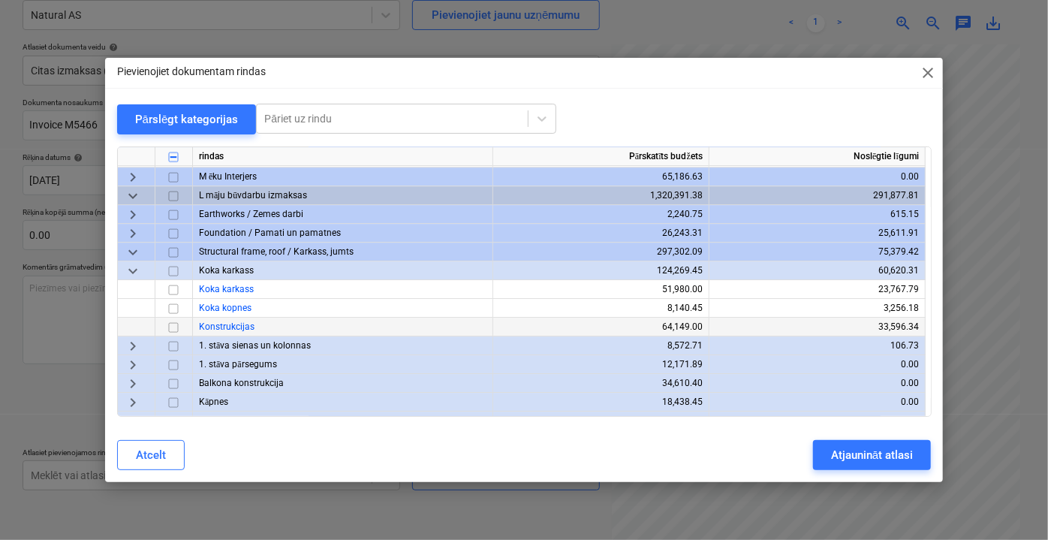
click at [176, 324] on input "checkbox" at bounding box center [173, 327] width 18 height 18
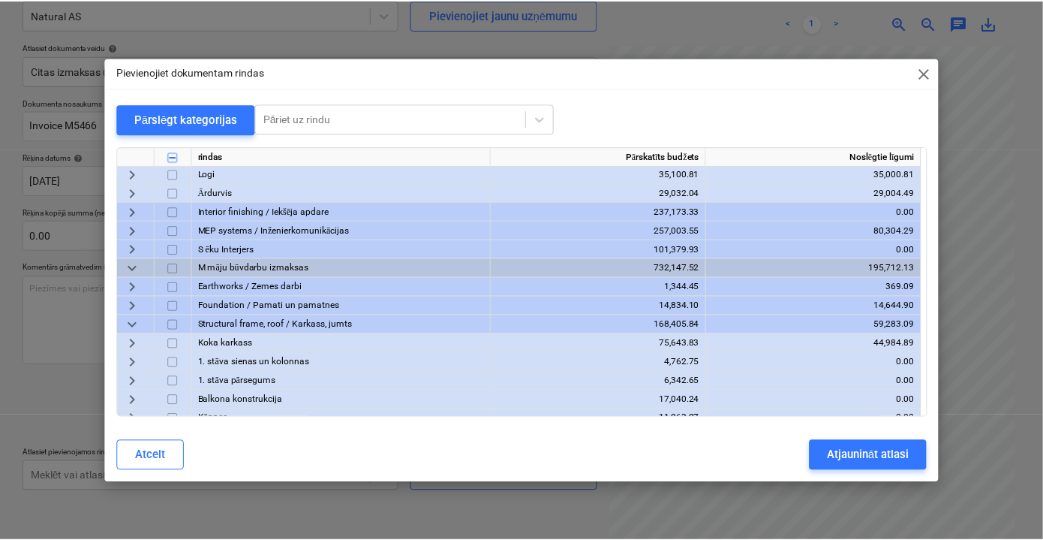
scroll to position [1160, 0]
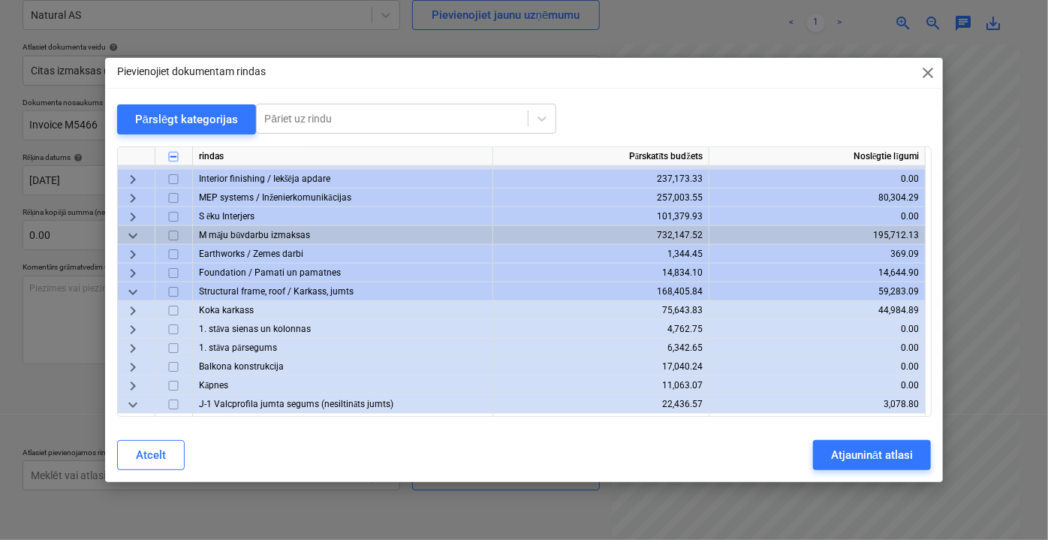
click at [133, 231] on span "keyboard_arrow_down" at bounding box center [133, 235] width 18 height 18
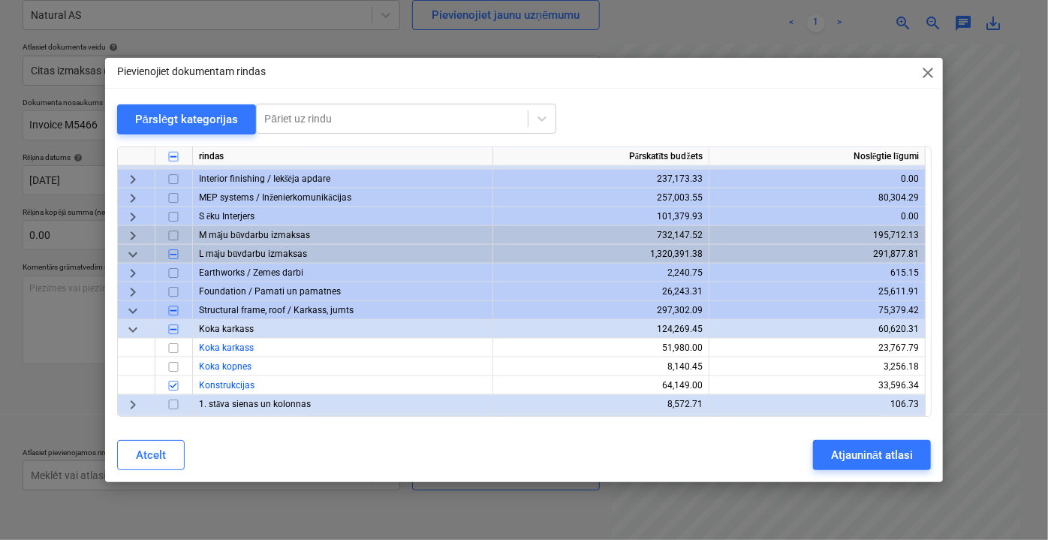
click at [133, 231] on span "keyboard_arrow_right" at bounding box center [133, 235] width 18 height 18
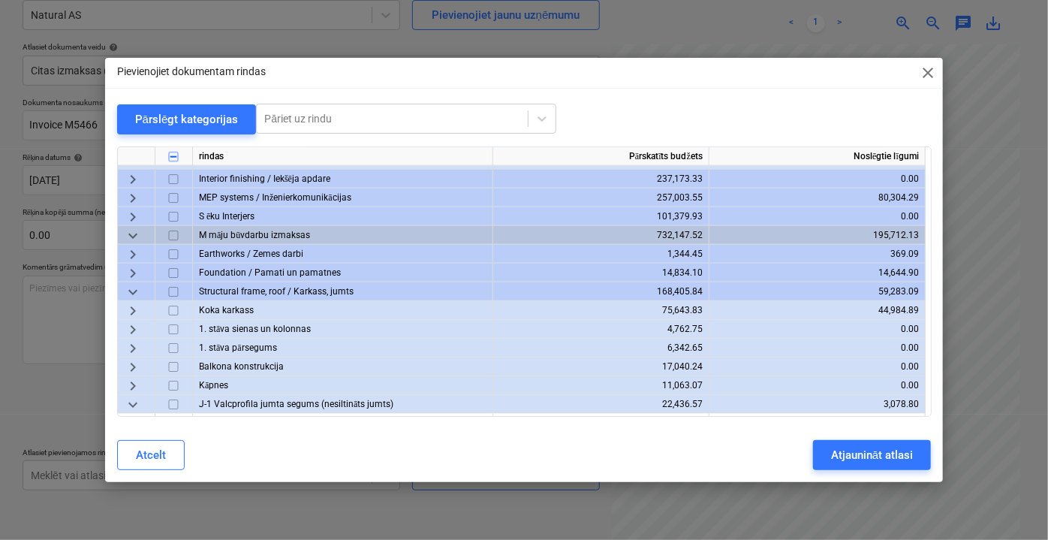
click at [128, 315] on span "keyboard_arrow_right" at bounding box center [133, 310] width 18 height 18
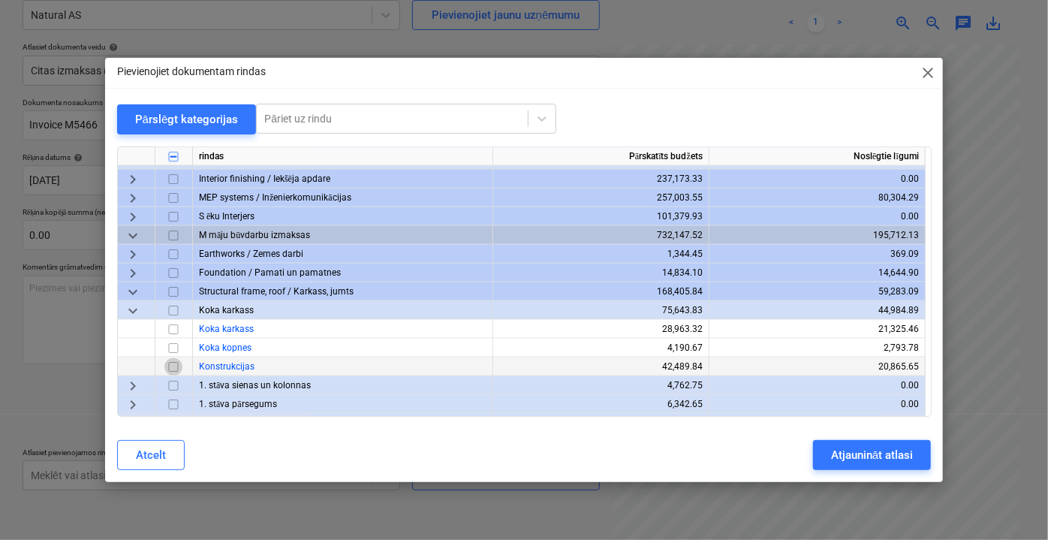
click at [173, 366] on input "checkbox" at bounding box center [173, 366] width 18 height 18
click at [842, 450] on div "Atjaunināt atlasi" at bounding box center [872, 455] width 82 height 20
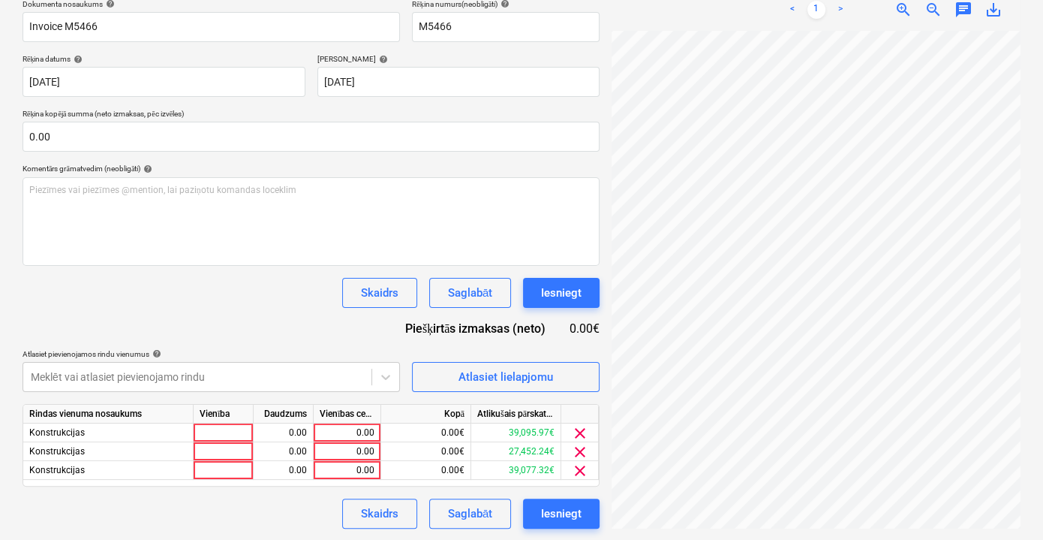
scroll to position [0, 46]
click at [331, 435] on div "0.00" at bounding box center [347, 432] width 55 height 19
type input "5740.19"
drag, startPoint x: 337, startPoint y: 432, endPoint x: 386, endPoint y: 432, distance: 48.8
click at [0, 0] on div "Konstrukcijas 0.00 5740.19 0.00€ 39,095.97€ clear" at bounding box center [0, 0] width 0 height 0
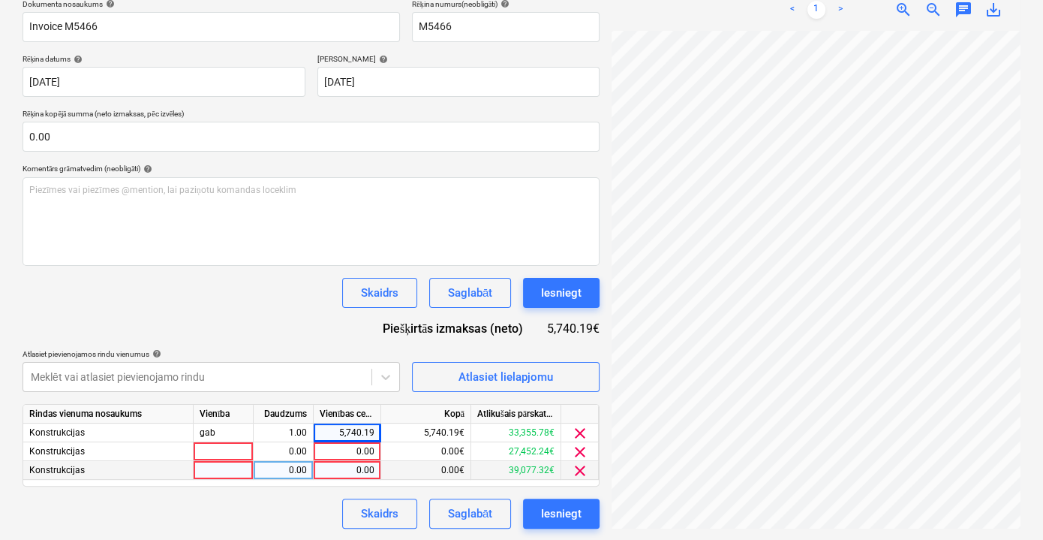
click at [358, 464] on div "0.00" at bounding box center [347, 470] width 55 height 19
type input "5740.19"
click at [359, 450] on div "0.00" at bounding box center [347, 451] width 55 height 19
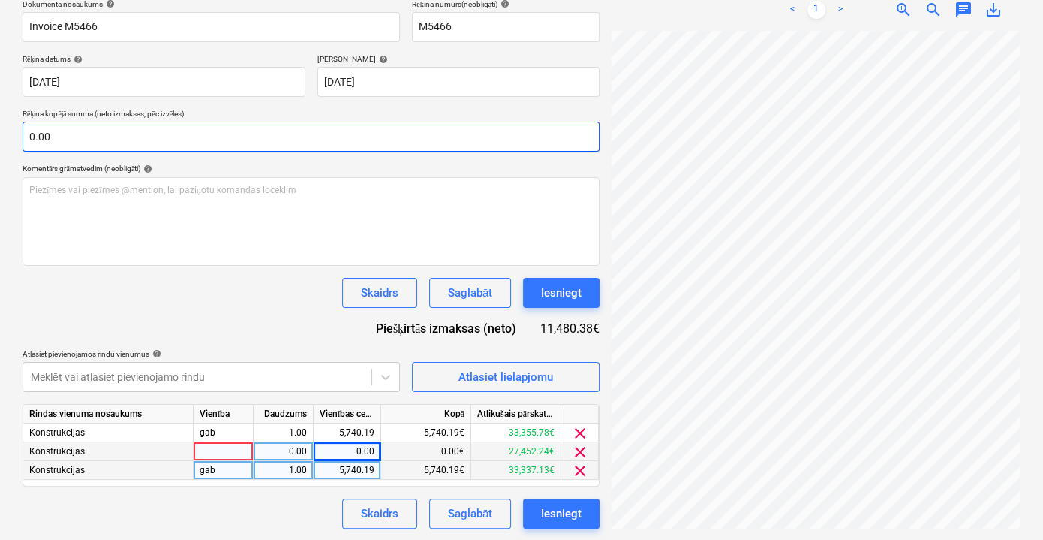
click at [150, 141] on input "0.00" at bounding box center [311, 137] width 577 height 30
click at [149, 141] on input "text" at bounding box center [311, 137] width 577 height 30
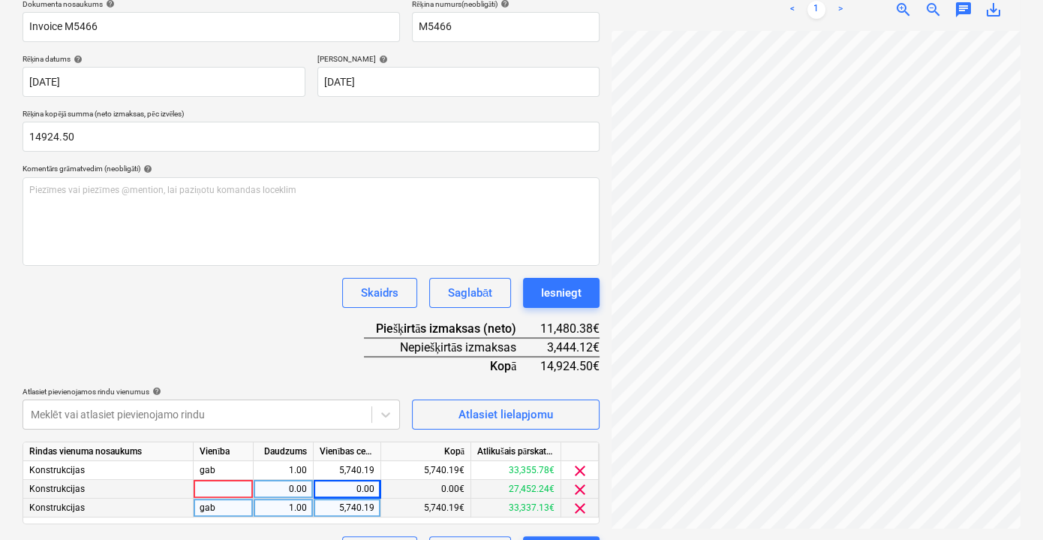
type input "14,924.50"
click at [149, 284] on div "Skaidrs Saglabāt Iesniegt" at bounding box center [311, 293] width 577 height 30
click at [357, 486] on div "0.00" at bounding box center [347, 489] width 55 height 19
type input "3444.12"
click at [302, 374] on div "Dokumenta nosaukums help Invoice M5466 Rēķina numurs (neobligāti) help M5466 Rē…" at bounding box center [311, 282] width 577 height 567
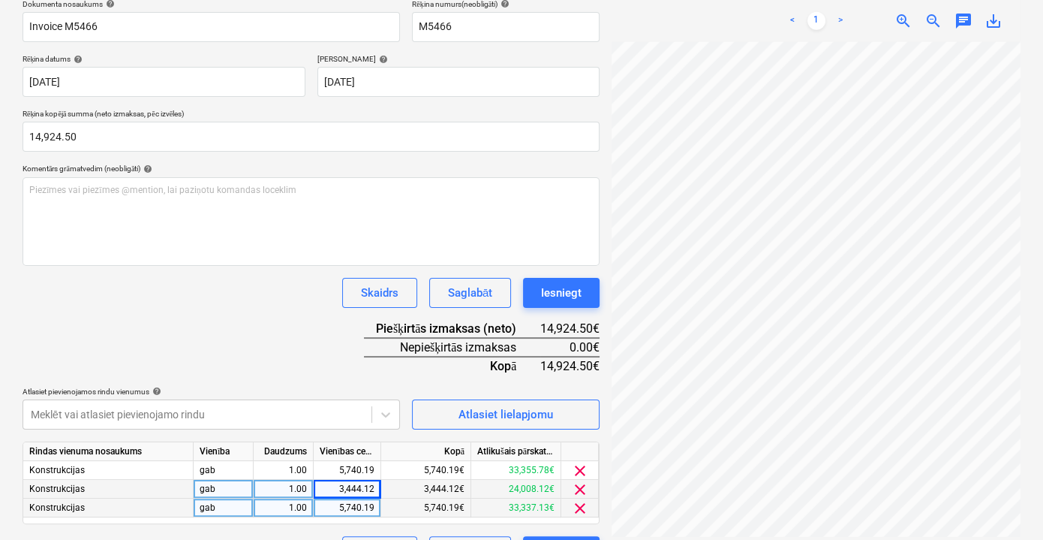
scroll to position [272, 0]
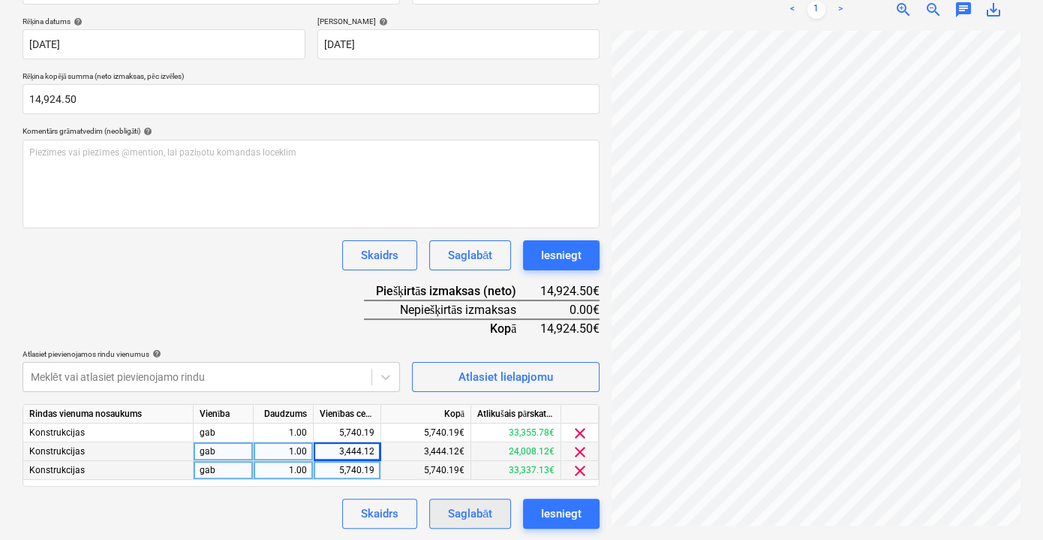
click at [472, 511] on div "Saglabāt" at bounding box center [470, 514] width 44 height 20
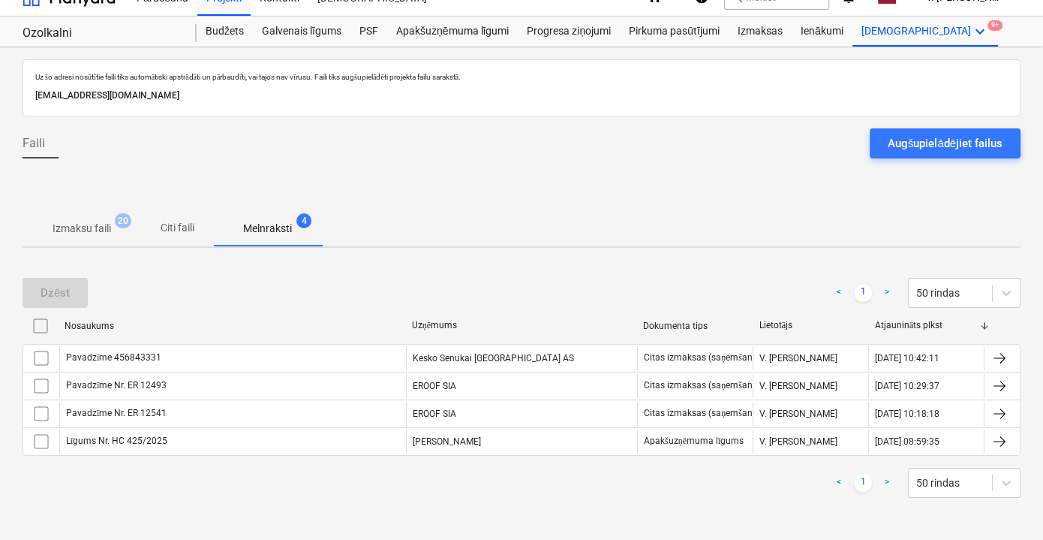
scroll to position [19, 0]
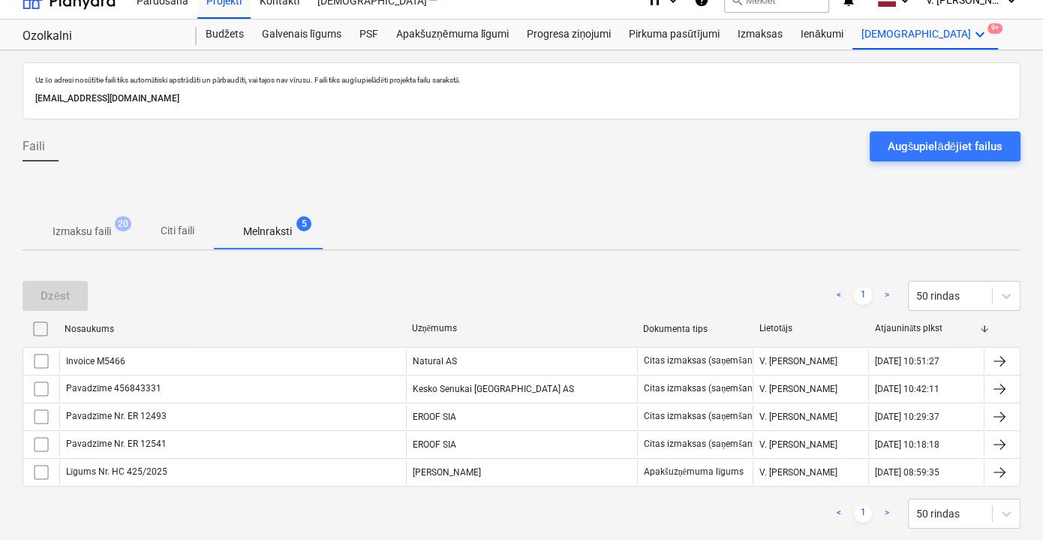
click at [922, 146] on div "Augšupielādējiet failus" at bounding box center [945, 147] width 115 height 20
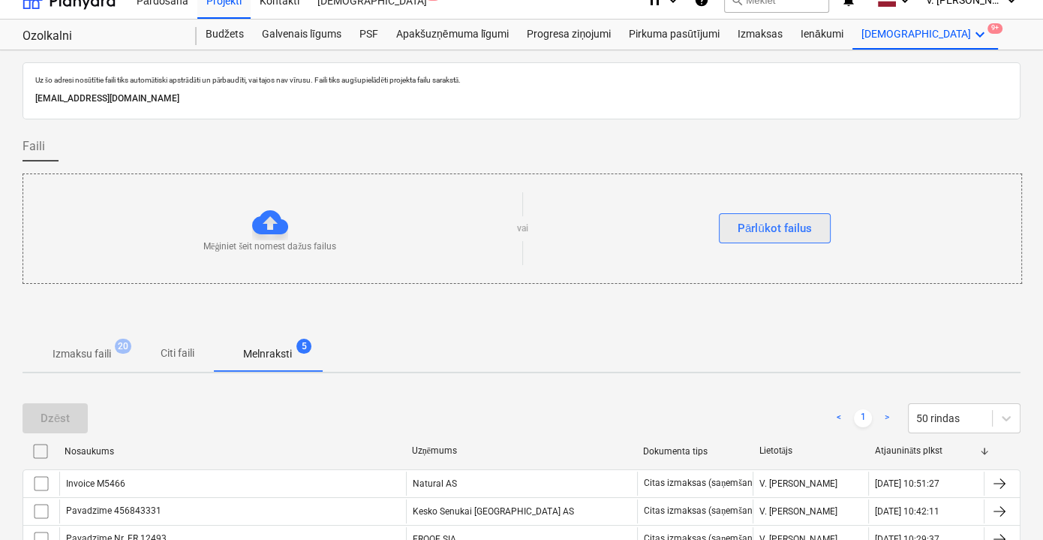
click at [794, 227] on div "Pārlūkot failus" at bounding box center [775, 228] width 74 height 20
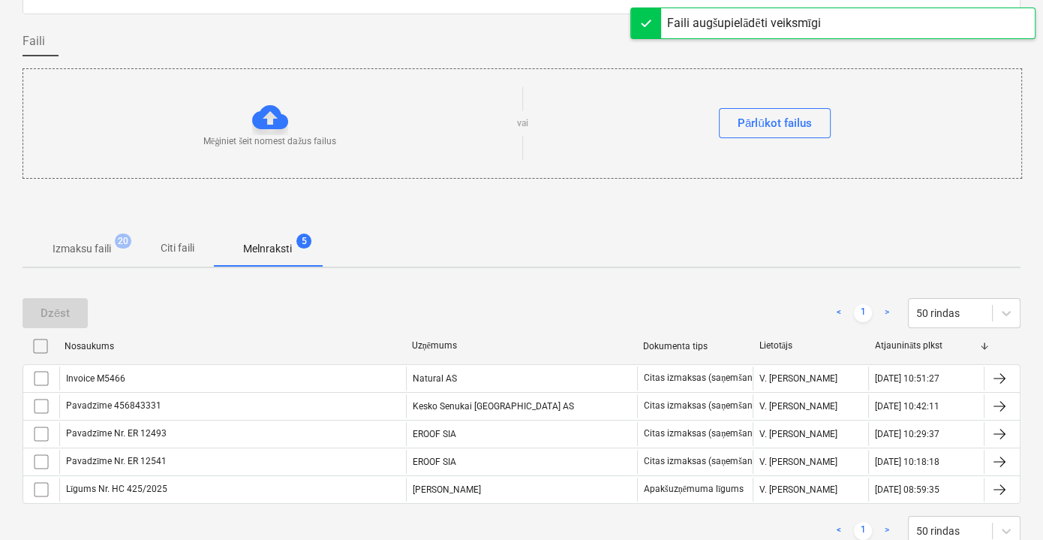
scroll to position [155, 0]
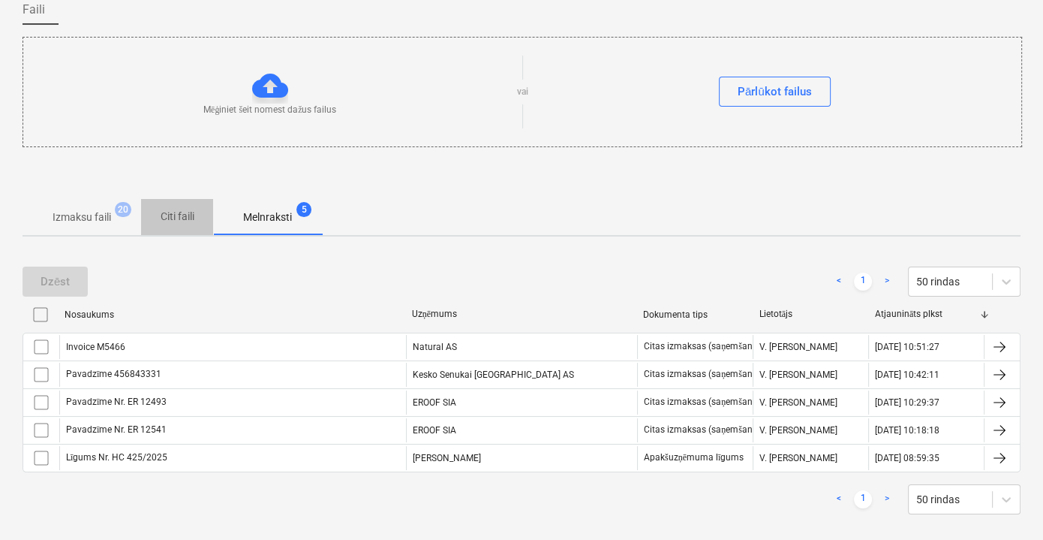
click at [164, 215] on p "Citi faili" at bounding box center [177, 217] width 36 height 16
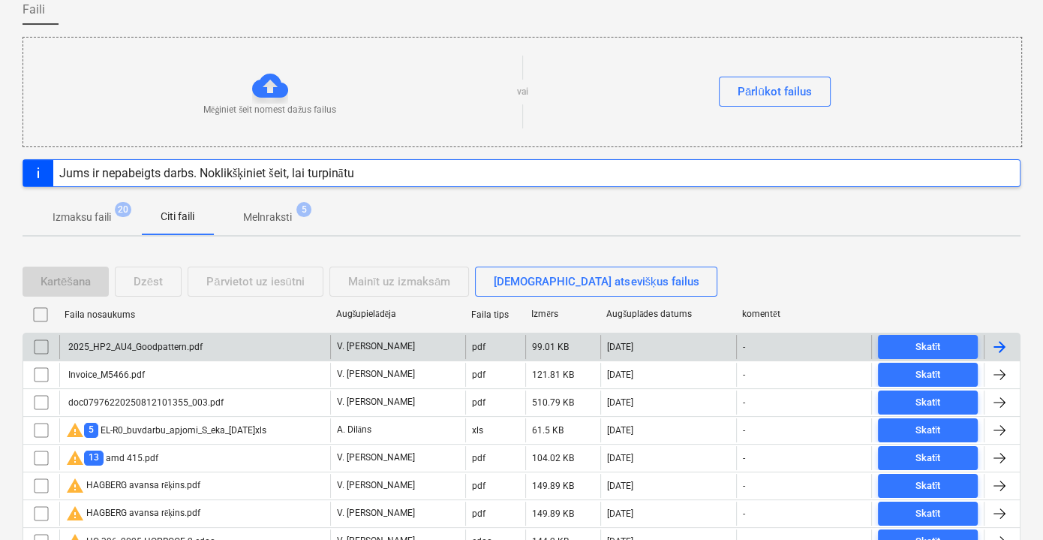
click at [207, 339] on div "2025_HP2_AU4_Goodpattern.pdf" at bounding box center [194, 347] width 271 height 24
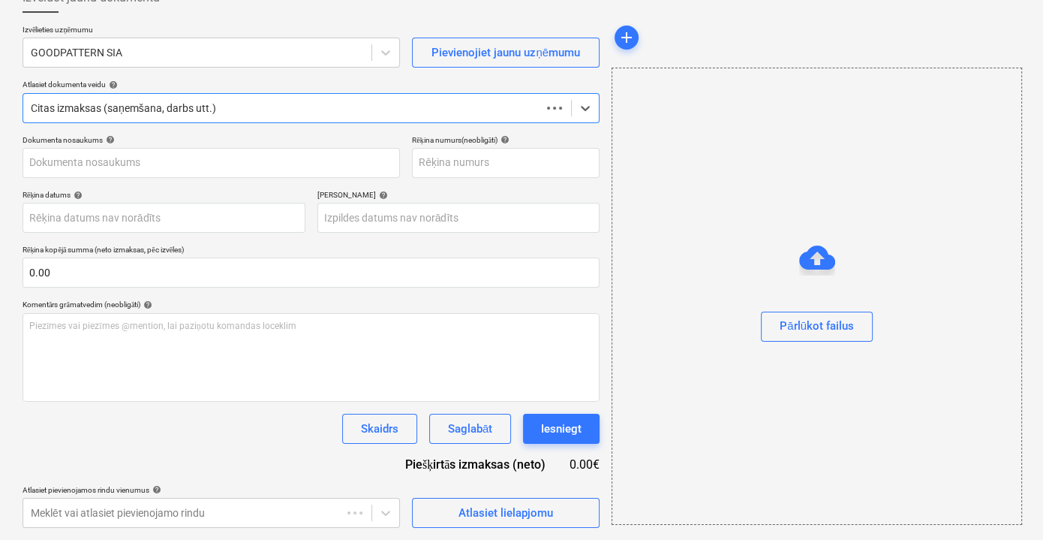
scroll to position [98, 0]
type input "2025-HP2-AU4"
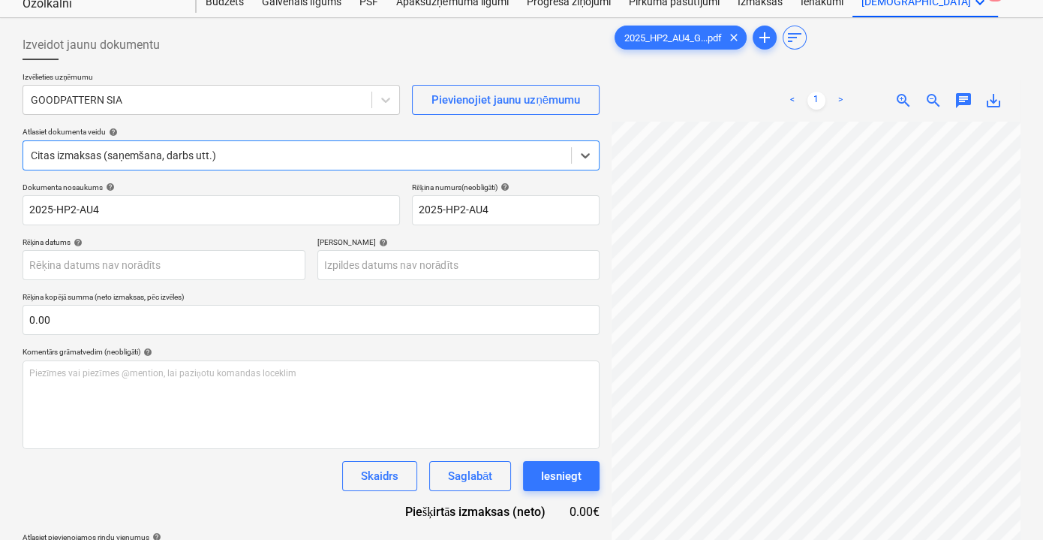
scroll to position [29, 0]
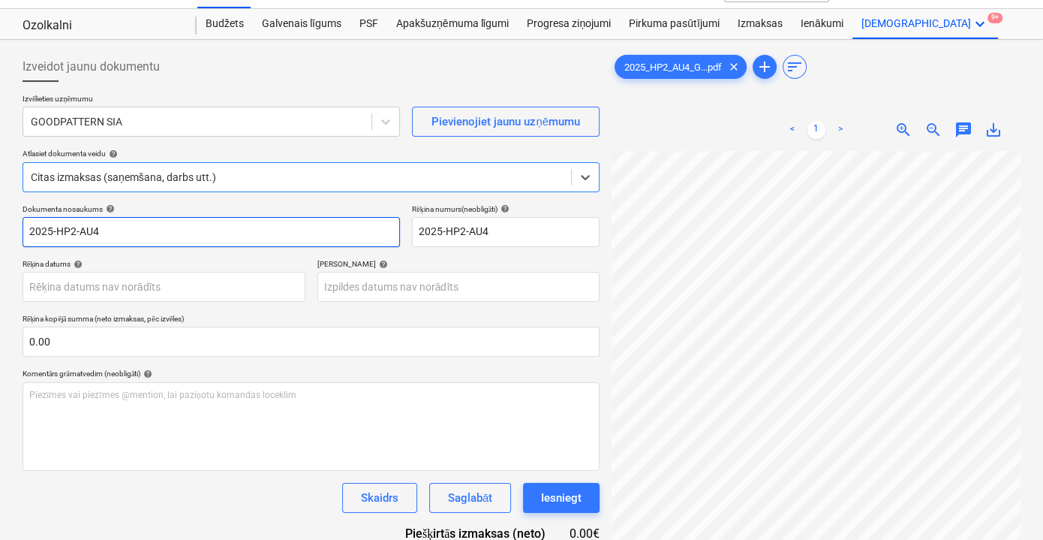
click at [149, 239] on input "2025-HP2-AU4" at bounding box center [212, 232] width 378 height 30
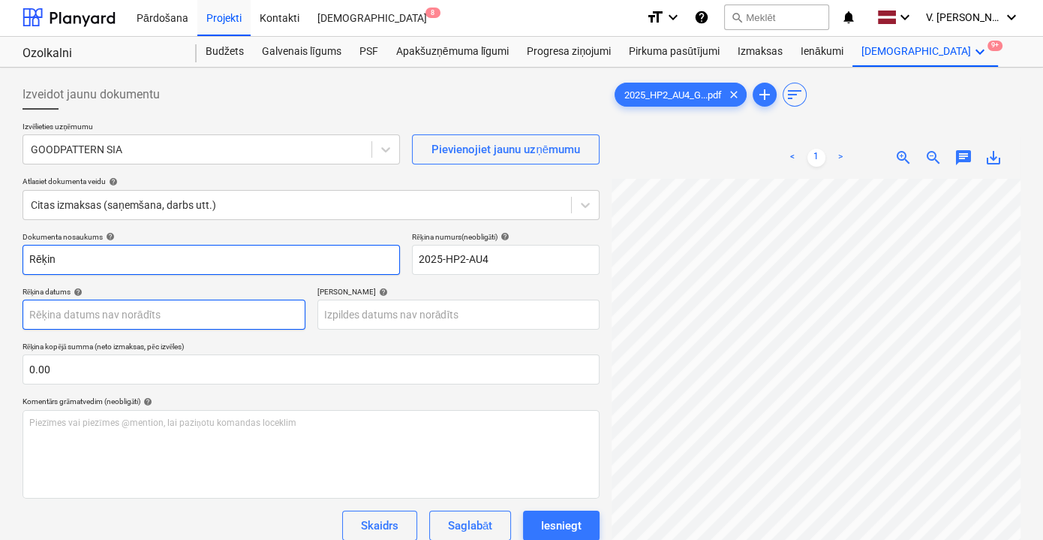
scroll to position [0, 0]
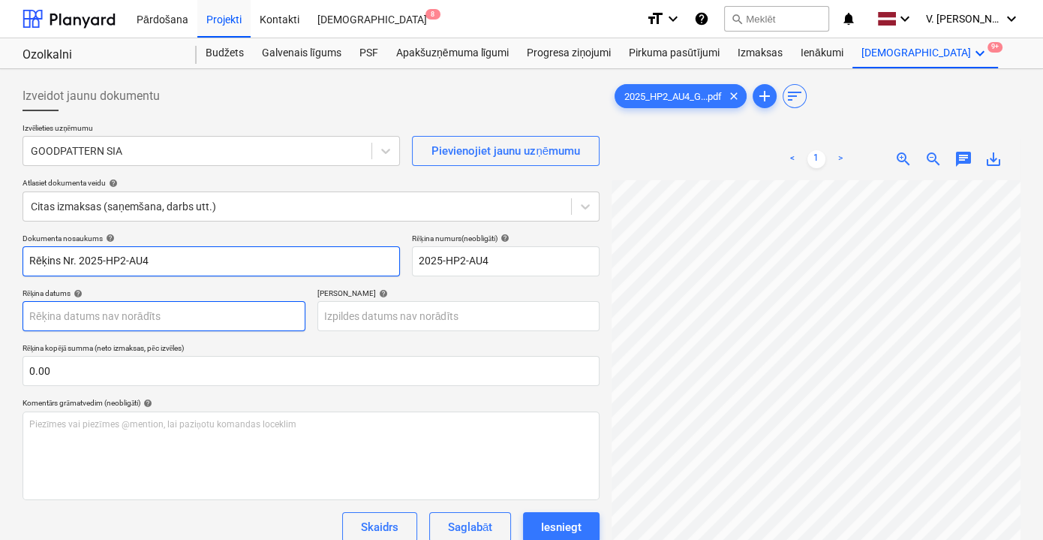
type input "Rēķins Nr. 2025-HP2-AU4"
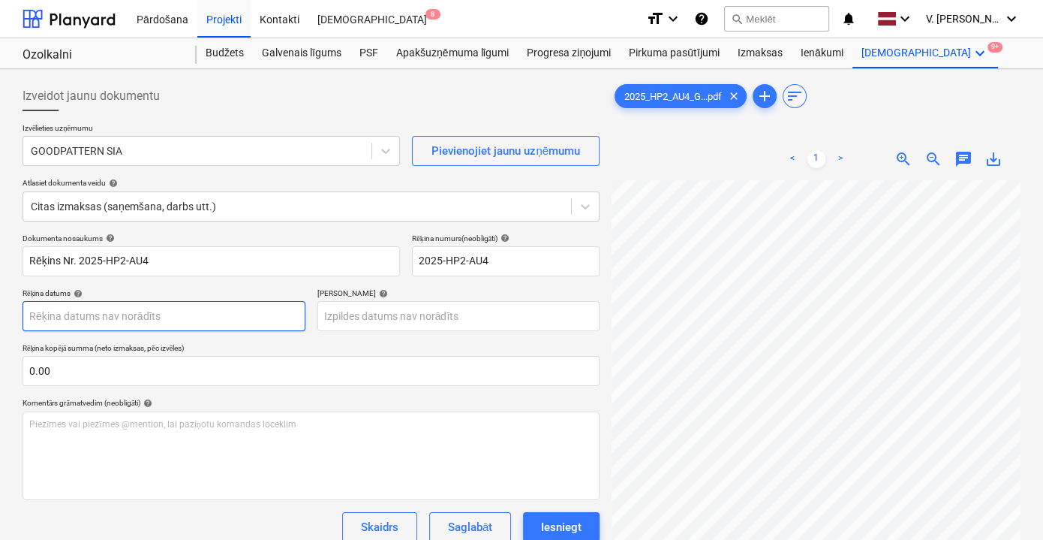
click at [206, 320] on body "Pārdošana Projekti Kontakti Iesūtne 8 format_size keyboard_arrow_down help sear…" at bounding box center [521, 270] width 1043 height 540
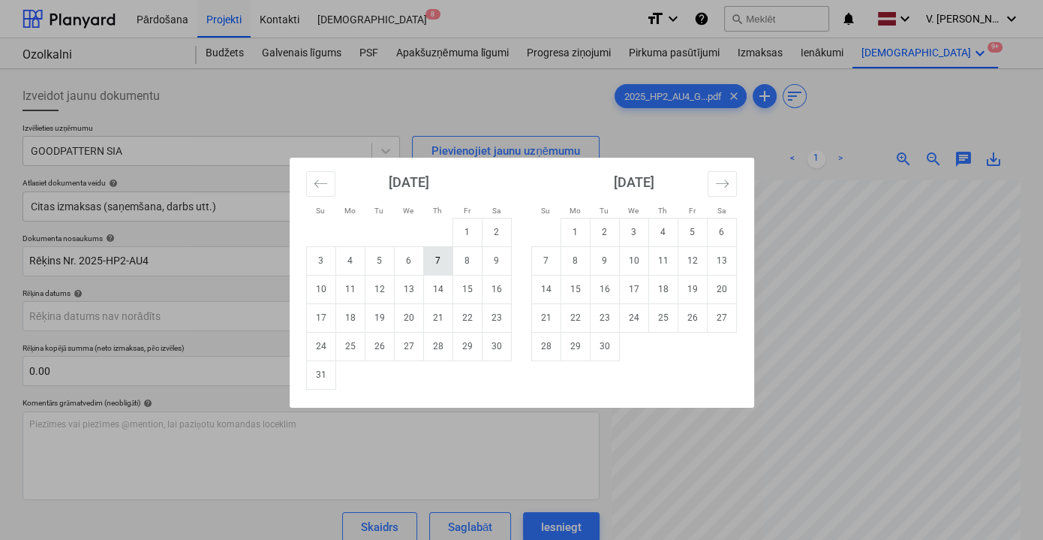
click at [436, 269] on td "7" at bounding box center [437, 260] width 29 height 29
type input "07 Aug 2025"
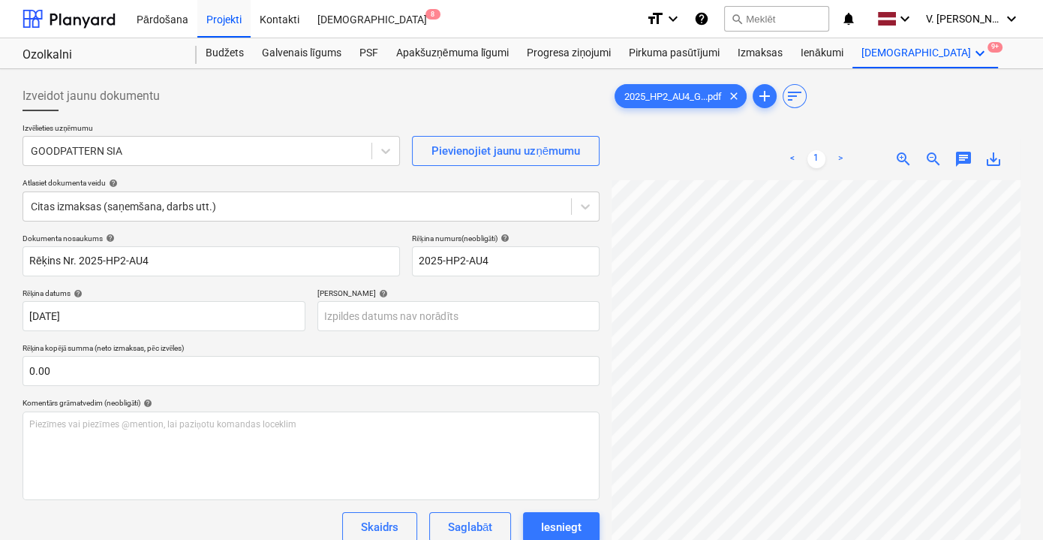
scroll to position [136, 0]
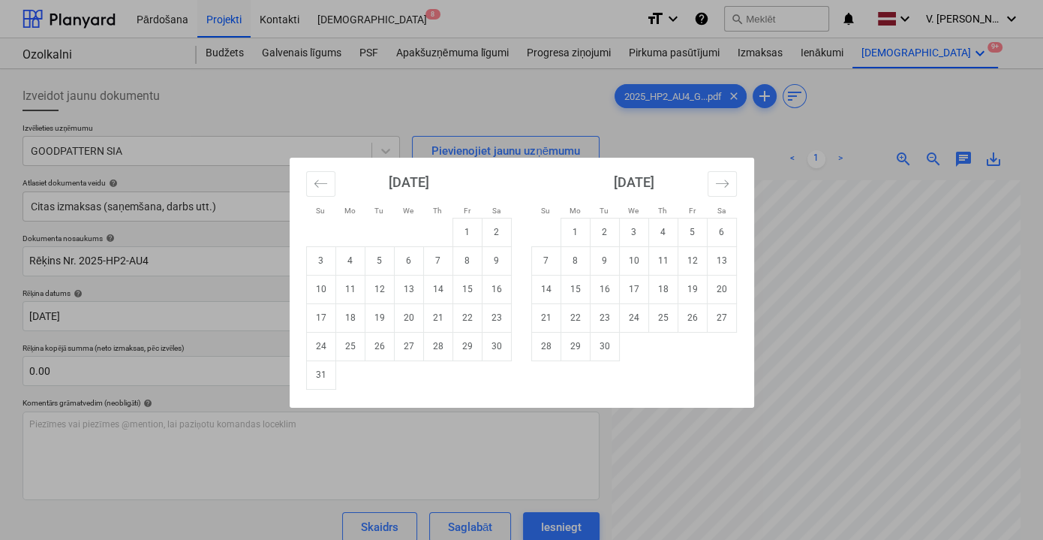
click at [365, 322] on body "Pārdošana Projekti Kontakti Iesūtne 8 format_size keyboard_arrow_down help sear…" at bounding box center [521, 270] width 1043 height 540
click at [326, 321] on td "17" at bounding box center [320, 317] width 29 height 29
type input "17 Aug 2025"
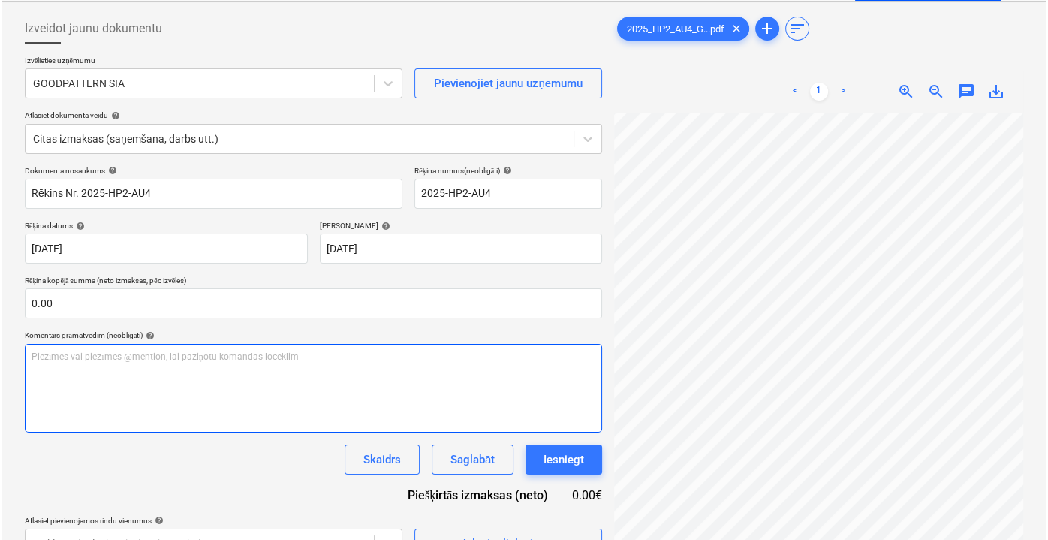
scroll to position [149, 0]
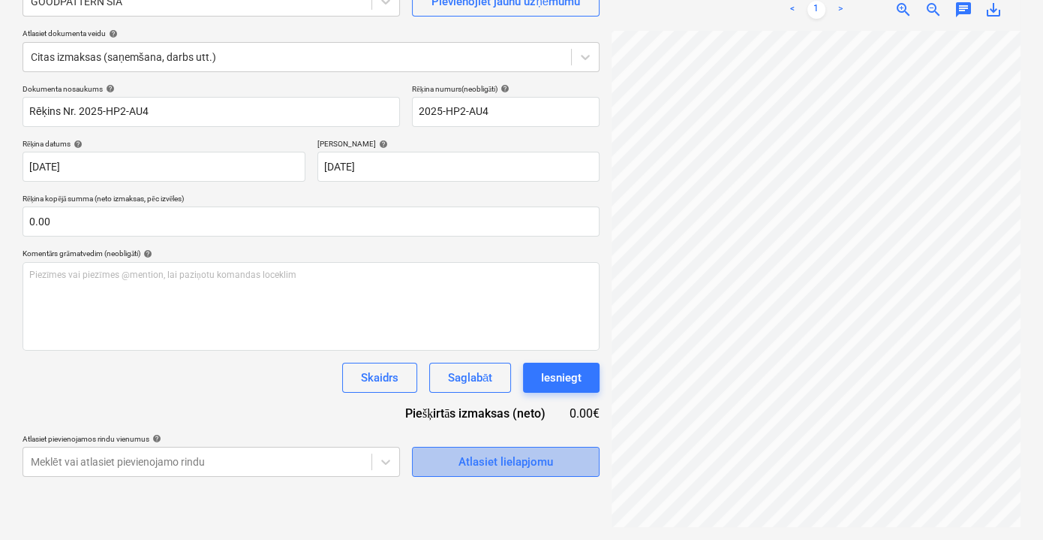
click at [452, 465] on span "Atlasiet lielapjomu" at bounding box center [506, 462] width 150 height 20
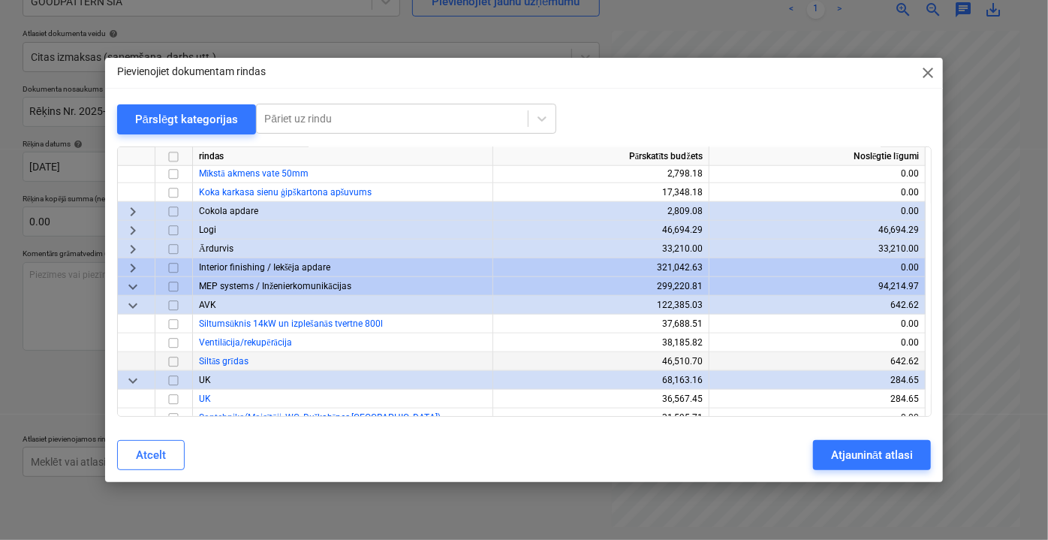
scroll to position [3840, 0]
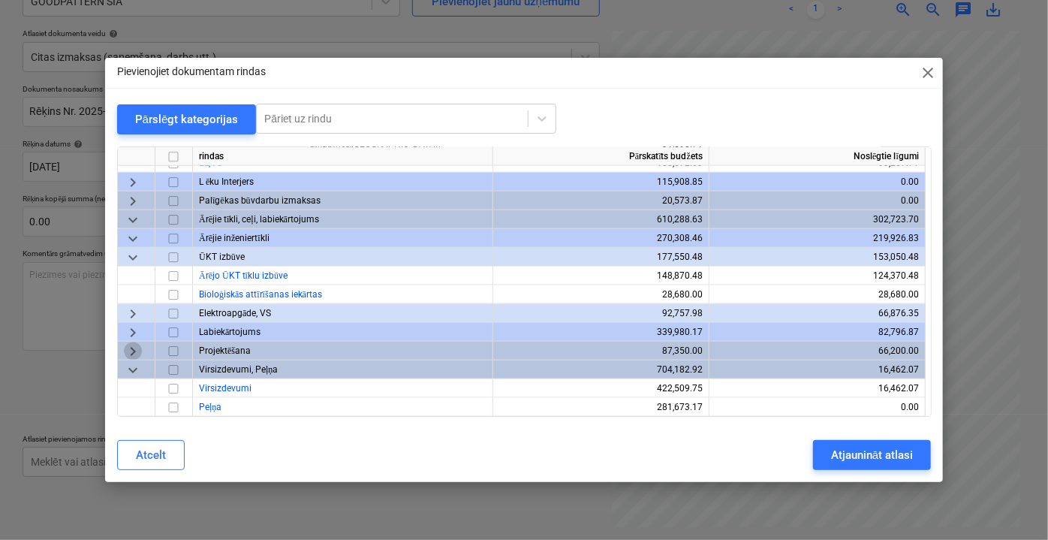
click at [139, 353] on span "keyboard_arrow_right" at bounding box center [133, 351] width 18 height 18
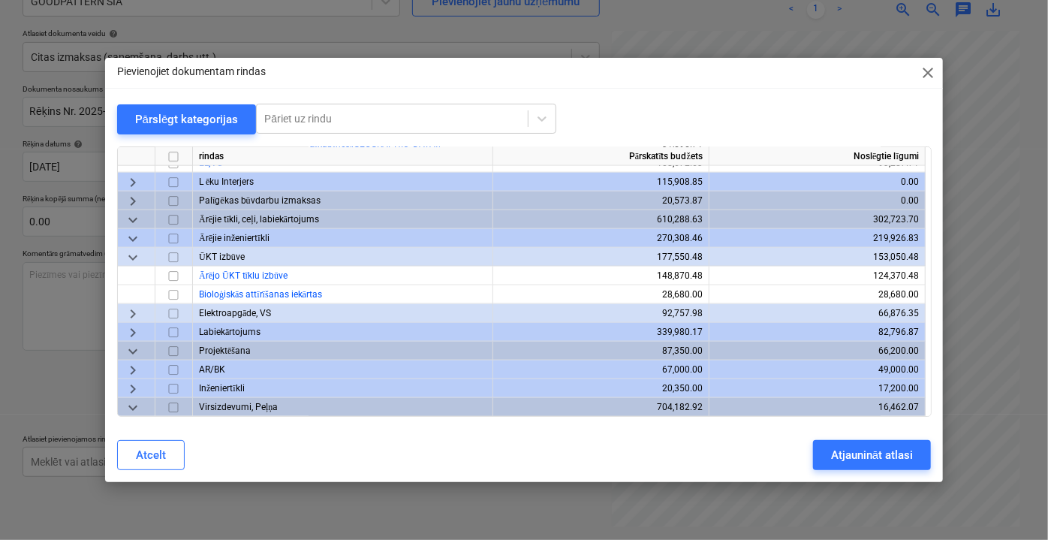
click at [140, 370] on span "keyboard_arrow_right" at bounding box center [133, 369] width 18 height 18
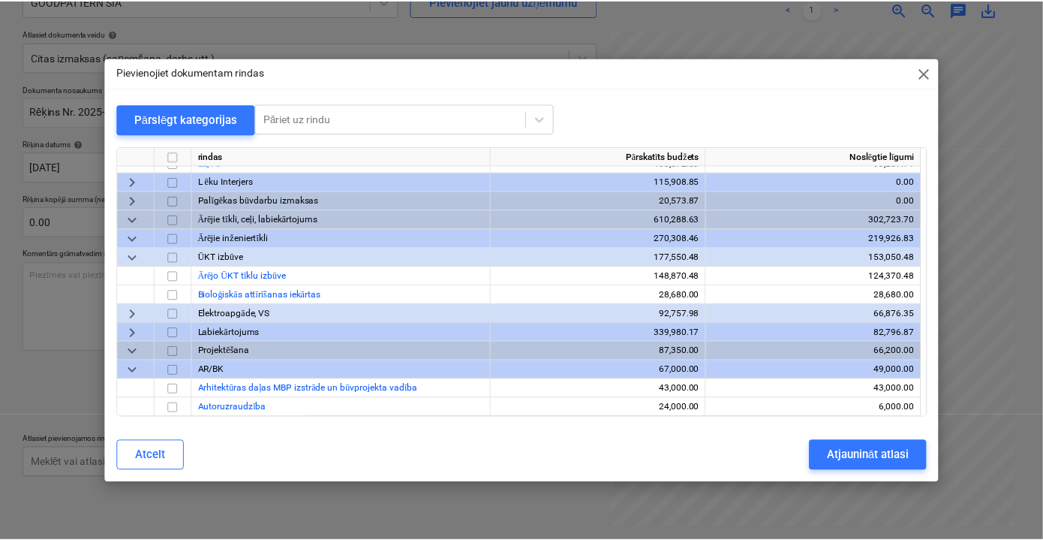
scroll to position [3908, 0]
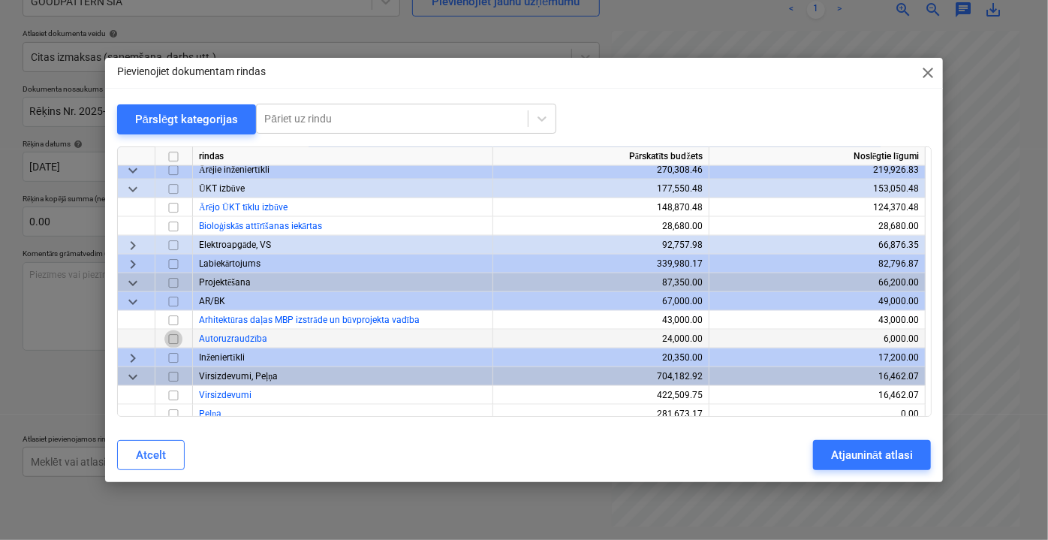
click at [170, 343] on input "checkbox" at bounding box center [173, 339] width 18 height 18
click at [892, 459] on div "Atjaunināt atlasi" at bounding box center [872, 455] width 82 height 20
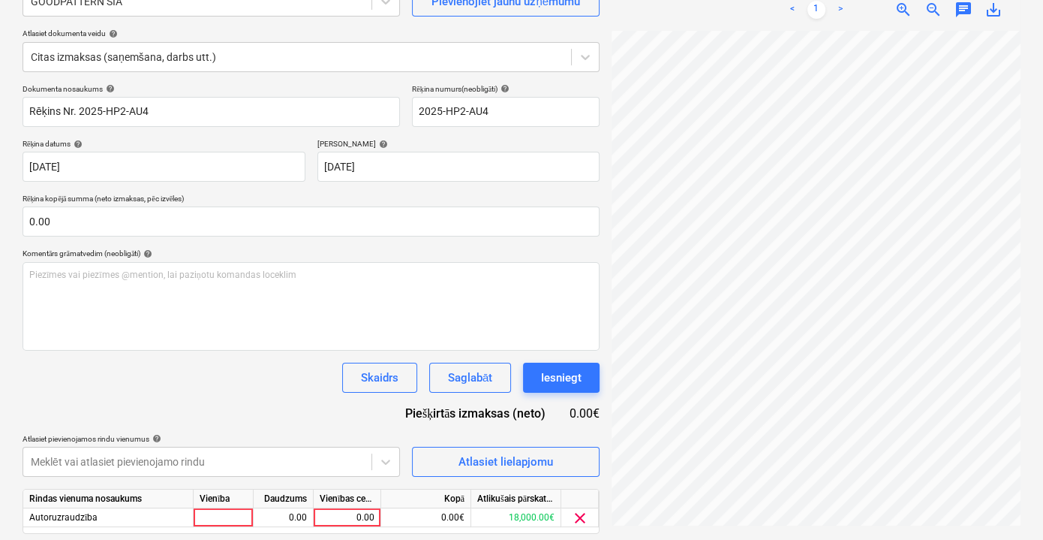
scroll to position [146, 0]
click at [348, 516] on div "0.00" at bounding box center [347, 517] width 55 height 19
type input "2000"
click at [334, 420] on div "Dokumenta nosaukums help Rēķins Nr. 2025-HP2-AU4 Rēķina numurs (neobligāti) hel…" at bounding box center [311, 330] width 577 height 492
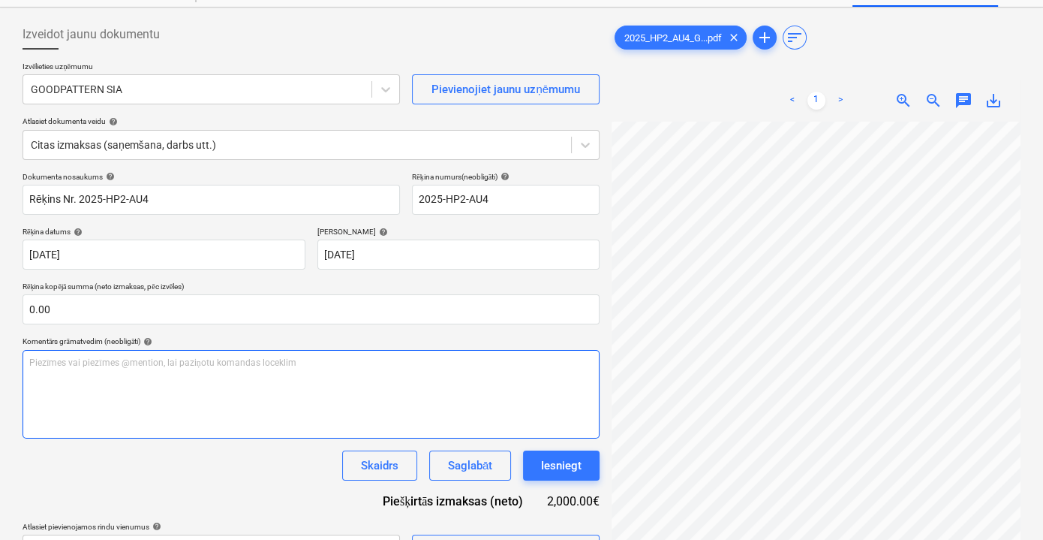
scroll to position [60, 0]
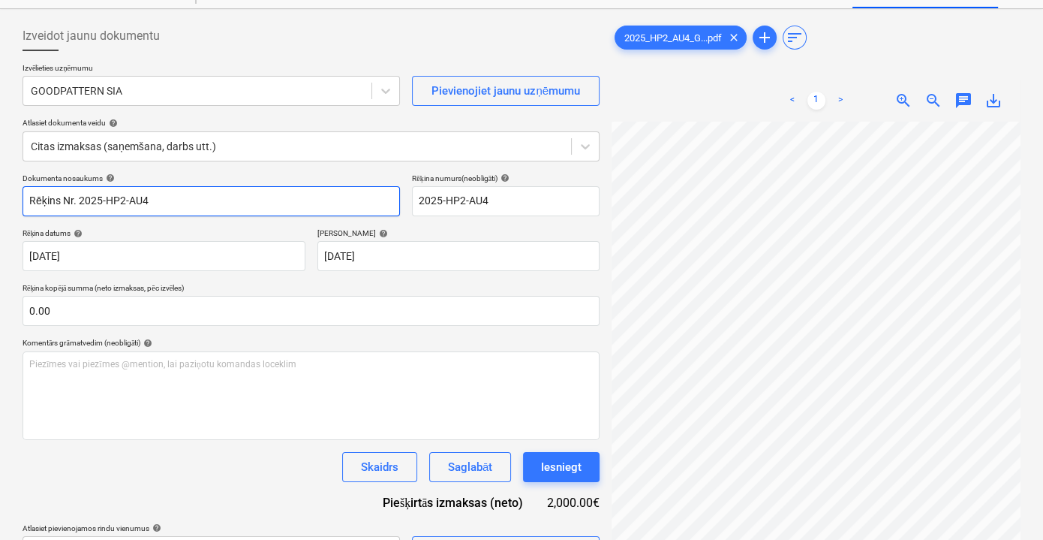
click at [293, 197] on input "Rēķins Nr. 2025-HP2-AU4" at bounding box center [212, 201] width 378 height 30
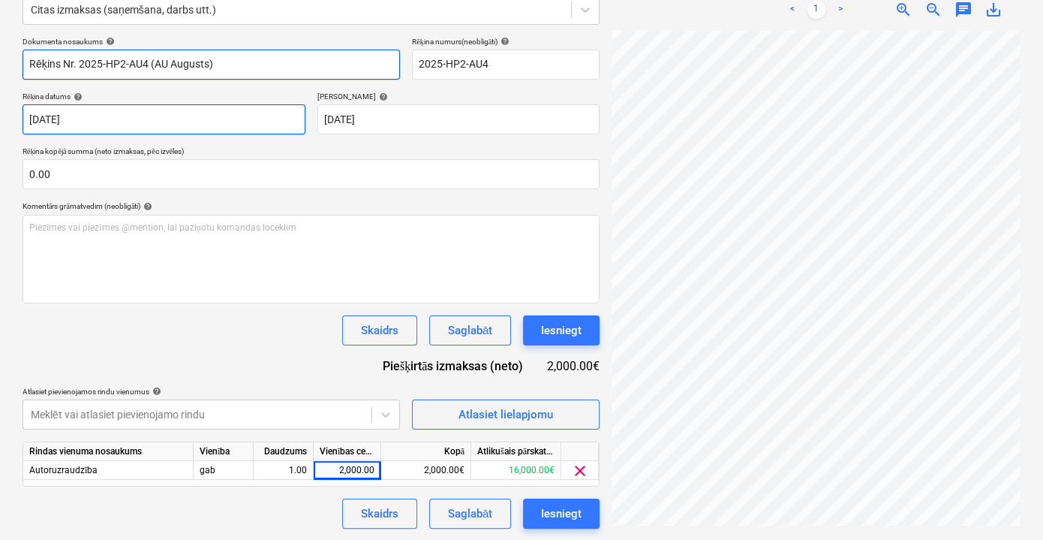
scroll to position [128, 0]
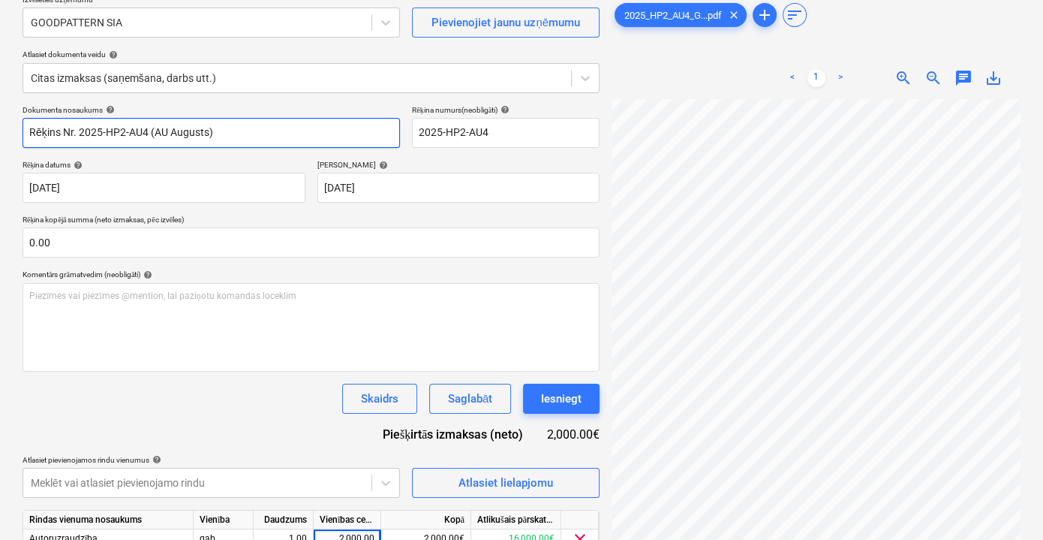
drag, startPoint x: 228, startPoint y: 136, endPoint x: 151, endPoint y: 132, distance: 77.4
click at [151, 132] on input "Rēķins Nr. 2025-HP2-AU4 (AU Augusts)" at bounding box center [212, 133] width 378 height 30
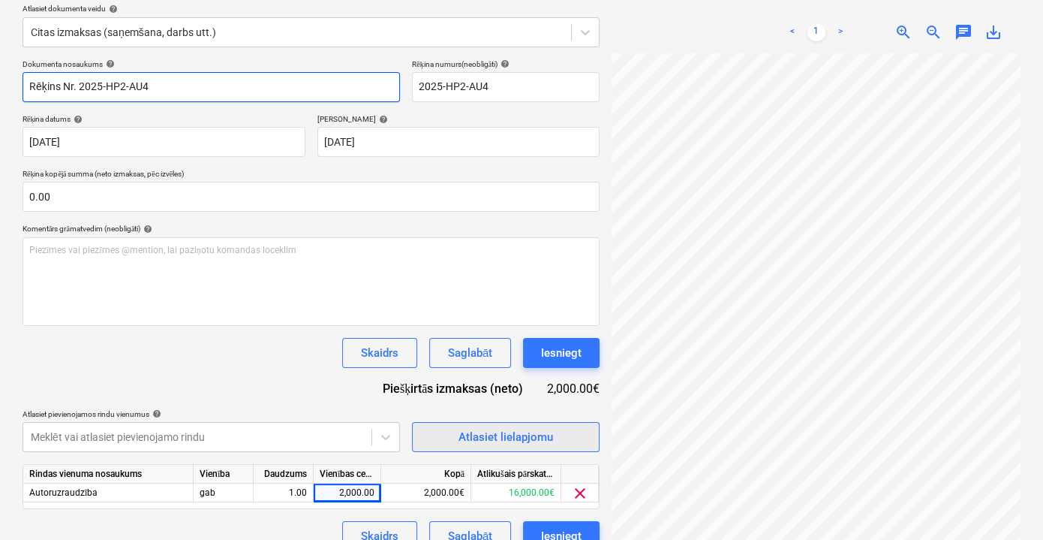
scroll to position [197, 0]
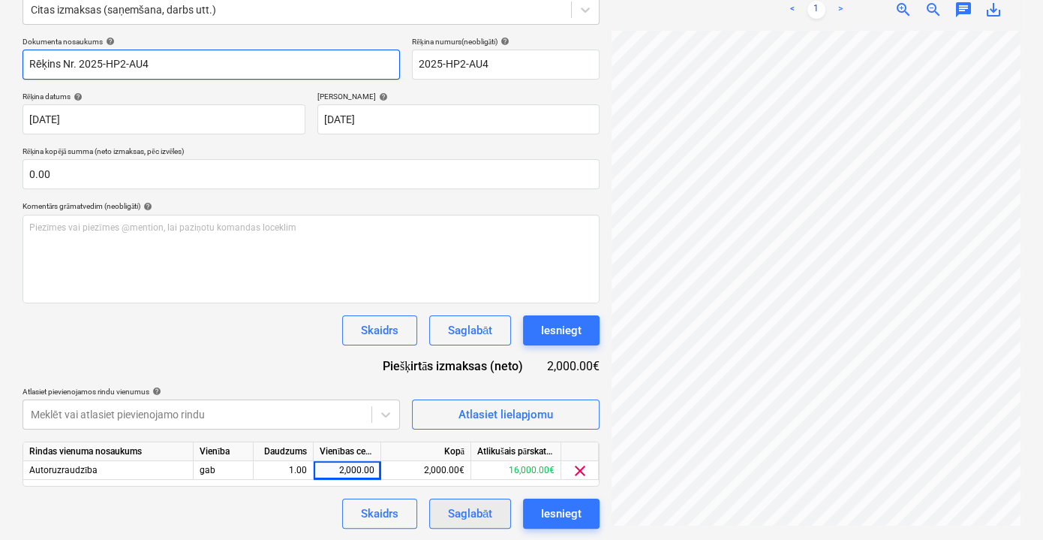
type input "Rēķins Nr. 2025-HP2-AU4"
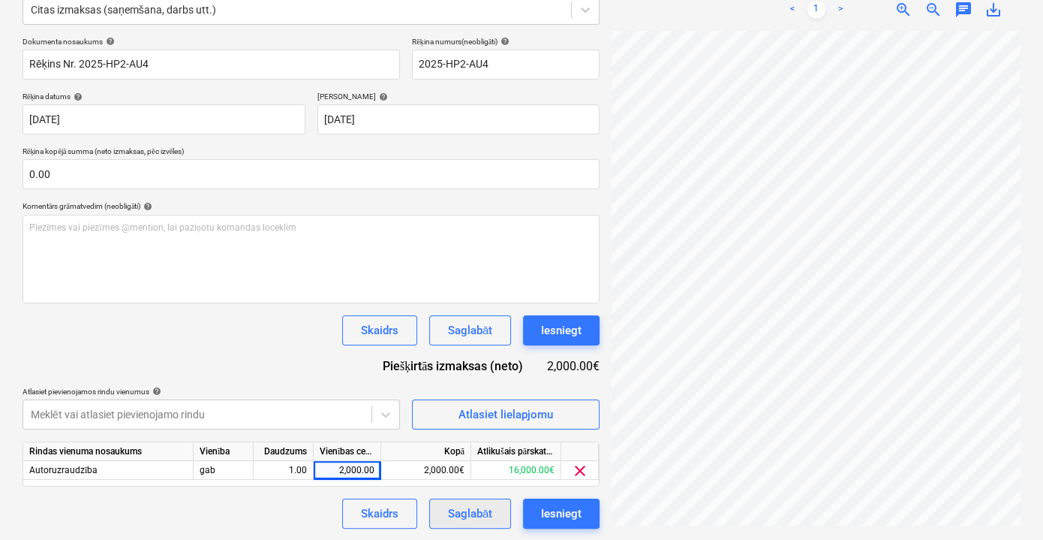
click at [470, 513] on div "Saglabāt" at bounding box center [470, 514] width 44 height 20
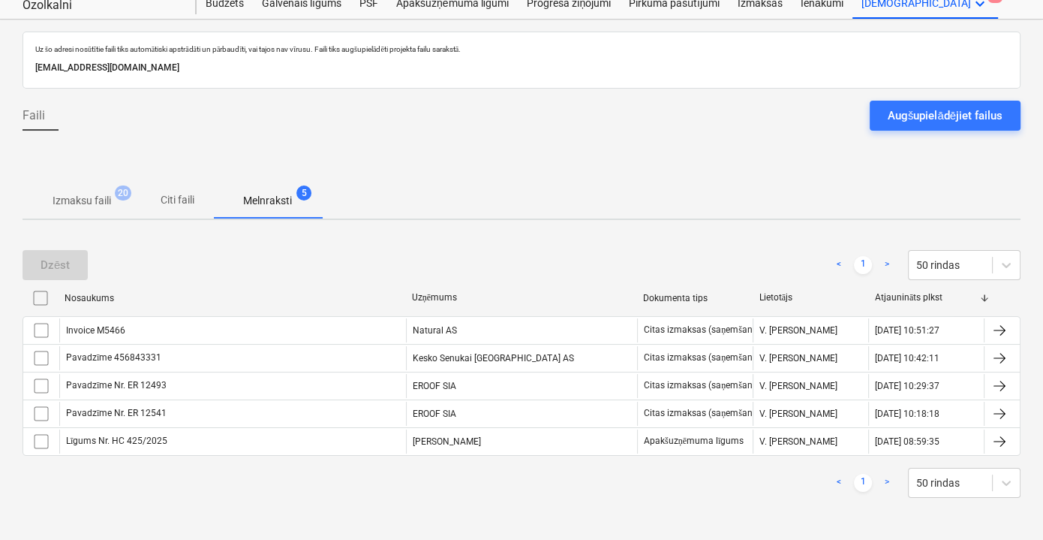
scroll to position [47, 0]
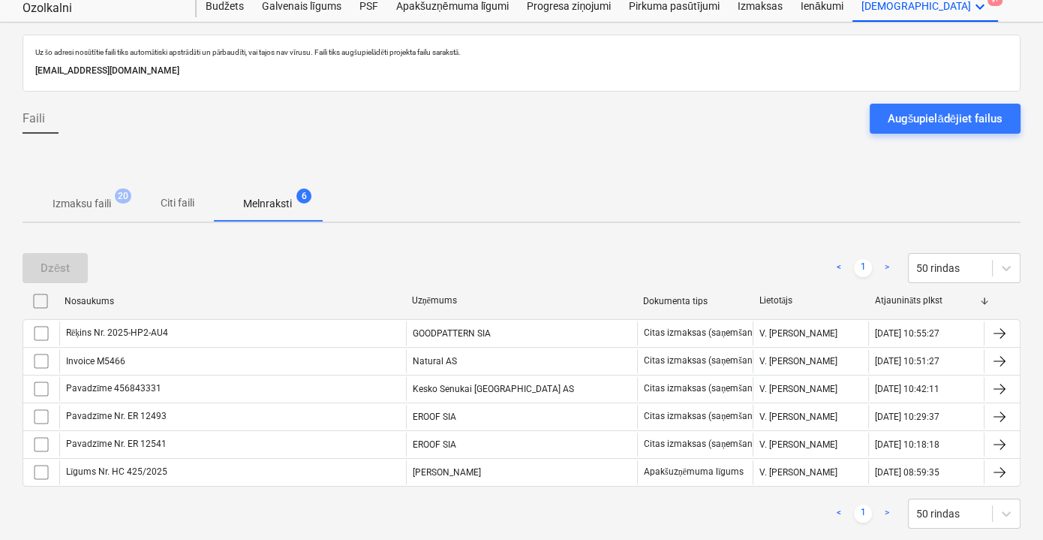
click at [184, 199] on p "Citi faili" at bounding box center [177, 203] width 36 height 16
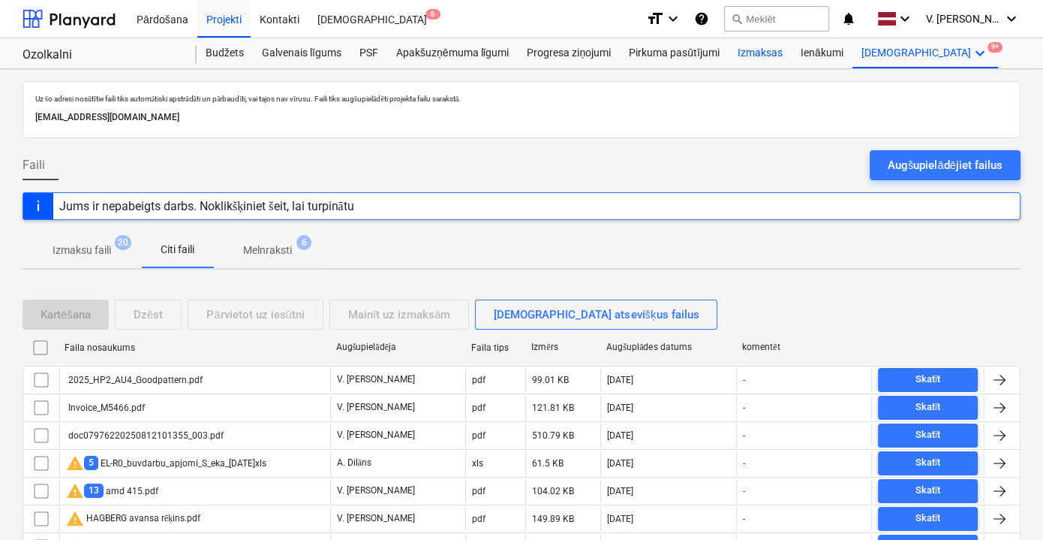
click at [754, 51] on div "Izmaksas" at bounding box center [760, 53] width 63 height 30
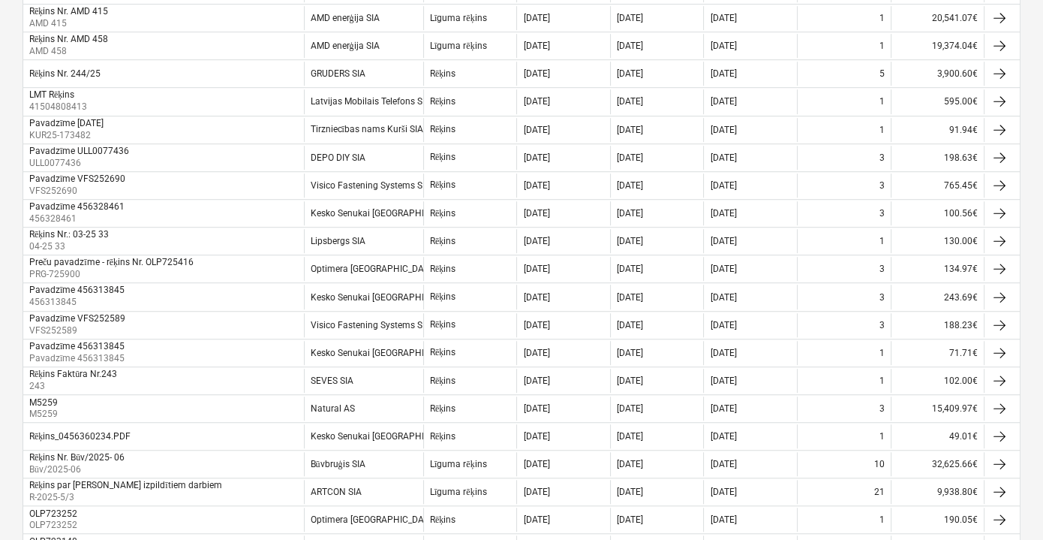
scroll to position [1205, 0]
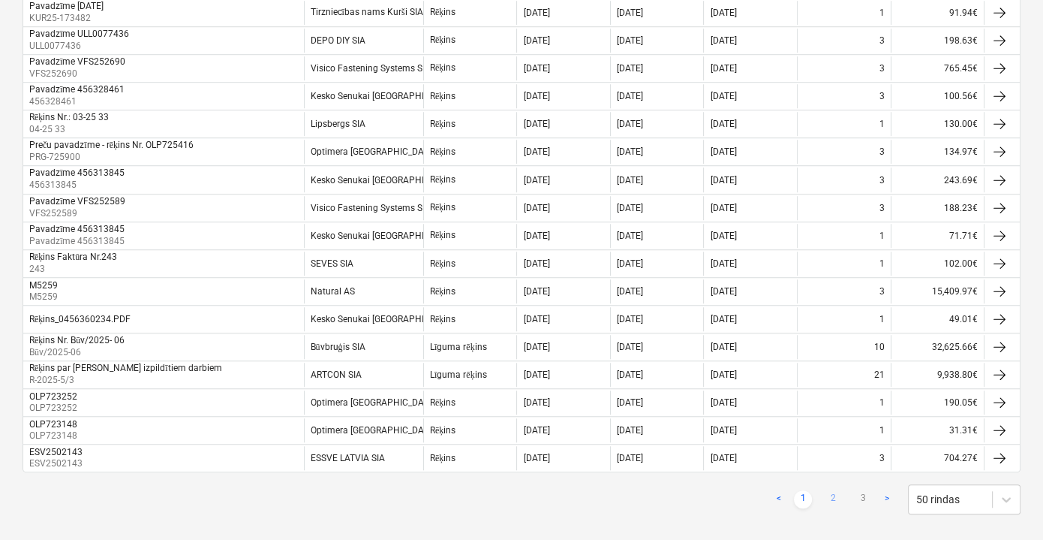
click at [824, 490] on link "2" at bounding box center [833, 499] width 18 height 18
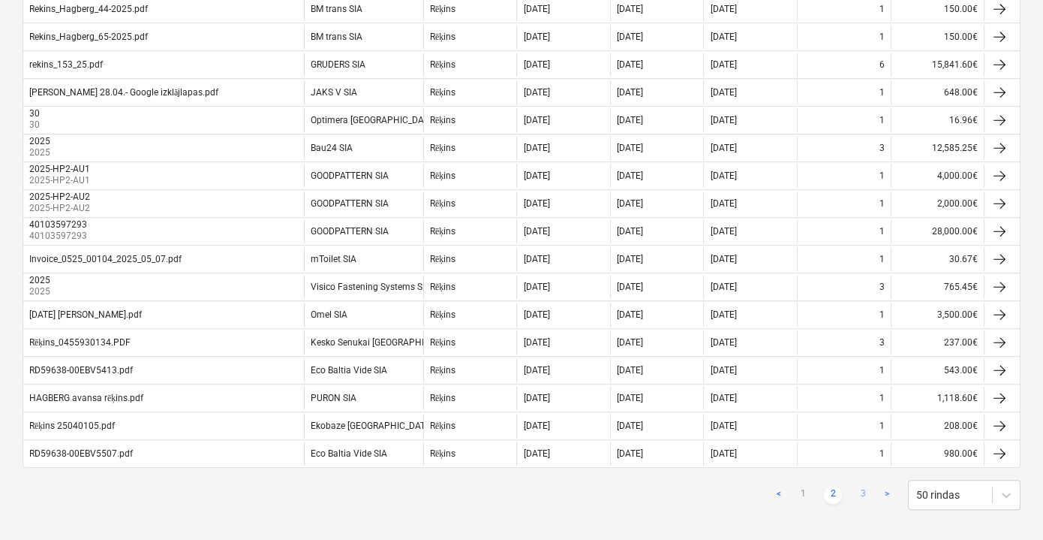
click at [862, 486] on link "3" at bounding box center [863, 495] width 18 height 18
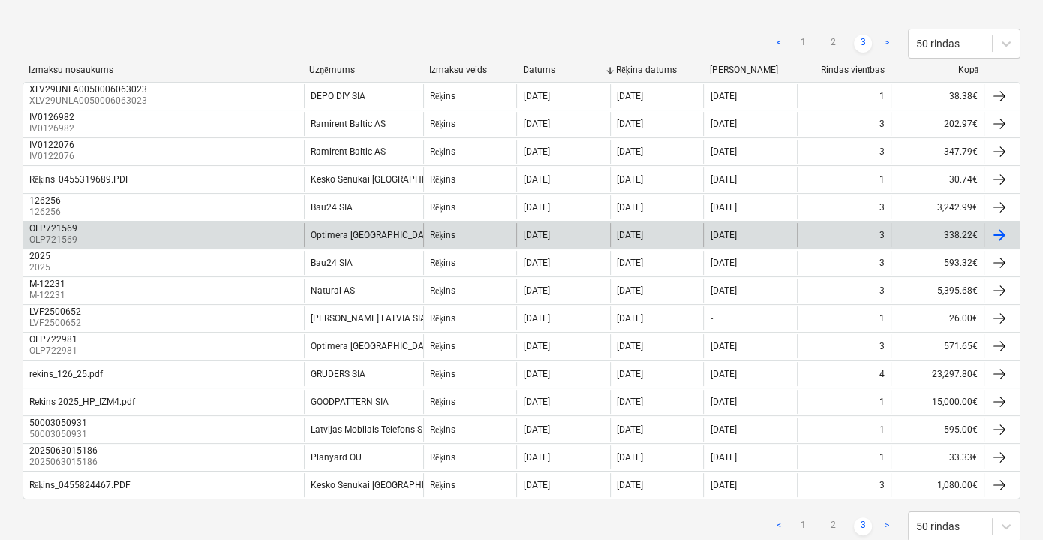
scroll to position [240, 0]
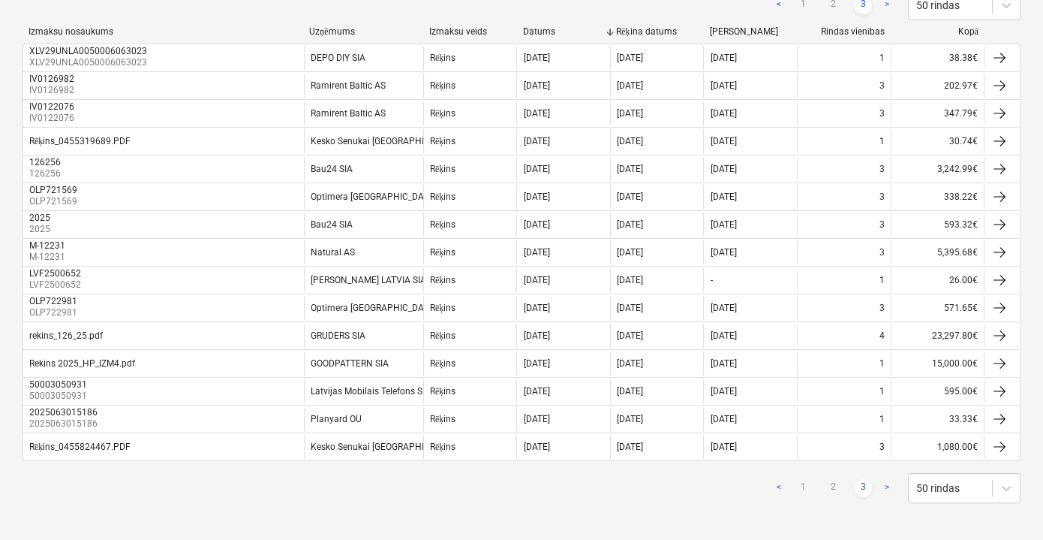
click at [805, 482] on link "1" at bounding box center [803, 488] width 18 height 18
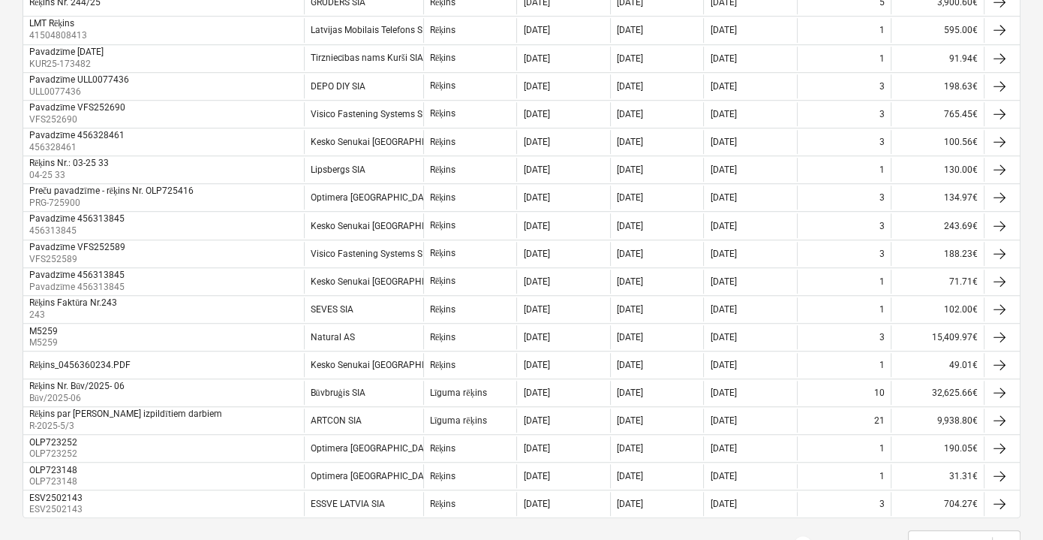
scroll to position [1205, 0]
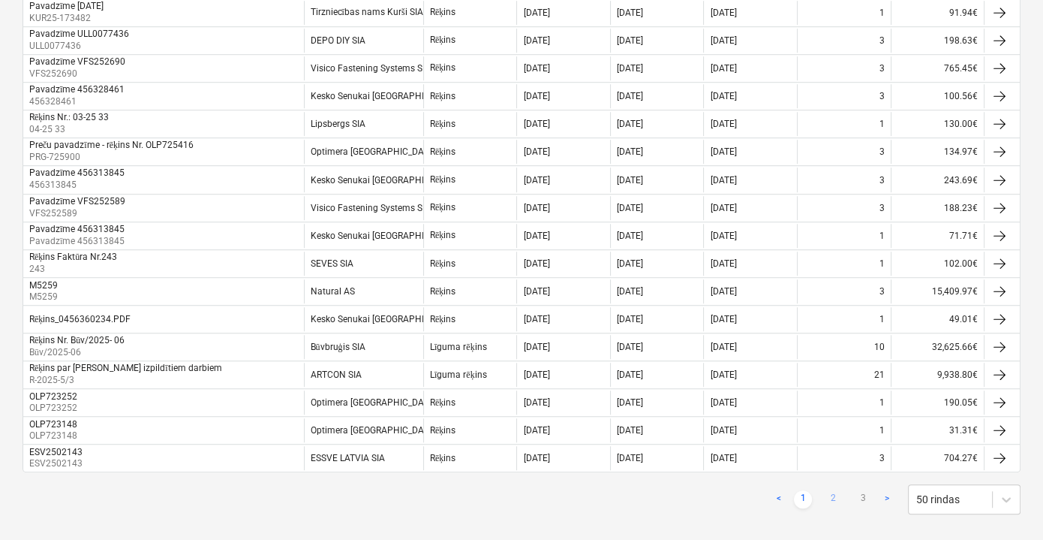
click at [832, 490] on link "2" at bounding box center [833, 499] width 18 height 18
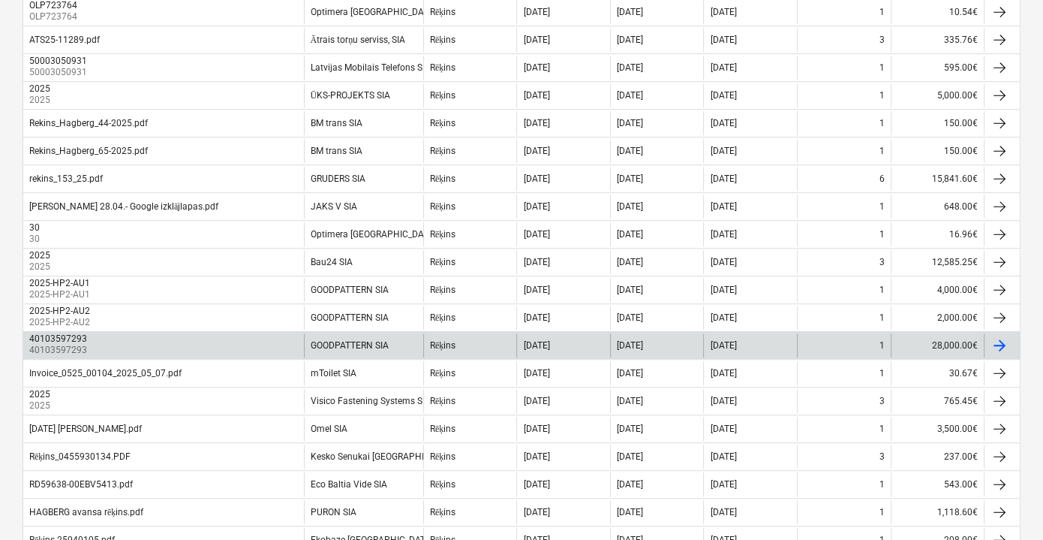
scroll to position [1160, 0]
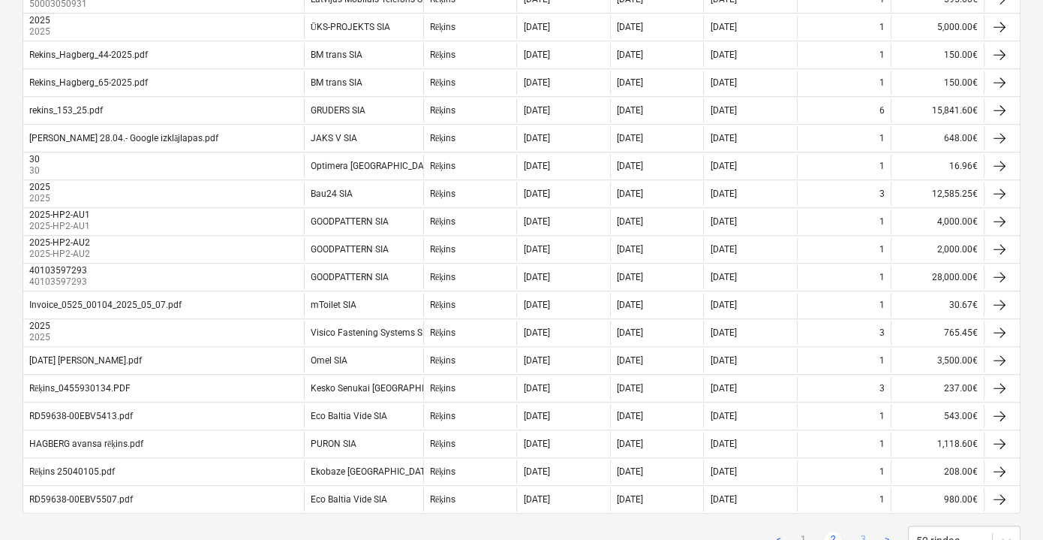
click at [858, 531] on link "3" at bounding box center [863, 540] width 18 height 18
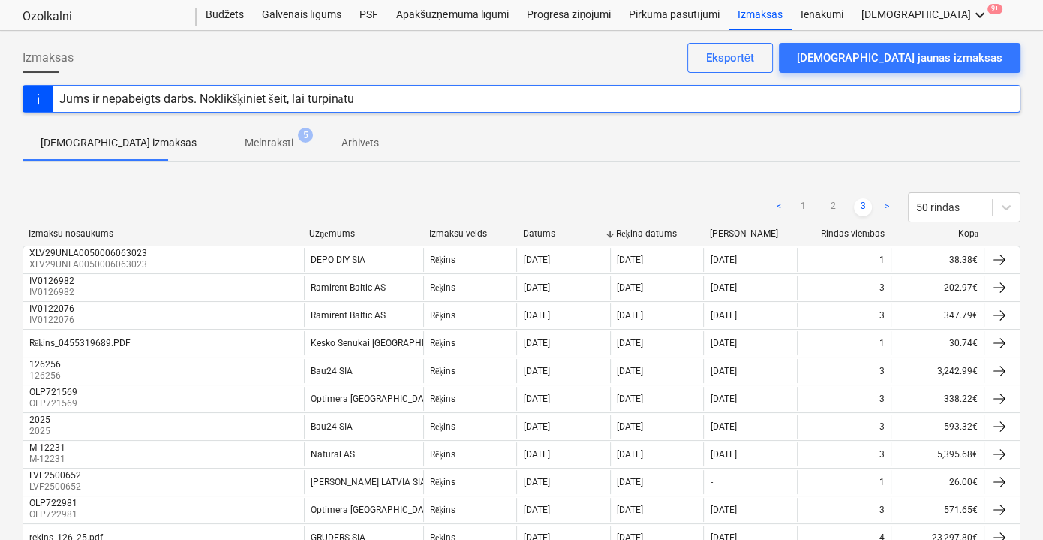
scroll to position [0, 0]
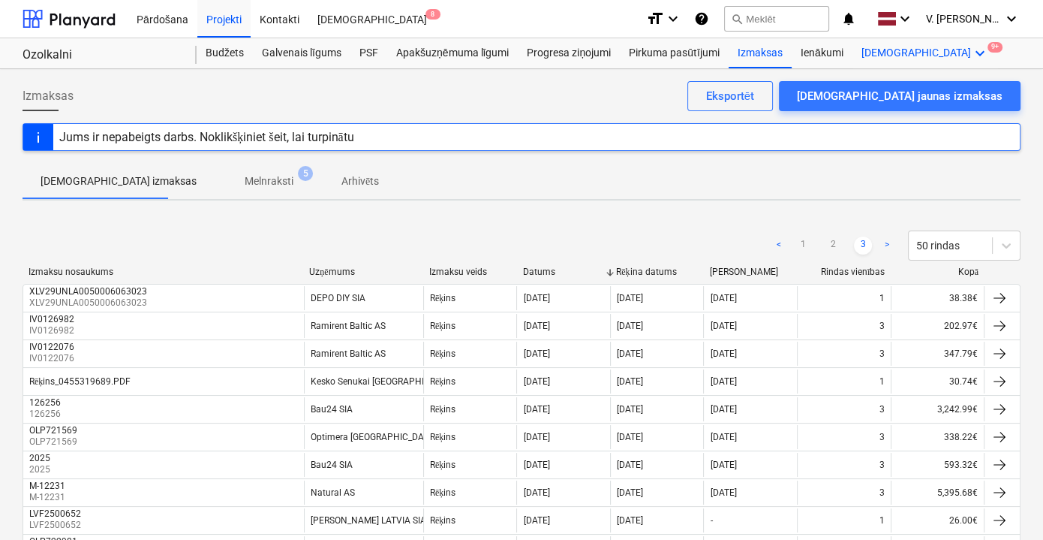
click at [971, 57] on icon "keyboard_arrow_down" at bounding box center [980, 53] width 18 height 18
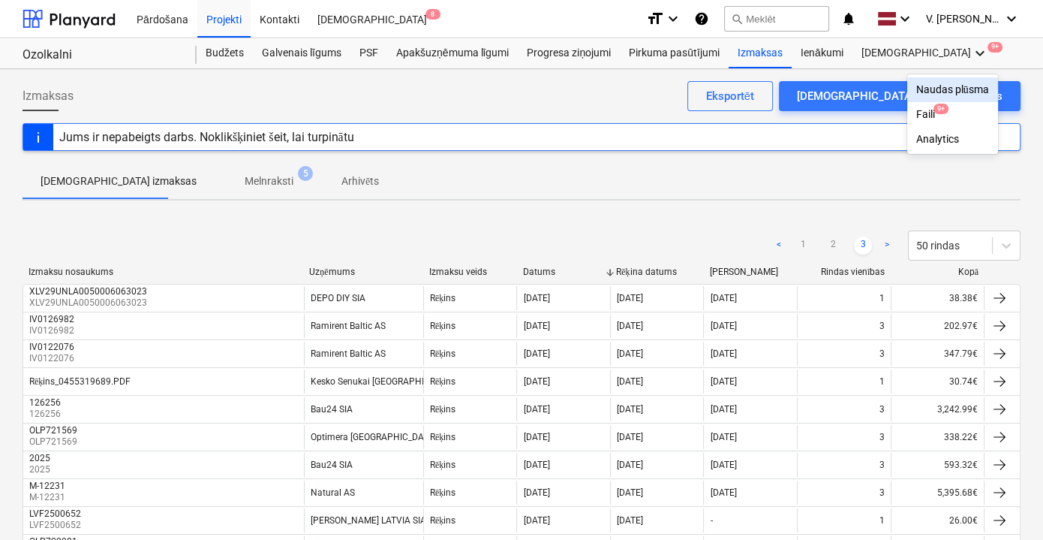
click at [917, 115] on div "Faili 9+" at bounding box center [953, 114] width 73 height 13
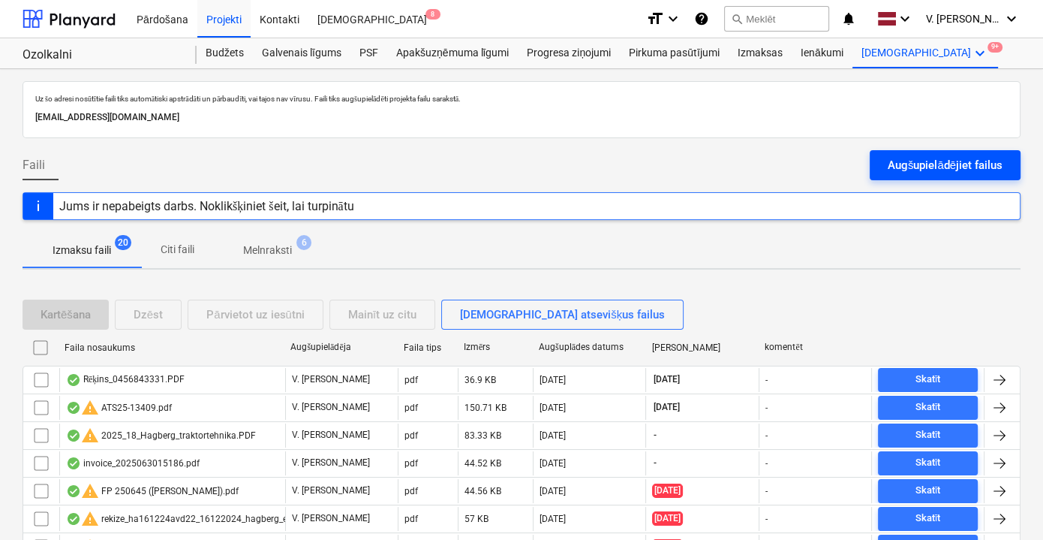
click at [980, 159] on div "Augšupielādējiet failus" at bounding box center [945, 165] width 115 height 20
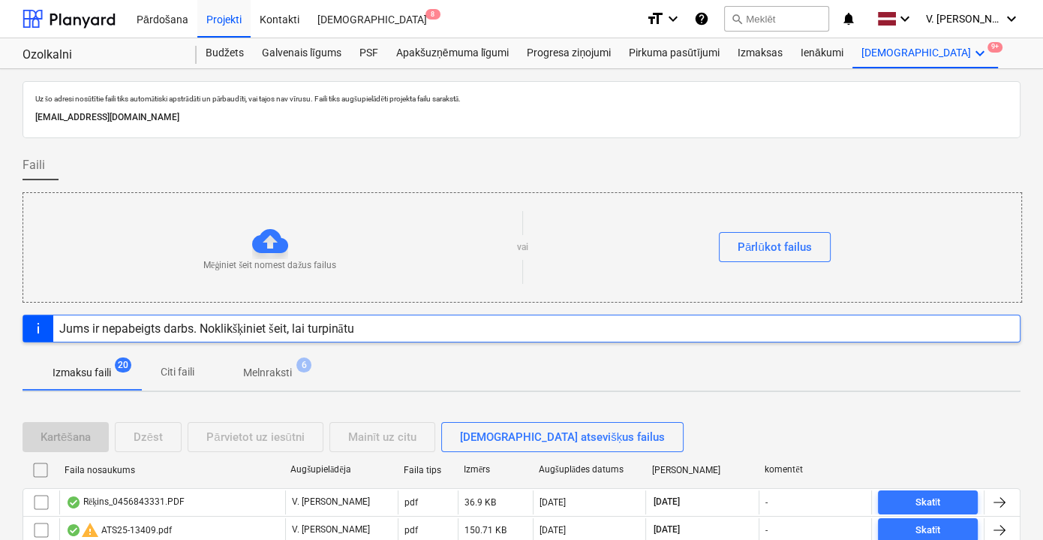
click at [517, 243] on p "vai" at bounding box center [522, 247] width 11 height 13
click at [760, 229] on div "Mēģiniet šeit nomest dažus failus vai Pārlūkot failus" at bounding box center [522, 247] width 998 height 85
click at [773, 249] on div "Pārlūkot failus" at bounding box center [775, 247] width 74 height 20
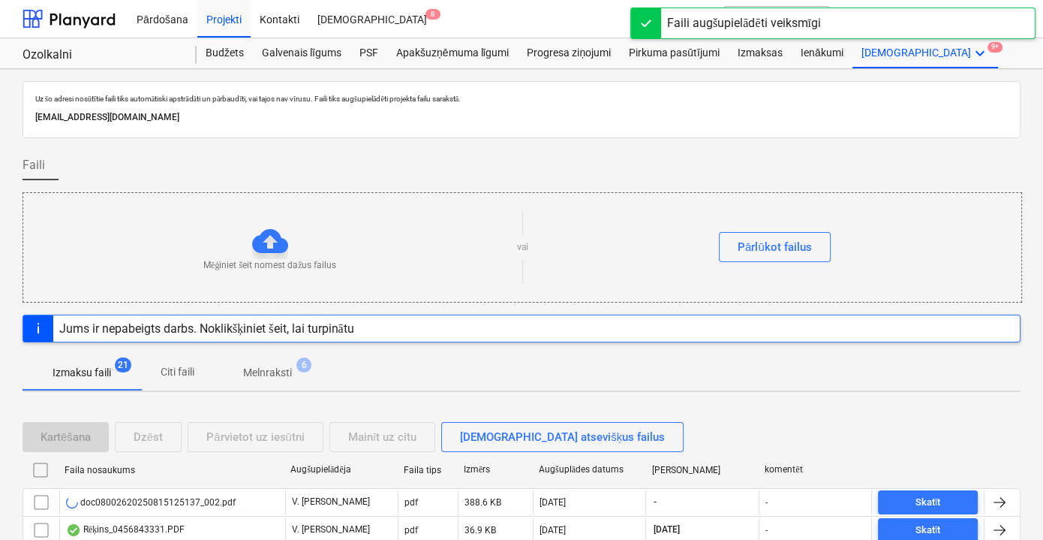
click at [205, 363] on span "Citi faili" at bounding box center [177, 372] width 72 height 25
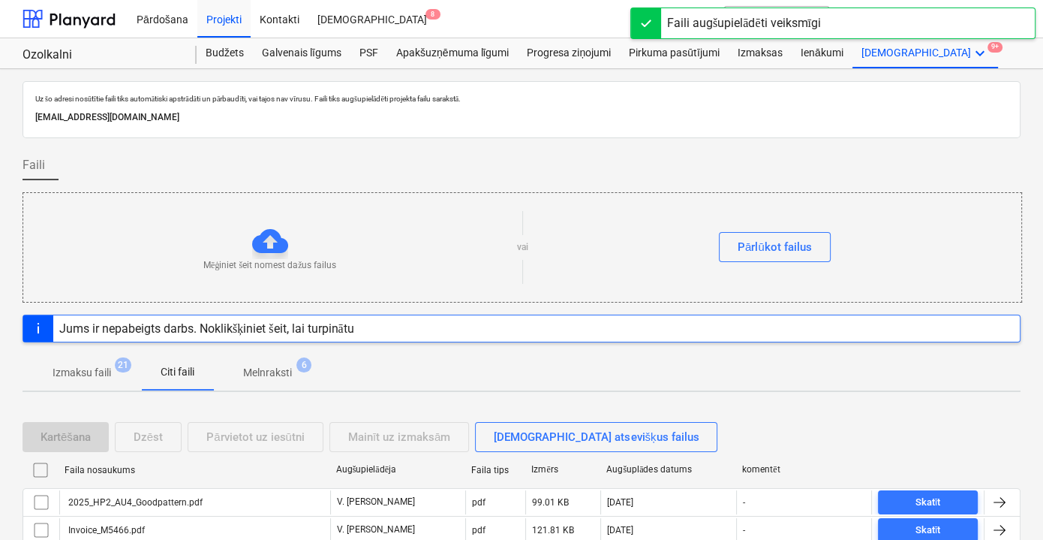
click at [107, 375] on p "Izmaksu faili" at bounding box center [82, 373] width 59 height 16
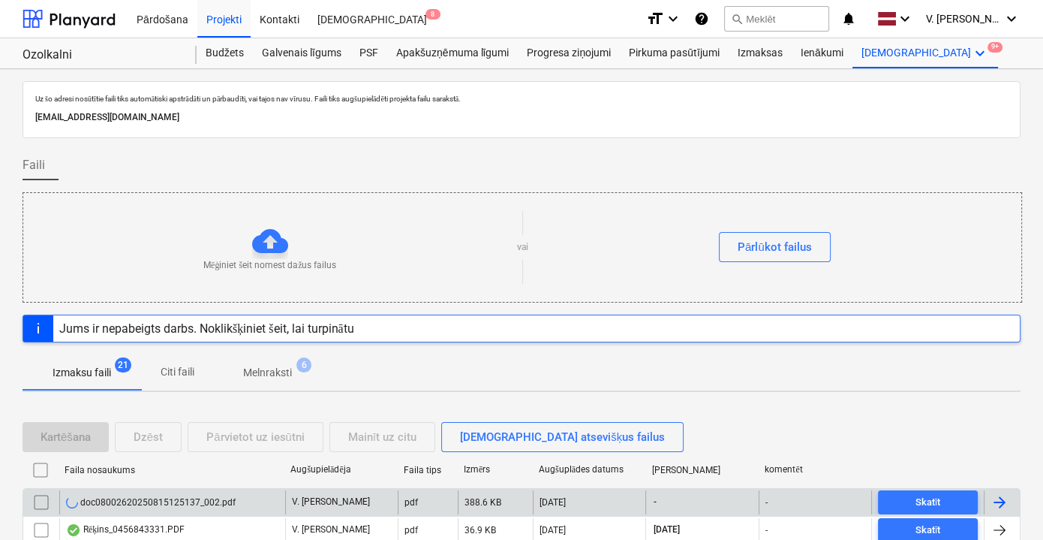
click at [340, 498] on p "V. [PERSON_NAME]" at bounding box center [331, 501] width 78 height 13
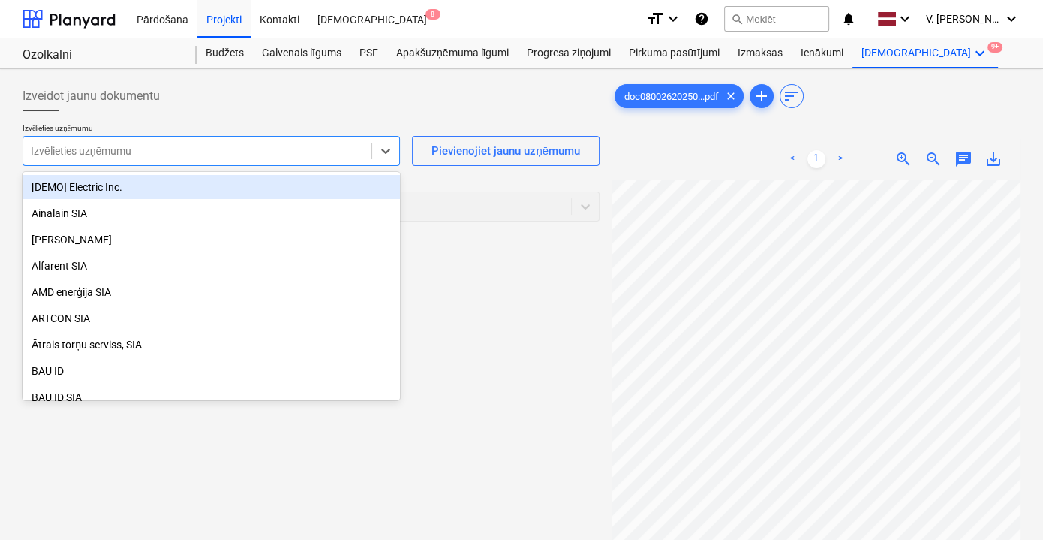
click at [336, 144] on div at bounding box center [197, 150] width 333 height 15
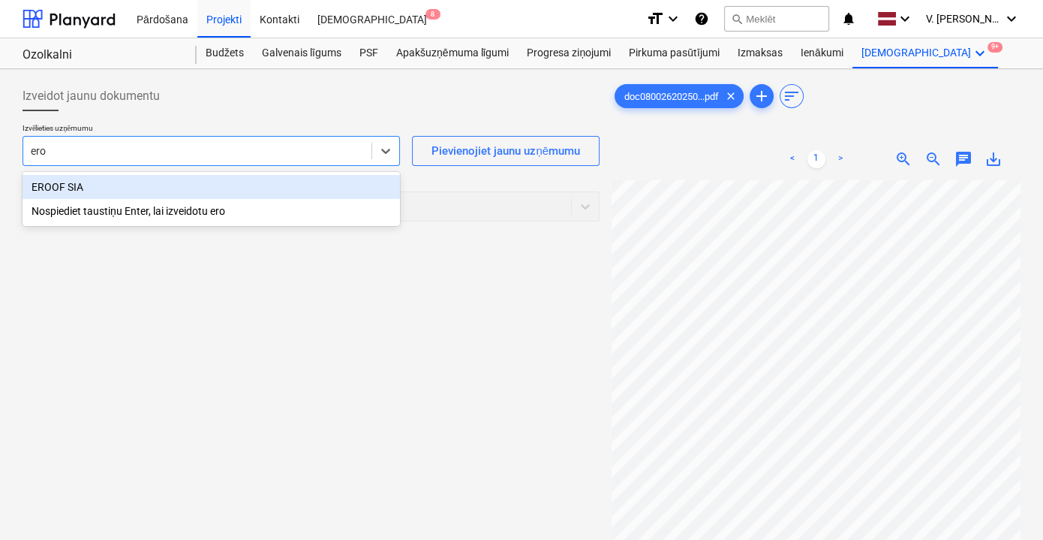
type input "eroo"
click at [184, 186] on div "EROOF SIA" at bounding box center [212, 187] width 378 height 24
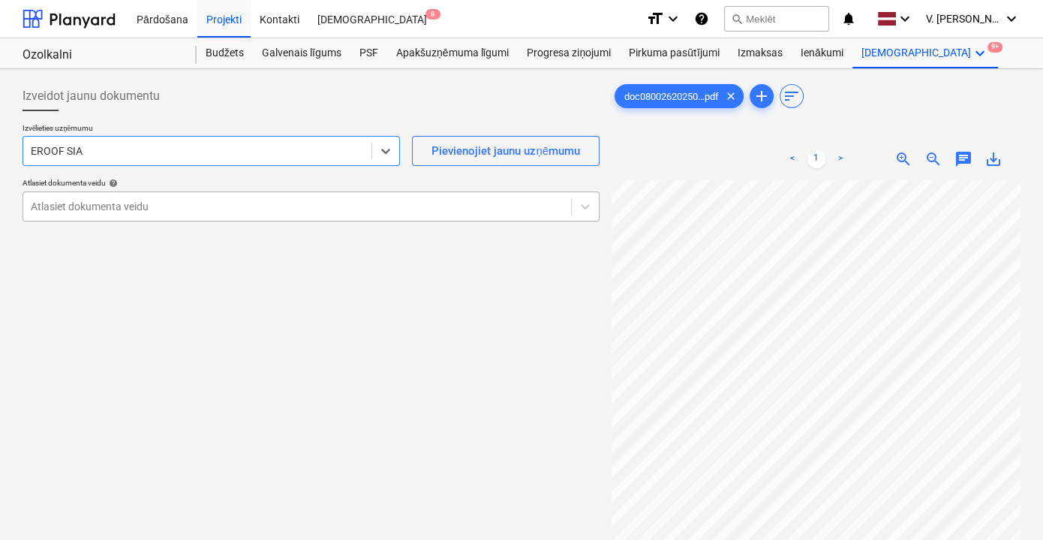
drag, startPoint x: 247, startPoint y: 173, endPoint x: 210, endPoint y: 208, distance: 50.4
click at [244, 177] on div "Izvēlieties uzņēmumu option EROOF SIA , selected. Select is focused ,type to re…" at bounding box center [311, 178] width 577 height 110
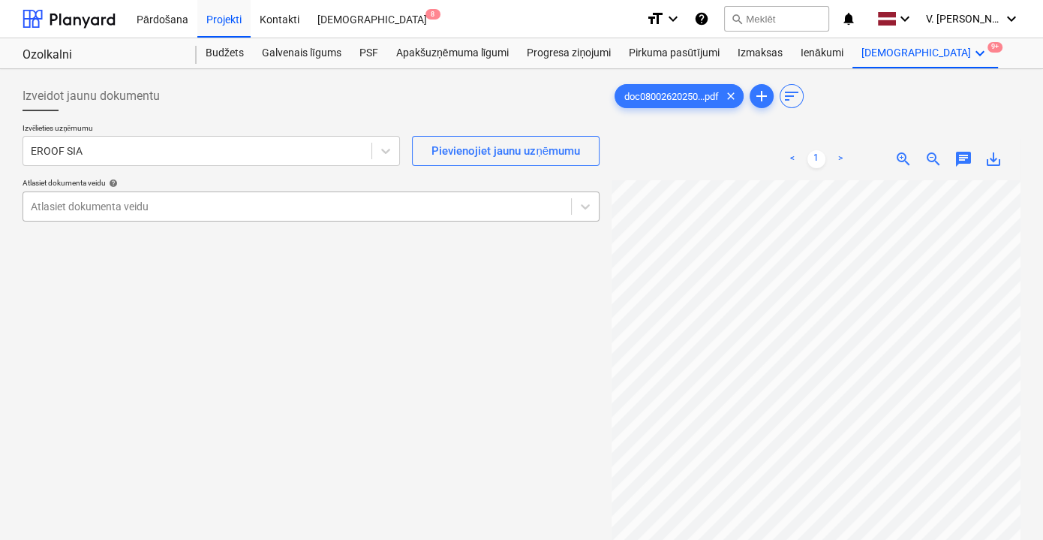
click at [210, 208] on div at bounding box center [297, 206] width 533 height 15
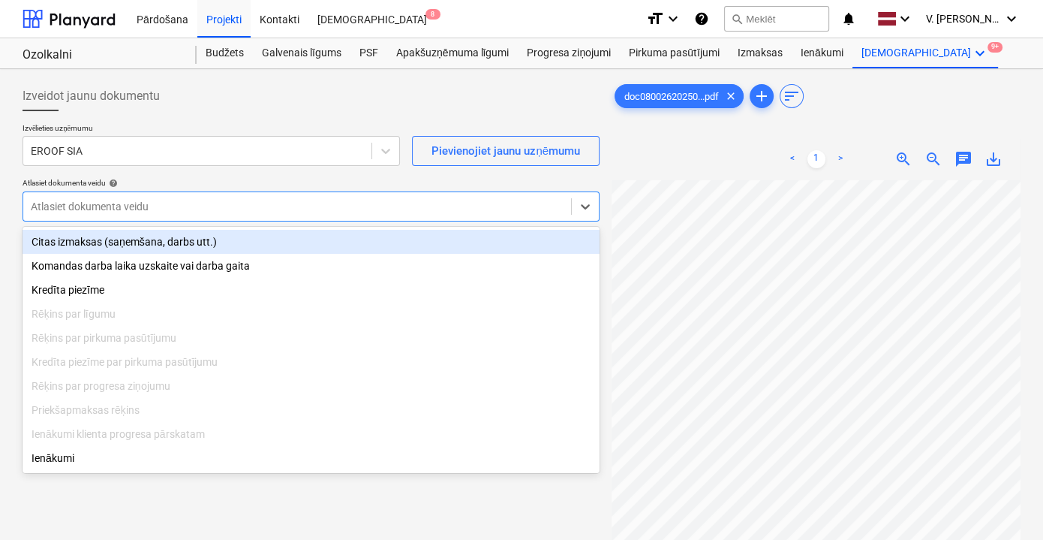
click at [162, 240] on div "Citas izmaksas (saņemšana, darbs utt.)" at bounding box center [311, 242] width 577 height 24
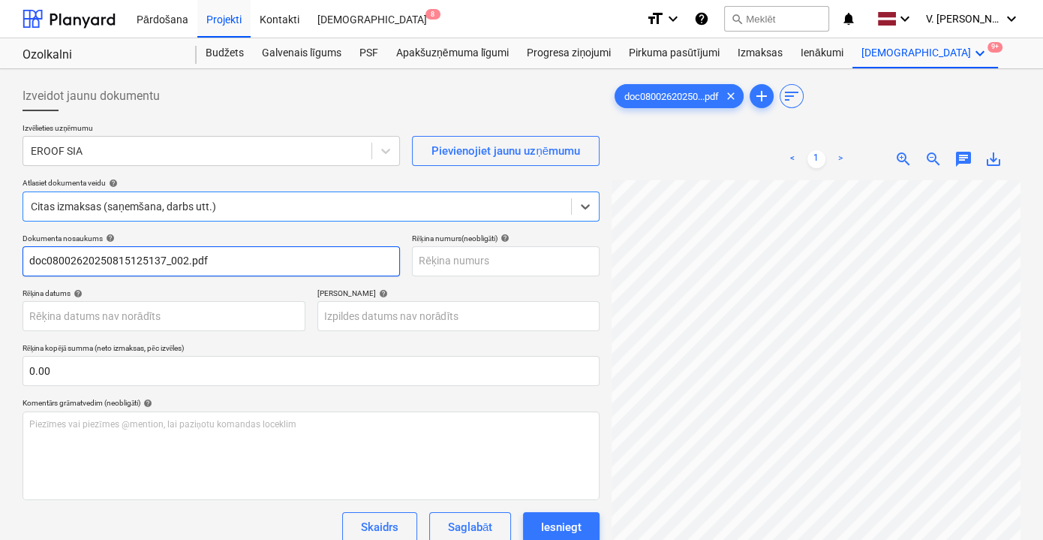
click at [226, 266] on input "doc08002620250815125137_002.pdf" at bounding box center [212, 261] width 378 height 30
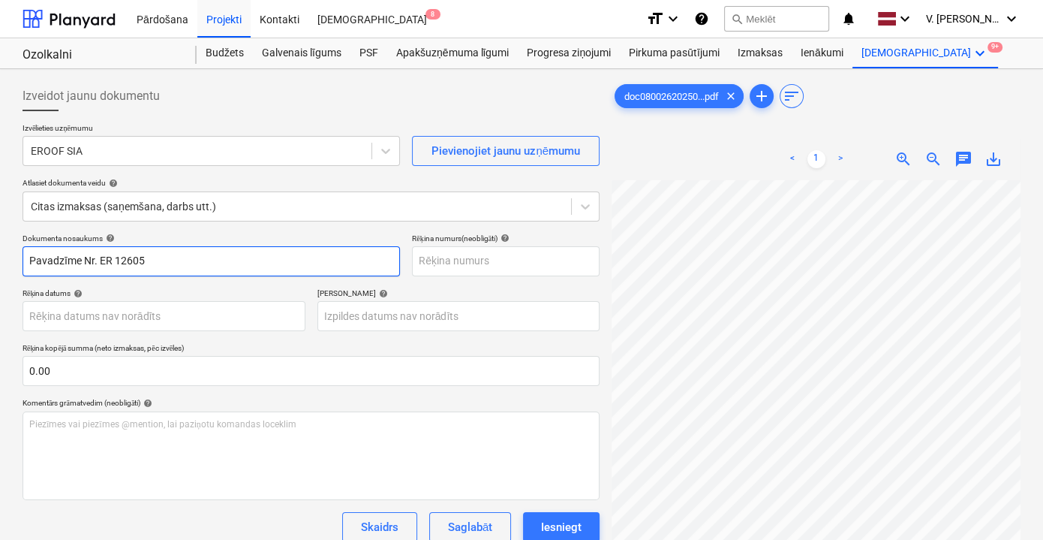
drag, startPoint x: 155, startPoint y: 257, endPoint x: 100, endPoint y: 255, distance: 54.8
click at [100, 255] on input "Pavadzīme Nr. ER 12605" at bounding box center [212, 261] width 378 height 30
type input "Pavadzīme Nr. ER 12605"
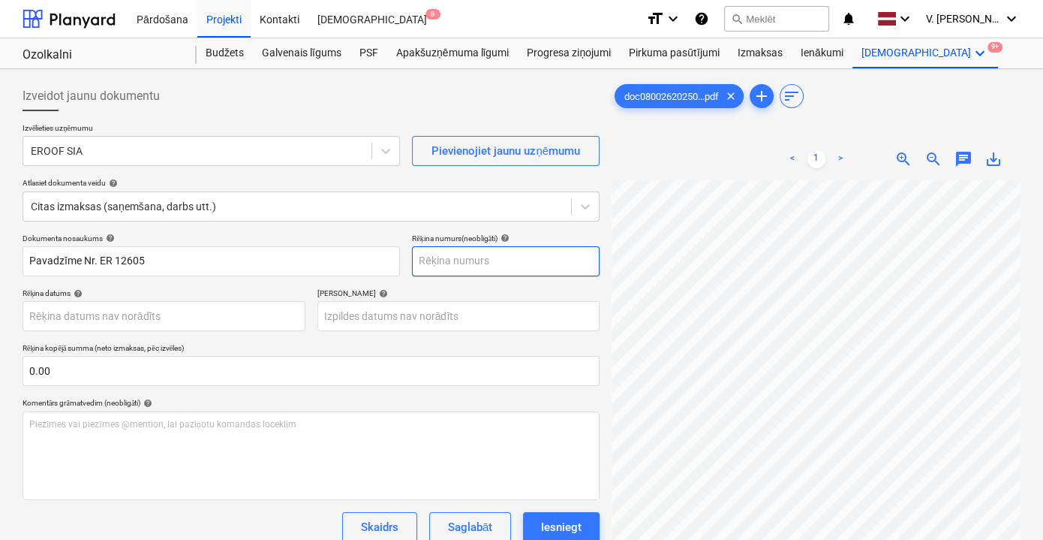
click at [471, 265] on input "text" at bounding box center [506, 261] width 188 height 30
paste input "ER 12605"
type input "ER 12605"
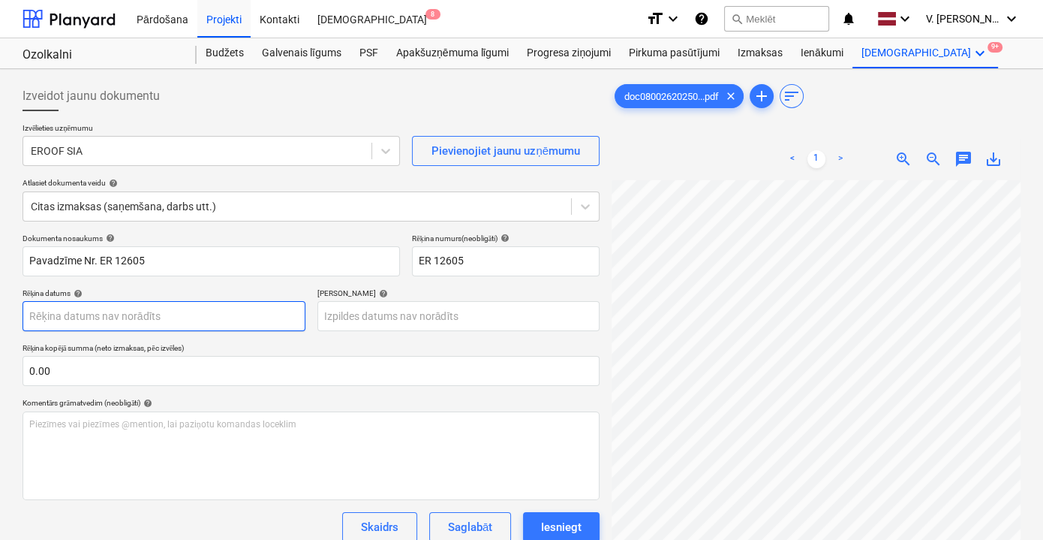
click at [218, 320] on body "Pārdošana Projekti Kontakti Iesūtne 8 format_size keyboard_arrow_down help sear…" at bounding box center [521, 270] width 1043 height 540
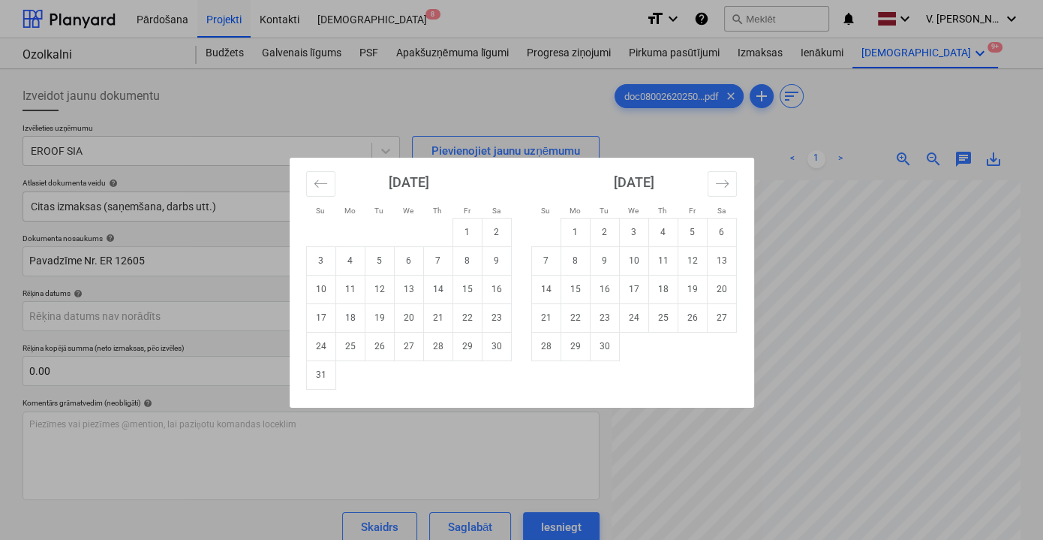
click at [703, 142] on div "Su Mo Tu We Th Fr Sa Su Mo Tu We Th Fr Sa [DATE] 1 2 3 4 5 6 7 8 9 10 11 12 13 …" at bounding box center [521, 270] width 1043 height 540
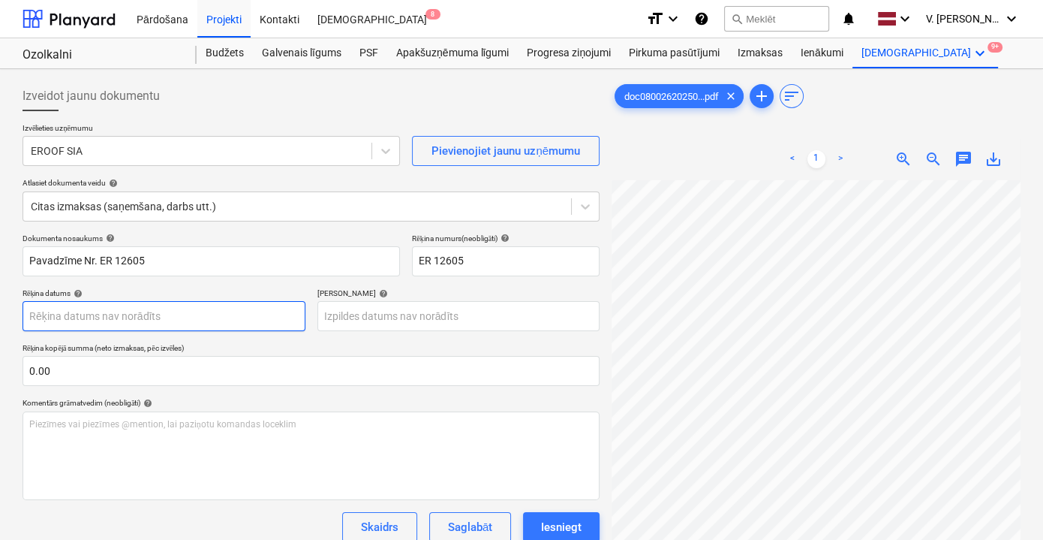
click at [134, 318] on body "Pārdošana Projekti Kontakti Iesūtne 8 format_size keyboard_arrow_down help sear…" at bounding box center [521, 270] width 1043 height 540
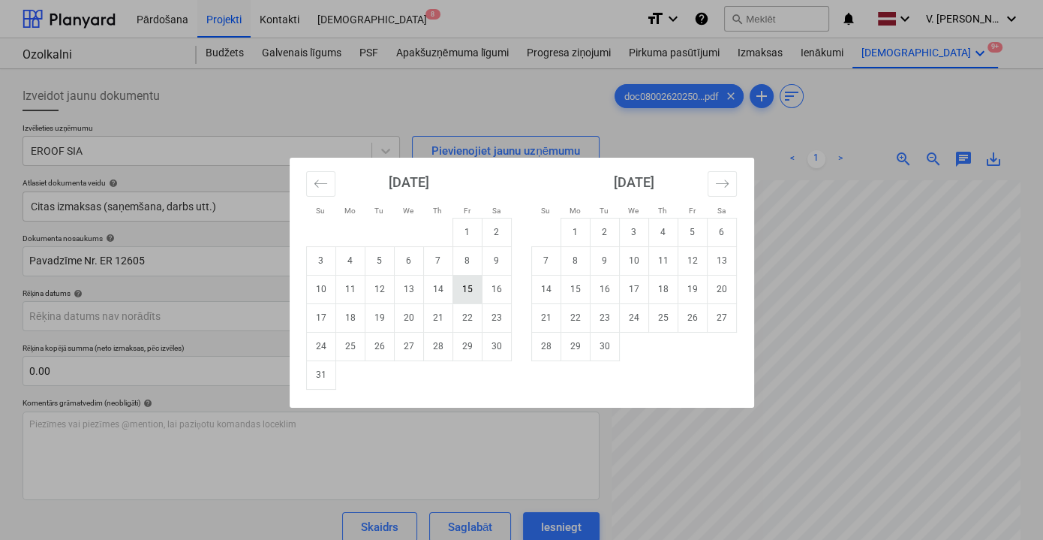
click at [474, 287] on td "15" at bounding box center [467, 289] width 29 height 29
type input "[DATE]"
click at [388, 321] on body "Pārdošana Projekti Kontakti Iesūtne 8 format_size keyboard_arrow_down help sear…" at bounding box center [521, 270] width 1043 height 540
click at [477, 284] on td "15" at bounding box center [467, 289] width 29 height 29
type input "[DATE]"
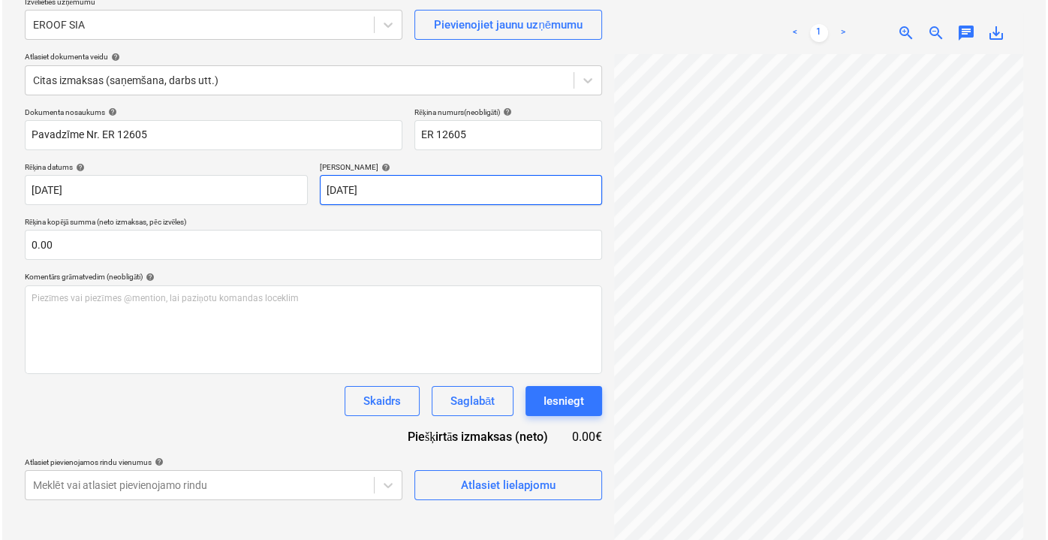
scroll to position [149, 0]
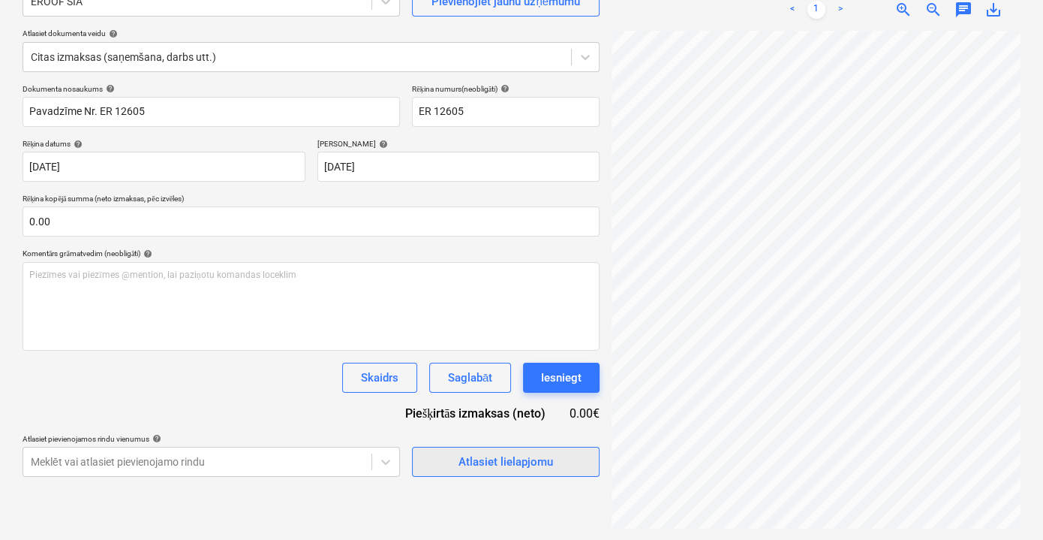
click at [538, 466] on div "Atlasiet lielapjomu" at bounding box center [506, 462] width 95 height 20
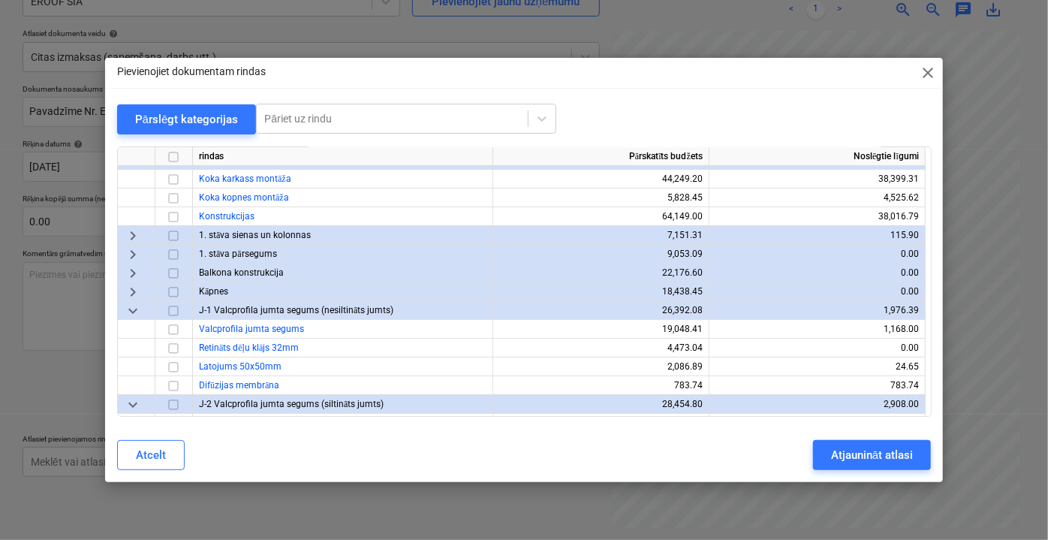
scroll to position [204, 0]
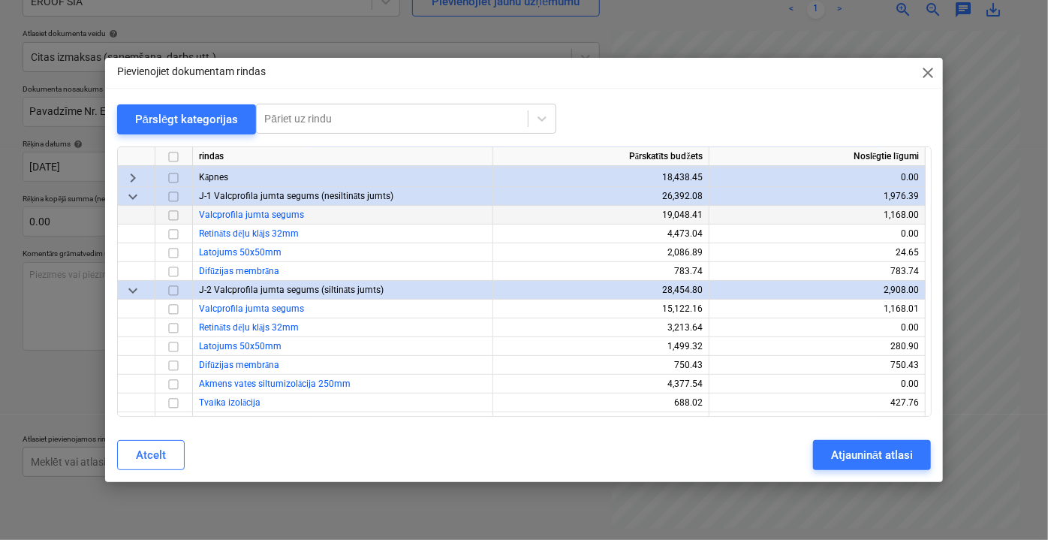
click at [174, 215] on input "checkbox" at bounding box center [173, 215] width 18 height 18
click at [177, 308] on input "checkbox" at bounding box center [173, 308] width 18 height 18
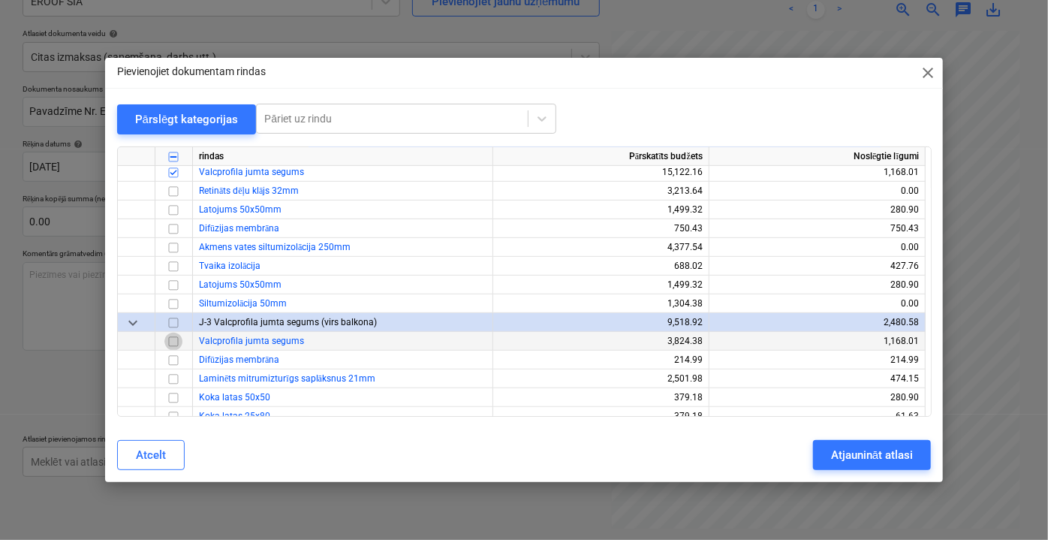
click at [174, 342] on input "checkbox" at bounding box center [173, 341] width 18 height 18
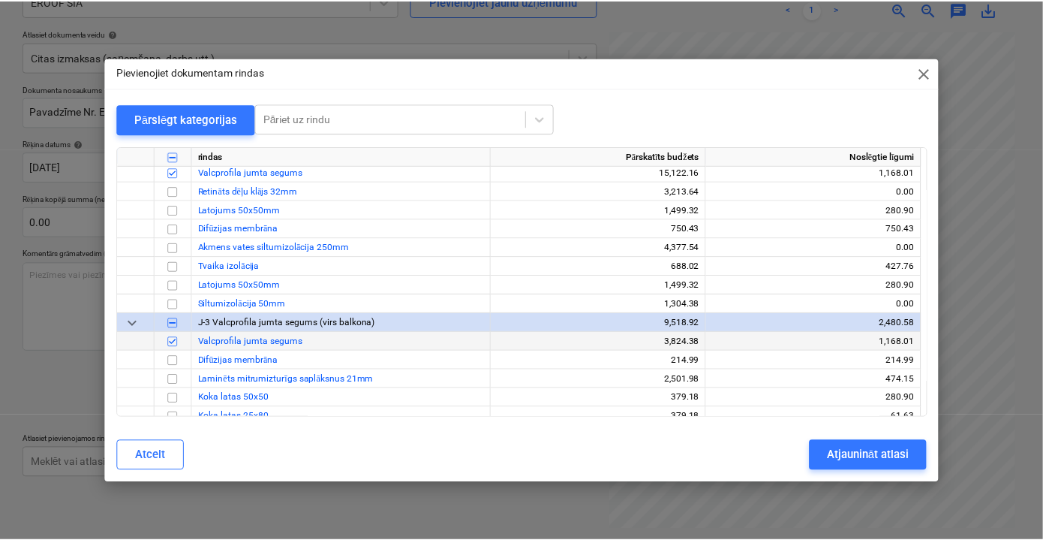
scroll to position [409, 0]
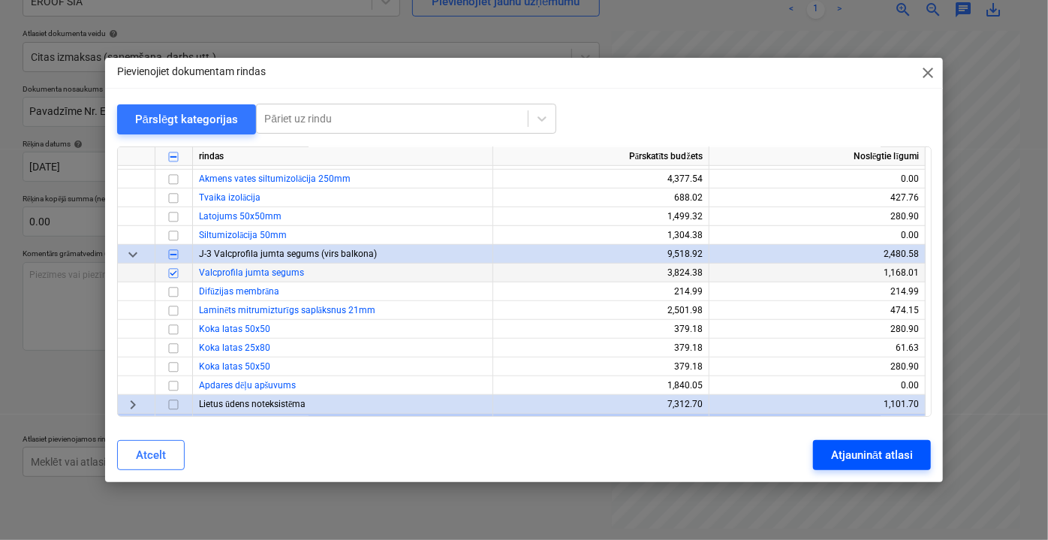
click at [844, 462] on div "Atjaunināt atlasi" at bounding box center [872, 455] width 82 height 20
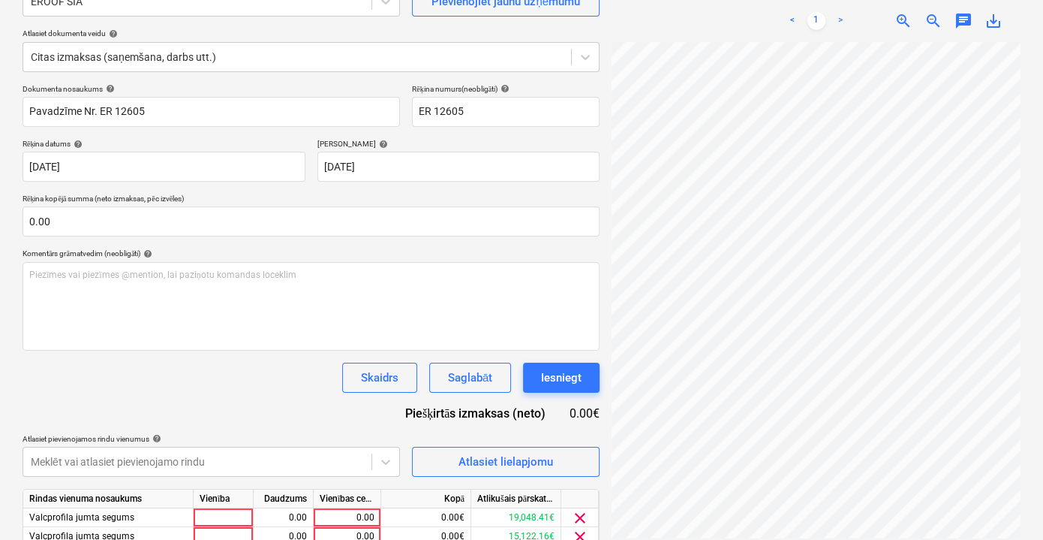
scroll to position [234, 0]
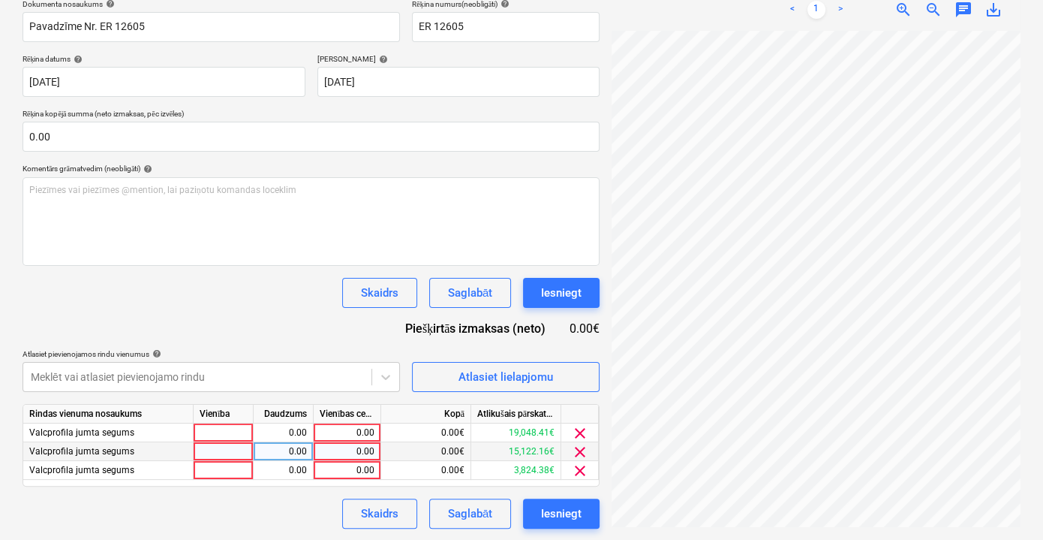
click at [574, 454] on span "clear" at bounding box center [580, 452] width 18 height 18
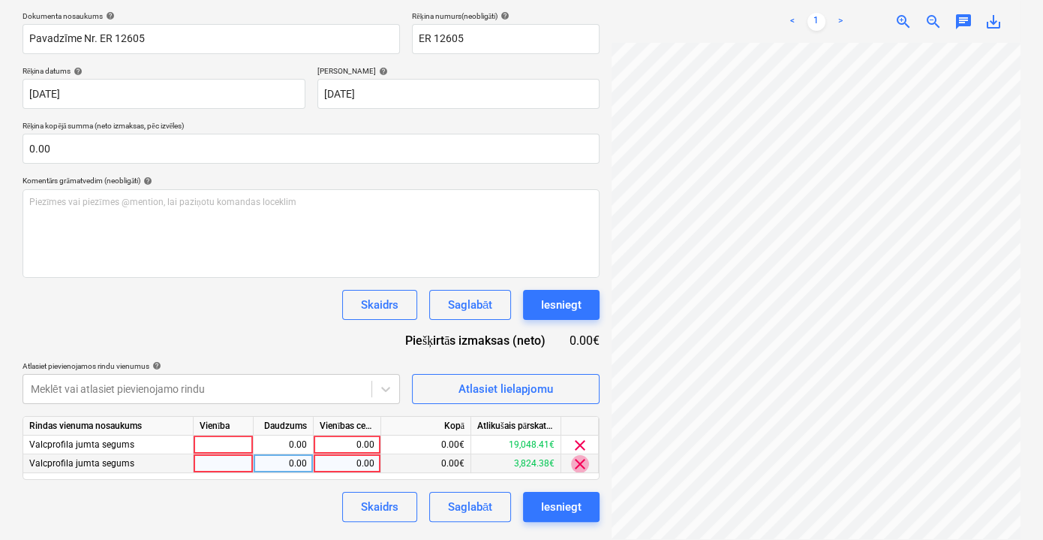
drag, startPoint x: 579, startPoint y: 459, endPoint x: 424, endPoint y: 469, distance: 154.9
click at [578, 459] on span "clear" at bounding box center [580, 464] width 18 height 18
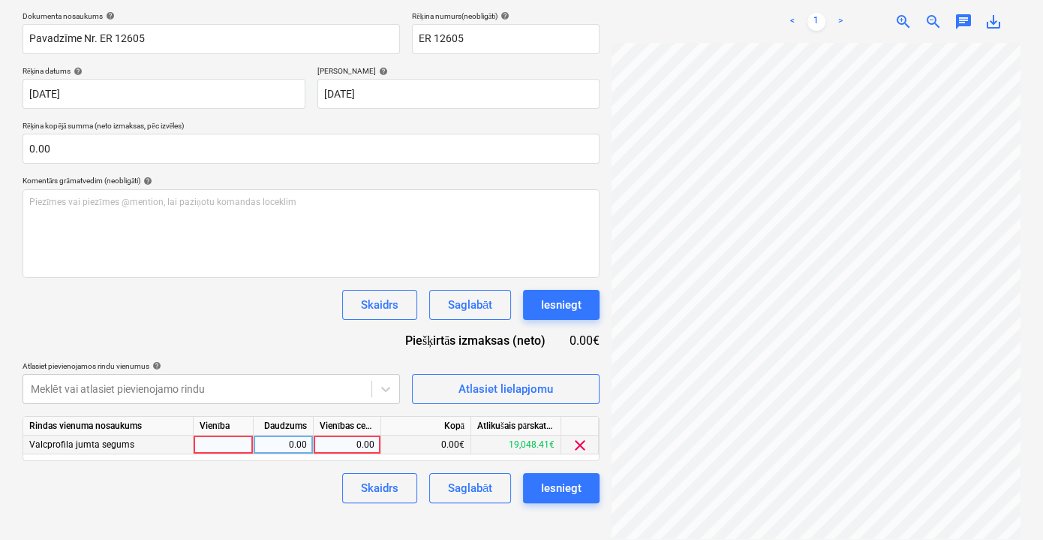
click at [330, 445] on div "0.00" at bounding box center [347, 444] width 55 height 19
type input "119.4"
click at [276, 318] on html "Pārdošana Projekti Kontakti Iesūtne 8 format_size keyboard_arrow_down help sear…" at bounding box center [521, 48] width 1043 height 540
click at [477, 494] on div "Saglabāt" at bounding box center [470, 488] width 44 height 20
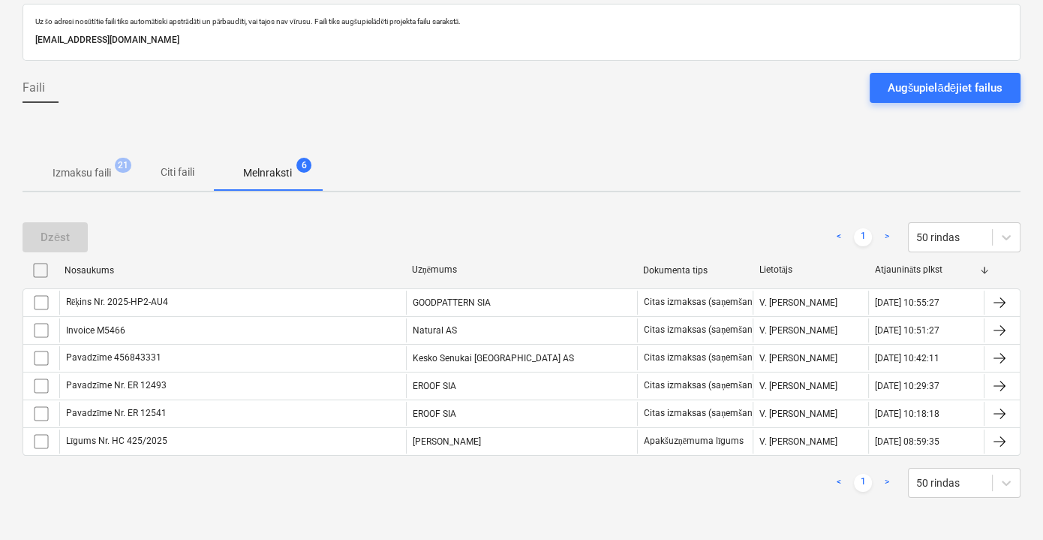
scroll to position [74, 0]
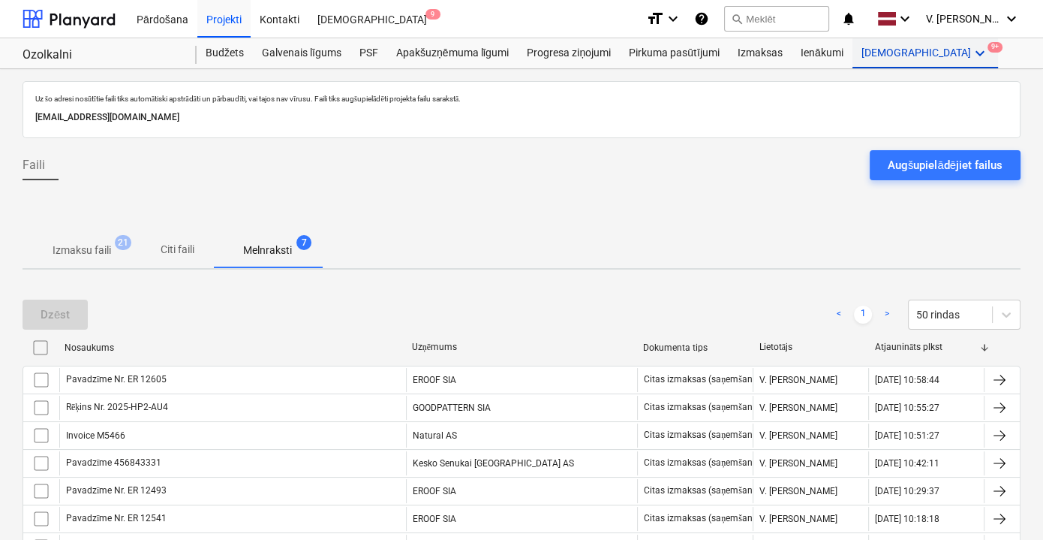
click at [892, 63] on div "Vairāk keyboard_arrow_down 9+" at bounding box center [926, 53] width 146 height 30
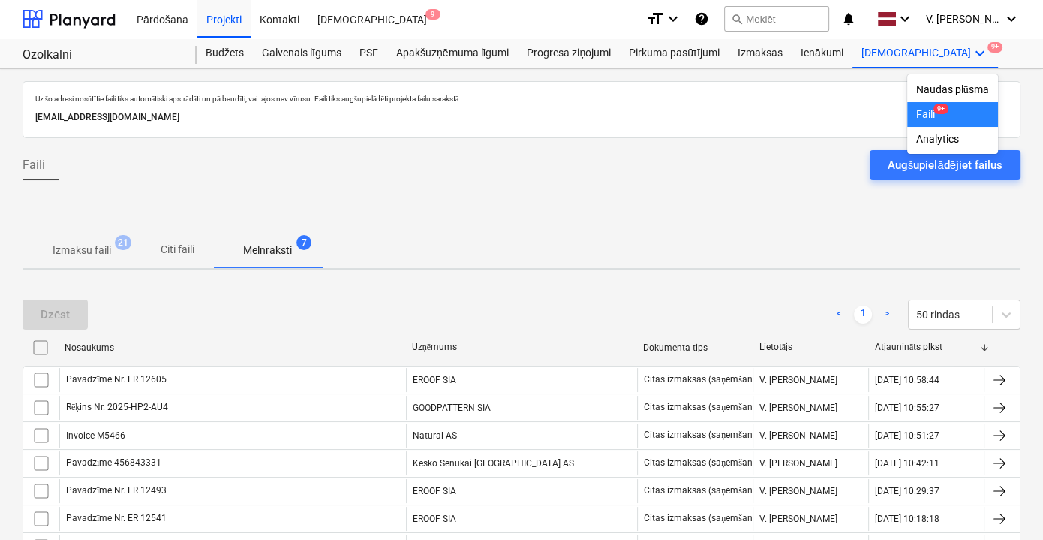
click at [501, 215] on div at bounding box center [521, 270] width 1043 height 540
click at [122, 250] on span "Izmaksu faili 21" at bounding box center [82, 250] width 83 height 16
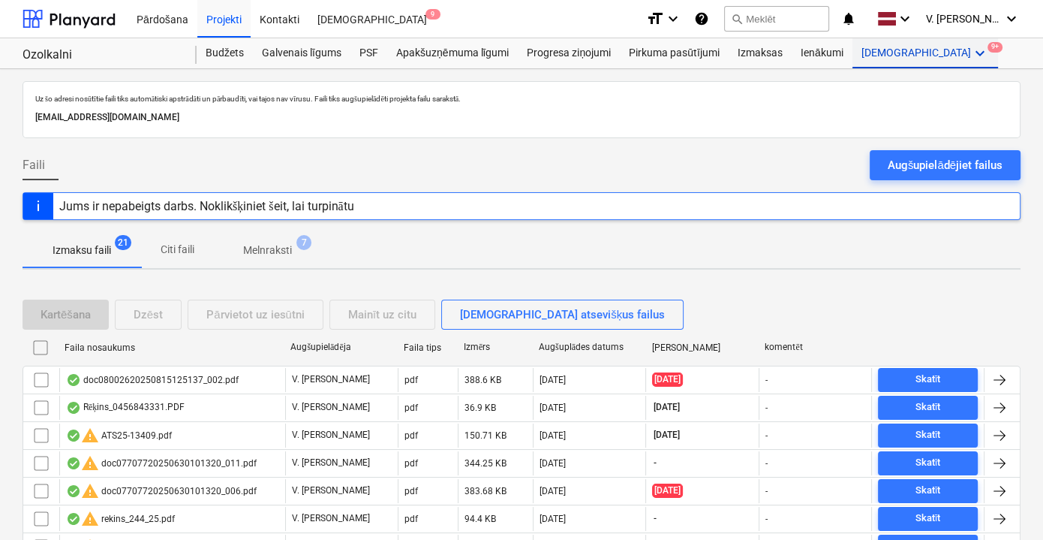
click at [971, 53] on icon "keyboard_arrow_down" at bounding box center [980, 53] width 18 height 18
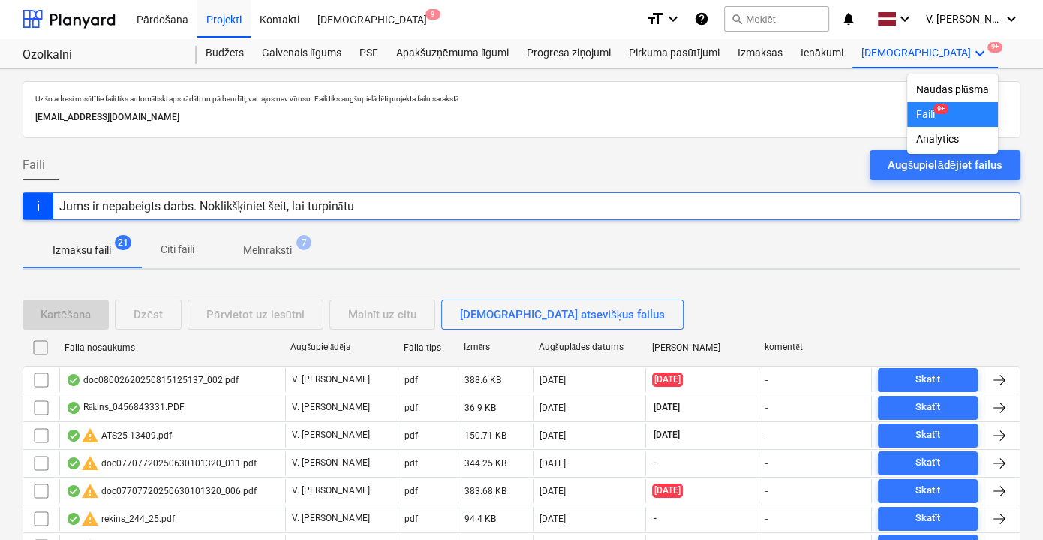
click at [756, 52] on div at bounding box center [521, 270] width 1043 height 540
click at [756, 52] on div "Izmaksas" at bounding box center [760, 53] width 63 height 30
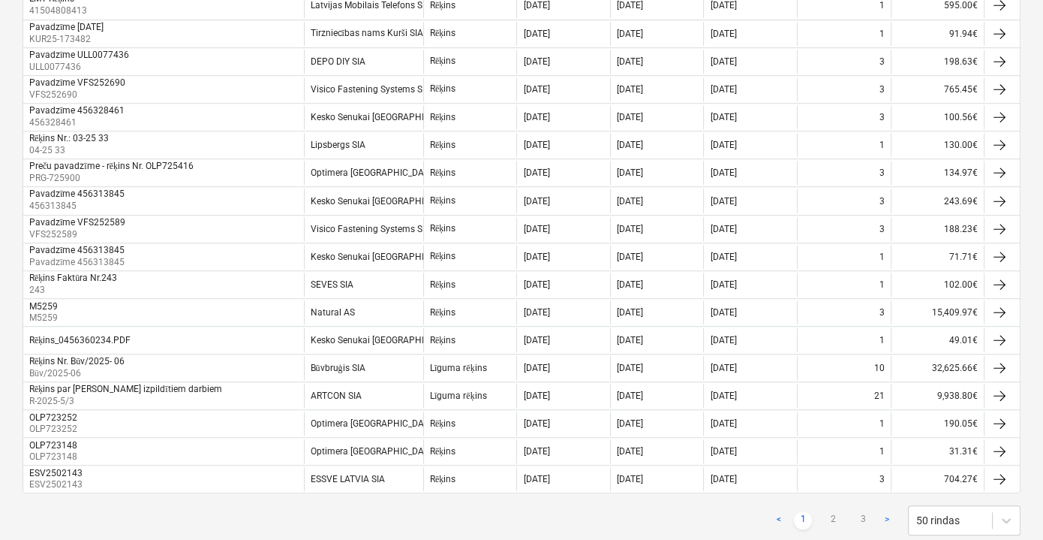
scroll to position [1205, 0]
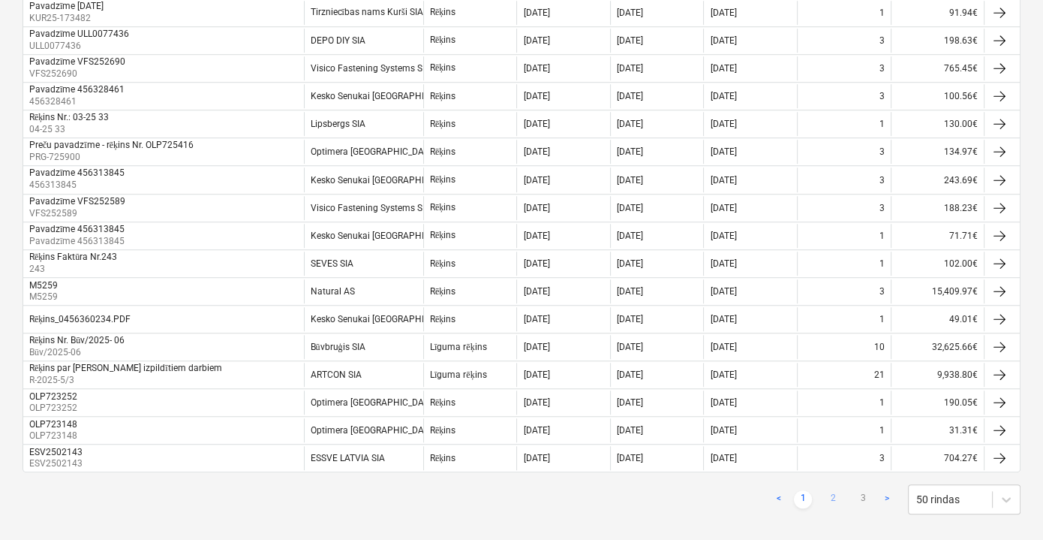
click at [835, 490] on link "2" at bounding box center [833, 499] width 18 height 18
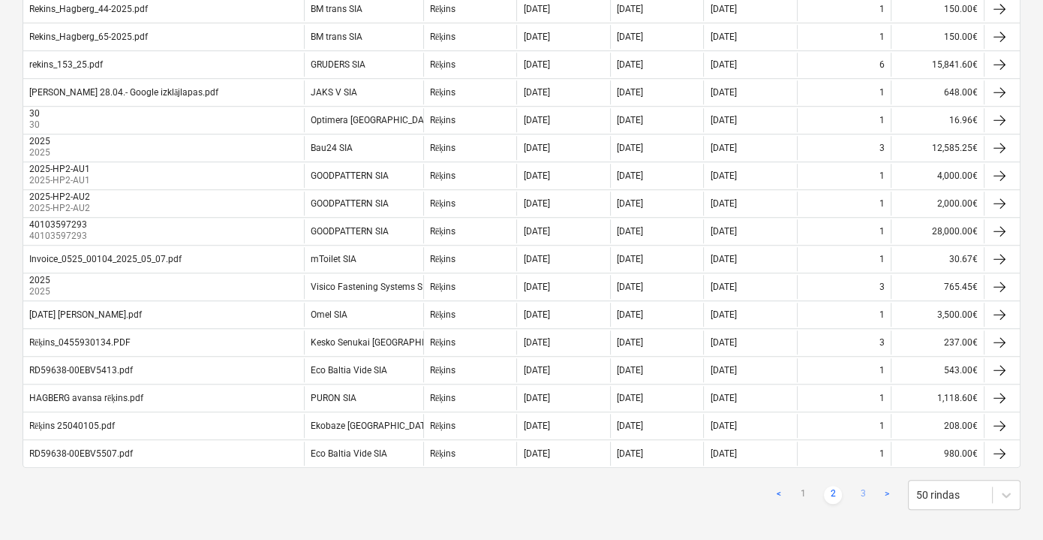
click at [865, 486] on link "3" at bounding box center [863, 495] width 18 height 18
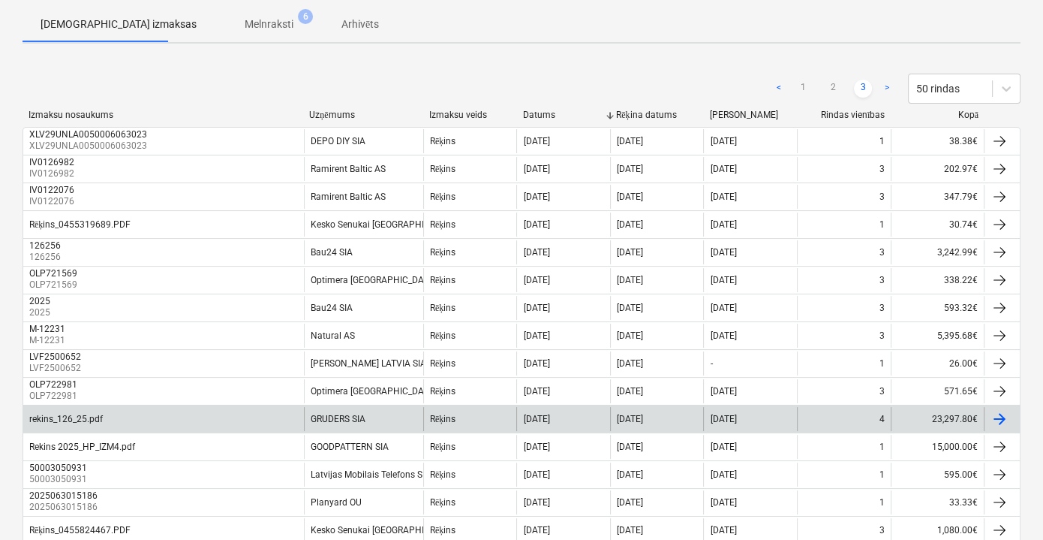
scroll to position [240, 0]
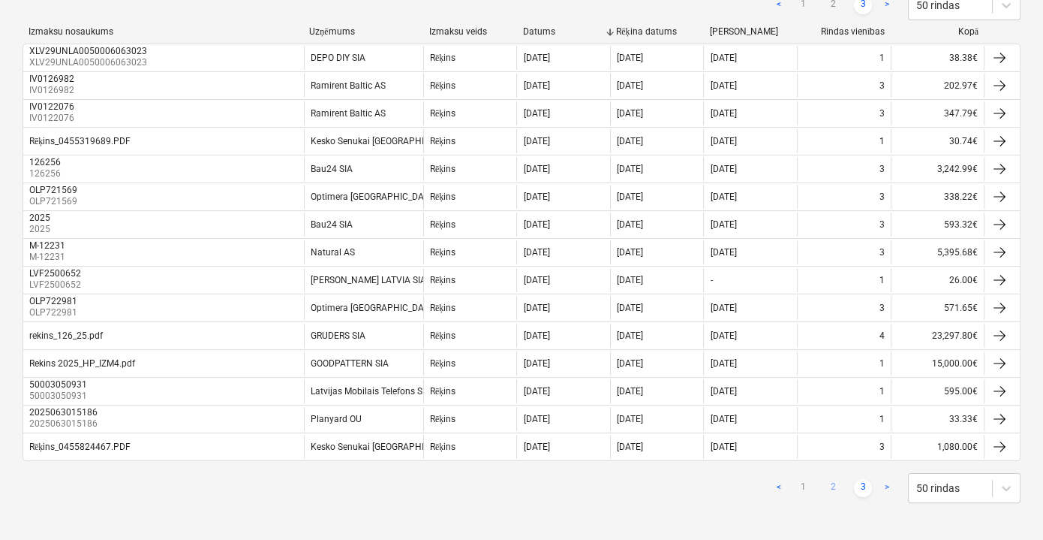
click at [834, 485] on link "2" at bounding box center [833, 488] width 18 height 18
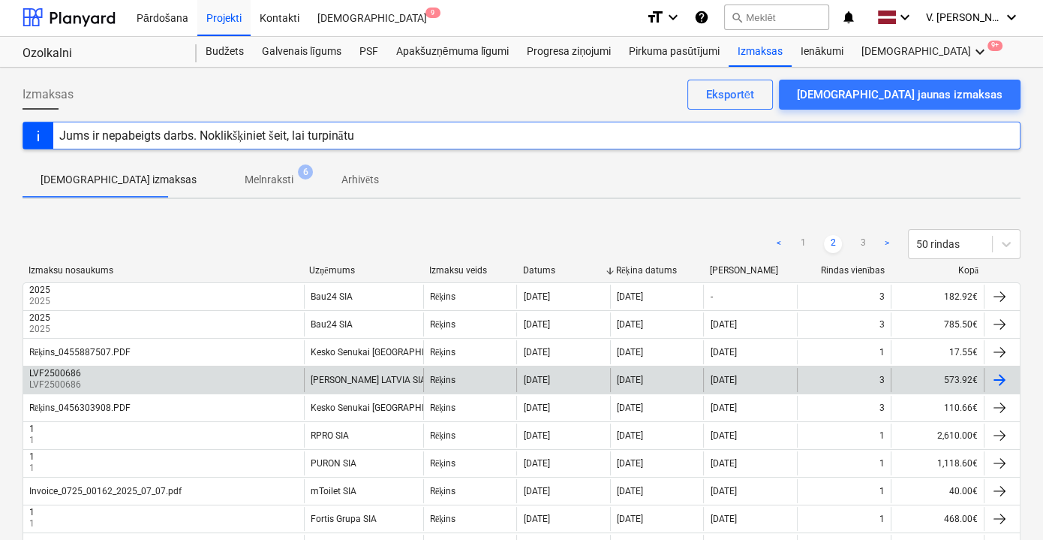
scroll to position [0, 0]
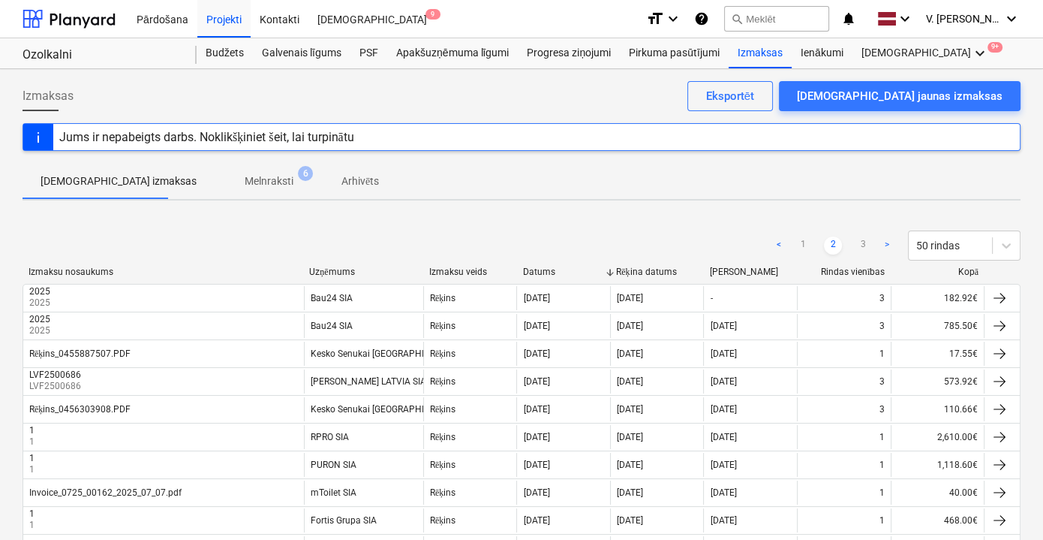
click at [262, 182] on span "Melnraksti 6" at bounding box center [269, 180] width 109 height 27
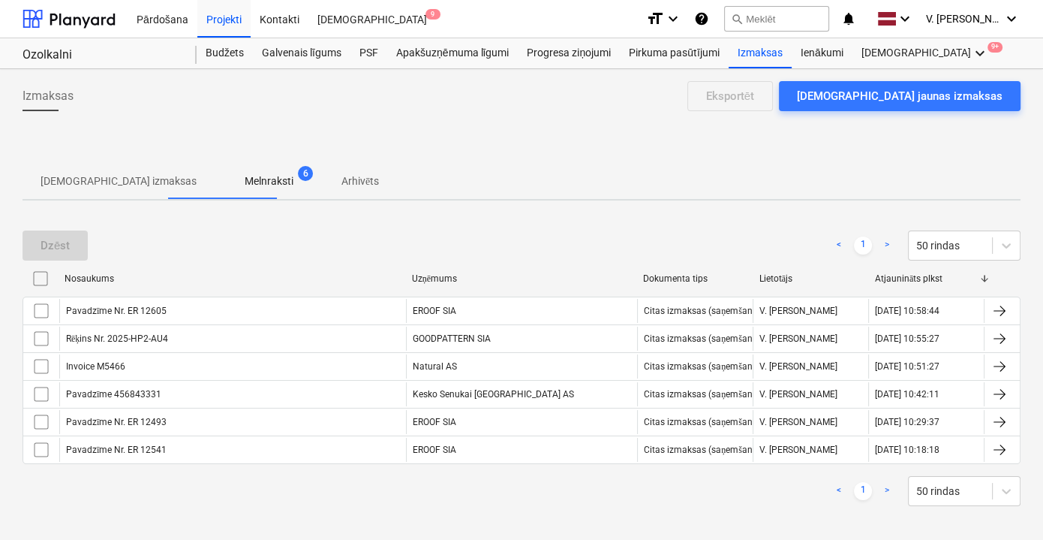
click at [108, 179] on p "Apstiprinātas izmaksas" at bounding box center [119, 181] width 156 height 16
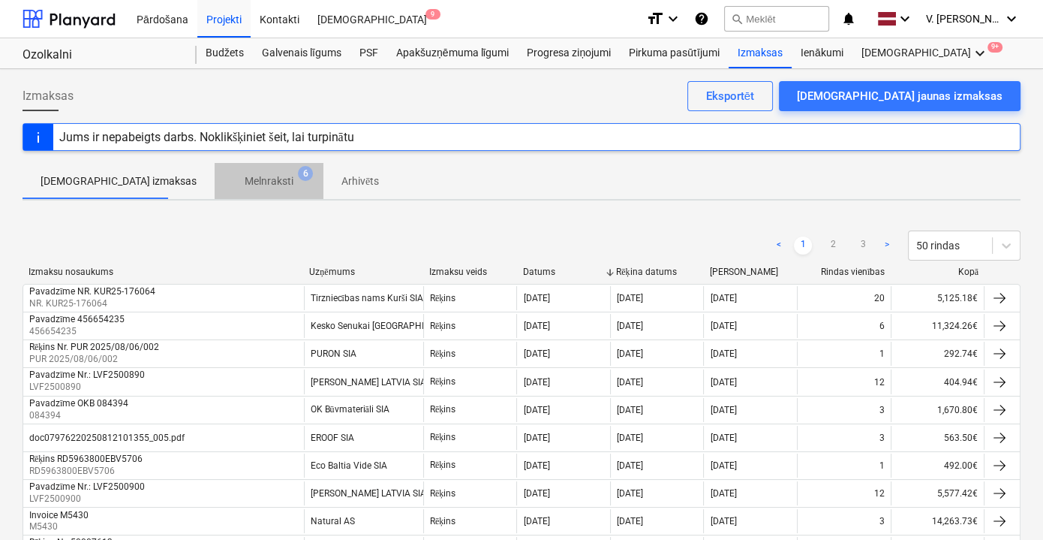
click at [245, 181] on p "Melnraksti" at bounding box center [269, 181] width 49 height 16
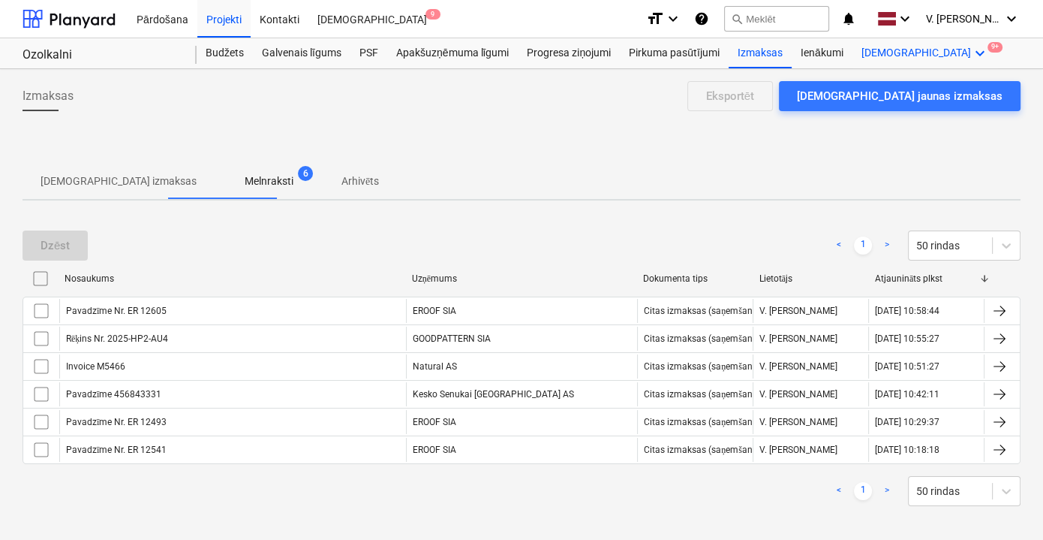
click at [882, 56] on div "Vairāk keyboard_arrow_down 9+" at bounding box center [926, 53] width 146 height 30
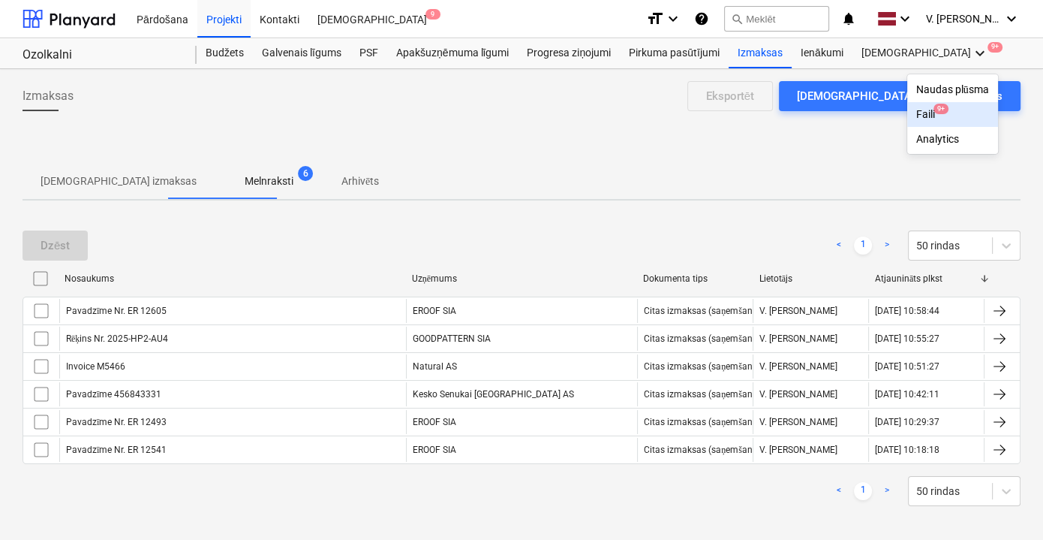
click at [917, 116] on div "Faili 9+" at bounding box center [953, 114] width 73 height 13
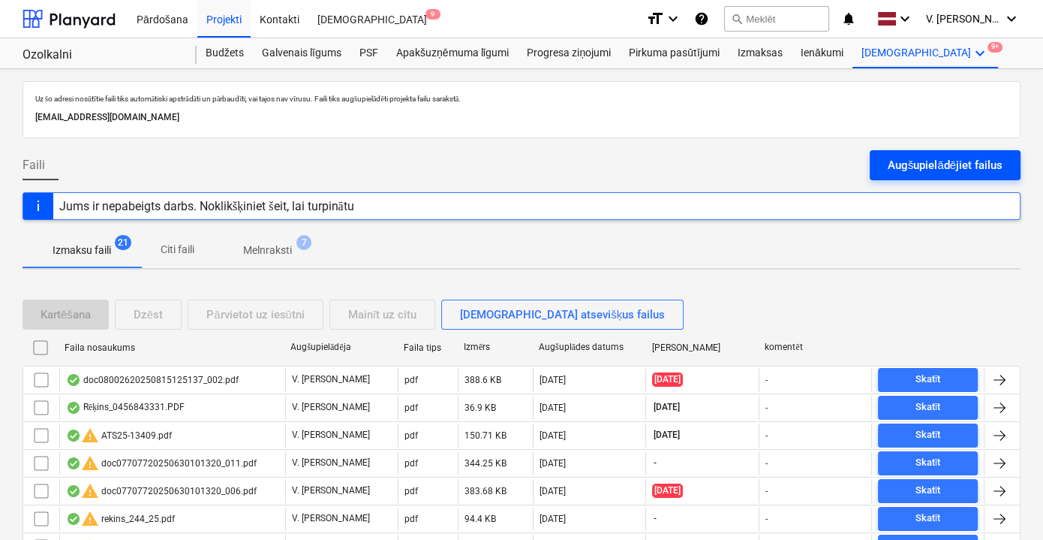
click at [946, 167] on div "Augšupielādējiet failus" at bounding box center [945, 165] width 115 height 20
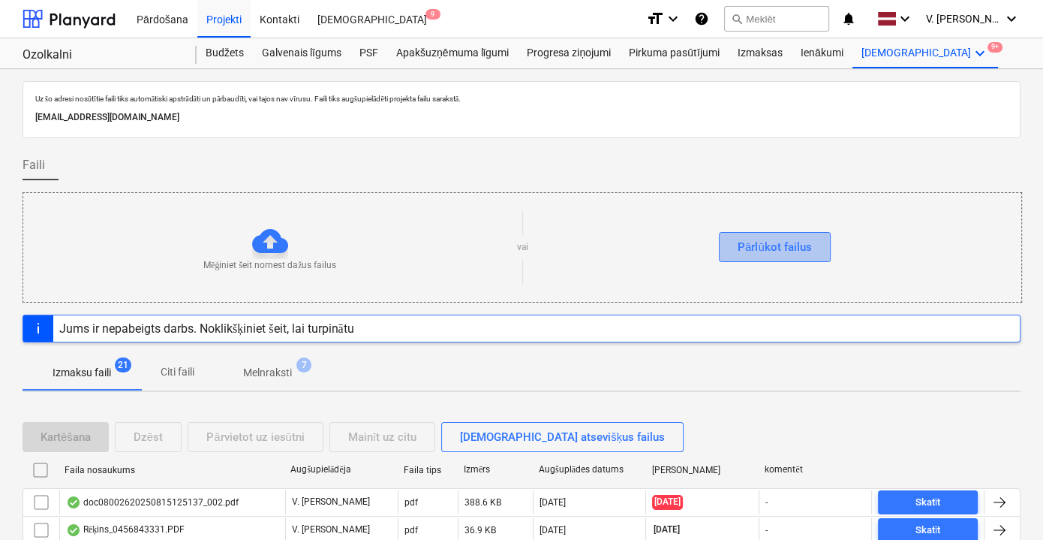
click at [776, 257] on button "Pārlūkot failus" at bounding box center [775, 247] width 112 height 30
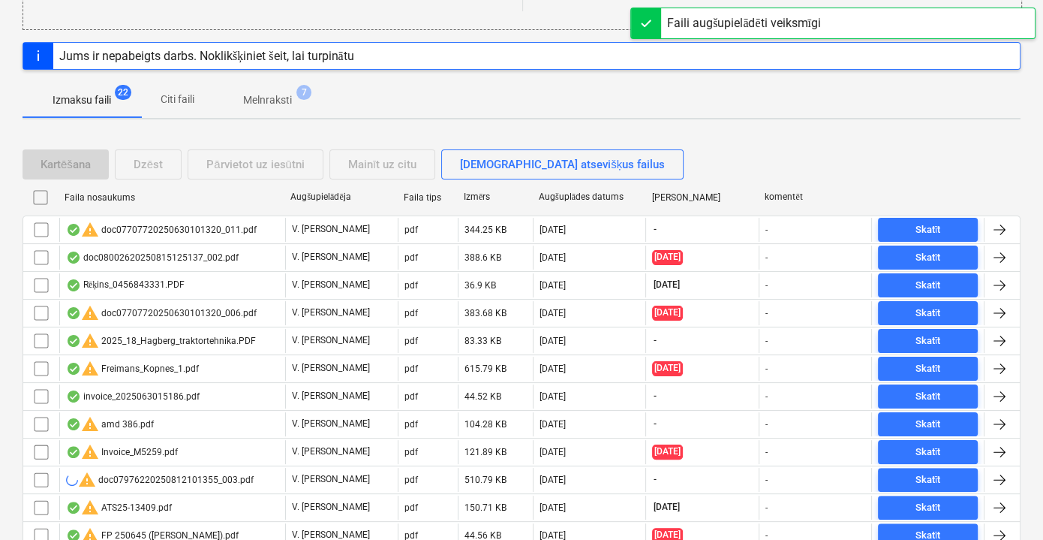
scroll to position [136, 0]
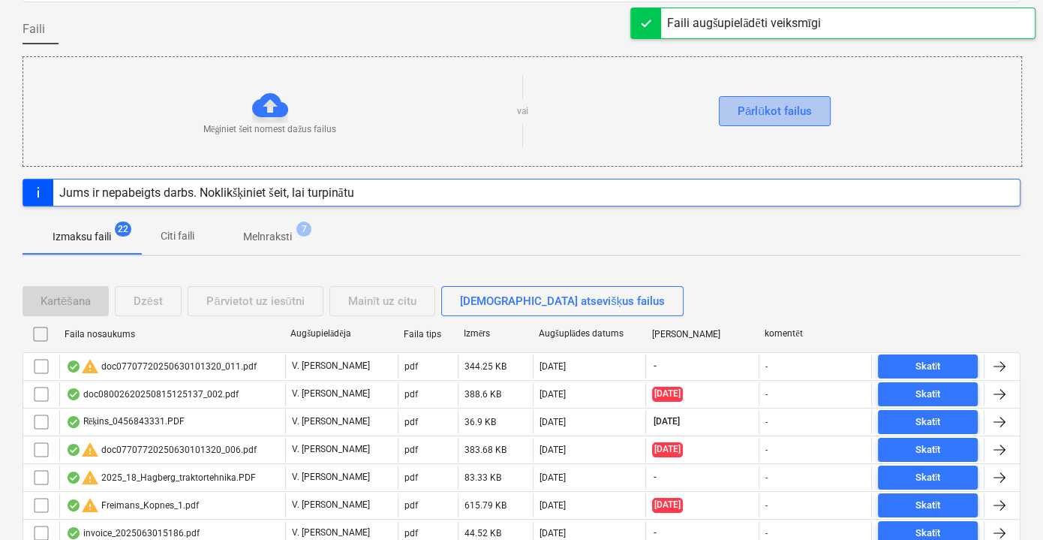
click at [771, 102] on div "Pārlūkot failus" at bounding box center [775, 111] width 74 height 20
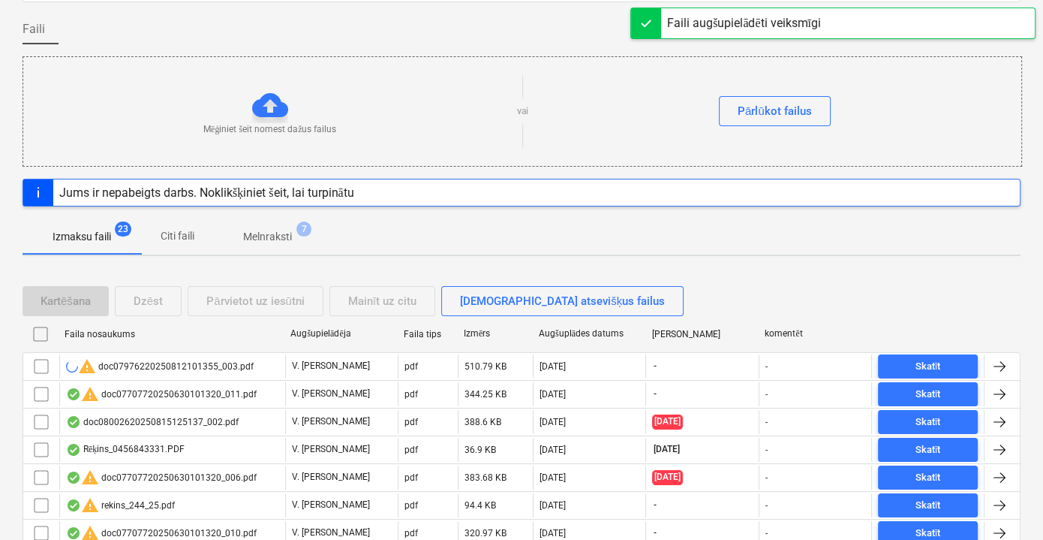
click at [176, 220] on button "Citi faili" at bounding box center [177, 236] width 72 height 36
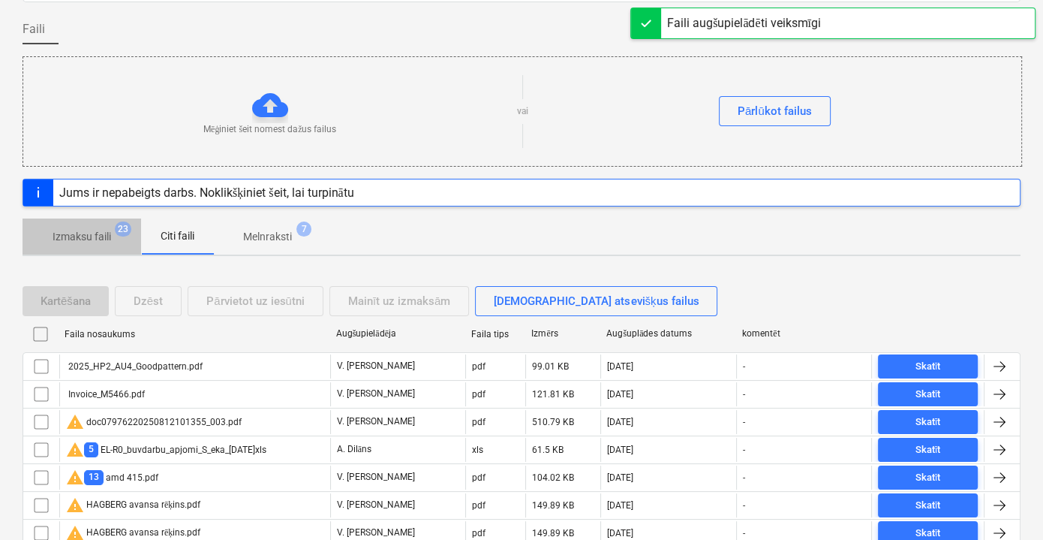
click at [86, 229] on p "Izmaksu faili" at bounding box center [82, 237] width 59 height 16
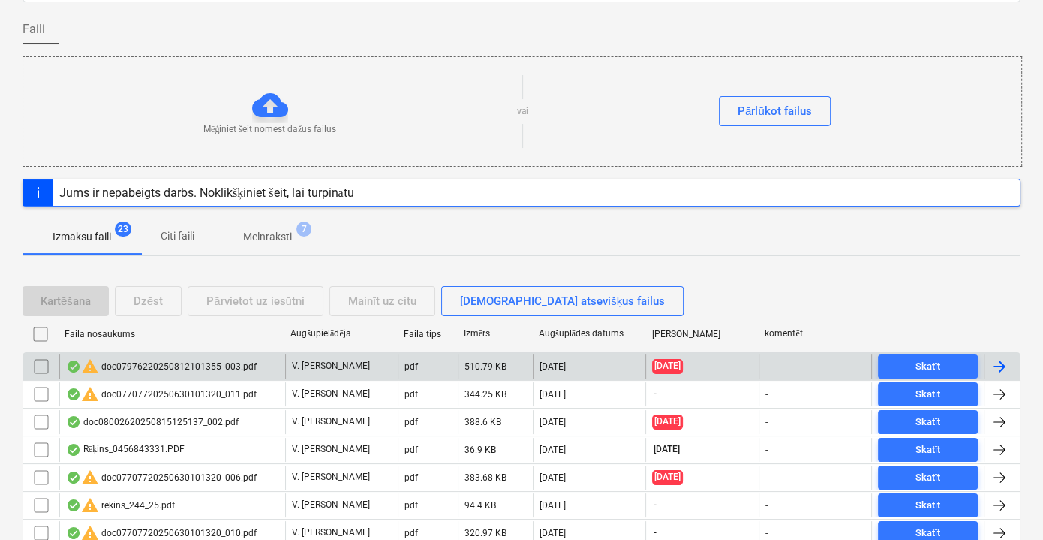
click at [281, 357] on div "warning doc07976220250812101355_003.pdf" at bounding box center [172, 366] width 226 height 24
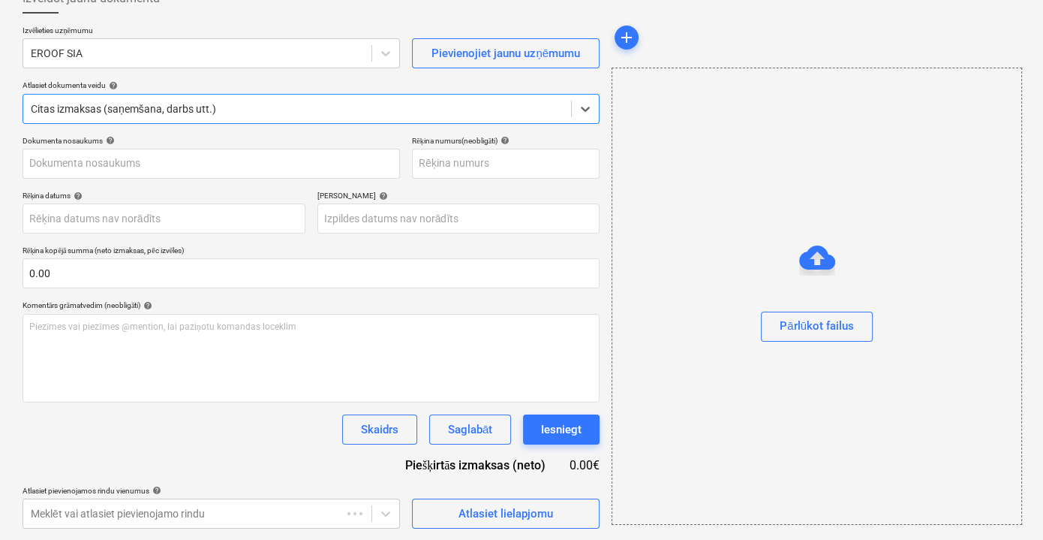
type input "doc07976220250812101355_003.pdf"
type input "[DATE]"
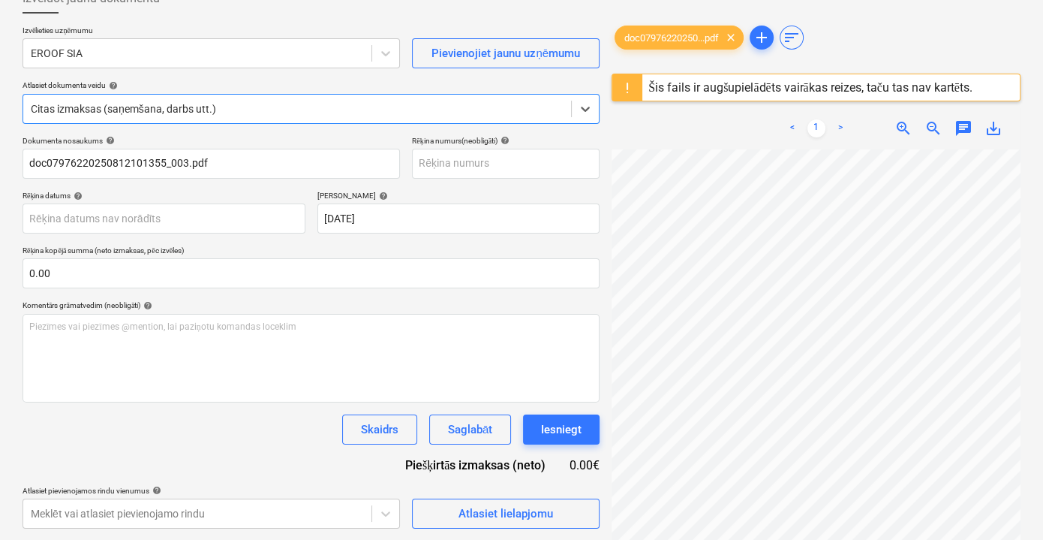
scroll to position [145, 0]
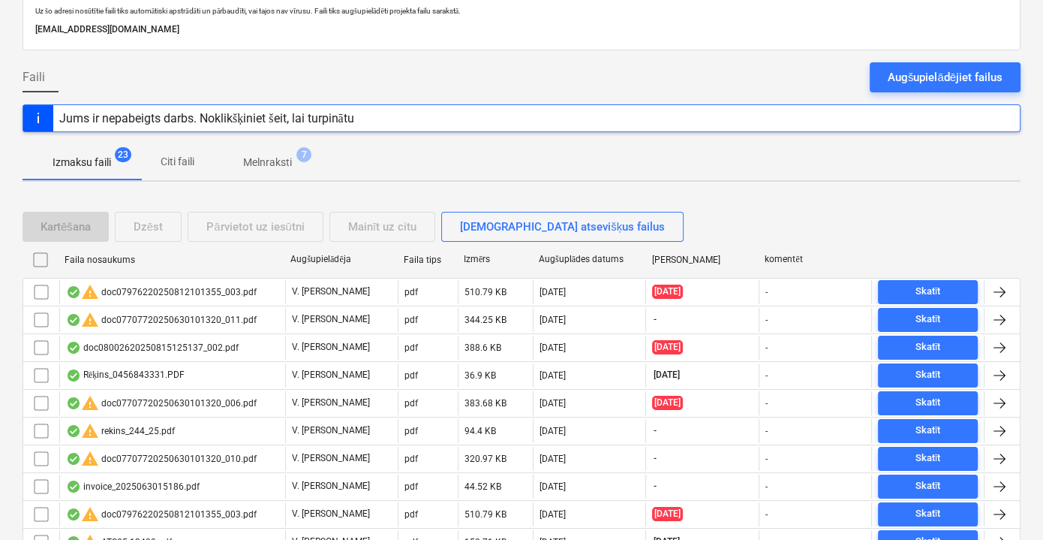
scroll to position [68, 0]
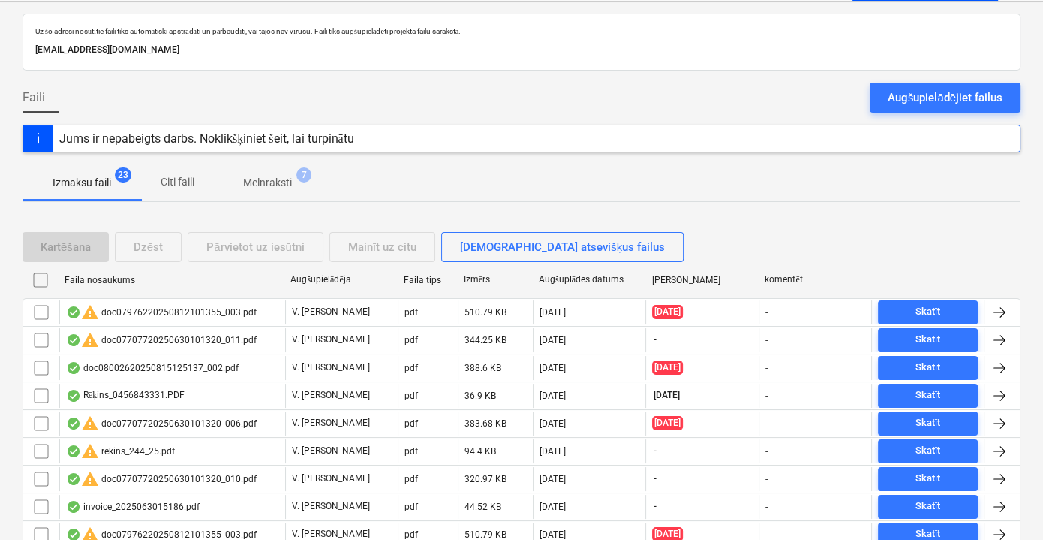
click at [920, 122] on div "Faili Augšupielādējiet failus" at bounding box center [522, 104] width 998 height 42
click at [913, 110] on button "Augšupielādējiet failus" at bounding box center [945, 98] width 151 height 30
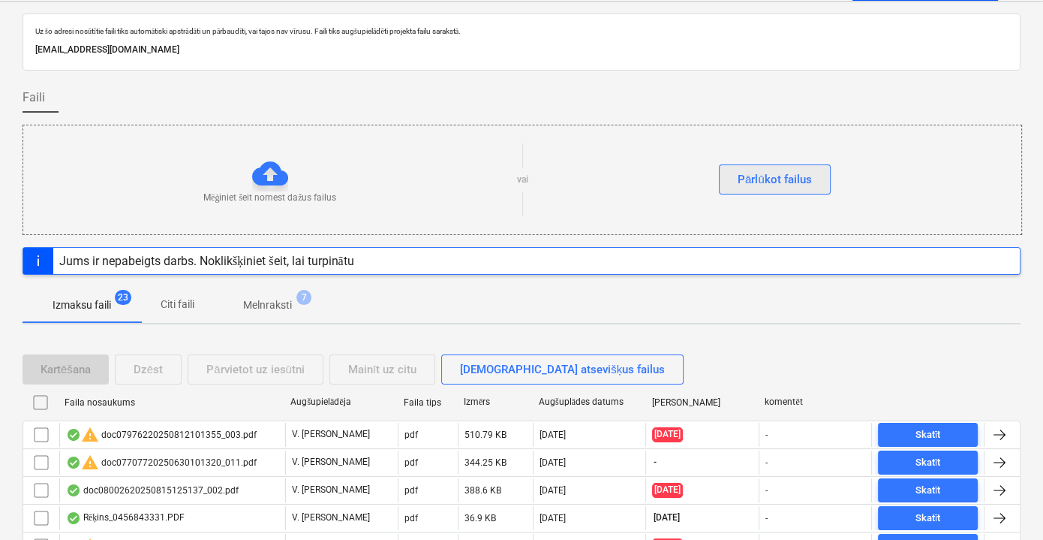
click at [748, 179] on div "Pārlūkot failus" at bounding box center [775, 180] width 74 height 20
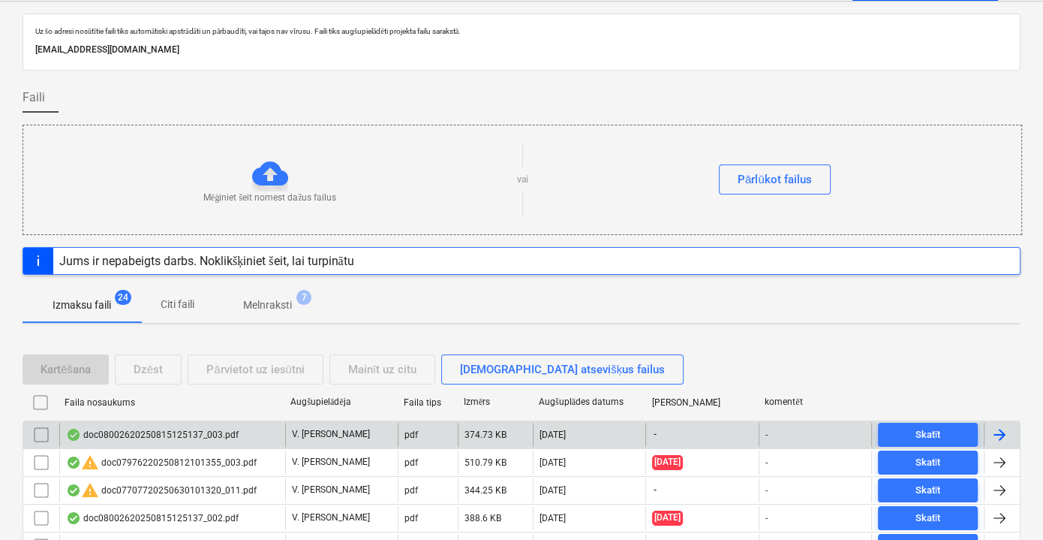
click at [170, 429] on div "doc08002620250815125137_003.pdf" at bounding box center [152, 435] width 173 height 12
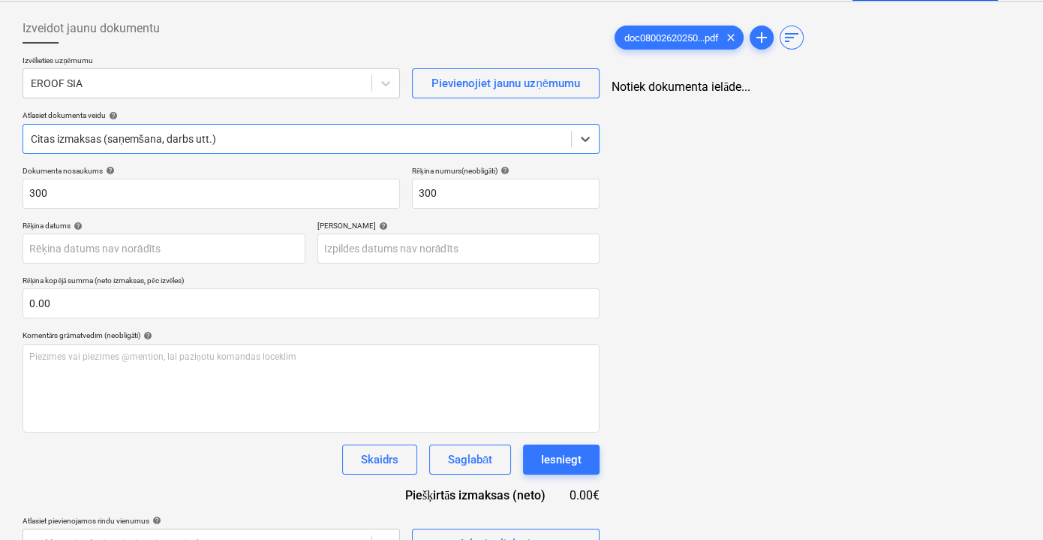
type input "300"
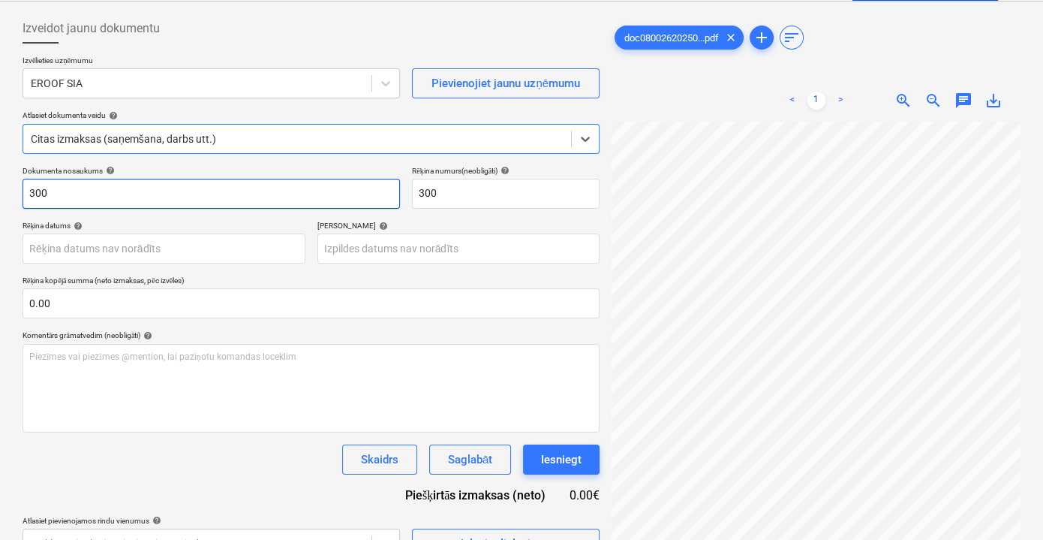
click at [233, 198] on input "300" at bounding box center [212, 194] width 378 height 30
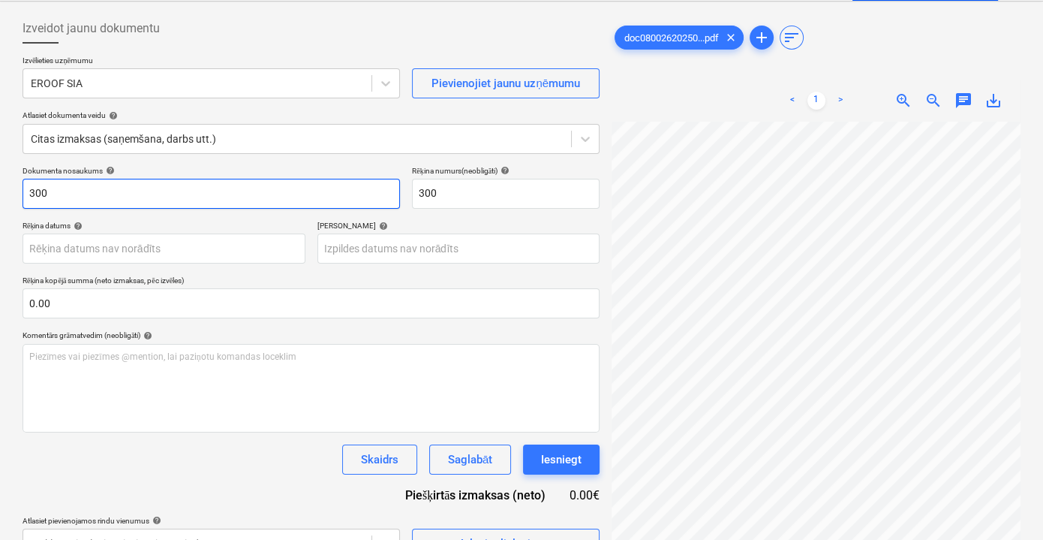
click at [233, 198] on input "300" at bounding box center [212, 194] width 378 height 30
drag, startPoint x: 197, startPoint y: 198, endPoint x: 100, endPoint y: 187, distance: 98.2
click at [100, 187] on input "Pavadzīme Nr. ER 12604" at bounding box center [212, 194] width 378 height 30
type input "Pavadzīme Nr. ER 12604"
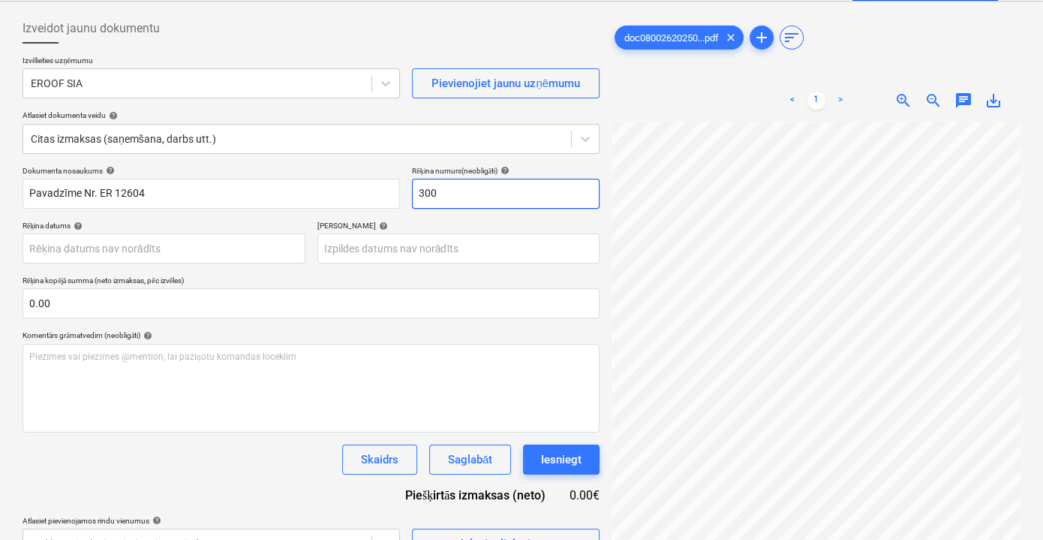
click at [426, 185] on input "300" at bounding box center [506, 194] width 188 height 30
paste input "ER 12604"
type input "ER 12604"
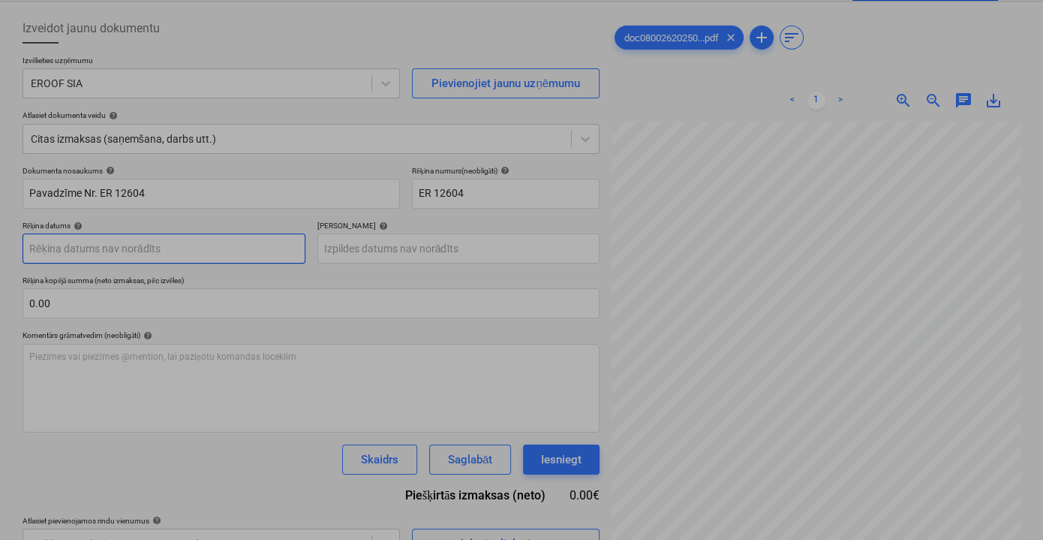
click at [238, 257] on body "Pārdošana Projekti Kontakti Iesūtne 9+ format_size keyboard_arrow_down help sea…" at bounding box center [521, 202] width 1043 height 540
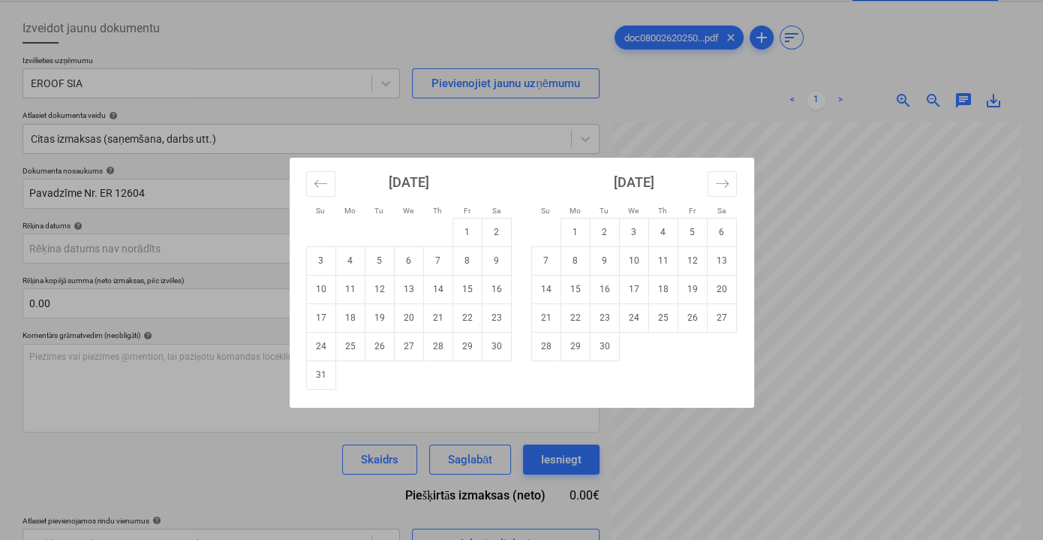
click at [465, 286] on td "15" at bounding box center [467, 289] width 29 height 29
type input "[DATE]"
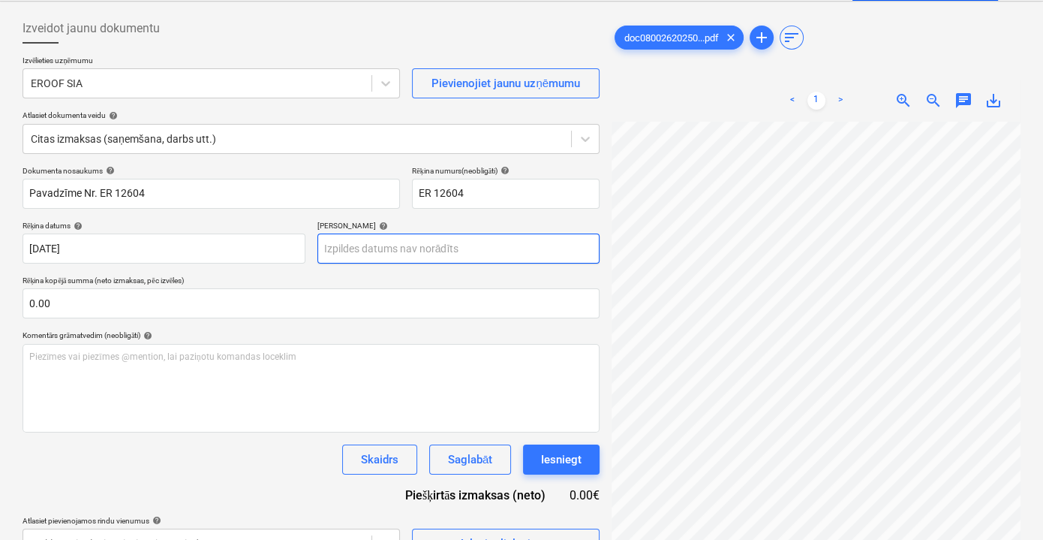
click at [490, 248] on body "Pārdošana Projekti Kontakti Iesūtne 9+ format_size keyboard_arrow_down help sea…" at bounding box center [521, 202] width 1043 height 540
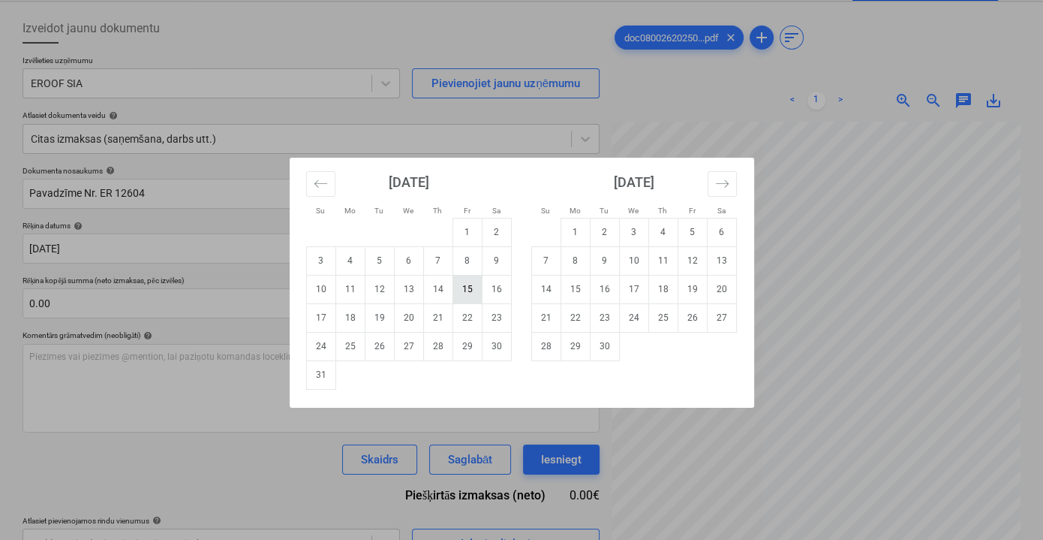
click at [461, 296] on td "15" at bounding box center [467, 289] width 29 height 29
type input "[DATE]"
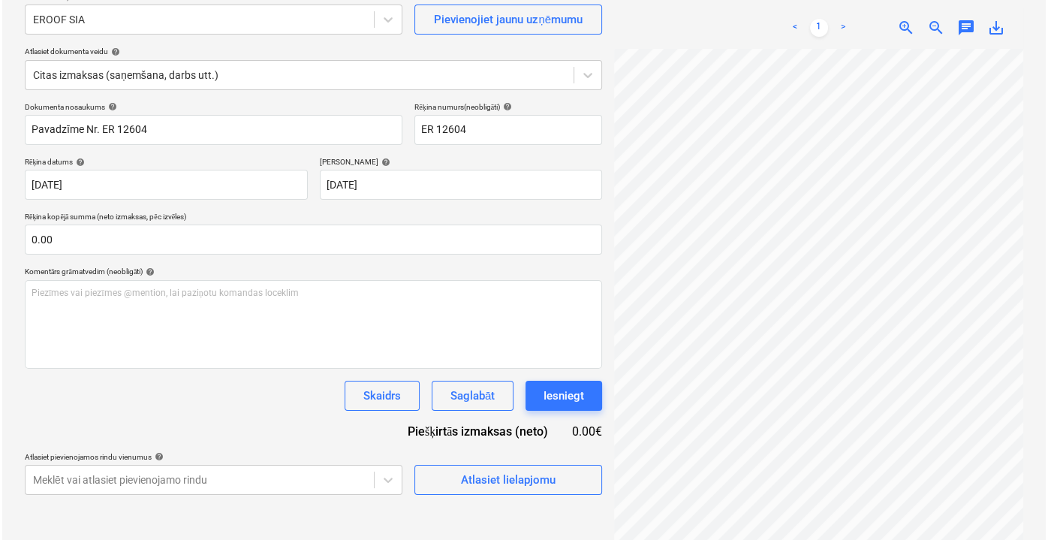
scroll to position [149, 0]
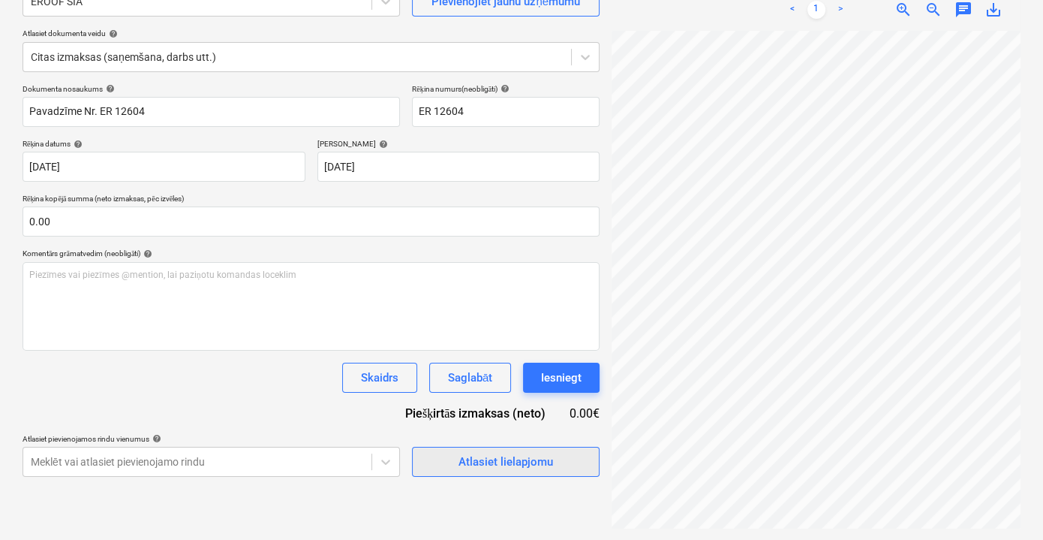
click at [470, 471] on div "Atlasiet lielapjomu" at bounding box center [506, 462] width 95 height 20
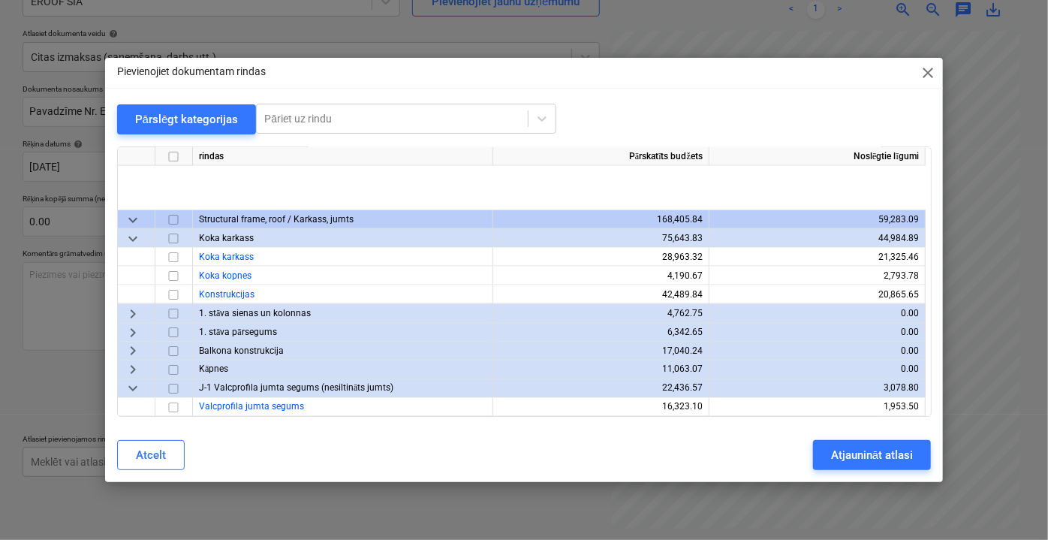
scroll to position [1365, 0]
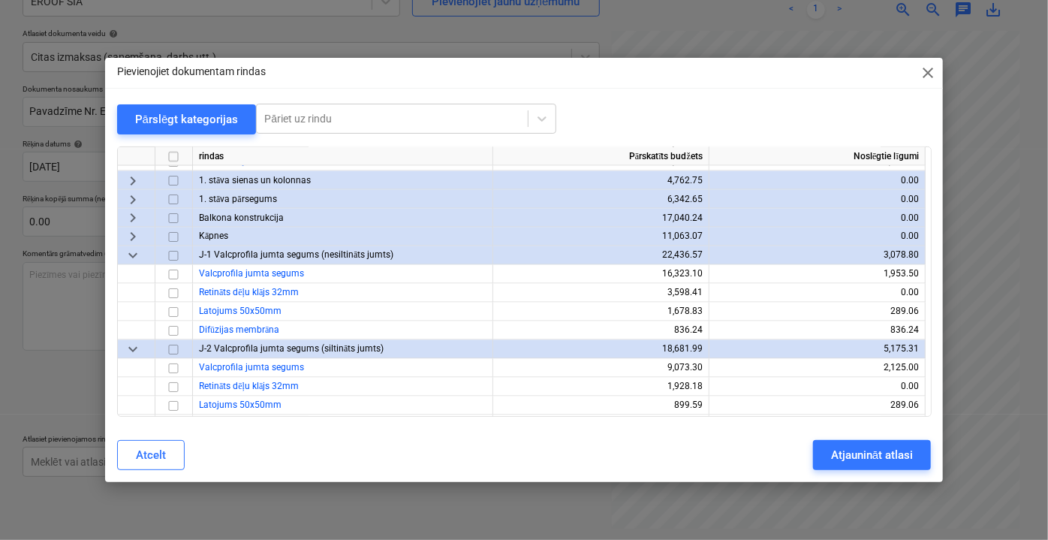
click at [926, 71] on span "close" at bounding box center [928, 73] width 18 height 18
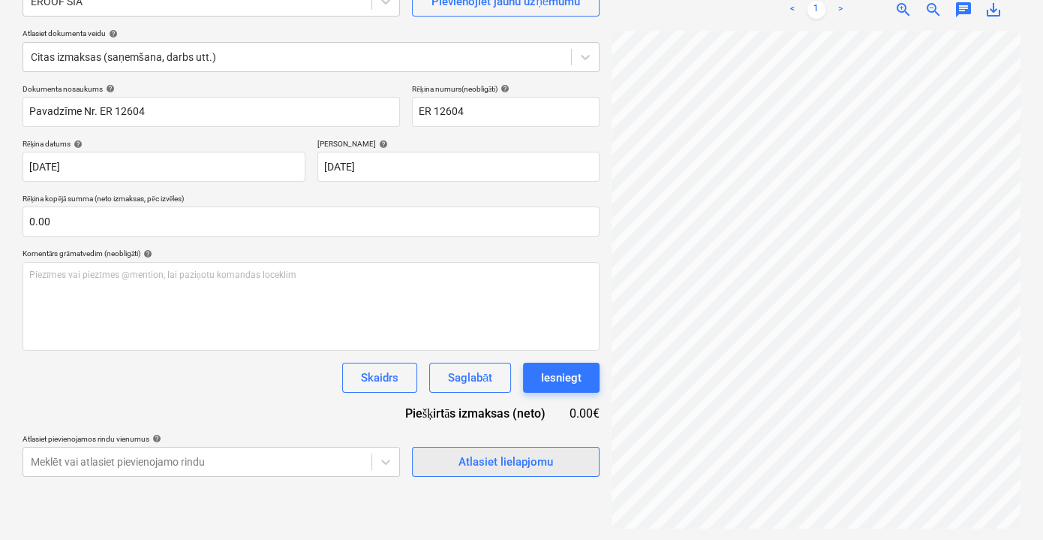
click at [480, 465] on div "Atlasiet lielapjomu" at bounding box center [506, 462] width 95 height 20
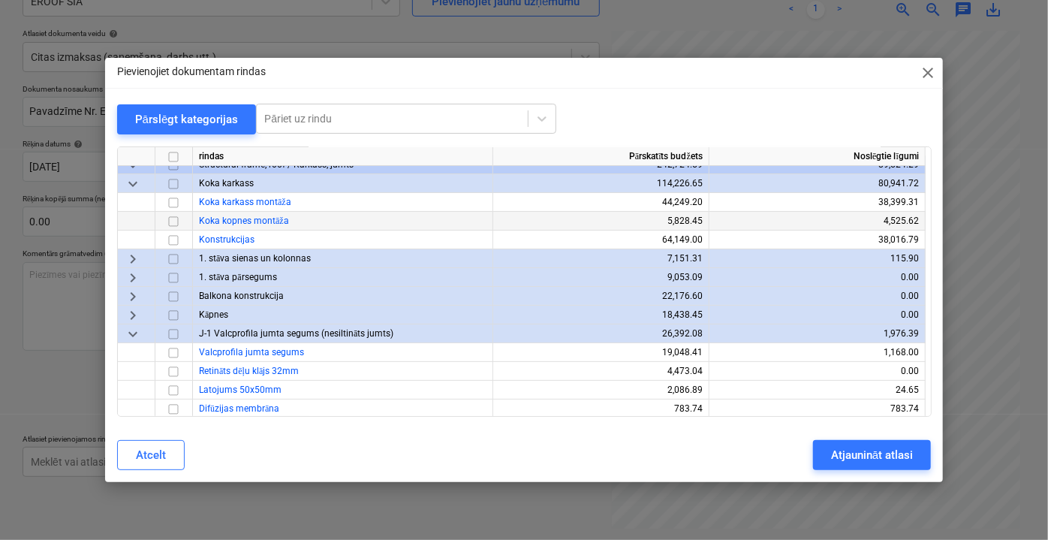
scroll to position [0, 0]
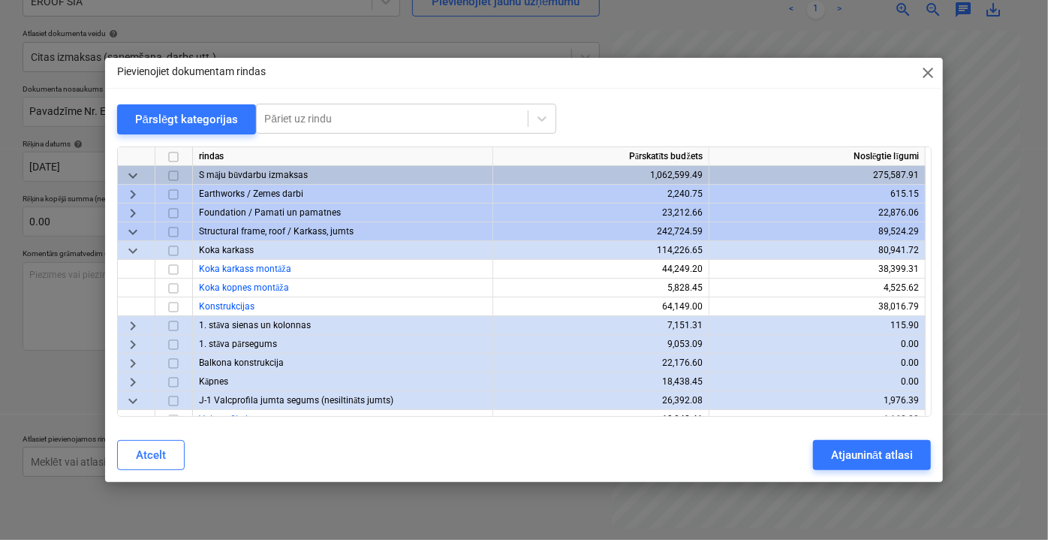
click at [932, 72] on span "close" at bounding box center [928, 73] width 18 height 18
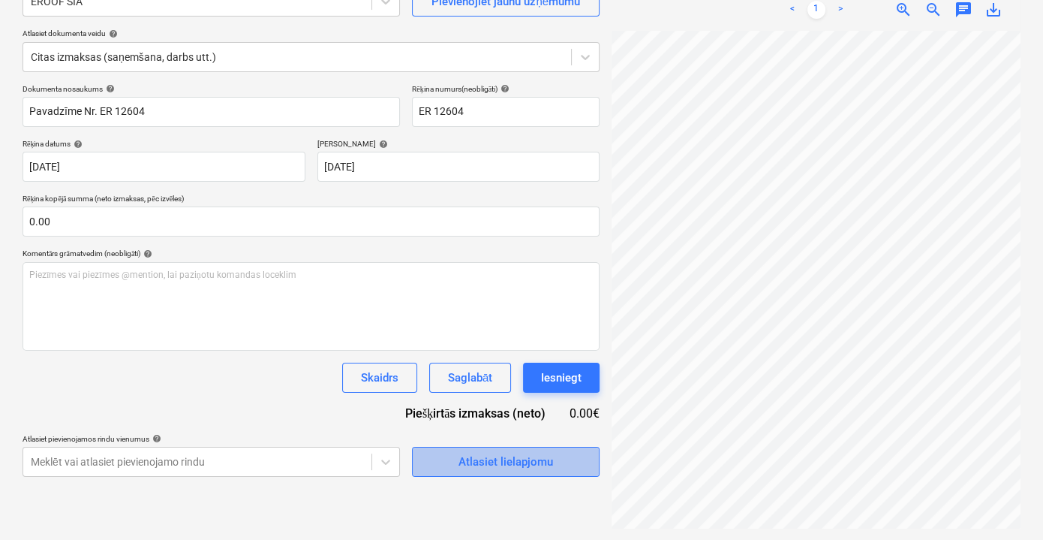
click at [441, 456] on span "Atlasiet lielapjomu" at bounding box center [506, 462] width 150 height 20
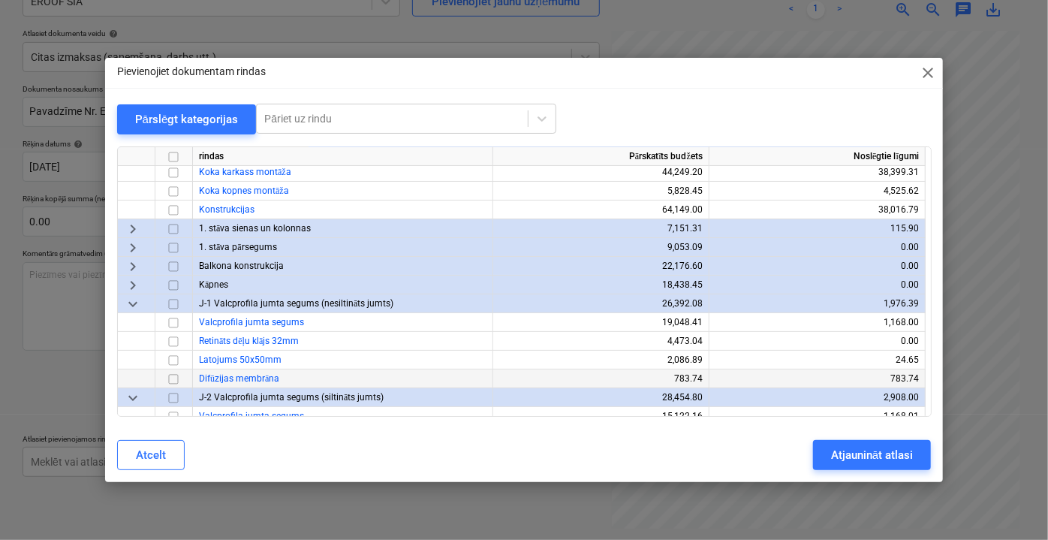
scroll to position [204, 0]
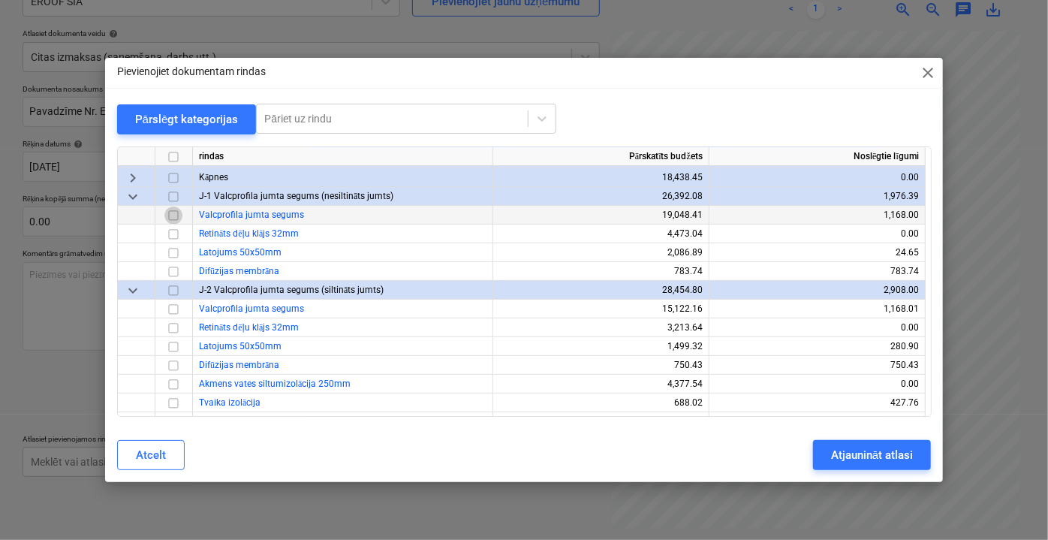
click at [174, 216] on input "checkbox" at bounding box center [173, 215] width 18 height 18
click at [174, 307] on input "checkbox" at bounding box center [173, 308] width 18 height 18
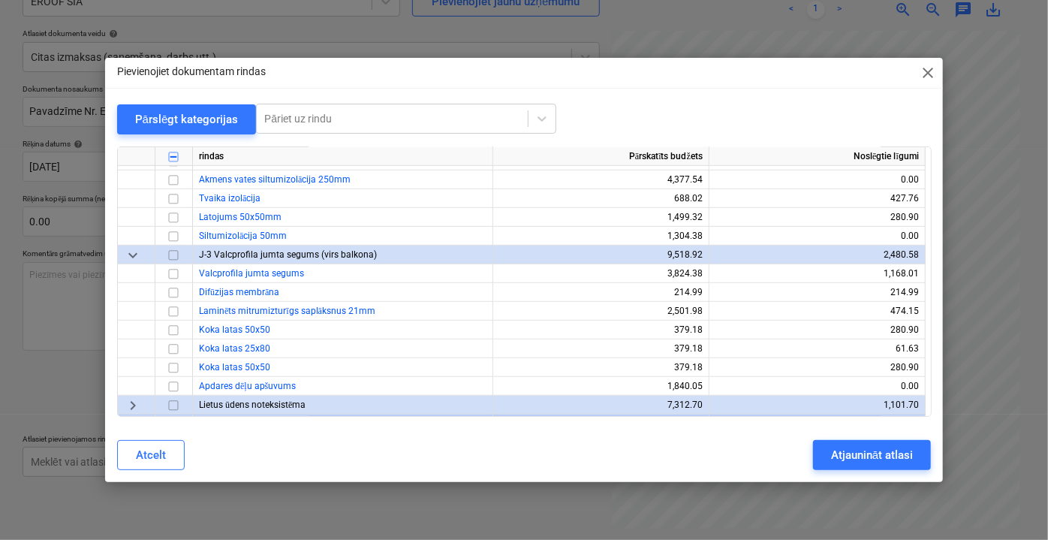
scroll to position [409, 0]
click at [175, 275] on input "checkbox" at bounding box center [173, 272] width 18 height 18
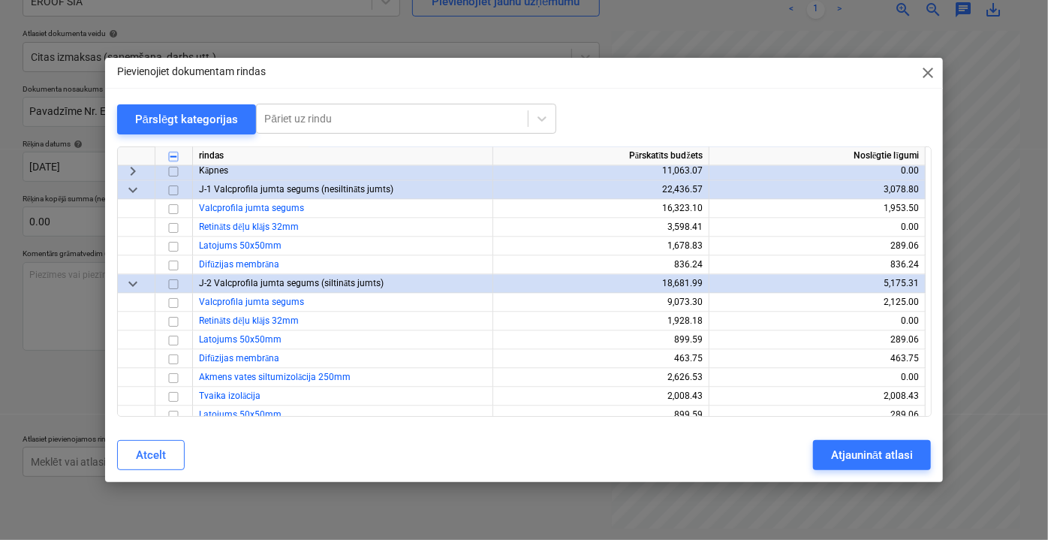
scroll to position [1433, 0]
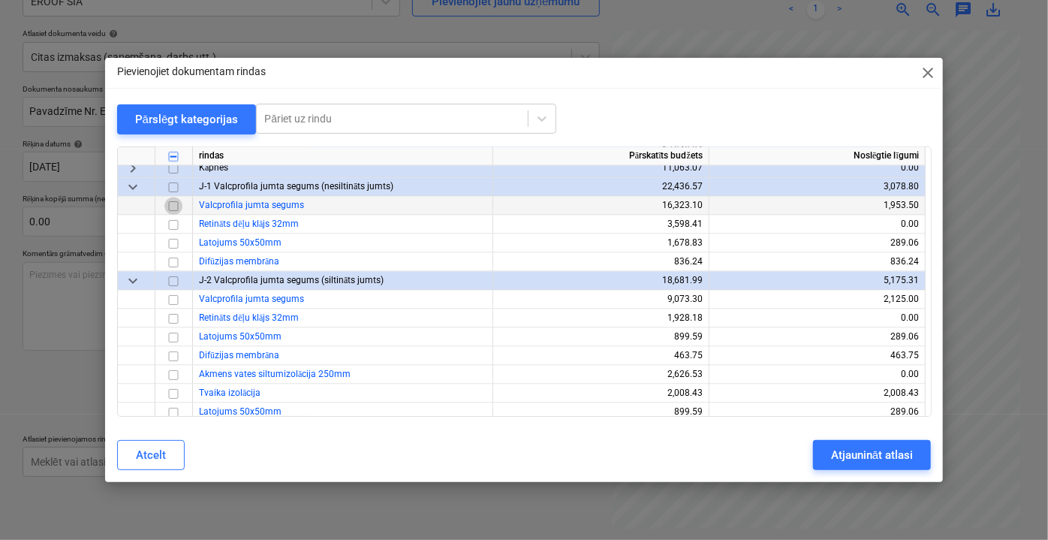
click at [170, 208] on input "checkbox" at bounding box center [173, 206] width 18 height 18
click at [174, 302] on input "checkbox" at bounding box center [173, 299] width 18 height 18
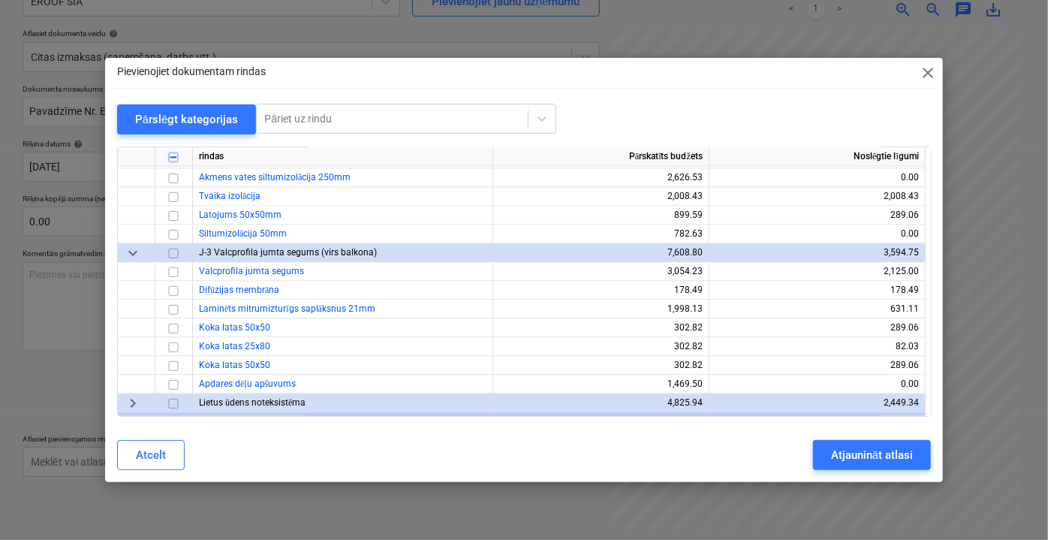
scroll to position [1637, 0]
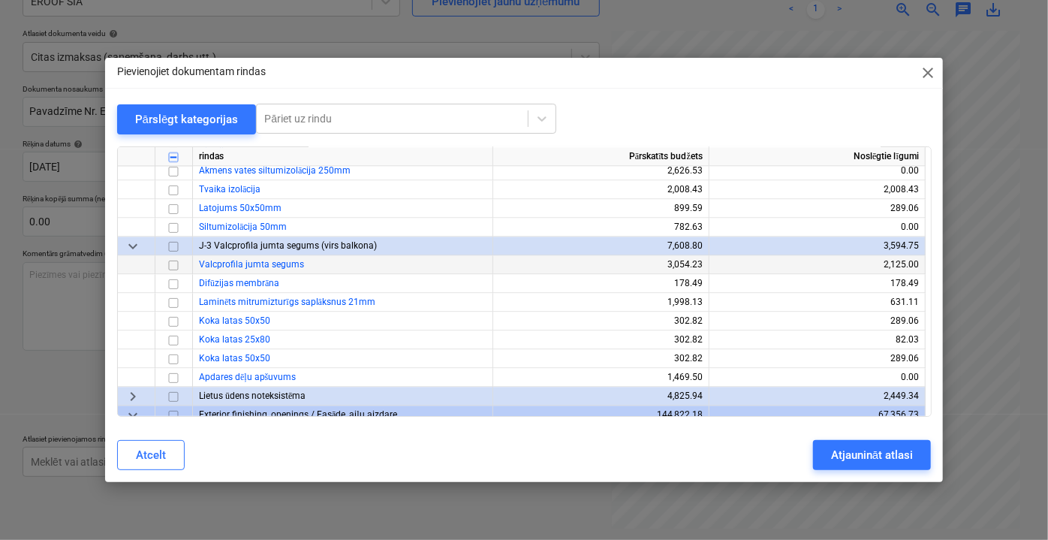
click at [174, 266] on input "checkbox" at bounding box center [173, 264] width 18 height 18
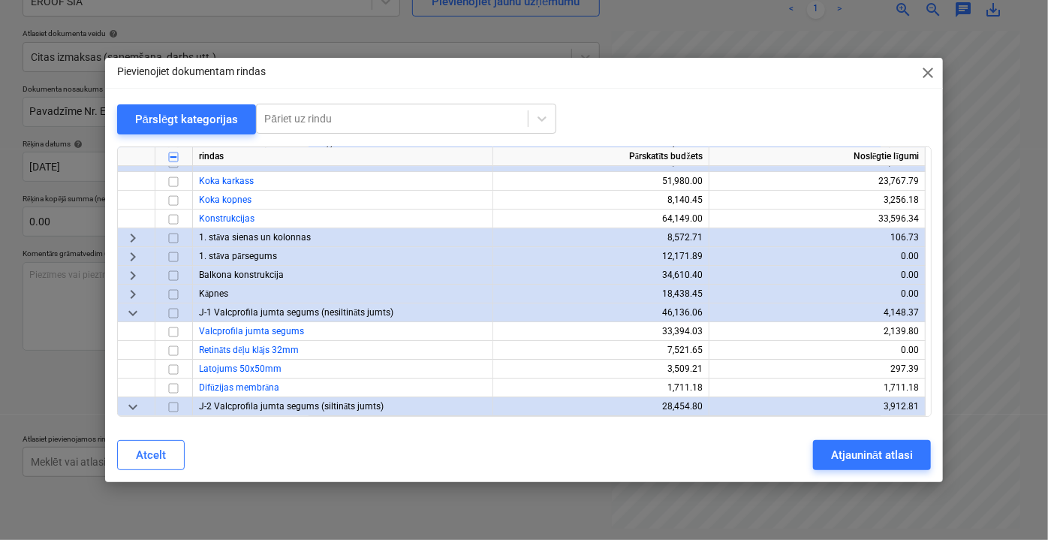
scroll to position [2593, 0]
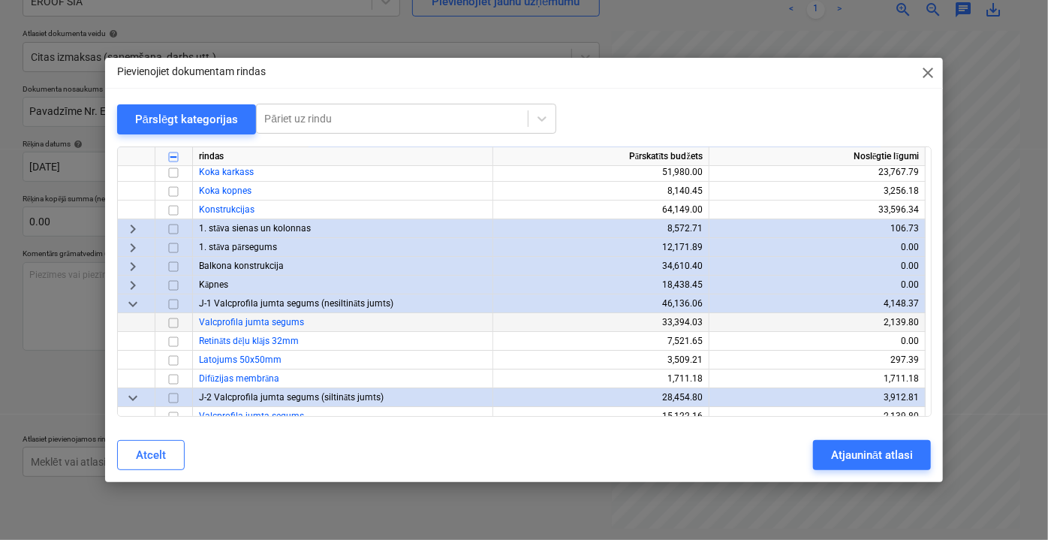
click at [171, 321] on input "checkbox" at bounding box center [173, 322] width 18 height 18
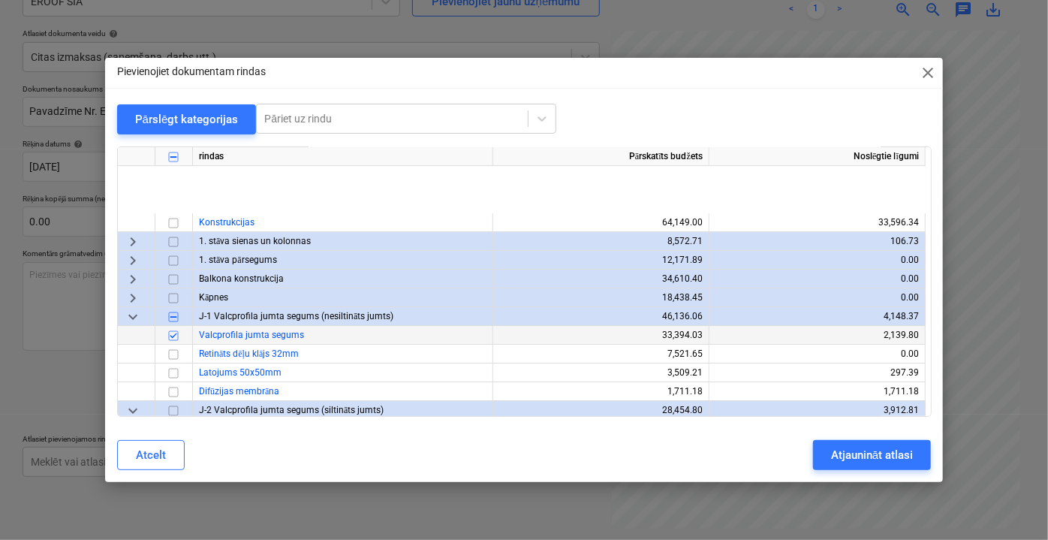
scroll to position [2729, 0]
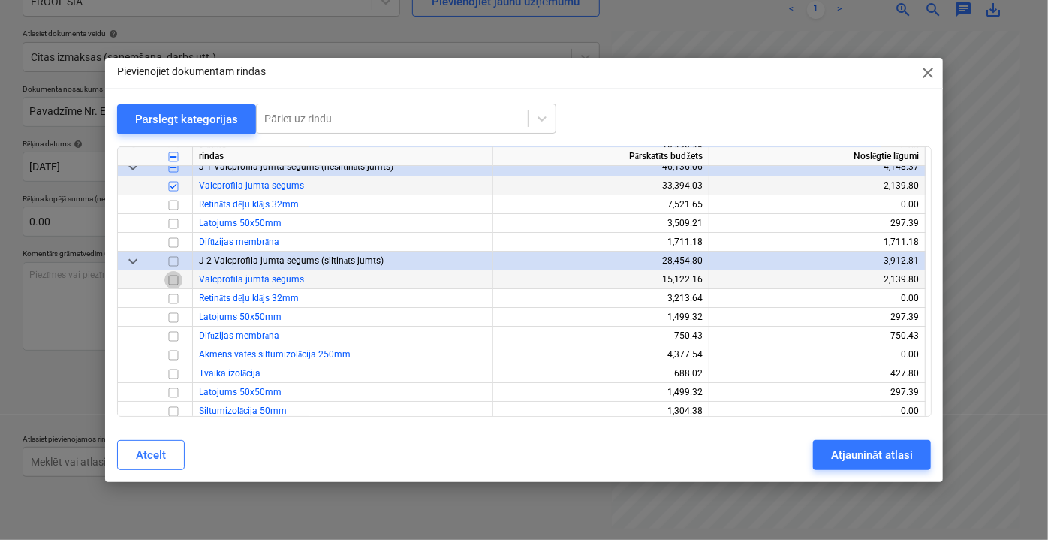
click at [176, 279] on input "checkbox" at bounding box center [173, 279] width 18 height 18
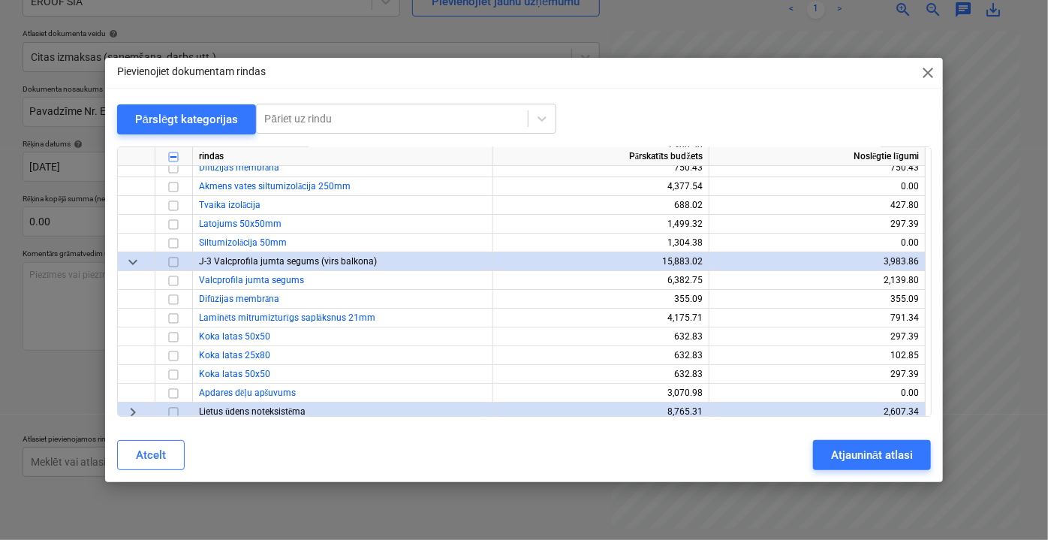
scroll to position [2934, 0]
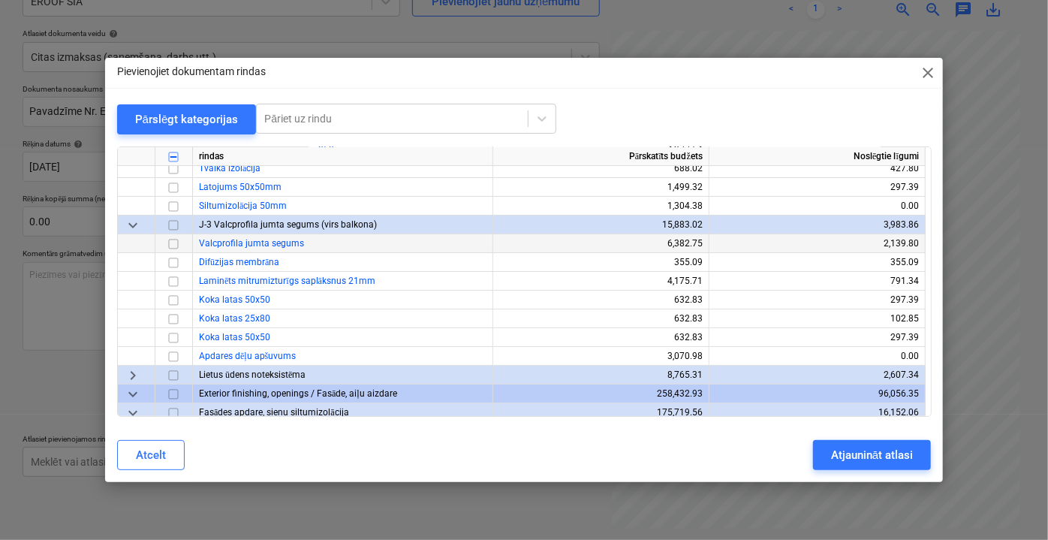
click at [173, 243] on input "checkbox" at bounding box center [173, 243] width 18 height 18
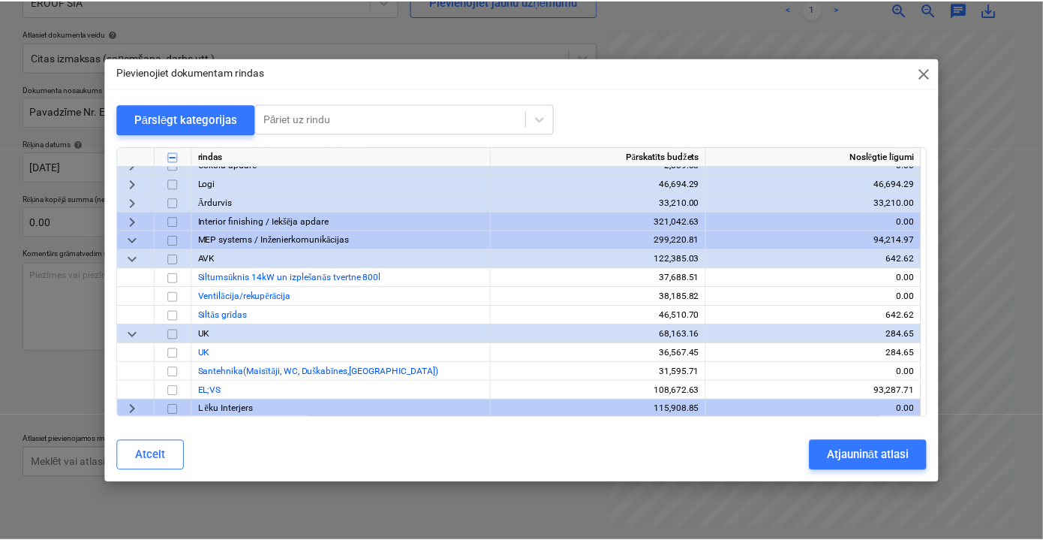
scroll to position [3616, 0]
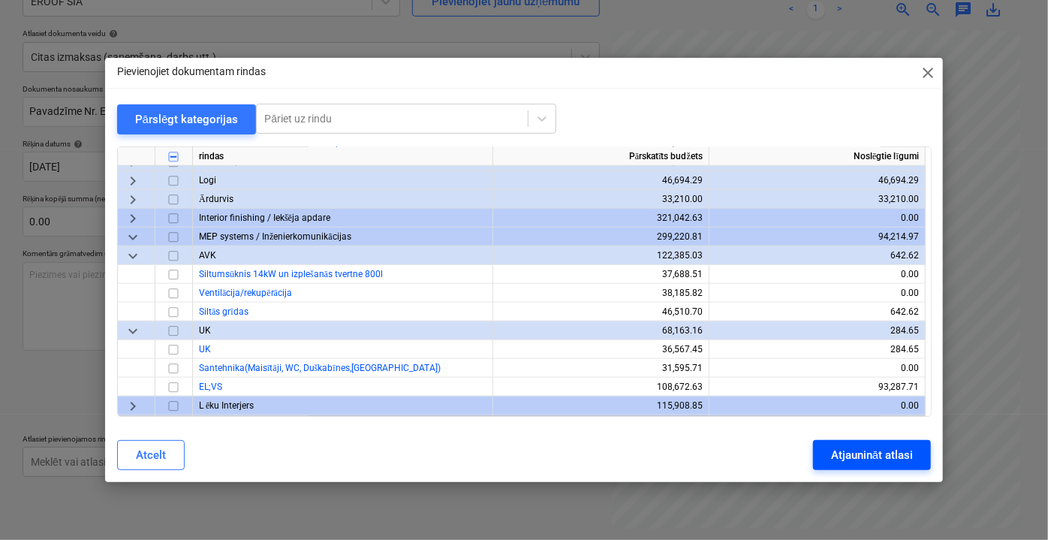
click at [856, 451] on div "Atjaunināt atlasi" at bounding box center [872, 455] width 82 height 20
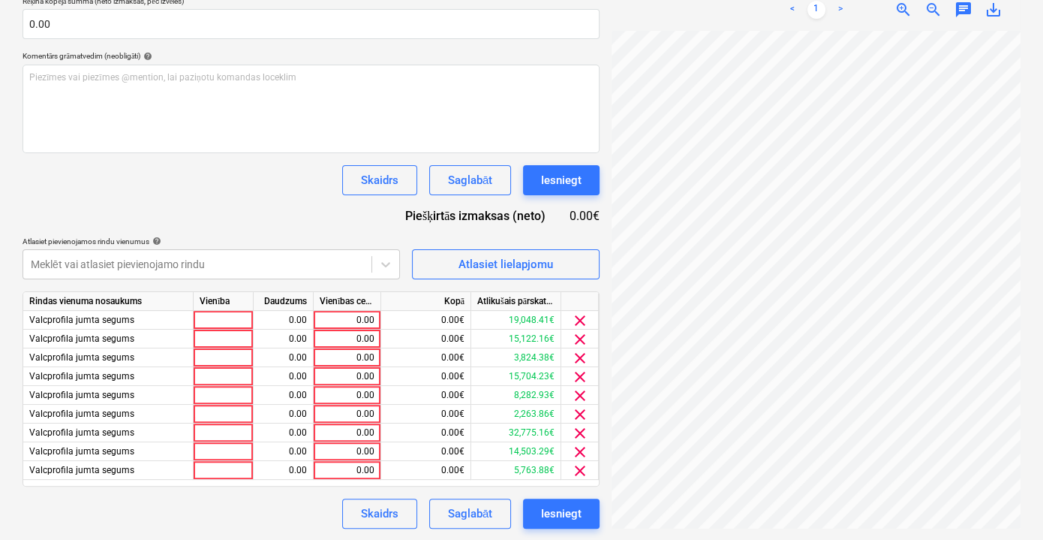
scroll to position [0, 46]
click at [368, 317] on div "0.00" at bounding box center [347, 320] width 55 height 19
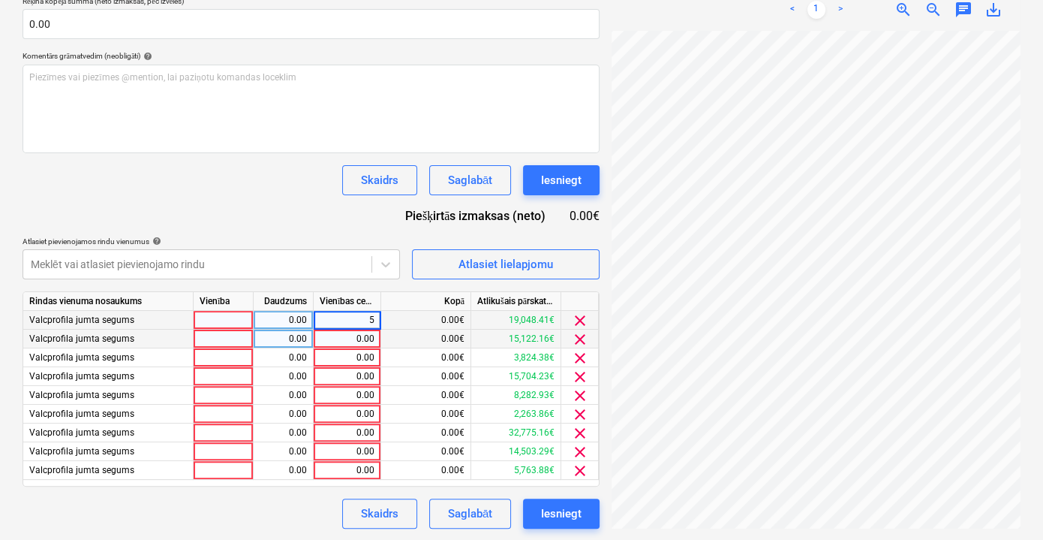
type input "55"
click at [353, 343] on div "0.00" at bounding box center [347, 339] width 55 height 19
type input "55"
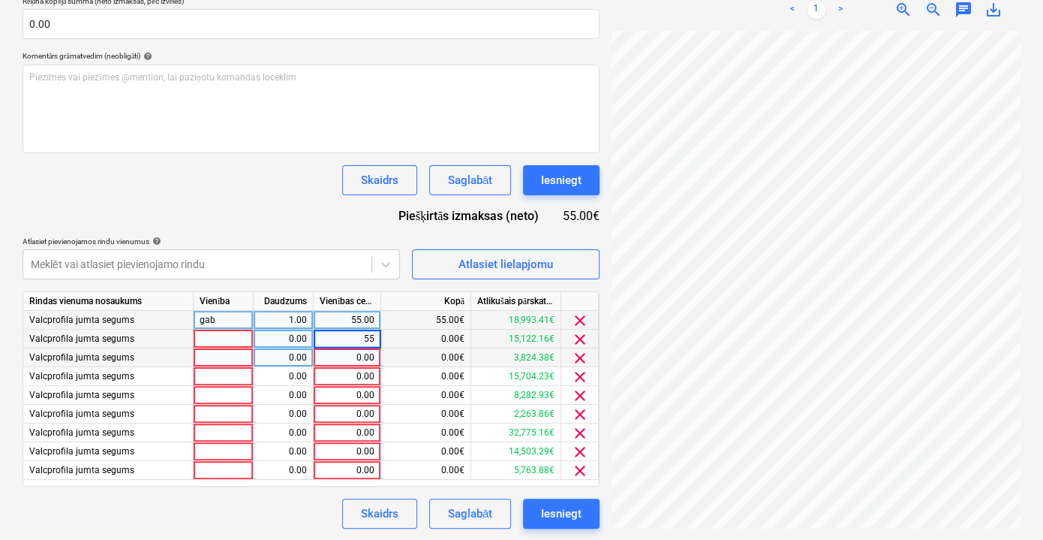
click at [360, 358] on div "0.00" at bounding box center [347, 357] width 55 height 19
type input "55"
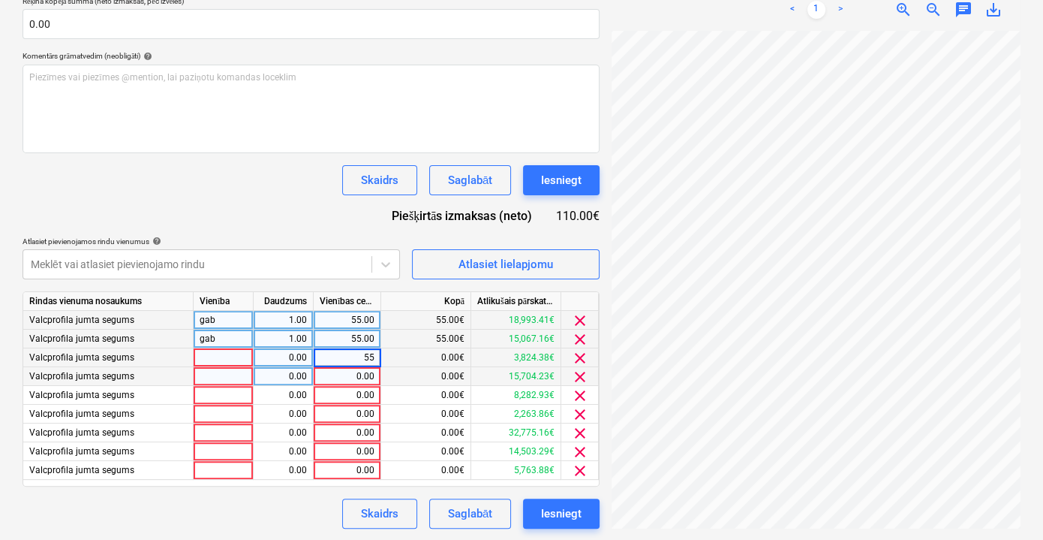
click at [363, 377] on div "0.00" at bounding box center [347, 376] width 55 height 19
type input "55"
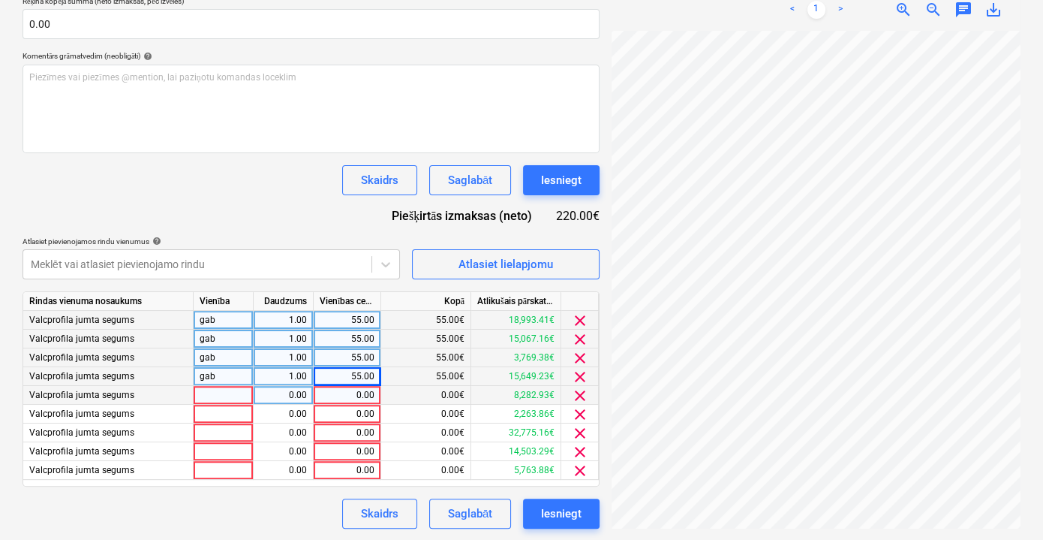
click at [364, 390] on div "0.00" at bounding box center [347, 395] width 55 height 19
type input "55"
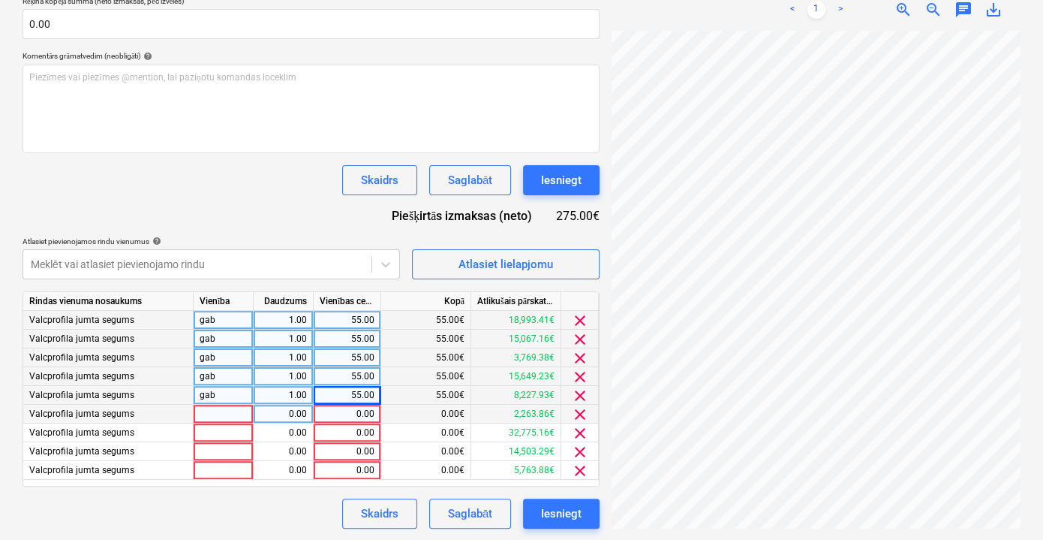
click at [369, 422] on div "0.00" at bounding box center [347, 414] width 55 height 19
type input "55"
click at [369, 429] on div "0.00" at bounding box center [347, 432] width 55 height 19
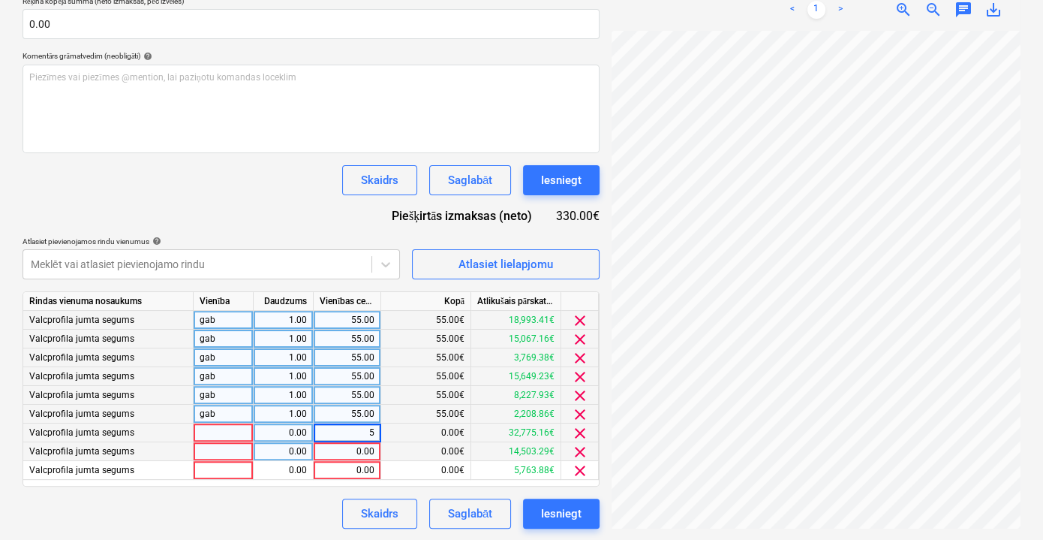
type input "55"
click at [368, 461] on div "0.00" at bounding box center [347, 470] width 55 height 19
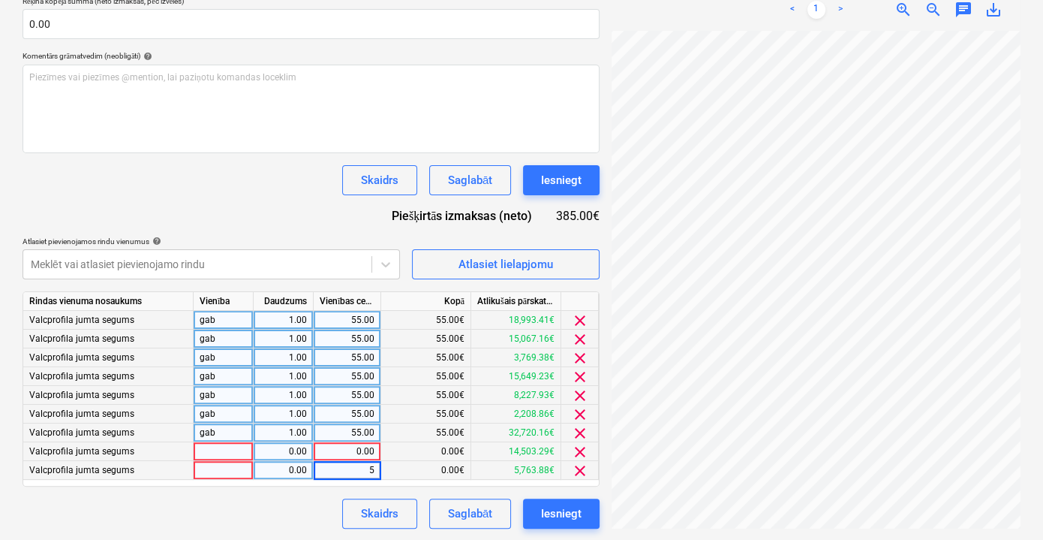
type input "55"
click at [364, 453] on div "0.00" at bounding box center [347, 451] width 55 height 19
type input "55"
click at [292, 496] on div "Dokumenta nosaukums help Pavadzīme Nr. ER 12604 Rēķina numurs (neobligāti) help…" at bounding box center [311, 208] width 577 height 642
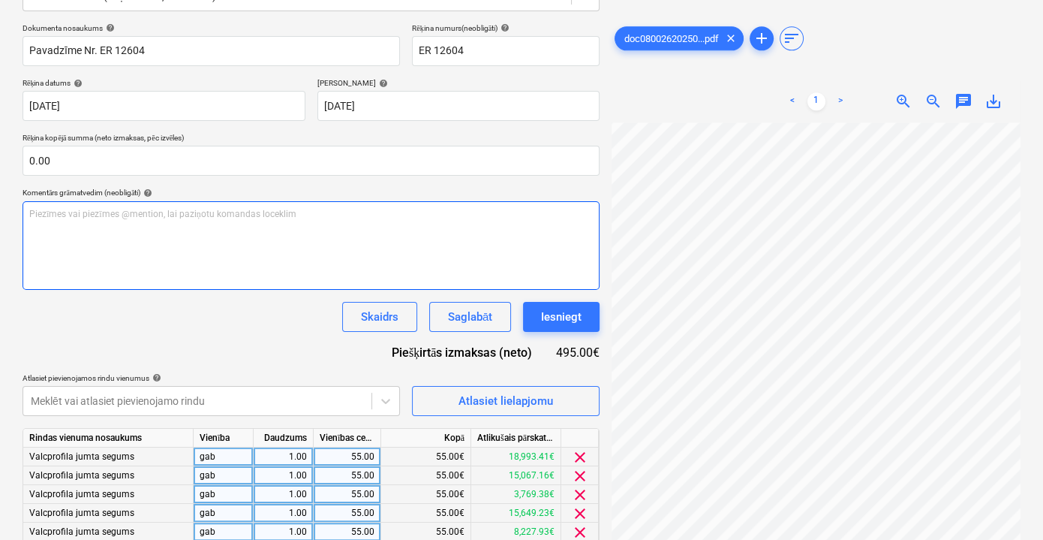
scroll to position [347, 0]
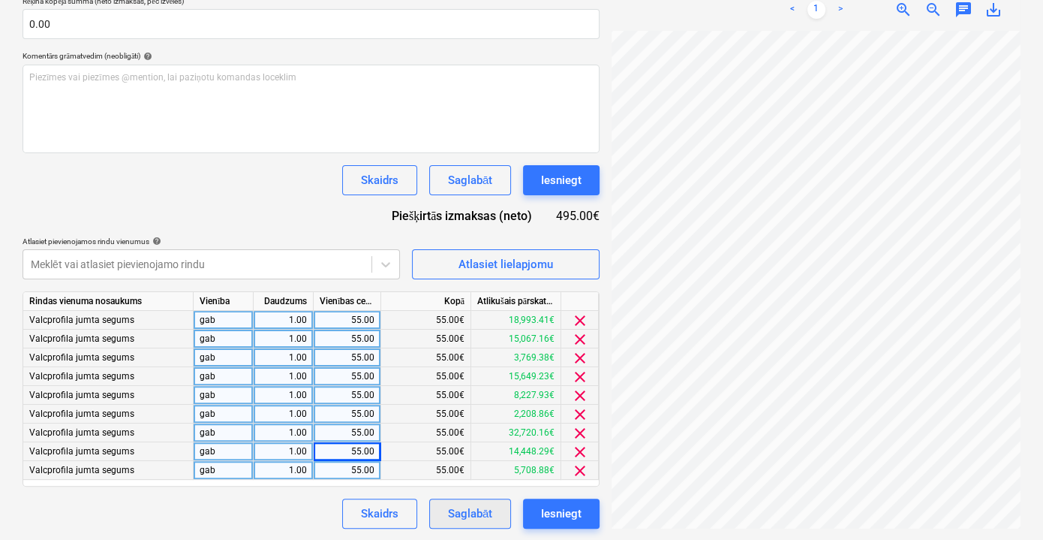
click at [476, 518] on div "Saglabāt" at bounding box center [470, 514] width 44 height 20
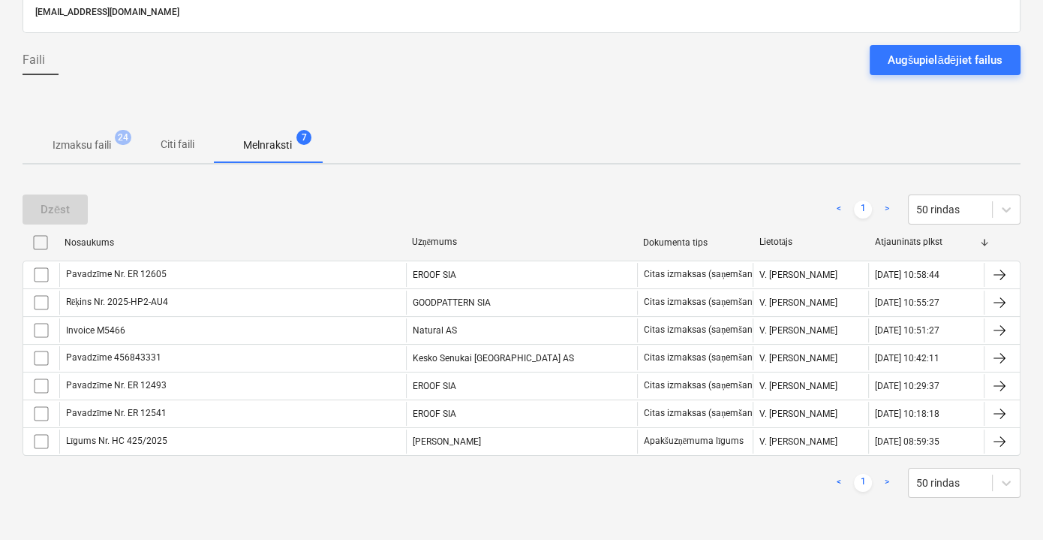
scroll to position [102, 0]
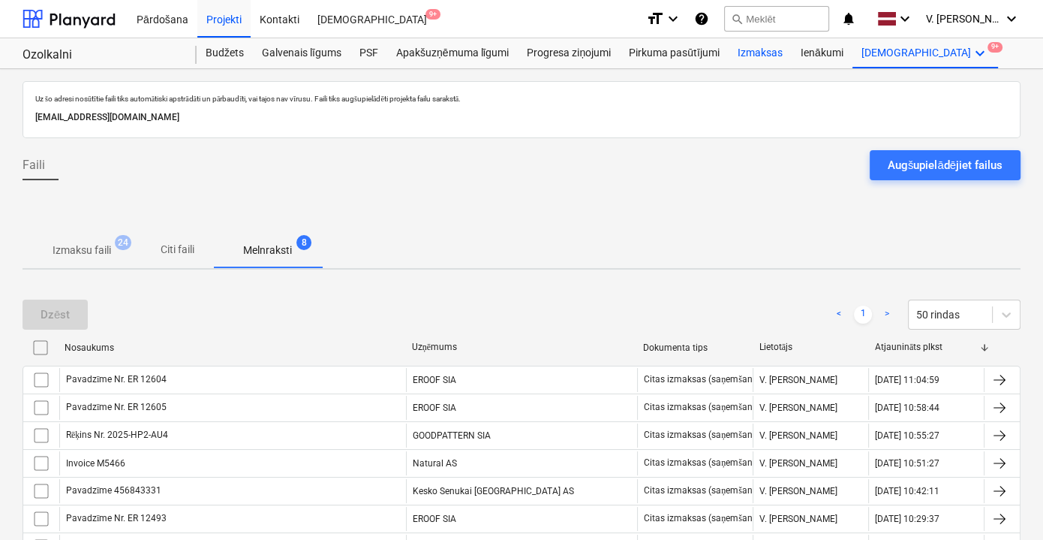
click at [777, 53] on div "Izmaksas" at bounding box center [760, 53] width 63 height 30
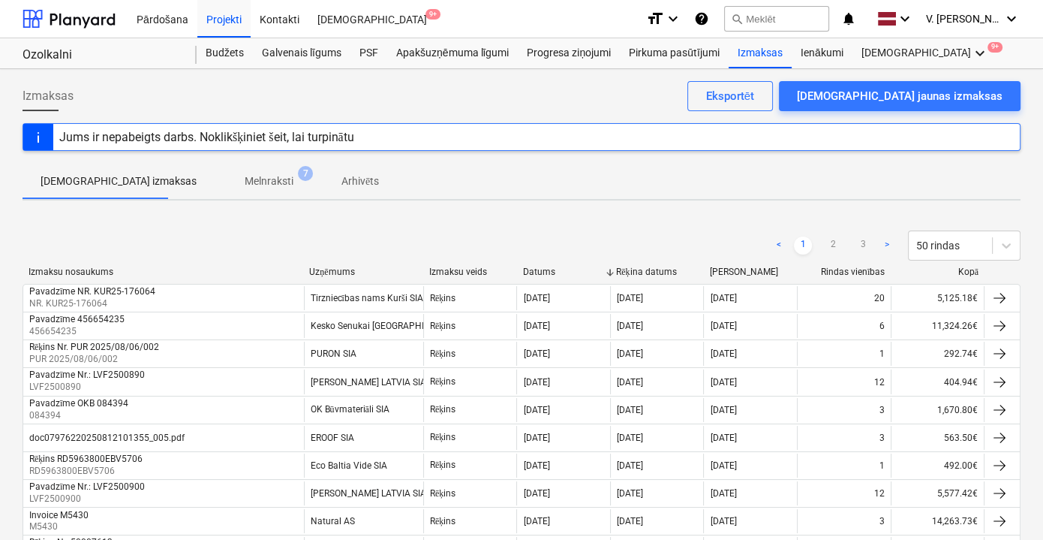
click at [245, 182] on p "Melnraksti" at bounding box center [269, 181] width 49 height 16
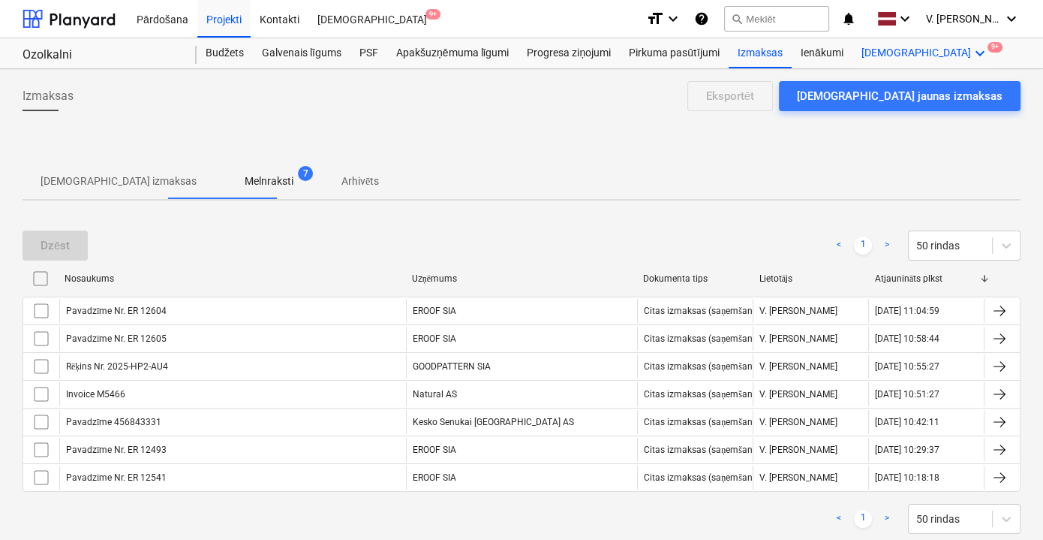
click at [971, 59] on icon "keyboard_arrow_down" at bounding box center [980, 53] width 18 height 18
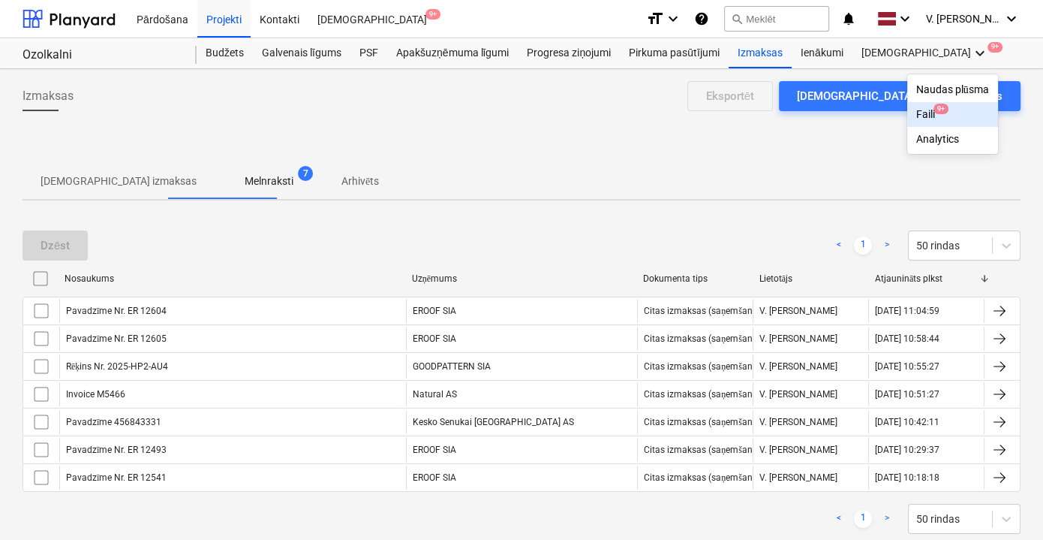
click at [917, 114] on div "Faili 9+" at bounding box center [953, 114] width 73 height 13
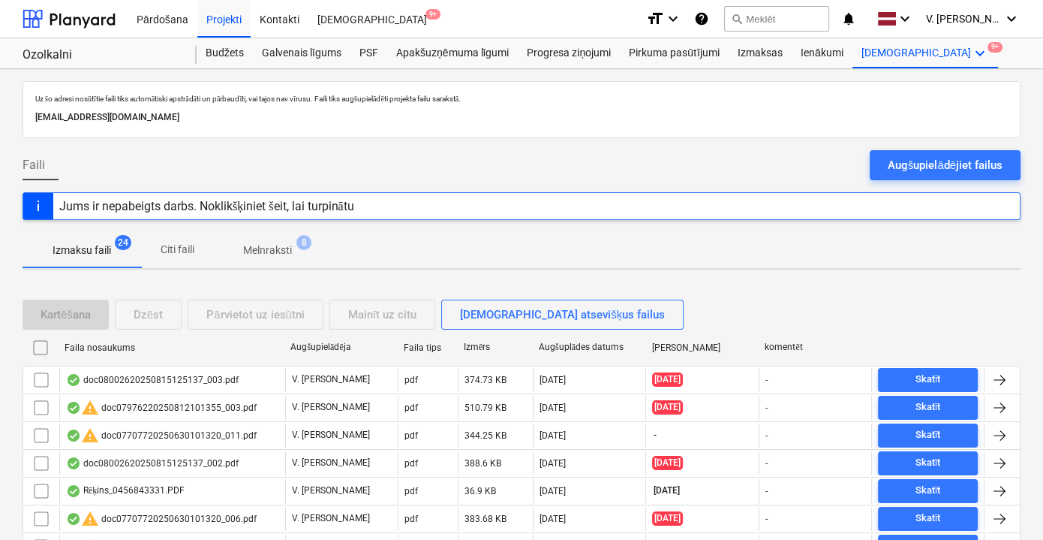
click at [952, 166] on div "Augšupielādējiet failus" at bounding box center [945, 165] width 115 height 20
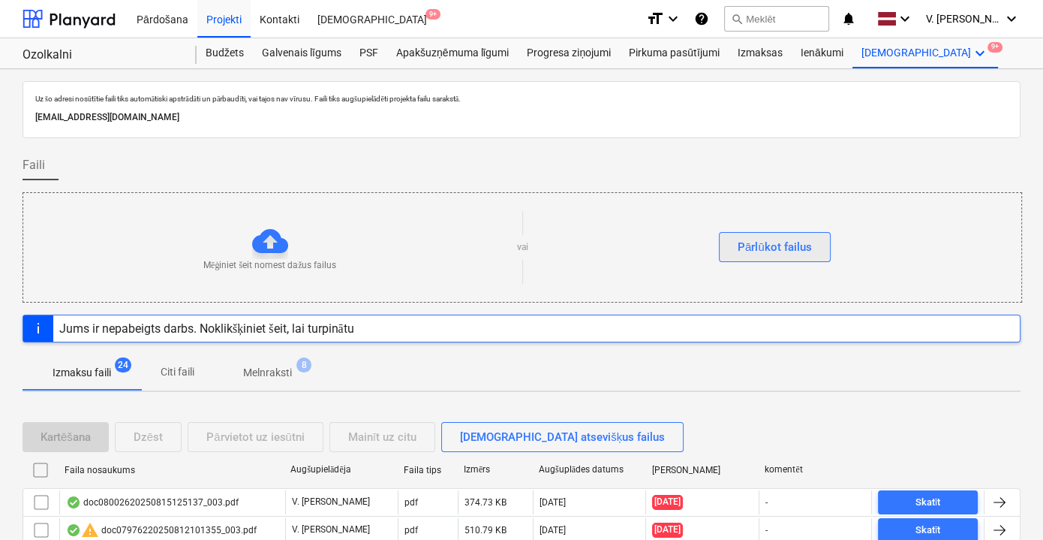
click at [775, 249] on div "Pārlūkot failus" at bounding box center [775, 247] width 74 height 20
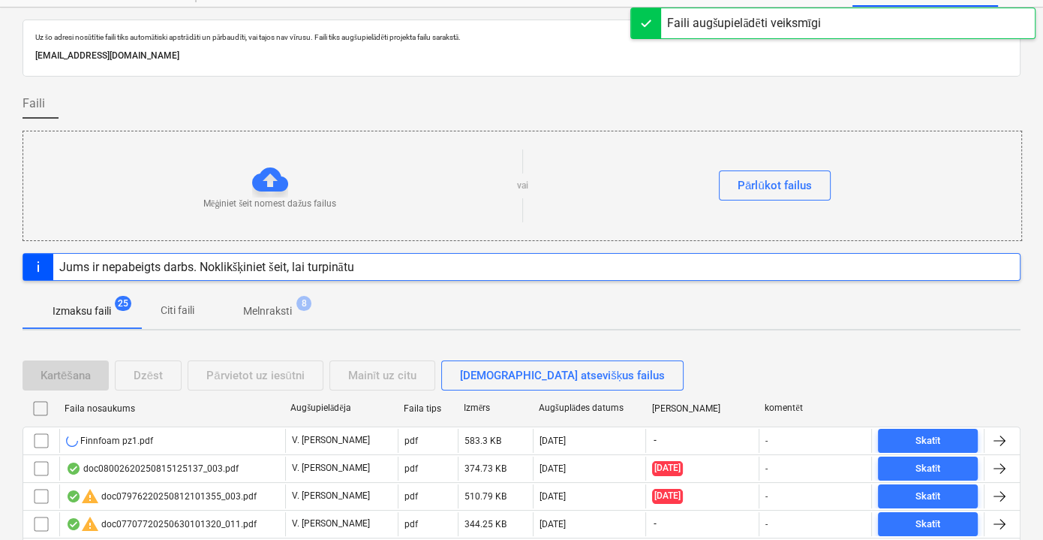
scroll to position [136, 0]
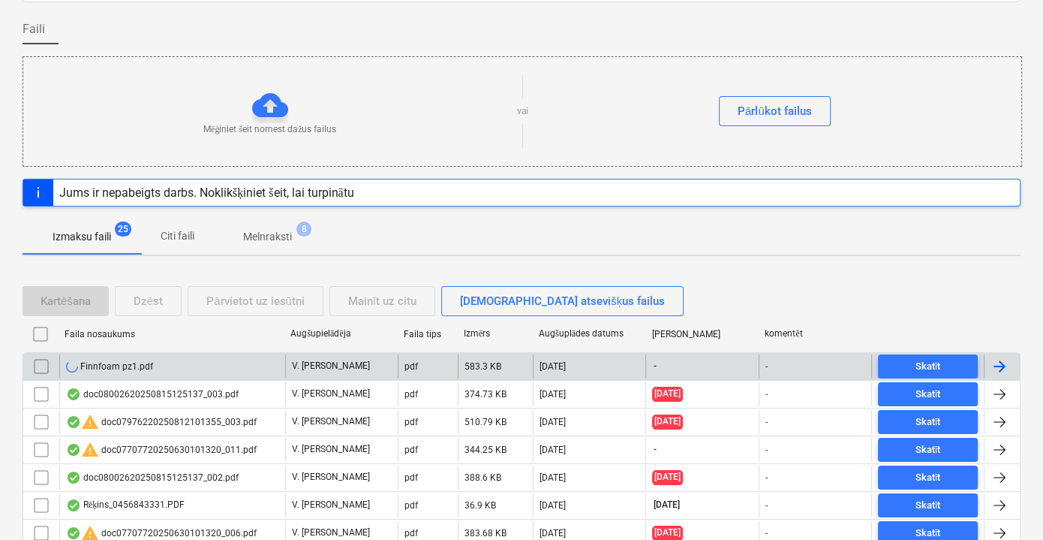
click at [239, 363] on div "Finnfoam pz1.pdf" at bounding box center [172, 366] width 226 height 24
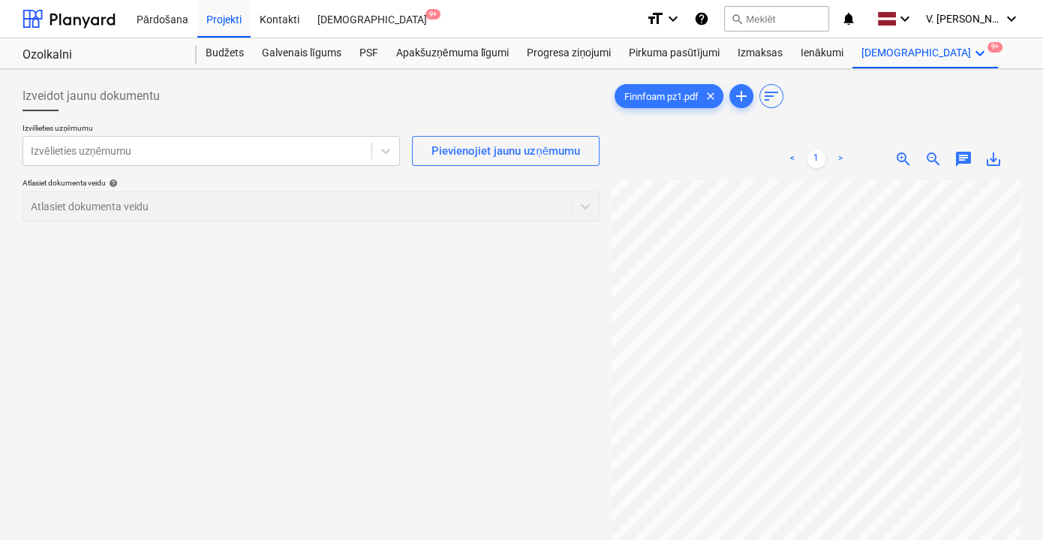
scroll to position [71, 58]
click at [224, 144] on div at bounding box center [197, 150] width 333 height 15
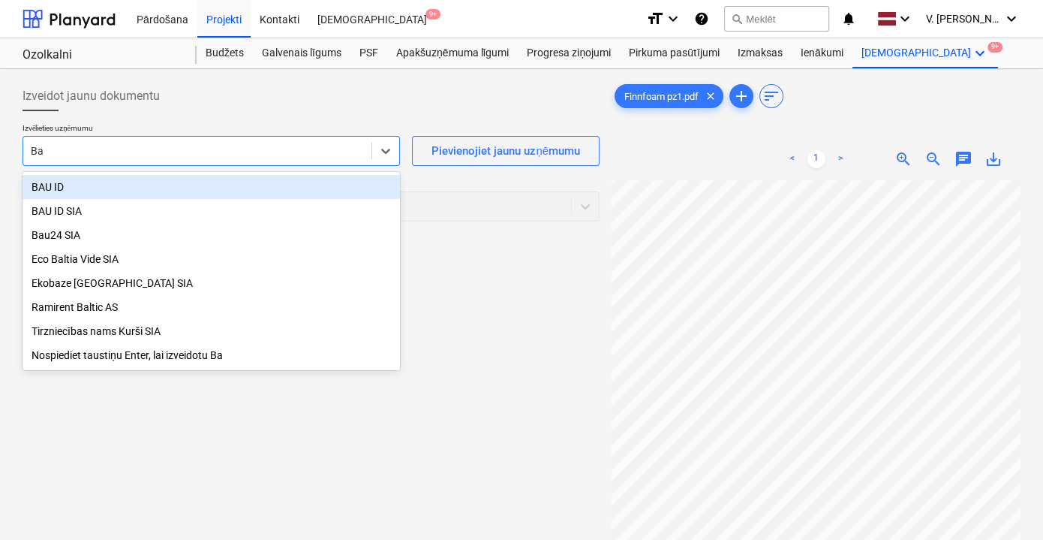
type input "Bau"
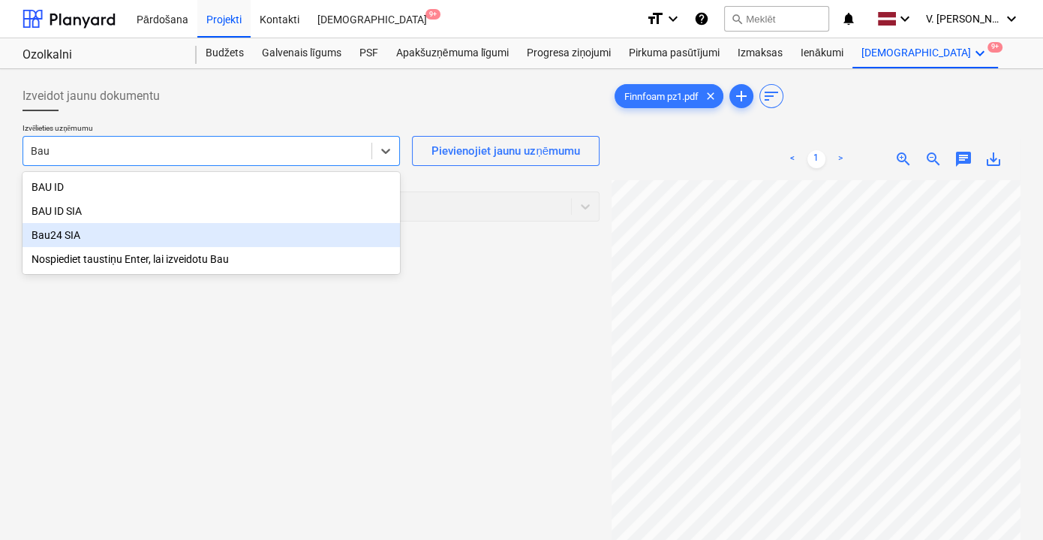
click at [167, 242] on div "Bau24 SIA" at bounding box center [212, 235] width 378 height 24
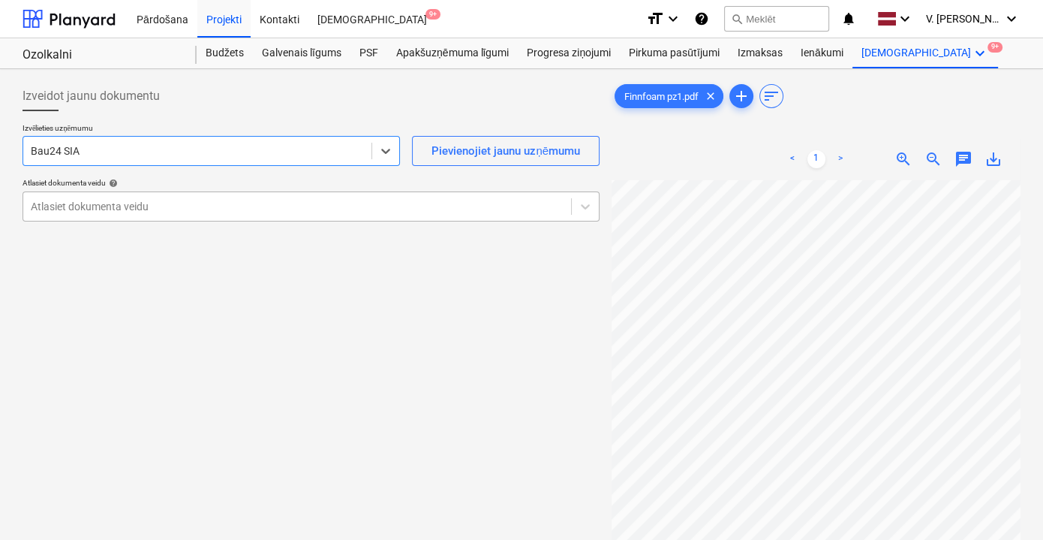
click at [207, 203] on div at bounding box center [297, 206] width 533 height 15
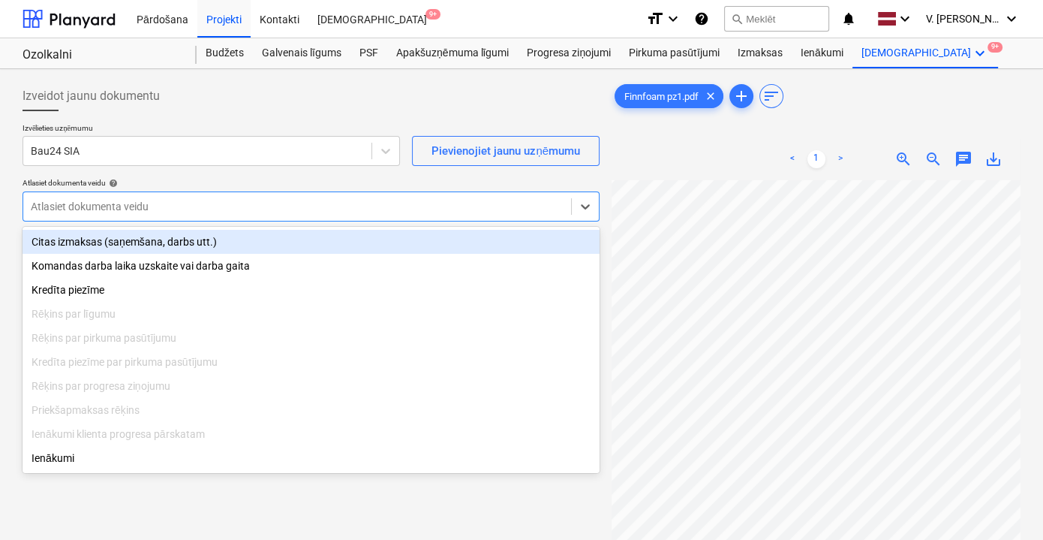
click at [205, 233] on div "Citas izmaksas (saņemšana, darbs utt.)" at bounding box center [311, 242] width 577 height 24
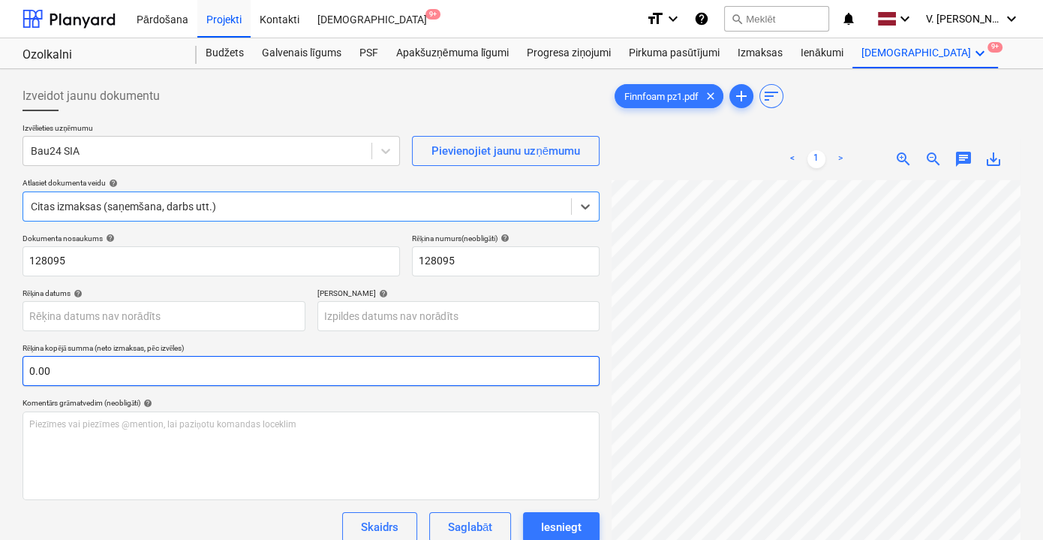
scroll to position [0, 58]
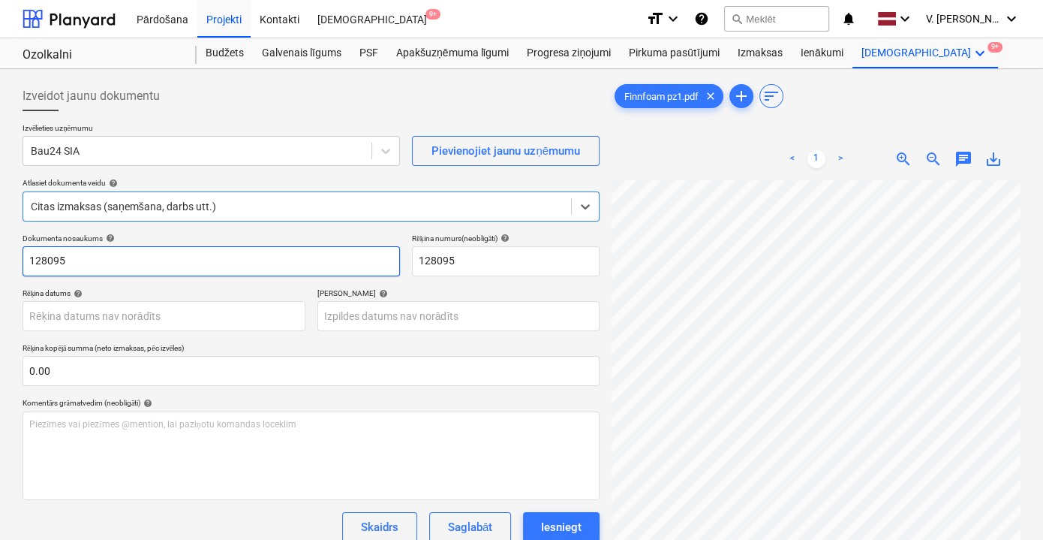
click at [173, 255] on input "128095" at bounding box center [212, 261] width 378 height 30
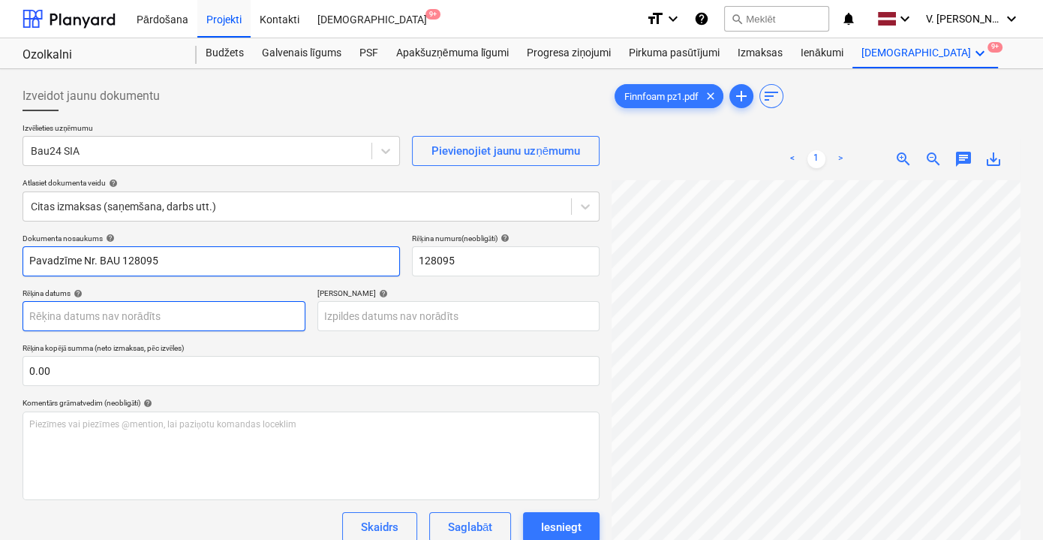
type input "Pavadzīme Nr. BAU 128095"
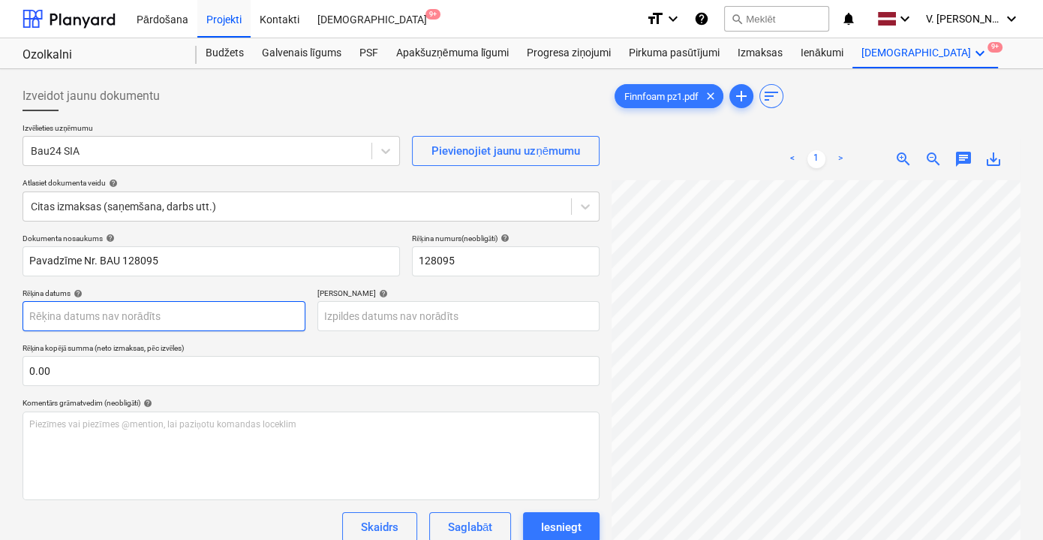
click at [241, 318] on body "Pārdošana Projekti Kontakti Iesūtne 9+ format_size keyboard_arrow_down help sea…" at bounding box center [521, 270] width 1043 height 540
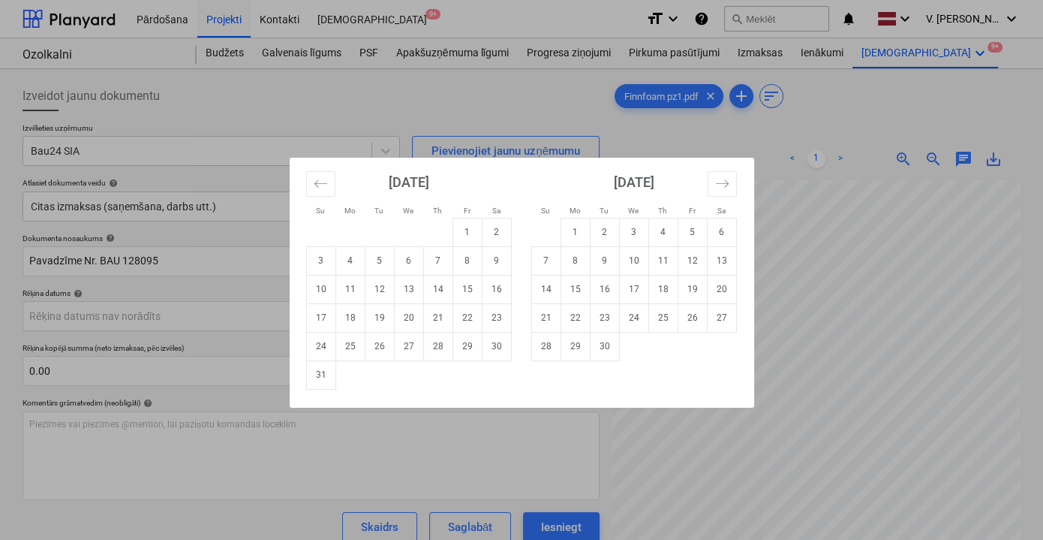
click at [469, 286] on td "15" at bounding box center [467, 289] width 29 height 29
type input "[DATE]"
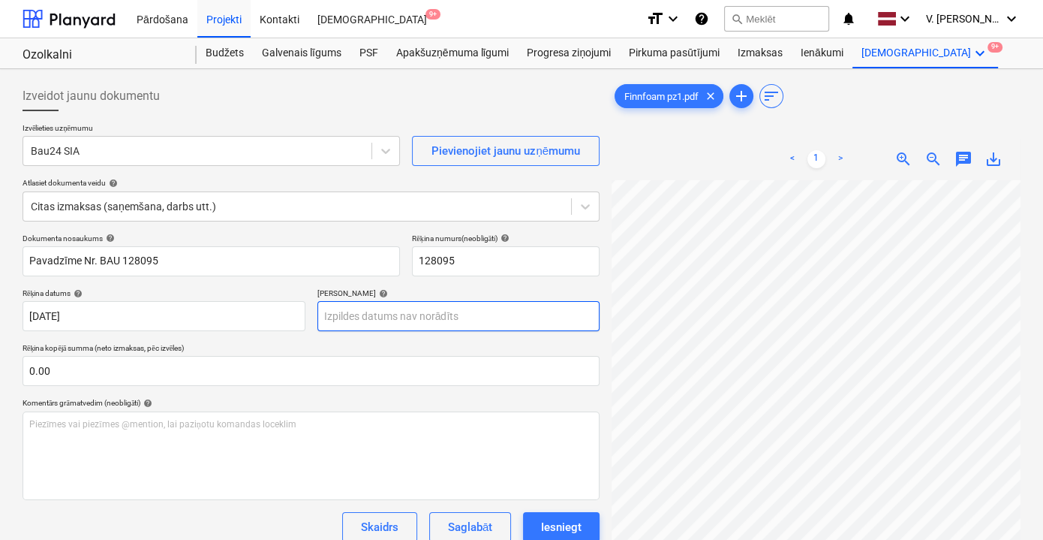
scroll to position [68, 58]
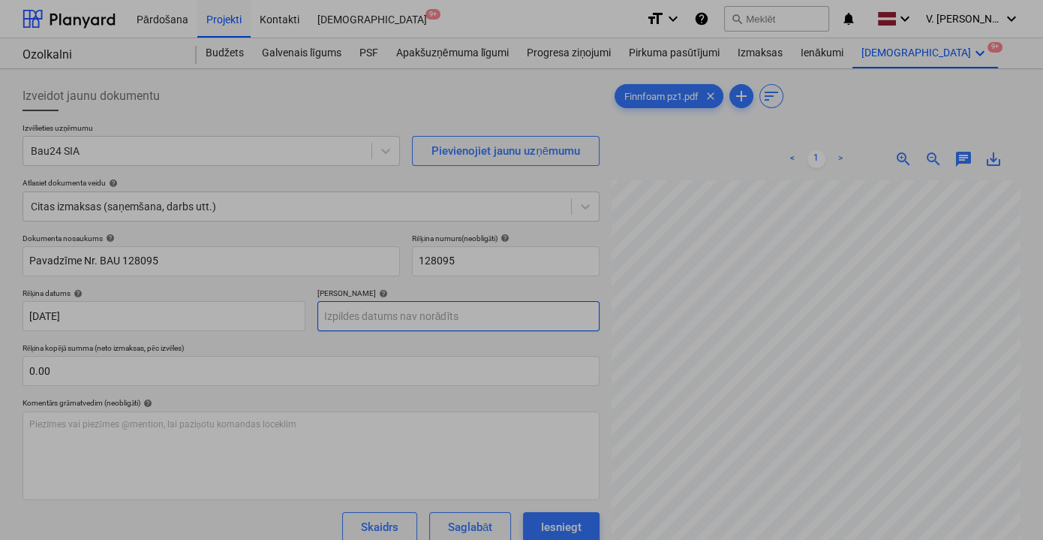
click at [402, 323] on body "Pārdošana Projekti Kontakti Iesūtne 9+ format_size keyboard_arrow_down help sea…" at bounding box center [521, 270] width 1043 height 540
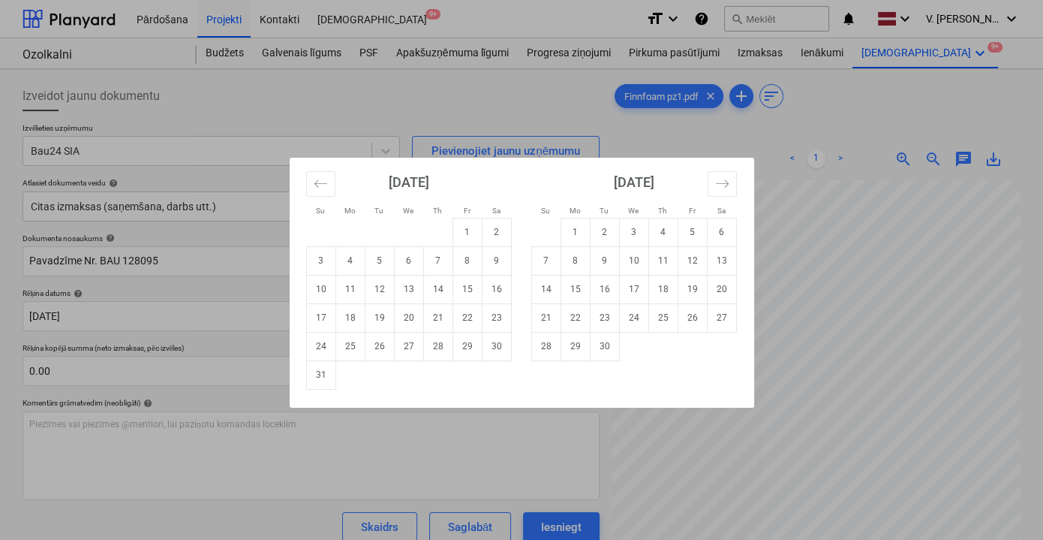
click at [567, 343] on td "29" at bounding box center [575, 346] width 29 height 29
type input "[DATE]"
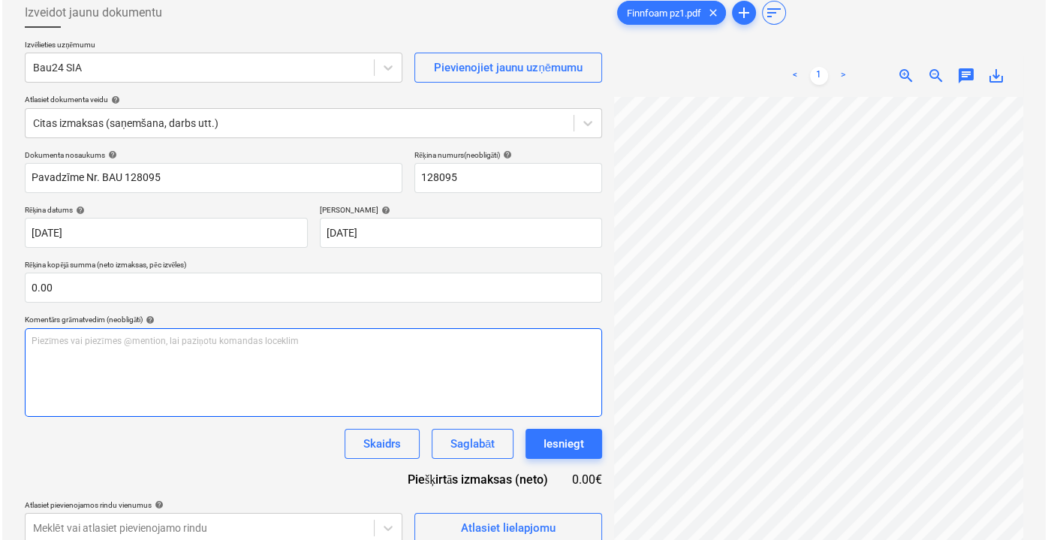
scroll to position [149, 0]
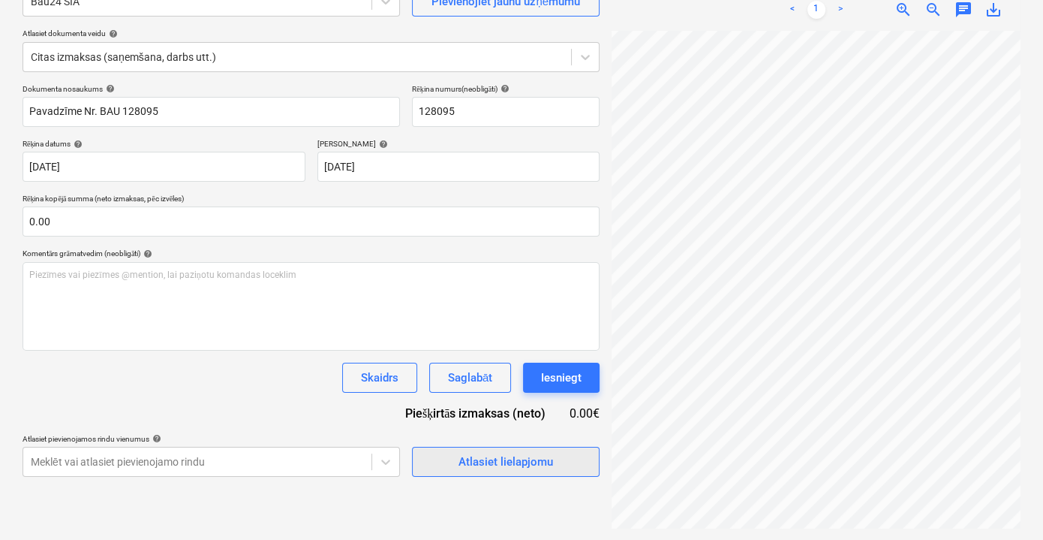
click at [532, 469] on div "Atlasiet lielapjomu" at bounding box center [506, 462] width 95 height 20
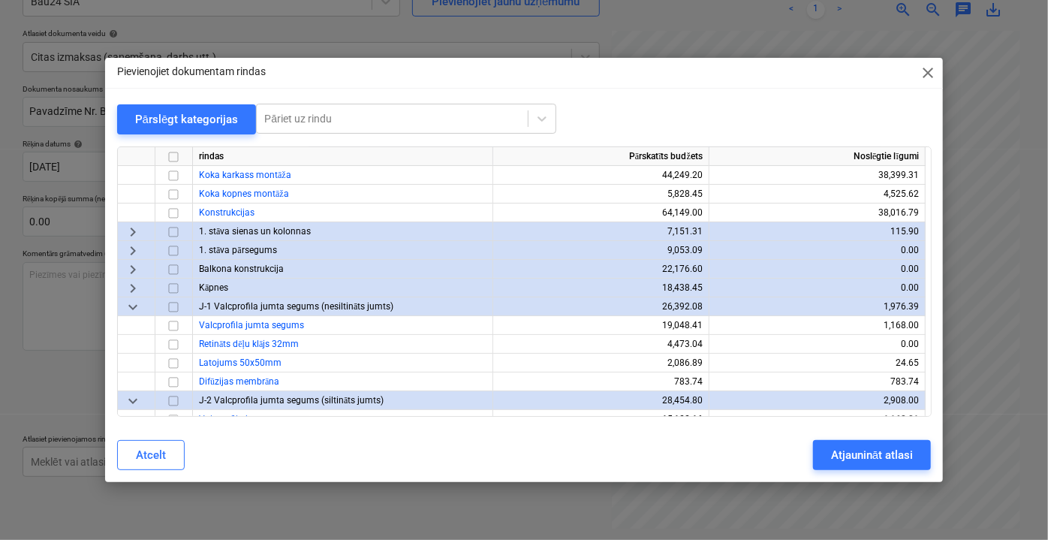
scroll to position [0, 0]
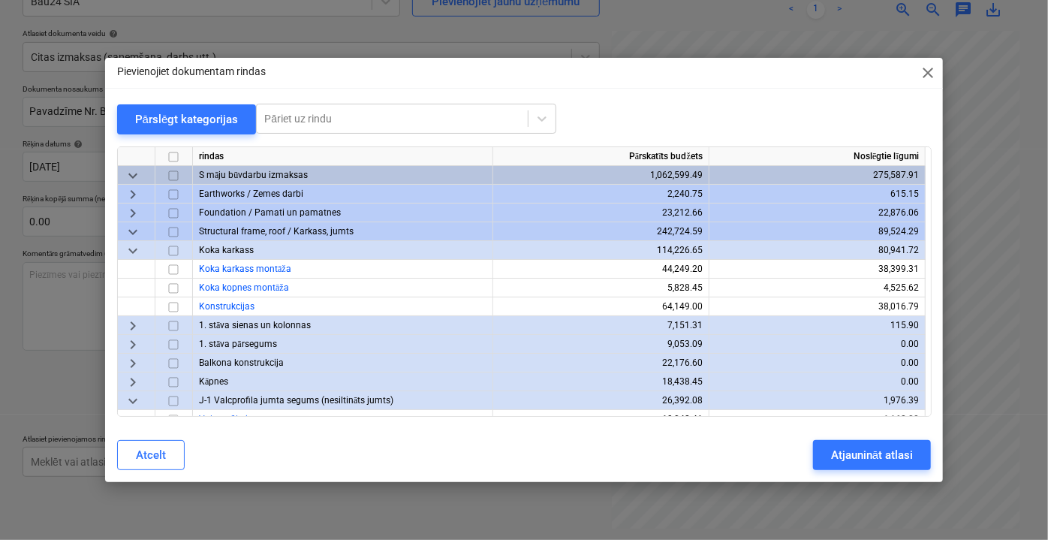
click at [131, 249] on span "keyboard_arrow_down" at bounding box center [133, 250] width 18 height 18
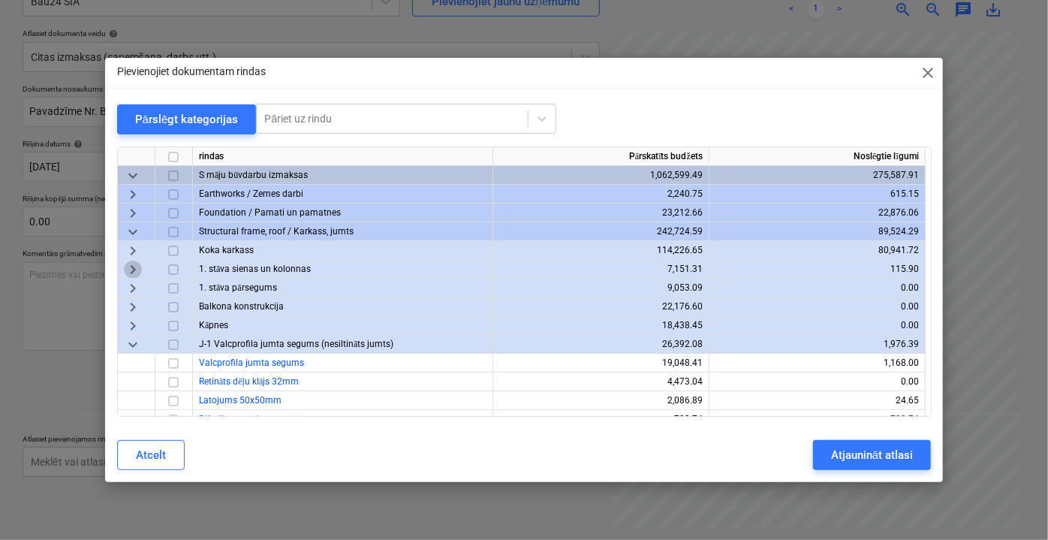
click at [134, 269] on span "keyboard_arrow_right" at bounding box center [133, 269] width 18 height 18
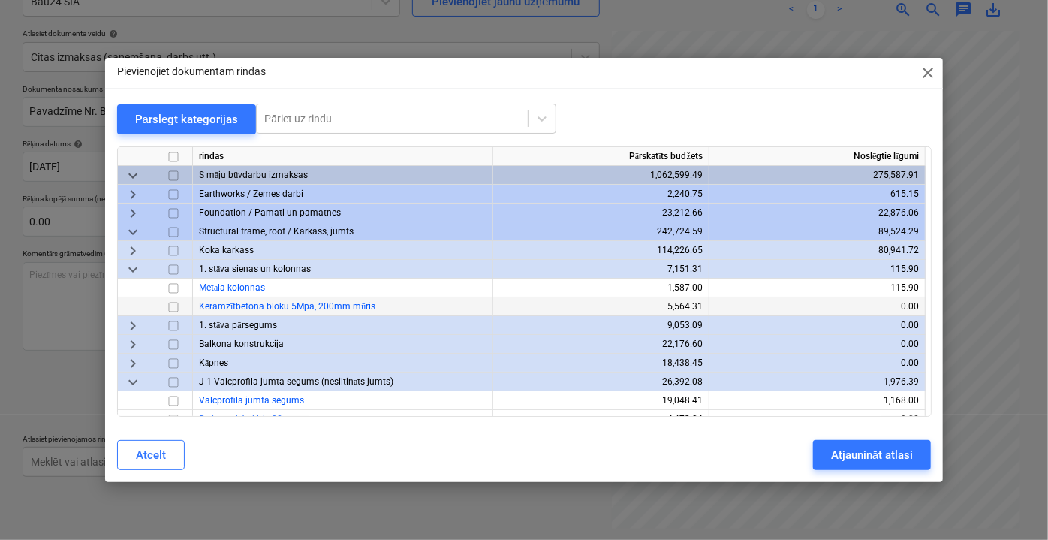
click at [176, 306] on input "checkbox" at bounding box center [173, 306] width 18 height 18
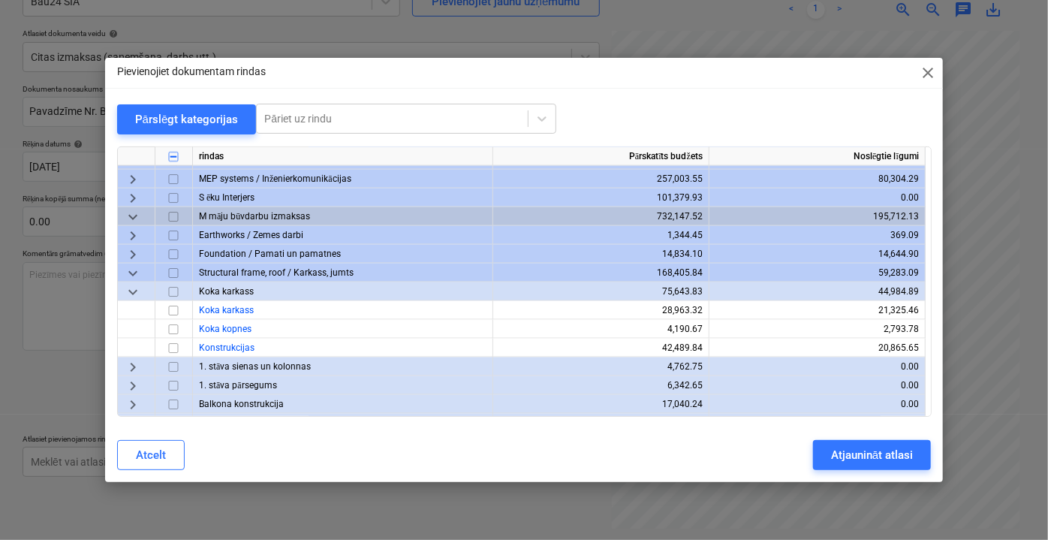
scroll to position [1228, 0]
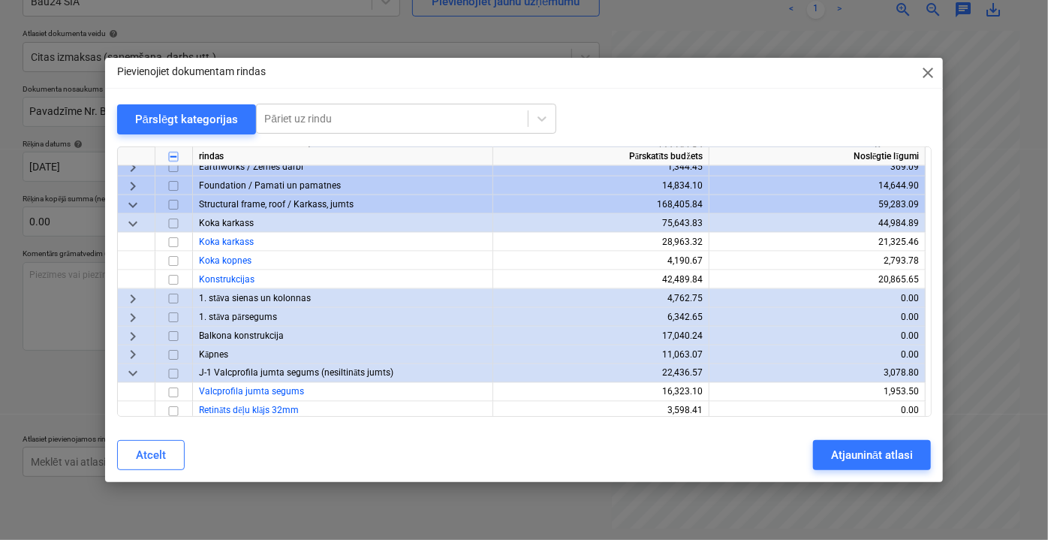
click at [128, 295] on span "keyboard_arrow_right" at bounding box center [133, 298] width 18 height 18
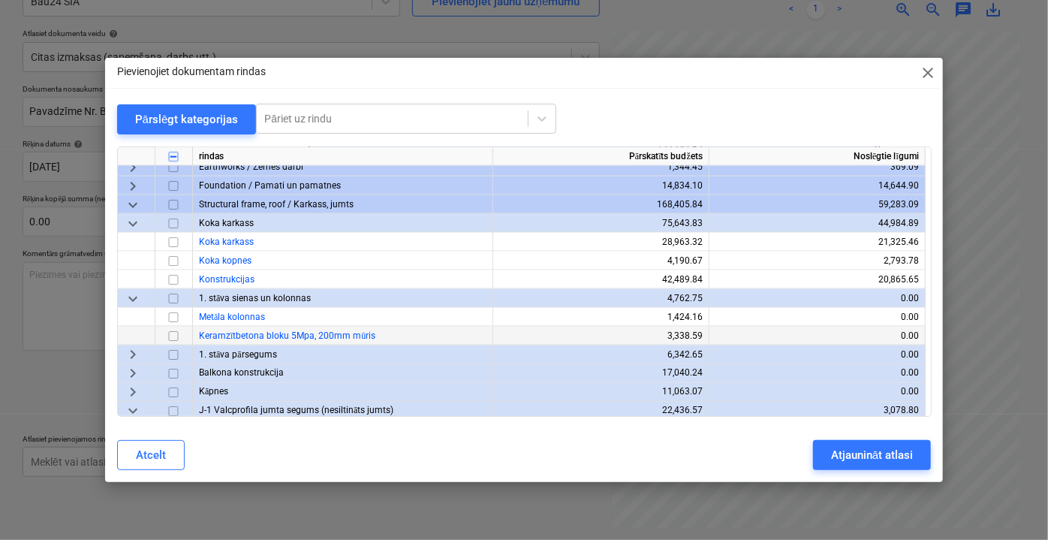
click at [171, 337] on input "checkbox" at bounding box center [173, 336] width 18 height 18
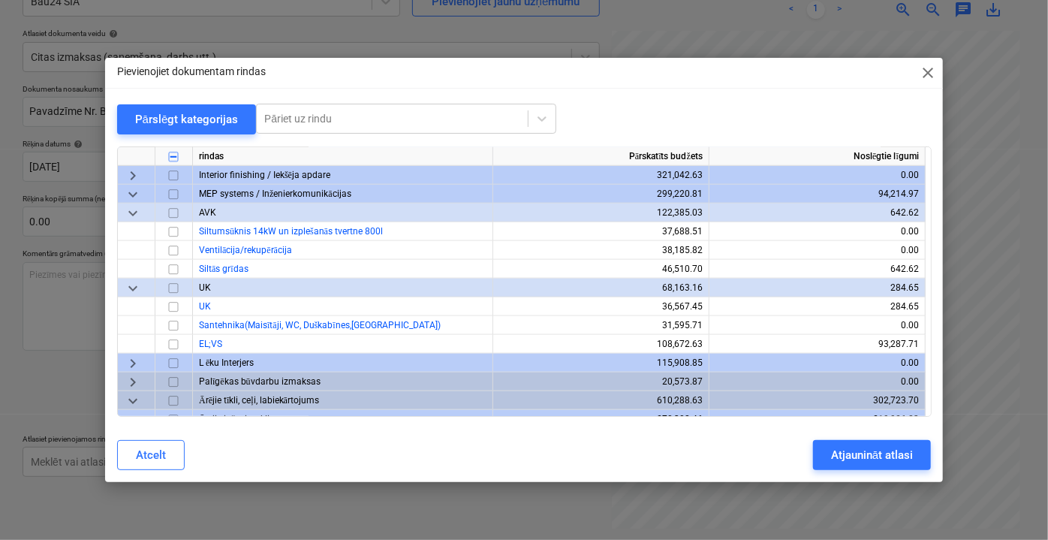
scroll to position [3821, 0]
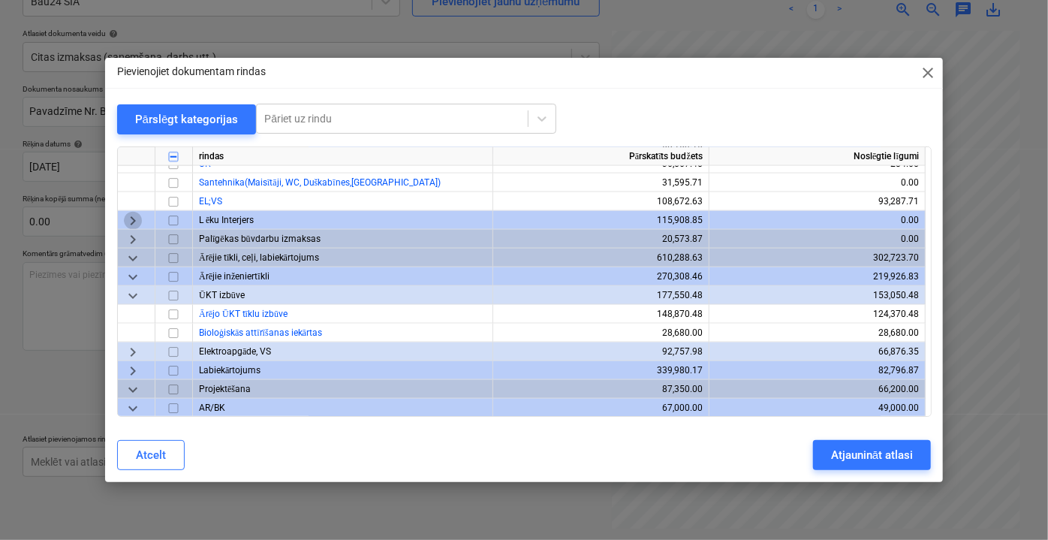
click at [140, 219] on span "keyboard_arrow_right" at bounding box center [133, 220] width 18 height 18
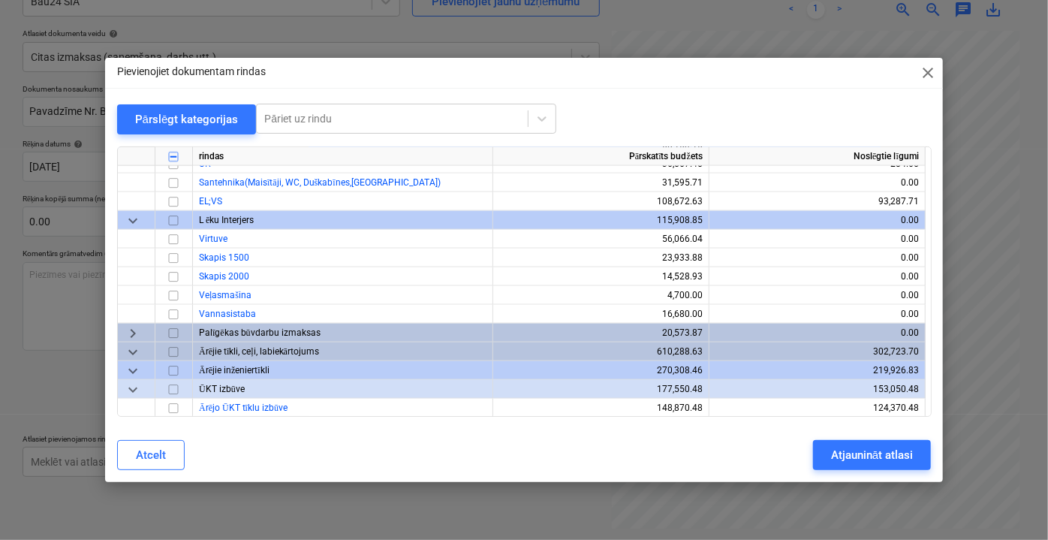
click at [140, 219] on span "keyboard_arrow_down" at bounding box center [133, 220] width 18 height 18
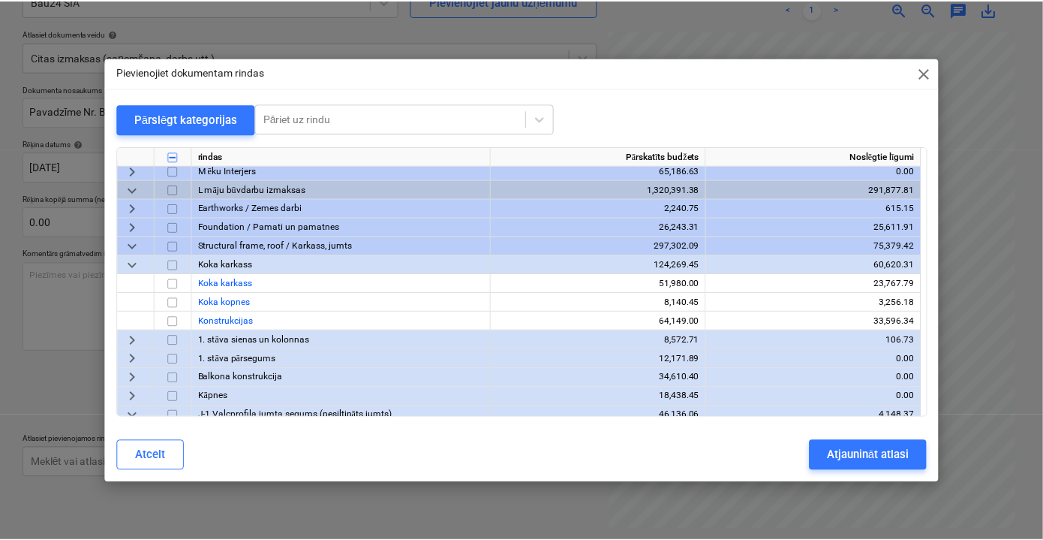
scroll to position [2524, 0]
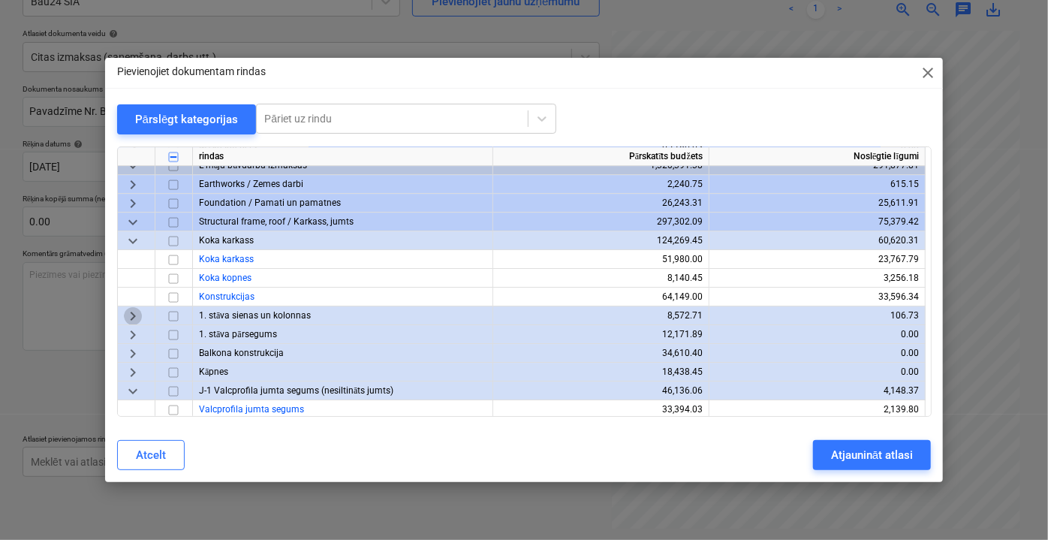
click at [128, 314] on span "keyboard_arrow_right" at bounding box center [133, 315] width 18 height 18
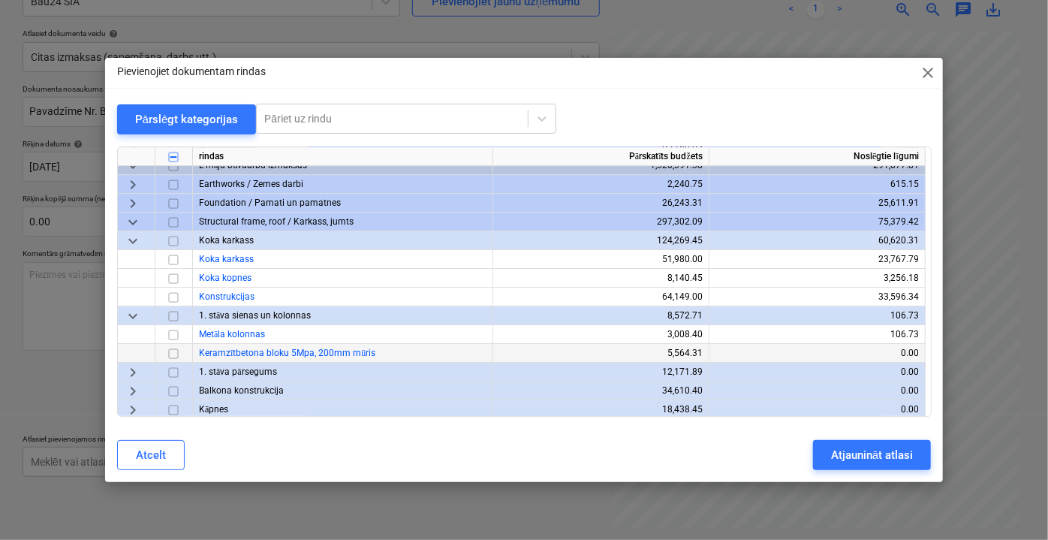
click at [183, 352] on div at bounding box center [174, 353] width 38 height 19
click at [173, 351] on input "checkbox" at bounding box center [173, 353] width 18 height 18
click at [887, 460] on div "Atjaunināt atlasi" at bounding box center [872, 455] width 82 height 20
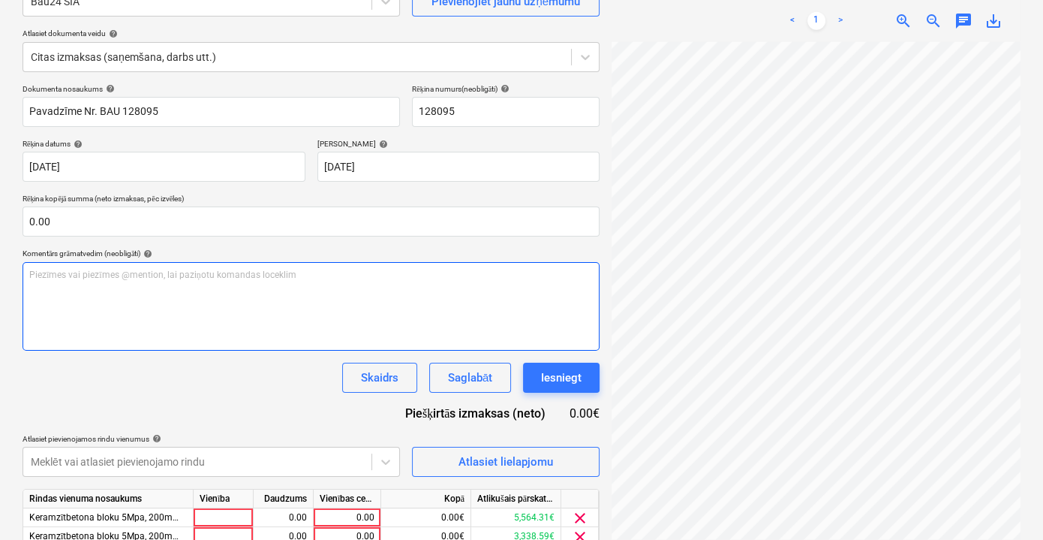
scroll to position [234, 0]
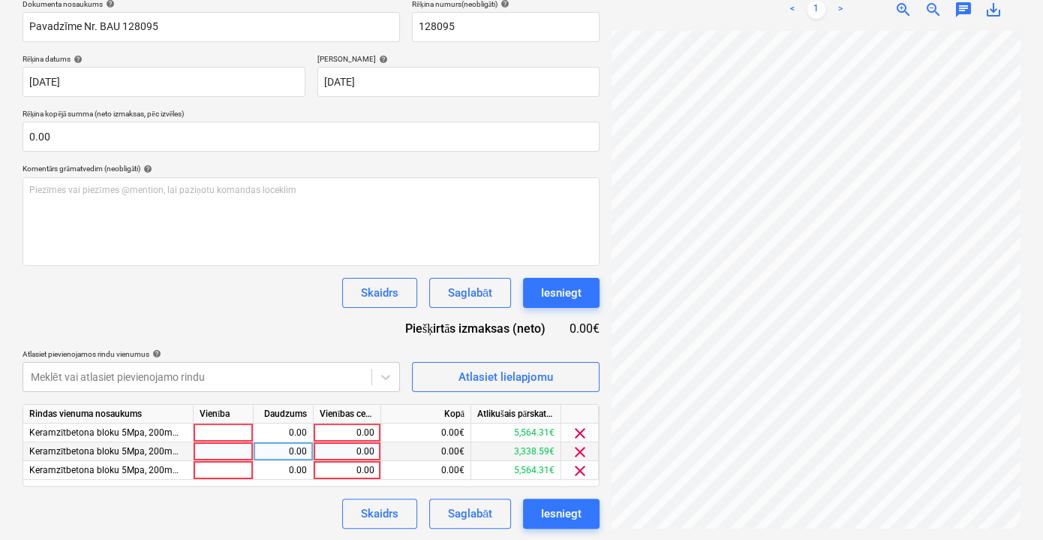
click at [358, 444] on div "0.00" at bounding box center [347, 451] width 55 height 19
click at [350, 427] on div "0.00" at bounding box center [347, 432] width 55 height 19
type input "255.15"
drag, startPoint x: 346, startPoint y: 429, endPoint x: 388, endPoint y: 432, distance: 42.2
click at [0, 0] on div "Keramzītbetona bloku 5Mpa, 200mm mūris 0.00 255.15 0.00€ 5,564.31€ clear" at bounding box center [0, 0] width 0 height 0
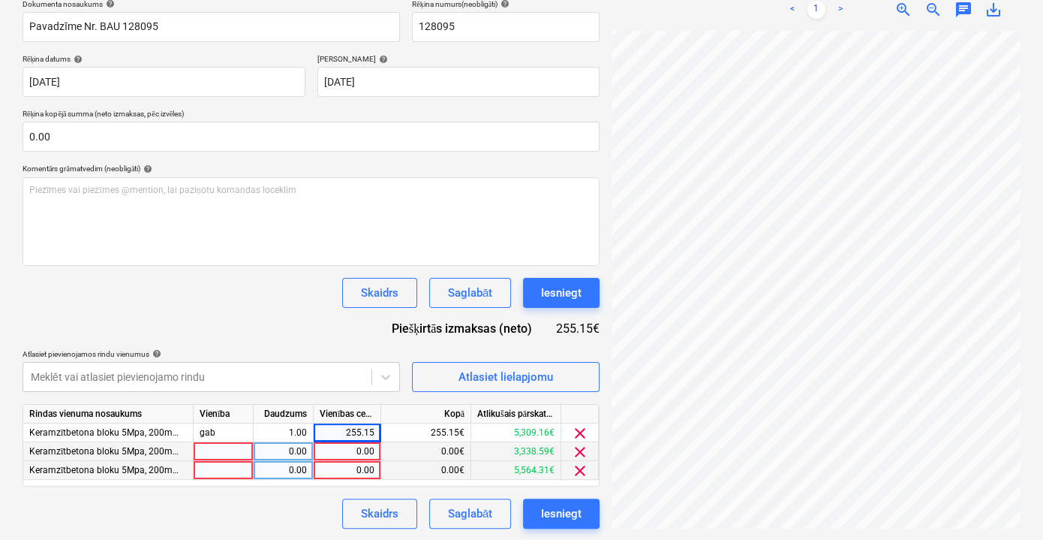
click at [359, 465] on div "0.00" at bounding box center [347, 470] width 55 height 19
type input "255.15"
click at [236, 318] on div "Dokumenta nosaukums help Pavadzīme Nr. BAU 128095 Rēķina numurs (neobligāti) he…" at bounding box center [311, 263] width 577 height 529
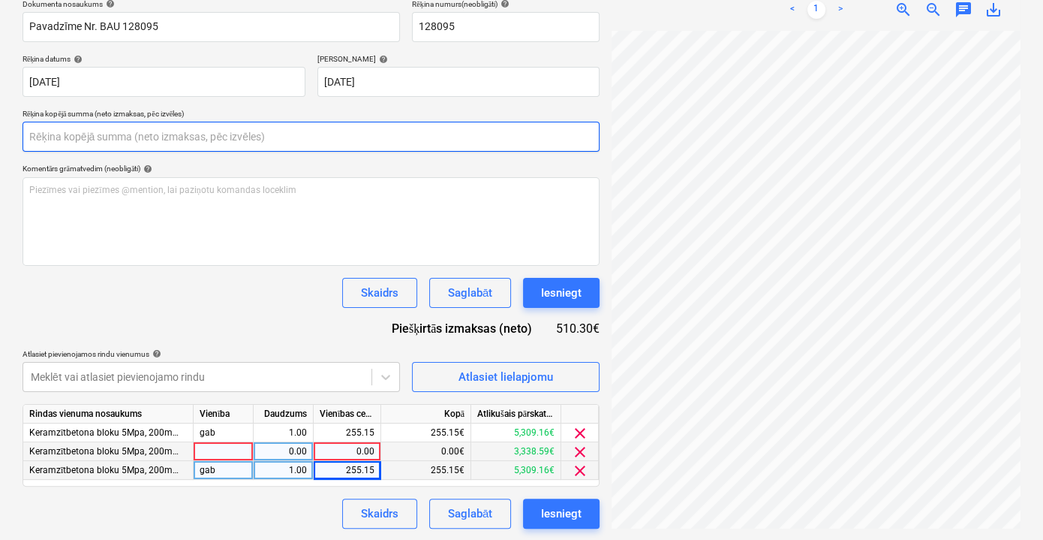
click at [140, 139] on input "text" at bounding box center [311, 137] width 577 height 30
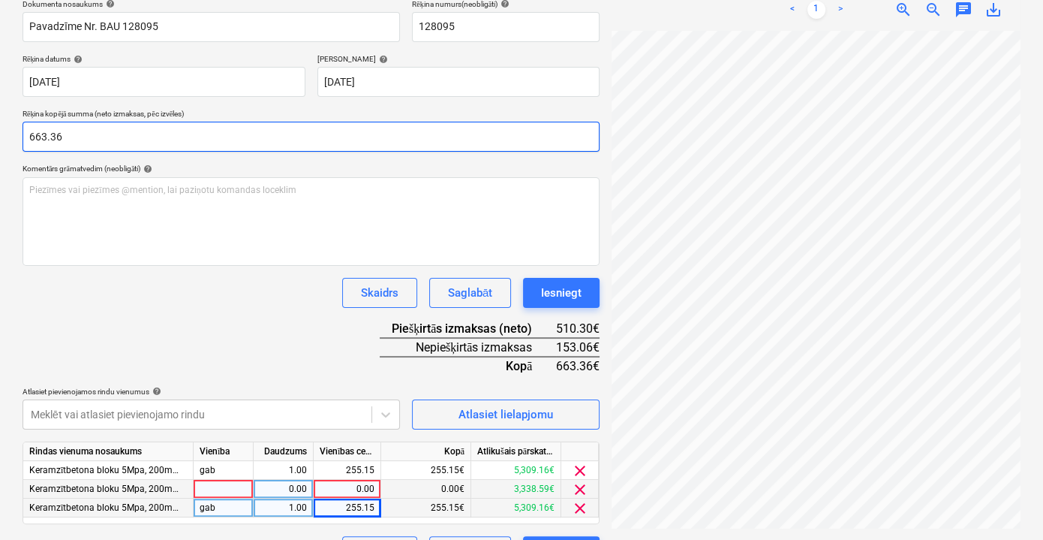
type input "663.36"
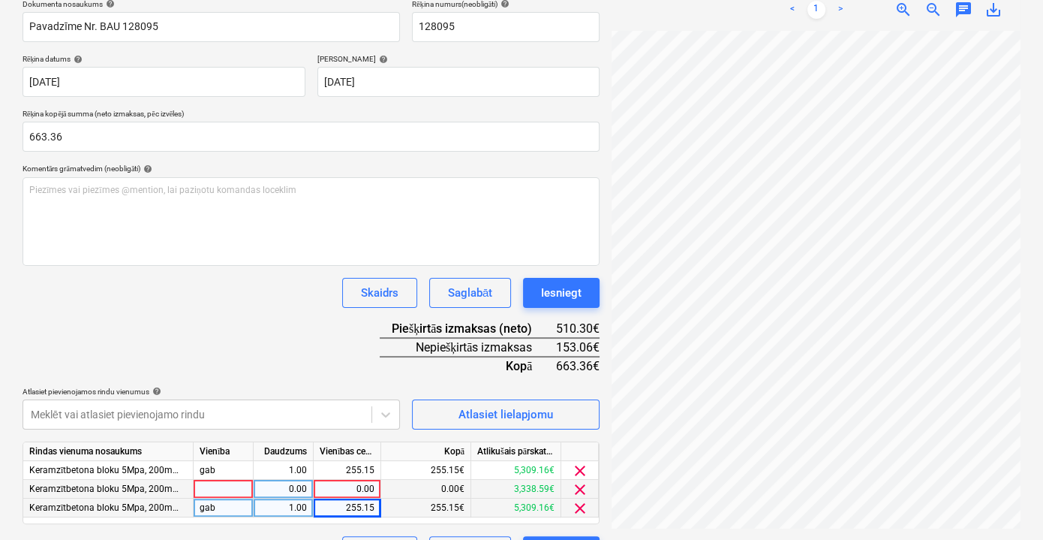
click at [217, 308] on div "Dokumenta nosaukums help Pavadzīme Nr. BAU 128095 Rēķina numurs (neobligāti) he…" at bounding box center [311, 282] width 577 height 567
click at [363, 486] on div "0.00" at bounding box center [347, 489] width 55 height 19
type input "153.06"
click at [287, 343] on div "Dokumenta nosaukums help Pavadzīme Nr. BAU 128095 Rēķina numurs (neobligāti) he…" at bounding box center [311, 282] width 577 height 567
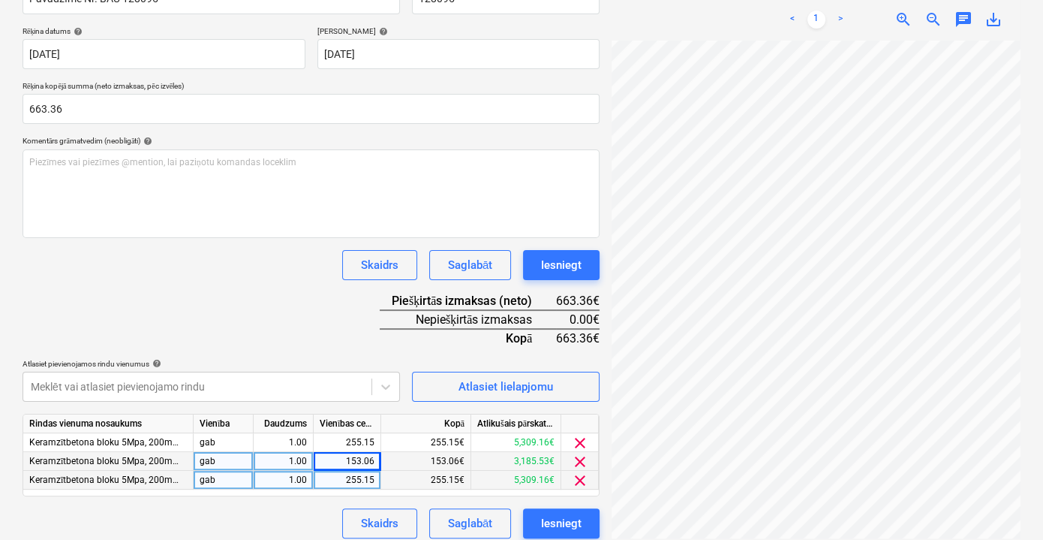
scroll to position [272, 0]
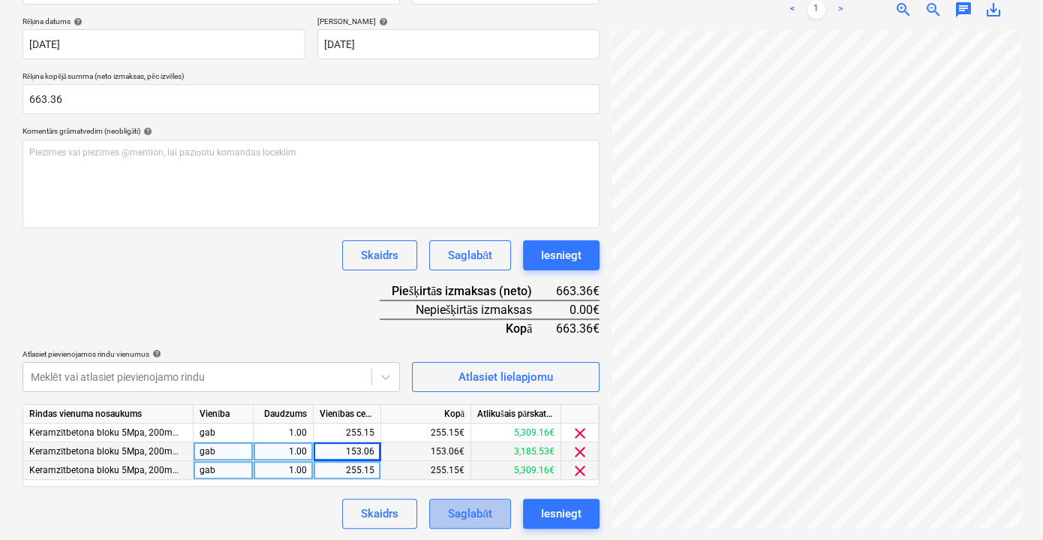
click at [480, 519] on div "Saglabāt" at bounding box center [470, 514] width 44 height 20
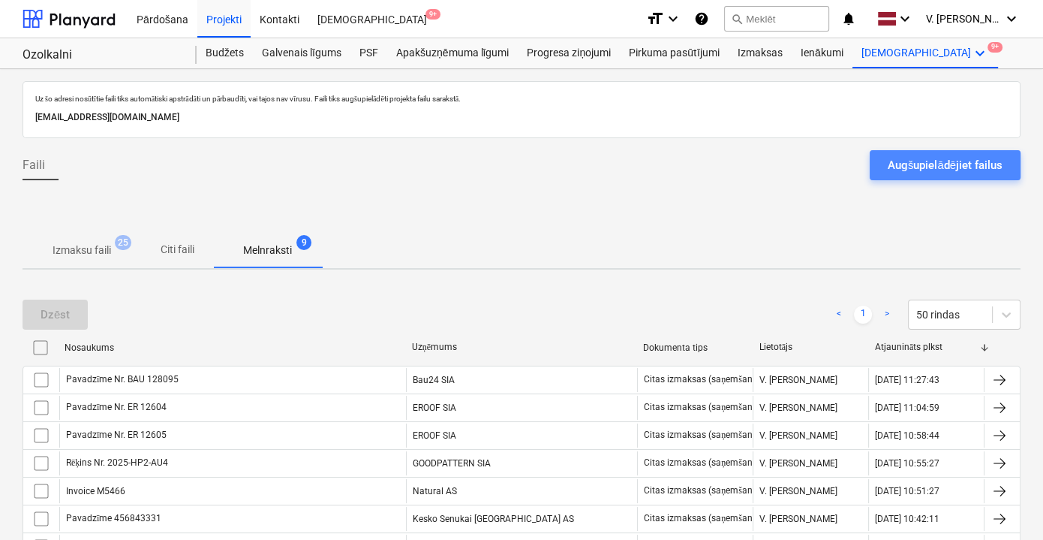
click at [935, 168] on div "Augšupielādējiet failus" at bounding box center [945, 165] width 115 height 20
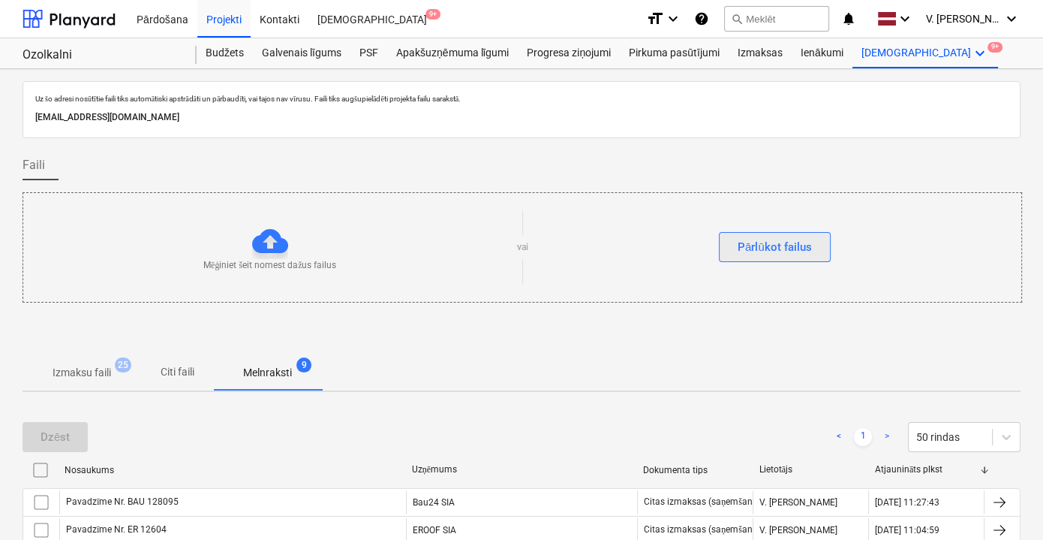
click at [778, 254] on div "Pārlūkot failus" at bounding box center [775, 247] width 74 height 20
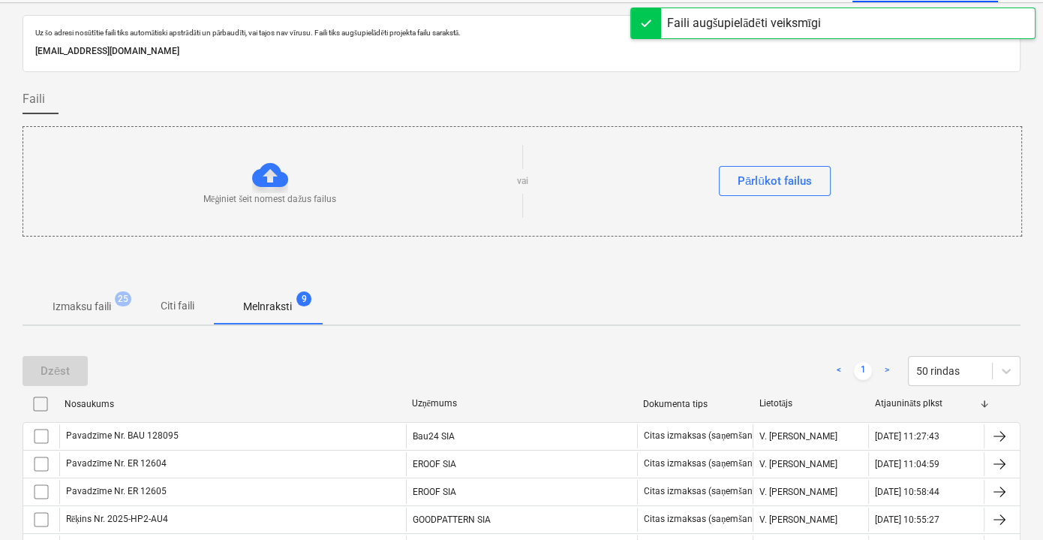
scroll to position [136, 0]
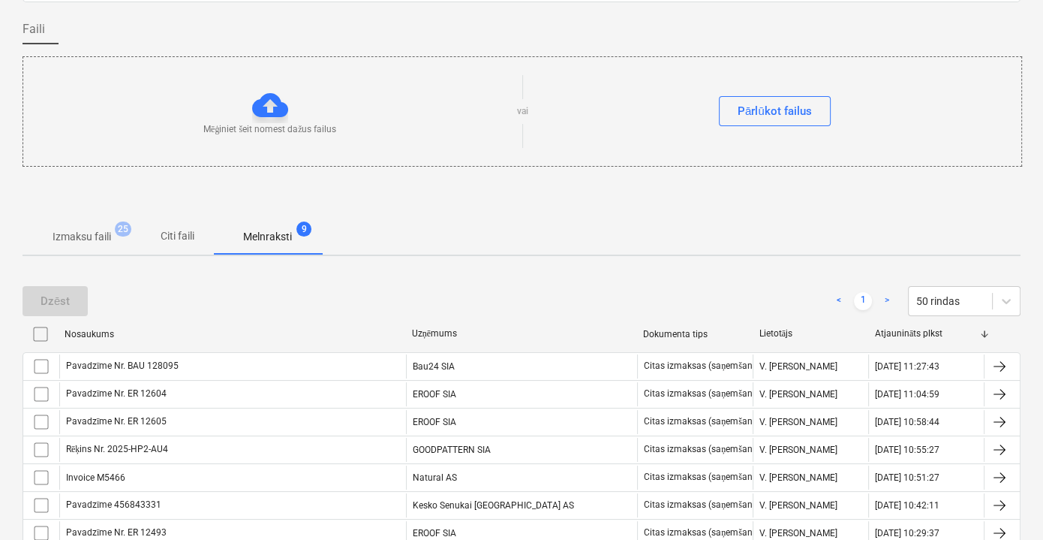
click at [192, 228] on p "Citi faili" at bounding box center [177, 236] width 36 height 16
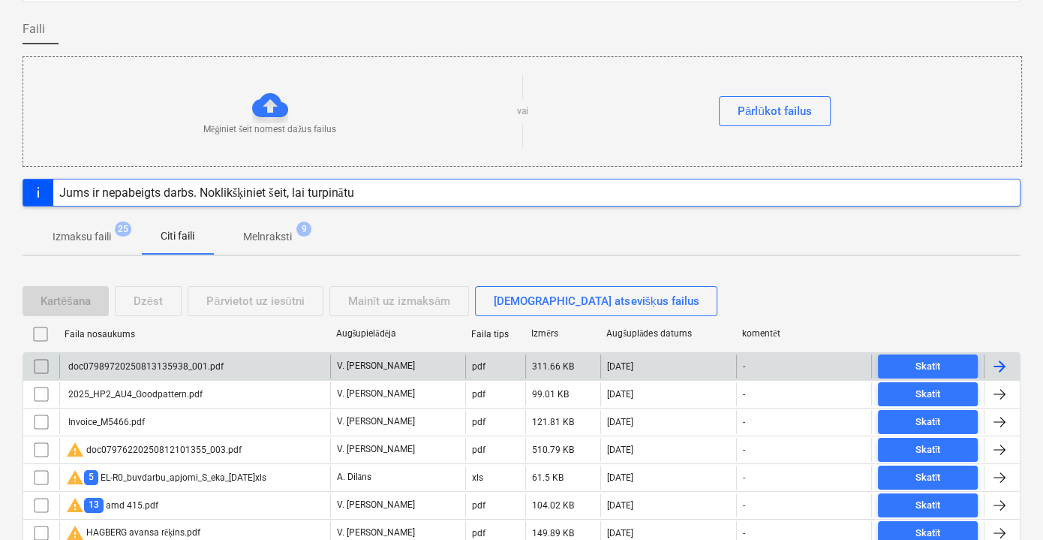
click at [283, 368] on div "doc07989720250813135938_001.pdf" at bounding box center [194, 366] width 271 height 24
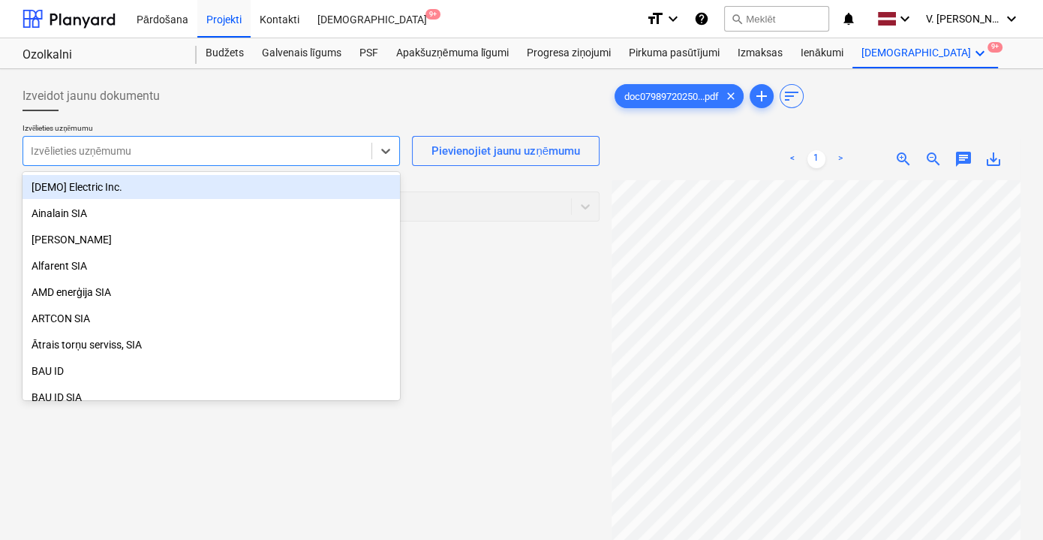
click at [310, 147] on div at bounding box center [197, 150] width 333 height 15
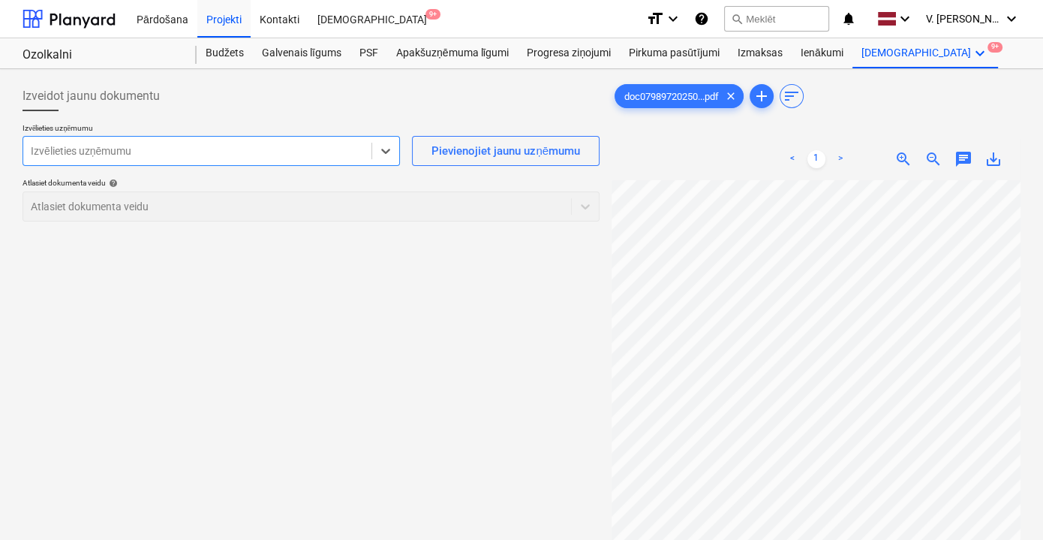
click at [290, 149] on div at bounding box center [197, 150] width 333 height 15
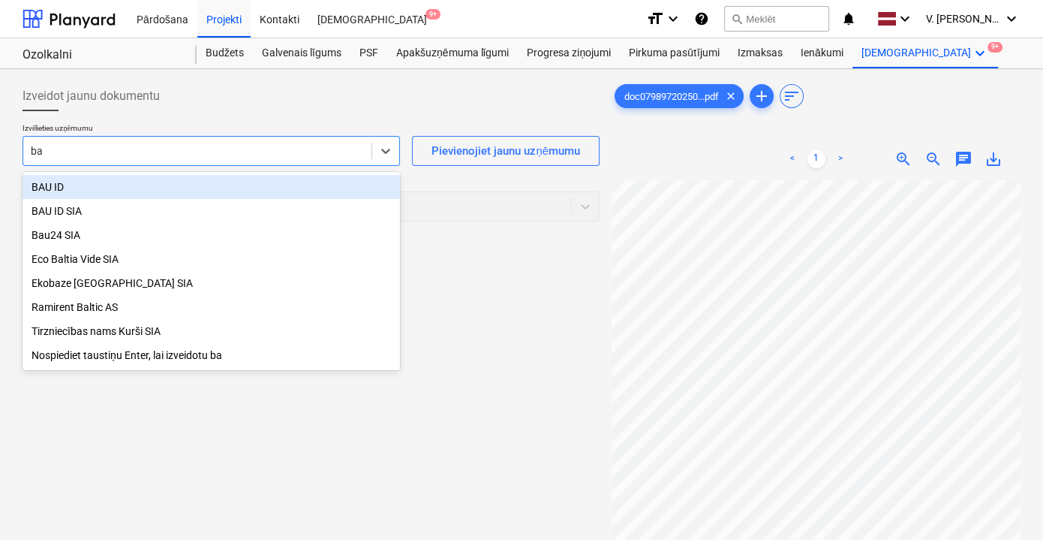
type input "bau"
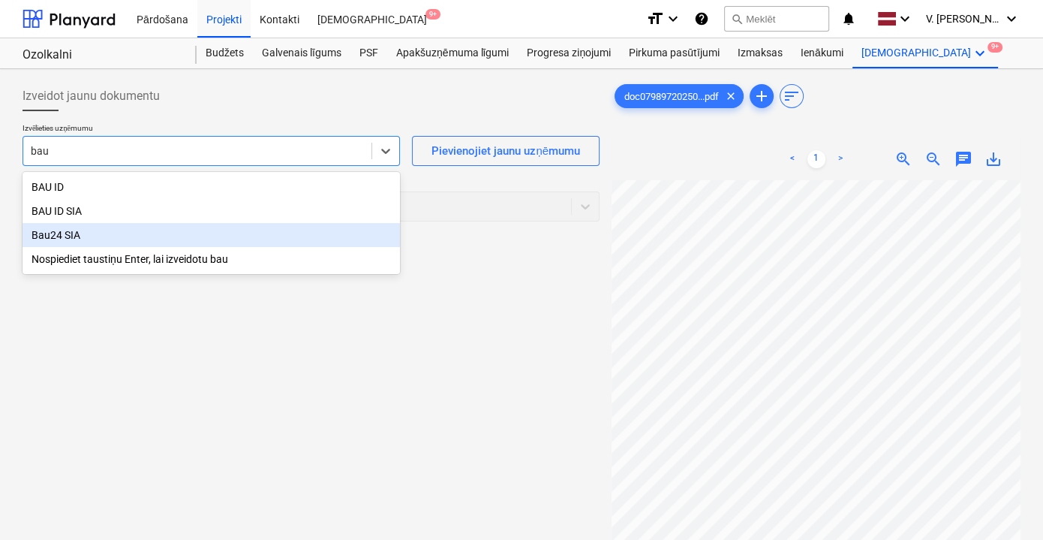
click at [174, 231] on div "Bau24 SIA" at bounding box center [212, 235] width 378 height 24
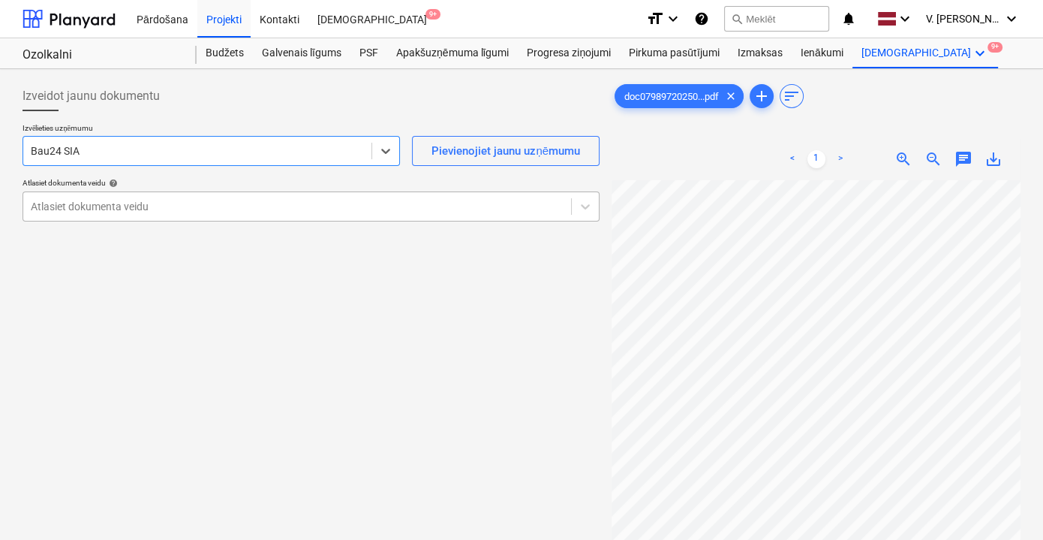
click at [372, 214] on div "Atlasiet dokumenta veidu" at bounding box center [297, 206] width 548 height 21
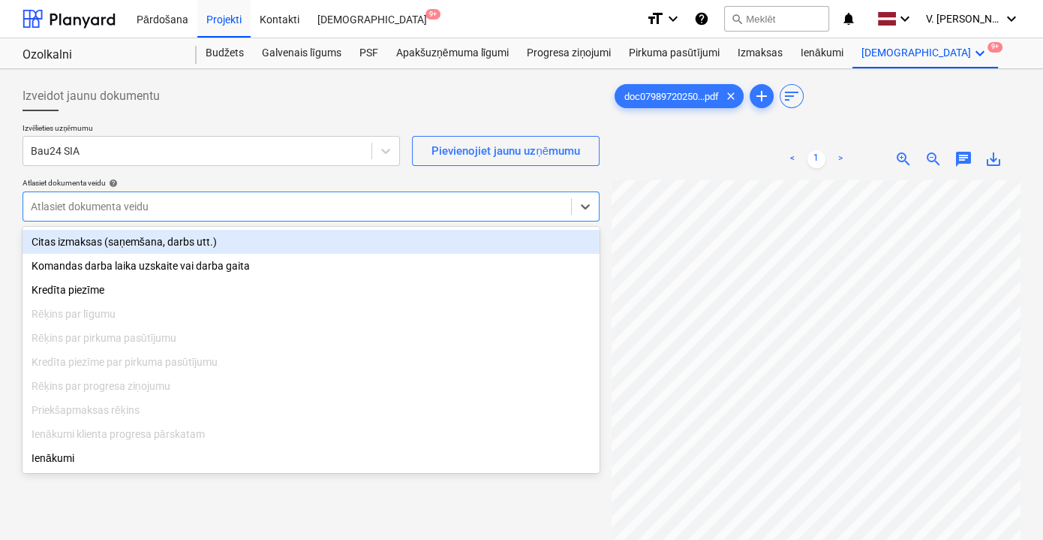
click at [313, 242] on div "Citas izmaksas (saņemšana, darbs utt.)" at bounding box center [311, 242] width 577 height 24
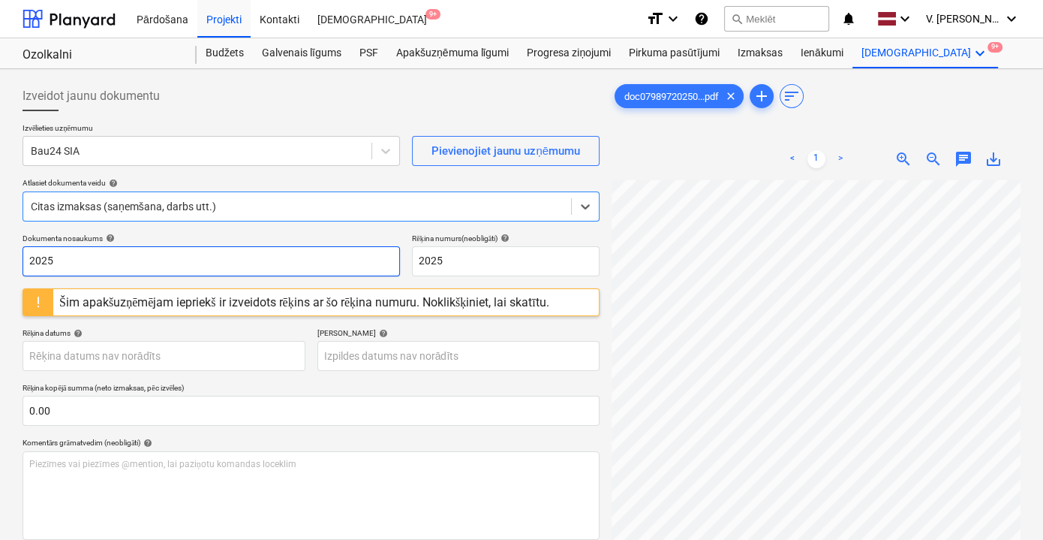
click at [194, 266] on input "2025" at bounding box center [212, 261] width 378 height 30
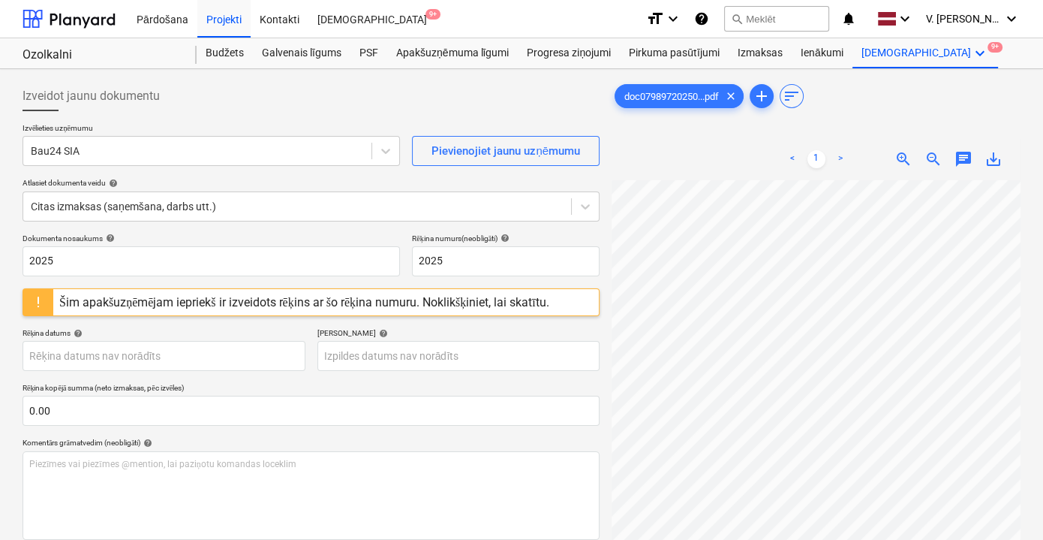
click at [318, 305] on div "Šim apakšuzņēmējam iepriekš ir izveidots rēķins ar šo rēķina numuru. Noklikšķin…" at bounding box center [304, 302] width 490 height 14
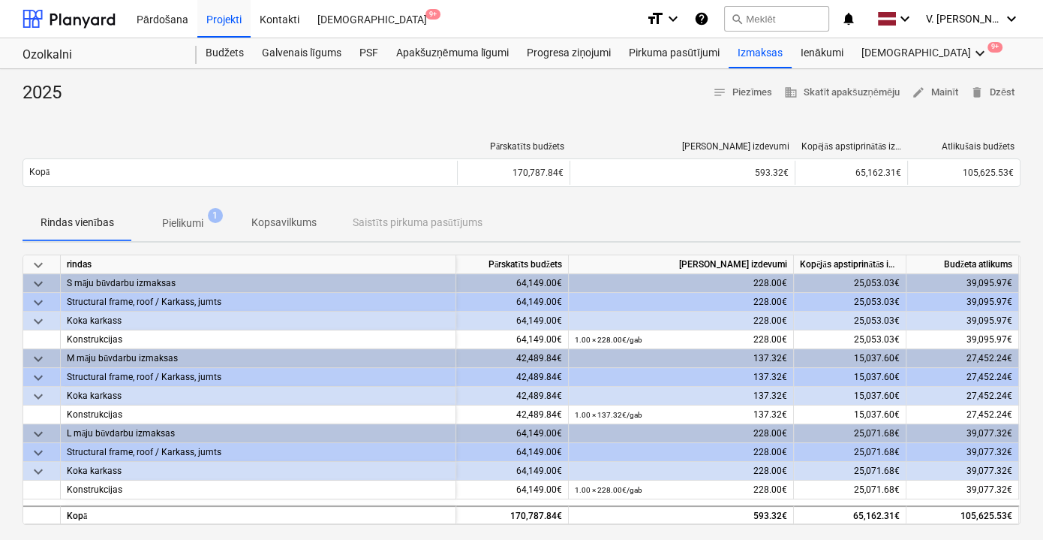
click at [203, 219] on p "Pielikumi" at bounding box center [182, 223] width 41 height 16
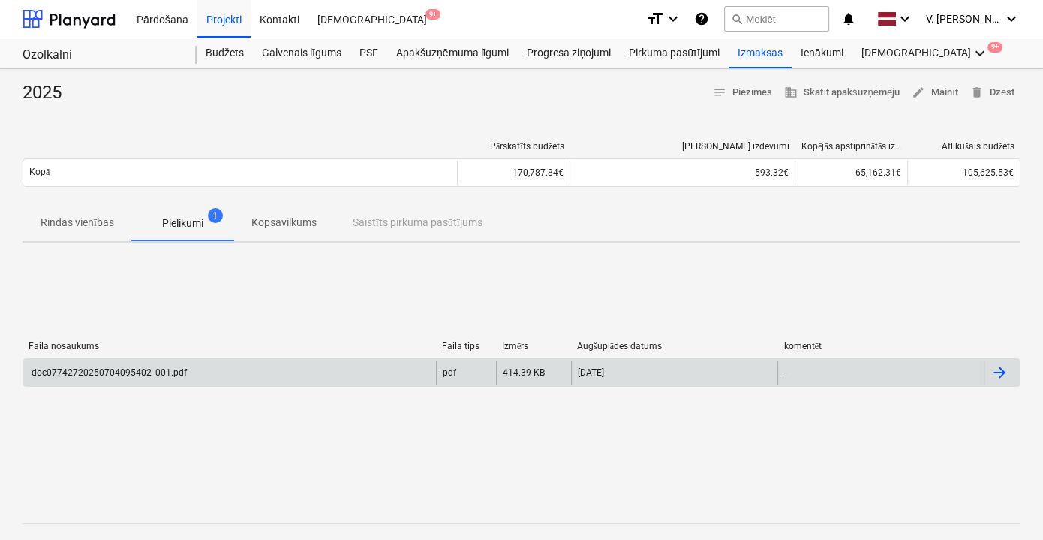
click at [424, 376] on div "doc07742720250704095402_001.pdf" at bounding box center [229, 372] width 413 height 24
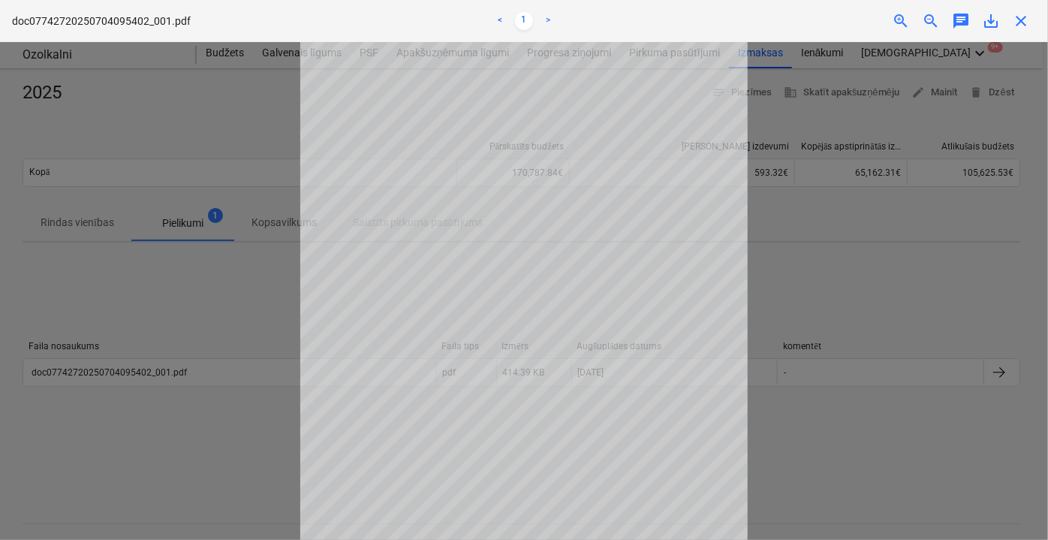
click at [847, 475] on div at bounding box center [524, 291] width 1048 height 498
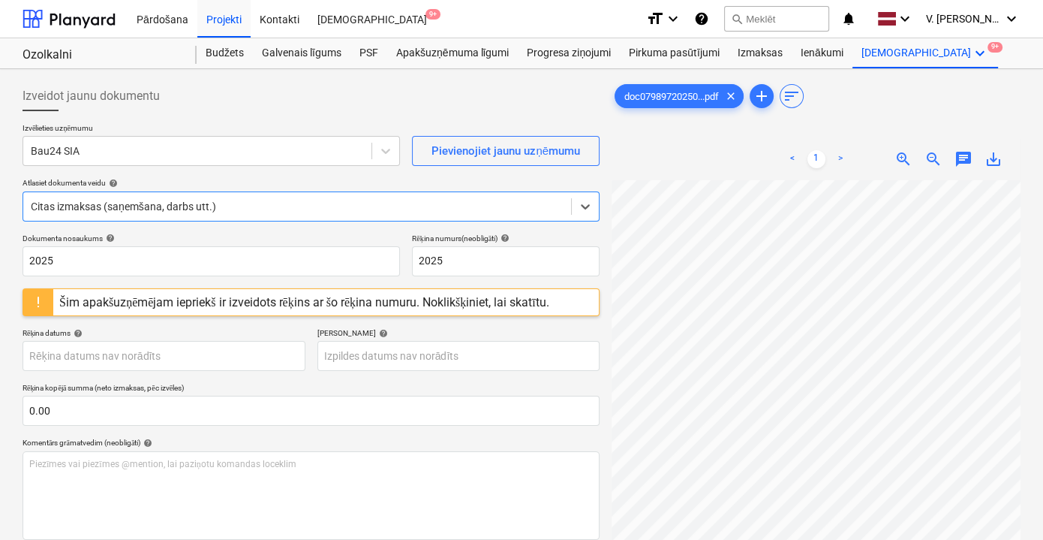
click at [216, 323] on div "Dokumenta nosaukums help 2025 Rēķina numurs (neobligāti) help 2025 Šim apakšuzņ…" at bounding box center [311, 449] width 577 height 432
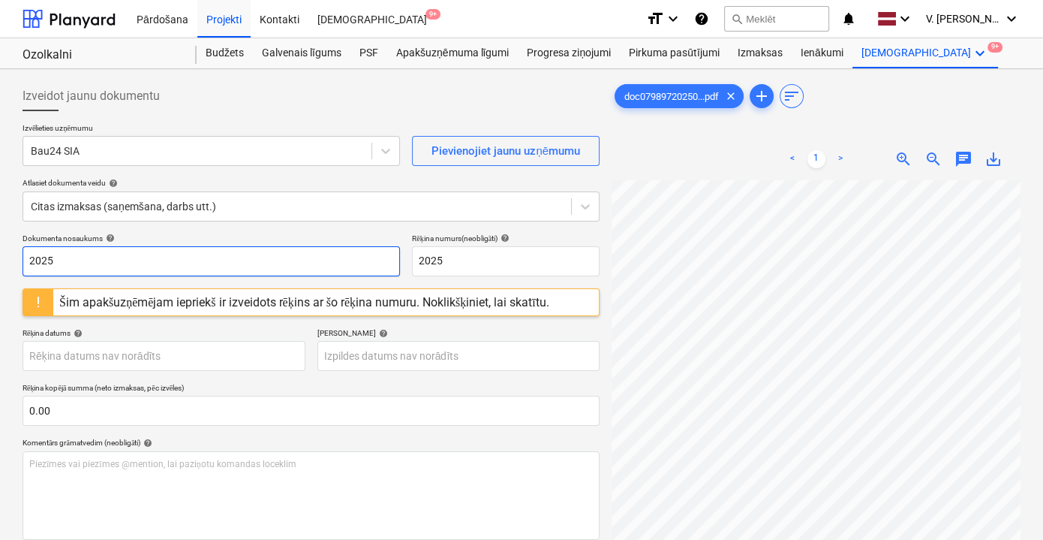
click at [166, 269] on input "2025" at bounding box center [212, 261] width 378 height 30
drag, startPoint x: 166, startPoint y: 260, endPoint x: 100, endPoint y: 257, distance: 66.1
click at [100, 257] on input "Pavadzīme Nr. BAU 127937" at bounding box center [212, 261] width 378 height 30
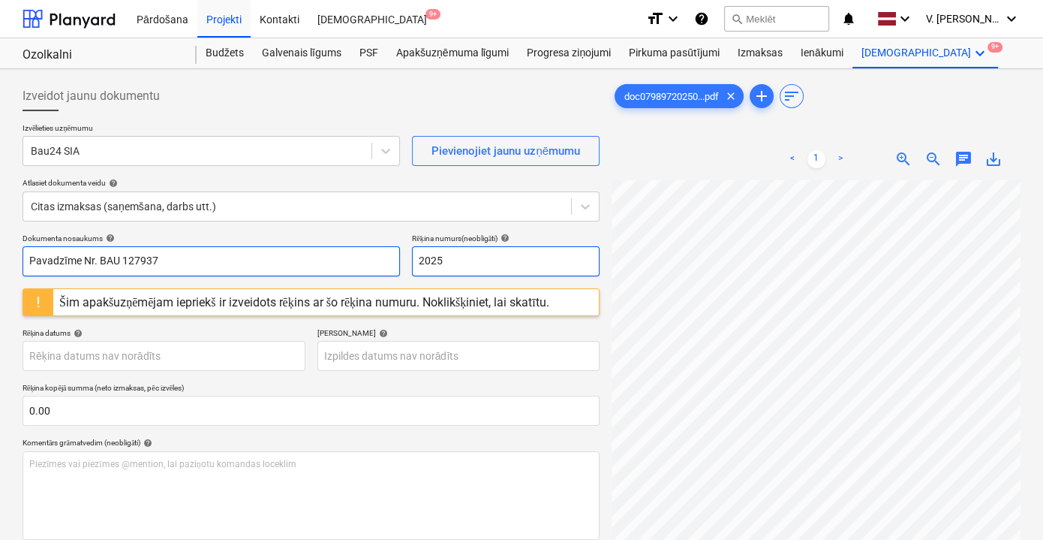
type input "Pavadzīme Nr. BAU 127937"
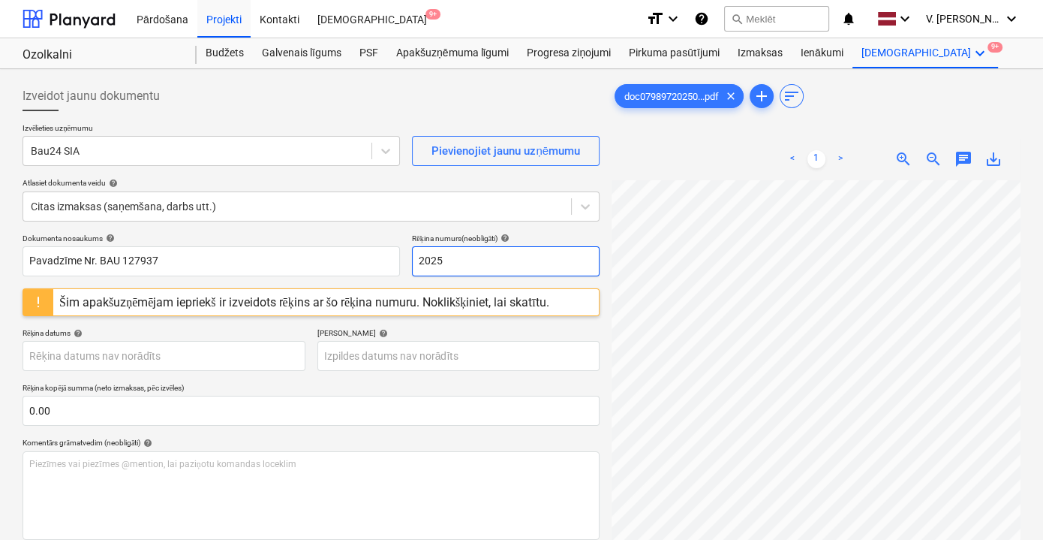
click at [435, 249] on input "2025" at bounding box center [506, 261] width 188 height 30
paste input "BAU 127937"
type input "BAU 127937"
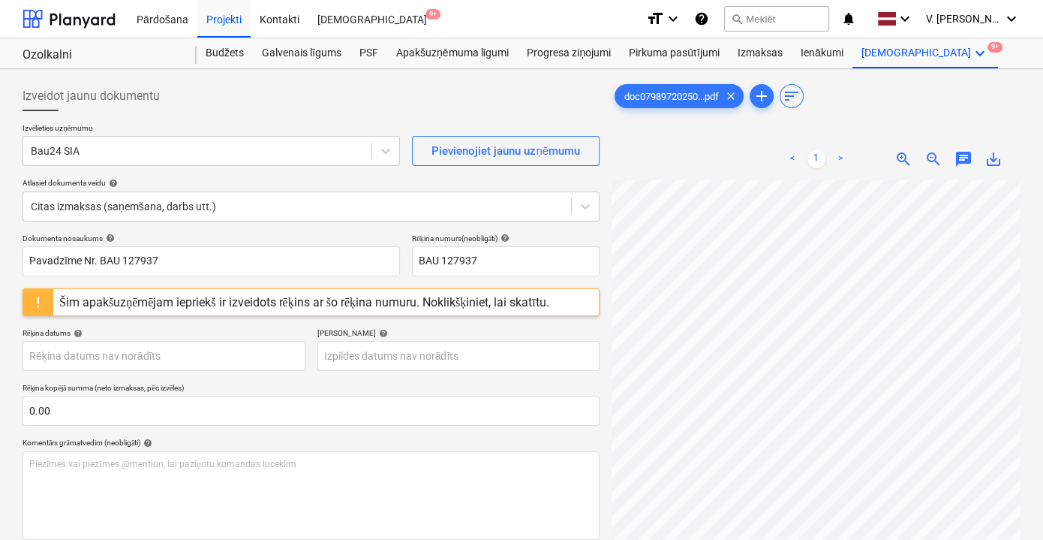
click at [358, 236] on div "Dokumenta nosaukums help" at bounding box center [212, 238] width 378 height 10
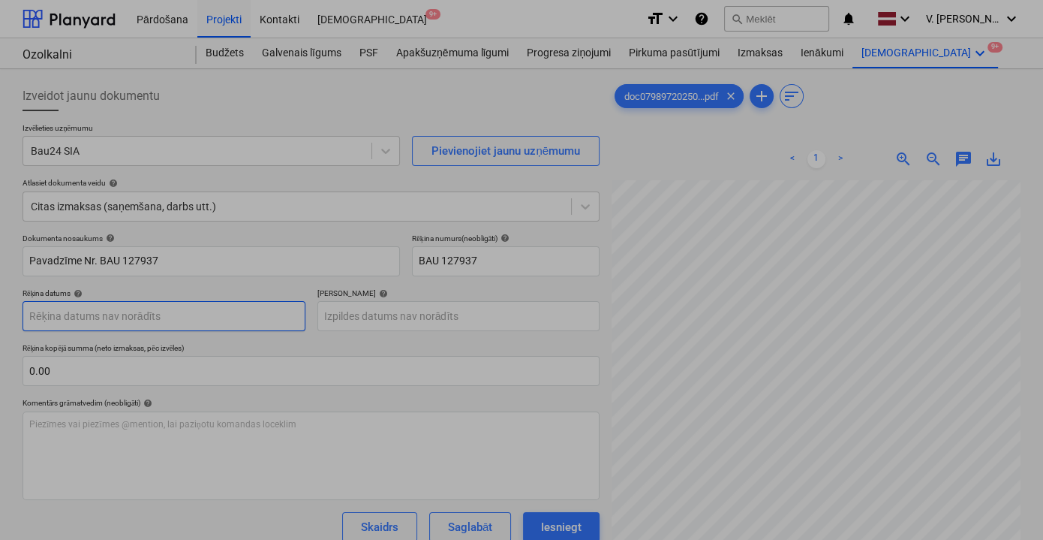
click at [256, 322] on body "Pārdošana Projekti Kontakti Iesūtne 9+ format_size keyboard_arrow_down help sea…" at bounding box center [521, 270] width 1043 height 540
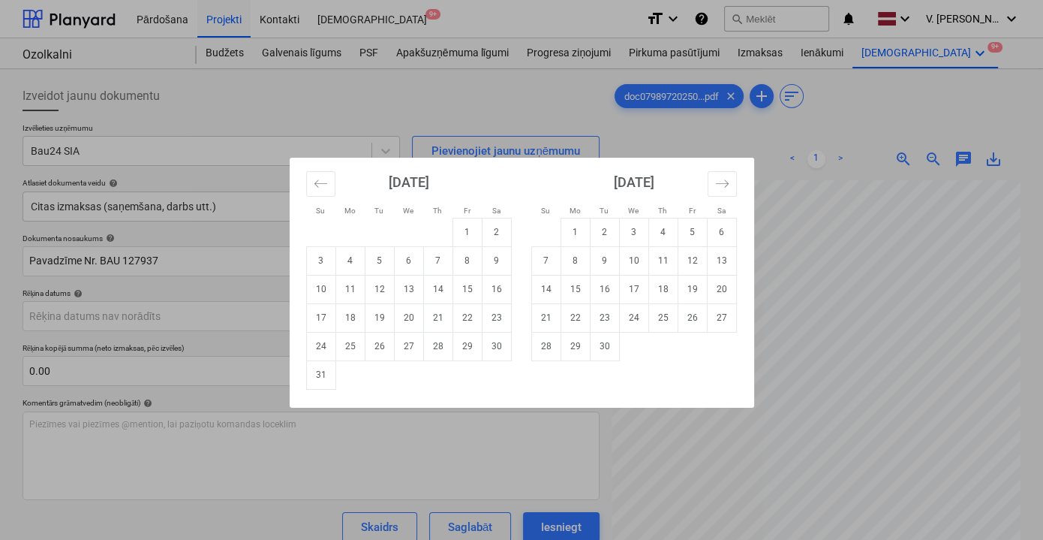
click at [356, 291] on td "11" at bounding box center [350, 289] width 29 height 29
type input "[DATE]"
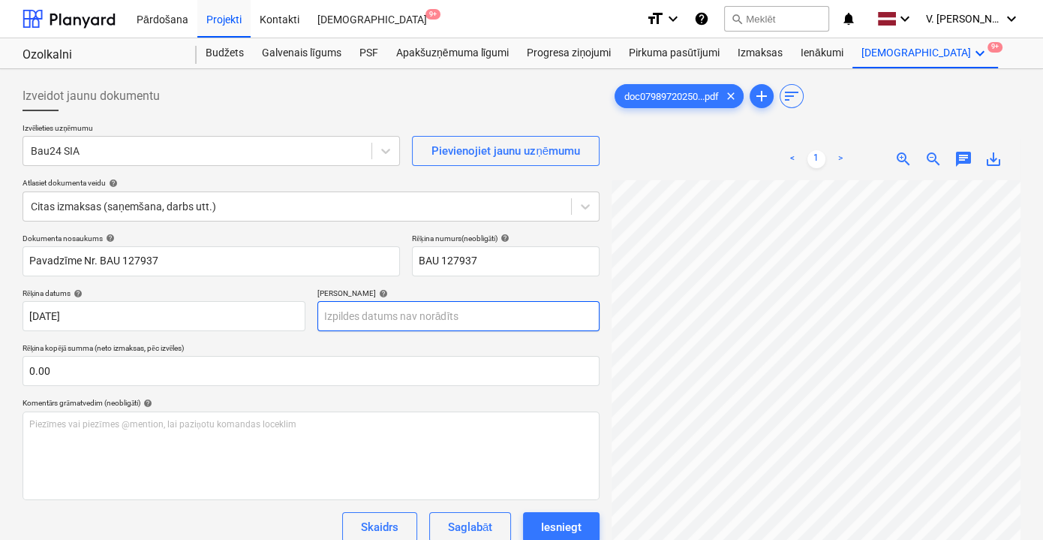
click at [464, 315] on body "Pārdošana Projekti Kontakti Iesūtne 9+ format_size keyboard_arrow_down help sea…" at bounding box center [521, 270] width 1043 height 540
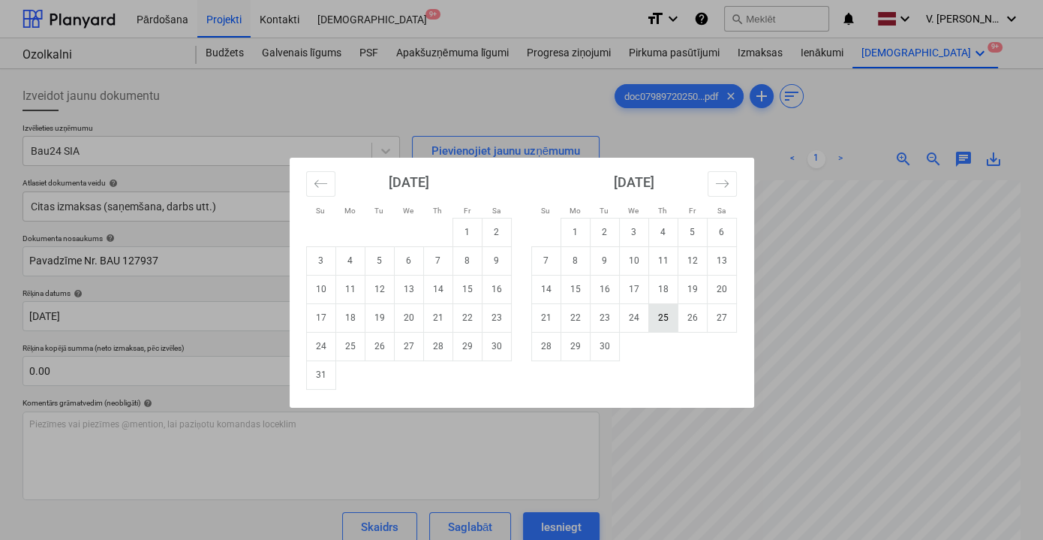
click at [662, 312] on td "25" at bounding box center [663, 317] width 29 height 29
type input "[DATE]"
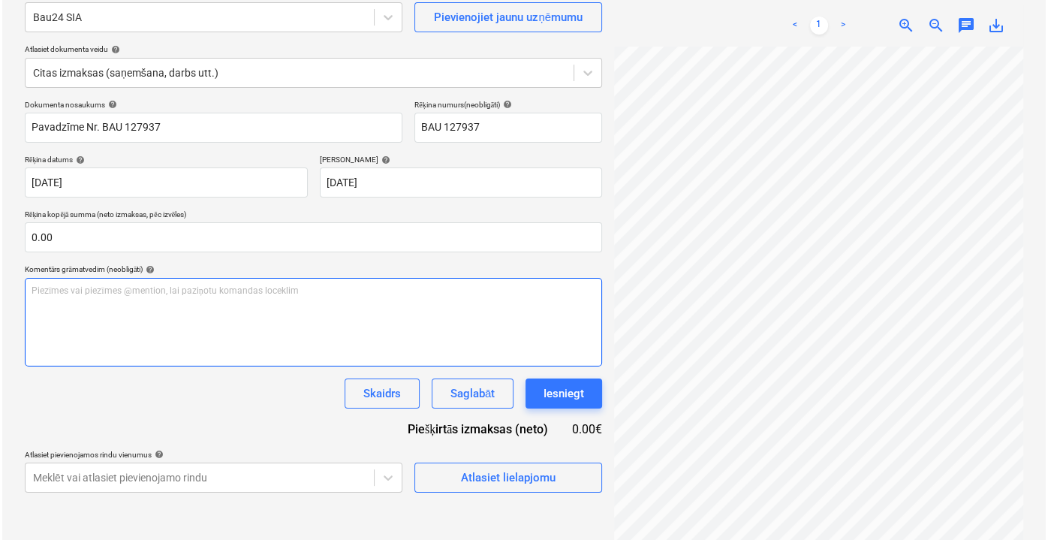
scroll to position [136, 0]
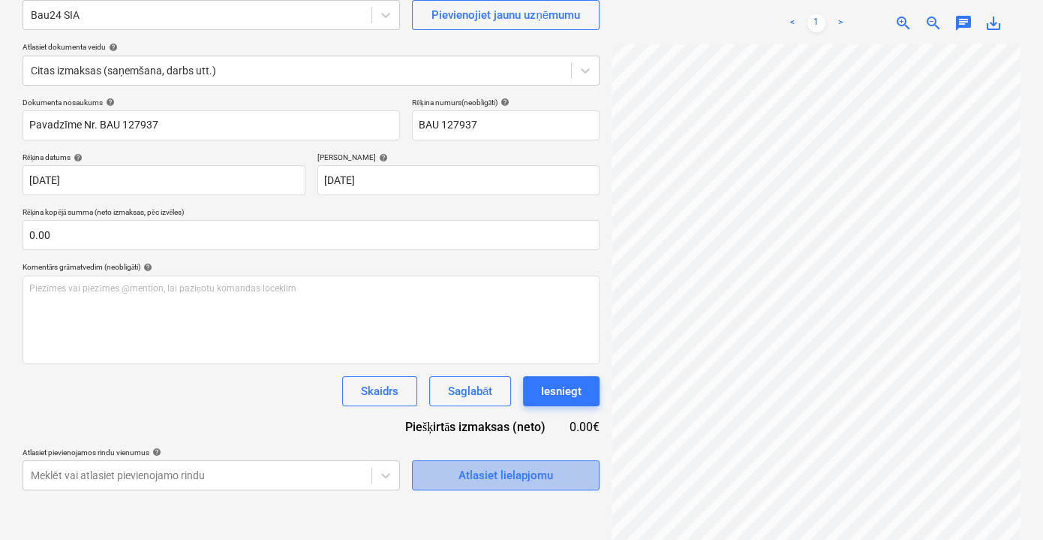
click at [474, 478] on div "Atlasiet lielapjomu" at bounding box center [506, 475] width 95 height 20
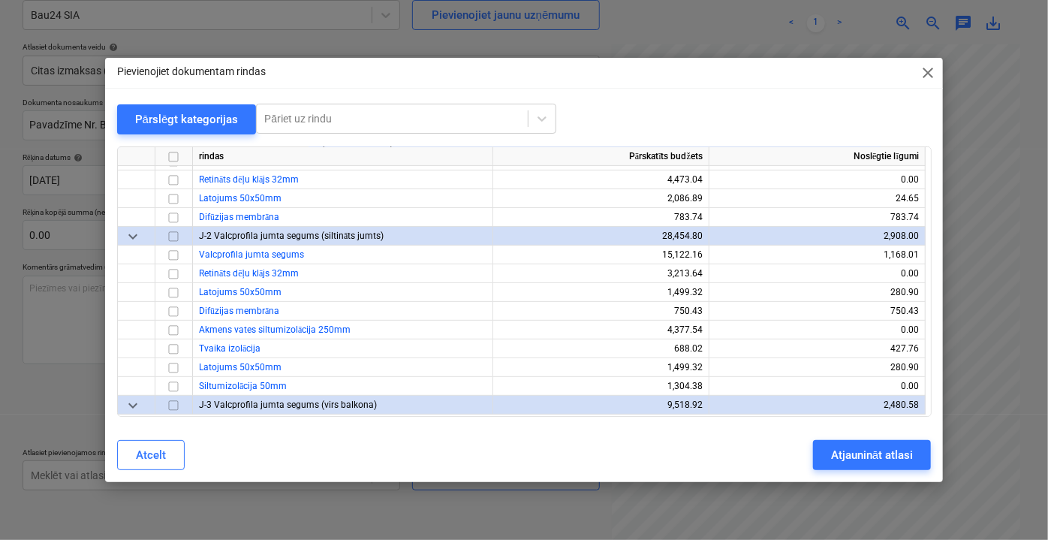
scroll to position [272, 0]
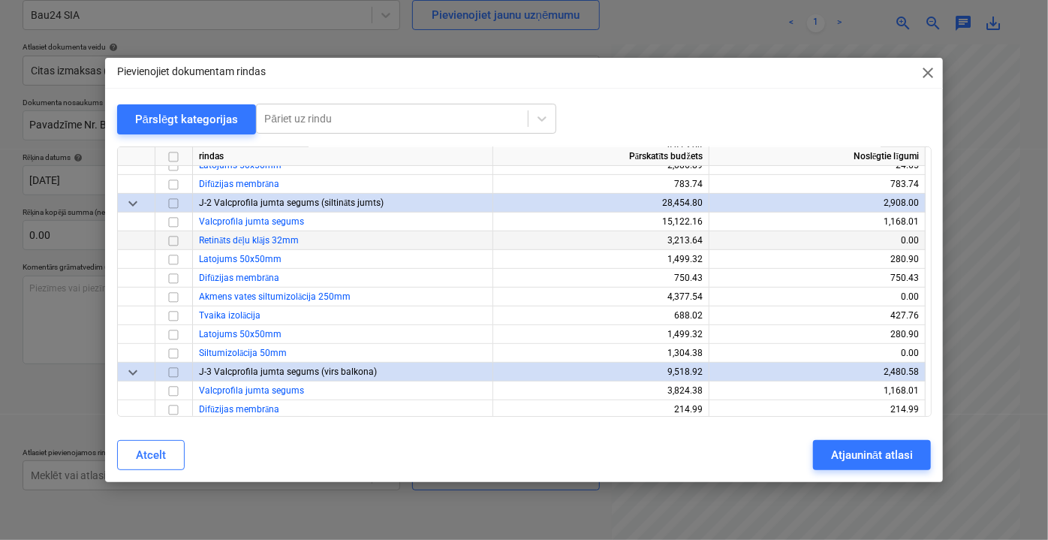
click at [176, 239] on input "checkbox" at bounding box center [173, 240] width 18 height 18
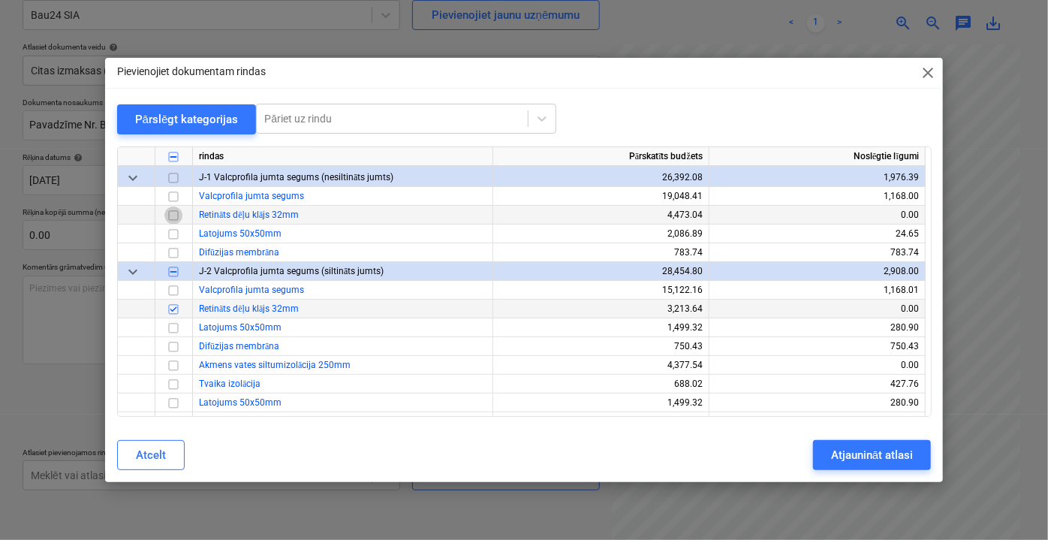
click at [173, 212] on input "checkbox" at bounding box center [173, 215] width 18 height 18
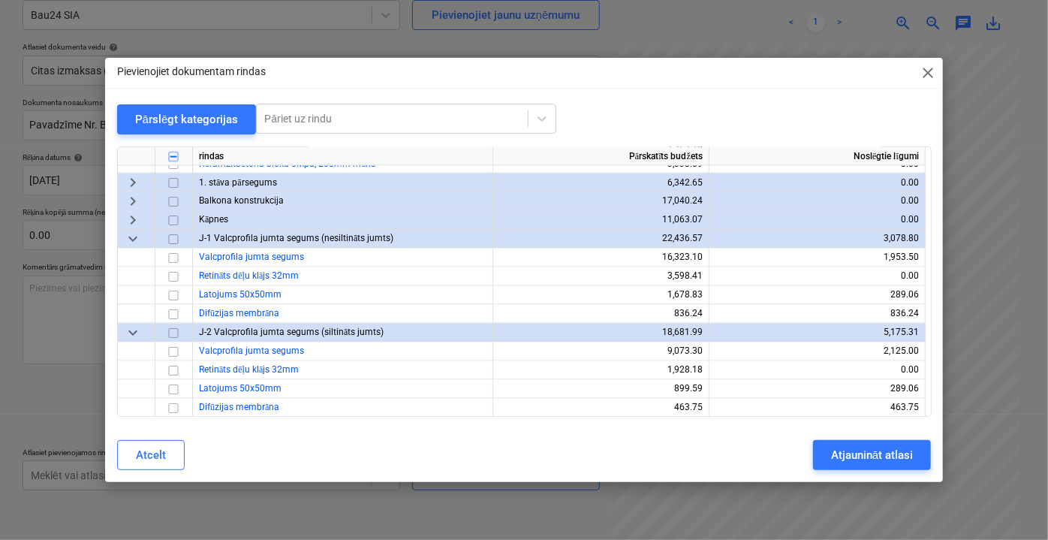
scroll to position [1433, 0]
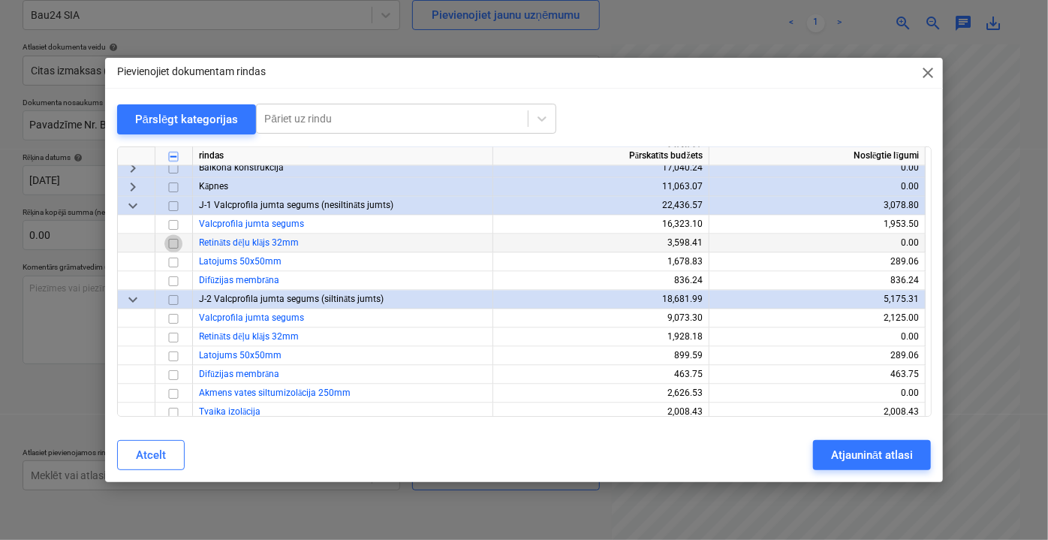
click at [173, 239] on input "checkbox" at bounding box center [173, 243] width 18 height 18
click at [174, 338] on input "checkbox" at bounding box center [173, 337] width 18 height 18
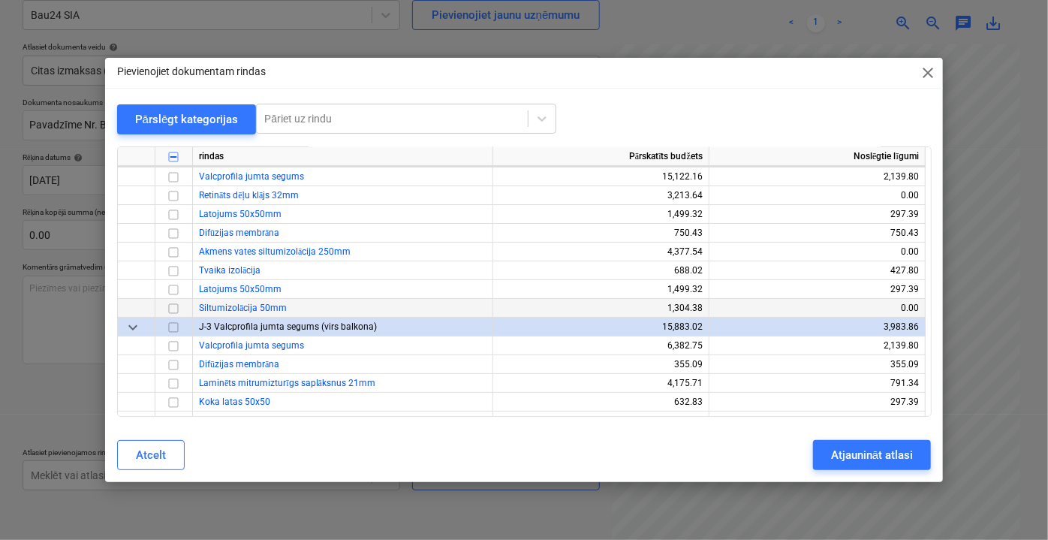
scroll to position [2866, 0]
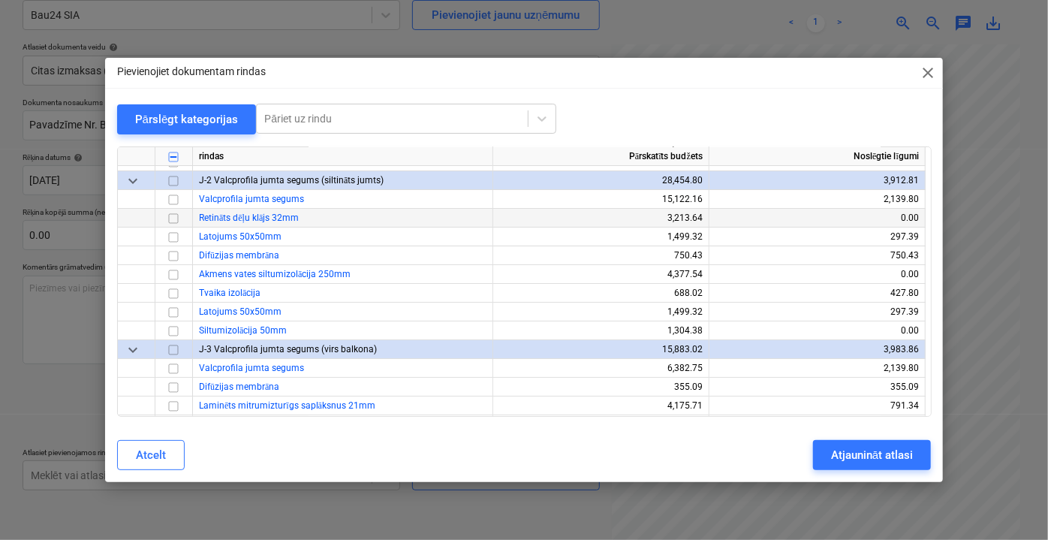
click at [175, 219] on input "checkbox" at bounding box center [173, 218] width 18 height 18
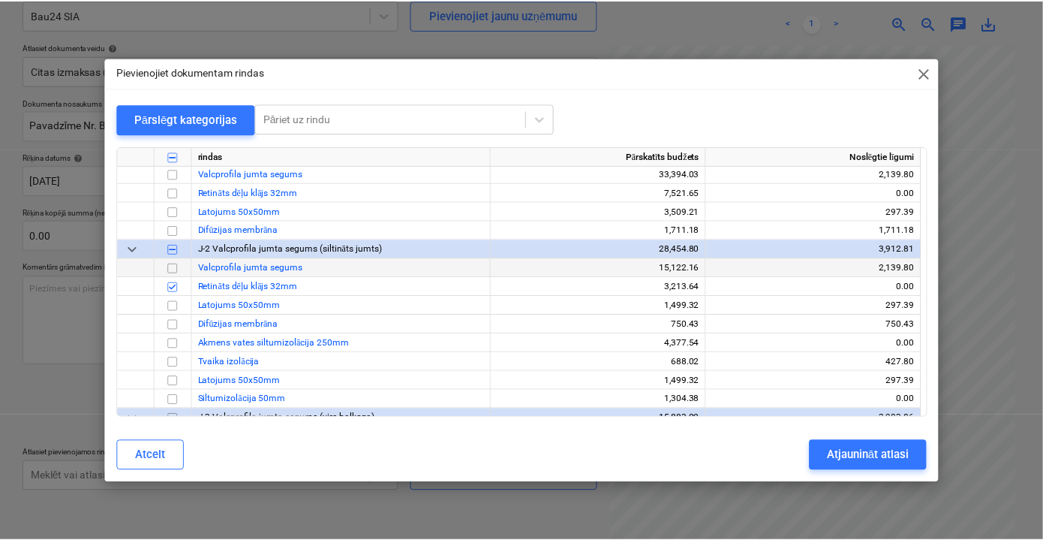
scroll to position [2729, 0]
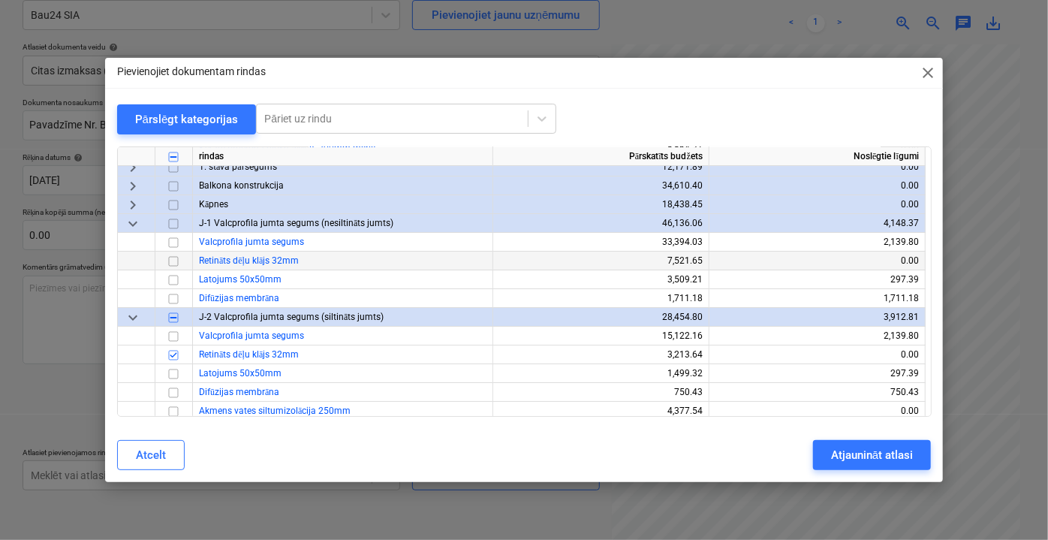
click at [174, 260] on input "checkbox" at bounding box center [173, 260] width 18 height 18
click at [838, 452] on div "Atjaunināt atlasi" at bounding box center [872, 455] width 82 height 20
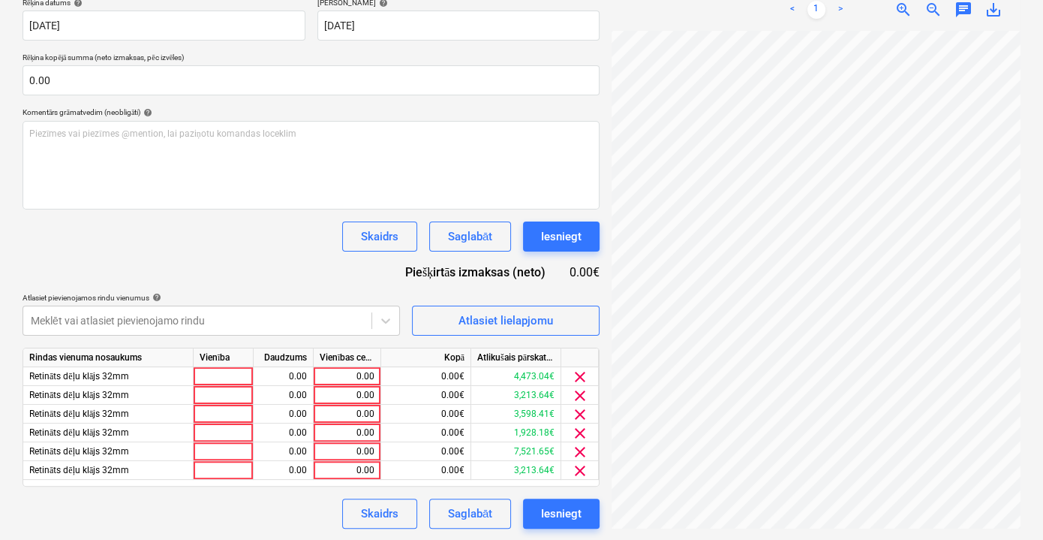
scroll to position [0, 46]
click at [352, 374] on div "0.00" at bounding box center [347, 376] width 55 height 19
type input "1863.42"
drag, startPoint x: 341, startPoint y: 372, endPoint x: 399, endPoint y: 381, distance: 58.6
click at [0, 0] on div "Retināts dēļu klājs 32mm 0.00 1863.42 0.00€ 4,473.04€ clear" at bounding box center [0, 0] width 0 height 0
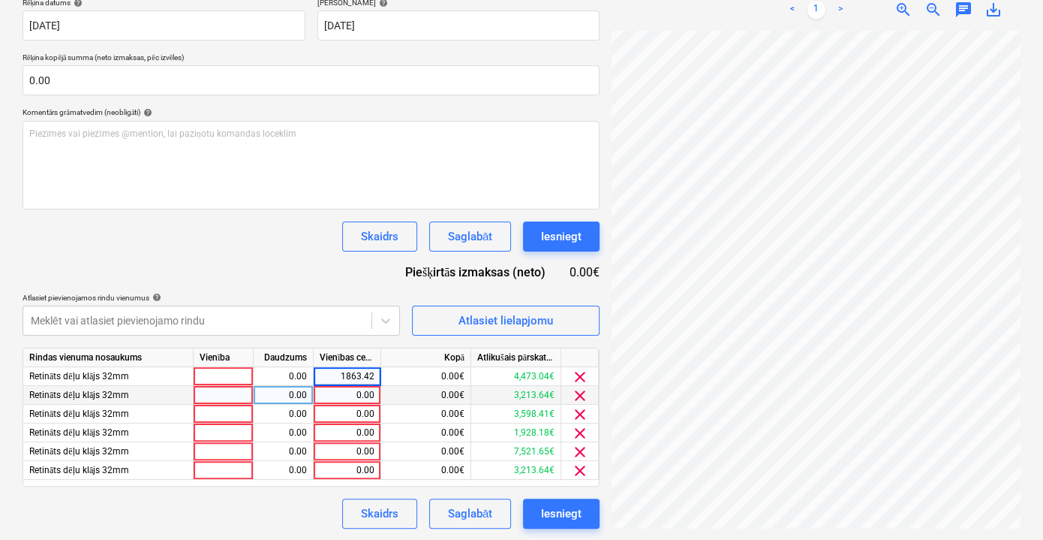
click at [346, 393] on div "0.00" at bounding box center [347, 395] width 55 height 19
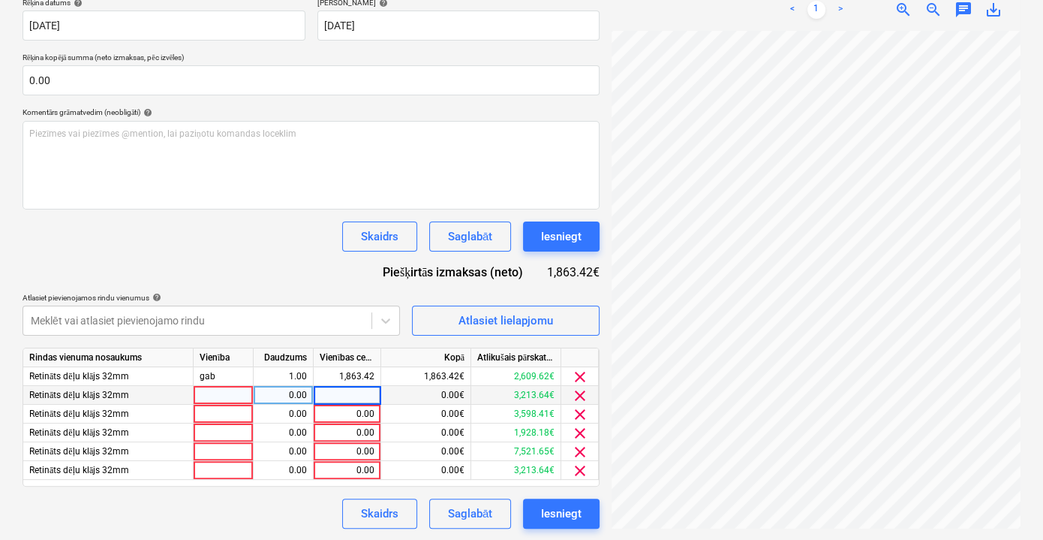
type input "1863.42"
click at [352, 450] on div "0.00" at bounding box center [347, 451] width 55 height 19
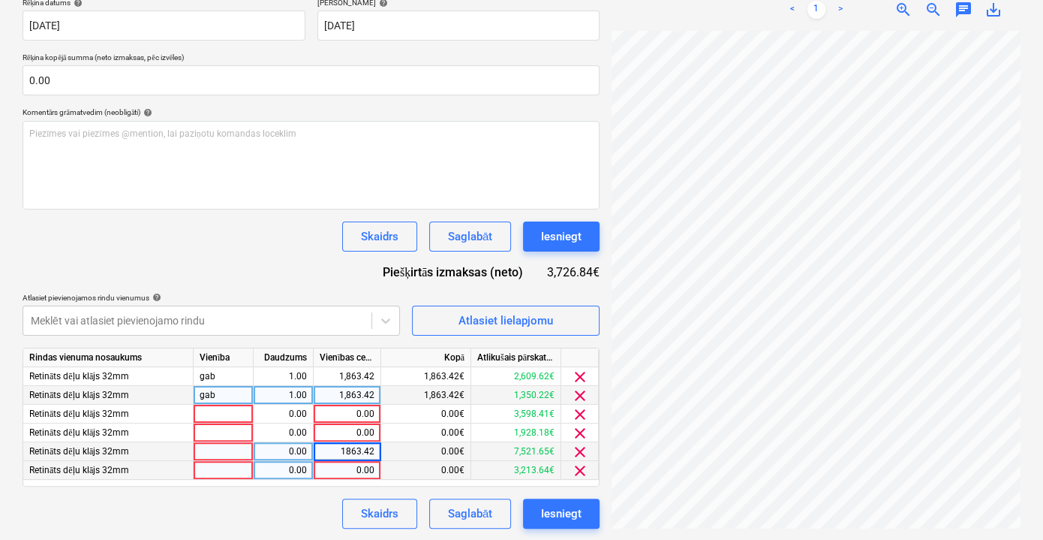
click at [348, 465] on div "0.00" at bounding box center [347, 470] width 55 height 19
paste input "1863.42"
type input "1863.42"
click at [459, 442] on div "1,863.42€" at bounding box center [426, 451] width 90 height 19
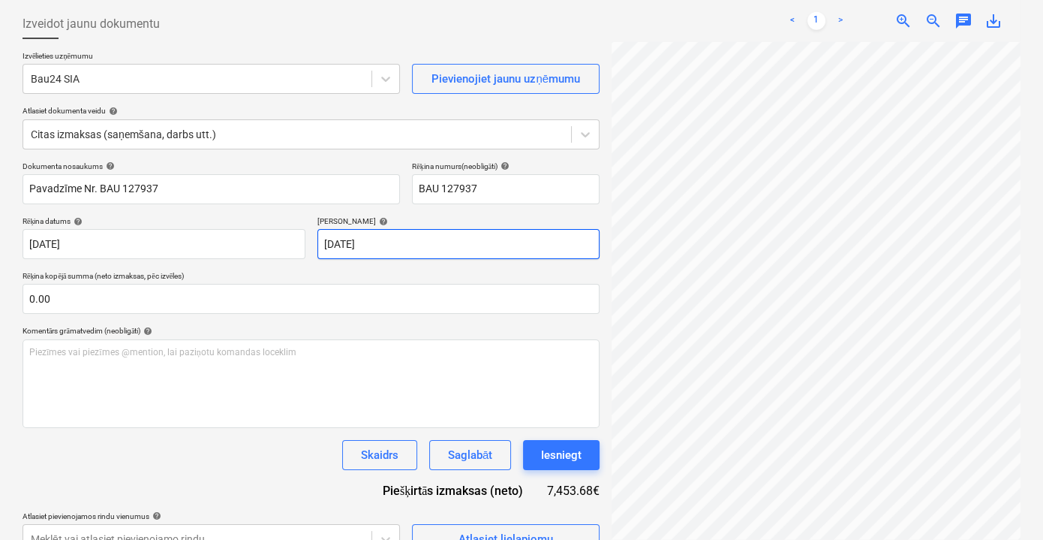
scroll to position [154, 0]
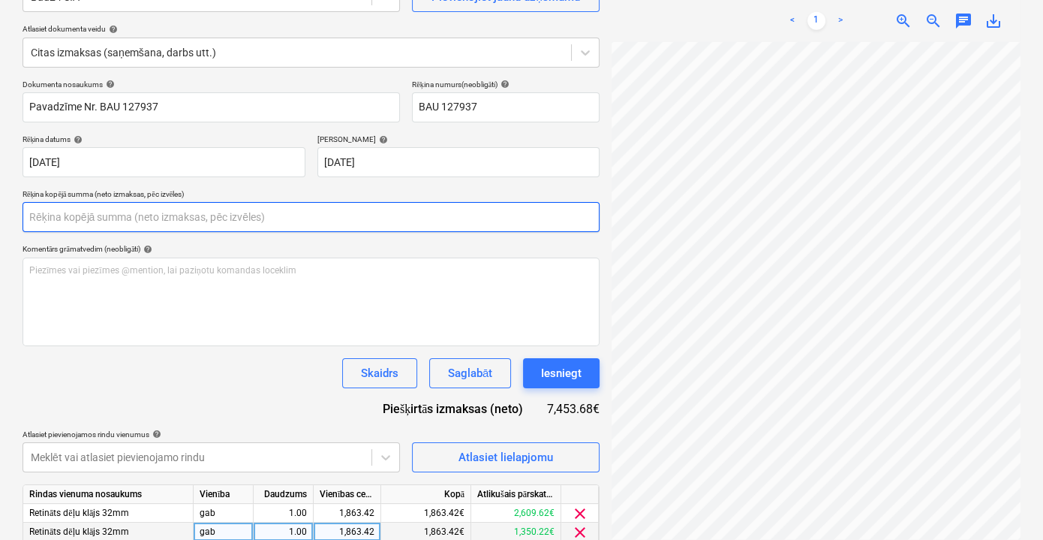
click at [196, 221] on input "text" at bounding box center [311, 217] width 577 height 30
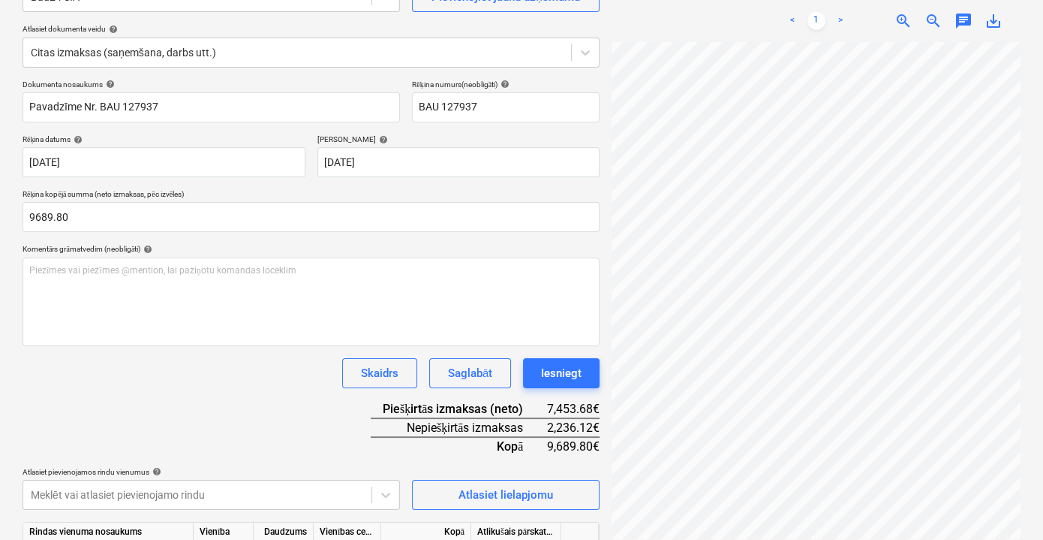
type input "9,689.80"
click at [206, 384] on div "Skaidrs Saglabāt Iesniegt" at bounding box center [311, 373] width 577 height 30
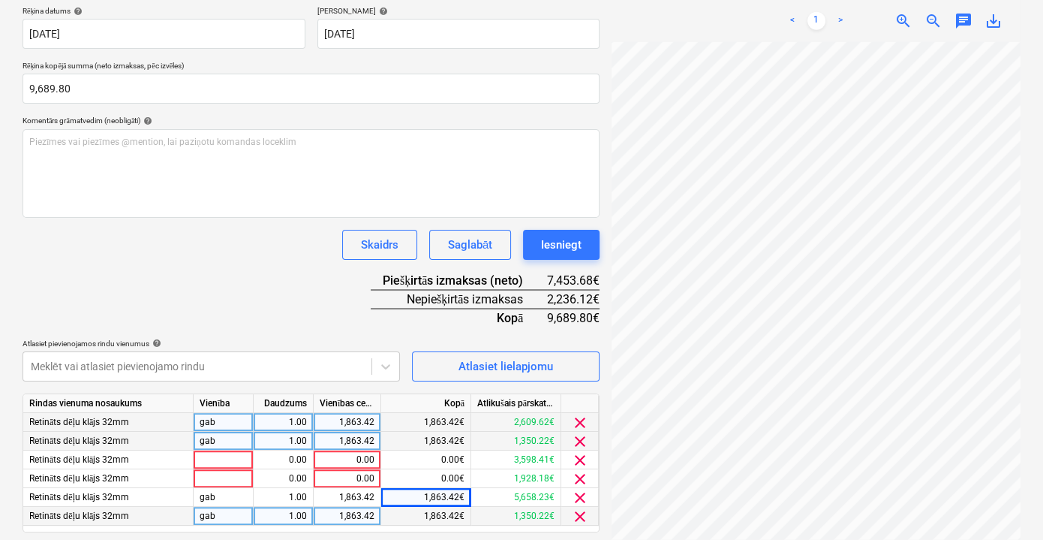
scroll to position [290, 0]
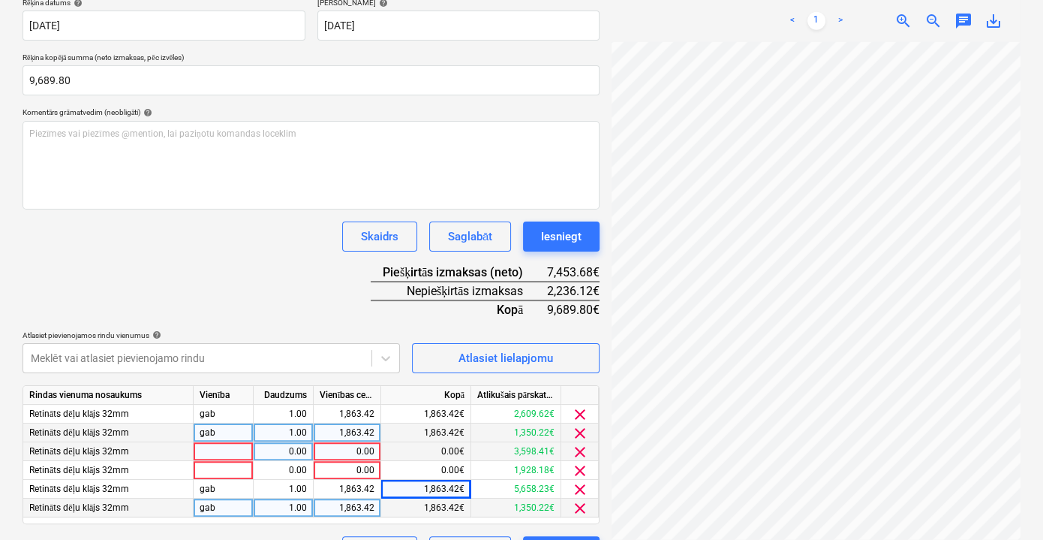
click at [348, 452] on div "0.00" at bounding box center [347, 451] width 55 height 19
click at [352, 450] on input "118.04" at bounding box center [347, 451] width 67 height 18
type input "1118.04"
drag, startPoint x: 340, startPoint y: 448, endPoint x: 381, endPoint y: 450, distance: 40.6
click at [0, 0] on div "Retināts dēļu klājs 32mm 0.00 1118.04 0.00€ 3,598.41€ clear" at bounding box center [0, 0] width 0 height 0
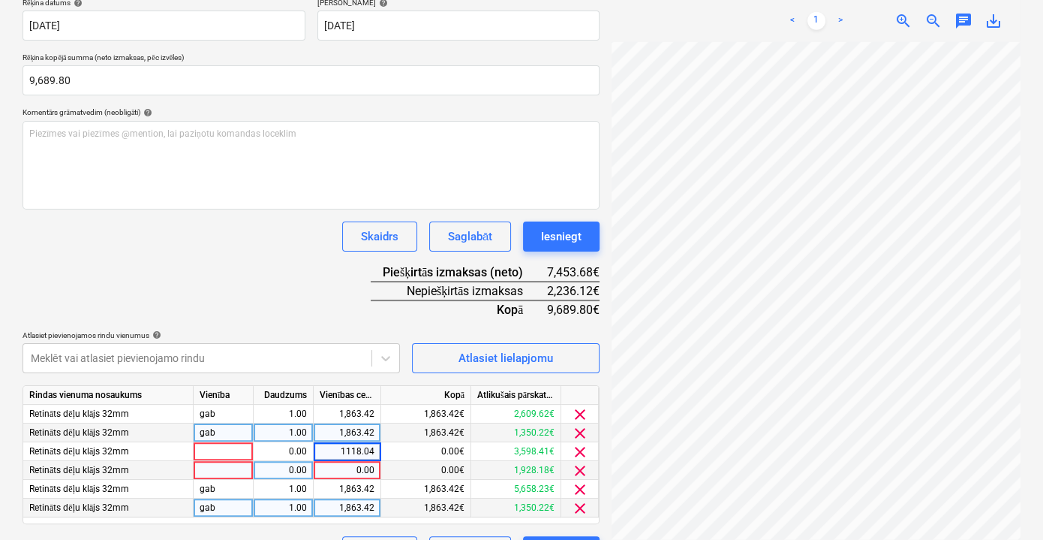
click at [360, 473] on div "0.00" at bounding box center [347, 470] width 55 height 19
type input "1118.04"
click at [298, 281] on div "Dokumenta nosaukums help Pavadzīme Nr. BAU 127937 Rēķina numurs (neobligāti) he…" at bounding box center [311, 254] width 577 height 623
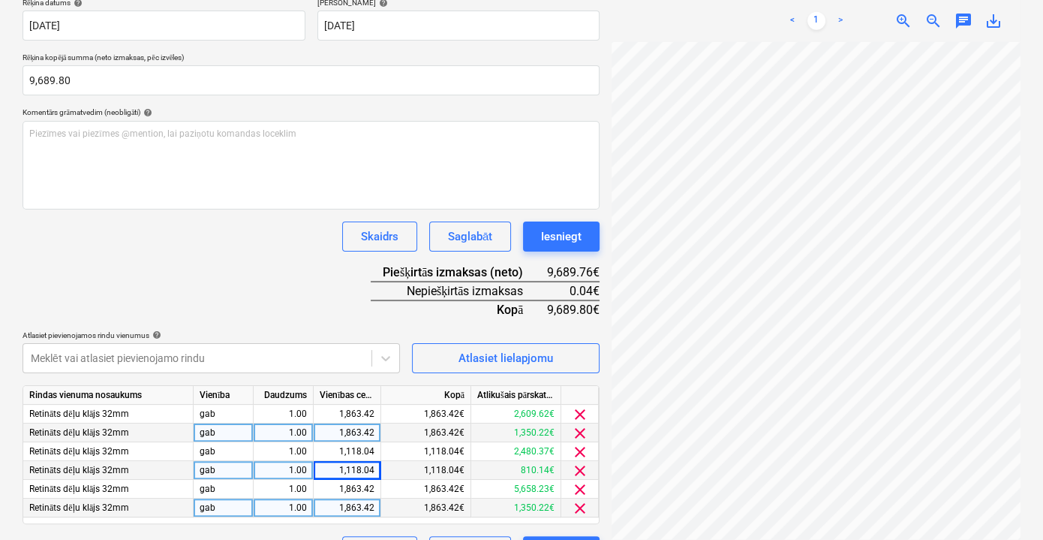
scroll to position [328, 0]
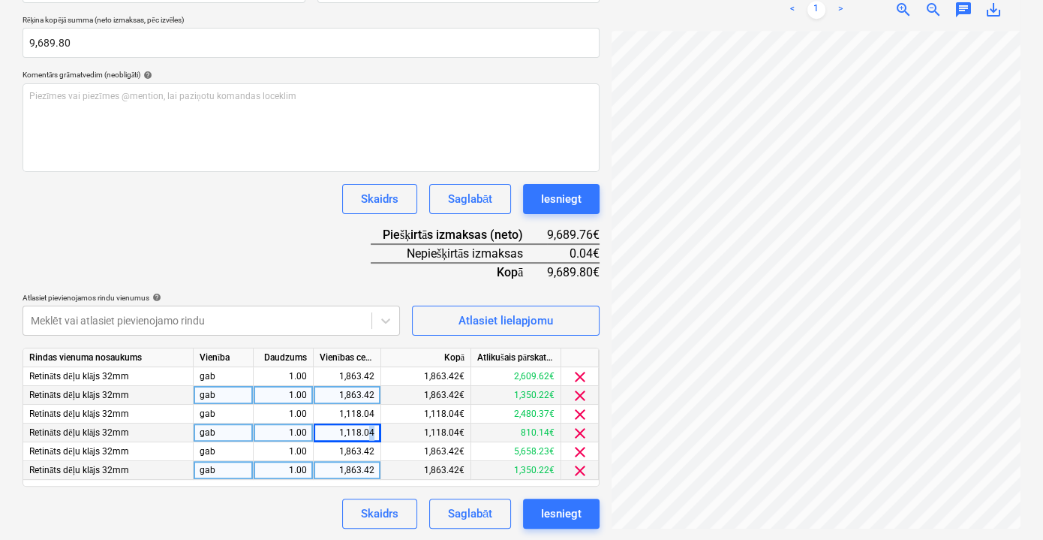
click at [378, 429] on div "1,118.04" at bounding box center [348, 432] width 68 height 19
type input "8"
click at [310, 262] on div "Dokumenta nosaukums help Pavadzīme Nr. BAU 127937 Rēķina numurs (neobligāti) he…" at bounding box center [311, 216] width 577 height 623
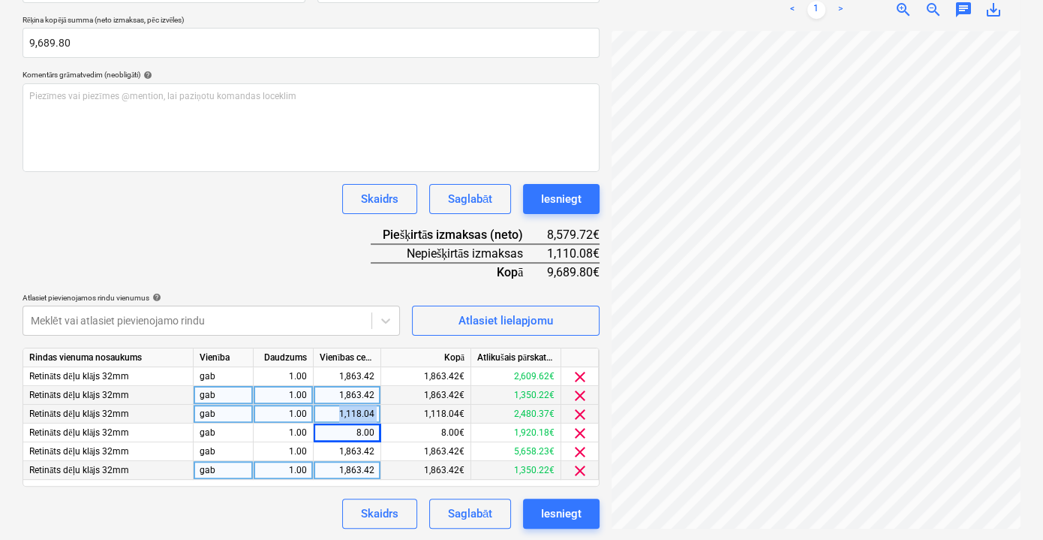
drag, startPoint x: 335, startPoint y: 411, endPoint x: 382, endPoint y: 413, distance: 47.3
click at [0, 0] on div "Retināts dēļu klājs 32mm gab 1.00 1,118.04 1,118.04€ 2,480.37€ clear" at bounding box center [0, 0] width 0 height 0
copy div "1,118.04"
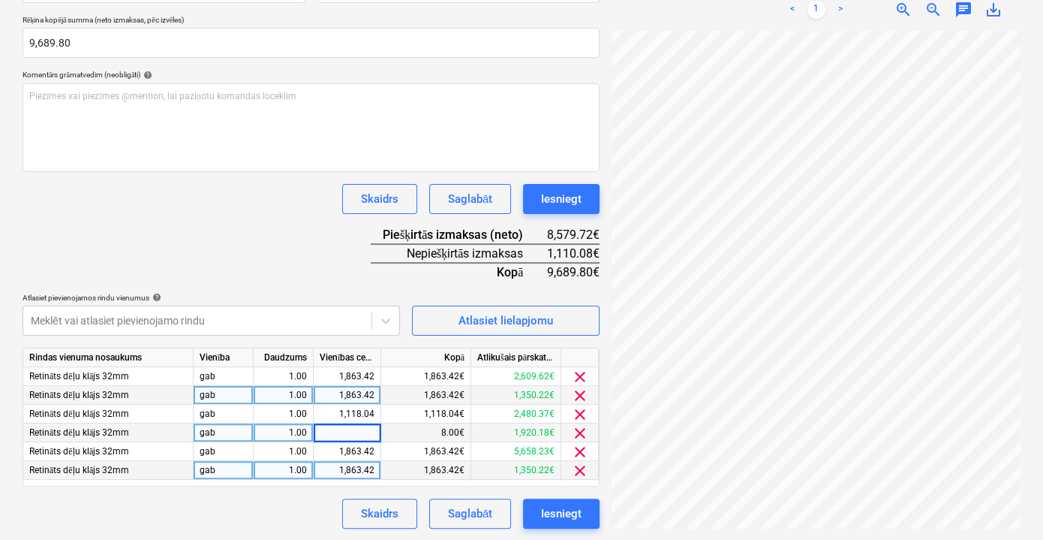
type input "1118.04"
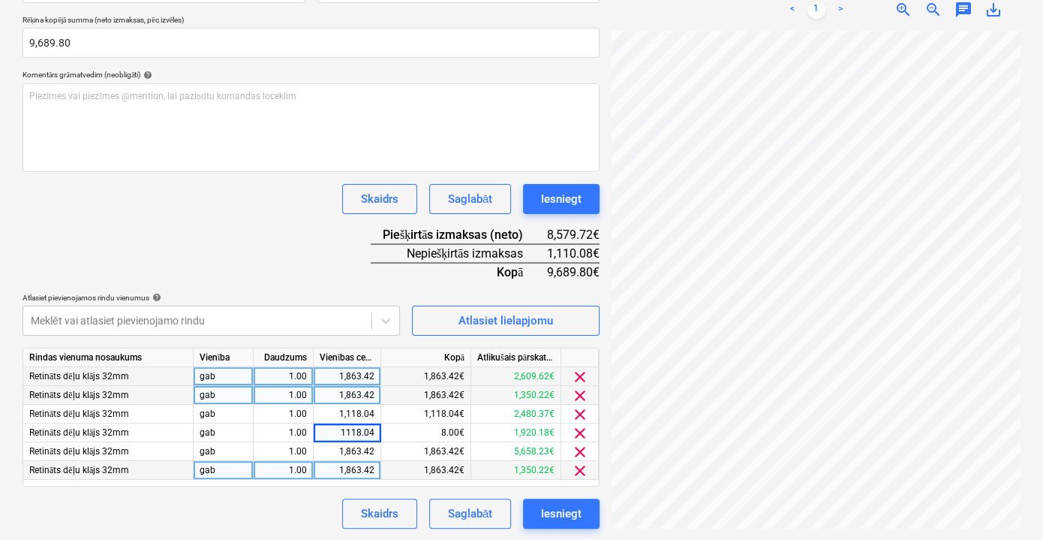
click at [375, 374] on div "1,863.42" at bounding box center [348, 376] width 68 height 19
click at [371, 374] on input "1863.42" at bounding box center [347, 376] width 67 height 18
drag, startPoint x: 366, startPoint y: 374, endPoint x: 378, endPoint y: 374, distance: 12.0
click at [378, 374] on input "1863.42" at bounding box center [347, 376] width 67 height 18
type input "1863.50"
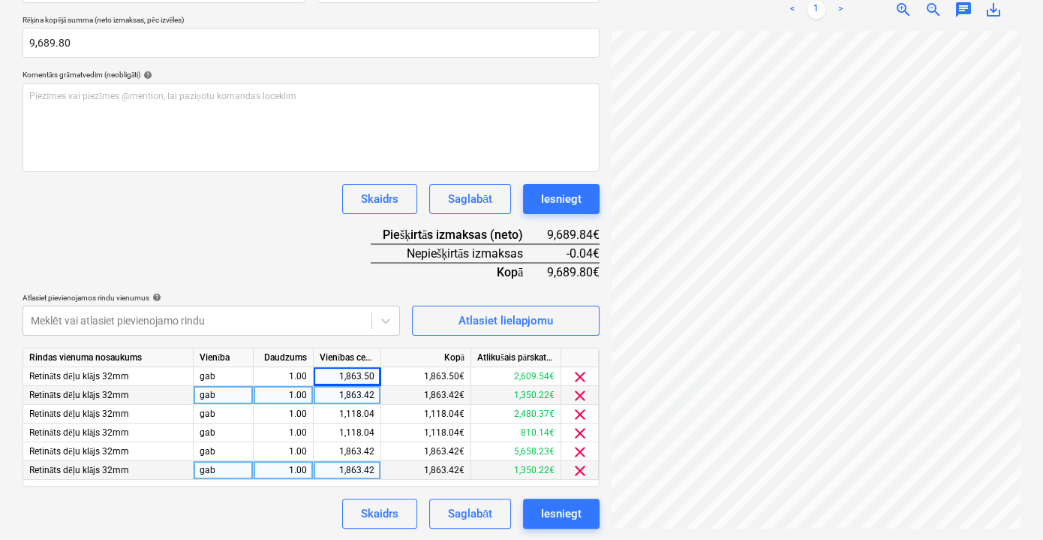
click at [332, 255] on div "Dokumenta nosaukums help Pavadzīme Nr. BAU 127937 Rēķina numurs (neobligāti) he…" at bounding box center [311, 216] width 577 height 623
drag, startPoint x: 365, startPoint y: 372, endPoint x: 380, endPoint y: 373, distance: 15.0
click at [380, 373] on div "1,863.50" at bounding box center [348, 376] width 68 height 19
click at [376, 375] on input "1863.5" at bounding box center [347, 376] width 67 height 18
click at [377, 374] on input "1863.5" at bounding box center [347, 376] width 67 height 18
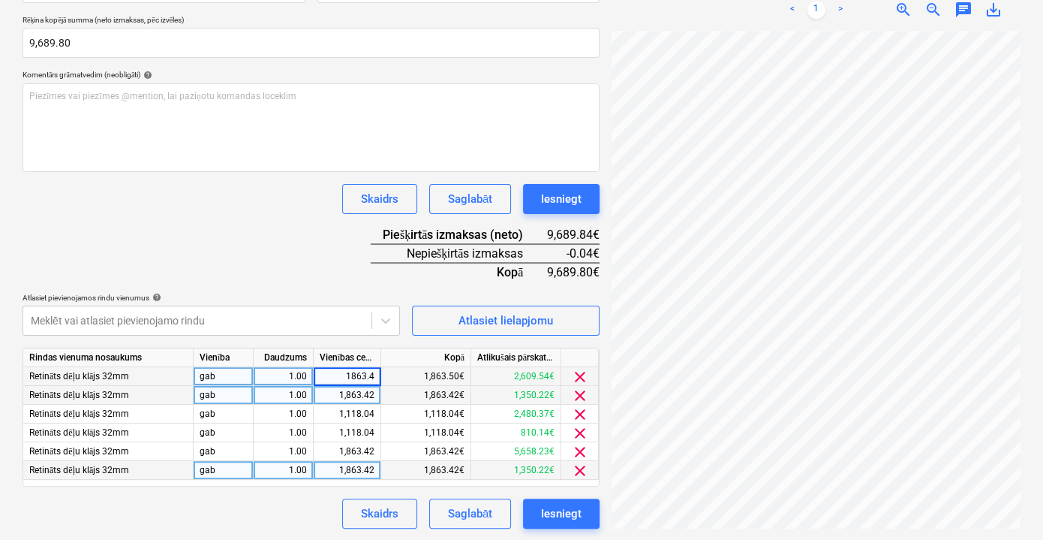
type input "1863.46"
click at [308, 249] on div "Dokumenta nosaukums help Pavadzīme Nr. BAU 127937 Rēķina numurs (neobligāti) he…" at bounding box center [311, 216] width 577 height 623
click at [474, 519] on div "Saglabāt" at bounding box center [470, 514] width 44 height 20
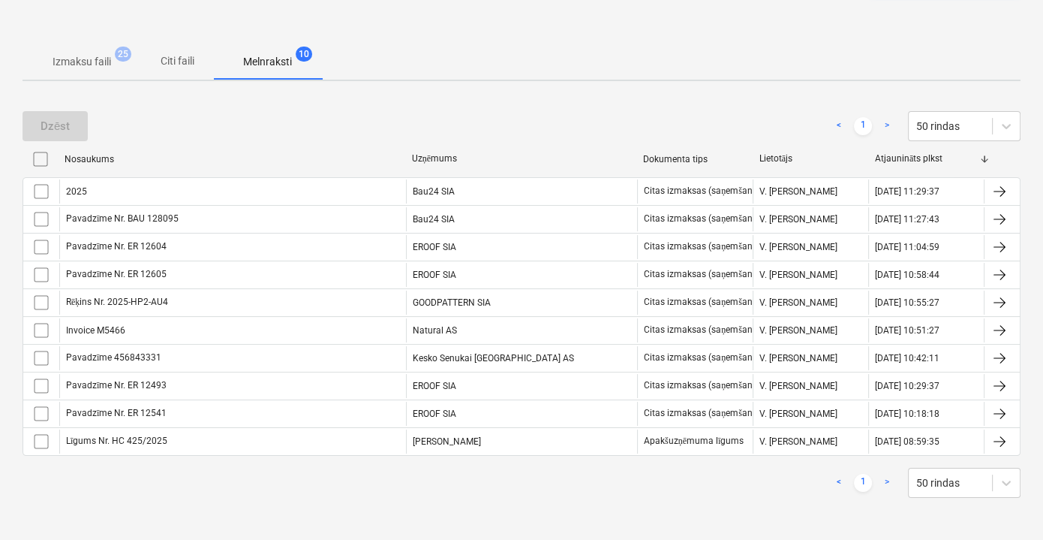
scroll to position [184, 0]
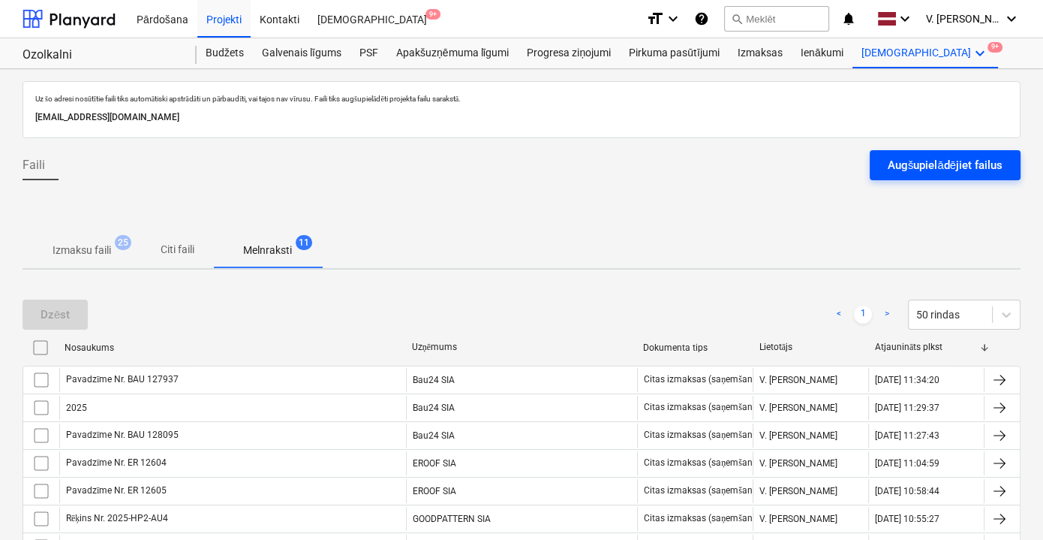
click at [971, 165] on div "Augšupielādējiet failus" at bounding box center [945, 165] width 115 height 20
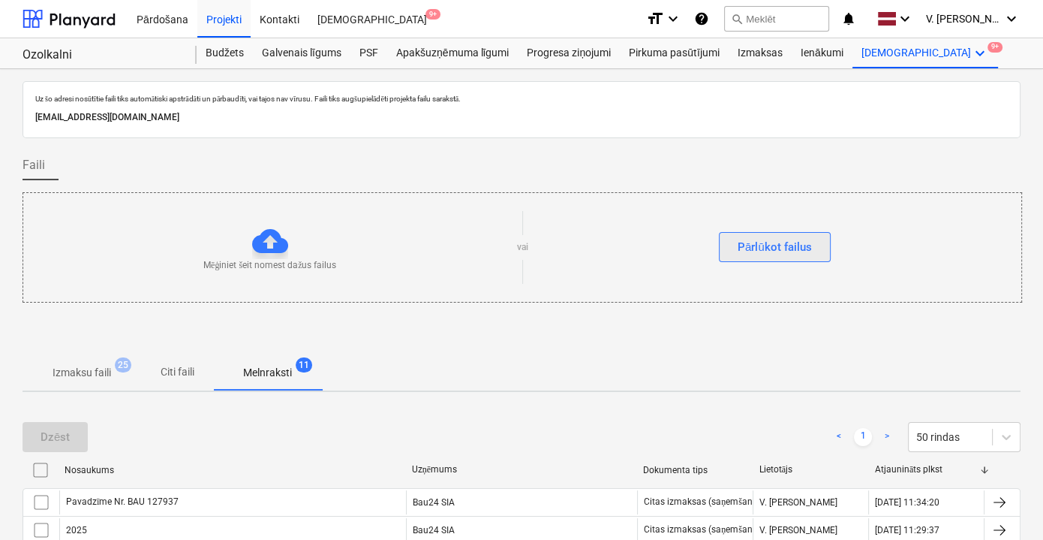
click at [794, 248] on div "Pārlūkot failus" at bounding box center [775, 247] width 74 height 20
click at [182, 368] on p "Citi faili" at bounding box center [177, 372] width 36 height 16
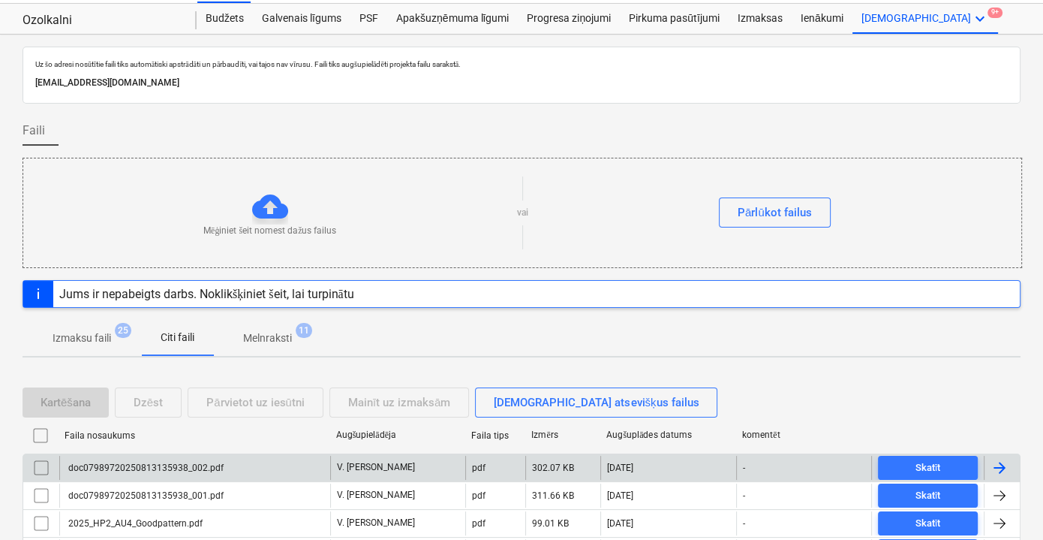
scroll to position [68, 0]
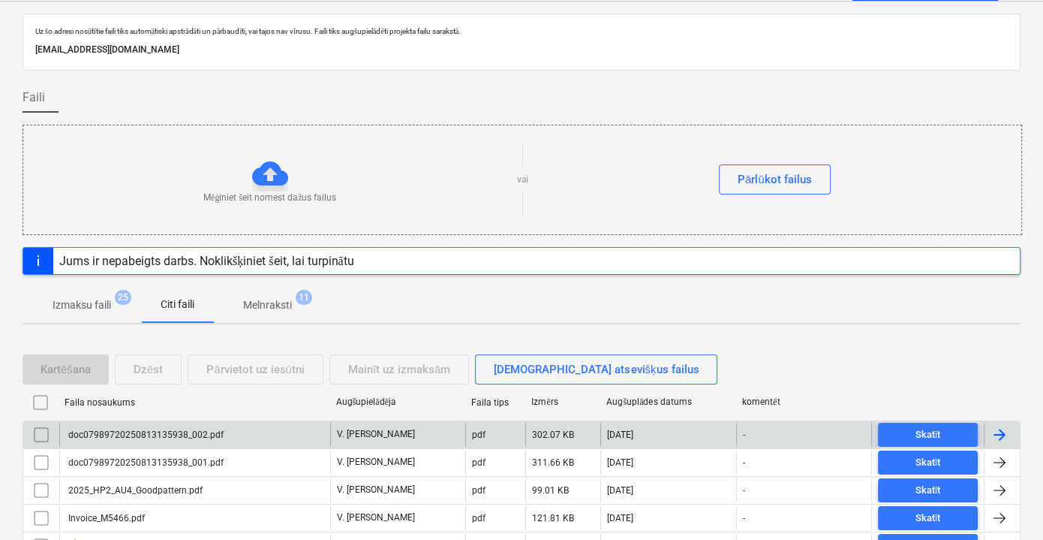
click at [287, 425] on div "doc07989720250813135938_002.pdf" at bounding box center [194, 435] width 271 height 24
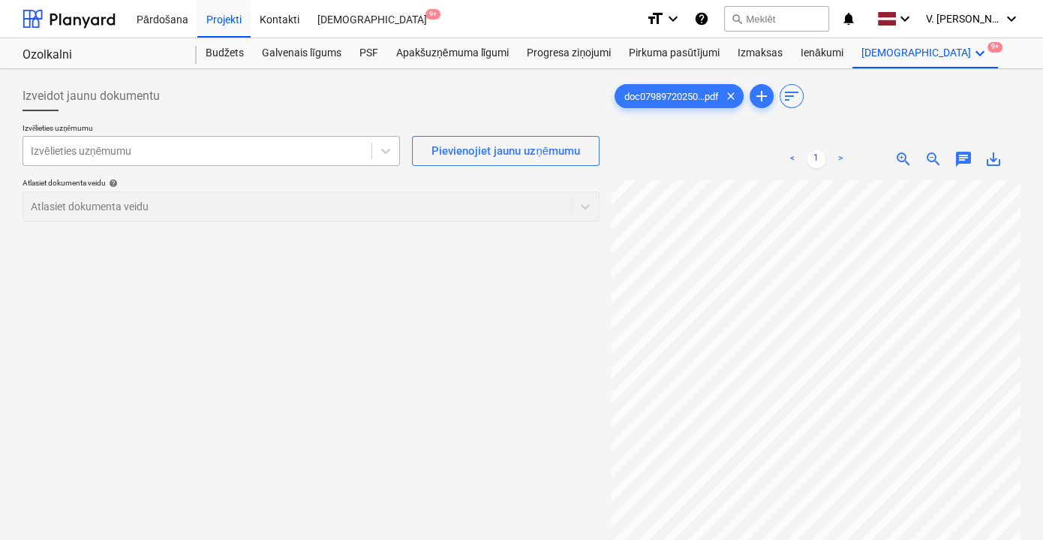
click at [288, 143] on div at bounding box center [197, 150] width 333 height 15
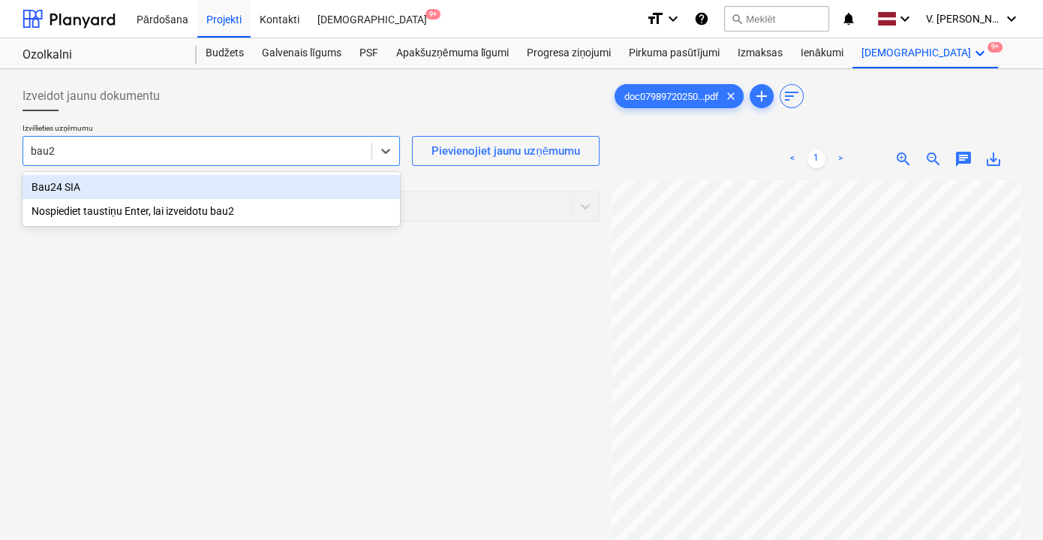
type input "bau"
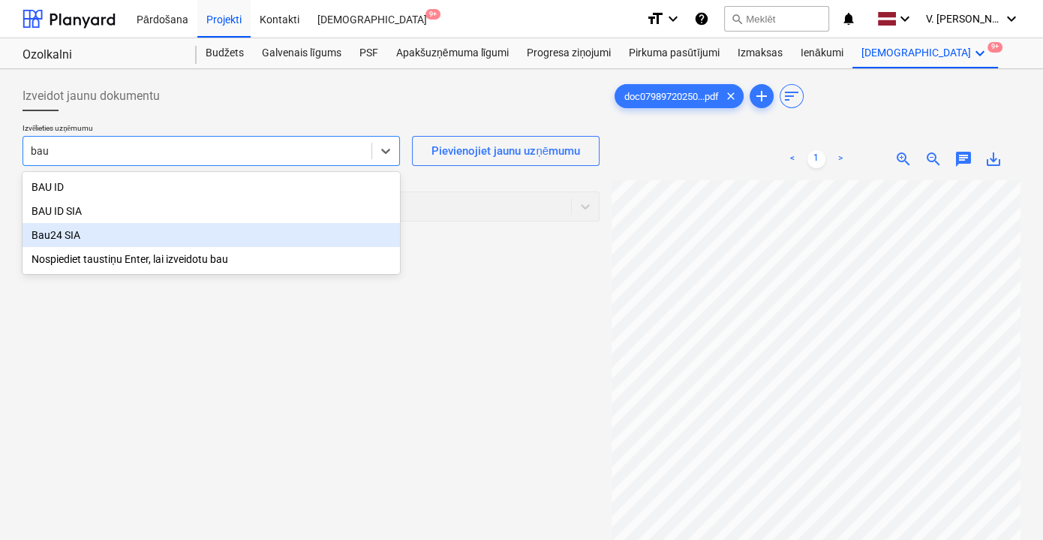
click at [86, 236] on div "Bau24 SIA" at bounding box center [212, 235] width 378 height 24
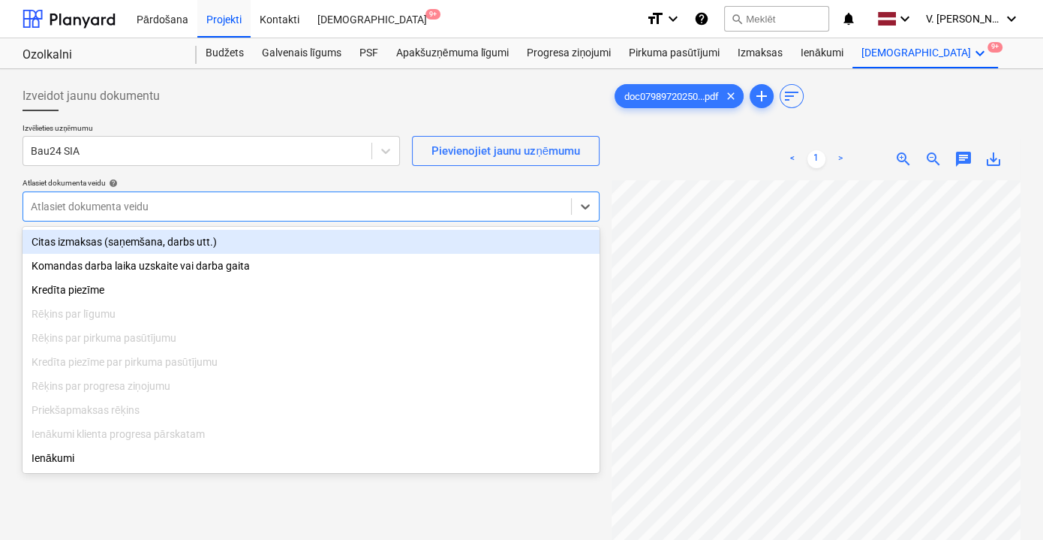
drag, startPoint x: 301, startPoint y: 205, endPoint x: 280, endPoint y: 232, distance: 34.2
click at [300, 205] on div at bounding box center [297, 206] width 533 height 15
click at [278, 237] on div "Citas izmaksas (saņemšana, darbs utt.)" at bounding box center [311, 242] width 577 height 24
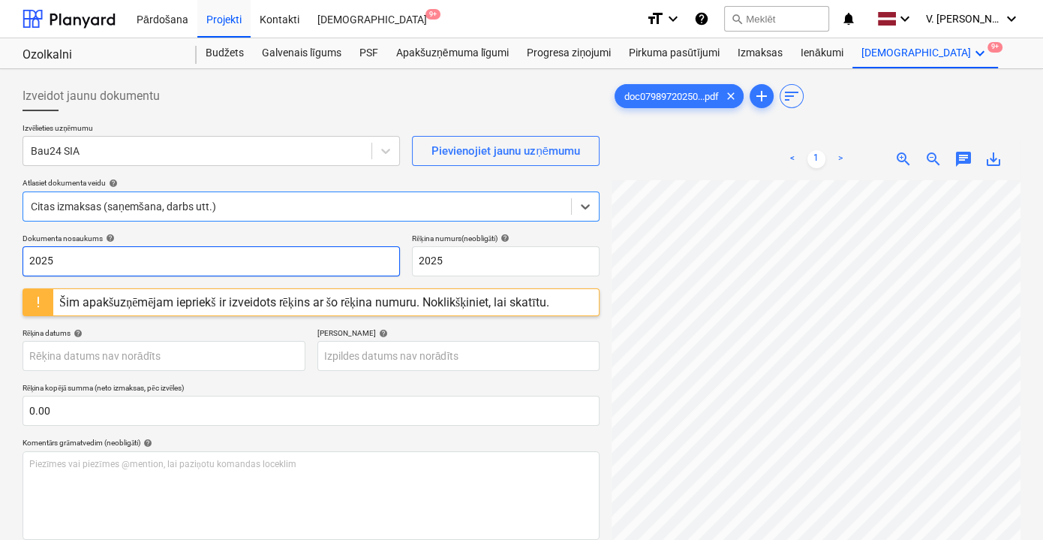
click at [217, 275] on input "2025" at bounding box center [212, 261] width 378 height 30
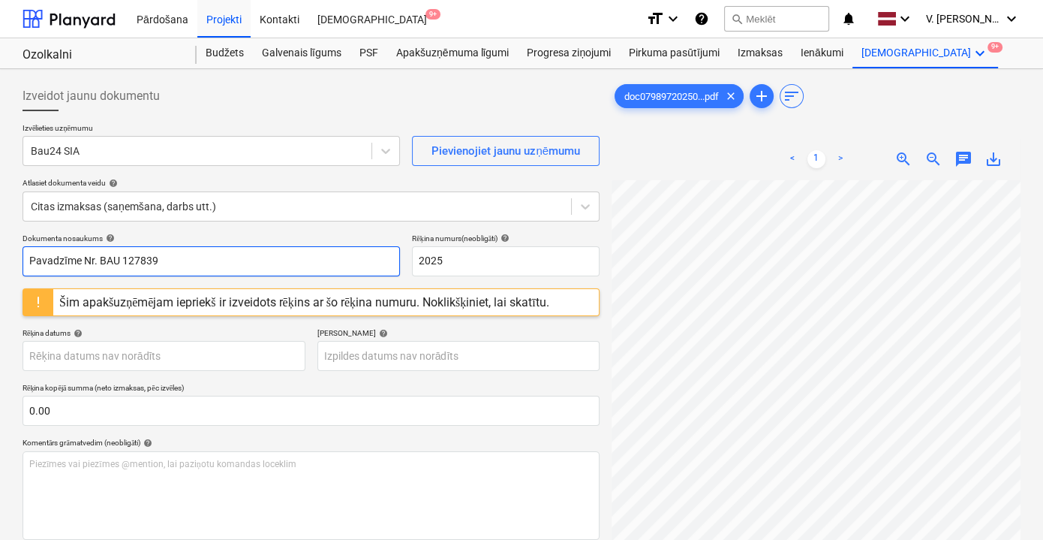
drag, startPoint x: 204, startPoint y: 257, endPoint x: 101, endPoint y: 257, distance: 103.6
click at [101, 257] on input "Pavadzīme Nr. BAU 127839" at bounding box center [212, 261] width 378 height 30
type input "Pavadzīme Nr. BAU 127839"
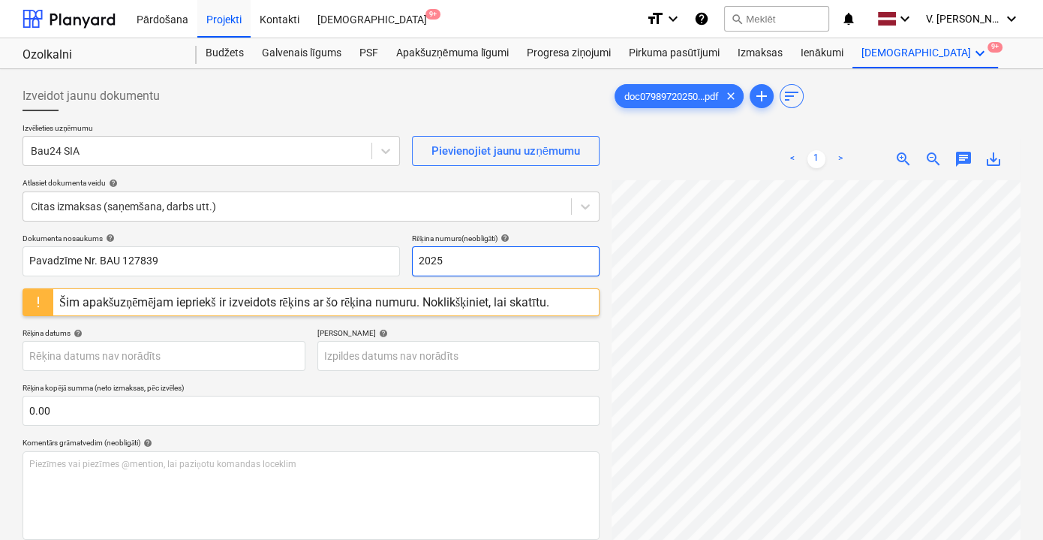
click at [440, 261] on input "2025" at bounding box center [506, 261] width 188 height 30
click at [439, 261] on input "2025" at bounding box center [506, 261] width 188 height 30
paste input "BAU 127839"
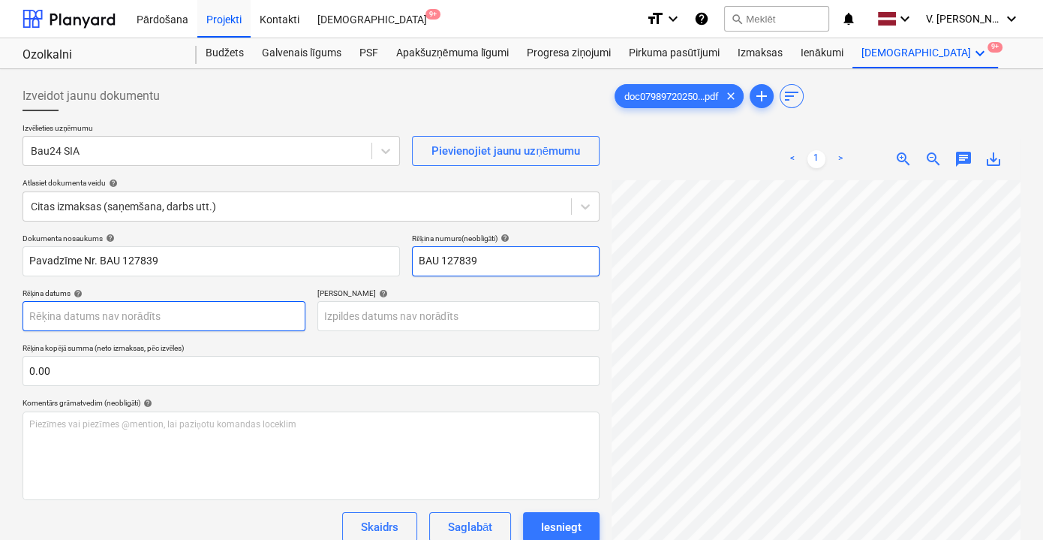
type input "BAU 127839"
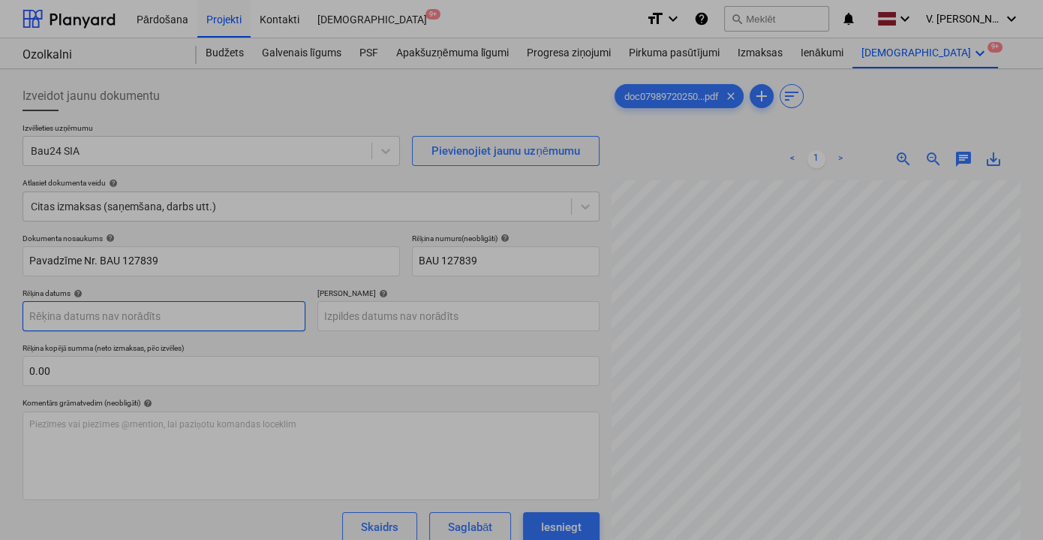
click at [149, 315] on body "Pārdošana Projekti Kontakti Iesūtne 9+ format_size keyboard_arrow_down help sea…" at bounding box center [521, 270] width 1043 height 540
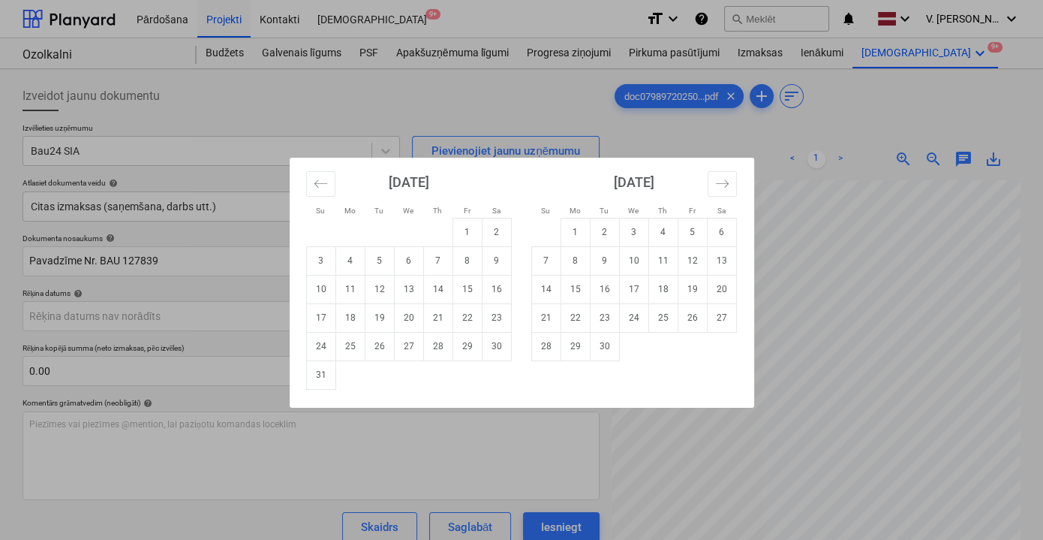
click at [751, 129] on div "Su Mo Tu We Th Fr Sa Su Mo Tu We Th Fr Sa [DATE] 1 2 3 4 5 6 7 8 9 10 11 12 13 …" at bounding box center [521, 270] width 1043 height 540
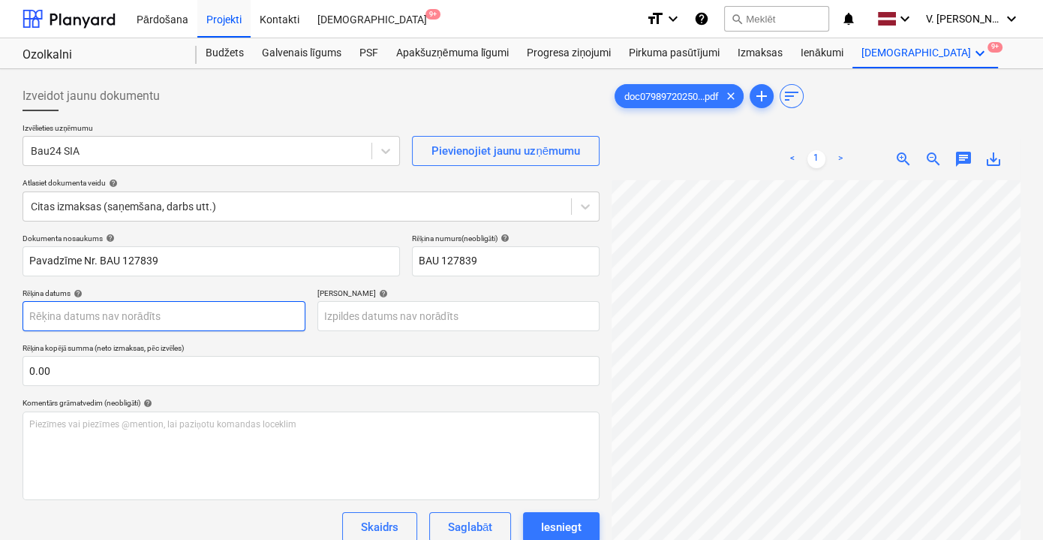
click at [158, 312] on body "Pārdošana Projekti Kontakti Iesūtne 9+ format_size keyboard_arrow_down help sea…" at bounding box center [521, 270] width 1043 height 540
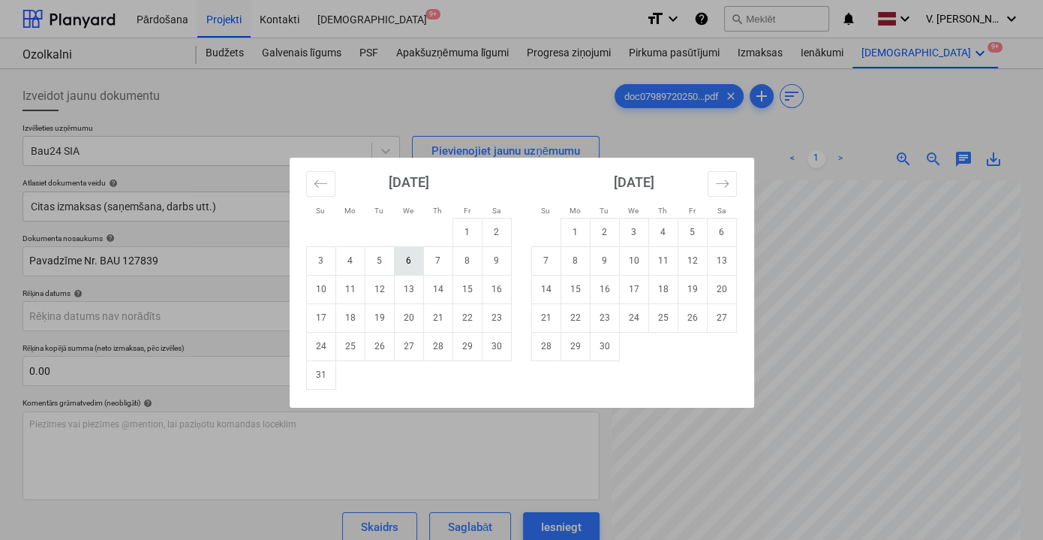
click at [418, 261] on td "6" at bounding box center [408, 260] width 29 height 29
type input "[DATE]"
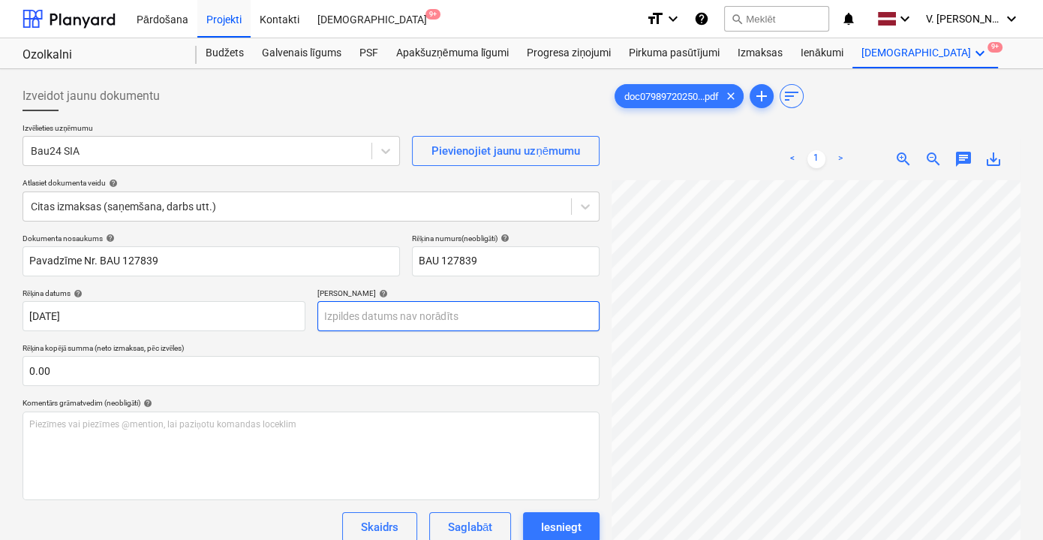
click at [447, 317] on body "Pārdošana Projekti Kontakti Iesūtne 9+ format_size keyboard_arrow_down help sea…" at bounding box center [521, 270] width 1043 height 540
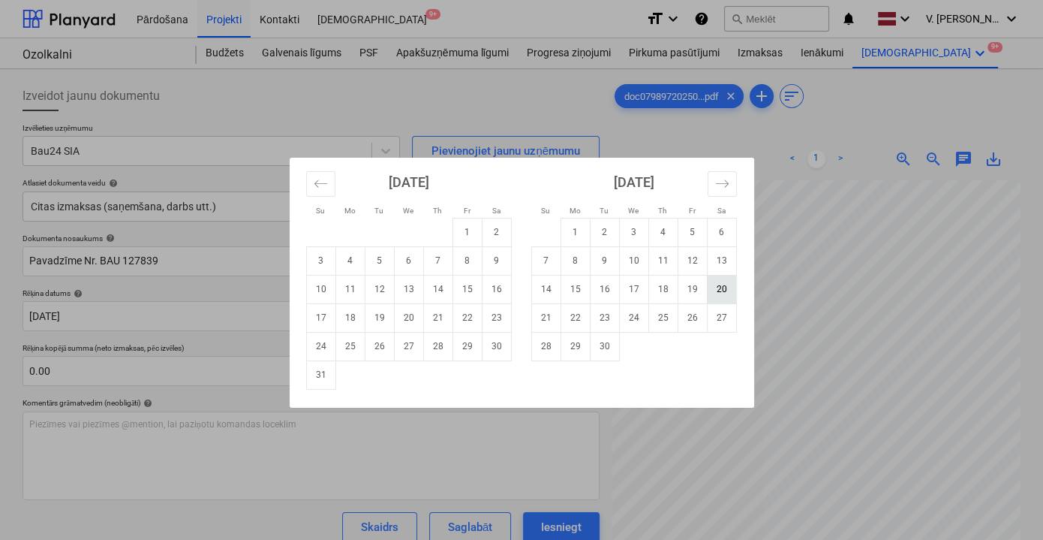
click at [722, 286] on td "20" at bounding box center [721, 289] width 29 height 29
type input "[DATE]"
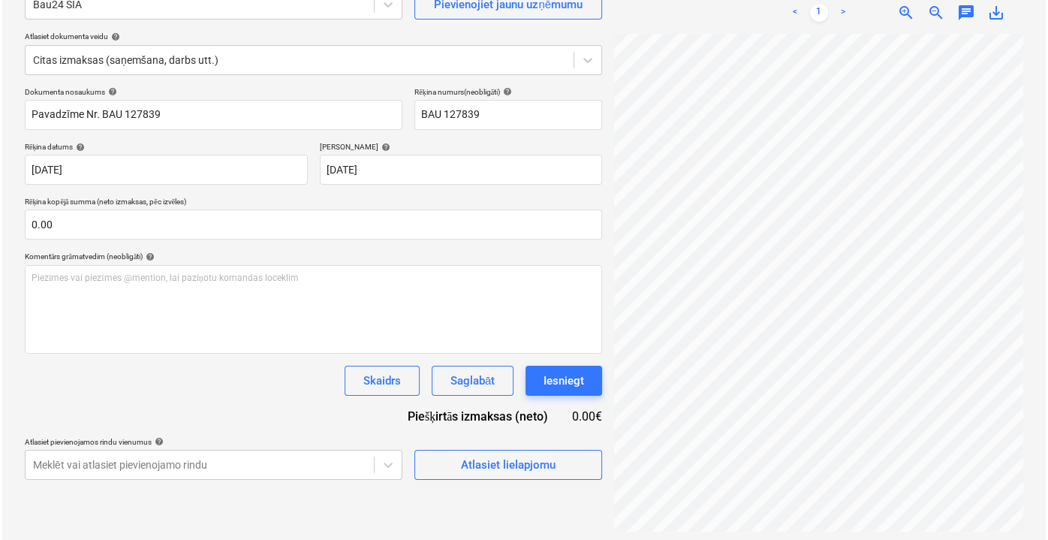
scroll to position [149, 0]
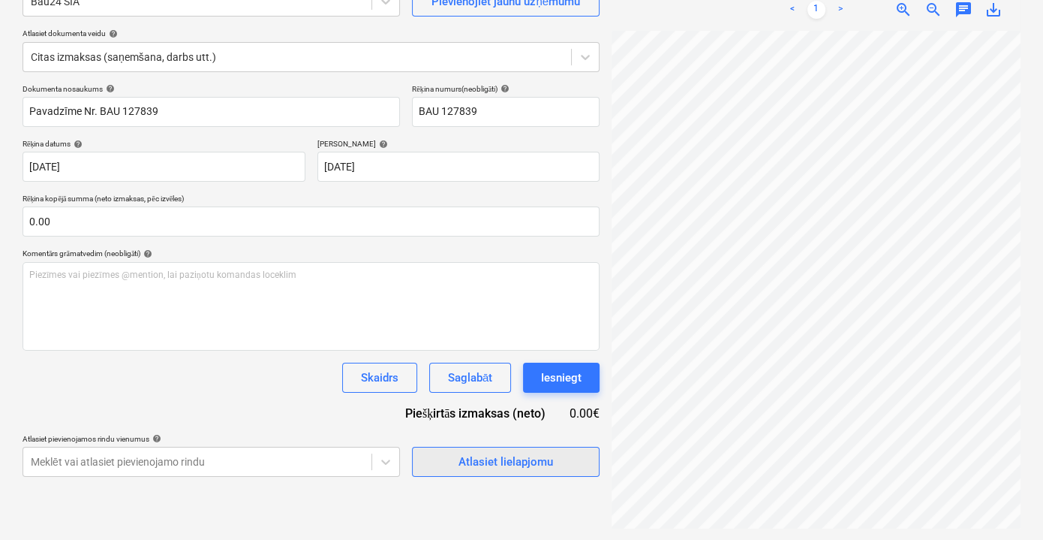
click at [470, 459] on div "Atlasiet lielapjomu" at bounding box center [506, 462] width 95 height 20
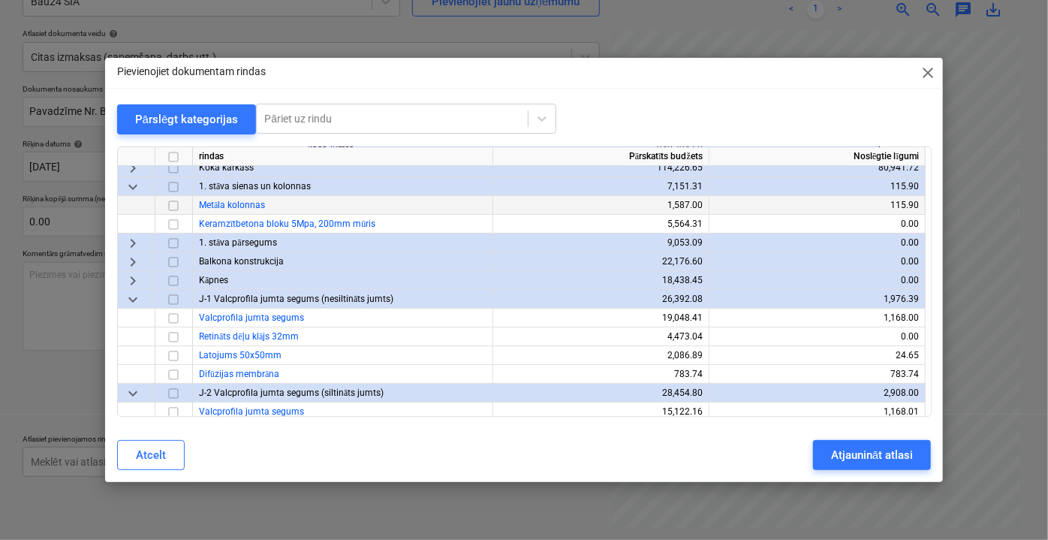
scroll to position [136, 0]
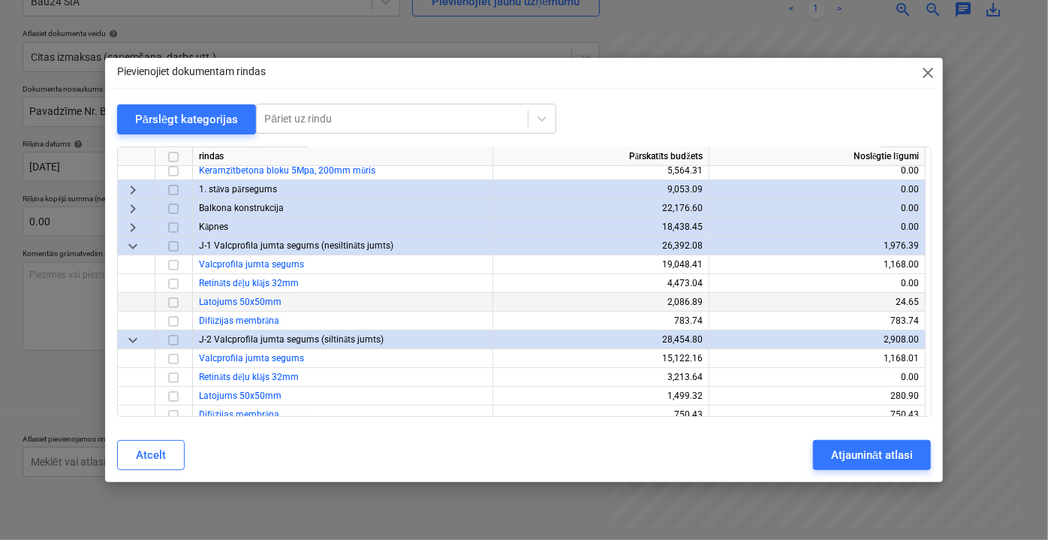
click at [173, 302] on input "checkbox" at bounding box center [173, 302] width 18 height 18
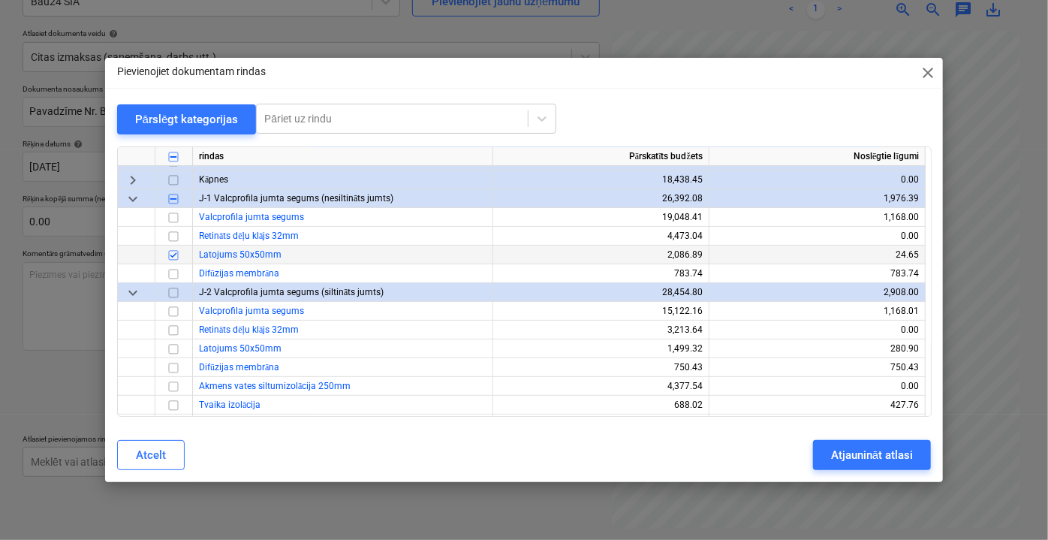
scroll to position [204, 0]
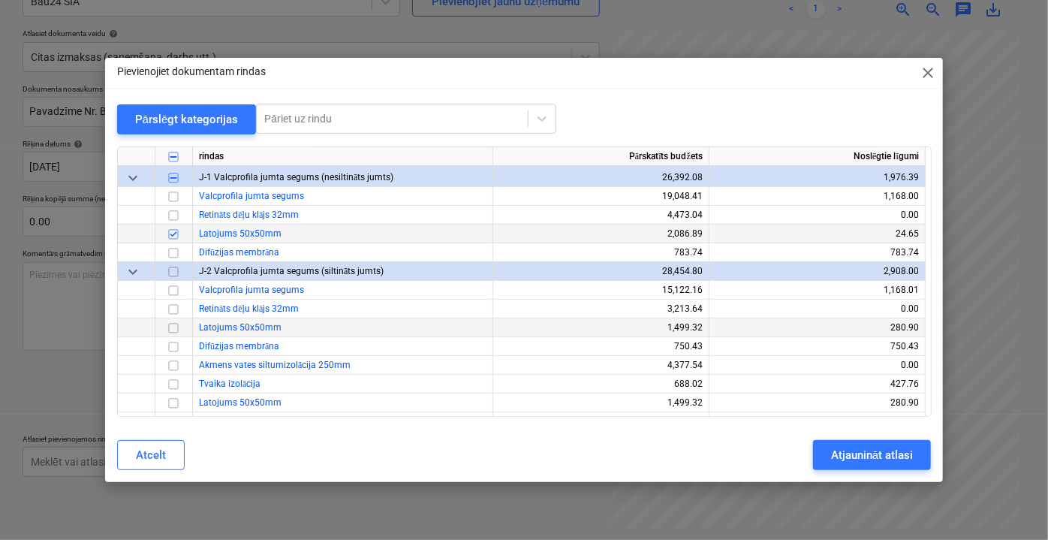
click at [174, 330] on input "checkbox" at bounding box center [173, 327] width 18 height 18
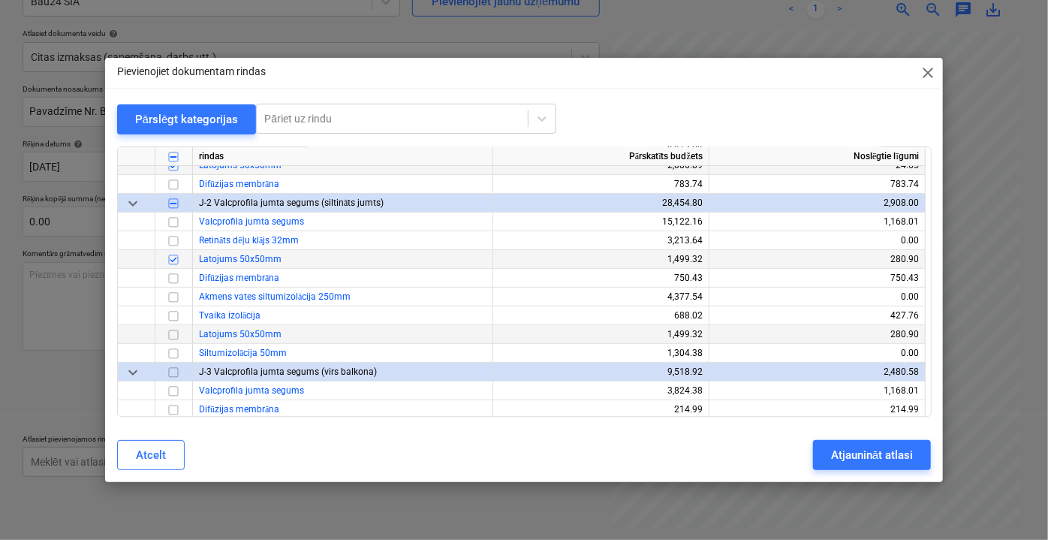
click at [175, 331] on input "checkbox" at bounding box center [173, 334] width 18 height 18
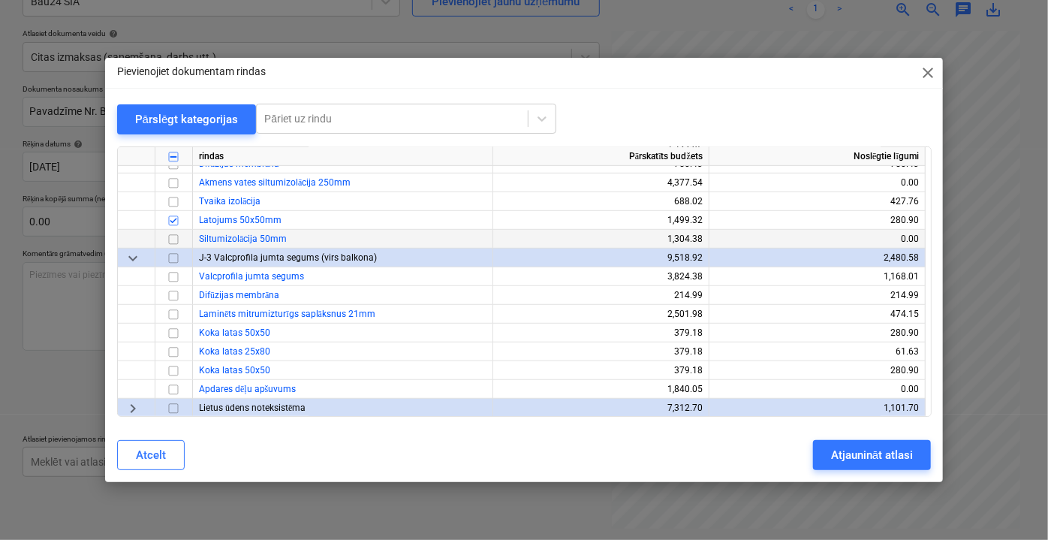
scroll to position [409, 0]
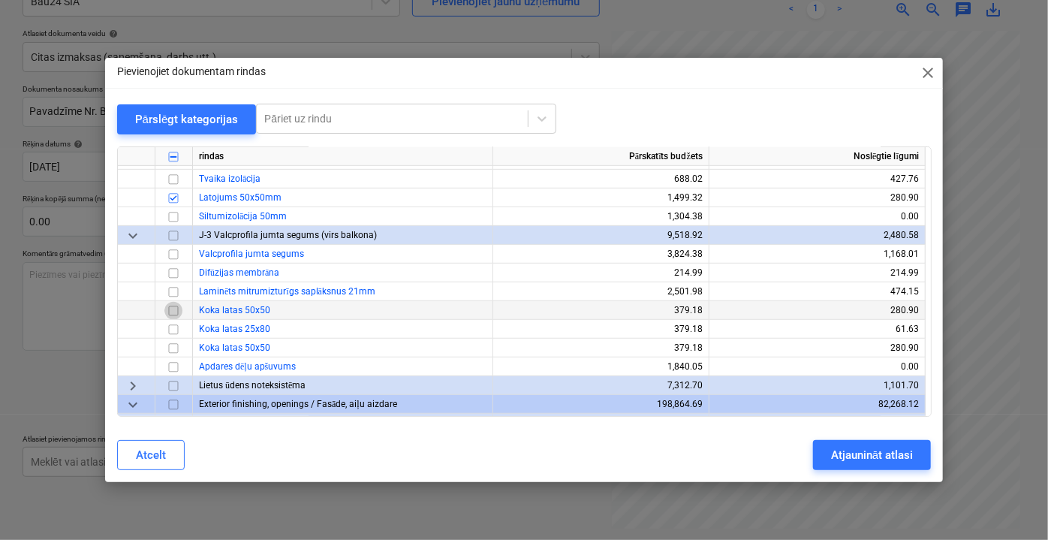
click at [174, 312] on input "checkbox" at bounding box center [173, 310] width 18 height 18
click at [176, 346] on input "checkbox" at bounding box center [173, 348] width 18 height 18
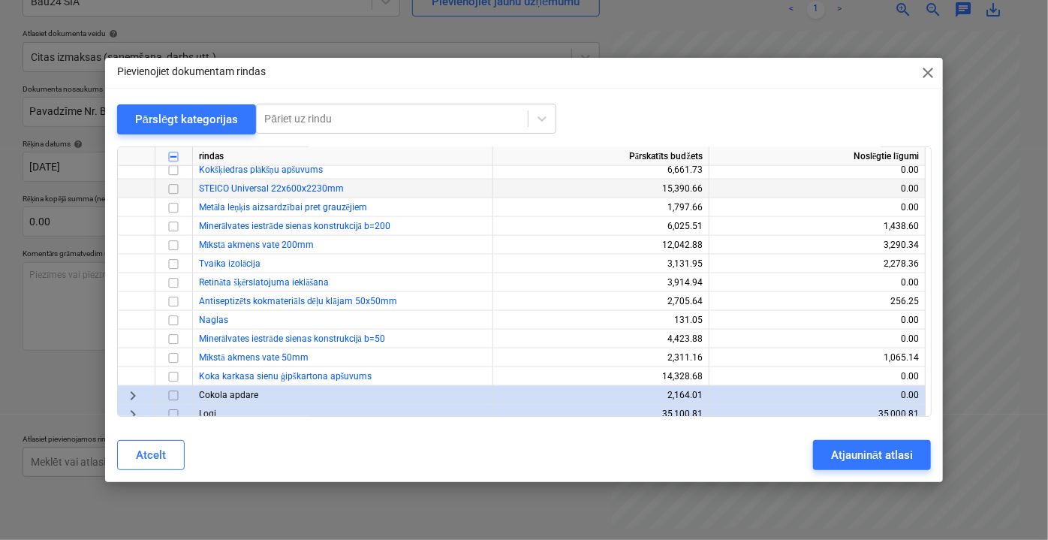
scroll to position [886, 0]
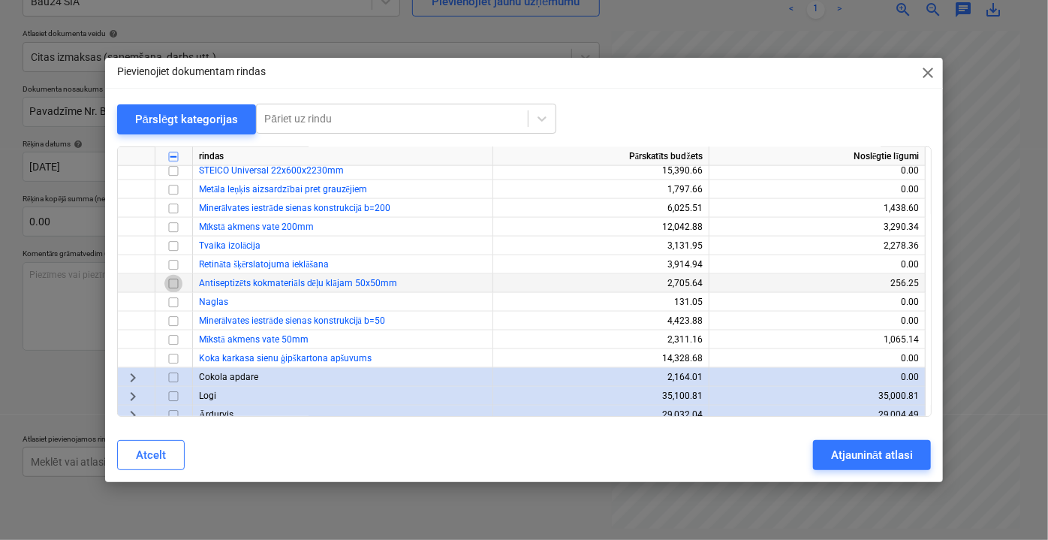
click at [172, 284] on input "checkbox" at bounding box center [173, 283] width 18 height 18
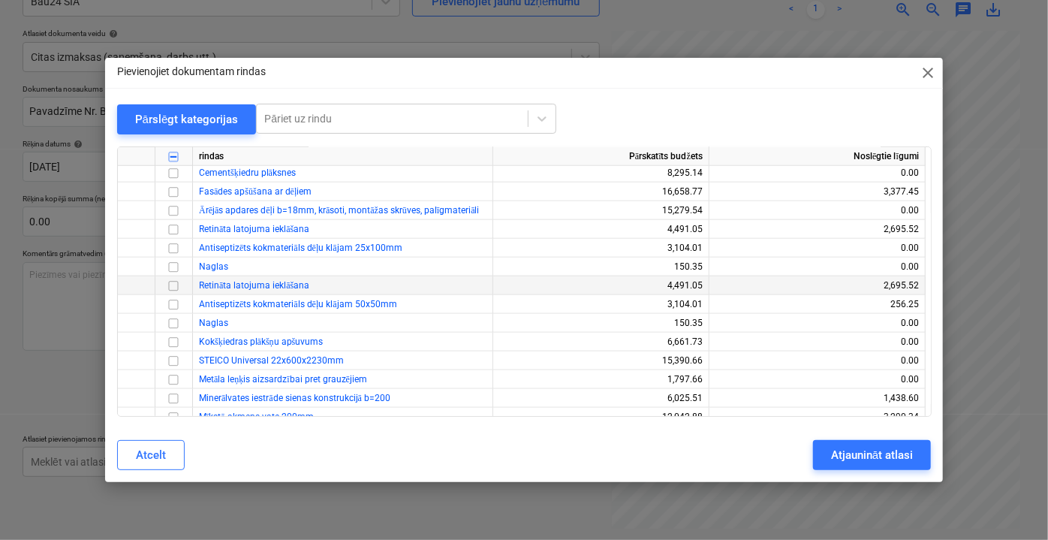
scroll to position [682, 0]
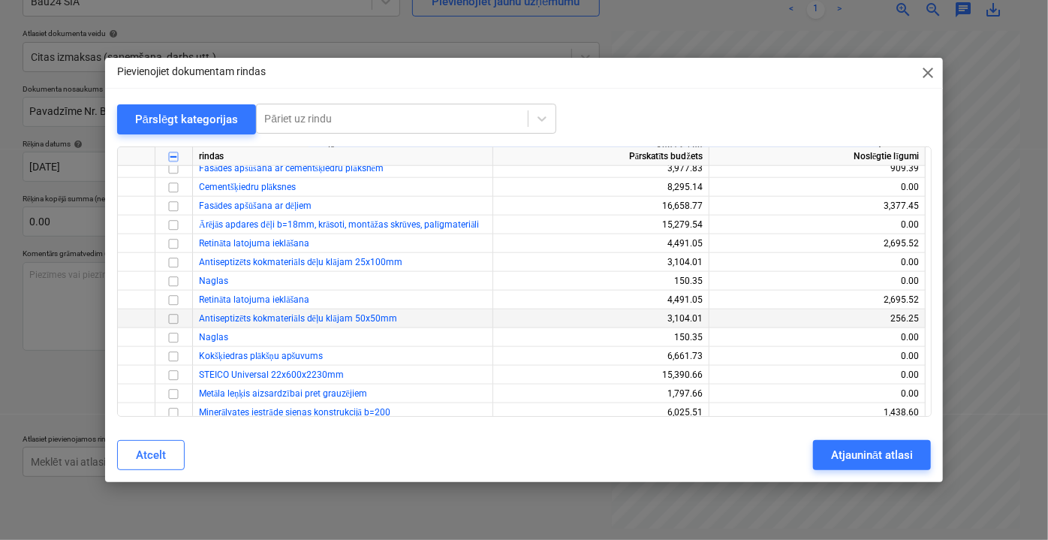
click at [176, 320] on input "checkbox" at bounding box center [173, 318] width 18 height 18
click at [174, 263] on input "checkbox" at bounding box center [173, 262] width 18 height 18
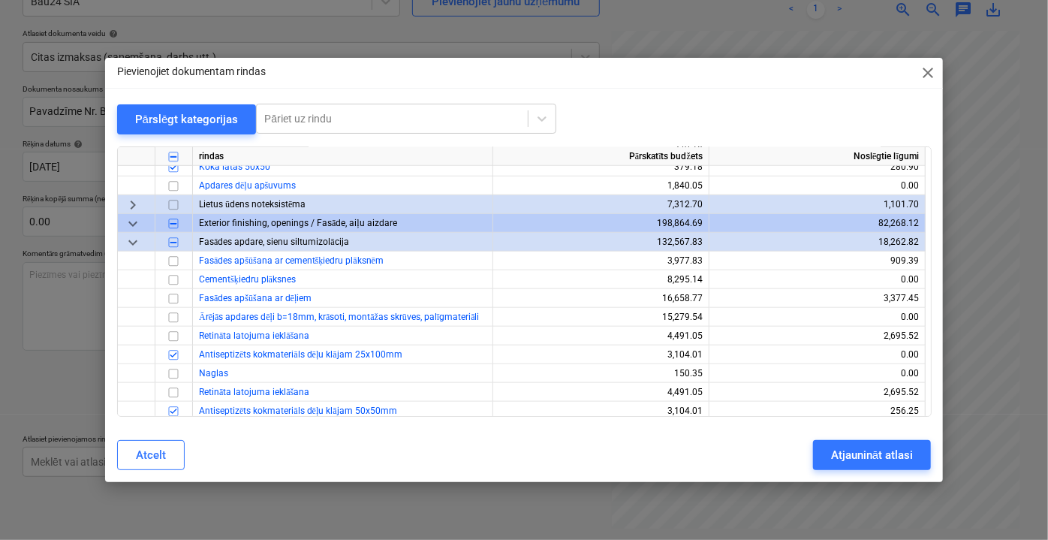
scroll to position [614, 0]
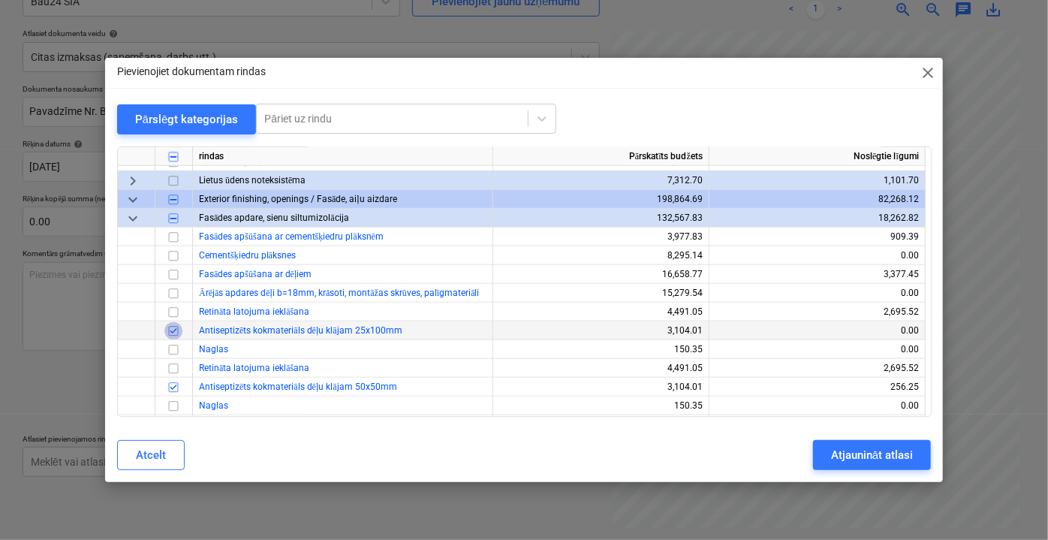
click at [172, 332] on input "checkbox" at bounding box center [173, 330] width 18 height 18
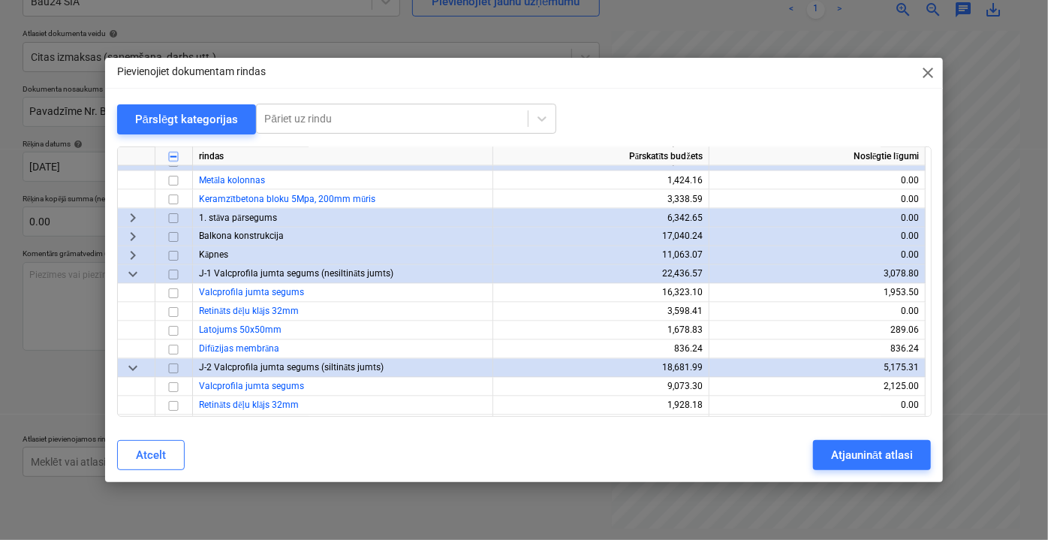
scroll to position [1433, 0]
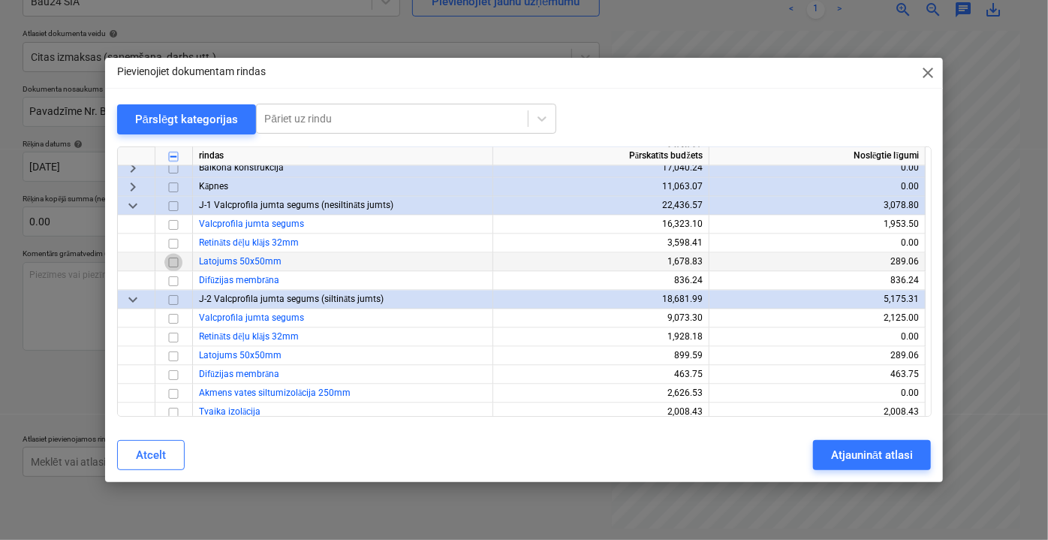
click at [170, 263] on input "checkbox" at bounding box center [173, 262] width 18 height 18
click at [172, 358] on input "checkbox" at bounding box center [173, 356] width 18 height 18
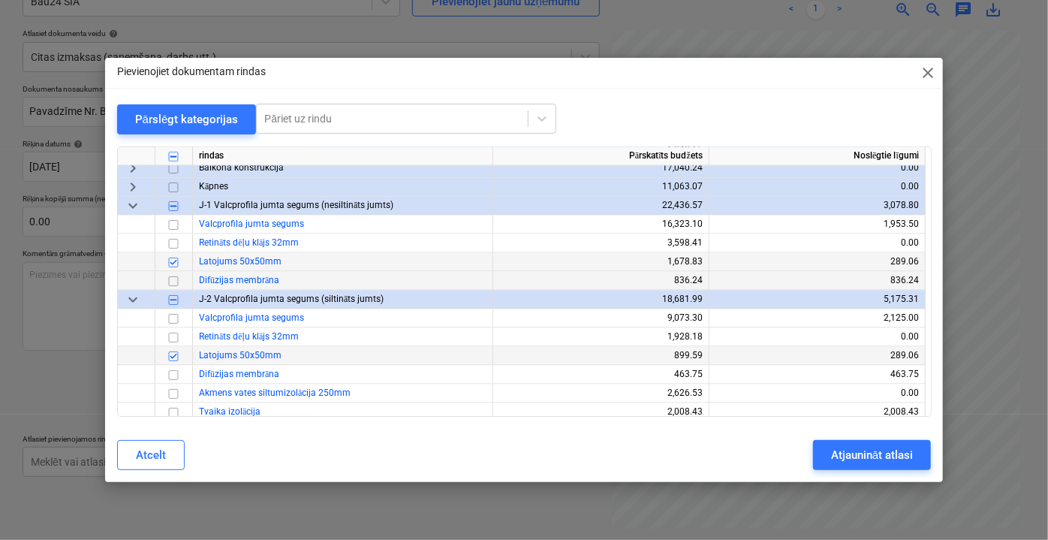
scroll to position [1569, 0]
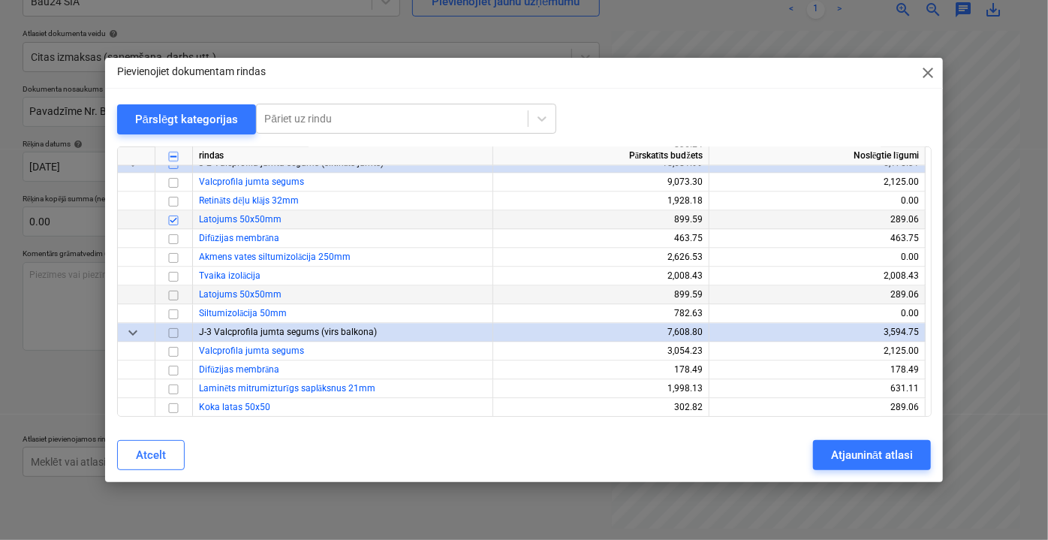
click at [179, 295] on input "checkbox" at bounding box center [173, 295] width 18 height 18
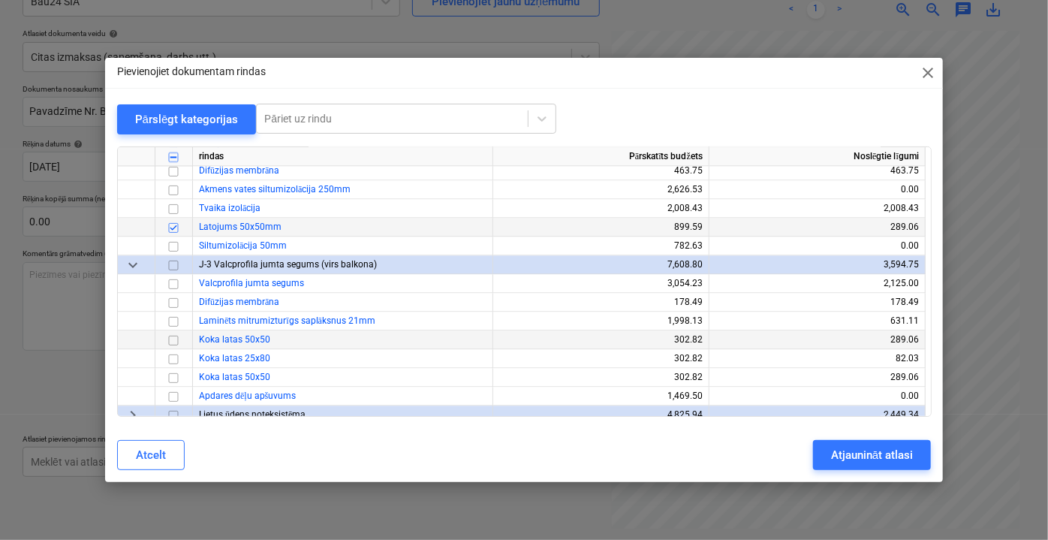
click at [174, 336] on input "checkbox" at bounding box center [173, 339] width 18 height 18
click at [173, 378] on input "checkbox" at bounding box center [173, 377] width 18 height 18
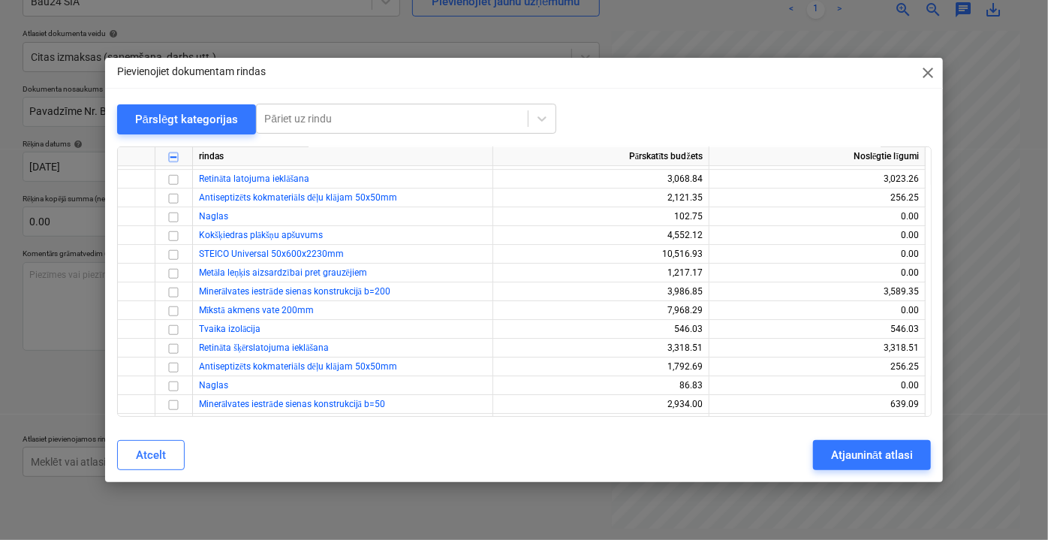
scroll to position [2047, 0]
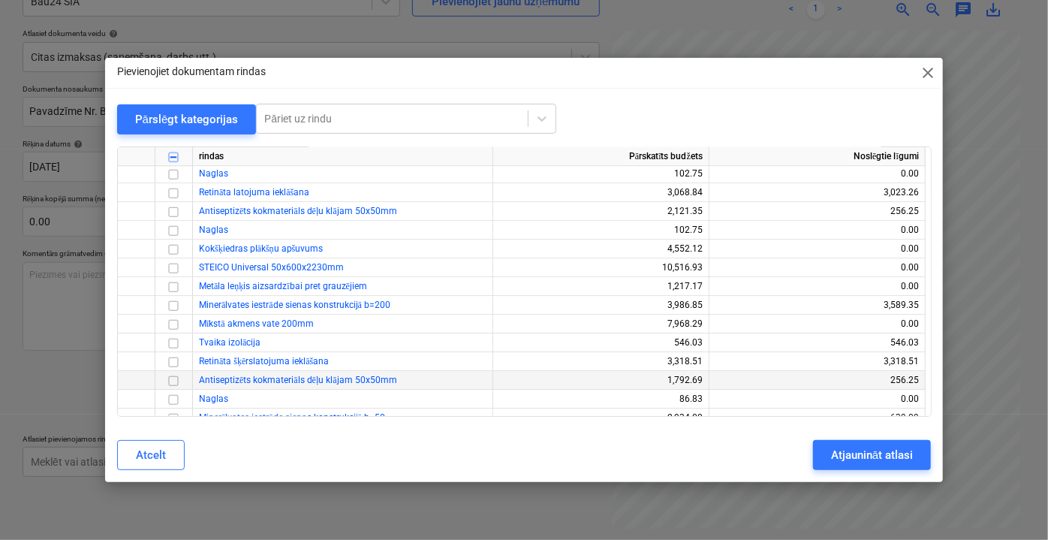
click at [176, 378] on input "checkbox" at bounding box center [173, 380] width 18 height 18
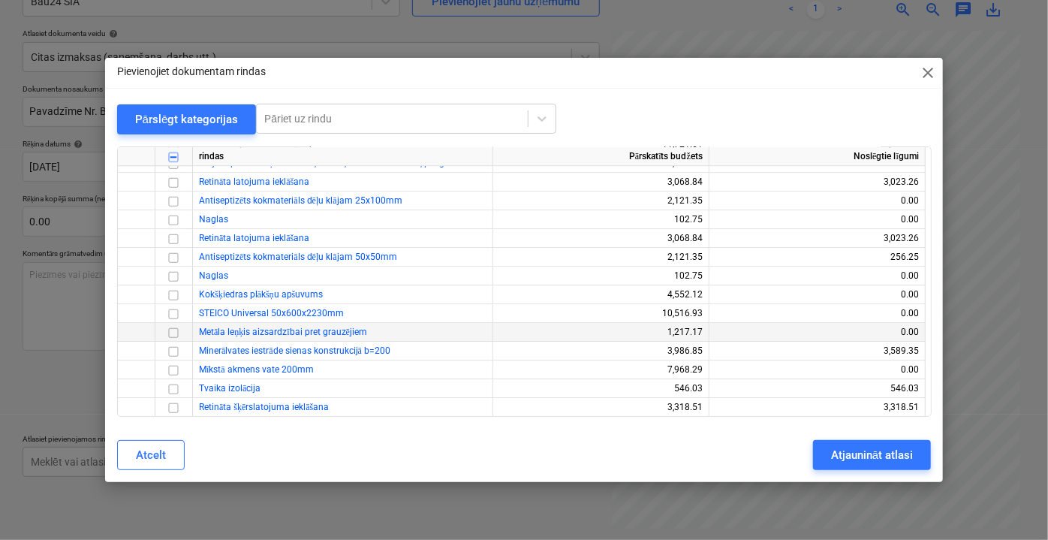
scroll to position [1979, 0]
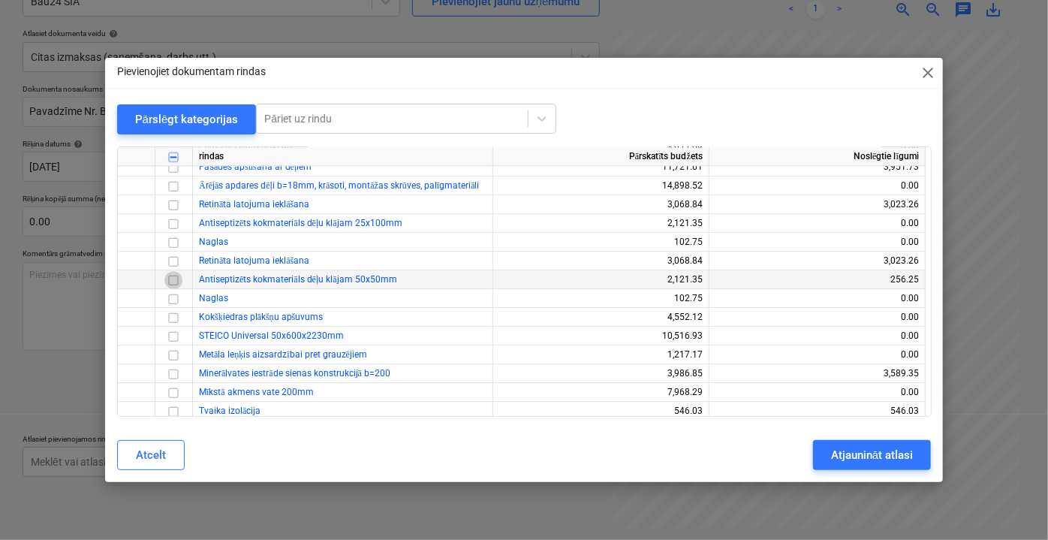
click at [176, 278] on input "checkbox" at bounding box center [173, 279] width 18 height 18
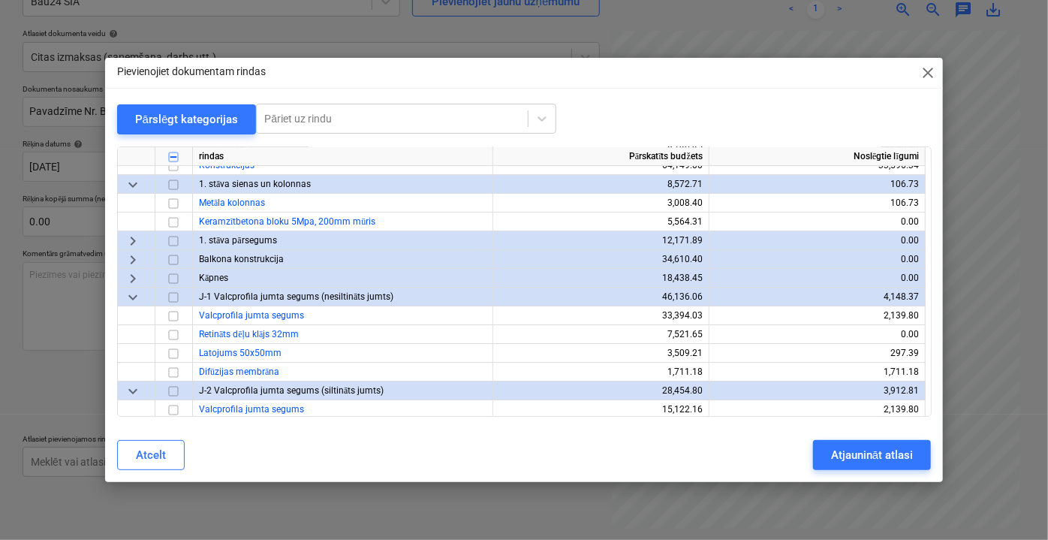
scroll to position [2729, 0]
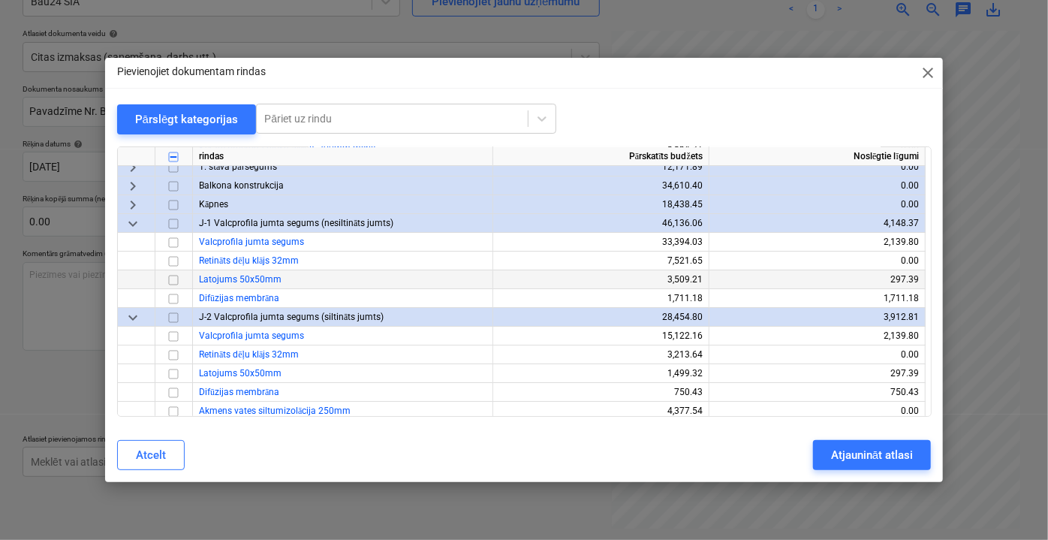
click at [174, 277] on input "checkbox" at bounding box center [173, 279] width 18 height 18
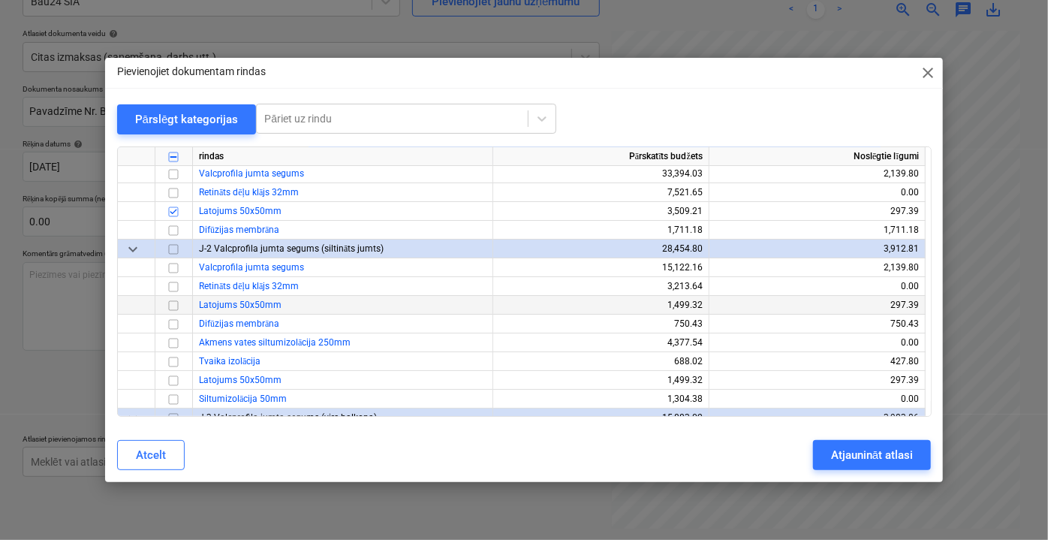
click at [174, 302] on input "checkbox" at bounding box center [173, 305] width 18 height 18
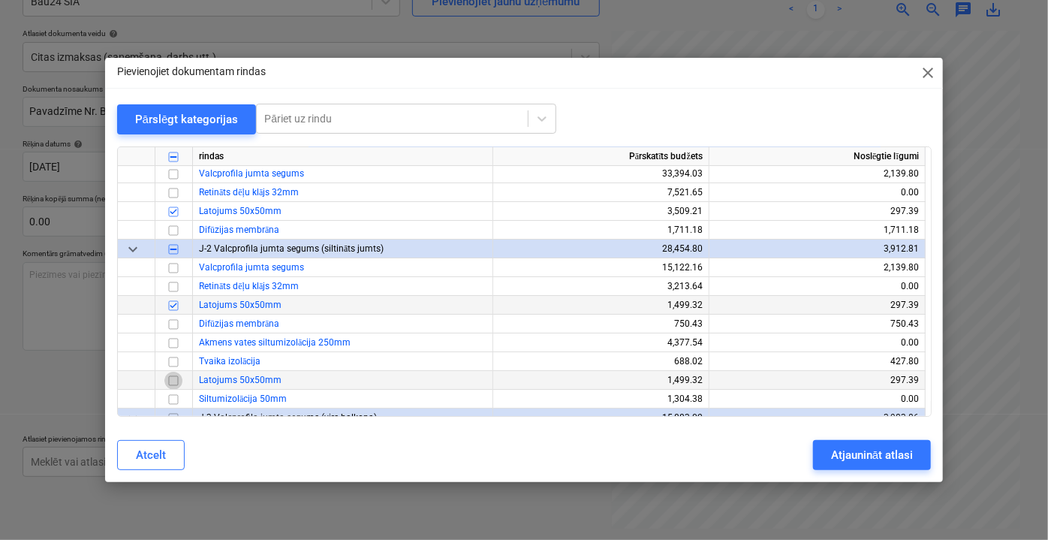
click at [176, 375] on input "checkbox" at bounding box center [173, 380] width 18 height 18
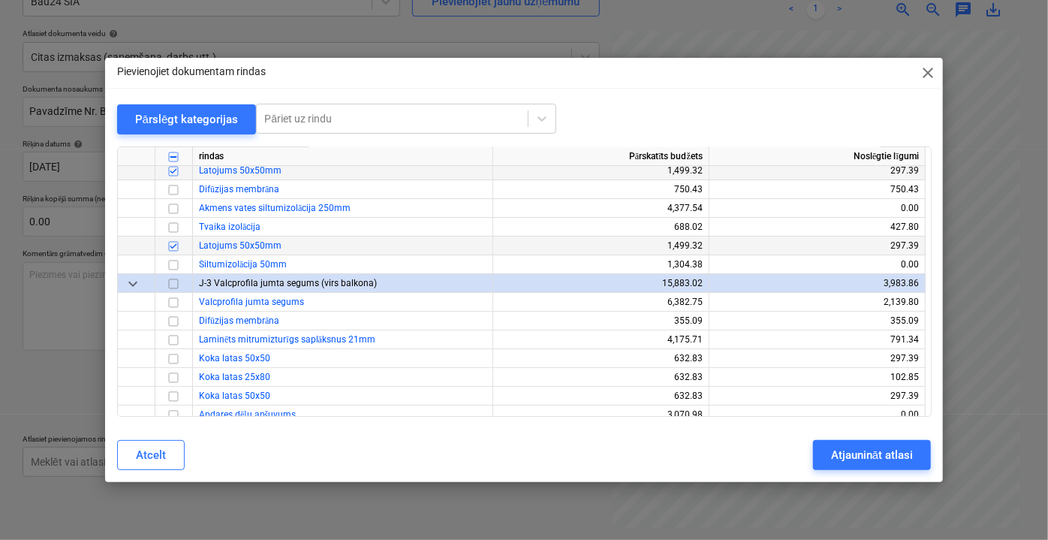
scroll to position [2934, 0]
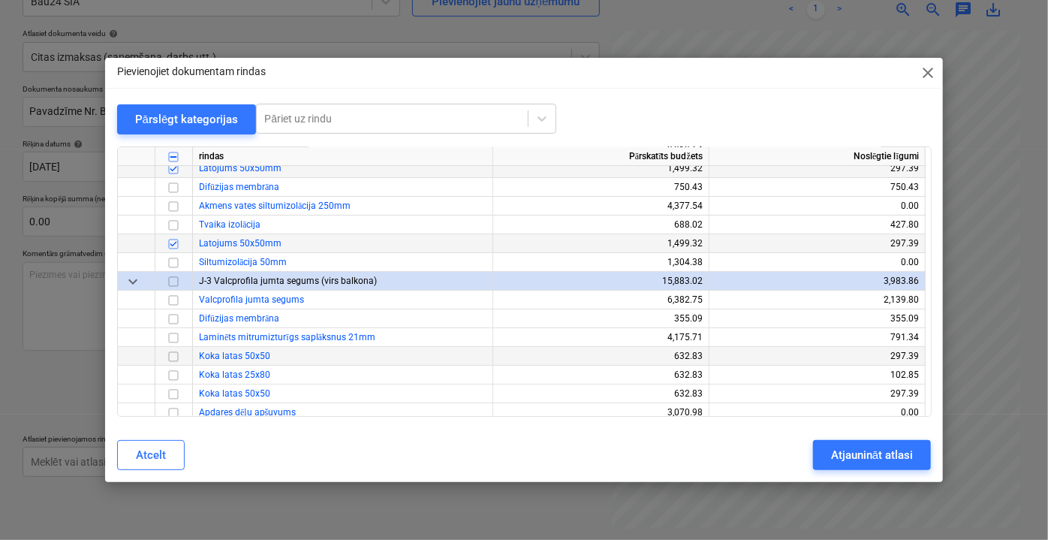
click at [173, 356] on input "checkbox" at bounding box center [173, 356] width 18 height 18
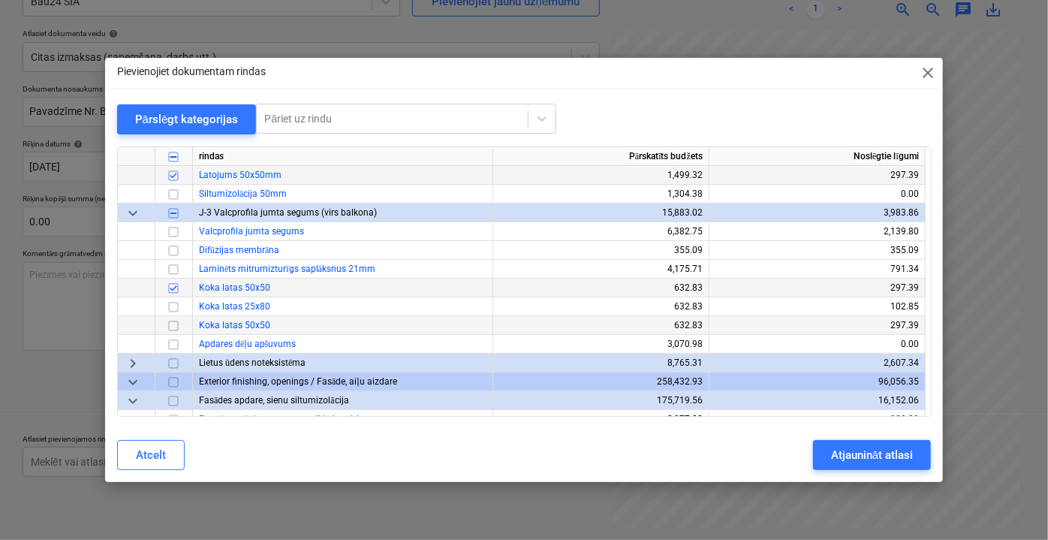
click at [177, 321] on input "checkbox" at bounding box center [173, 325] width 18 height 18
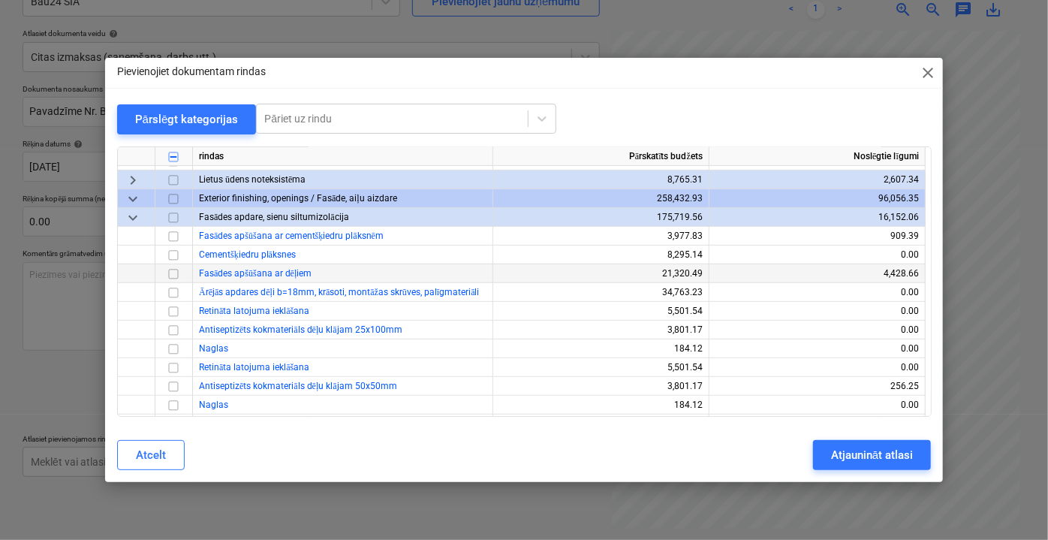
scroll to position [3207, 0]
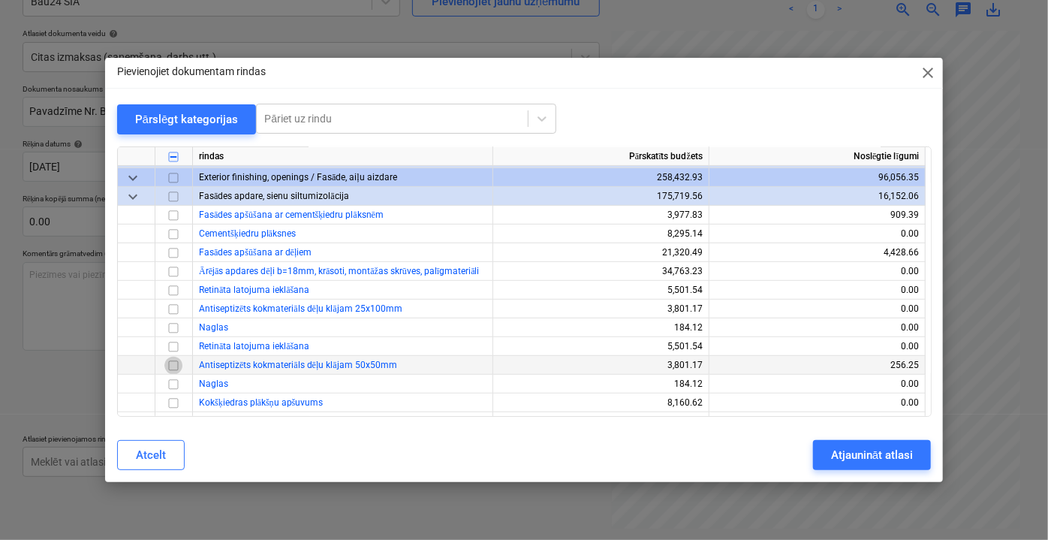
click at [174, 365] on input "checkbox" at bounding box center [173, 365] width 18 height 18
click at [178, 308] on input "checkbox" at bounding box center [173, 308] width 18 height 18
click at [170, 308] on input "checkbox" at bounding box center [173, 308] width 18 height 18
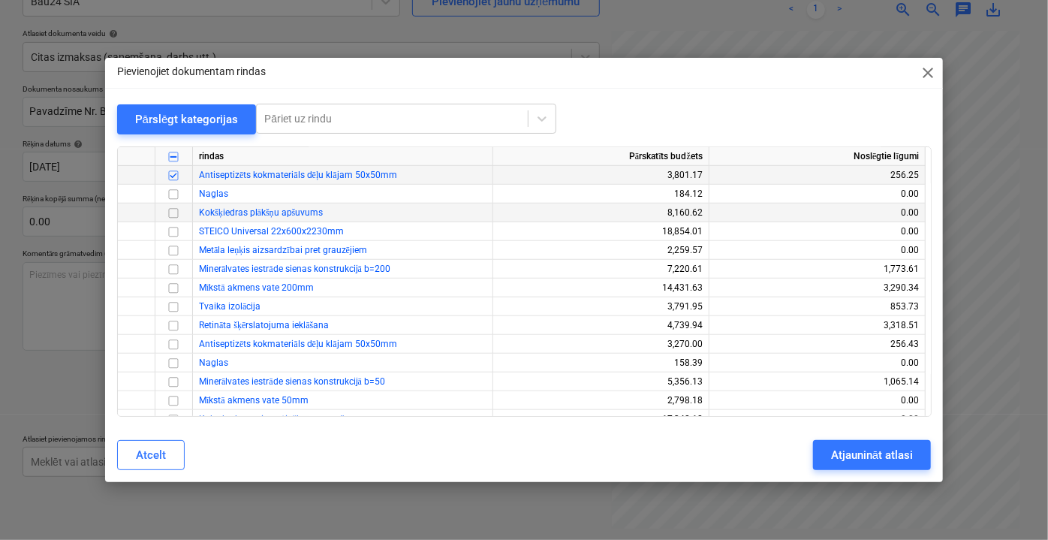
scroll to position [3412, 0]
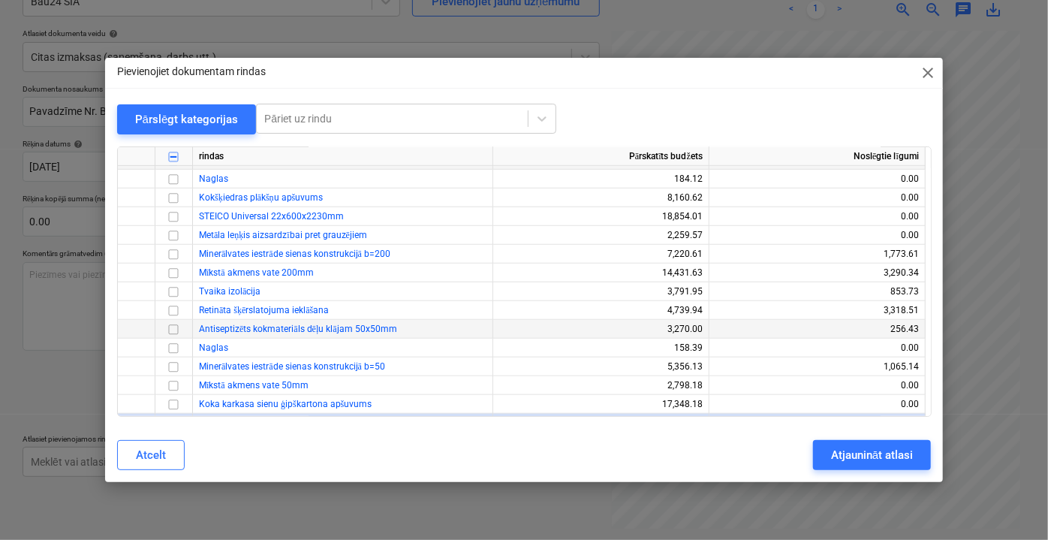
click at [173, 331] on input "checkbox" at bounding box center [173, 329] width 18 height 18
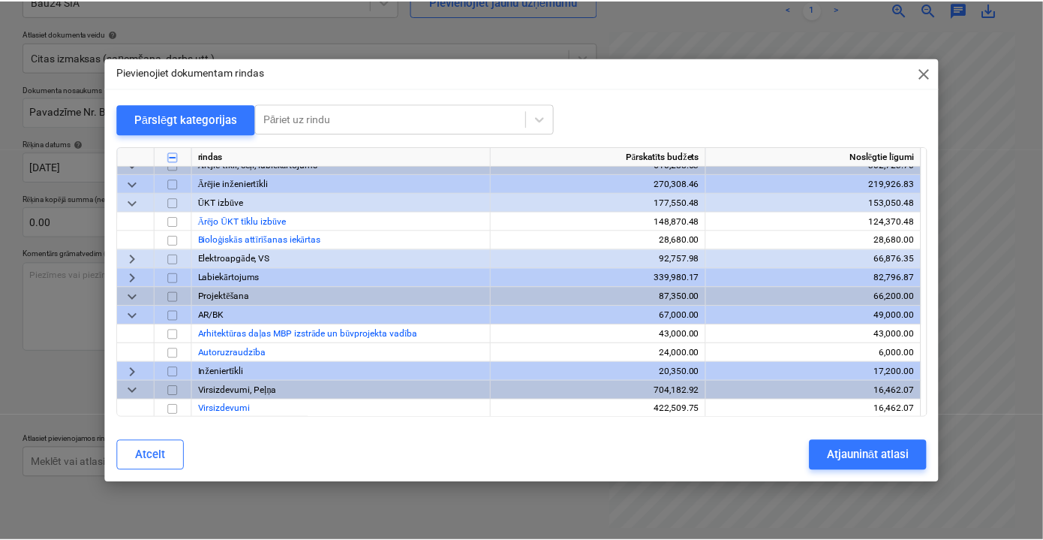
scroll to position [3972, 0]
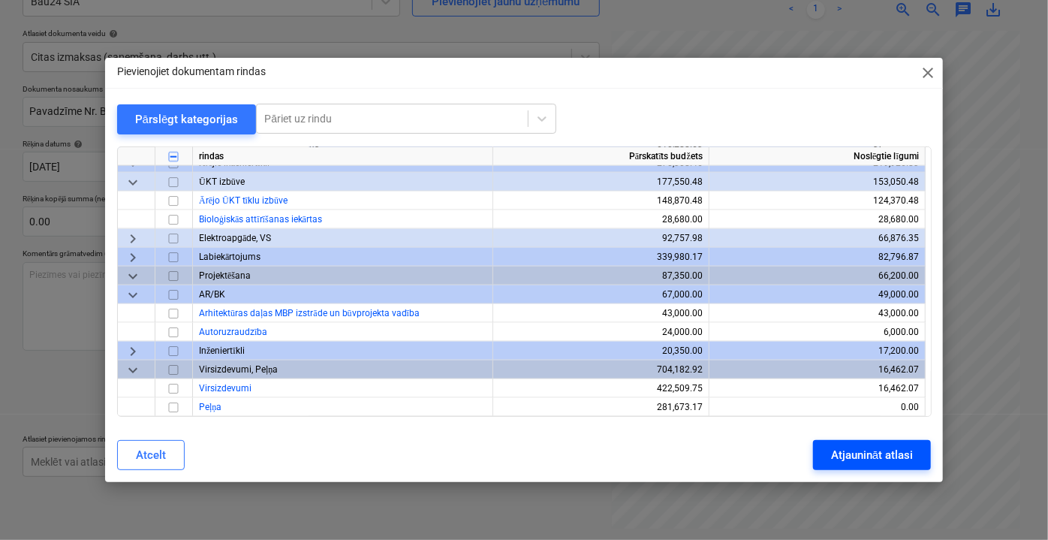
click at [873, 453] on div "Atjaunināt atlasi" at bounding box center [872, 455] width 82 height 20
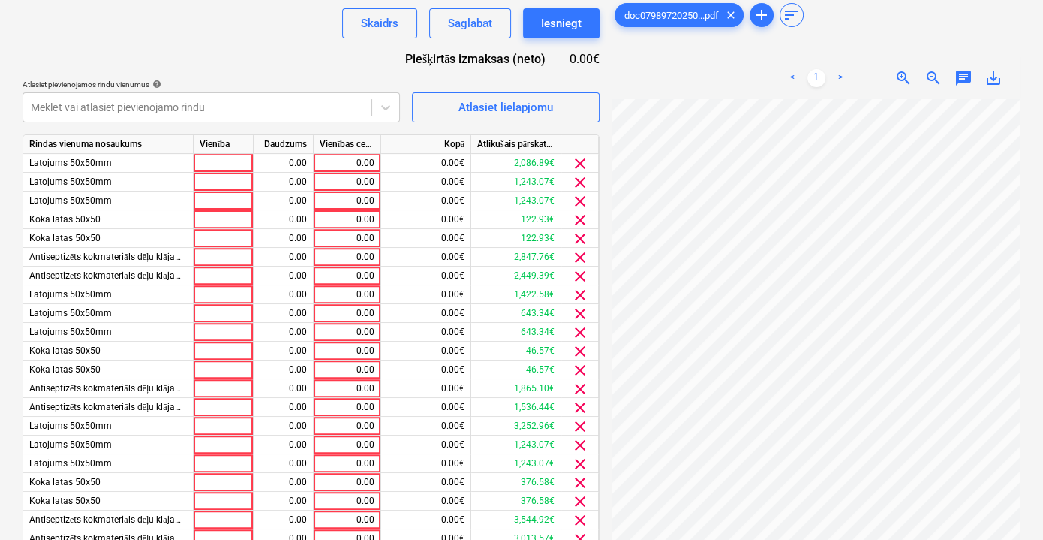
scroll to position [572, 0]
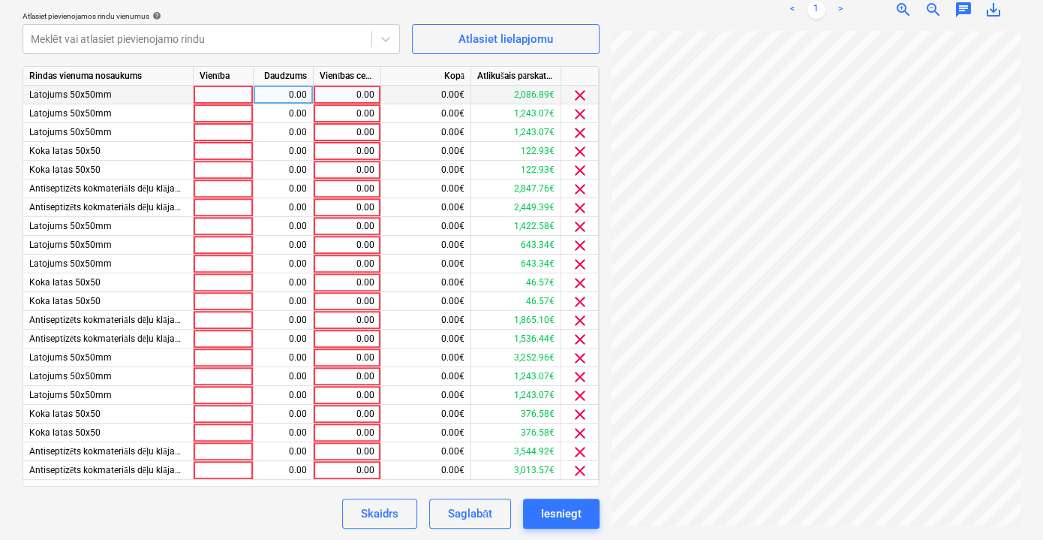
click at [338, 92] on div "0.00" at bounding box center [347, 95] width 55 height 19
type input "43.11"
drag, startPoint x: 348, startPoint y: 95, endPoint x: 387, endPoint y: 95, distance: 38.3
click at [0, 0] on div "Latojums 50x50mm 0.00 43.11 0.00€ 2,086.89€ clear" at bounding box center [0, 0] width 0 height 0
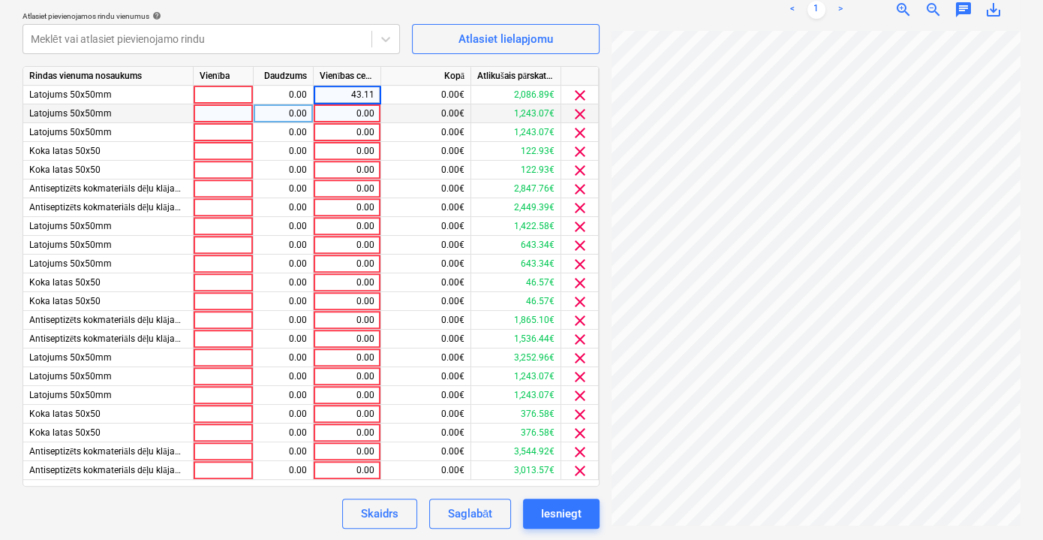
click at [350, 116] on div "0.00" at bounding box center [347, 113] width 55 height 19
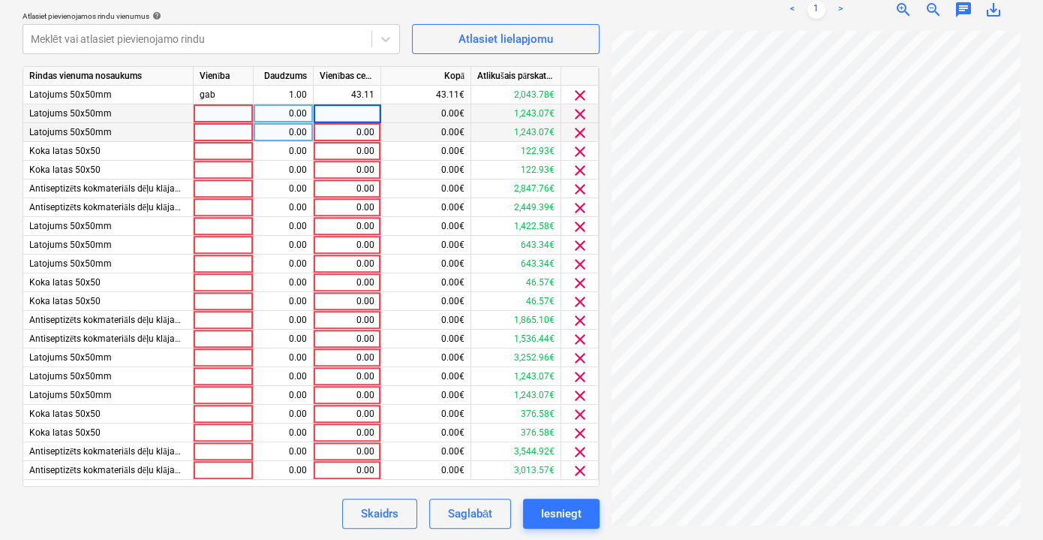
type input "43.11"
click at [366, 130] on div "0.00" at bounding box center [347, 132] width 55 height 19
click at [361, 151] on div "0.00" at bounding box center [347, 151] width 55 height 19
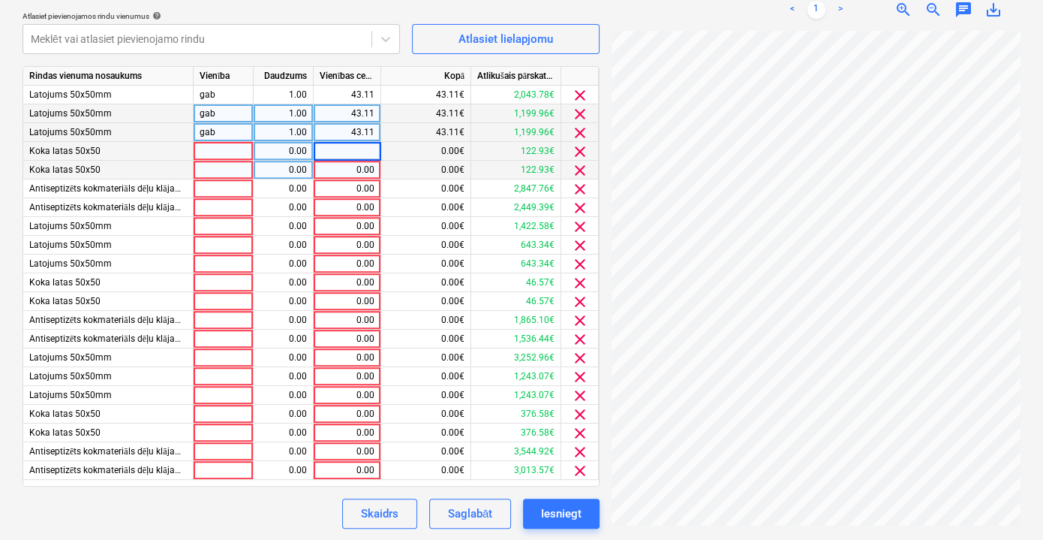
type input "43.11"
click at [366, 165] on div "0.00" at bounding box center [347, 170] width 55 height 19
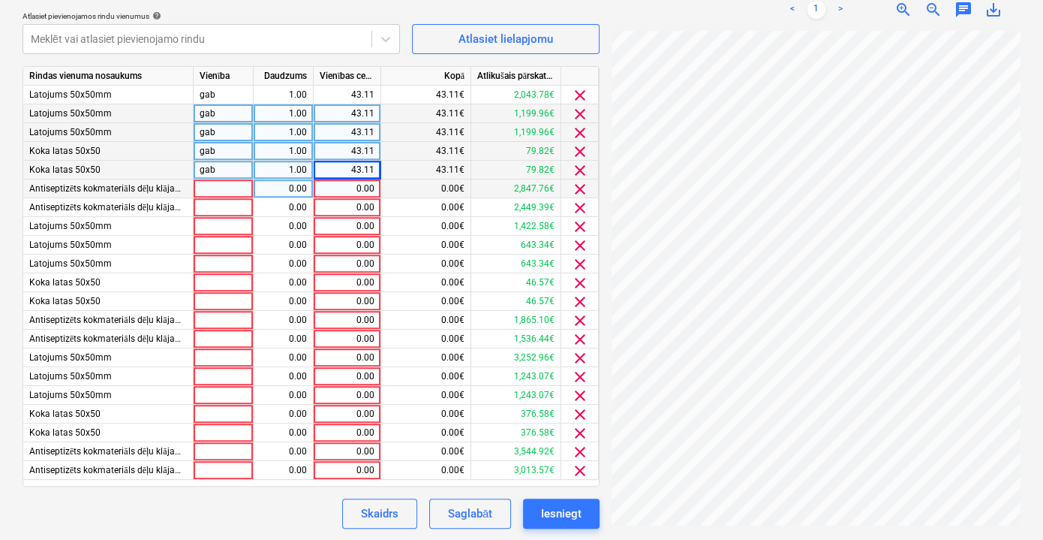
click at [366, 188] on div "0.00" at bounding box center [347, 188] width 55 height 19
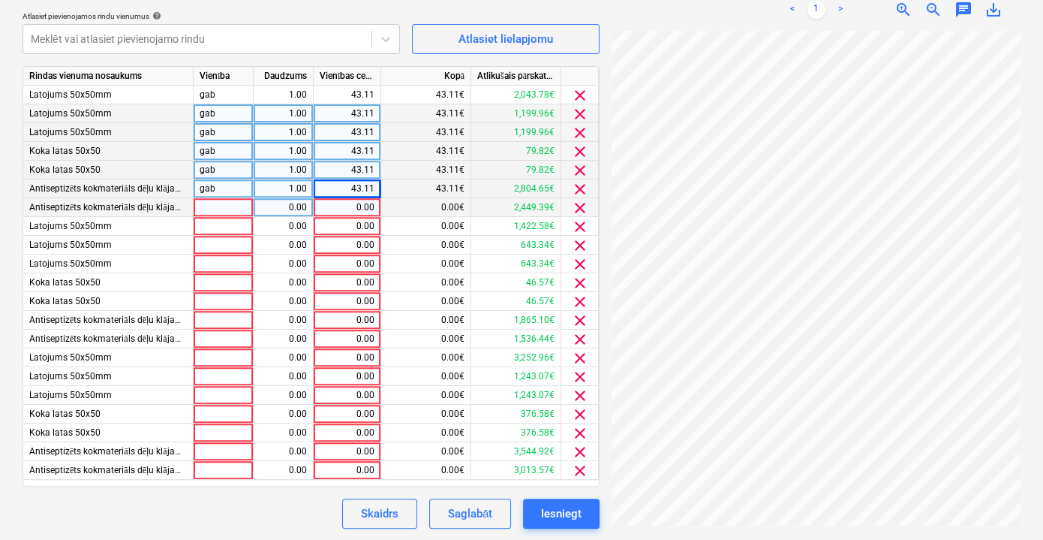
click at [368, 211] on div "0.00" at bounding box center [347, 207] width 55 height 19
click at [366, 226] on div "0.00" at bounding box center [347, 226] width 55 height 19
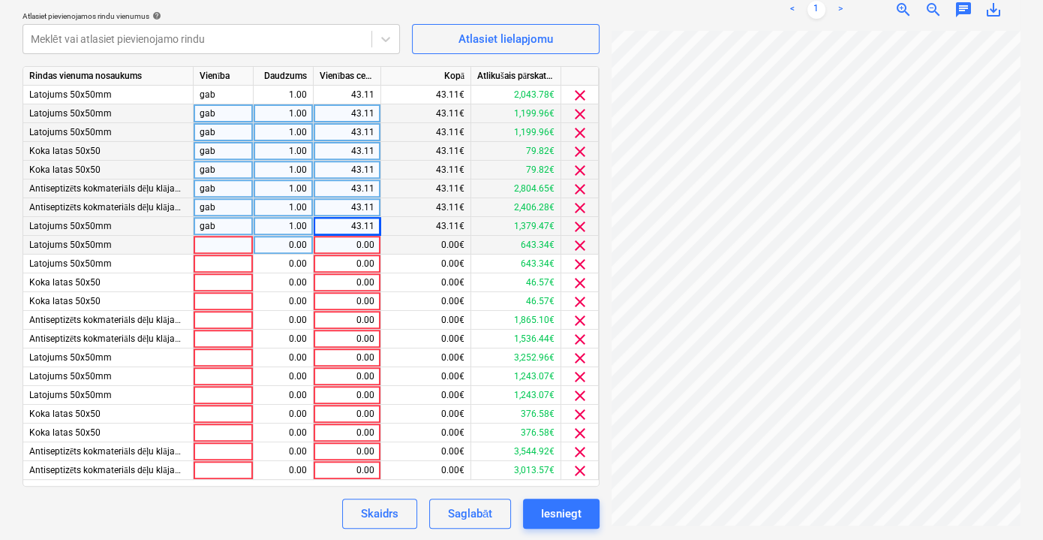
click at [368, 242] on div "0.00" at bounding box center [347, 245] width 55 height 19
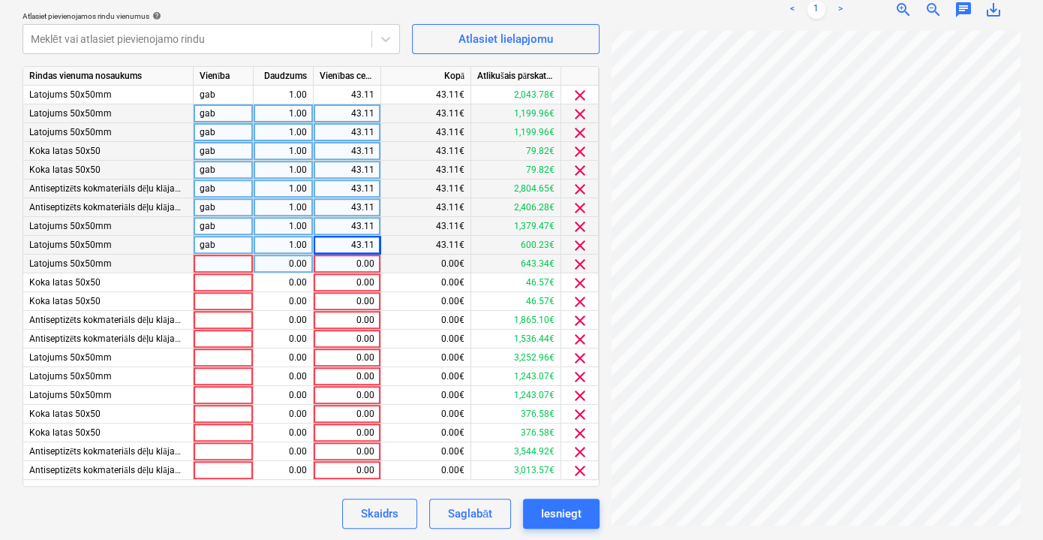
click at [364, 265] on div "0.00" at bounding box center [347, 263] width 55 height 19
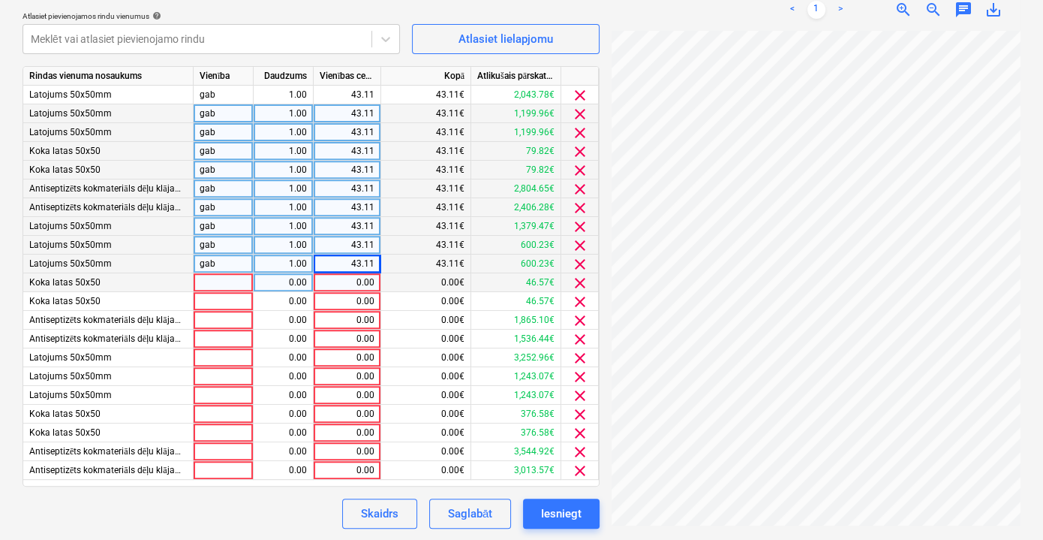
click at [363, 279] on div "0.00" at bounding box center [347, 282] width 55 height 19
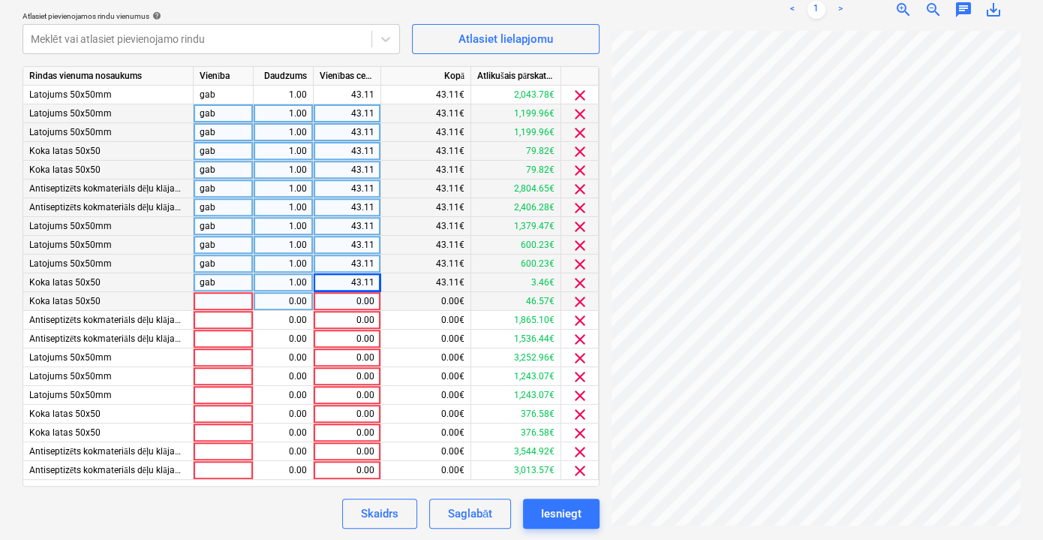
click at [362, 305] on div "0.00" at bounding box center [347, 301] width 55 height 19
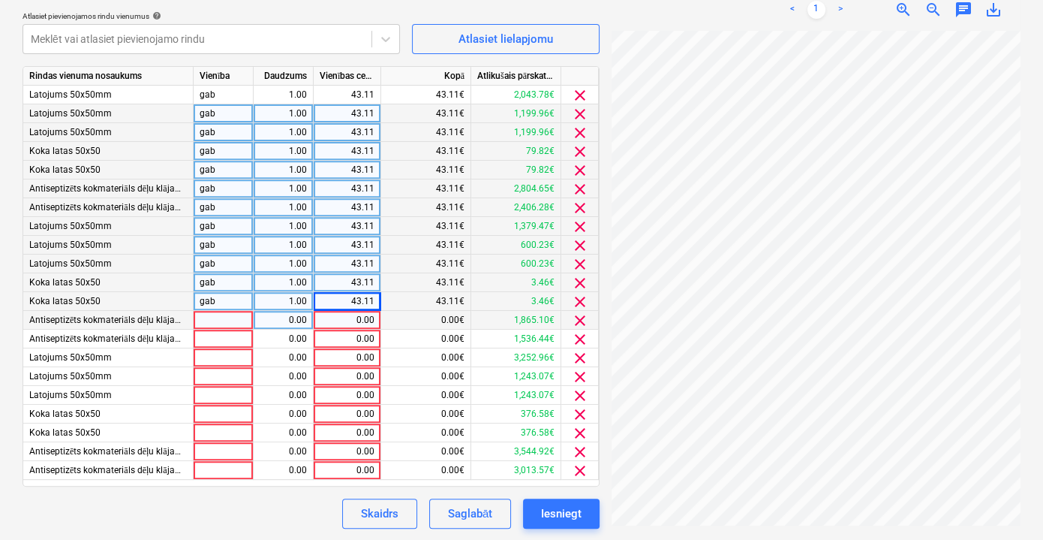
click at [364, 320] on div "0.00" at bounding box center [347, 320] width 55 height 19
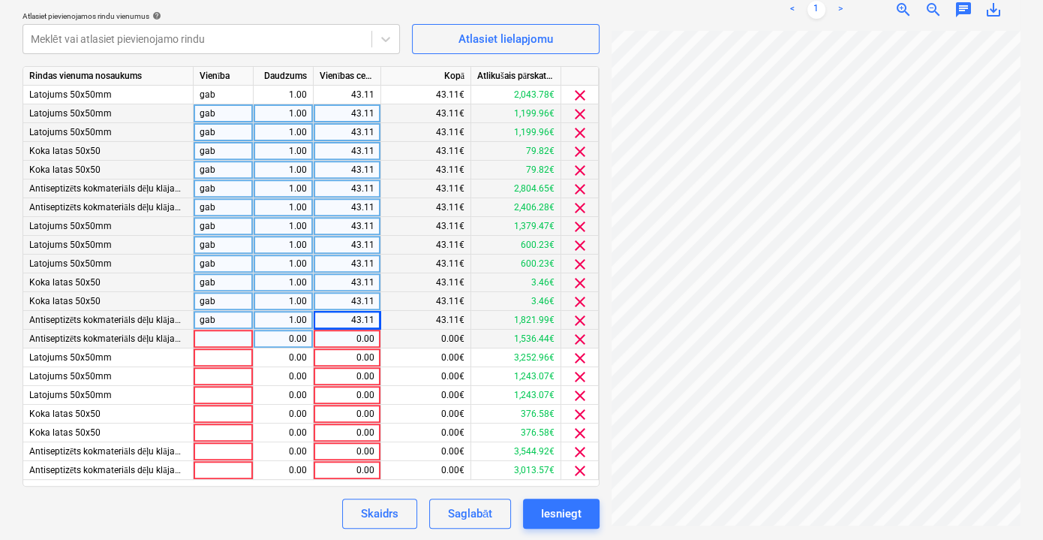
click at [358, 336] on div "0.00" at bounding box center [347, 339] width 55 height 19
click at [357, 362] on div "0.00" at bounding box center [347, 357] width 55 height 19
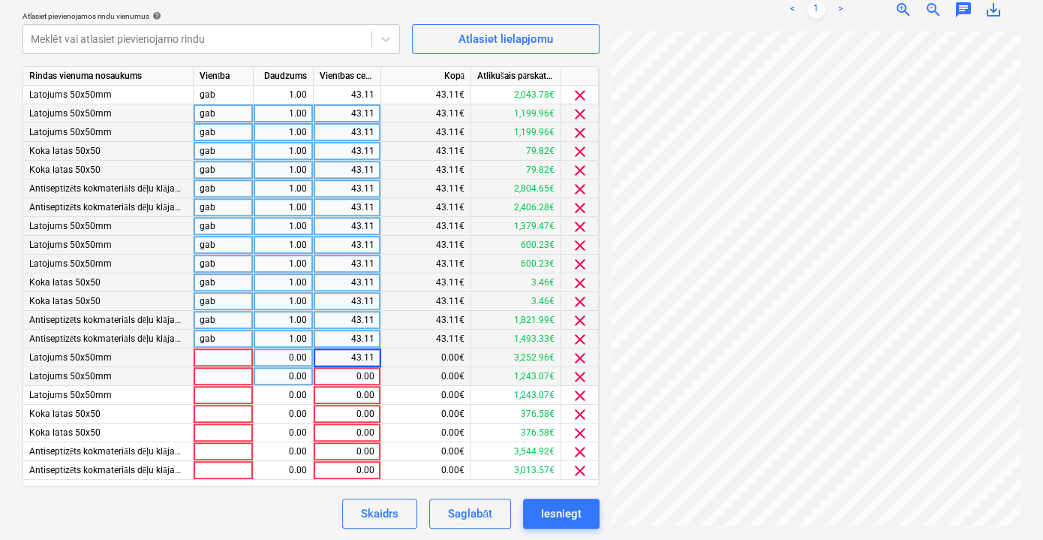
click at [357, 373] on div "0.00" at bounding box center [347, 376] width 55 height 19
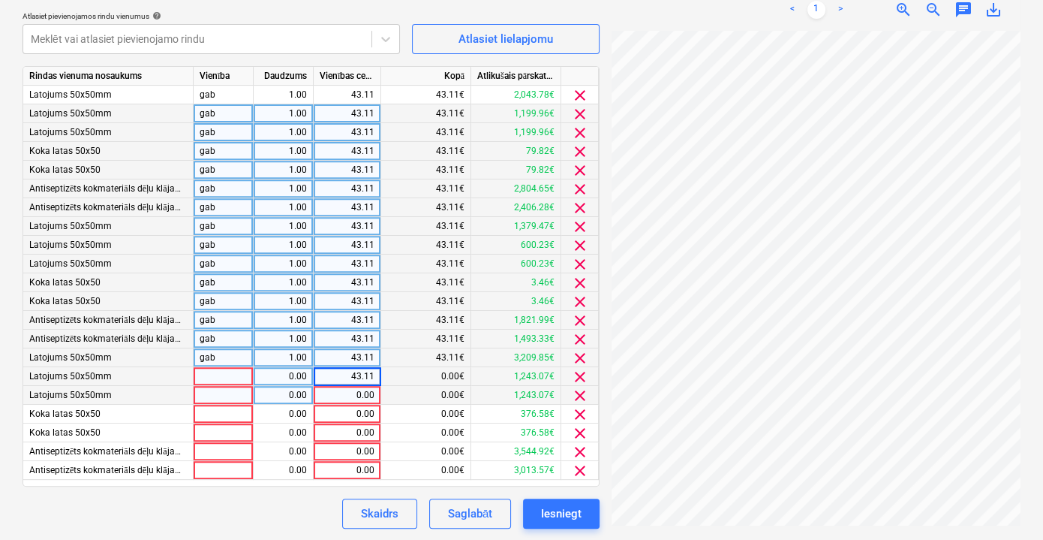
click at [358, 393] on div "0.00" at bounding box center [347, 395] width 55 height 19
type input "43.11"
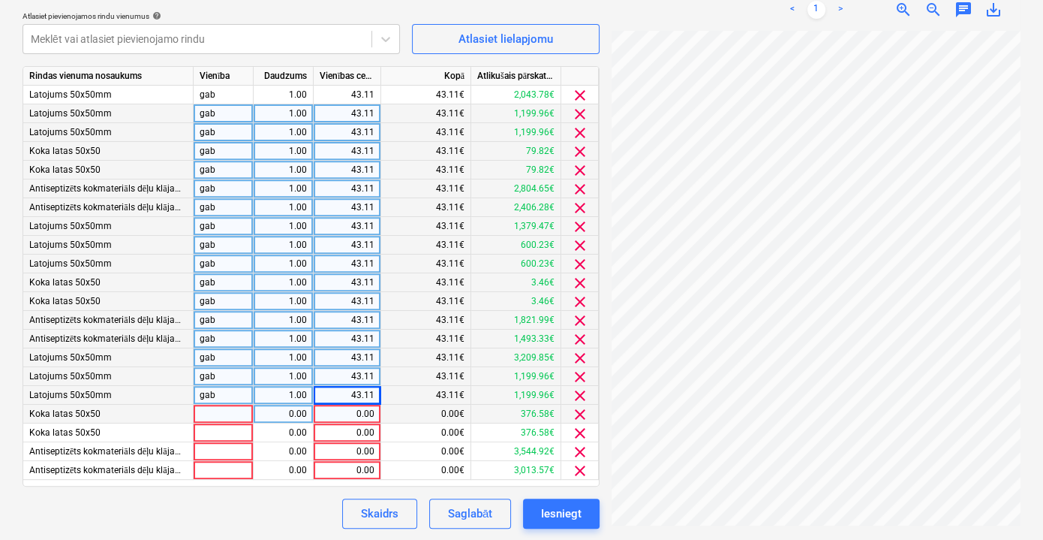
click at [368, 417] on div "0.00" at bounding box center [347, 414] width 55 height 19
click at [366, 429] on div "0.00" at bounding box center [347, 432] width 55 height 19
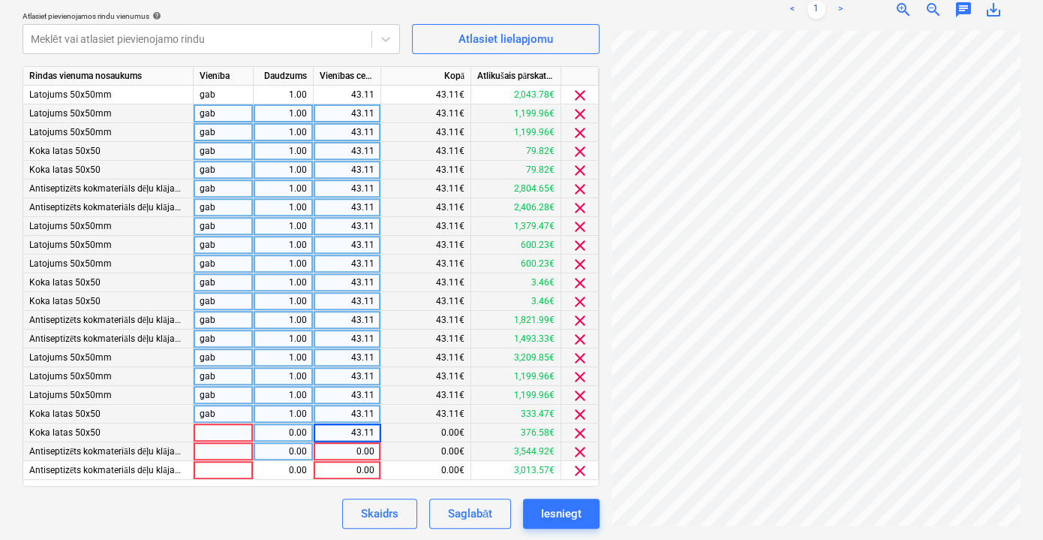
click at [364, 450] on div "0.00" at bounding box center [347, 451] width 55 height 19
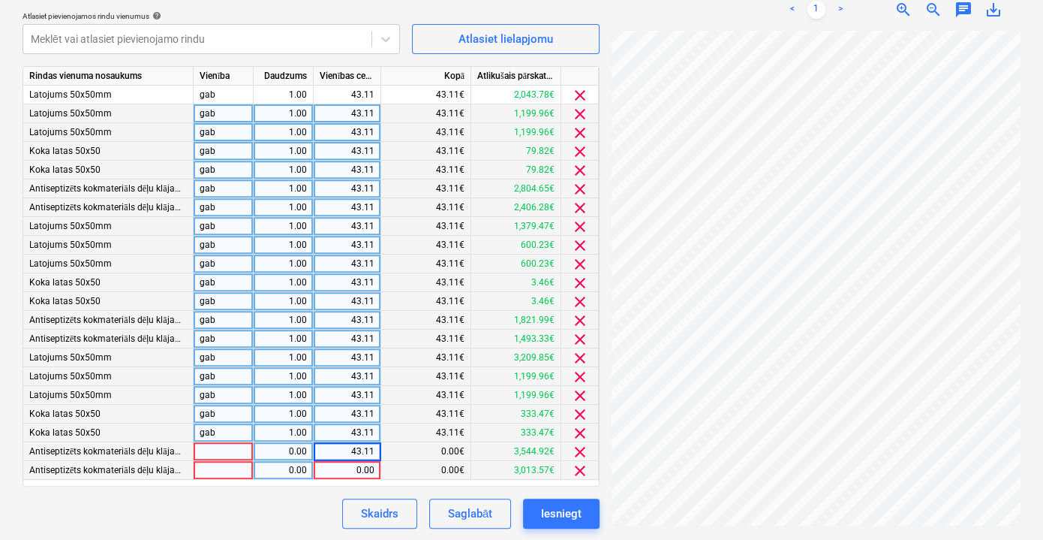
click at [352, 469] on div "0.00" at bounding box center [347, 470] width 55 height 19
click at [304, 500] on div "Skaidrs Saglabāt Iesniegt" at bounding box center [311, 513] width 577 height 30
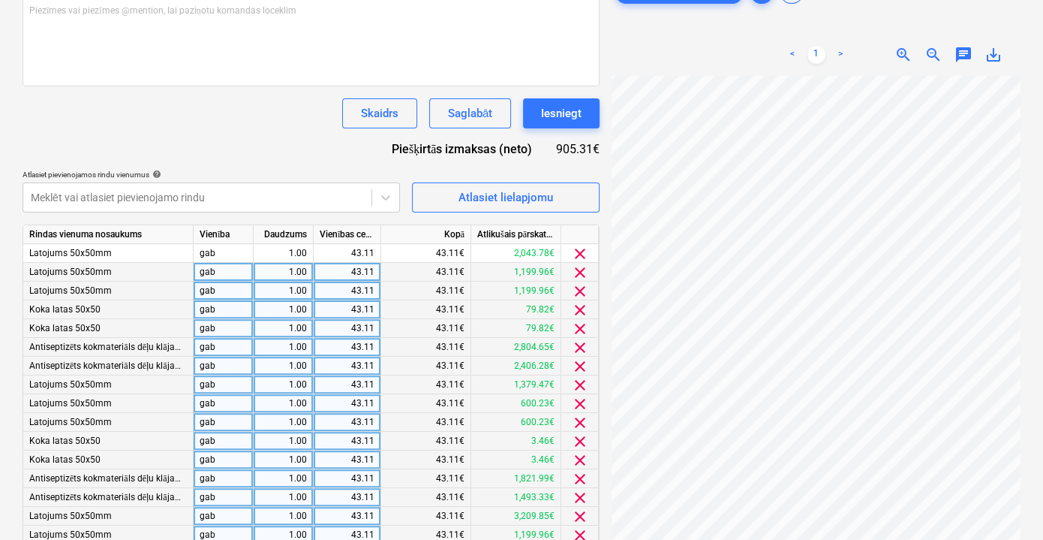
scroll to position [435, 0]
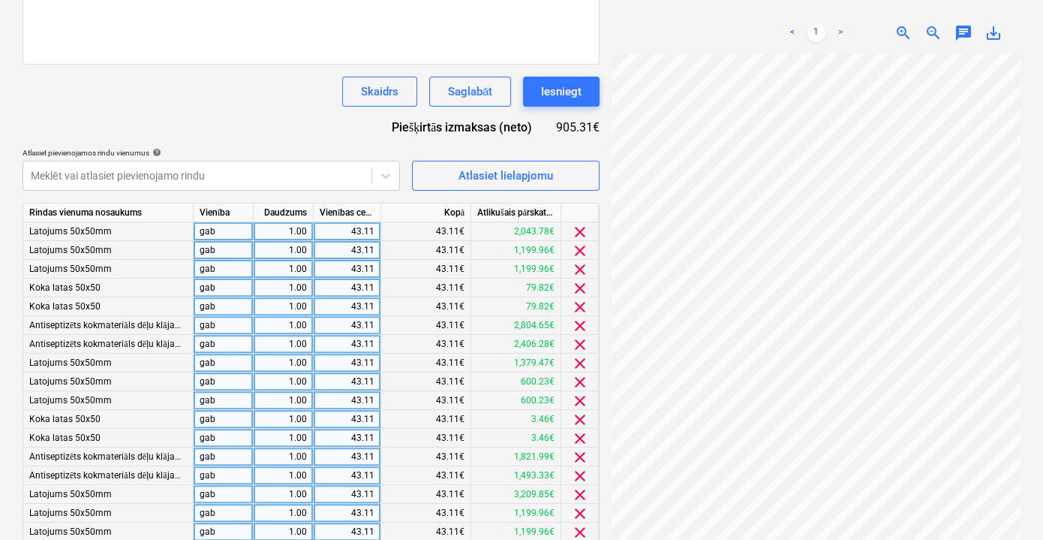
click at [372, 230] on div "43.11" at bounding box center [347, 231] width 55 height 19
click at [370, 230] on input "43.11" at bounding box center [347, 231] width 67 height 18
click at [372, 227] on input "43.11" at bounding box center [347, 231] width 67 height 18
click at [370, 227] on input "43.11" at bounding box center [347, 231] width 67 height 18
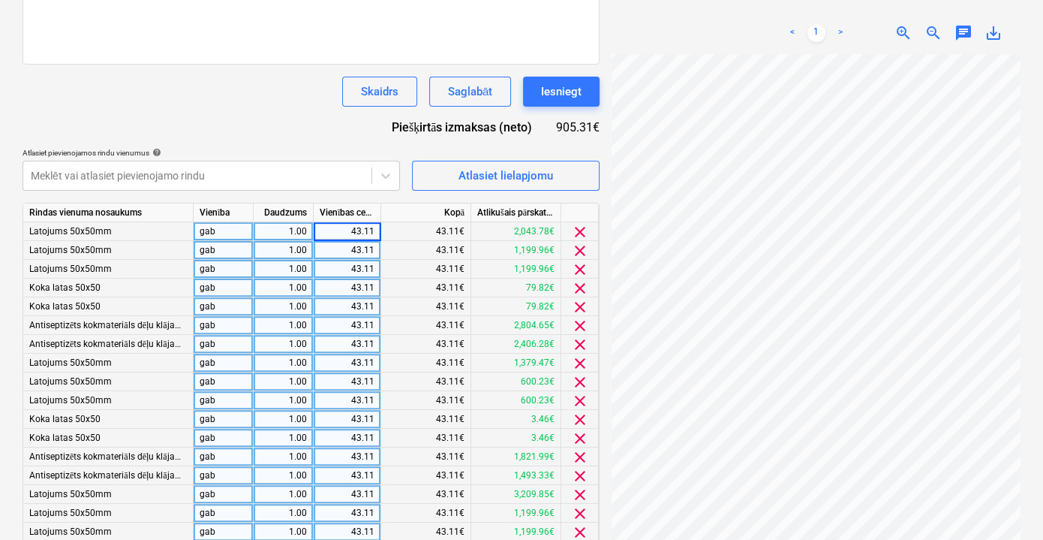
type input "43.18"
click at [294, 128] on div "Dokumenta nosaukums help Pavadzīme Nr. BAU 127839 Rēķina numurs (neobligāti) he…" at bounding box center [311, 231] width 577 height 867
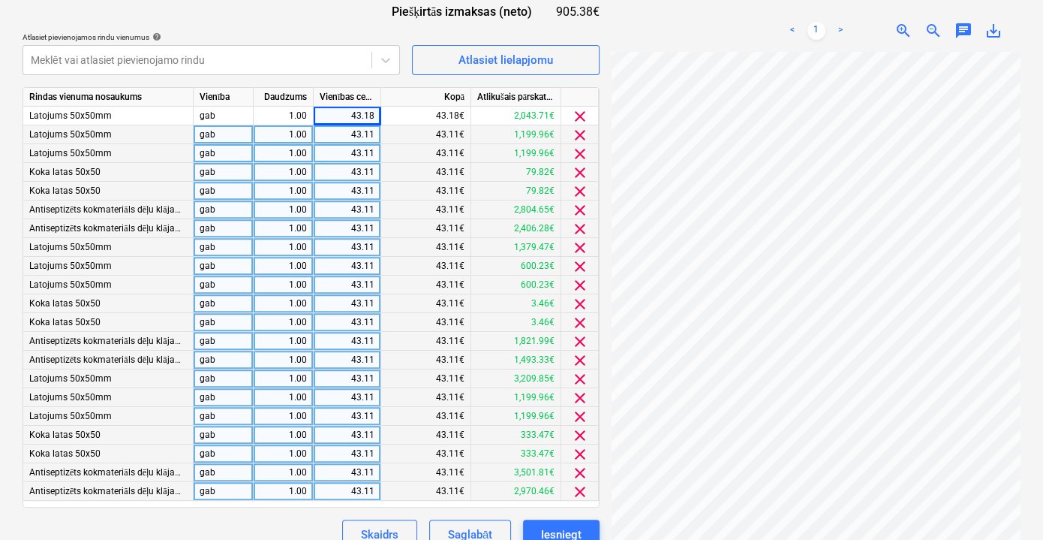
scroll to position [572, 0]
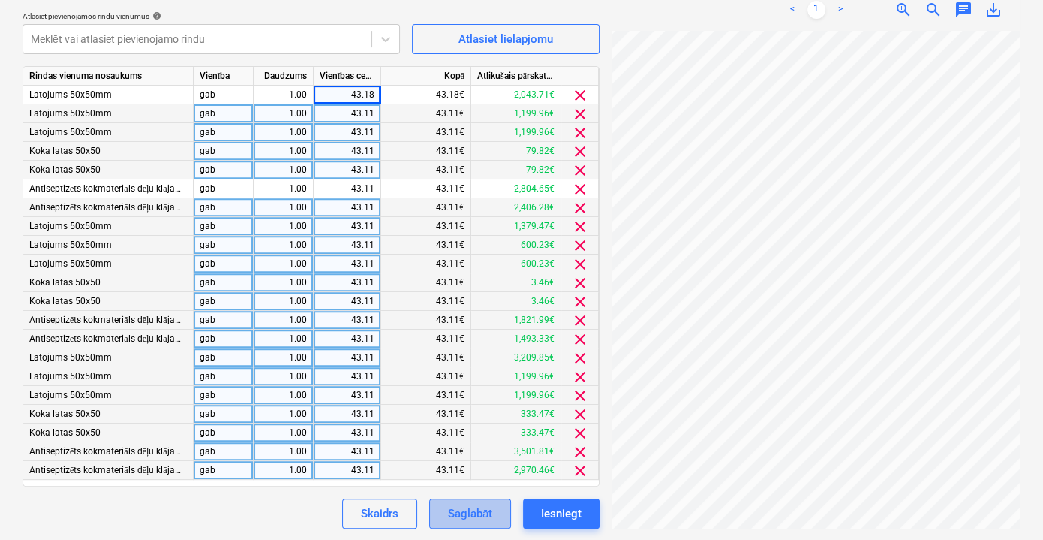
click at [476, 511] on div "Saglabāt" at bounding box center [470, 514] width 44 height 20
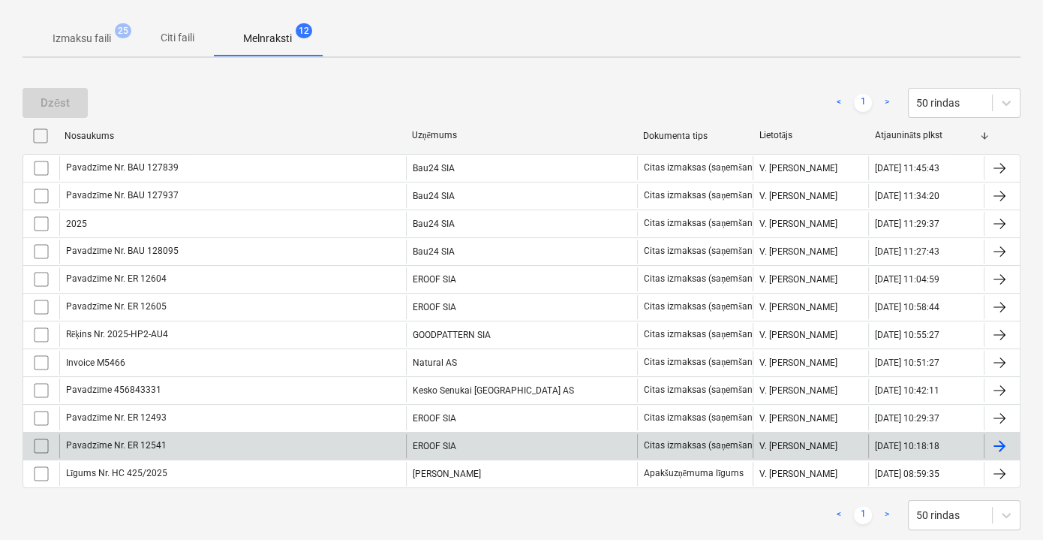
click at [326, 447] on div "Pavadzīme Nr. ER 12541" at bounding box center [232, 446] width 347 height 24
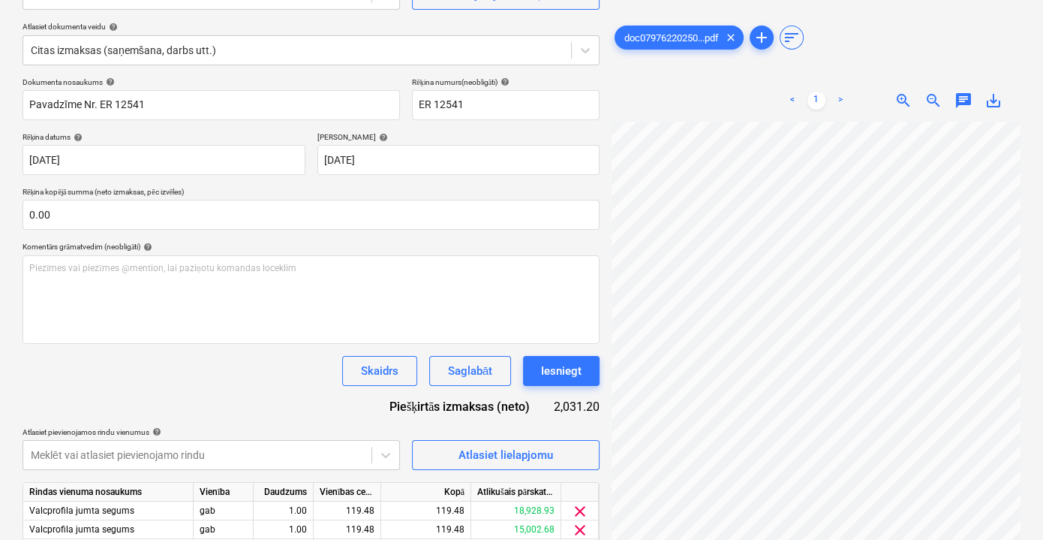
scroll to position [145, 0]
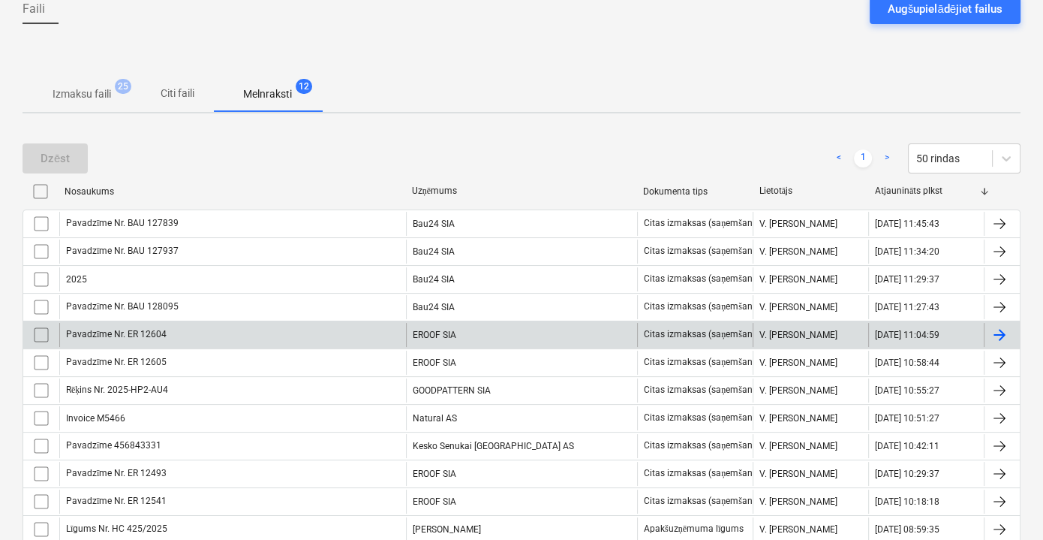
scroll to position [212, 0]
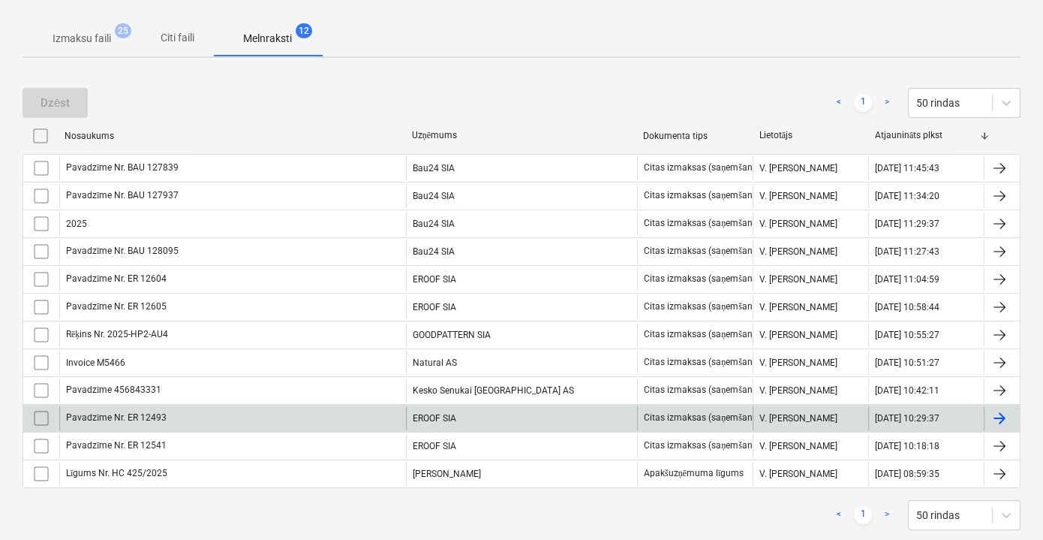
click at [340, 420] on div "Pavadzīme Nr. ER 12493" at bounding box center [232, 418] width 347 height 24
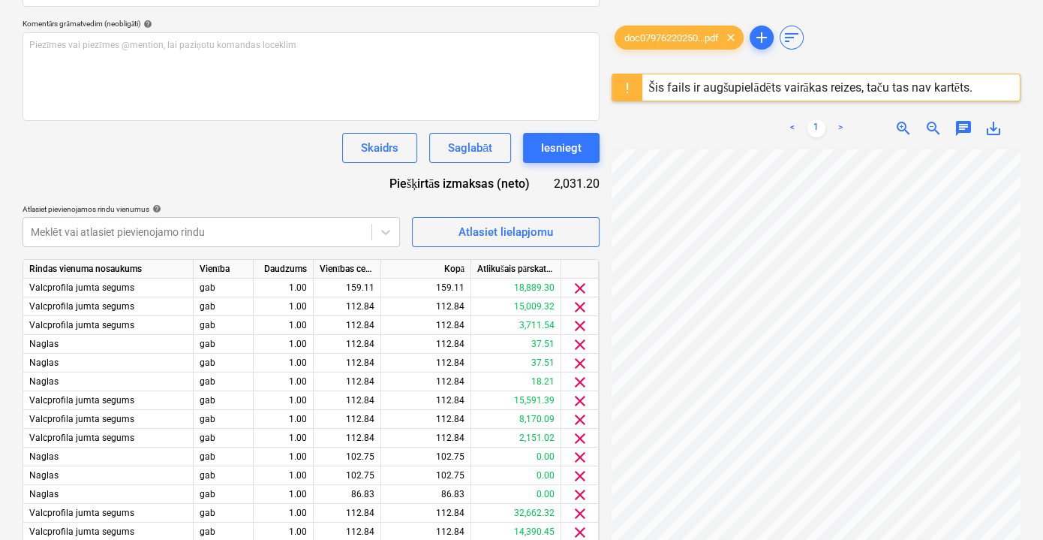
scroll to position [370, 0]
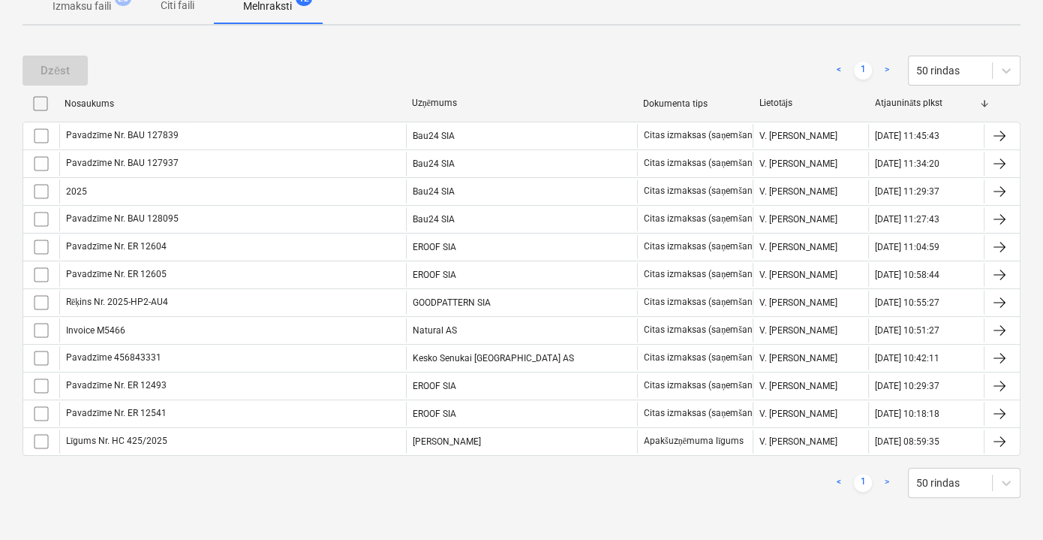
scroll to position [212, 0]
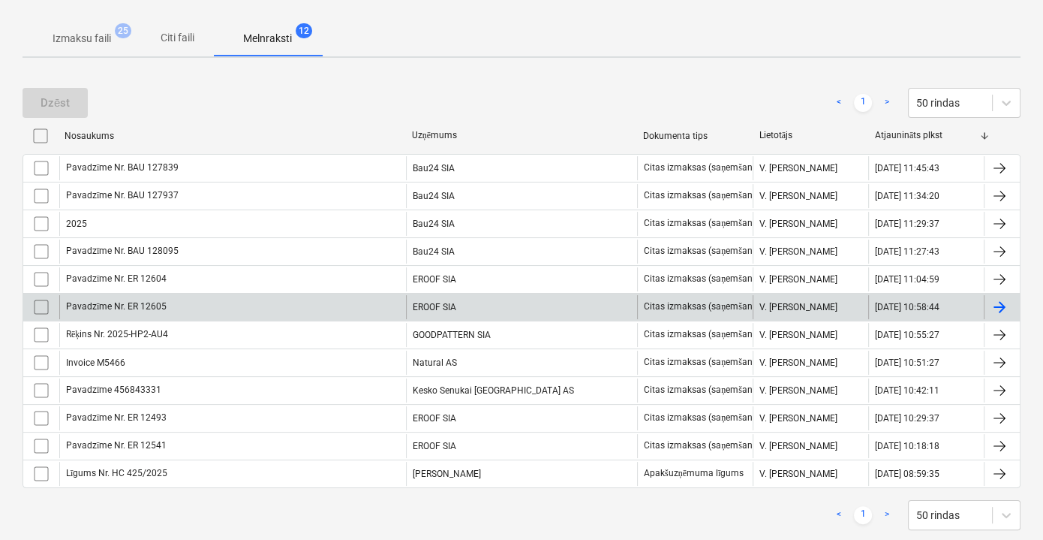
click at [360, 305] on div "Pavadzīme Nr. ER 12605" at bounding box center [232, 307] width 347 height 24
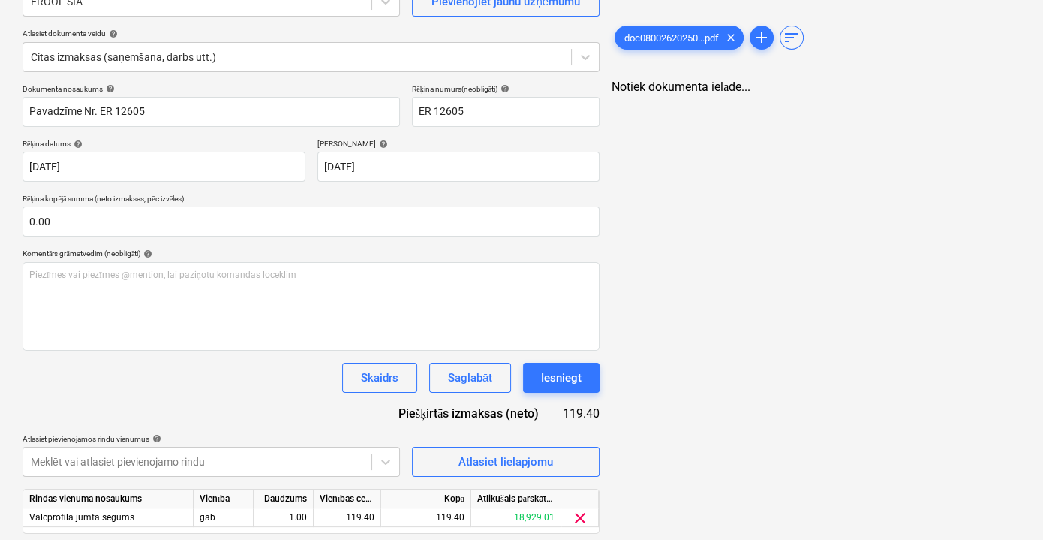
scroll to position [197, 0]
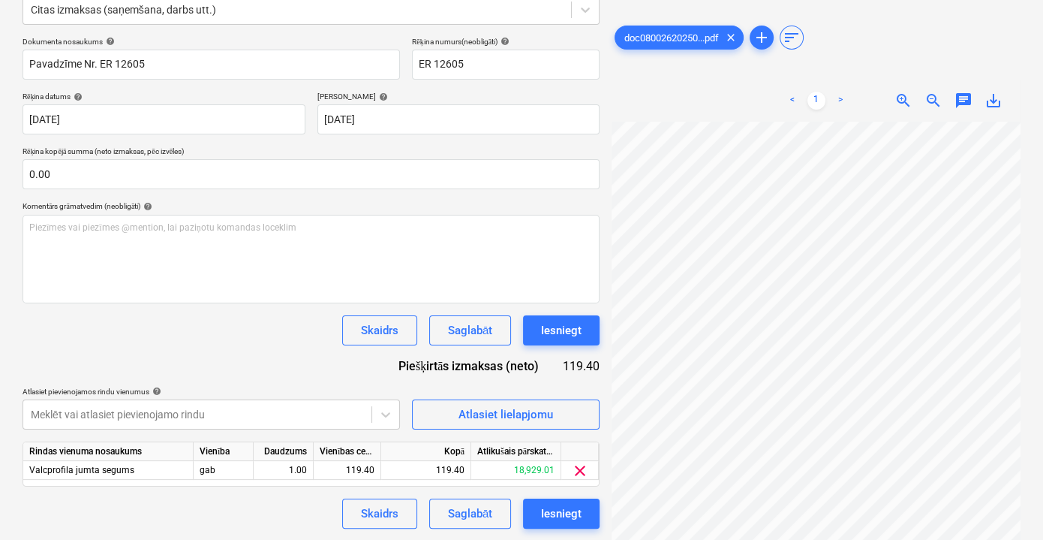
click at [582, 463] on span "clear" at bounding box center [580, 471] width 18 height 18
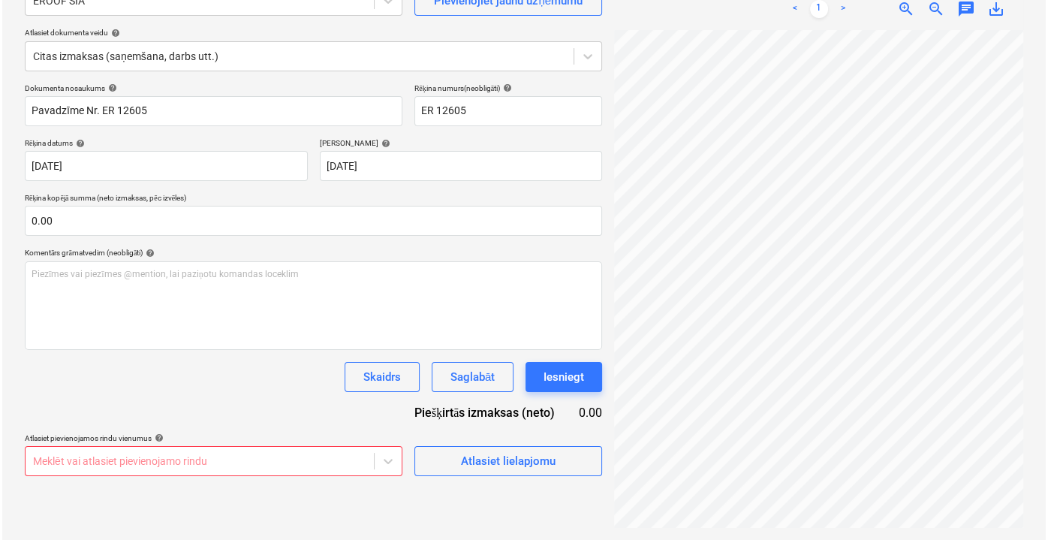
scroll to position [149, 0]
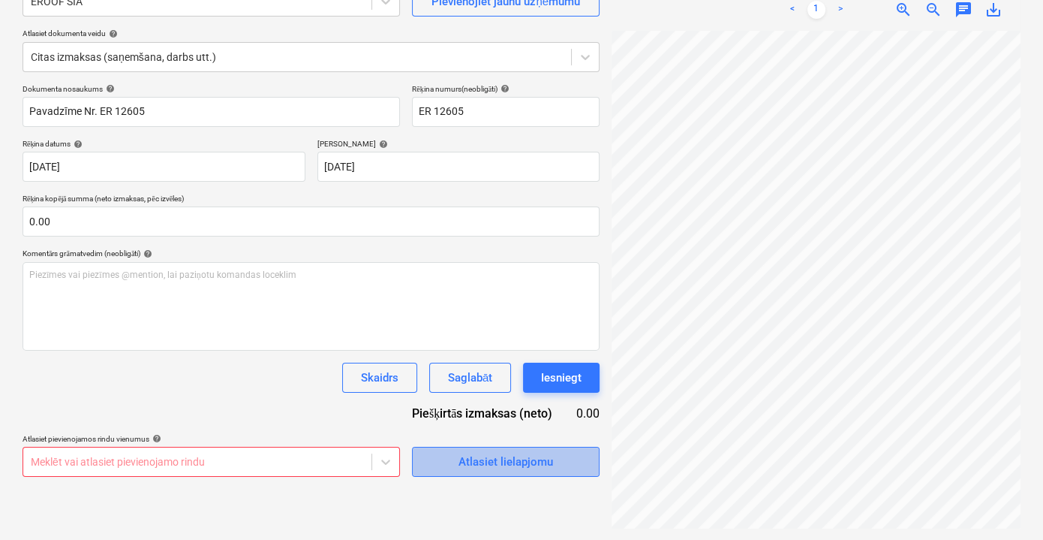
click at [530, 468] on div "Atlasiet lielapjomu" at bounding box center [506, 462] width 95 height 20
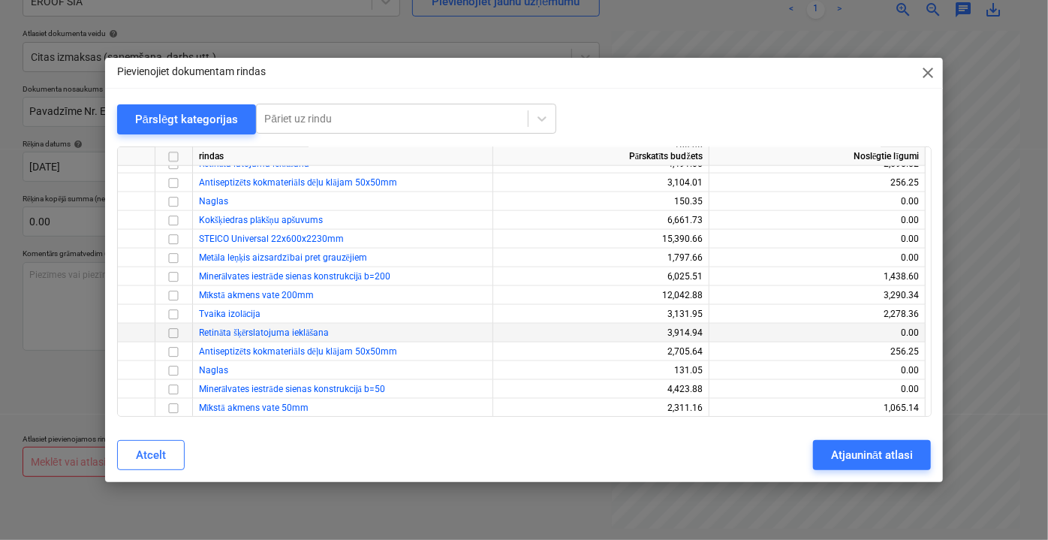
scroll to position [751, 0]
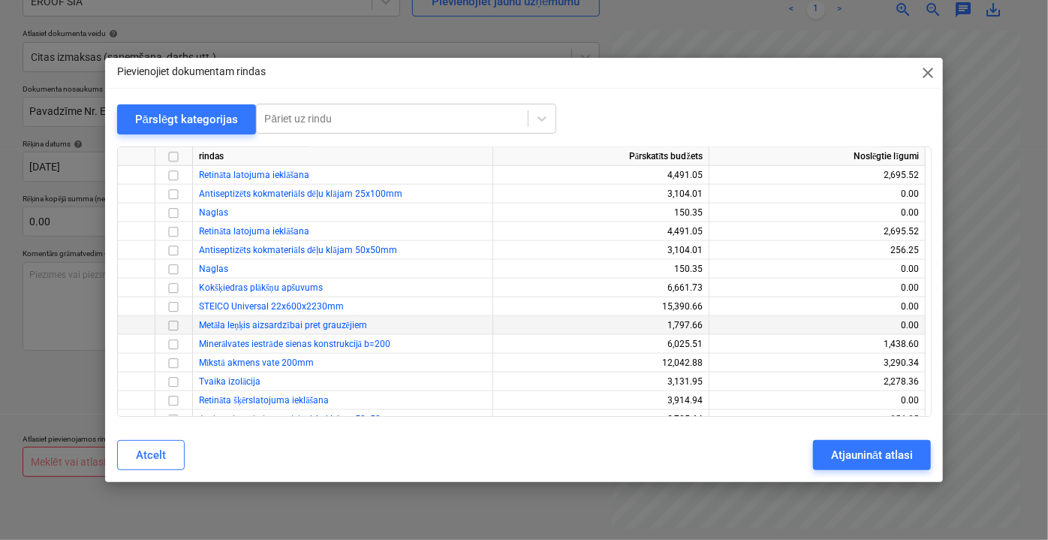
click at [175, 327] on input "checkbox" at bounding box center [173, 325] width 18 height 18
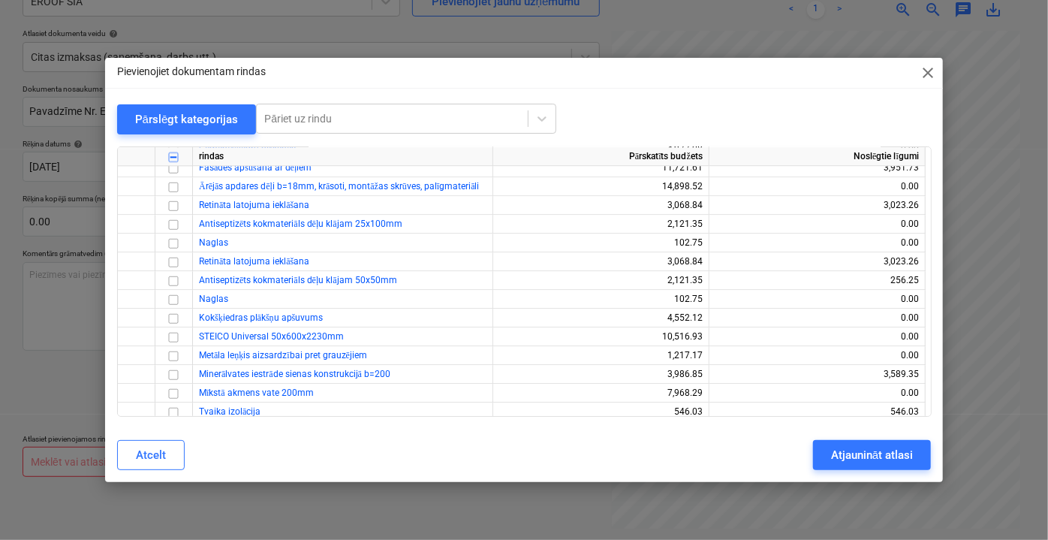
scroll to position [1979, 0]
click at [176, 354] on input "checkbox" at bounding box center [173, 354] width 18 height 18
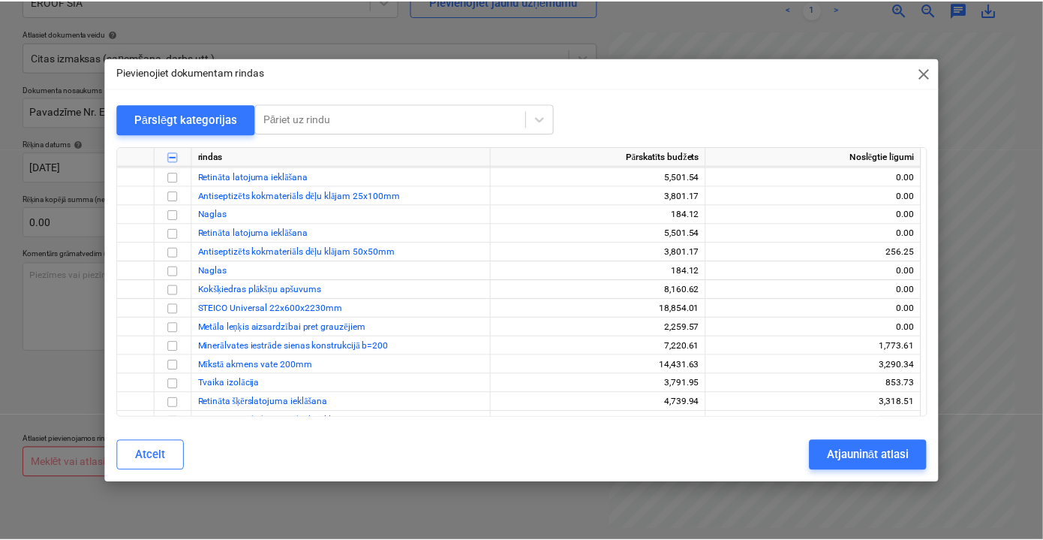
scroll to position [3343, 0]
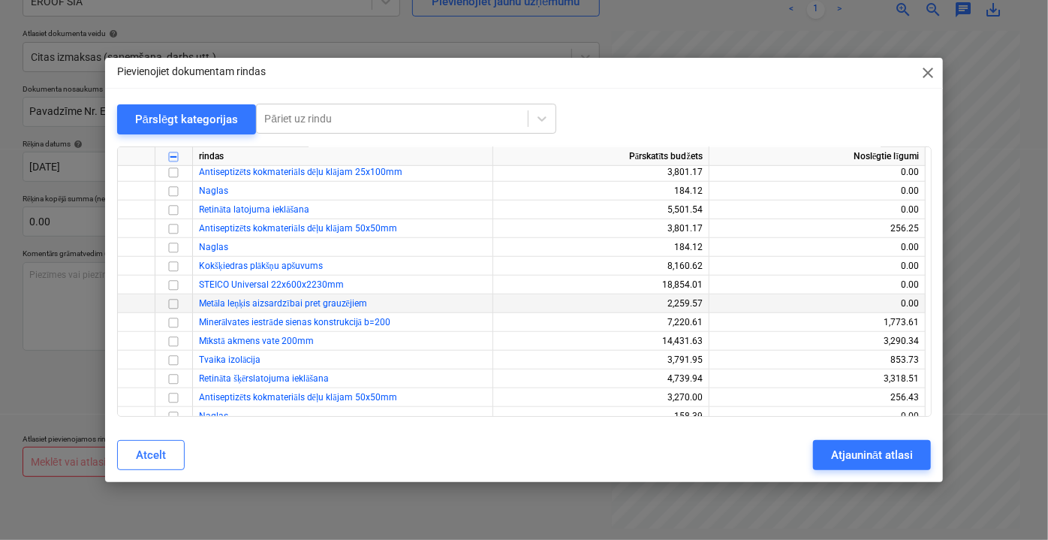
click at [173, 300] on input "checkbox" at bounding box center [173, 303] width 18 height 18
click at [854, 450] on div "Atjaunināt atlasi" at bounding box center [872, 455] width 82 height 20
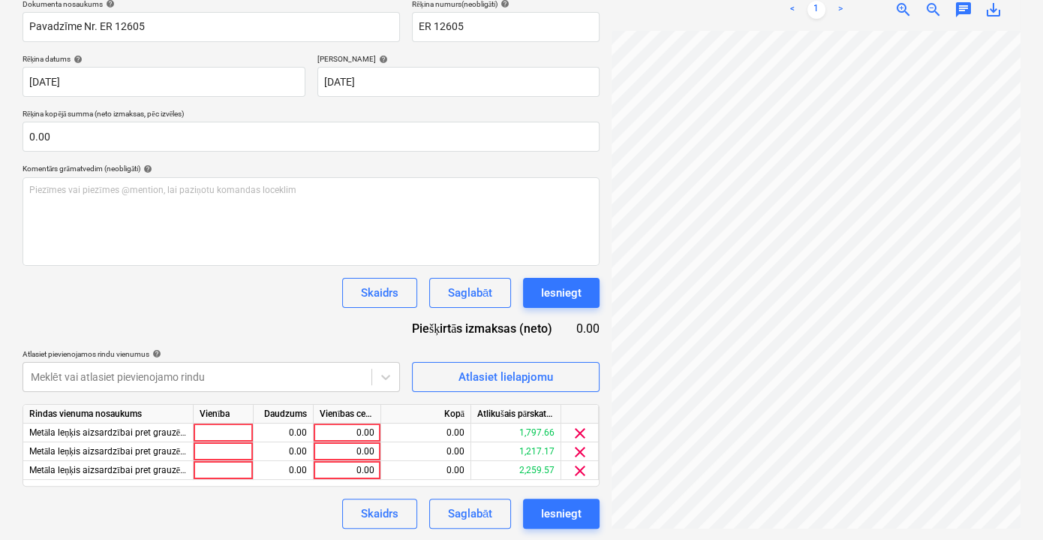
scroll to position [0, 46]
click at [351, 468] on div "0.00" at bounding box center [347, 470] width 55 height 19
type input "119.40"
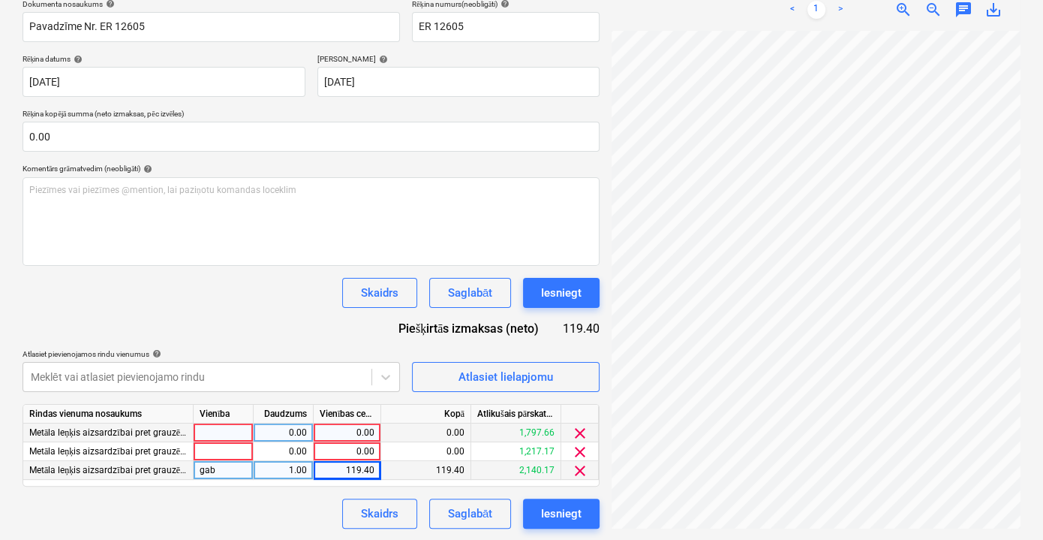
click at [580, 426] on span "clear" at bounding box center [580, 433] width 18 height 18
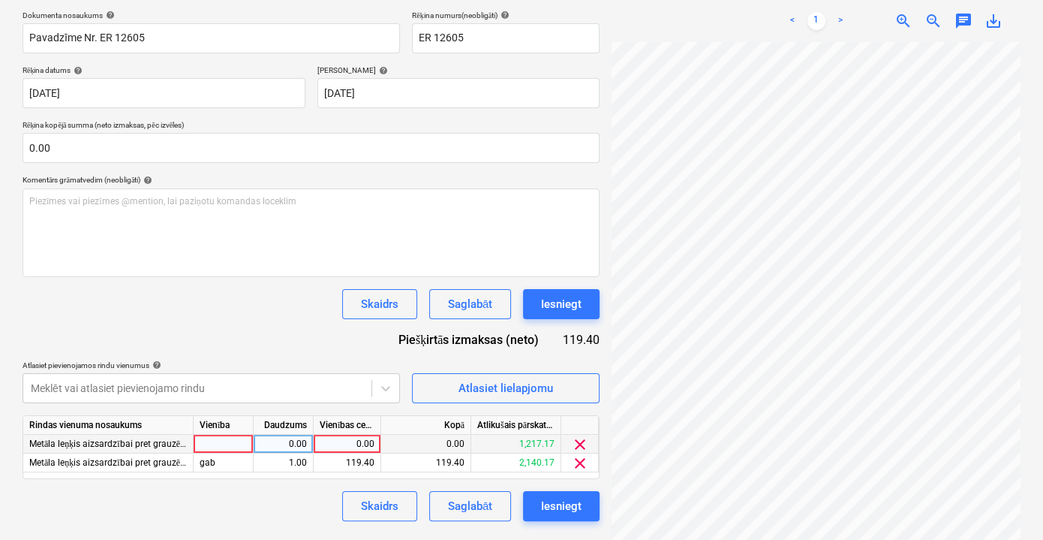
scroll to position [222, 0]
click at [583, 444] on span "clear" at bounding box center [580, 445] width 18 height 18
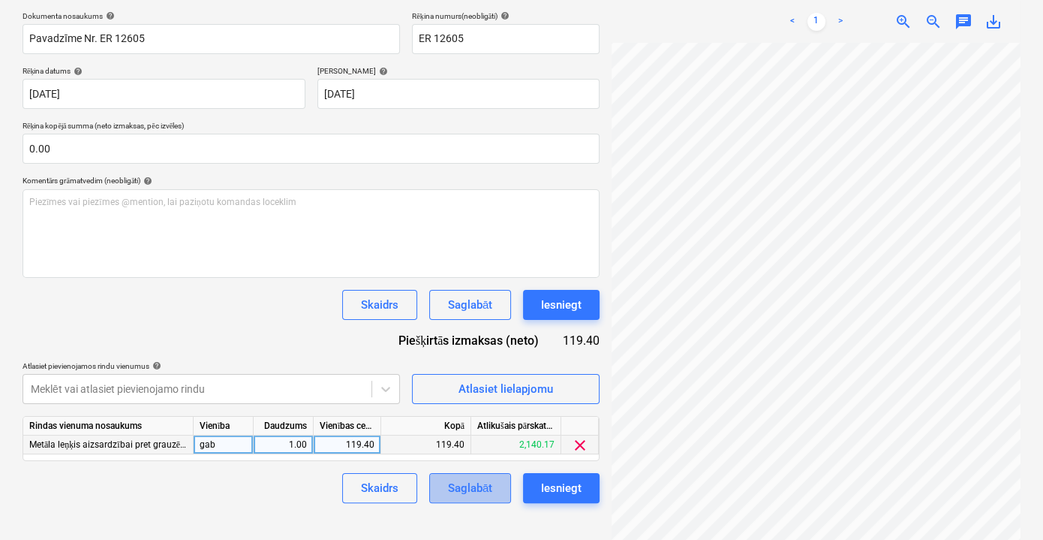
click at [482, 489] on div "Saglabāt" at bounding box center [470, 488] width 44 height 20
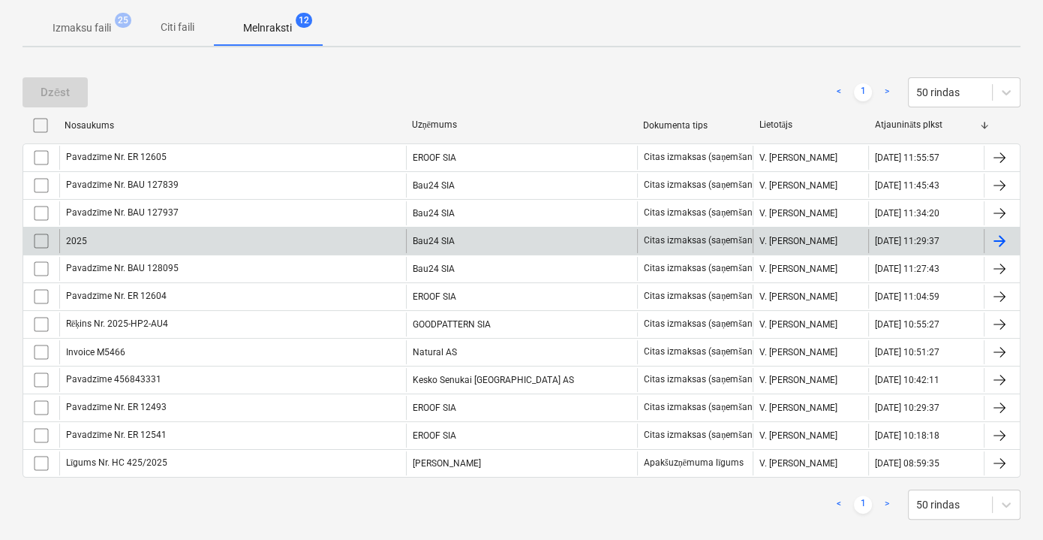
click at [485, 239] on div "Bau24 SIA" at bounding box center [521, 241] width 231 height 24
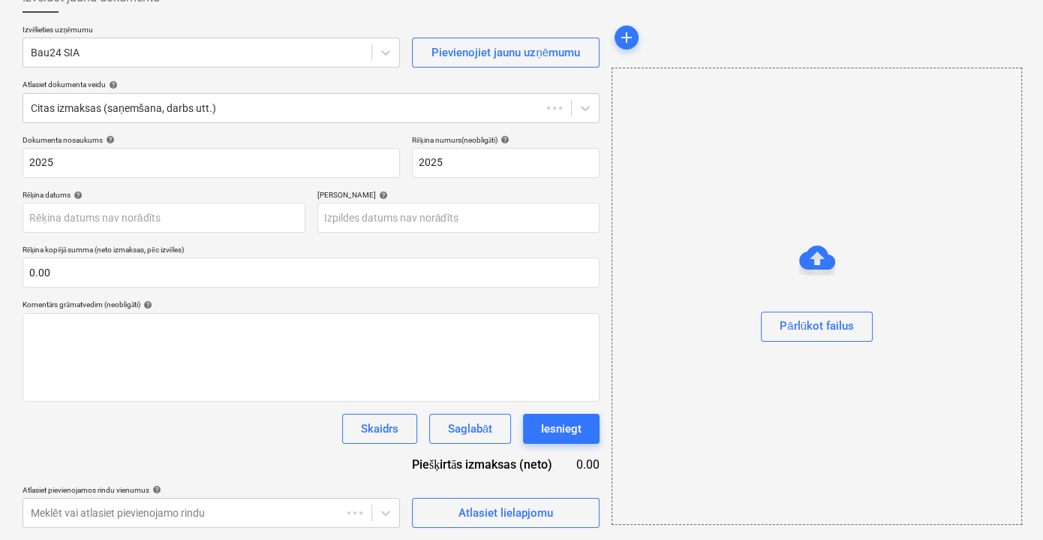
scroll to position [98, 0]
type input "[DATE]"
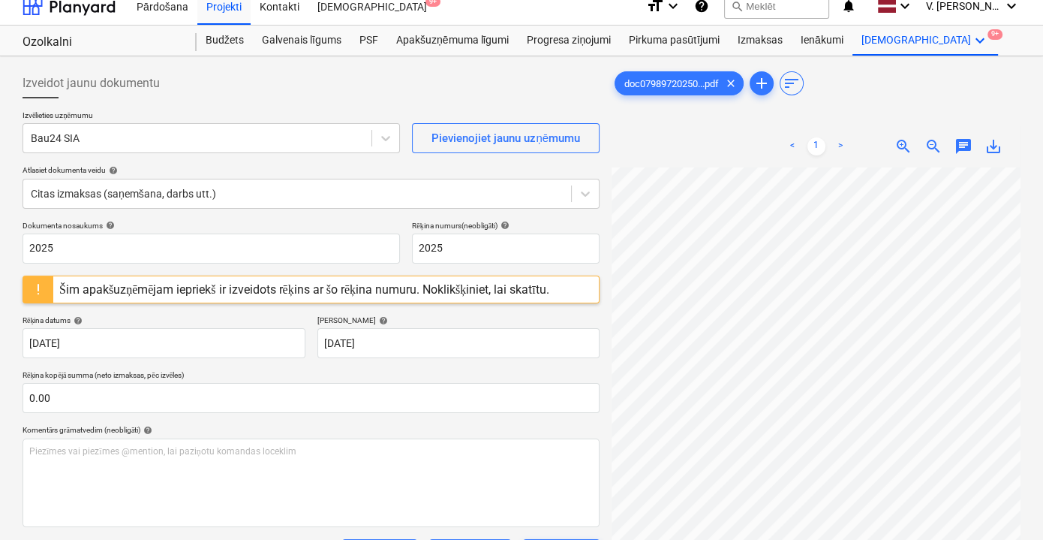
scroll to position [136, 0]
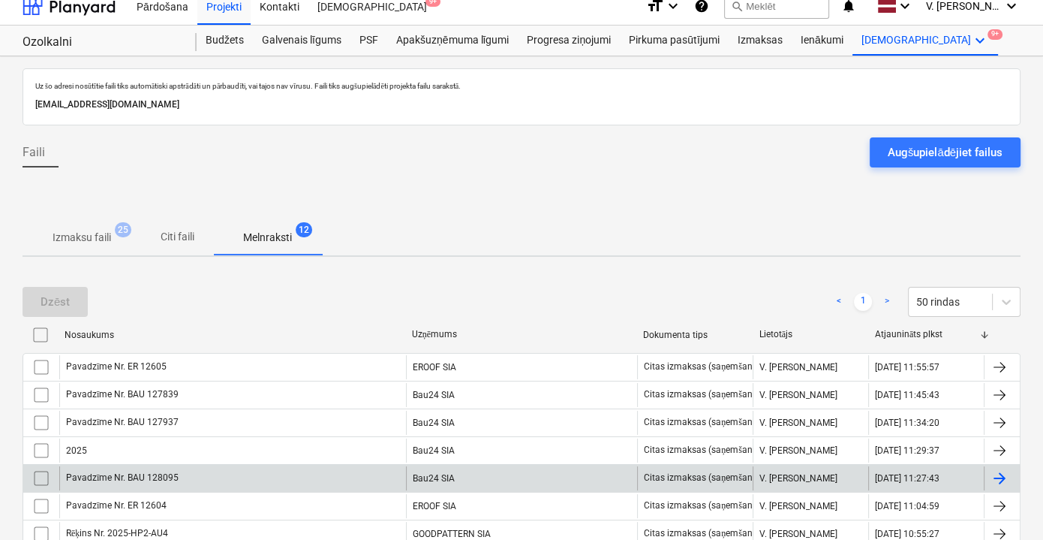
scroll to position [222, 0]
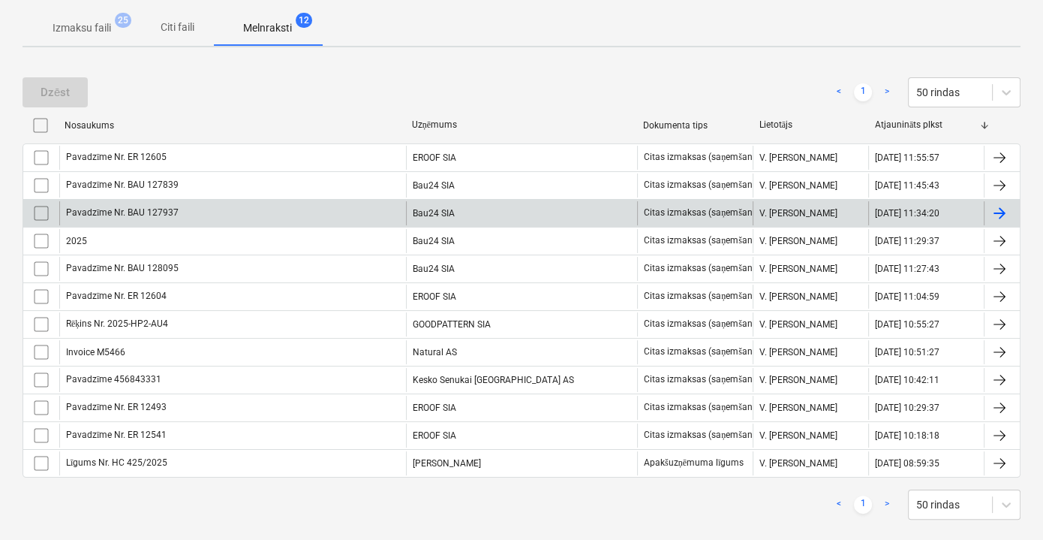
click at [296, 219] on div "Pavadzīme Nr. BAU 127937" at bounding box center [232, 213] width 347 height 24
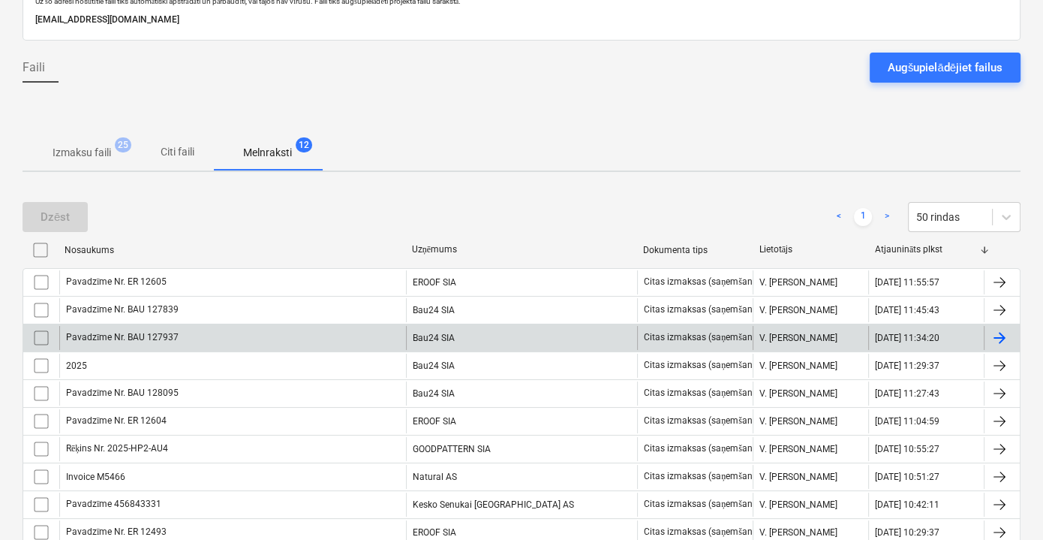
scroll to position [222, 0]
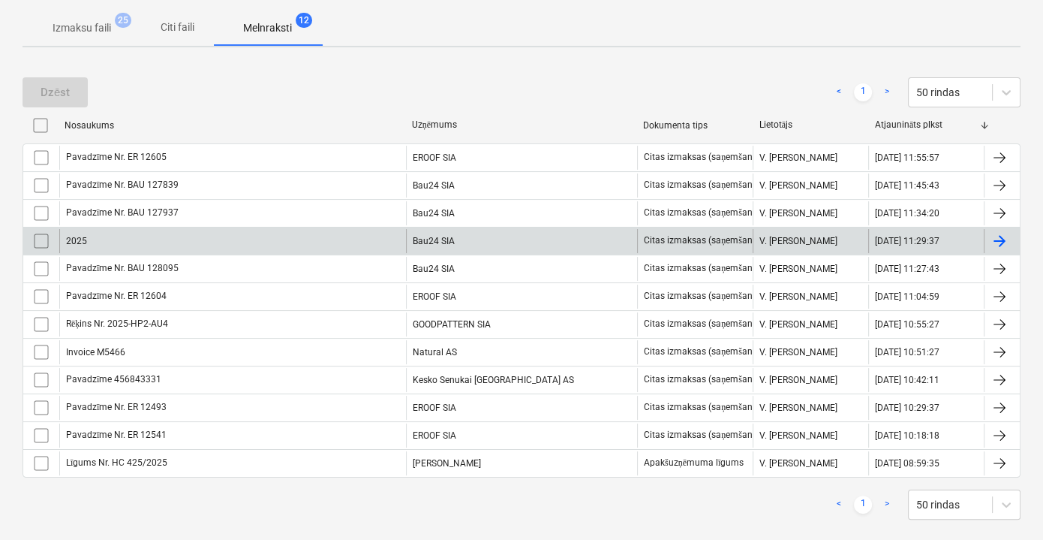
click at [245, 240] on div "2025" at bounding box center [232, 241] width 347 height 24
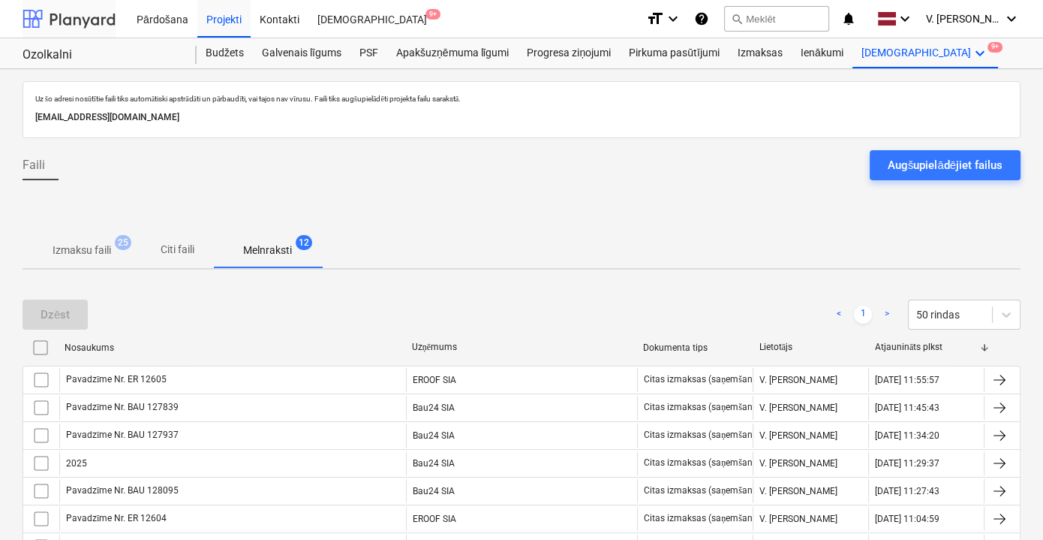
scroll to position [222, 0]
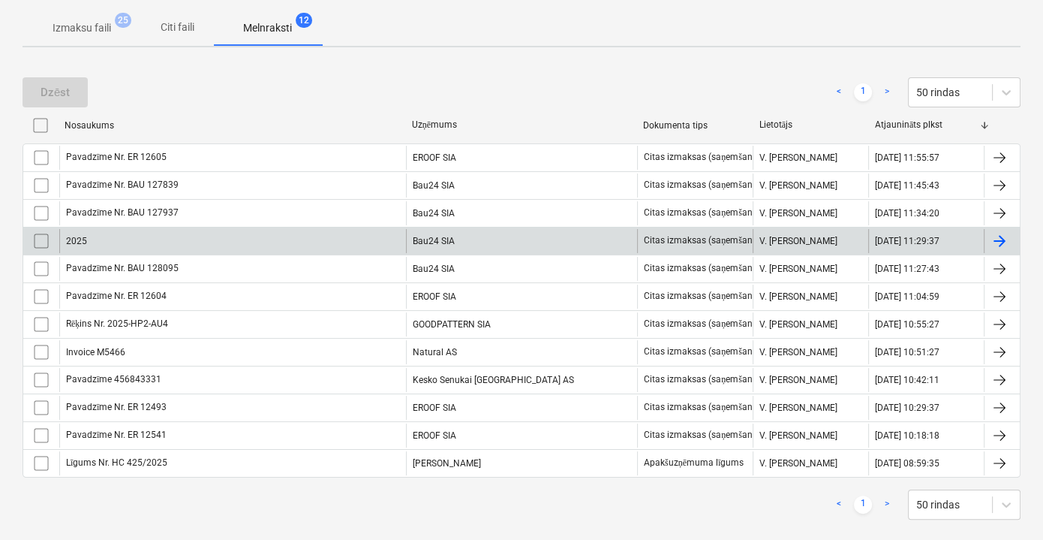
click at [38, 233] on input "checkbox" at bounding box center [41, 241] width 24 height 24
click at [77, 88] on button "Dzēst" at bounding box center [55, 92] width 65 height 30
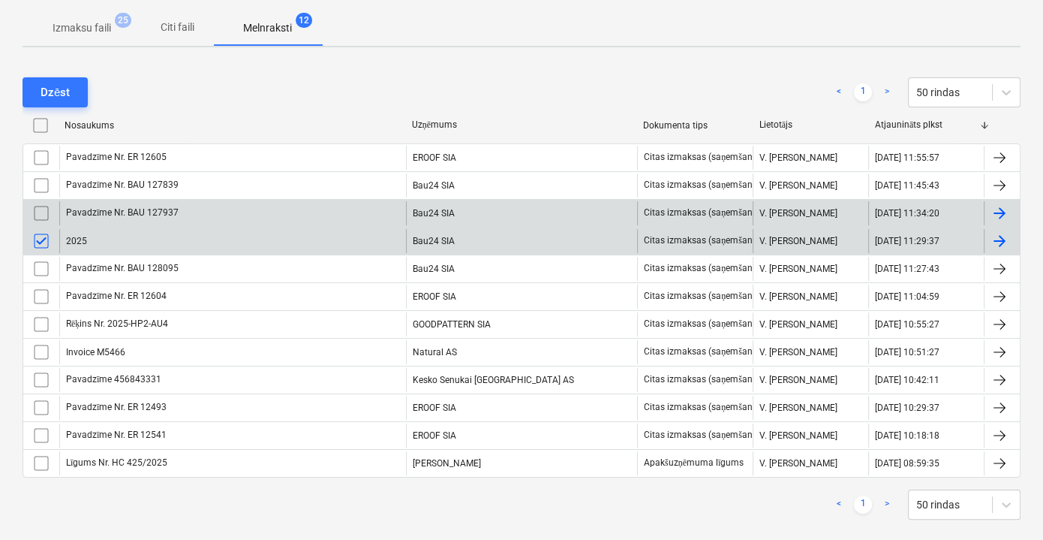
scroll to position [212, 0]
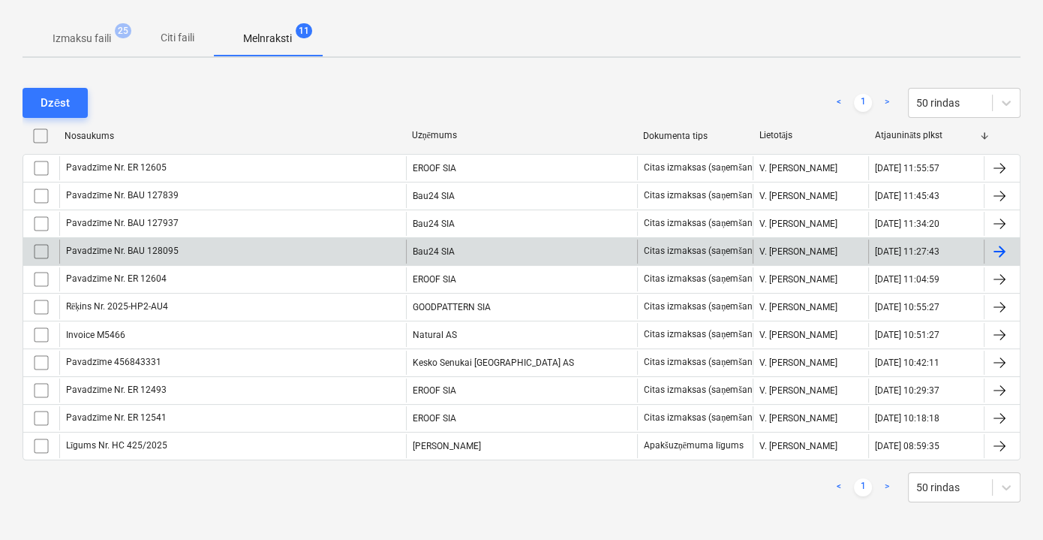
drag, startPoint x: 363, startPoint y: 240, endPoint x: 341, endPoint y: 248, distance: 23.7
click at [341, 248] on div "Pavadzīme Nr. BAU 128095" at bounding box center [232, 251] width 347 height 24
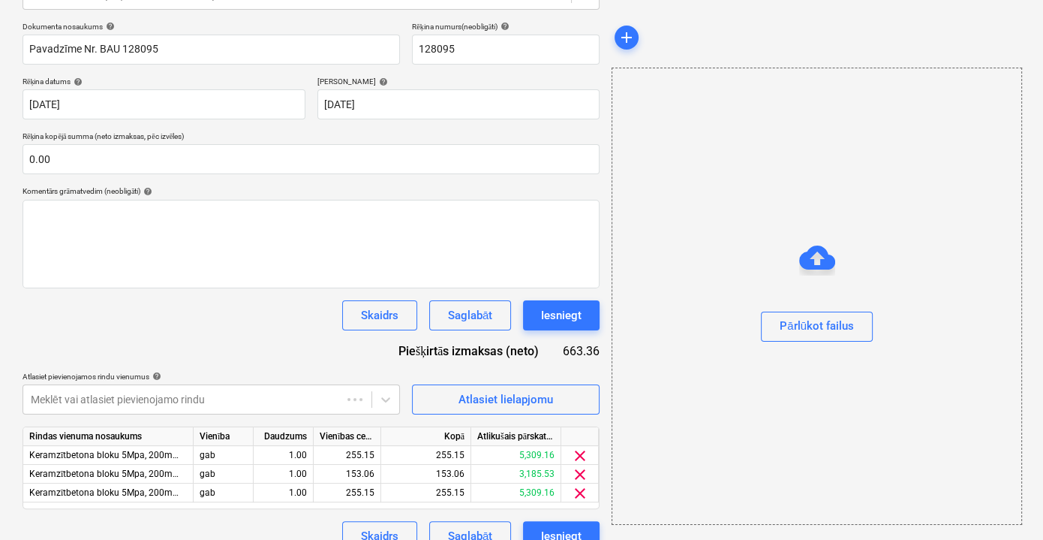
scroll to position [98, 0]
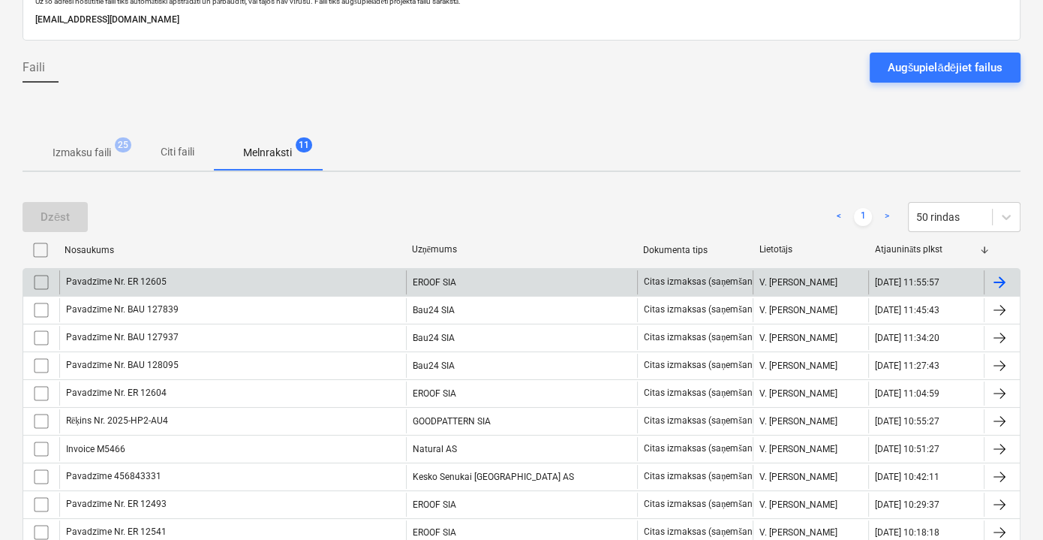
scroll to position [212, 0]
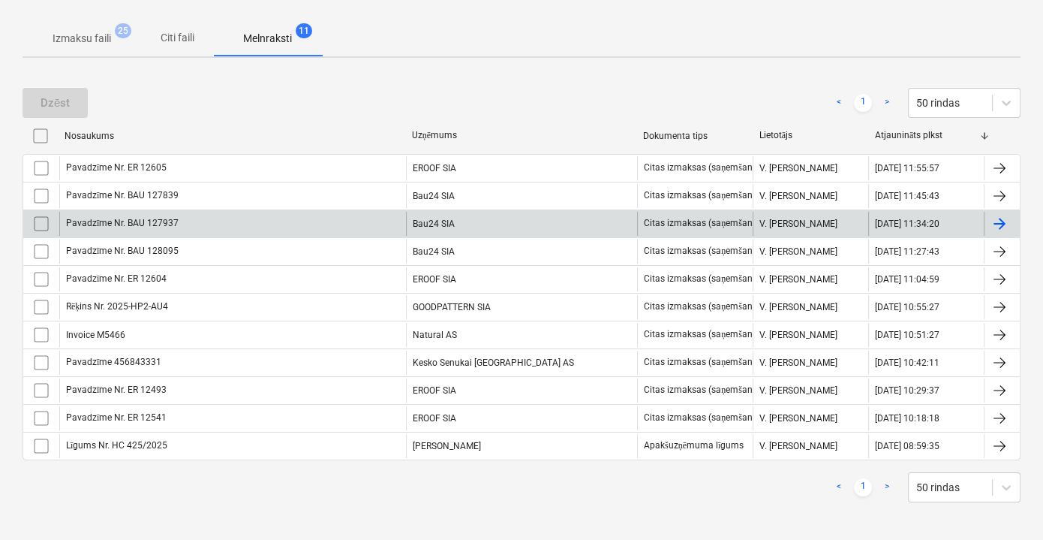
click at [256, 215] on div "Pavadzīme Nr. BAU 127937" at bounding box center [232, 224] width 347 height 24
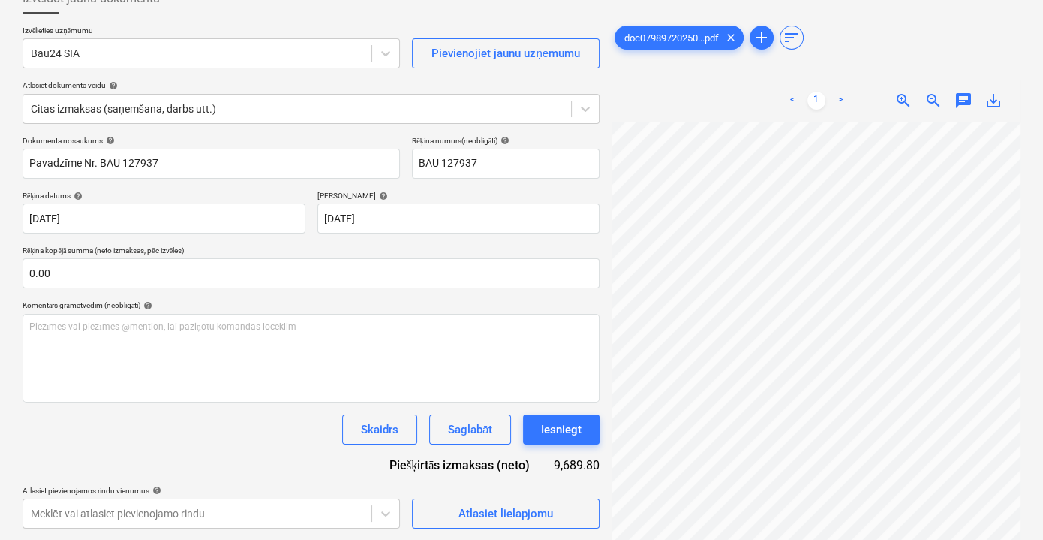
scroll to position [145, 0]
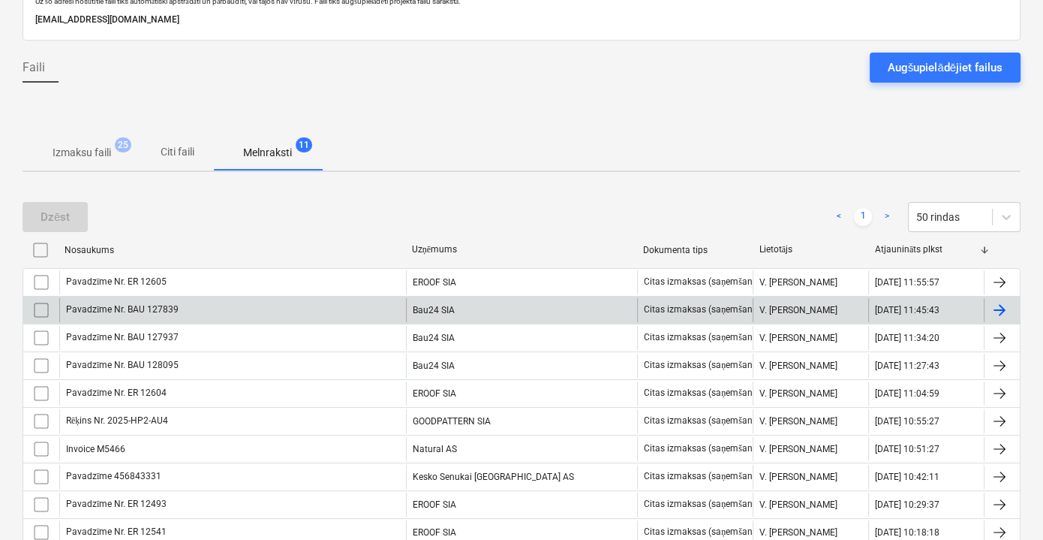
scroll to position [212, 0]
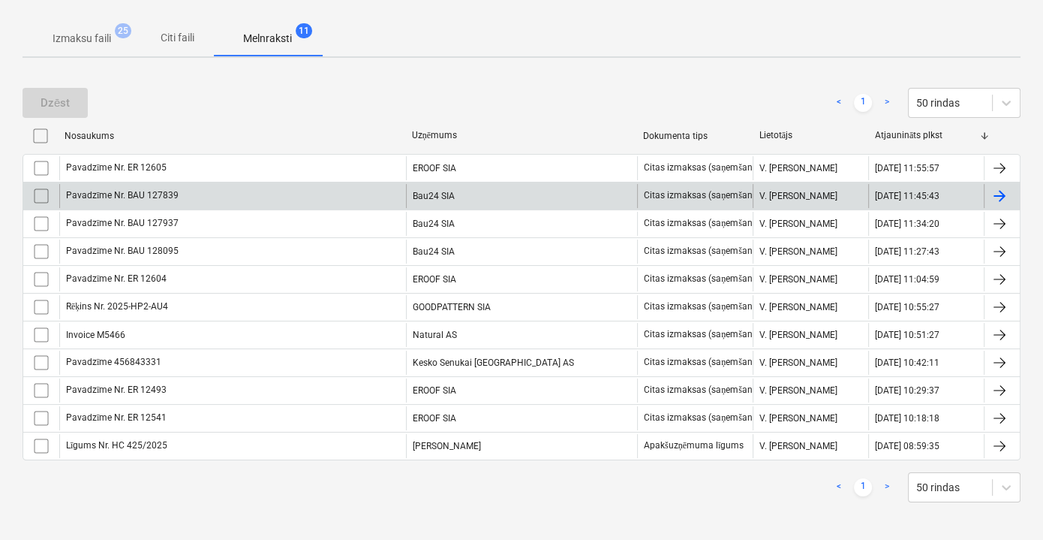
click at [203, 200] on div "Pavadzīme Nr. BAU 127839" at bounding box center [232, 196] width 347 height 24
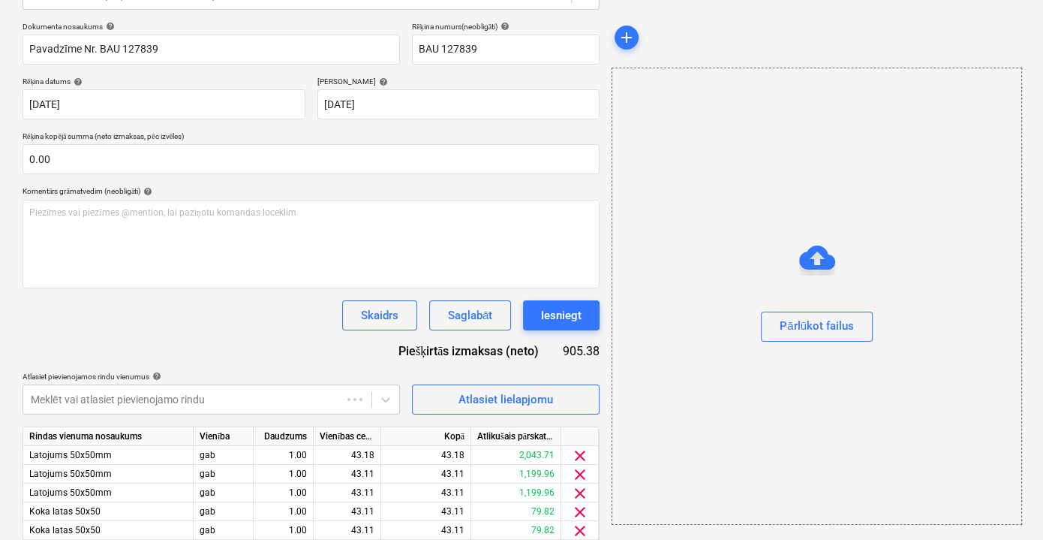
scroll to position [98, 0]
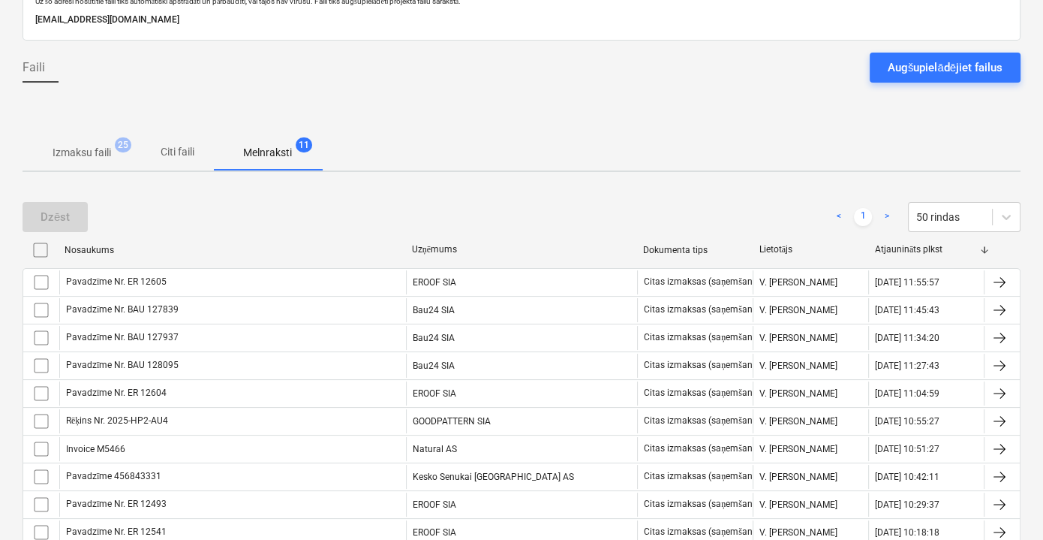
scroll to position [212, 0]
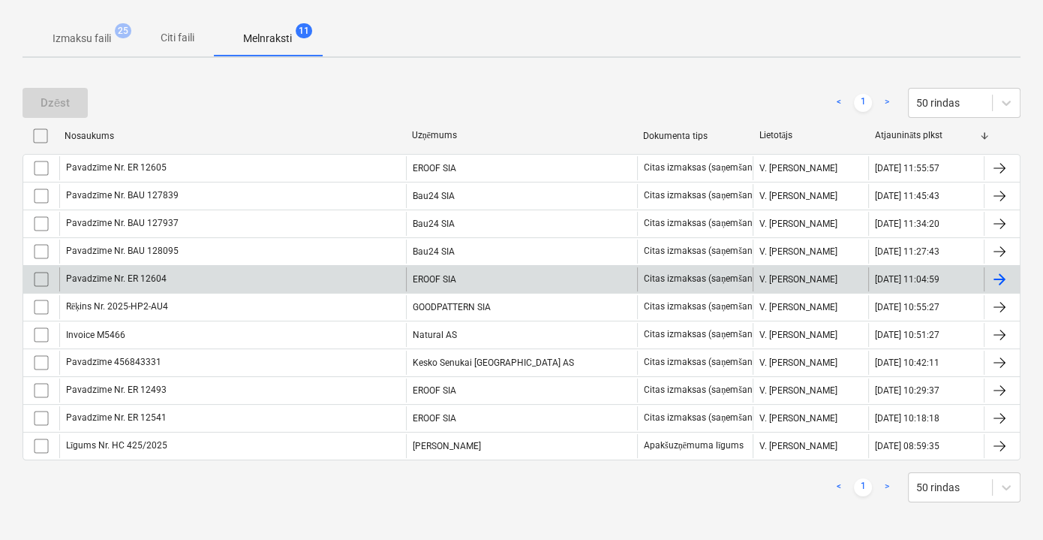
click at [351, 273] on div "Pavadzīme Nr. ER 12604" at bounding box center [232, 279] width 347 height 24
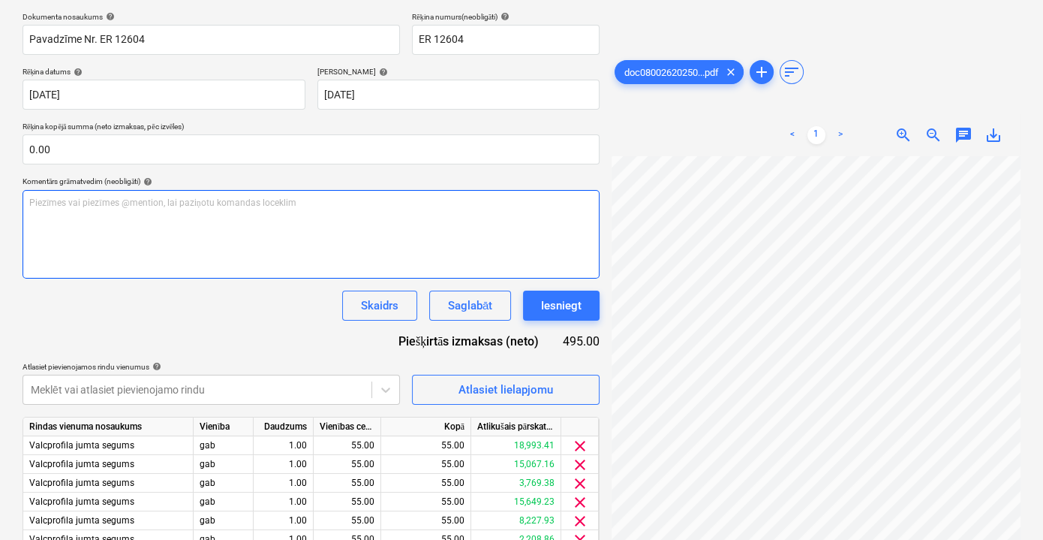
scroll to position [347, 0]
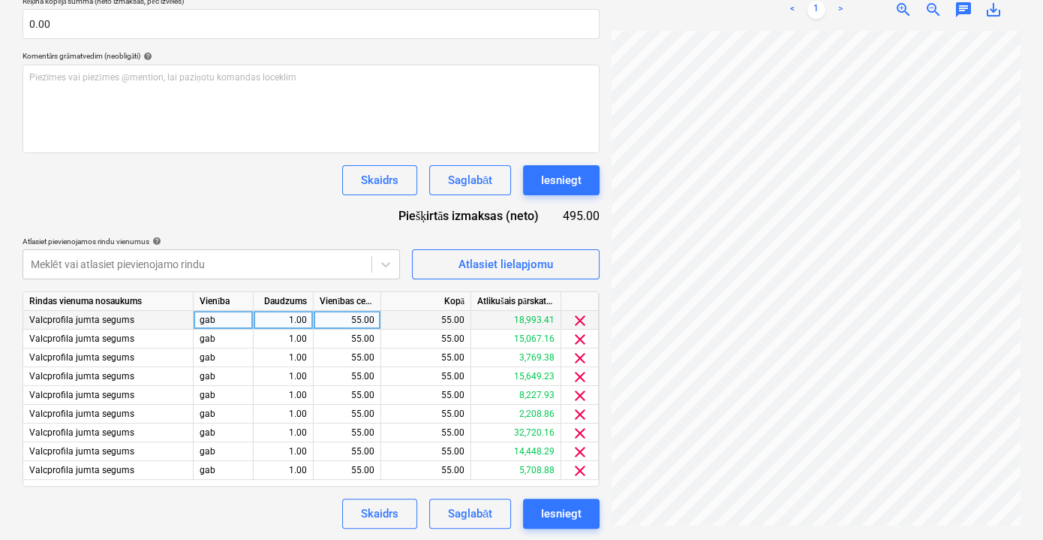
click at [582, 318] on span "clear" at bounding box center [580, 321] width 18 height 18
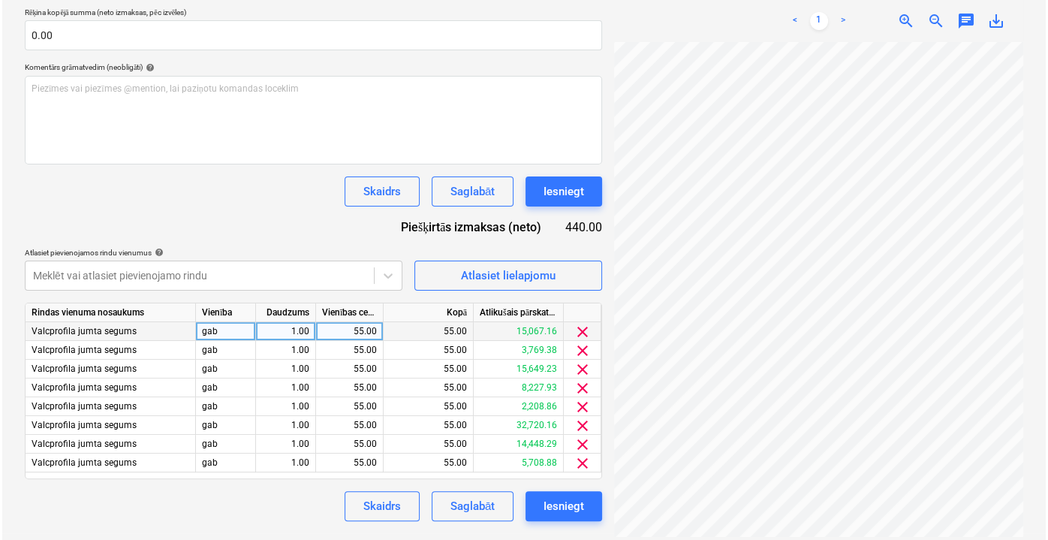
scroll to position [335, 0]
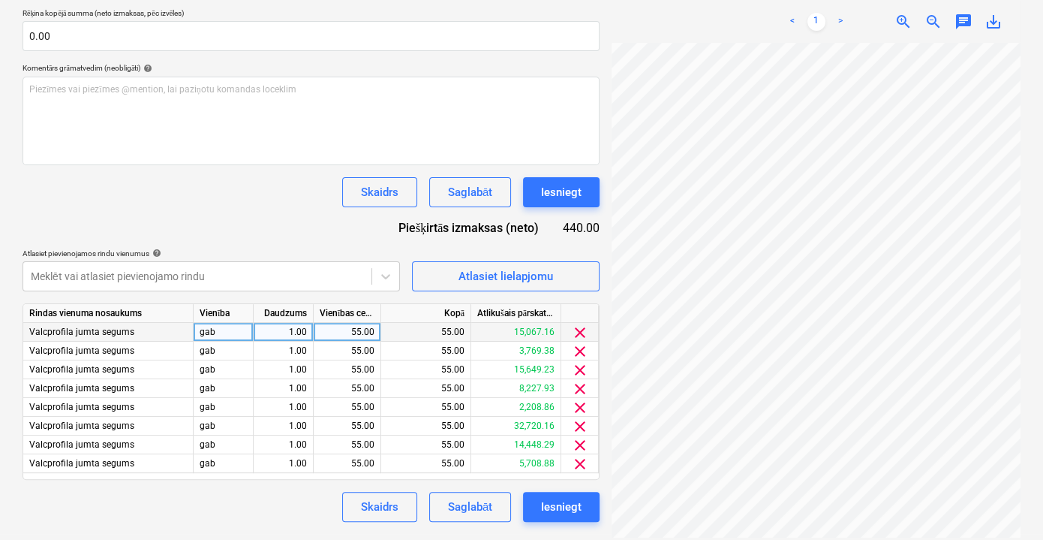
click at [582, 333] on span "clear" at bounding box center [580, 333] width 18 height 18
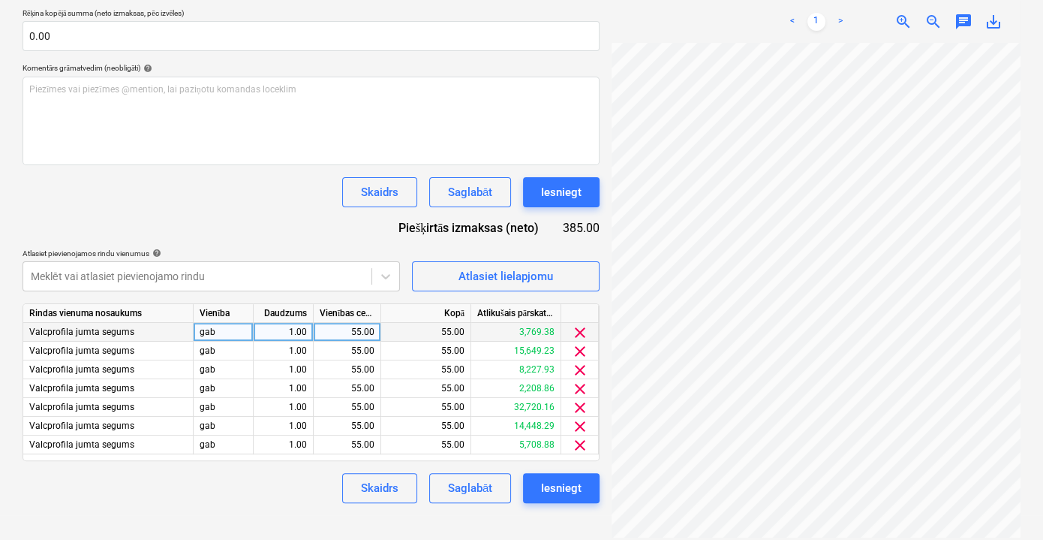
click at [582, 333] on span "clear" at bounding box center [580, 333] width 18 height 18
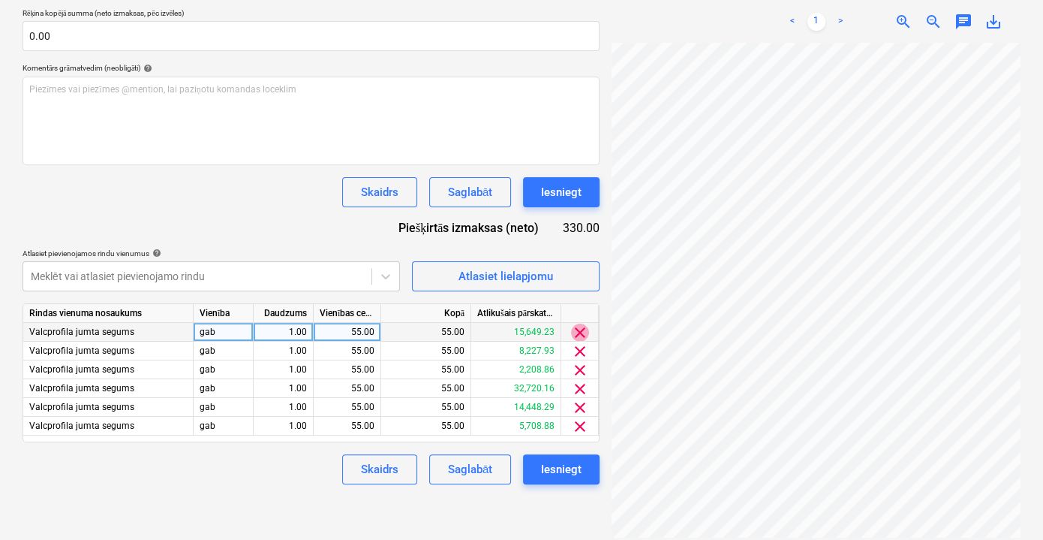
click at [582, 333] on span "clear" at bounding box center [580, 333] width 18 height 18
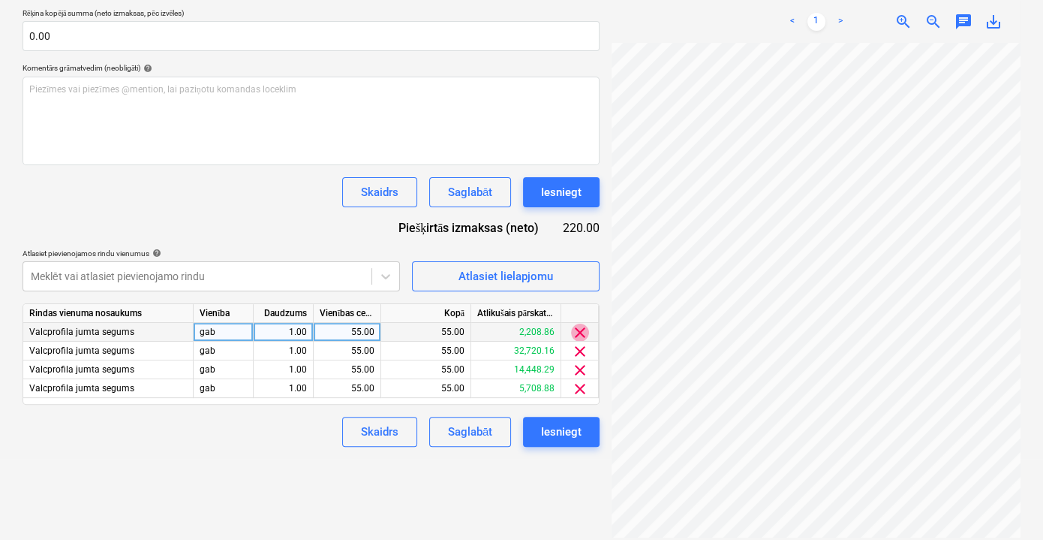
click at [582, 333] on span "clear" at bounding box center [580, 333] width 18 height 18
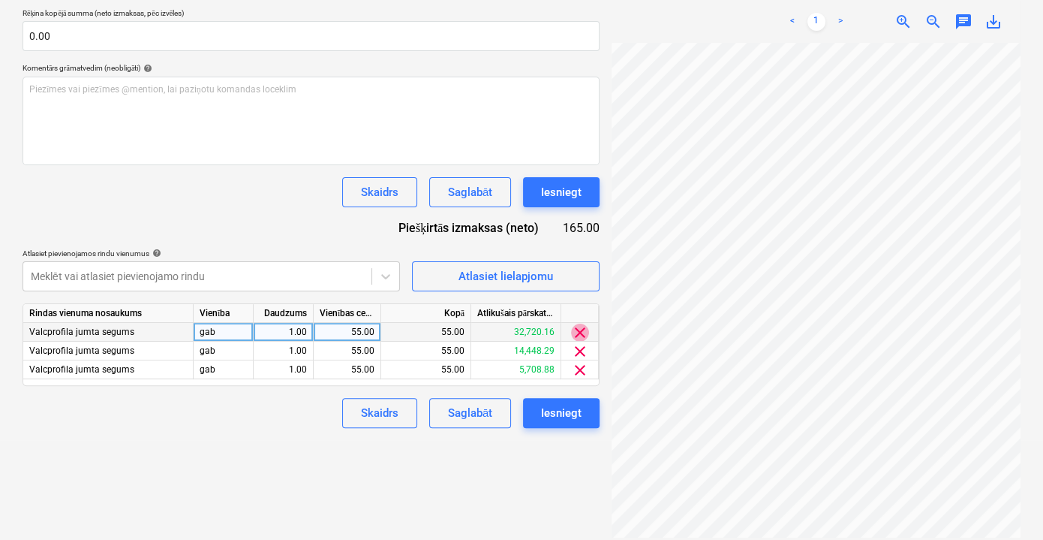
click at [582, 333] on span "clear" at bounding box center [580, 333] width 18 height 18
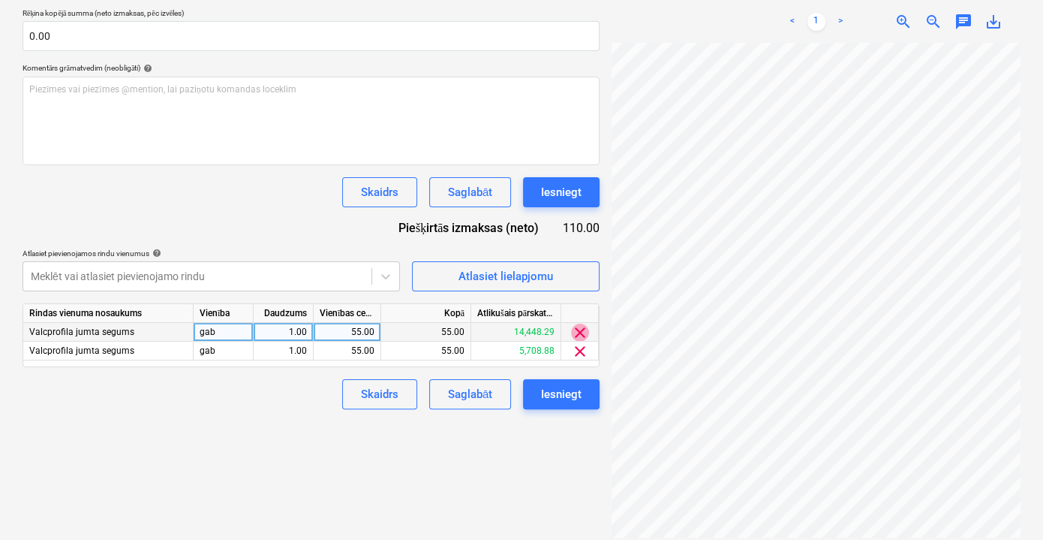
click at [582, 332] on span "clear" at bounding box center [580, 333] width 18 height 18
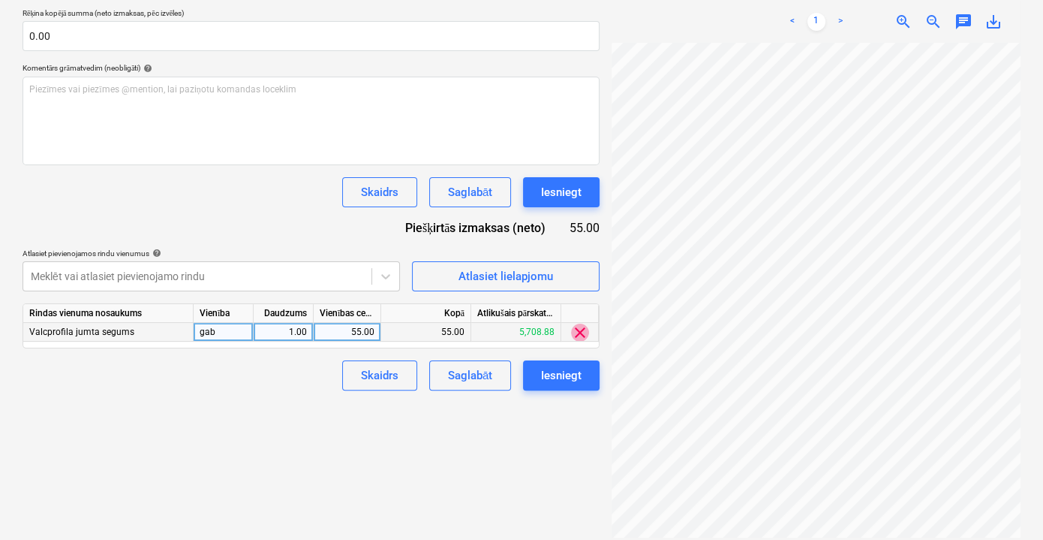
click at [584, 327] on span "clear" at bounding box center [580, 333] width 18 height 18
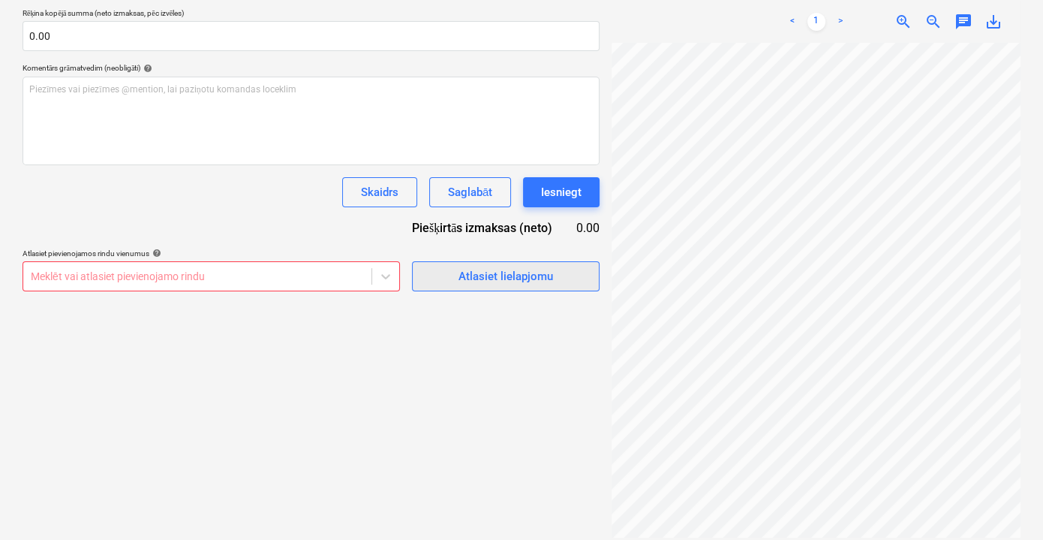
click at [488, 273] on div "Atlasiet lielapjomu" at bounding box center [506, 276] width 95 height 20
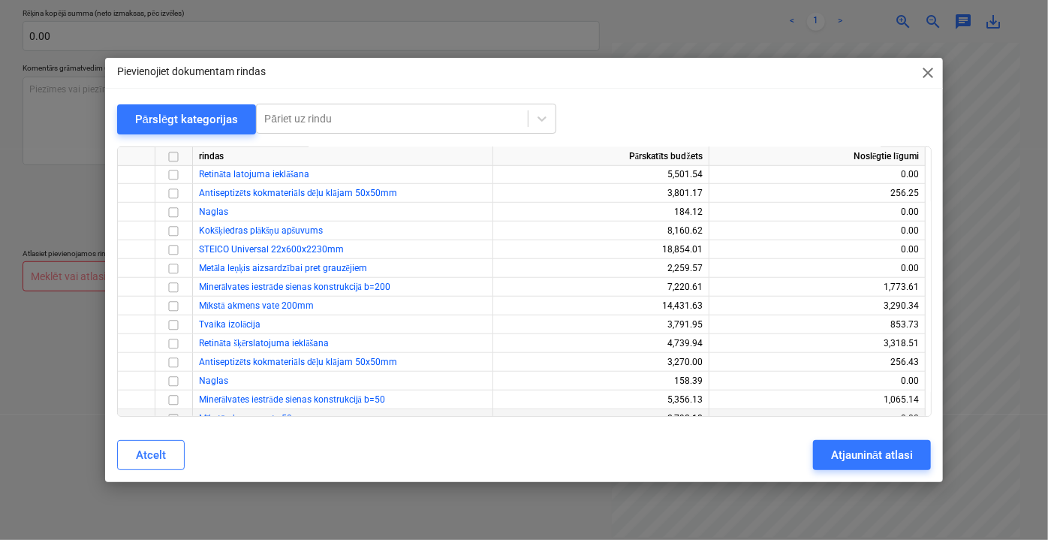
scroll to position [3358, 0]
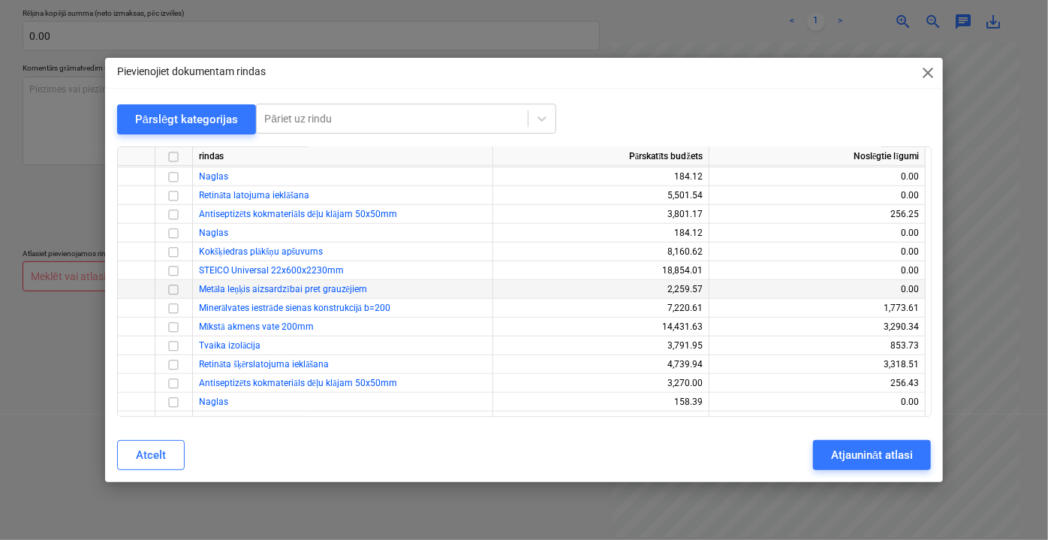
click at [173, 288] on input "checkbox" at bounding box center [173, 289] width 18 height 18
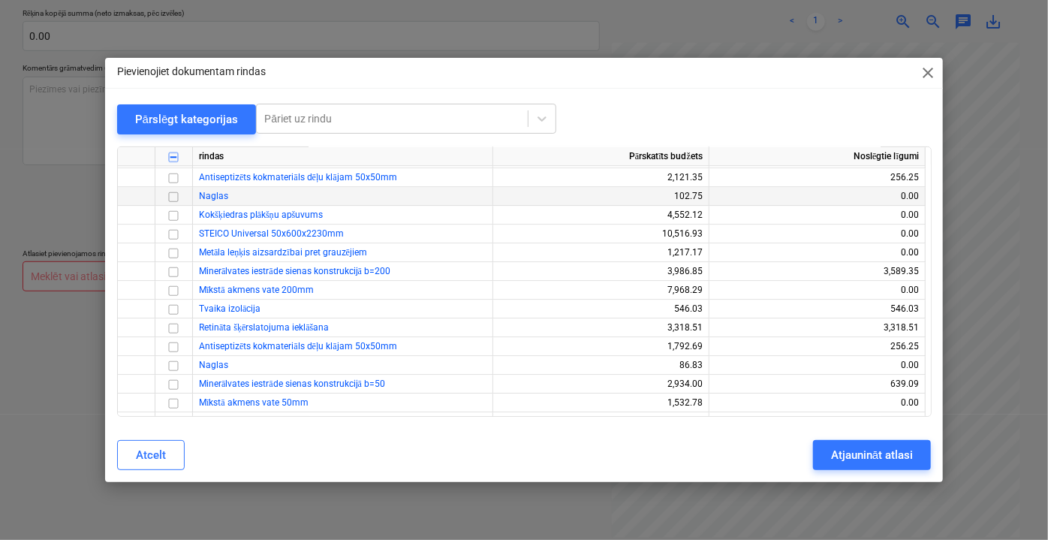
scroll to position [2061, 0]
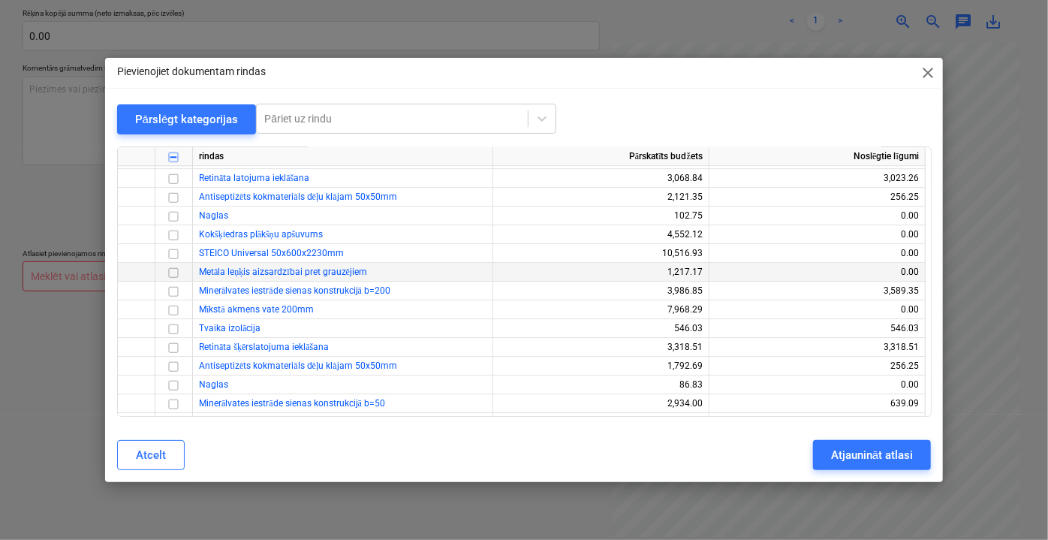
click at [174, 270] on input "checkbox" at bounding box center [173, 272] width 18 height 18
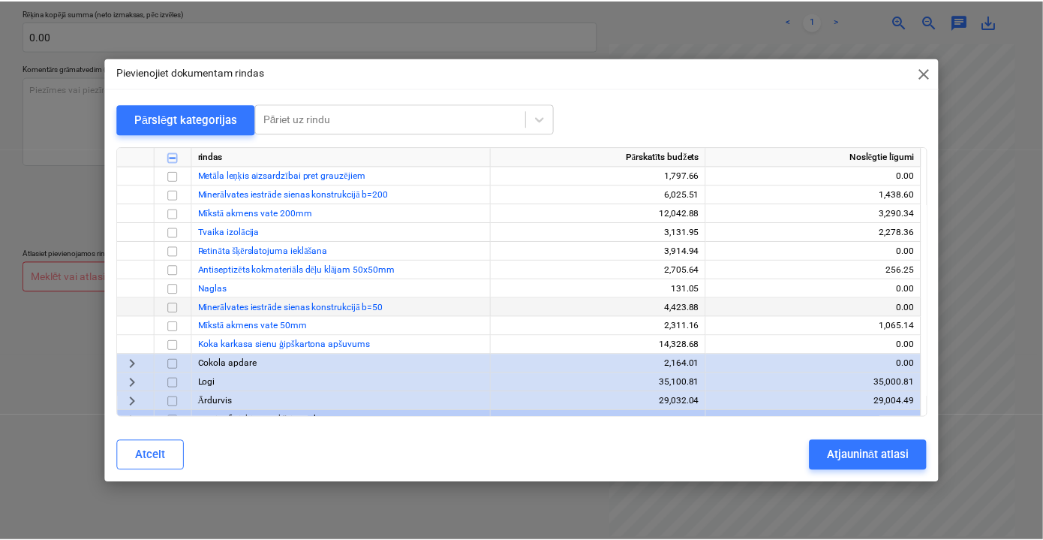
scroll to position [832, 0]
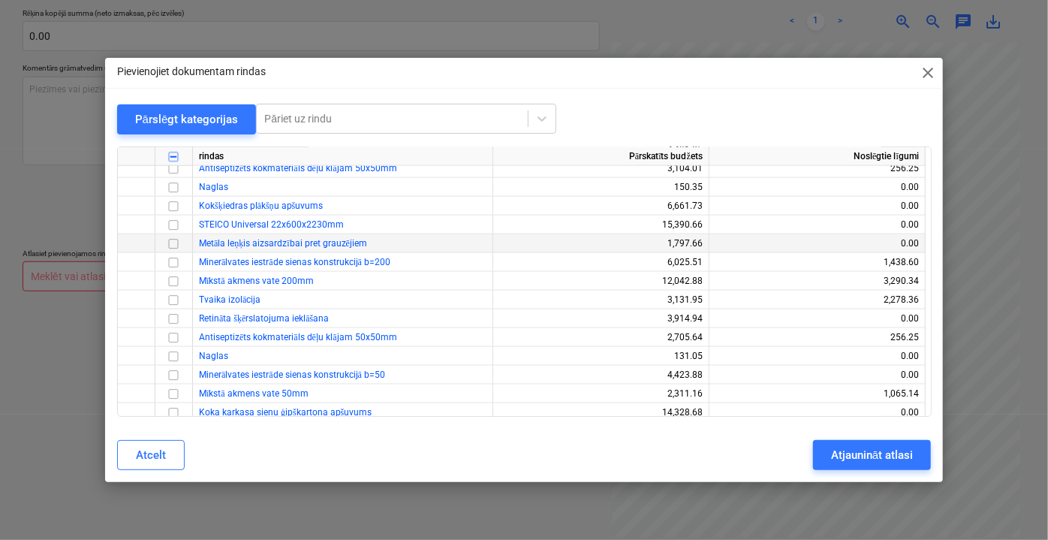
click at [172, 241] on input "checkbox" at bounding box center [173, 243] width 18 height 18
click at [842, 453] on div "Atjaunināt atlasi" at bounding box center [872, 455] width 82 height 20
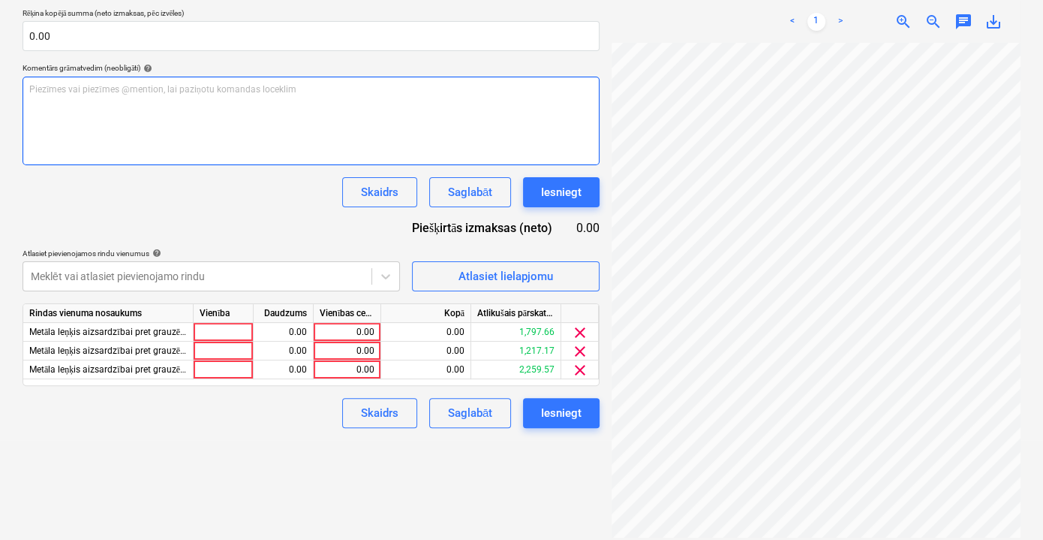
click at [152, 89] on p "Piezīmes vai piezīmes @mention, lai paziņotu komandas loceklim ﻿" at bounding box center [311, 89] width 564 height 13
click at [143, 86] on span "Kļūda nosaukumā, ir siets prwt grauzejiem." at bounding box center [115, 89] width 173 height 11
drag, startPoint x: 215, startPoint y: 90, endPoint x: 22, endPoint y: 95, distance: 193.0
click at [22, 95] on div "Izveidot jaunu dokumentu Izvēlieties uzņēmumu EROOF SIA Pievienojiet jaunu uzņē…" at bounding box center [311, 87] width 589 height 694
click at [212, 86] on p "[PERSON_NAME], ir siets pret grauzejiem." at bounding box center [311, 89] width 564 height 13
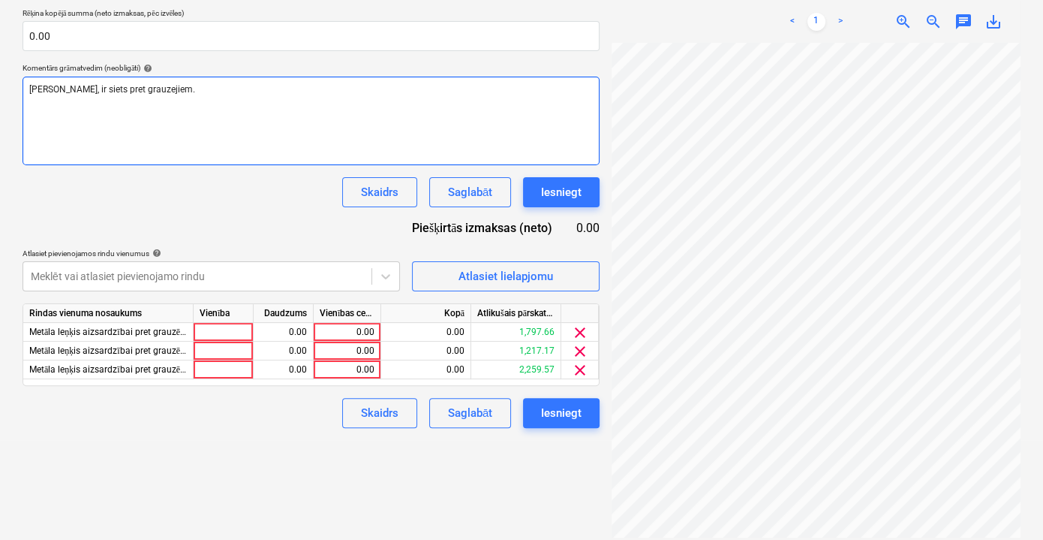
click at [104, 90] on span "[PERSON_NAME], ir siets pret grauzejiem." at bounding box center [112, 89] width 166 height 11
drag, startPoint x: 167, startPoint y: 86, endPoint x: 149, endPoint y: 85, distance: 17.3
click at [149, 85] on span "[PERSON_NAME], projektā ir siets pret grauzejiem." at bounding box center [129, 89] width 200 height 11
drag, startPoint x: 268, startPoint y: 85, endPoint x: 0, endPoint y: 98, distance: 268.3
click at [0, 98] on div "Izveidot jaunu dokumentu Izvēlieties uzņēmumu EROOF SIA Pievienojiet jaunu uzņē…" at bounding box center [521, 87] width 1043 height 706
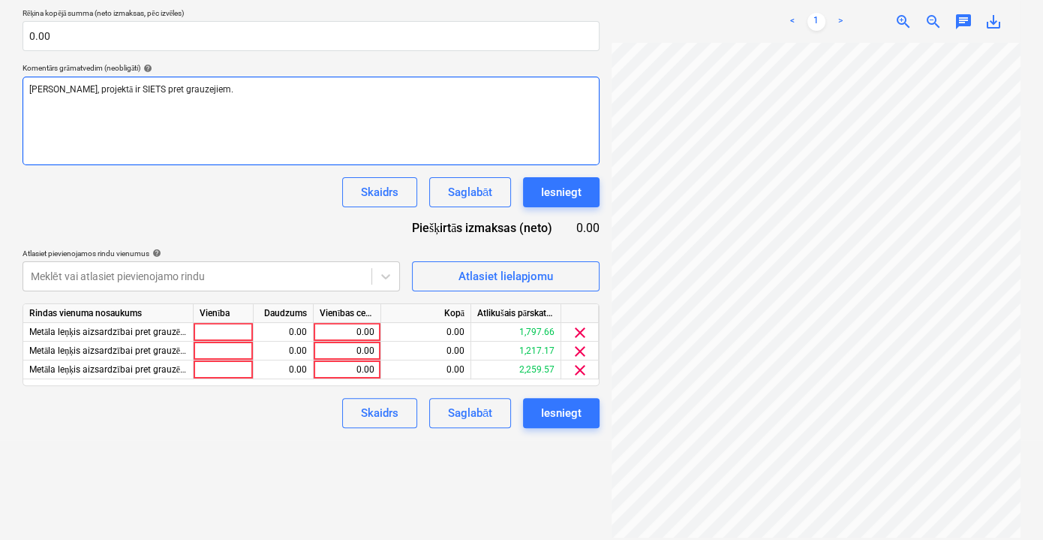
copy span "[PERSON_NAME], projektā ir SIETS pret grauzejiem."
drag, startPoint x: 164, startPoint y: 92, endPoint x: 150, endPoint y: 89, distance: 14.4
click at [150, 89] on span "[PERSON_NAME], projektā ir siets pret grauzējiem." at bounding box center [129, 89] width 200 height 11
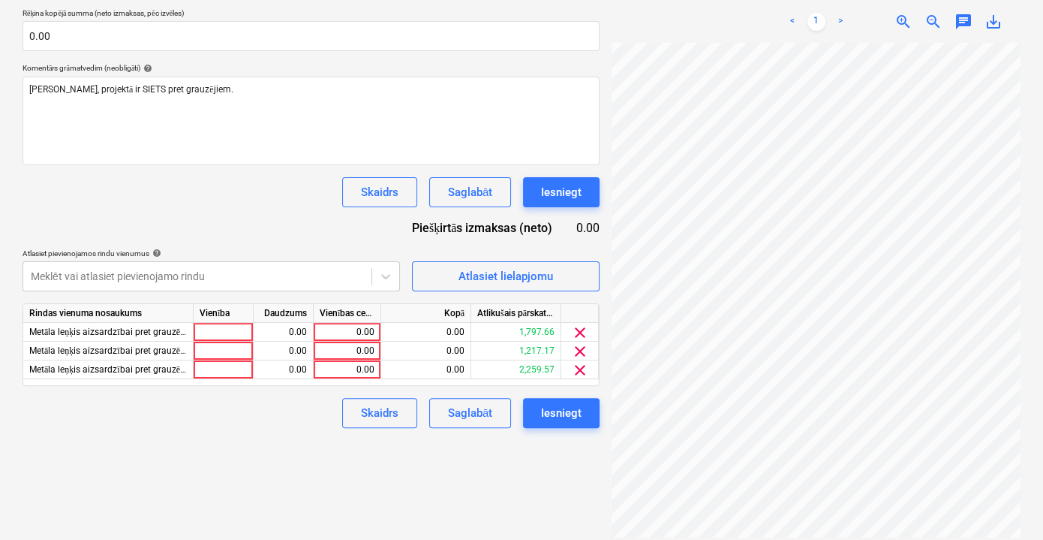
click at [226, 194] on div "Skaidrs Saglabāt Iesniegt" at bounding box center [311, 192] width 577 height 30
click at [369, 335] on div "0.00" at bounding box center [347, 332] width 55 height 19
type input "165"
drag, startPoint x: 358, startPoint y: 332, endPoint x: 383, endPoint y: 330, distance: 24.8
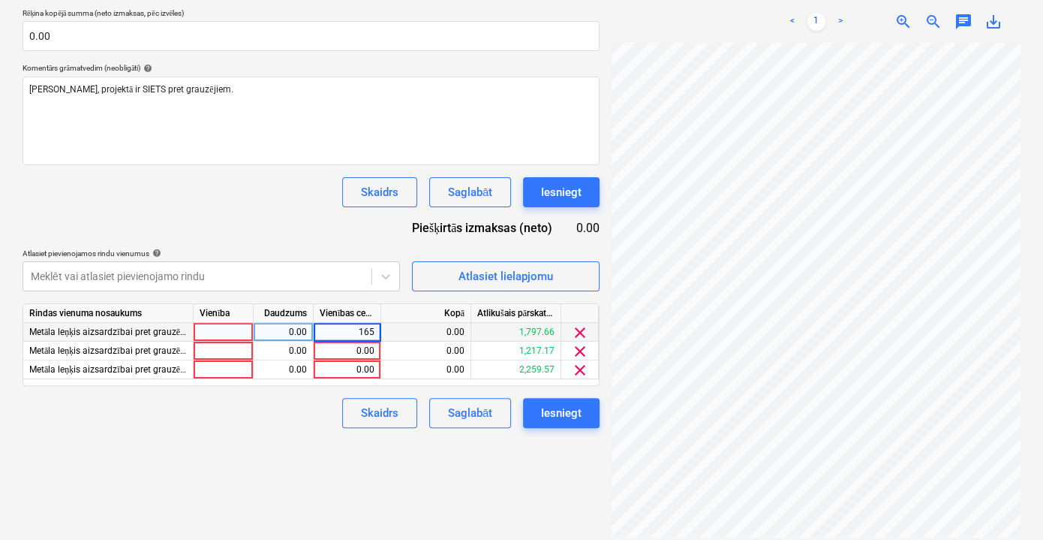
click at [0, 0] on div "Metāla leņķis aizsardzībai pret grauzējiem 0.00 165 0.00 1,797.66 clear" at bounding box center [0, 0] width 0 height 0
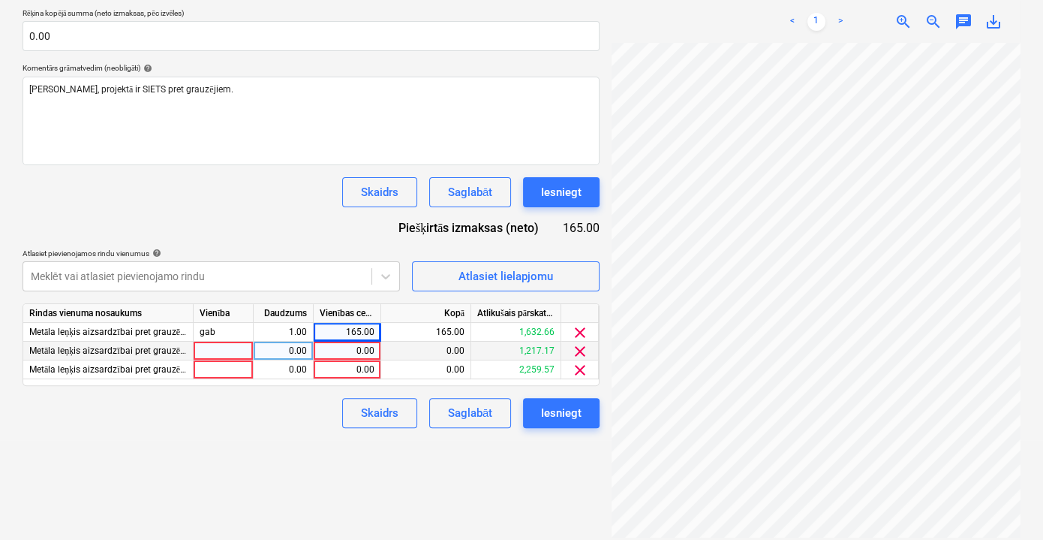
click at [362, 349] on div "0.00" at bounding box center [347, 351] width 55 height 19
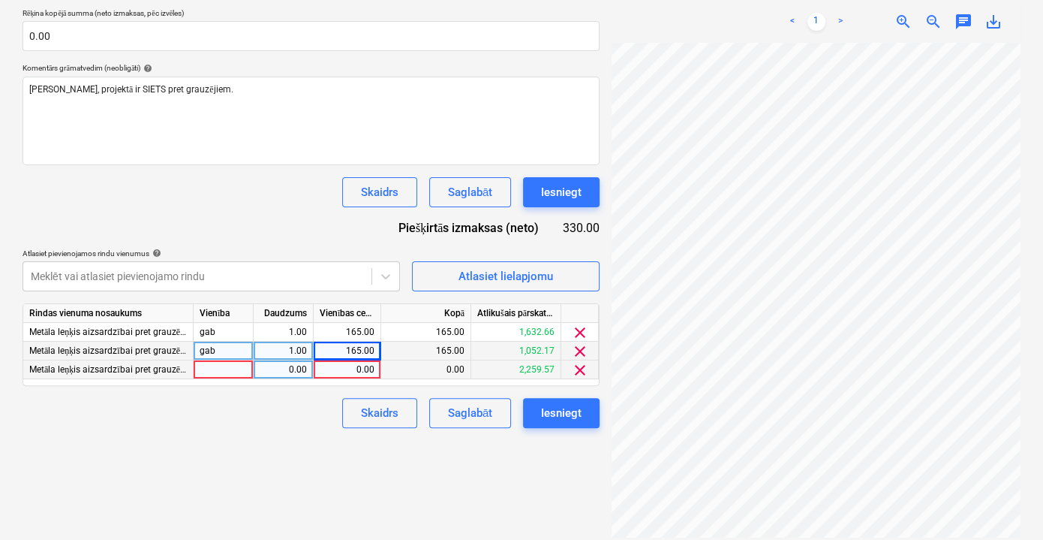
click at [361, 372] on div "0.00" at bounding box center [347, 369] width 55 height 19
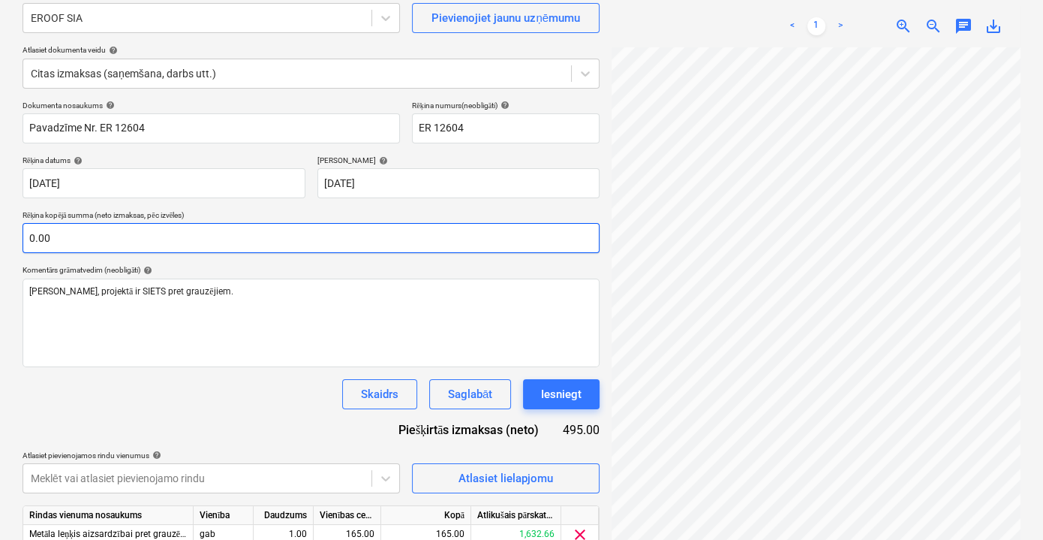
scroll to position [234, 0]
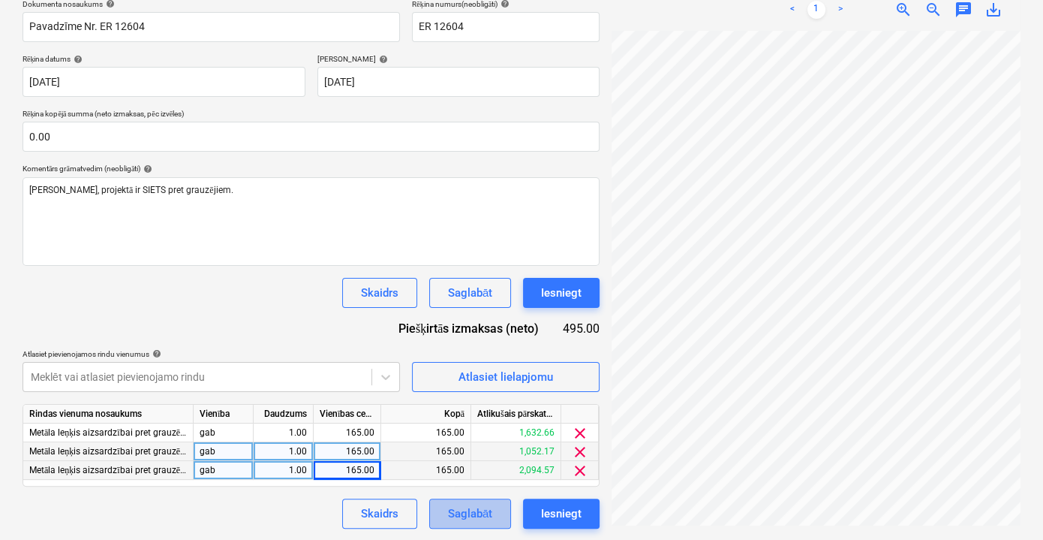
click at [490, 520] on div "Saglabāt" at bounding box center [470, 514] width 44 height 20
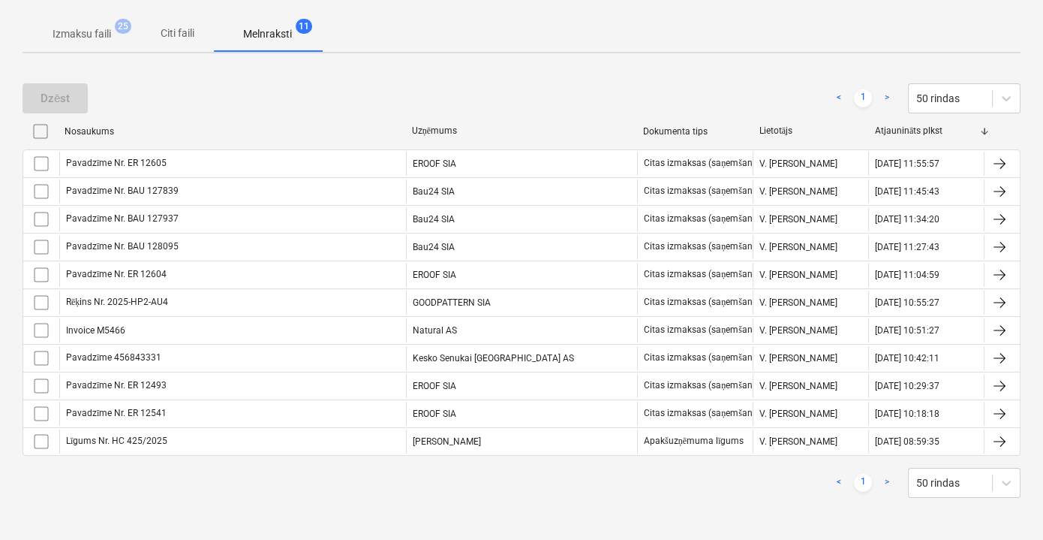
scroll to position [212, 0]
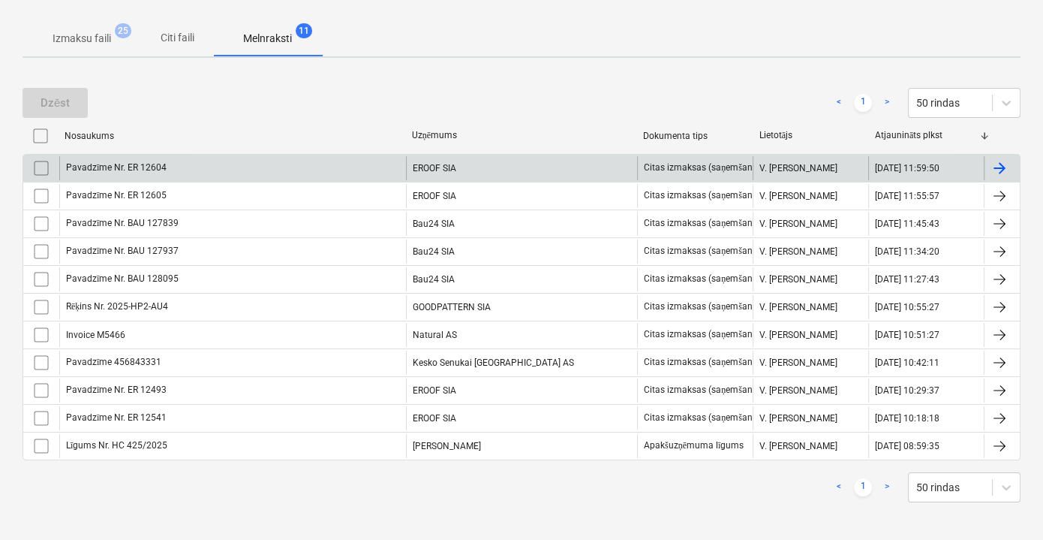
click at [534, 176] on div "EROOF SIA" at bounding box center [521, 168] width 231 height 24
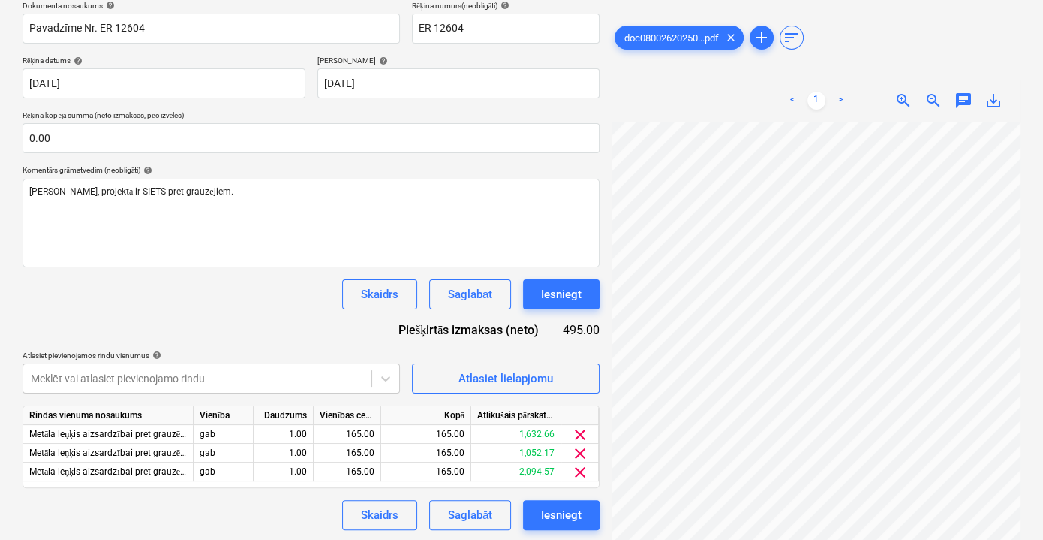
scroll to position [234, 0]
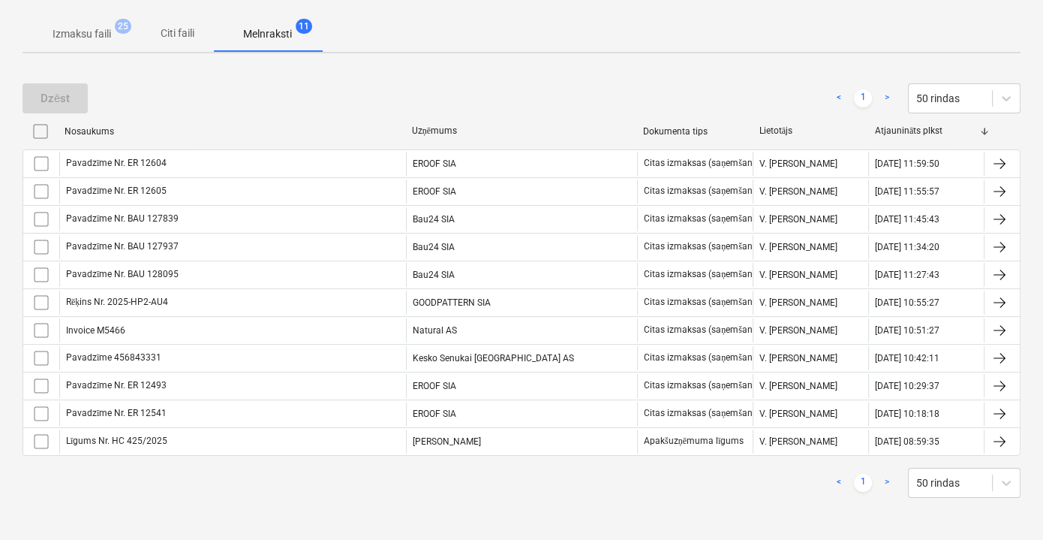
scroll to position [212, 0]
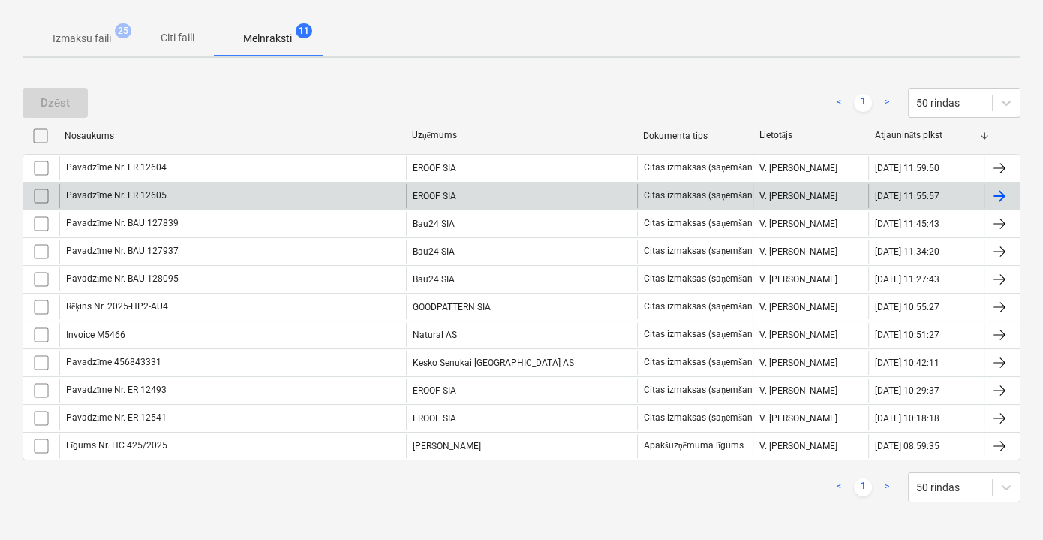
click at [268, 200] on div "Pavadzīme Nr. ER 12605" at bounding box center [232, 196] width 347 height 24
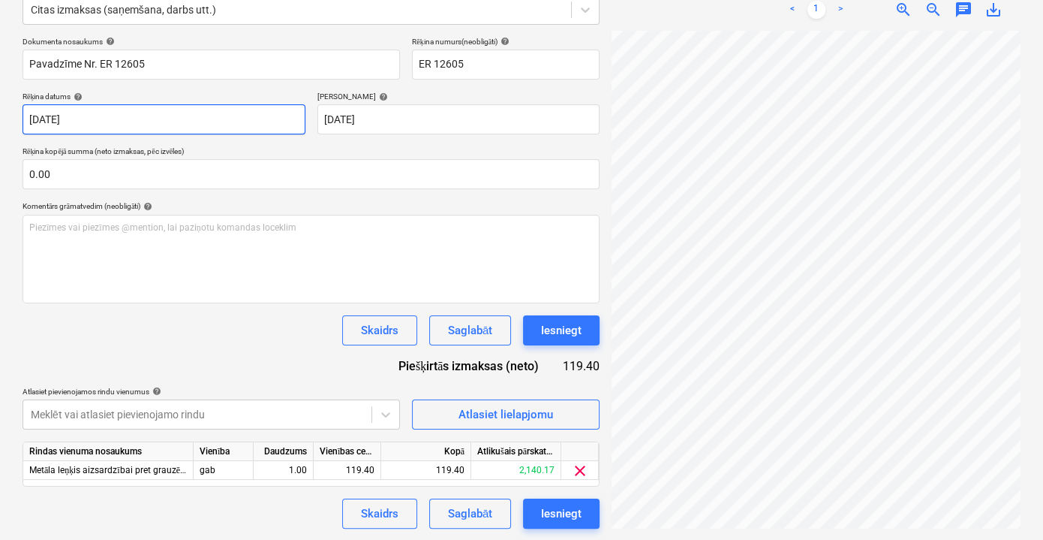
scroll to position [0, 46]
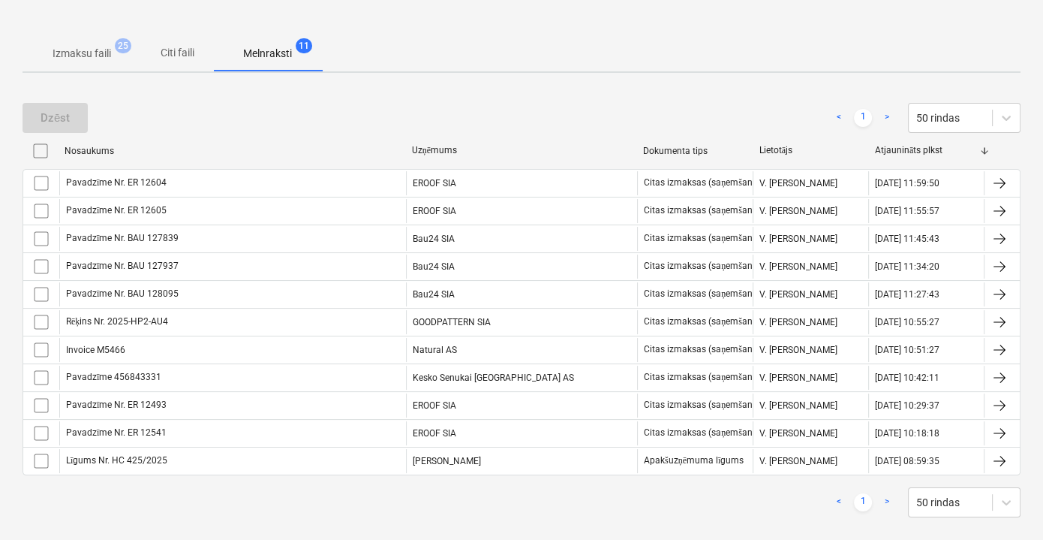
scroll to position [212, 0]
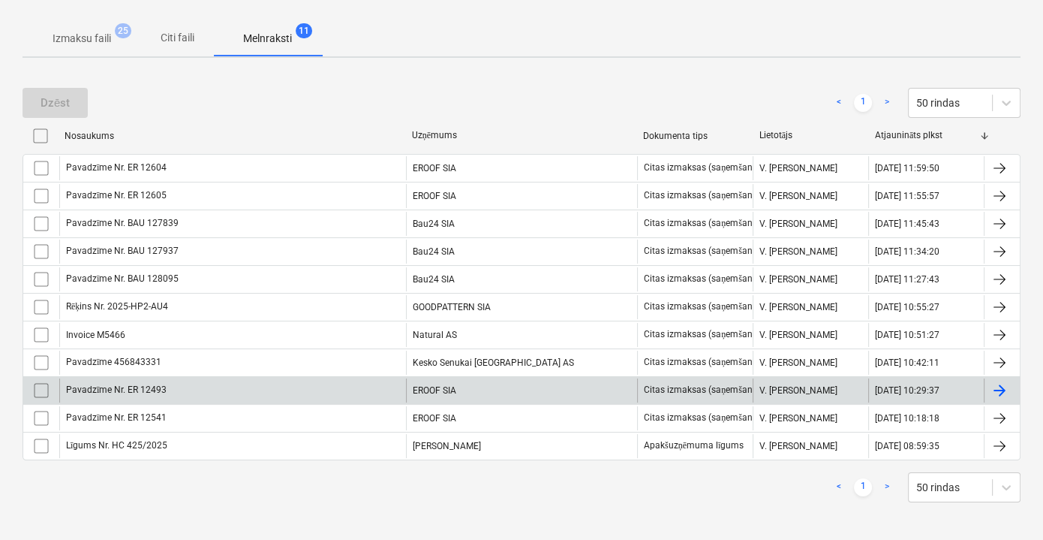
click at [393, 390] on div "Pavadzīme Nr. ER 12493" at bounding box center [232, 390] width 347 height 24
